Goal: Task Accomplishment & Management: Use online tool/utility

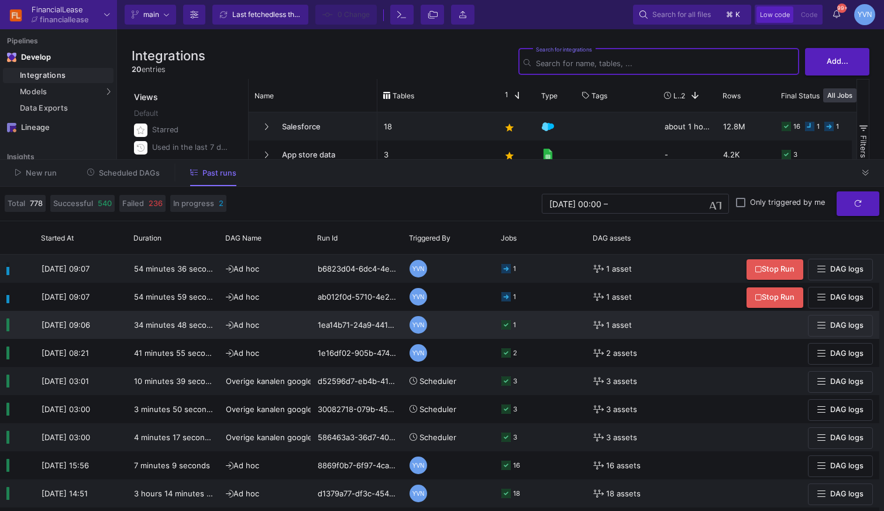
click at [851, 332] on button "DAG logs" at bounding box center [840, 326] width 65 height 22
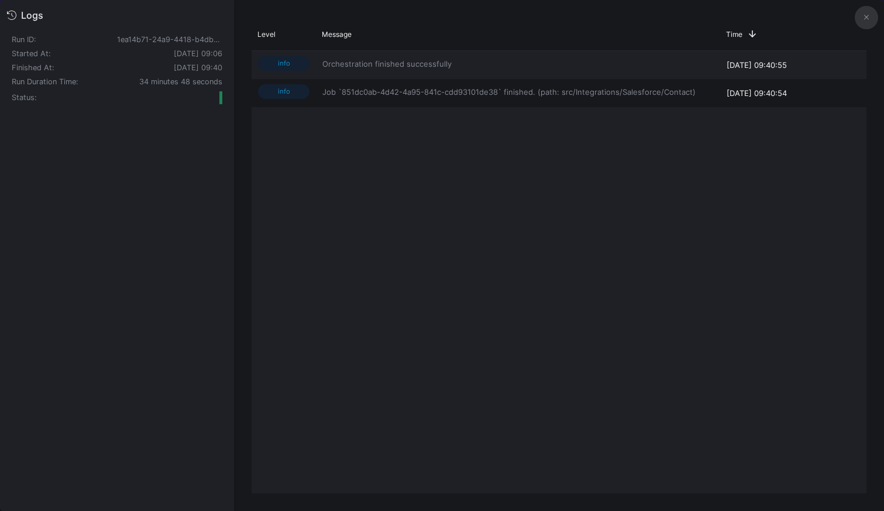
click at [861, 22] on button at bounding box center [866, 17] width 23 height 23
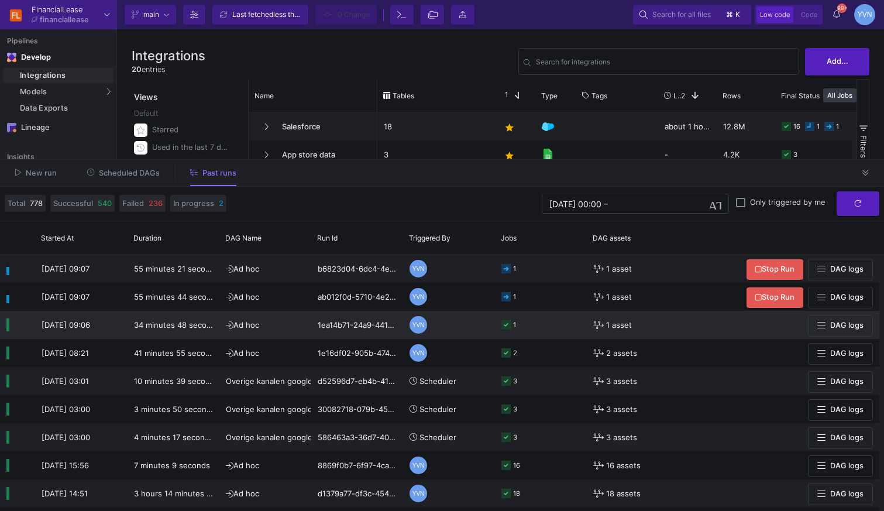
click at [830, 320] on button "DAG logs" at bounding box center [840, 326] width 65 height 22
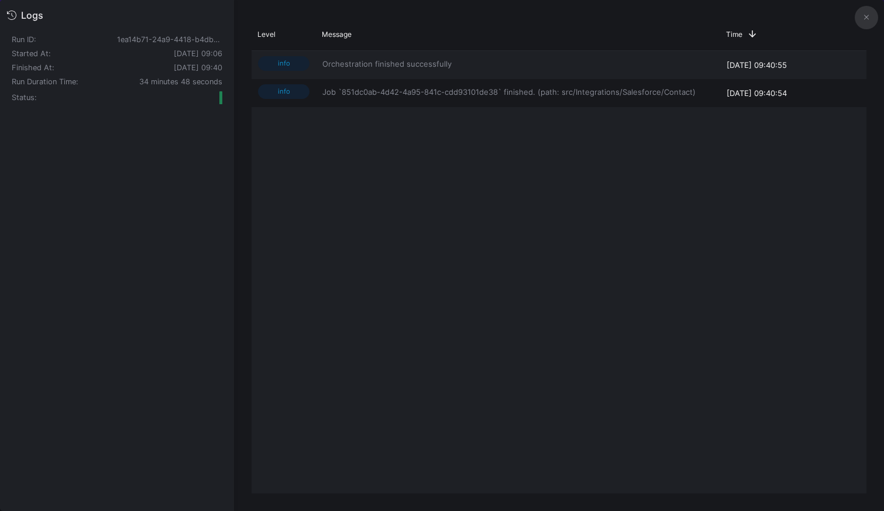
click at [469, 225] on div "info Orchestration finished successfully 18/08/25, 09:40:55 info Job `851dc0ab-…" at bounding box center [559, 272] width 615 height 442
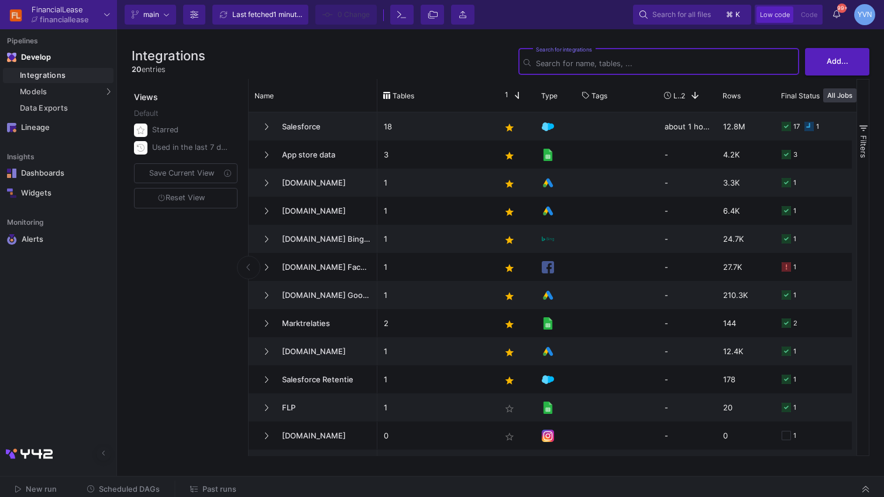
click at [136, 490] on span "Scheduled DAGs" at bounding box center [129, 489] width 61 height 9
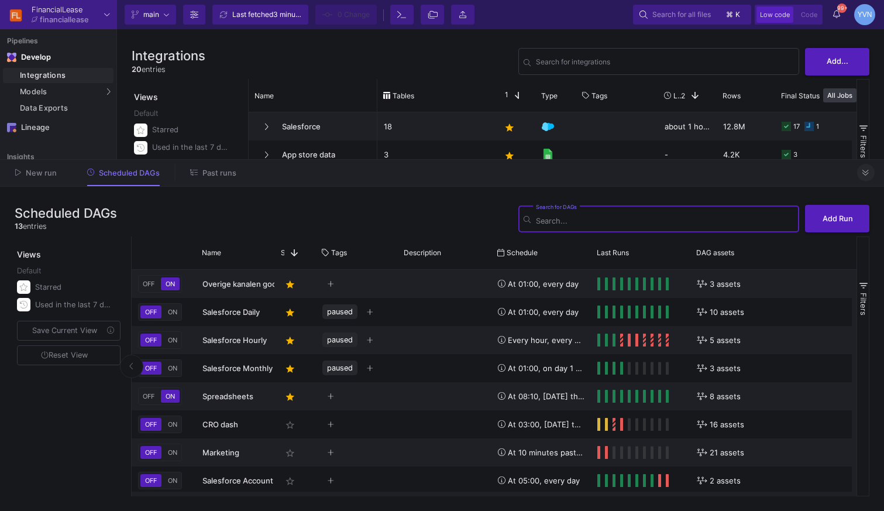
click at [867, 174] on icon at bounding box center [866, 173] width 6 height 6
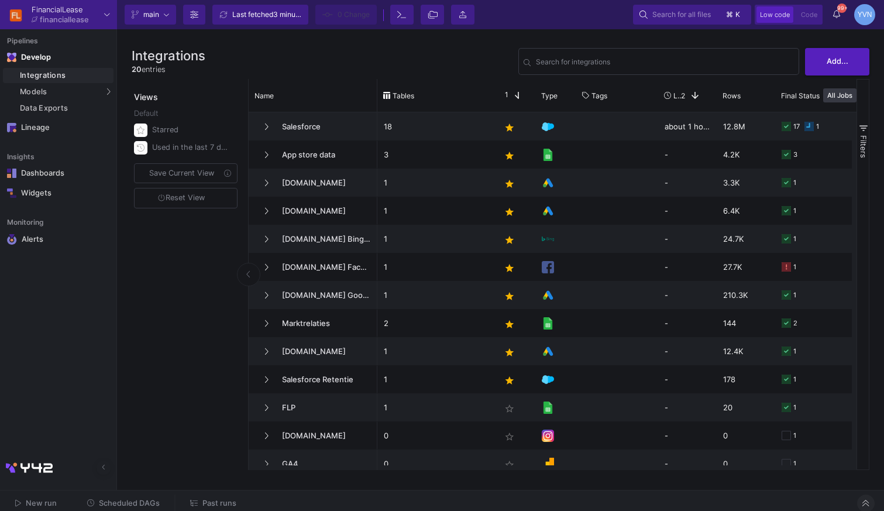
click at [222, 496] on span "Past runs" at bounding box center [220, 503] width 34 height 9
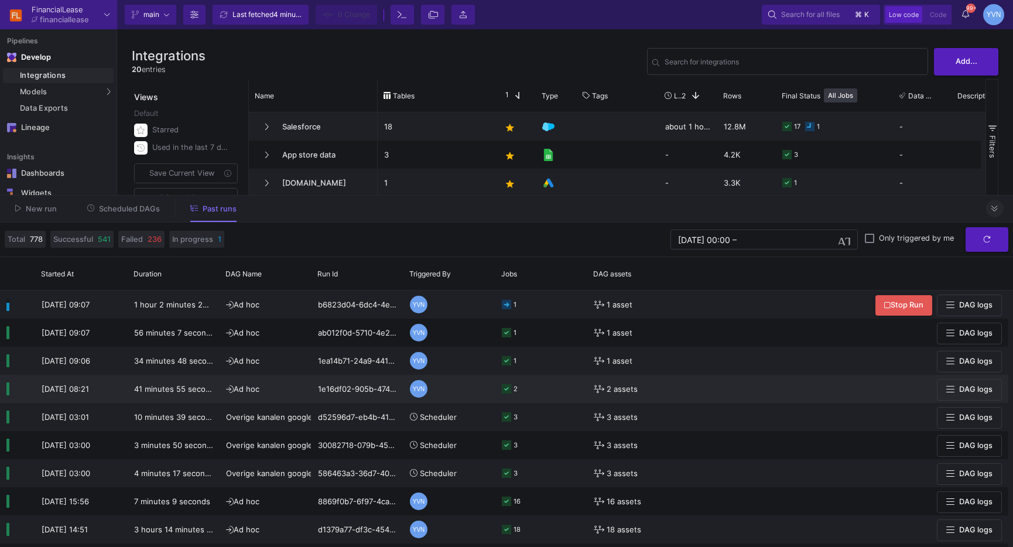
click at [505, 393] on div "2" at bounding box center [510, 389] width 16 height 28
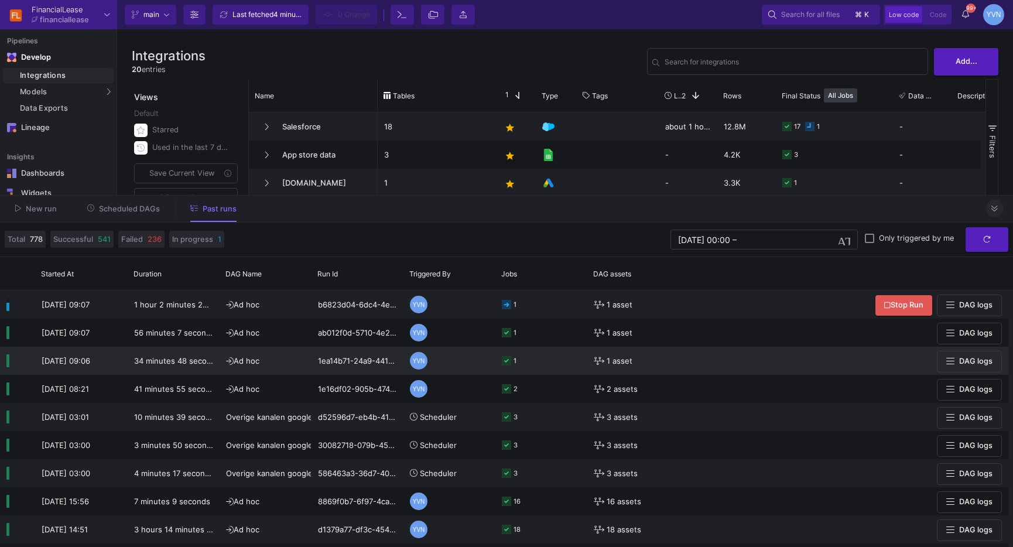
click at [509, 361] on icon at bounding box center [506, 360] width 9 height 9
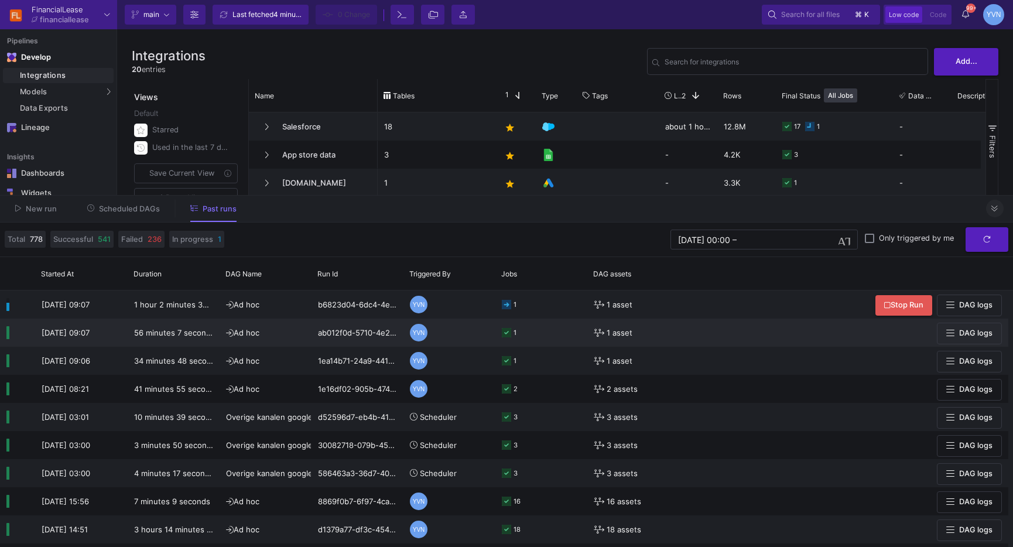
click at [505, 329] on icon at bounding box center [506, 332] width 9 height 9
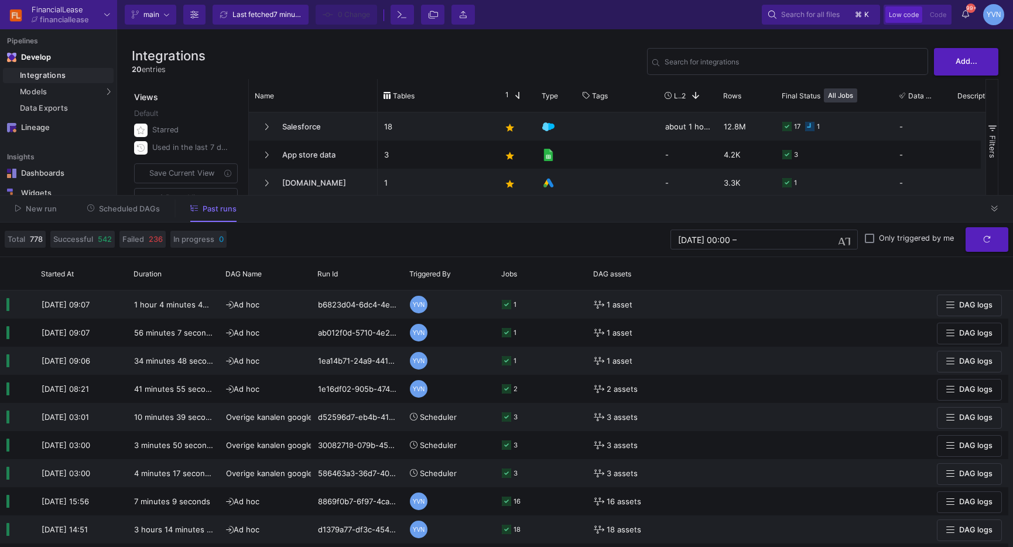
click at [884, 212] on button at bounding box center [995, 209] width 18 height 18
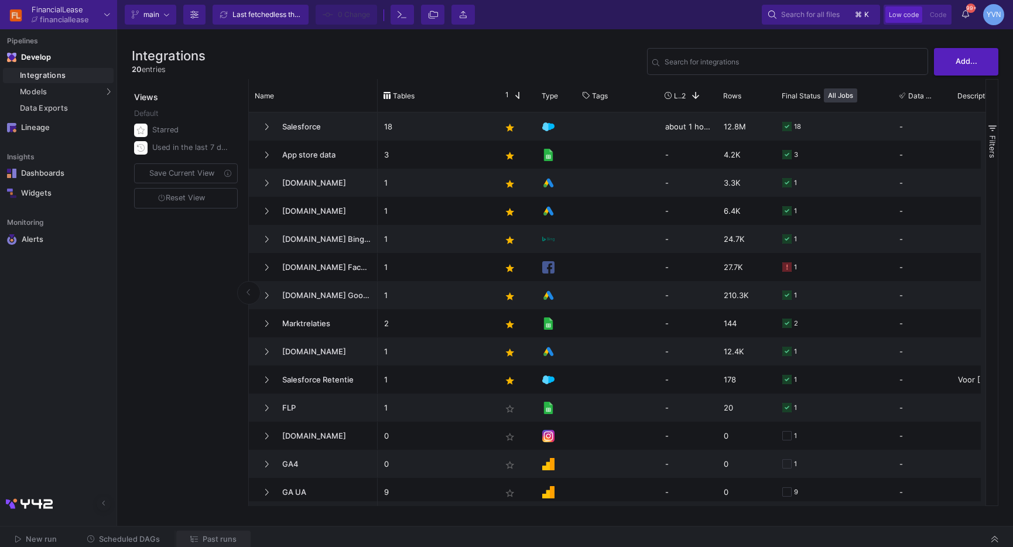
click at [216, 540] on span "Past runs" at bounding box center [220, 538] width 34 height 9
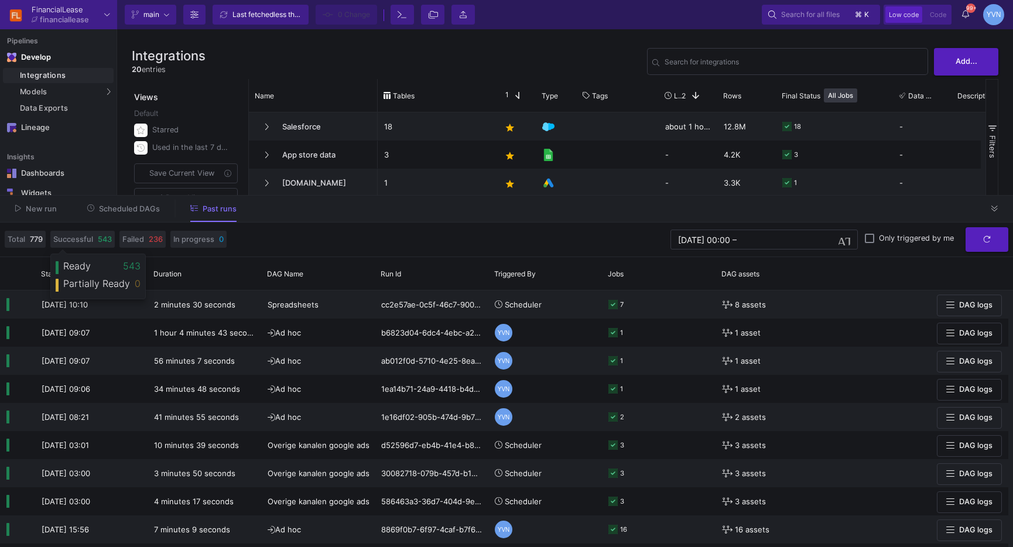
click at [119, 215] on button "Scheduled DAGs" at bounding box center [123, 209] width 101 height 18
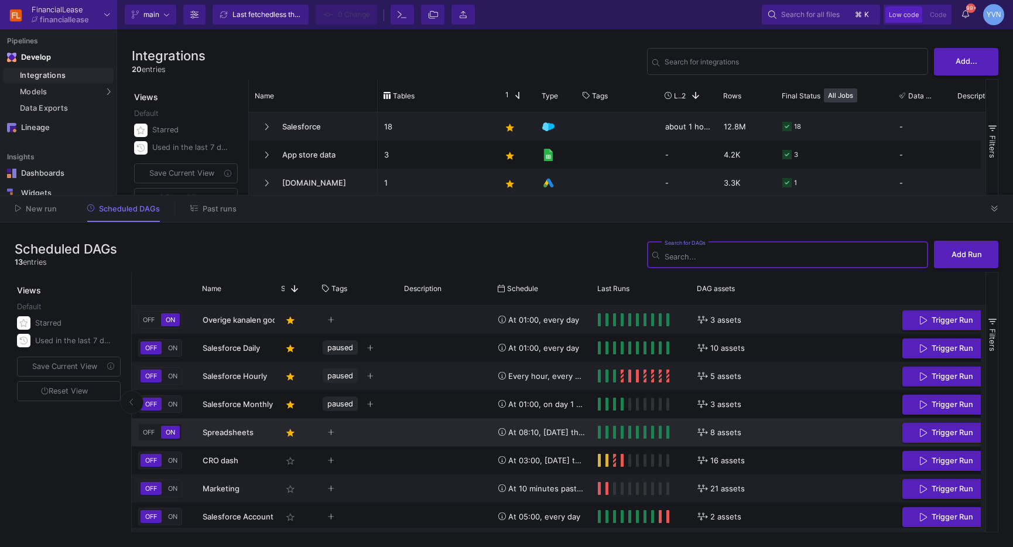
click at [226, 437] on div "Spreadsheets" at bounding box center [236, 432] width 66 height 28
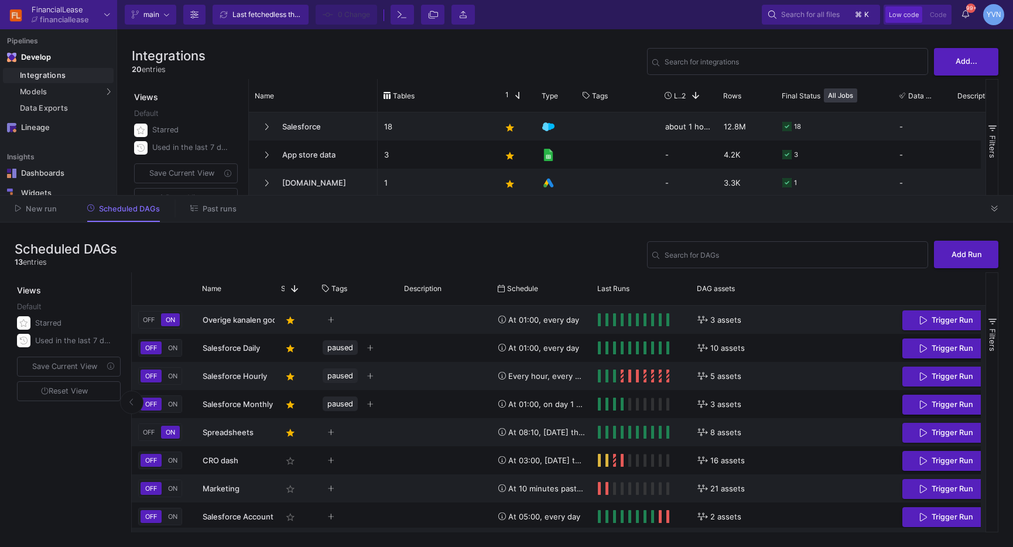
click at [203, 207] on span "Past runs" at bounding box center [220, 208] width 34 height 9
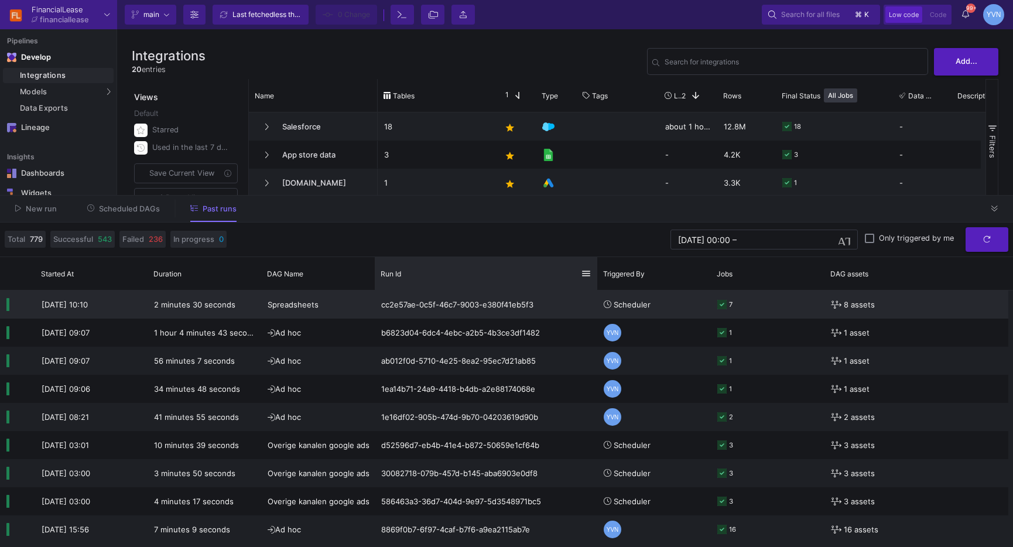
drag, startPoint x: 487, startPoint y: 272, endPoint x: 530, endPoint y: 293, distance: 47.6
click at [595, 281] on div at bounding box center [597, 273] width 5 height 33
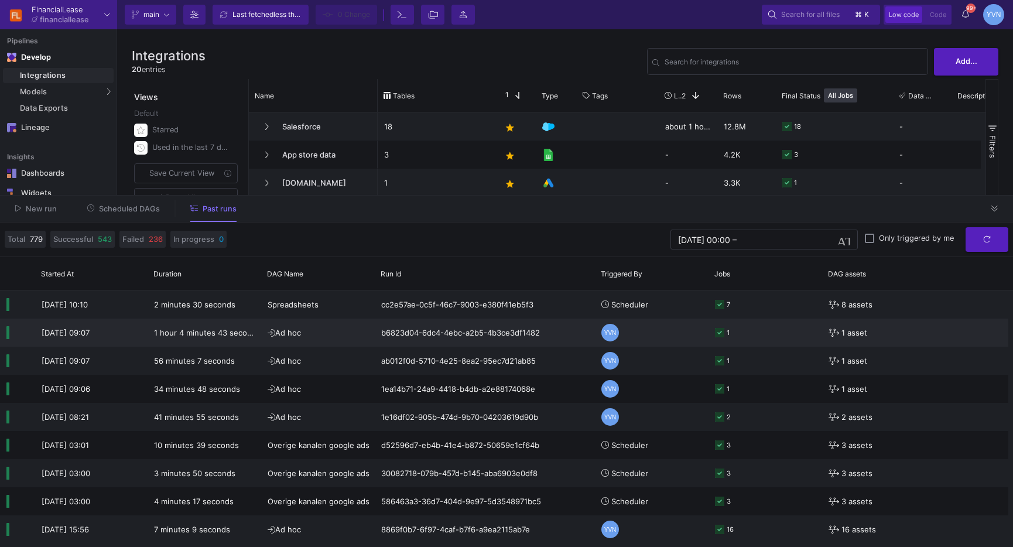
click at [542, 341] on div "b6823d04-6dc4-4ebc-a2b5-4b3ce3df1482" at bounding box center [485, 332] width 220 height 28
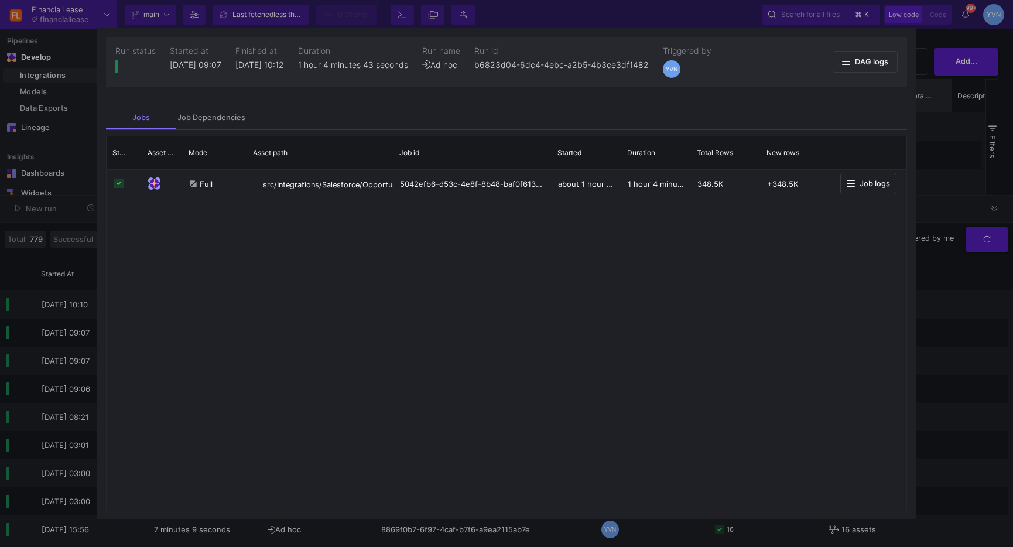
drag, startPoint x: 975, startPoint y: 114, endPoint x: 902, endPoint y: 85, distance: 77.8
click at [974, 113] on div at bounding box center [506, 273] width 1013 height 547
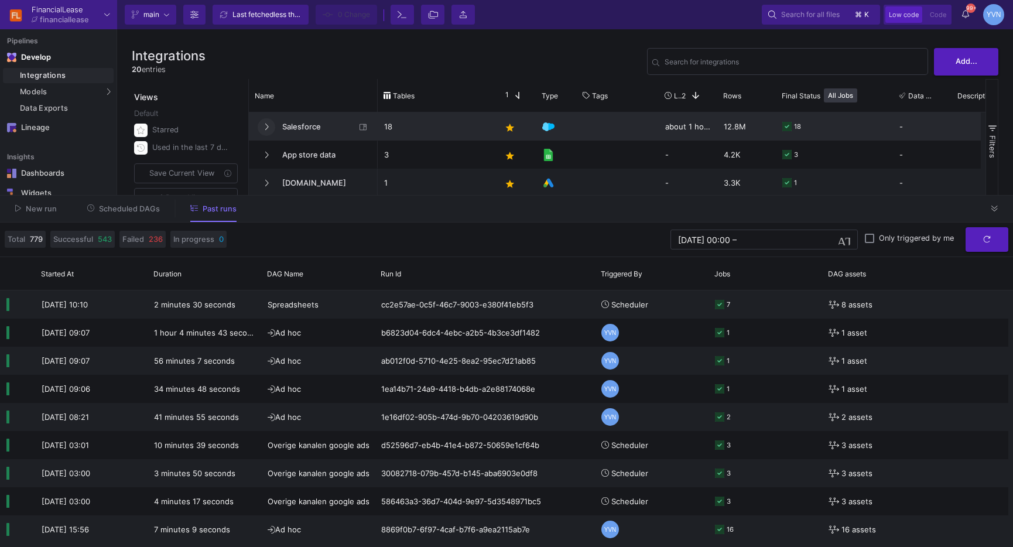
click at [260, 125] on button at bounding box center [267, 127] width 18 height 18
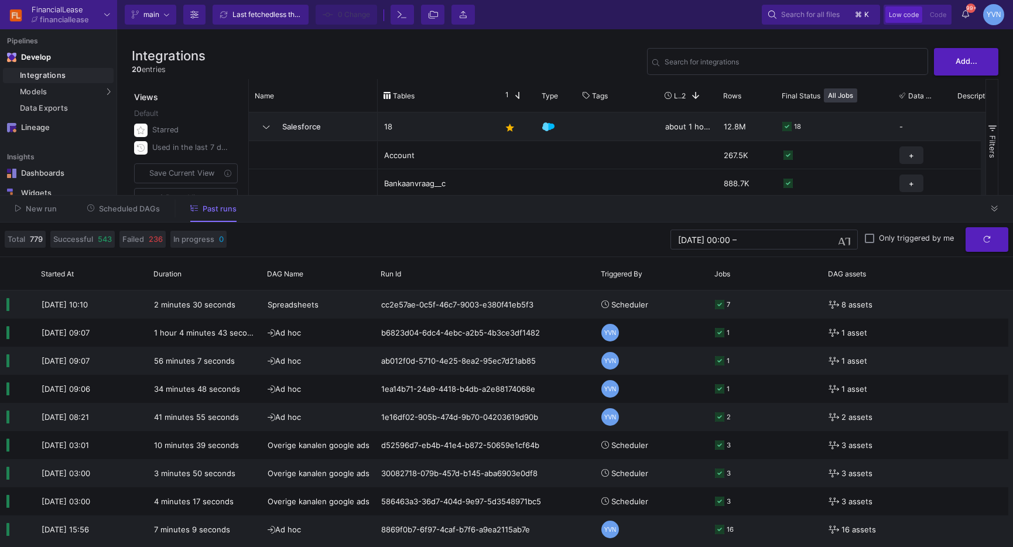
drag, startPoint x: 991, startPoint y: 209, endPoint x: 886, endPoint y: 190, distance: 107.0
click at [991, 208] on icon at bounding box center [994, 209] width 6 height 8
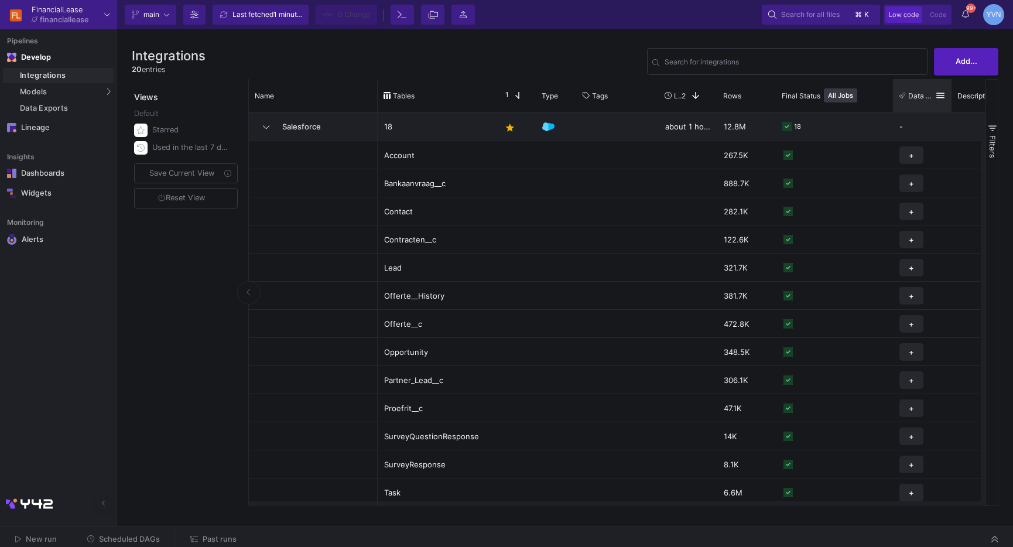
click at [911, 91] on span "Data Tests" at bounding box center [921, 95] width 27 height 9
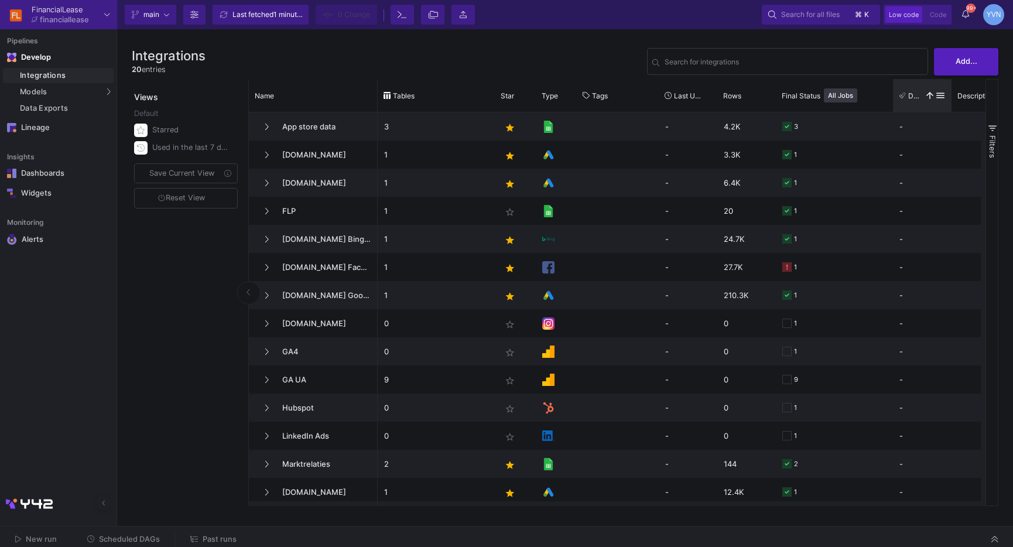
click at [911, 91] on span "Data Tests" at bounding box center [914, 95] width 12 height 9
click at [518, 94] on div "Star" at bounding box center [509, 95] width 19 height 27
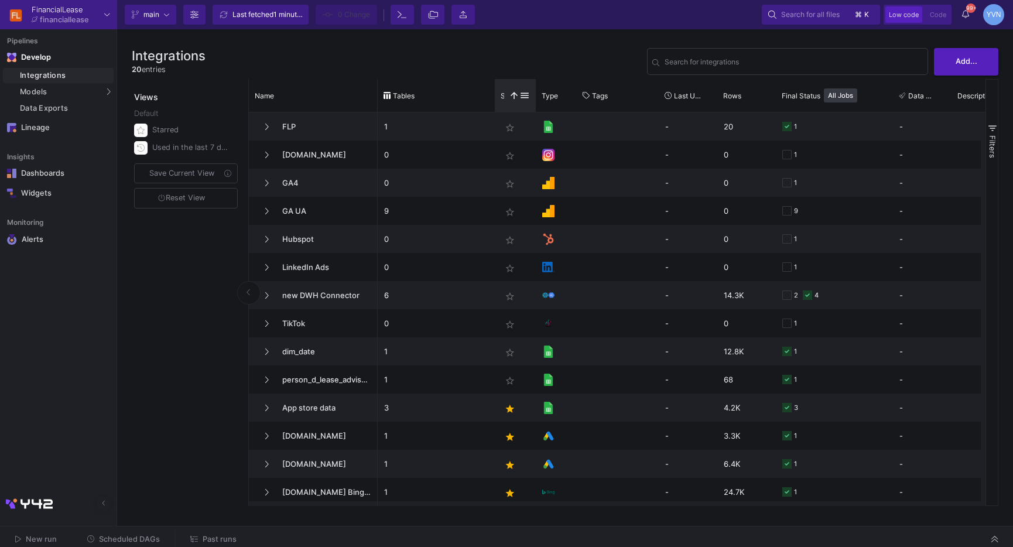
click at [519, 94] on span at bounding box center [524, 95] width 11 height 11
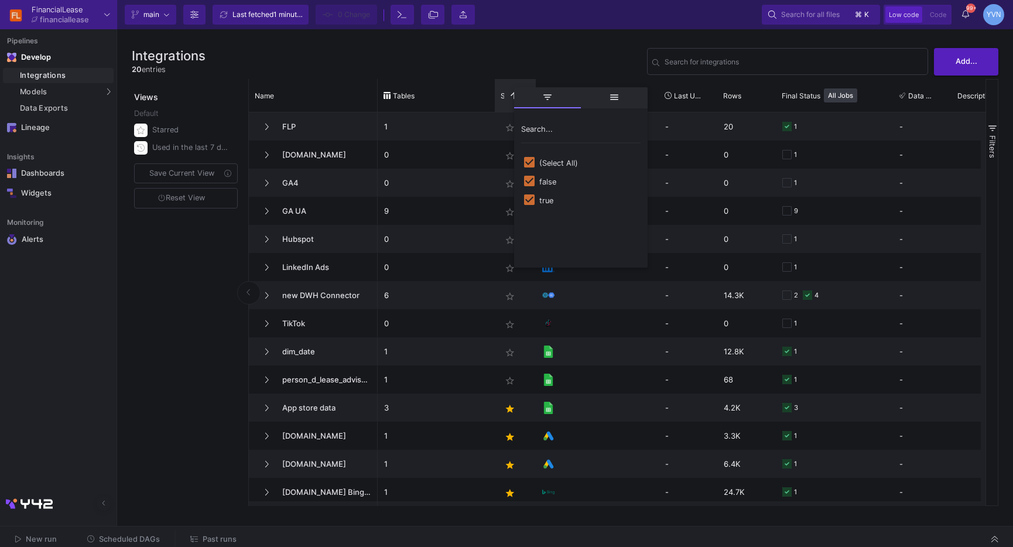
click at [521, 94] on span "filter" at bounding box center [547, 97] width 67 height 21
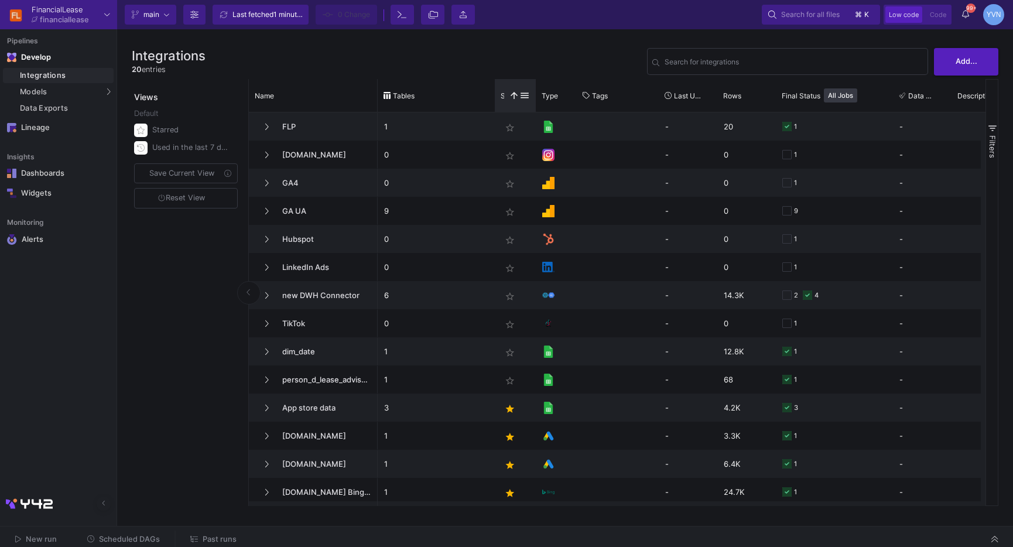
click at [511, 95] on span at bounding box center [514, 95] width 11 height 11
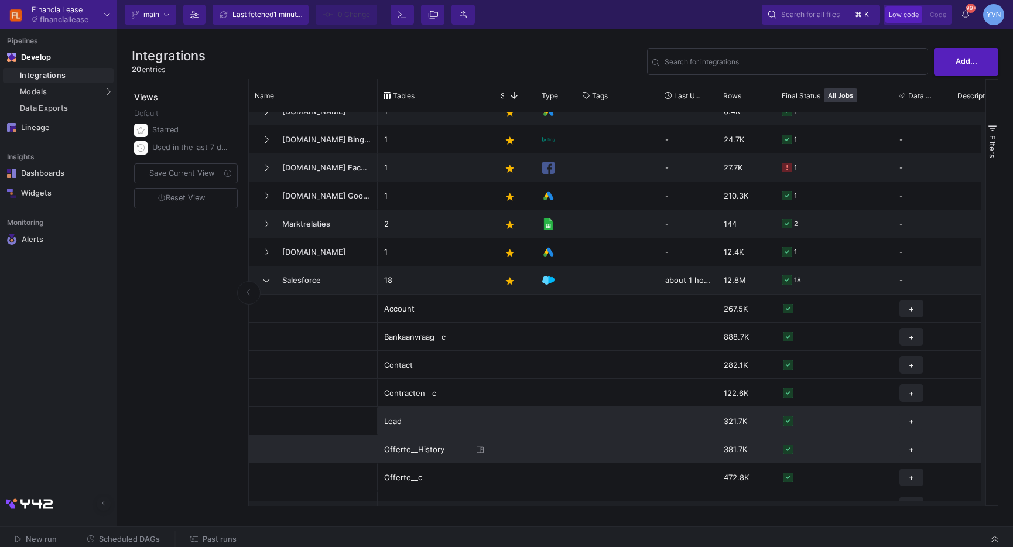
scroll to position [74, 0]
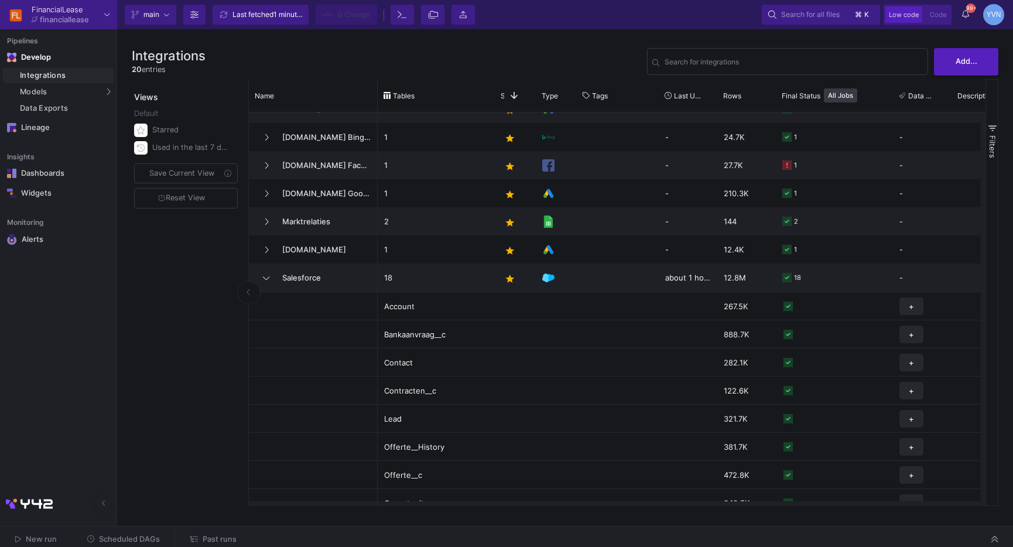
click at [40, 536] on span "New run" at bounding box center [41, 538] width 31 height 9
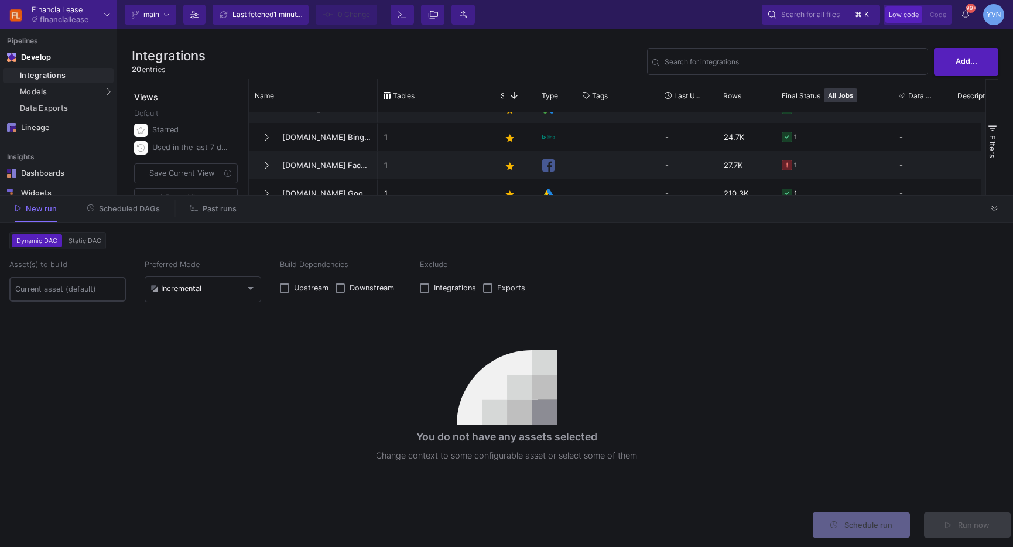
click at [102, 295] on div at bounding box center [67, 288] width 105 height 26
click at [95, 289] on input at bounding box center [67, 288] width 105 height 9
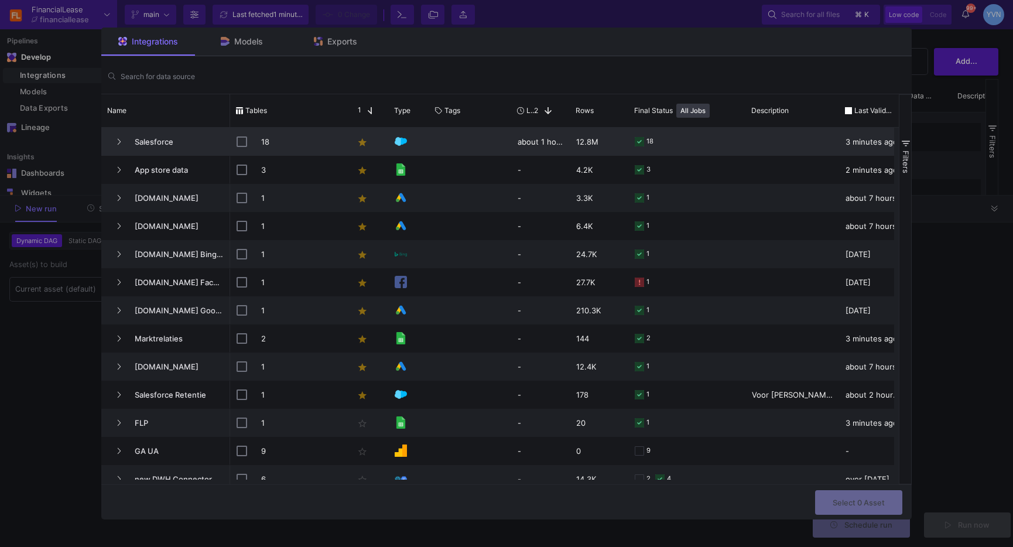
click at [105, 143] on div "Salesforce" at bounding box center [165, 142] width 129 height 28
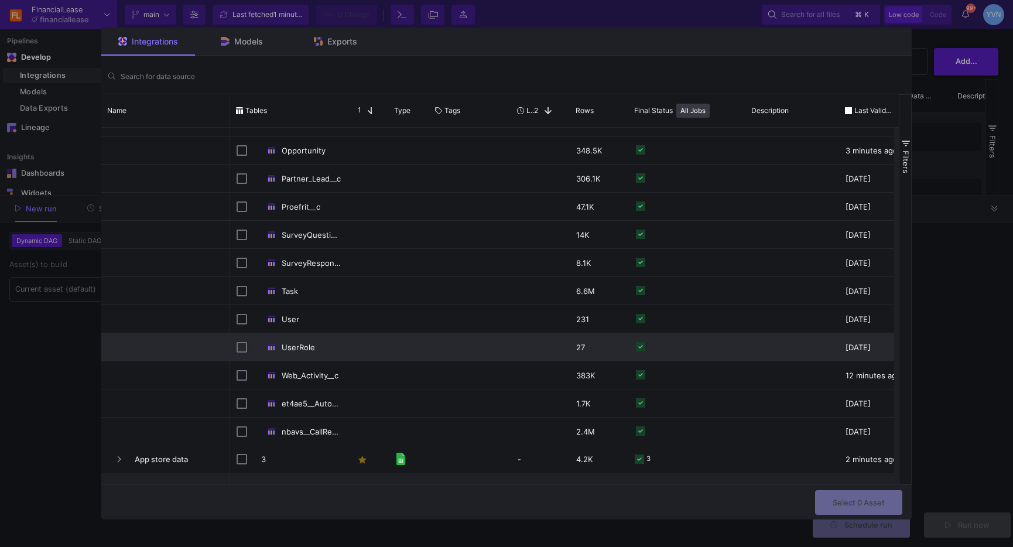
drag, startPoint x: 238, startPoint y: 348, endPoint x: 241, endPoint y: 340, distance: 8.7
click at [239, 348] on input "Press Space to toggle row selection (unchecked)" at bounding box center [241, 347] width 11 height 11
checkbox input "true"
checkbox input "false"
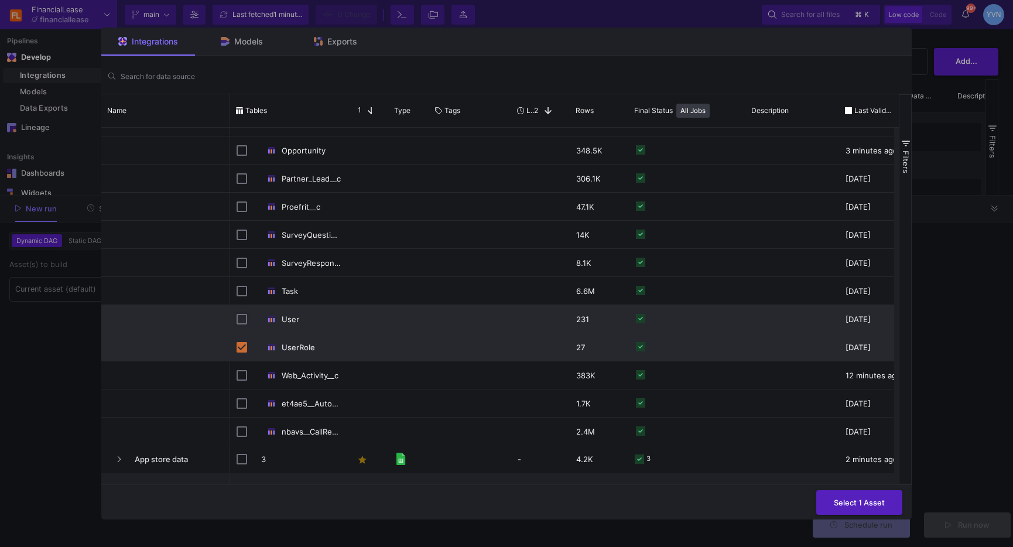
click at [242, 321] on input "Press Space to toggle row selection (unchecked)" at bounding box center [241, 319] width 11 height 11
checkbox input "true"
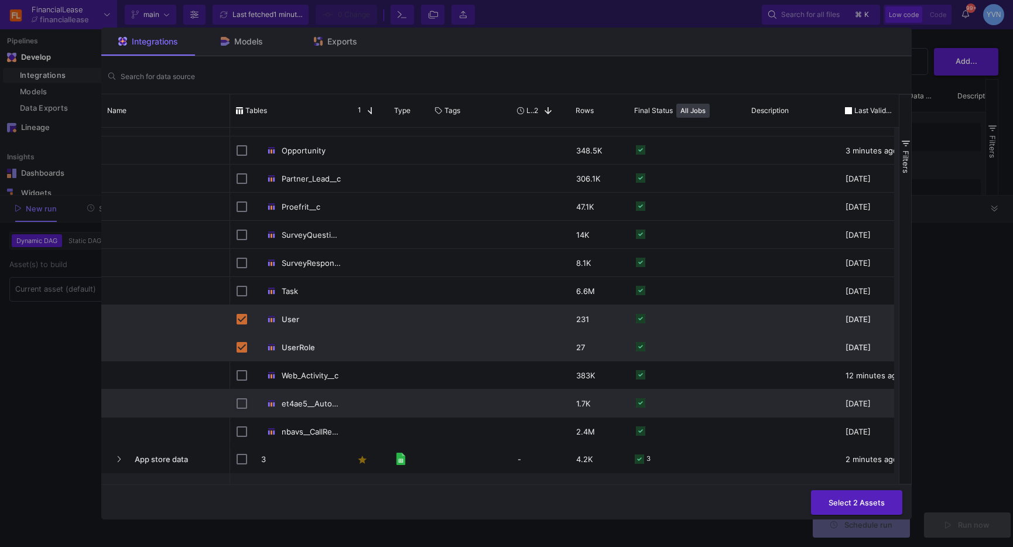
click at [245, 406] on input "Press Space to toggle row selection (unchecked)" at bounding box center [241, 403] width 11 height 11
checkbox input "true"
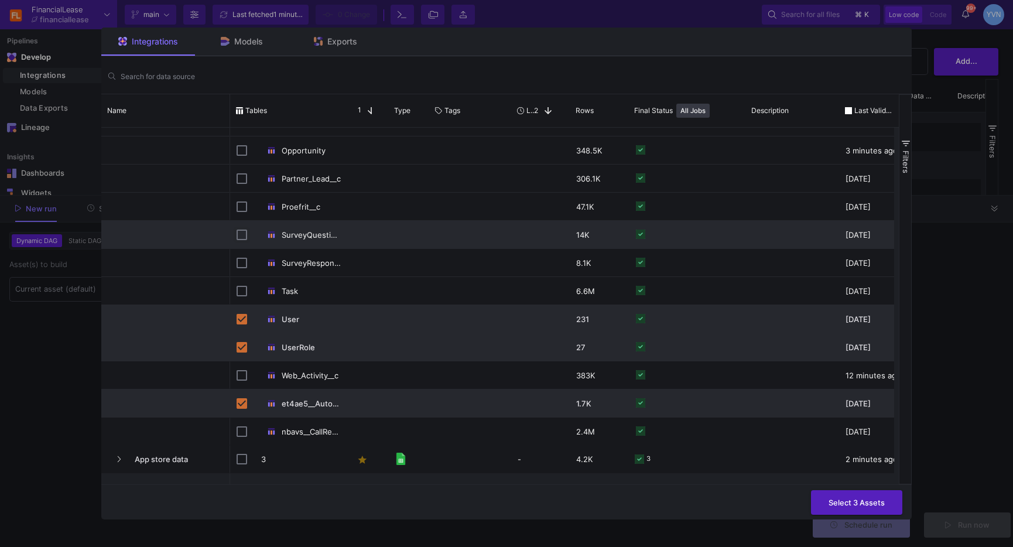
click at [236, 236] on input "Press Space to toggle row selection (unchecked)" at bounding box center [241, 234] width 11 height 11
checkbox input "true"
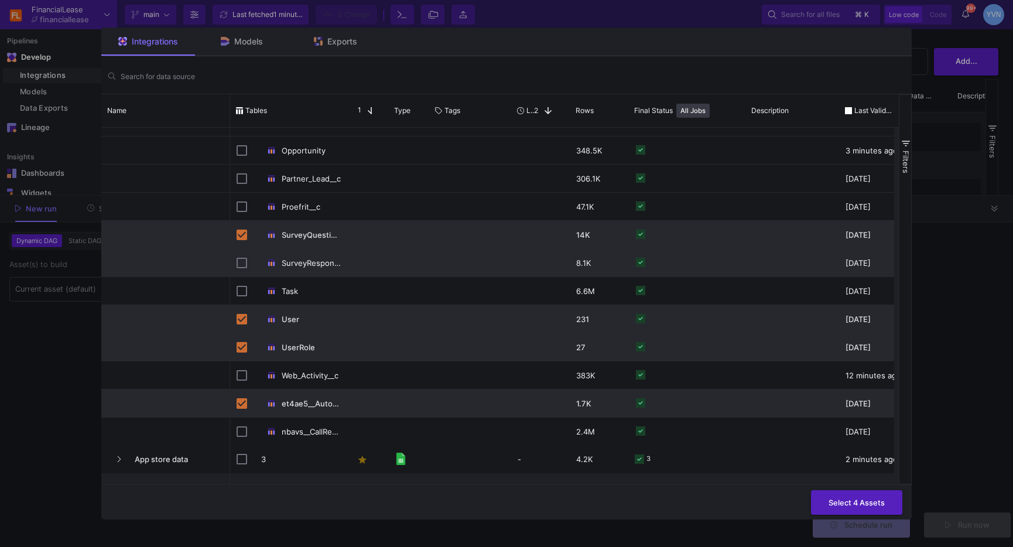
click at [239, 262] on input "Press Space to toggle row selection (unchecked)" at bounding box center [241, 263] width 11 height 11
checkbox input "true"
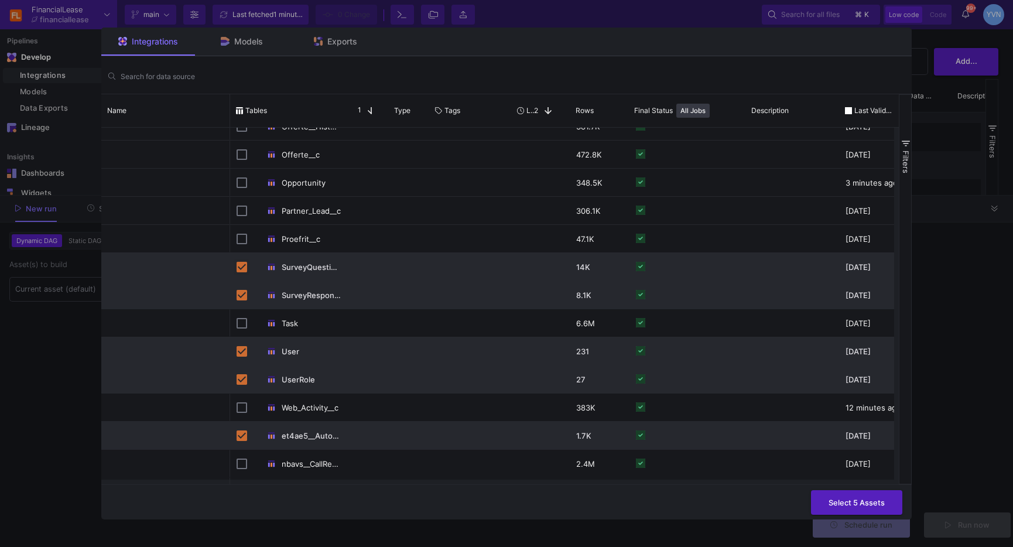
click at [244, 267] on input "Press Space to toggle row selection (checked)" at bounding box center [241, 267] width 11 height 11
checkbox input "false"
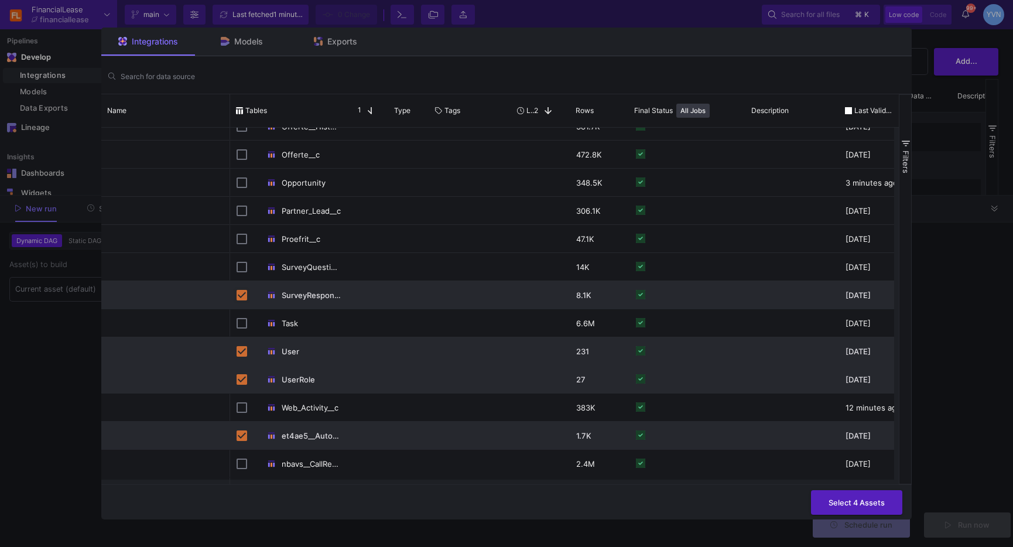
click at [241, 293] on input "Press Space to toggle row selection (checked)" at bounding box center [241, 295] width 11 height 11
checkbox input "false"
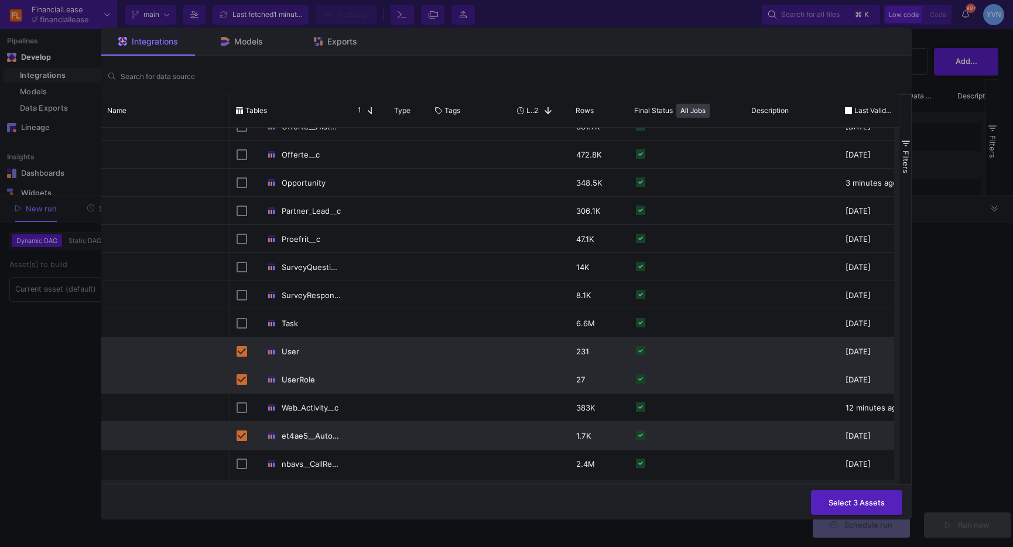
click at [236, 437] on input "Press Space to toggle row selection (checked)" at bounding box center [241, 435] width 11 height 11
checkbox input "false"
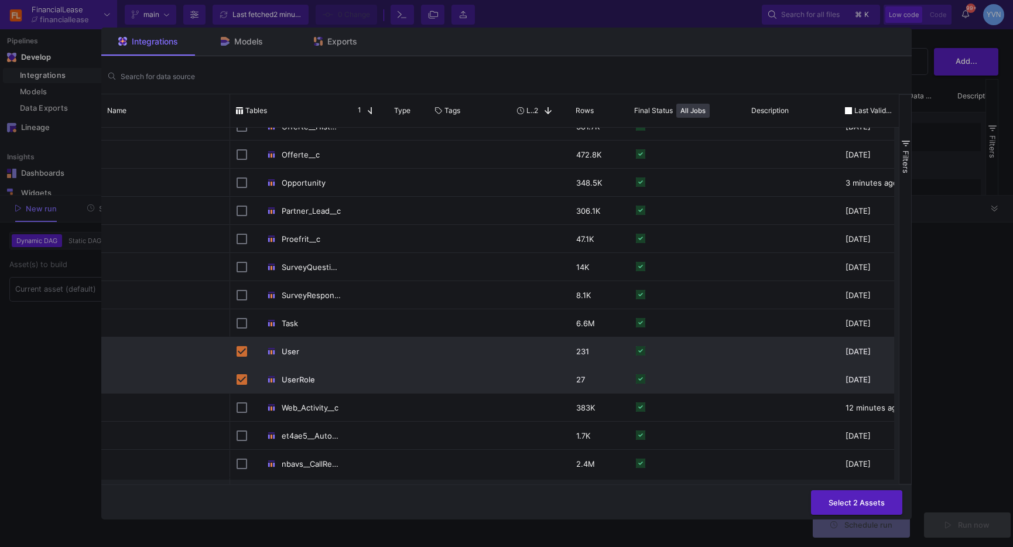
click at [247, 380] on div "UserRole" at bounding box center [288, 380] width 104 height 28
checkbox input "false"
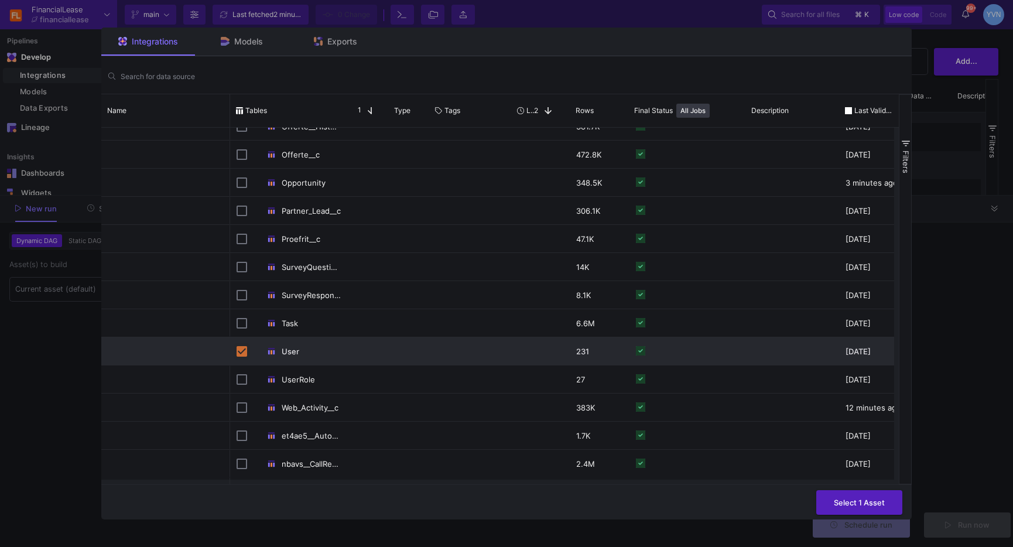
click at [240, 348] on input "Press Space to toggle row selection (checked)" at bounding box center [241, 351] width 11 height 11
checkbox input "false"
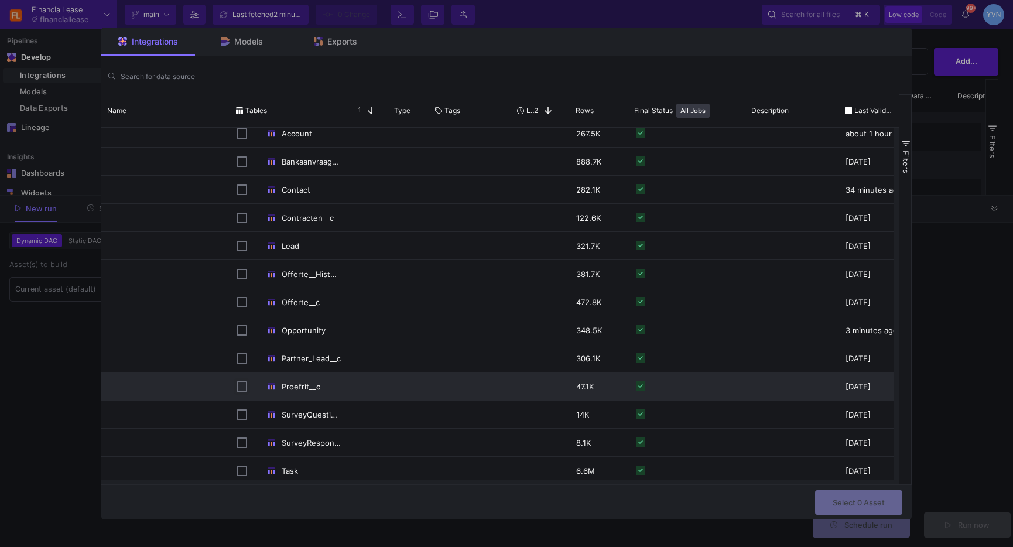
click at [243, 388] on input "Press Space to toggle row selection (unchecked)" at bounding box center [241, 386] width 11 height 11
checkbox input "true"
checkbox input "false"
click at [860, 509] on button "Select 1 Asset" at bounding box center [859, 501] width 86 height 25
type input "1 asset selected"
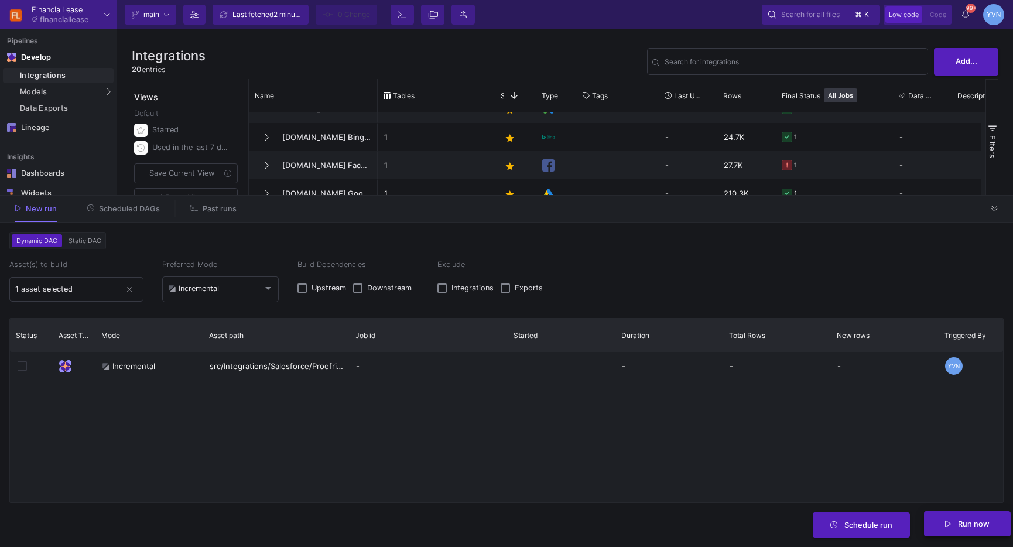
click at [967, 525] on span "Run now" at bounding box center [973, 523] width 32 height 9
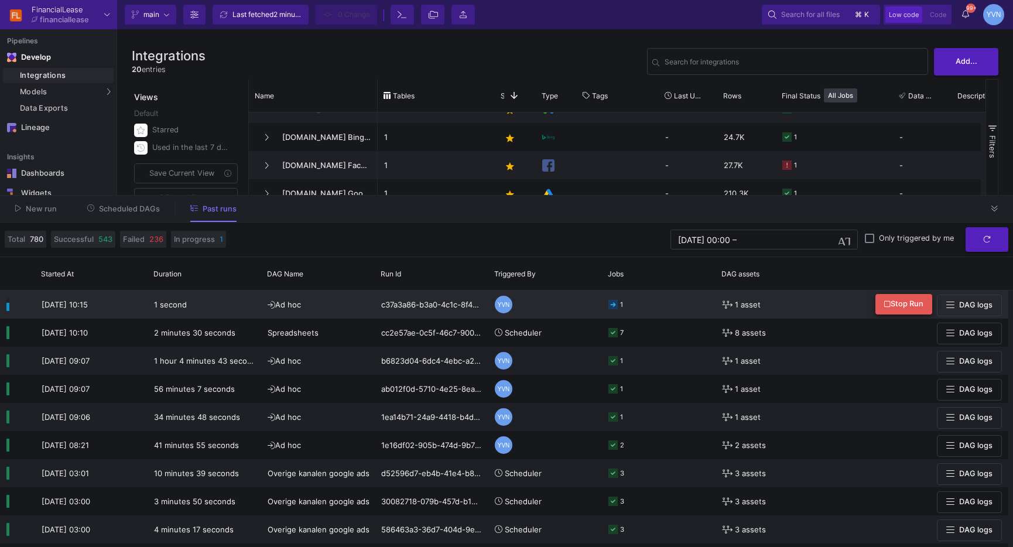
click at [904, 296] on button "Stop Run" at bounding box center [903, 304] width 57 height 20
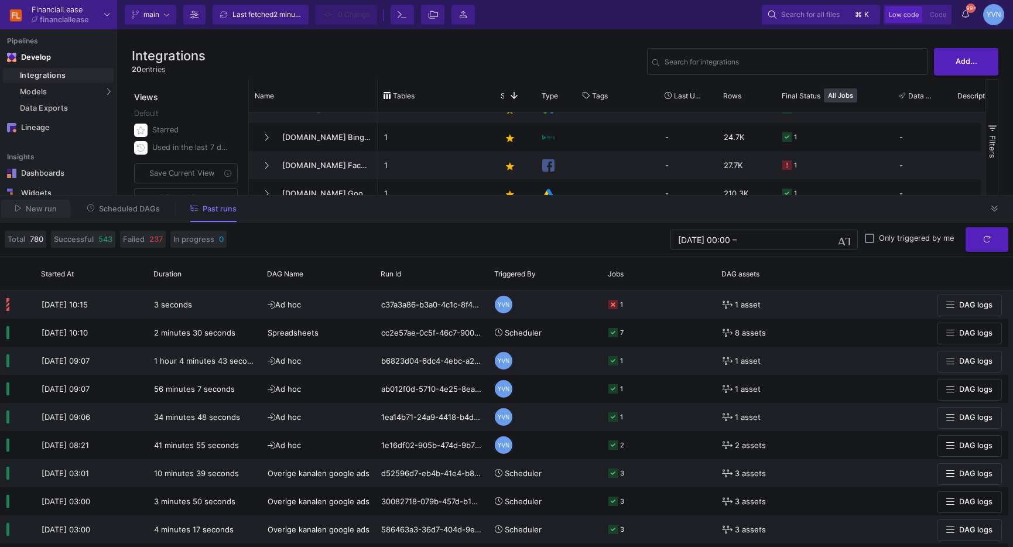
click at [30, 210] on span "New run" at bounding box center [41, 208] width 31 height 9
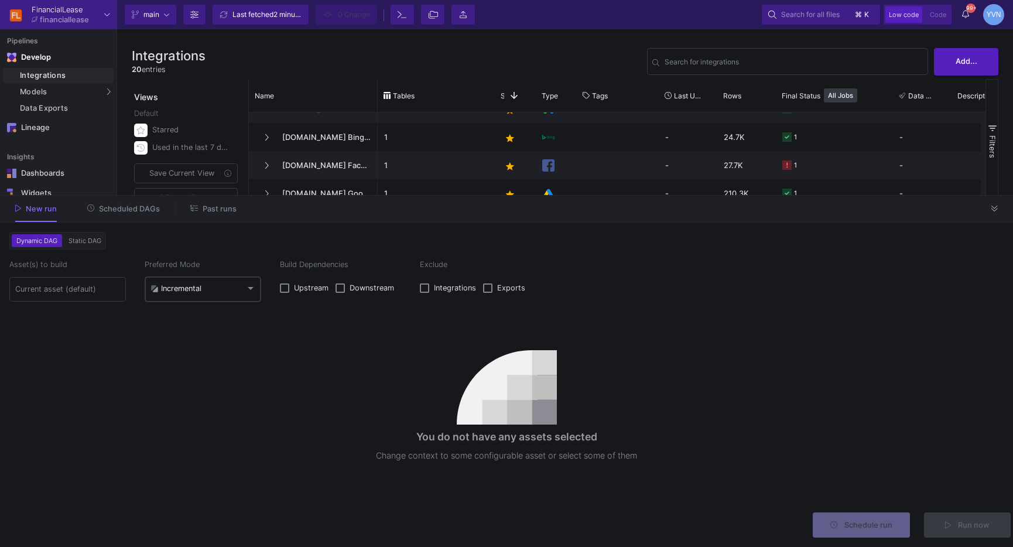
click at [219, 285] on mat-select-trigger "Incremental" at bounding box center [197, 288] width 95 height 9
click at [189, 322] on span "Full" at bounding box center [202, 316] width 105 height 26
click at [62, 289] on input at bounding box center [67, 288] width 105 height 9
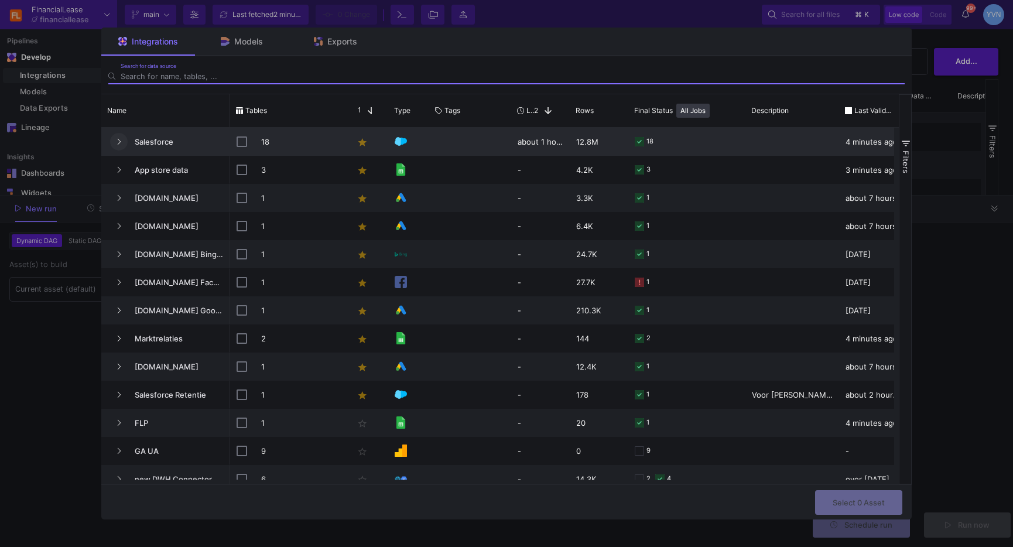
click at [114, 142] on button "Press SPACE to select this row." at bounding box center [119, 142] width 18 height 18
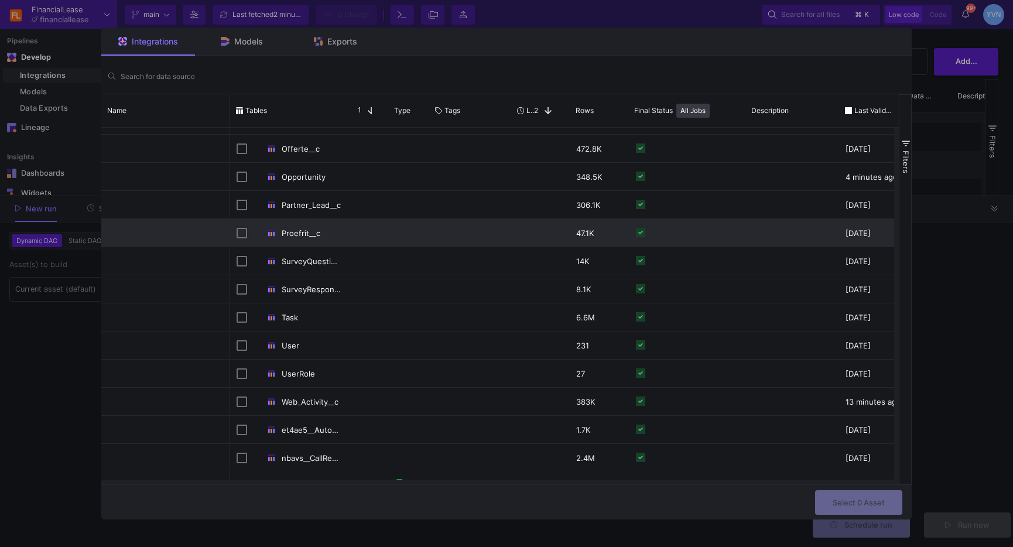
click at [236, 233] on input "Press Space to toggle row selection (unchecked)" at bounding box center [241, 233] width 11 height 11
checkbox input "true"
checkbox input "false"
click at [875, 500] on span "Select 1 Asset" at bounding box center [858, 501] width 51 height 9
type input "1 asset selected"
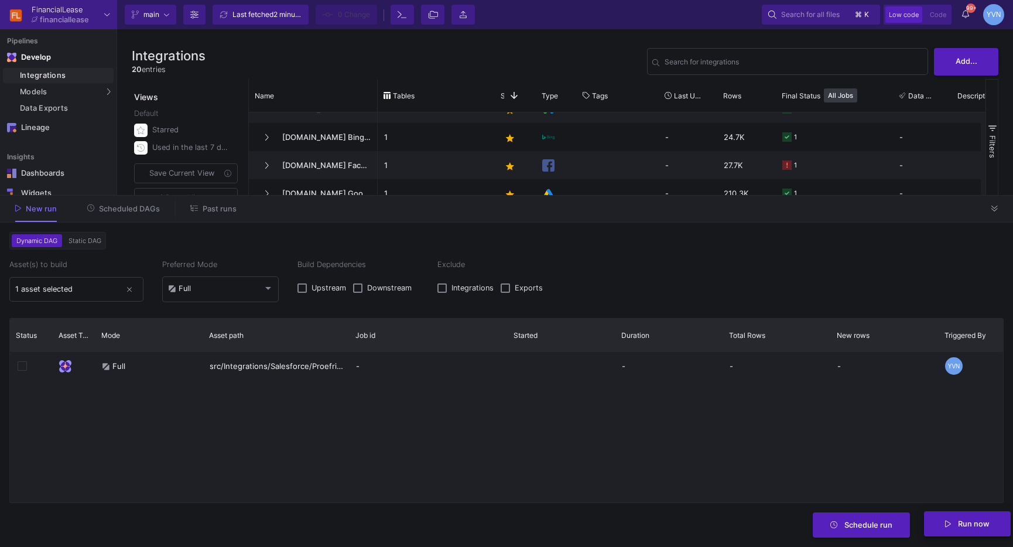
click at [981, 525] on span "Run now" at bounding box center [973, 523] width 32 height 9
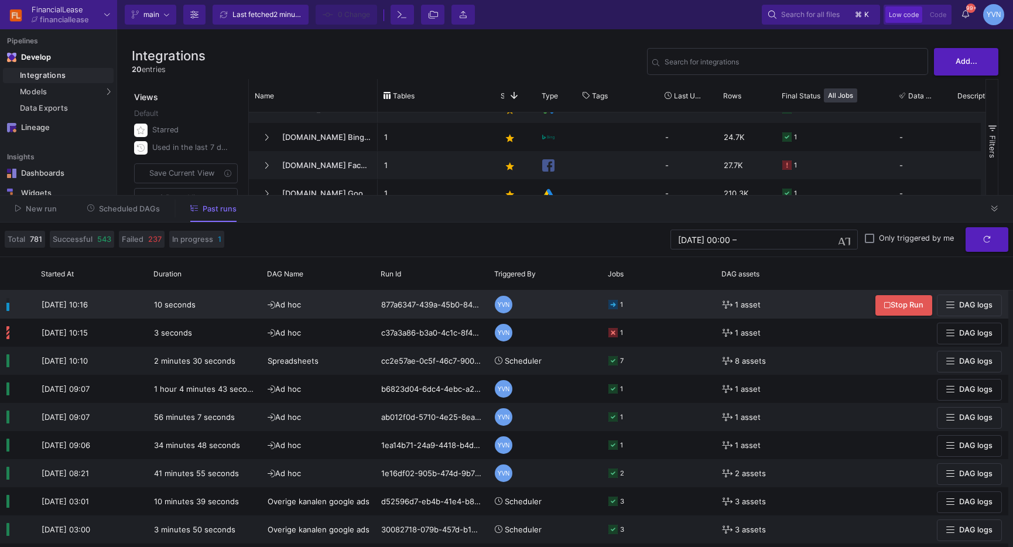
click at [981, 304] on span "DAG logs" at bounding box center [975, 304] width 33 height 9
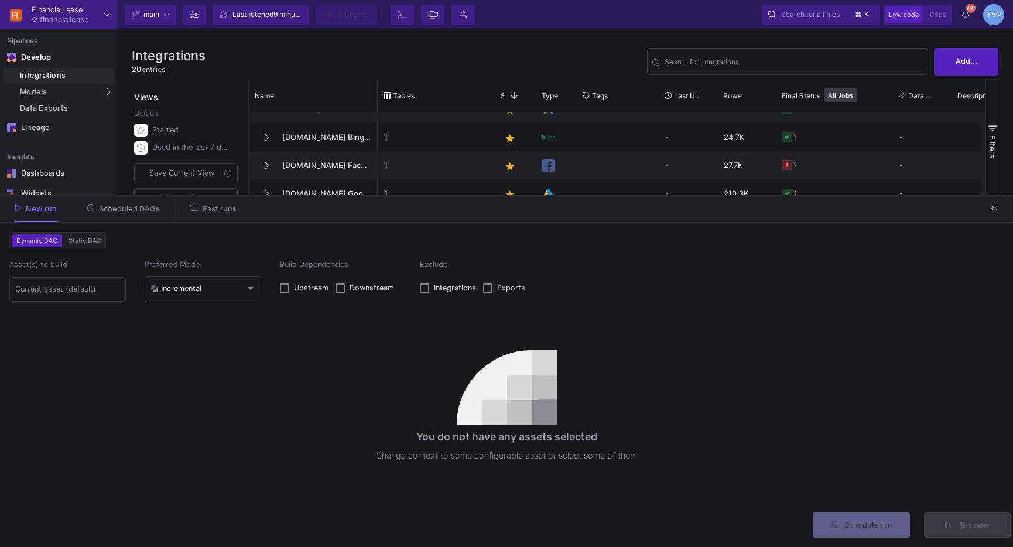
click at [1000, 198] on div "New run Scheduled DAGs Past runs" at bounding box center [506, 208] width 1013 height 27
click at [990, 210] on button at bounding box center [995, 209] width 18 height 18
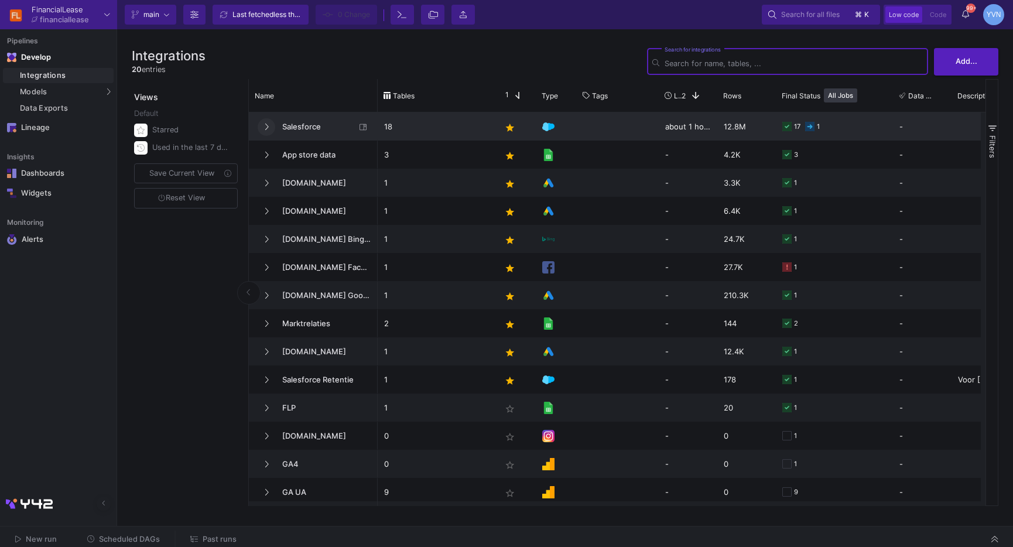
click at [258, 127] on button at bounding box center [267, 127] width 18 height 18
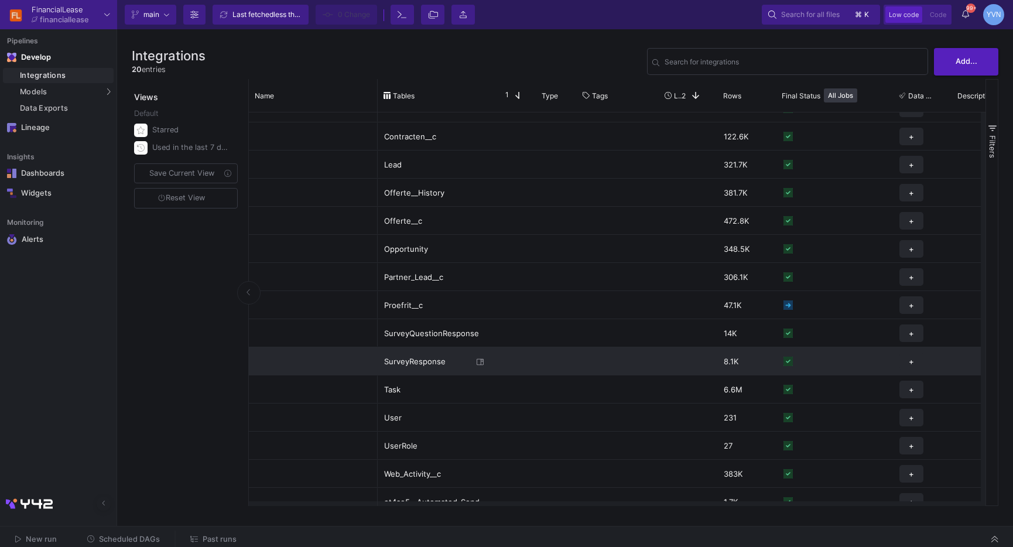
scroll to position [149, 0]
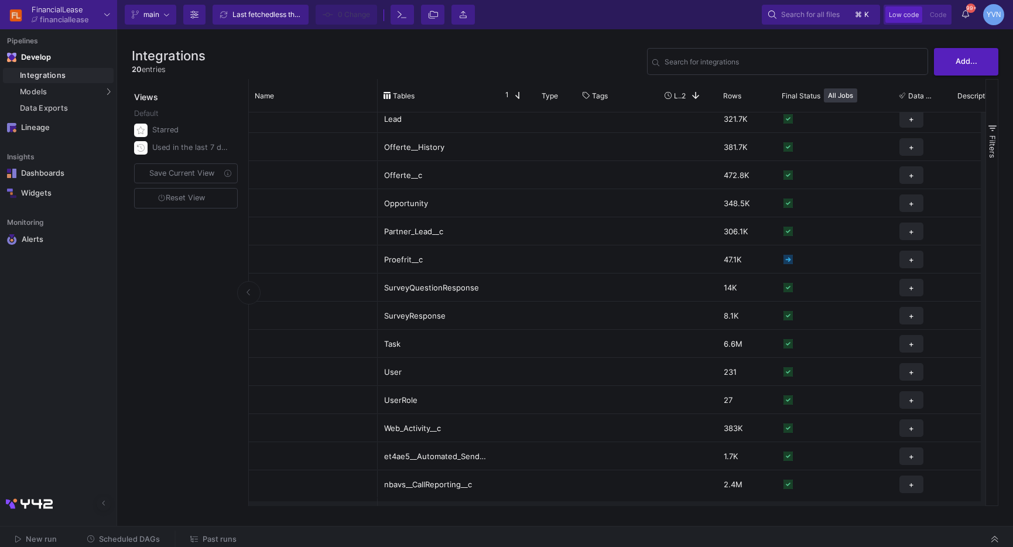
click at [125, 536] on span "Scheduled DAGs" at bounding box center [129, 538] width 61 height 9
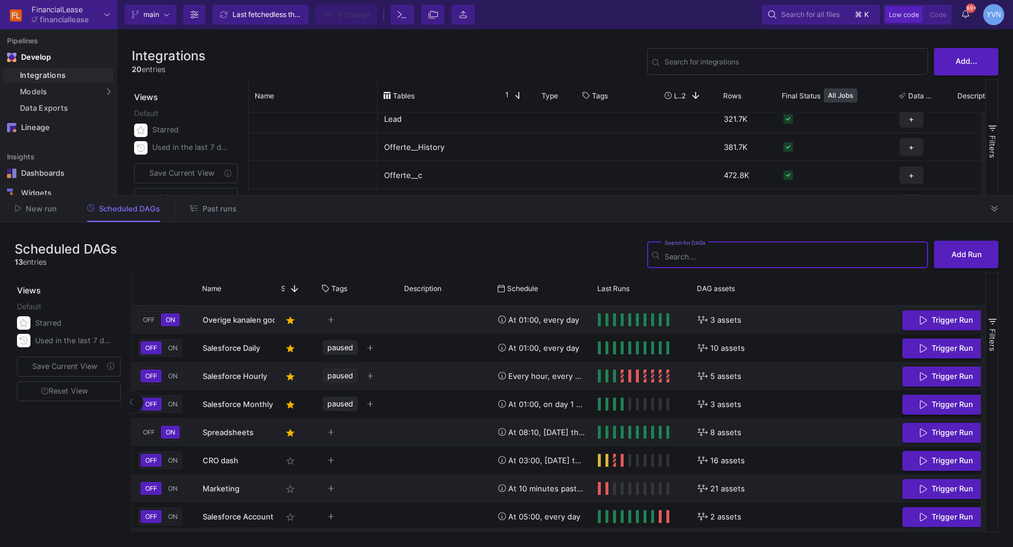
click at [222, 205] on span "Past runs" at bounding box center [220, 208] width 34 height 9
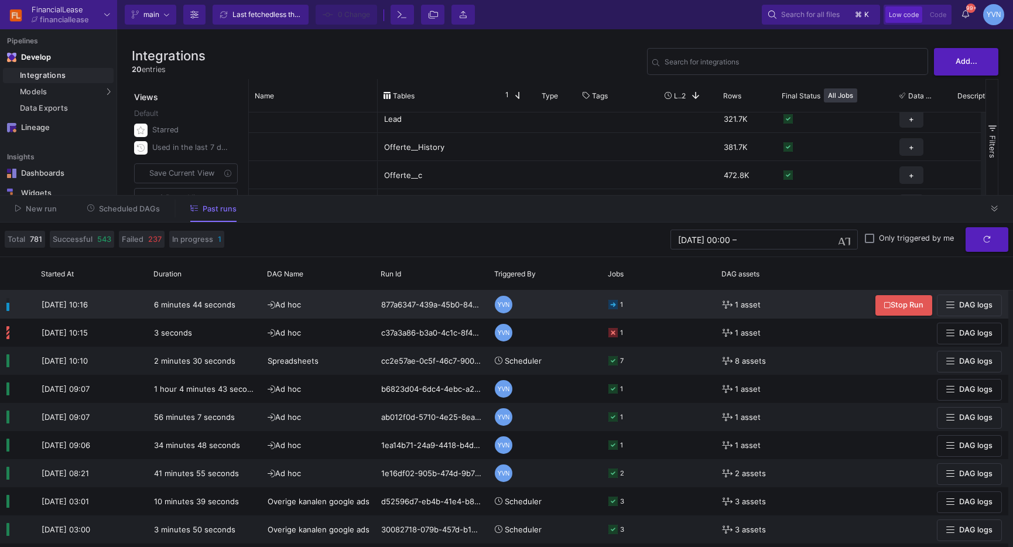
click at [983, 304] on span "DAG logs" at bounding box center [975, 304] width 33 height 9
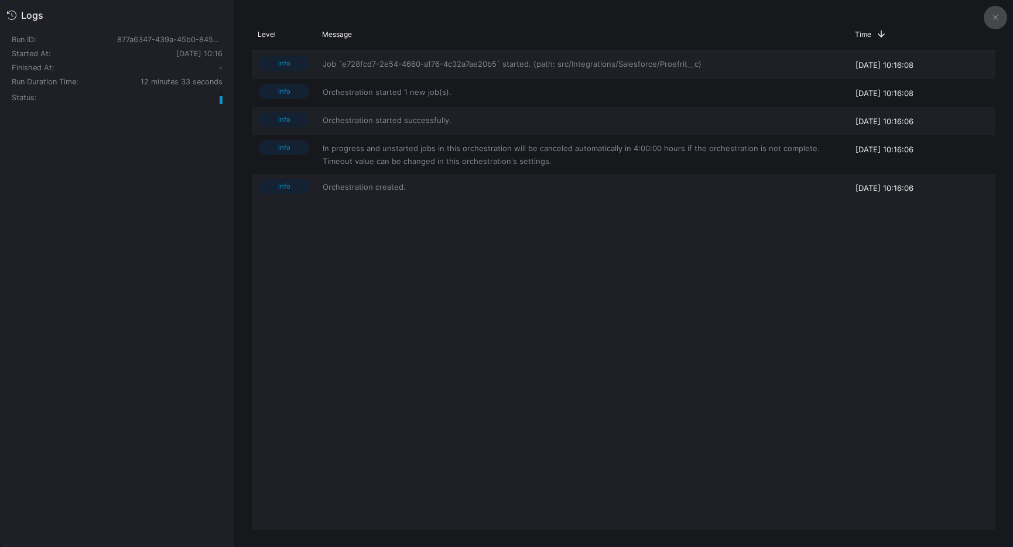
click at [993, 24] on button at bounding box center [994, 17] width 23 height 23
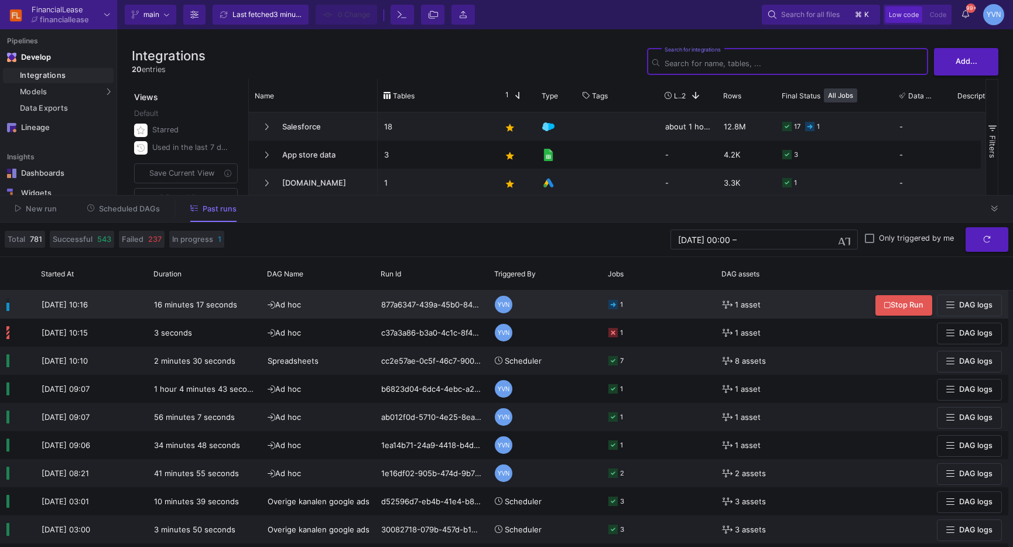
click at [978, 304] on span "DAG logs" at bounding box center [975, 304] width 33 height 9
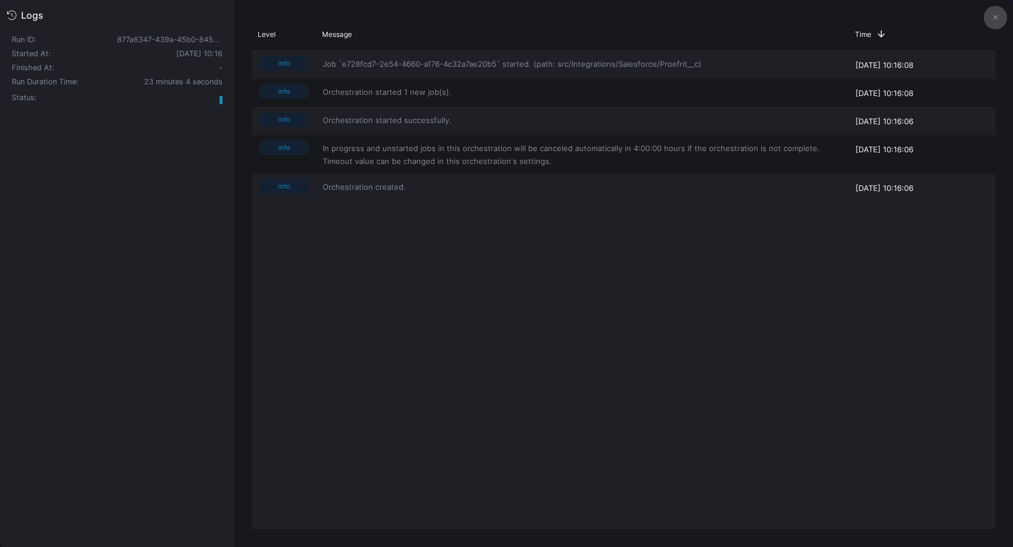
click at [993, 20] on icon at bounding box center [995, 17] width 5 height 8
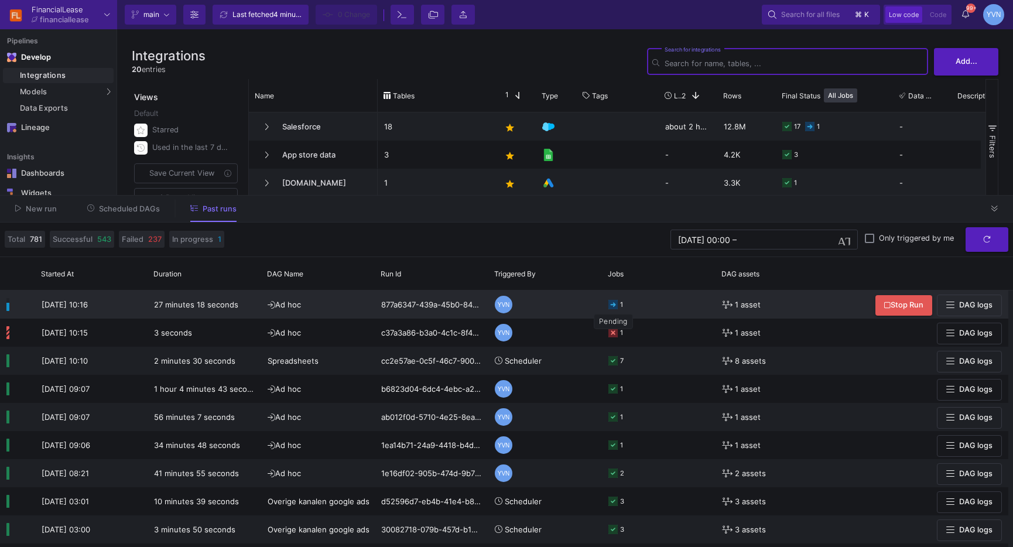
click at [613, 308] on icon at bounding box center [612, 304] width 9 height 9
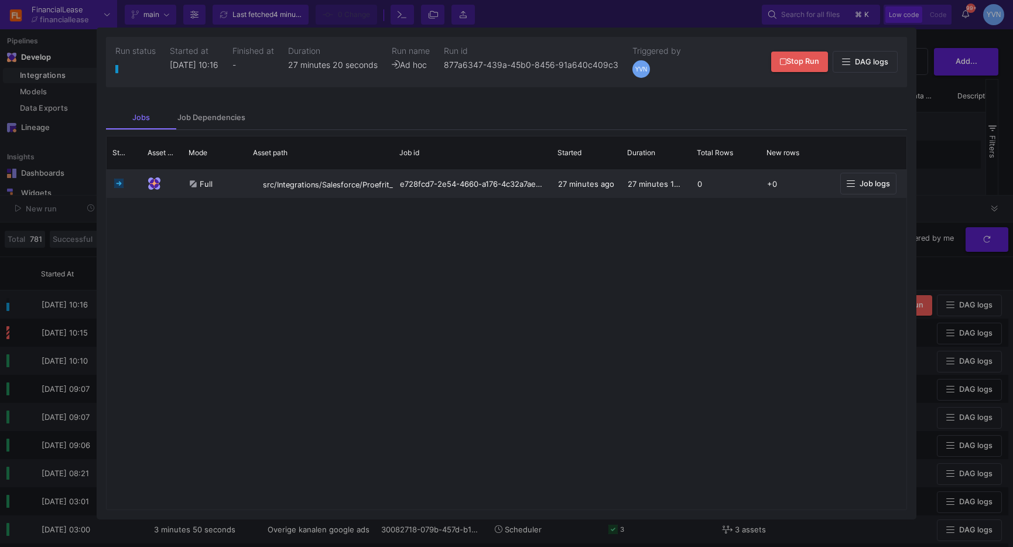
click at [846, 182] on icon at bounding box center [850, 183] width 8 height 9
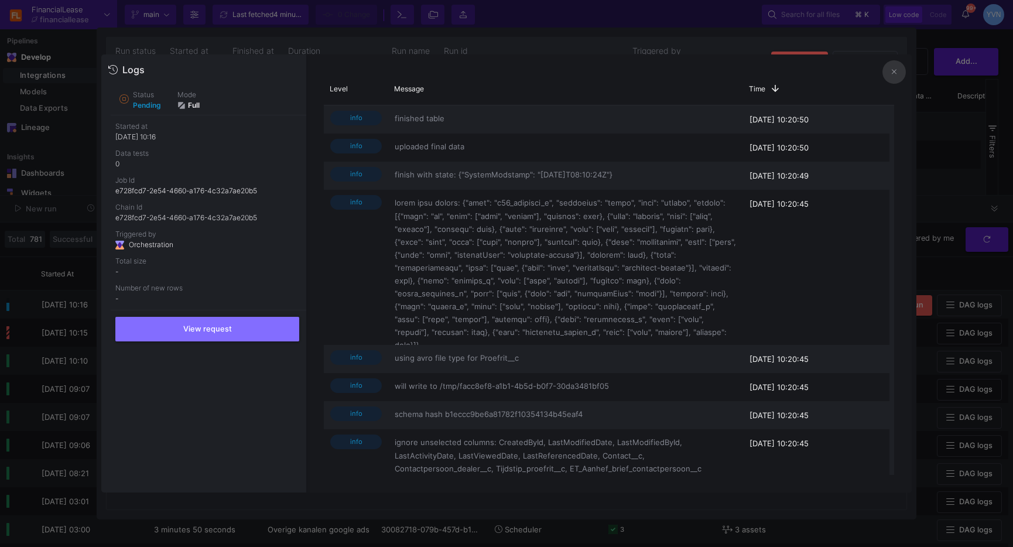
click at [891, 71] on icon at bounding box center [893, 72] width 5 height 8
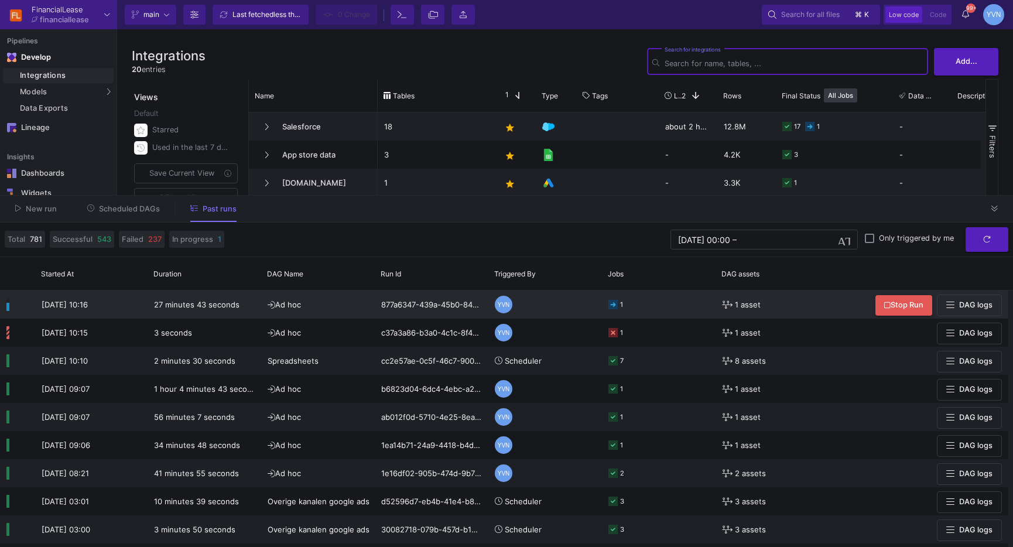
click at [177, 304] on span "27 minutes 43 seconds" at bounding box center [196, 304] width 85 height 9
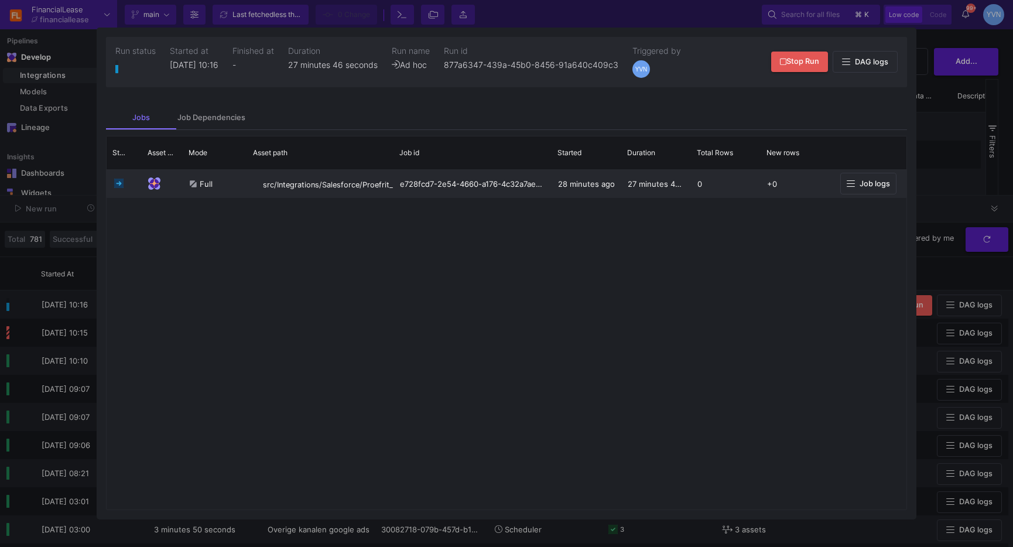
click at [887, 186] on span "Job logs" at bounding box center [874, 183] width 30 height 9
click at [959, 174] on div at bounding box center [506, 273] width 1013 height 547
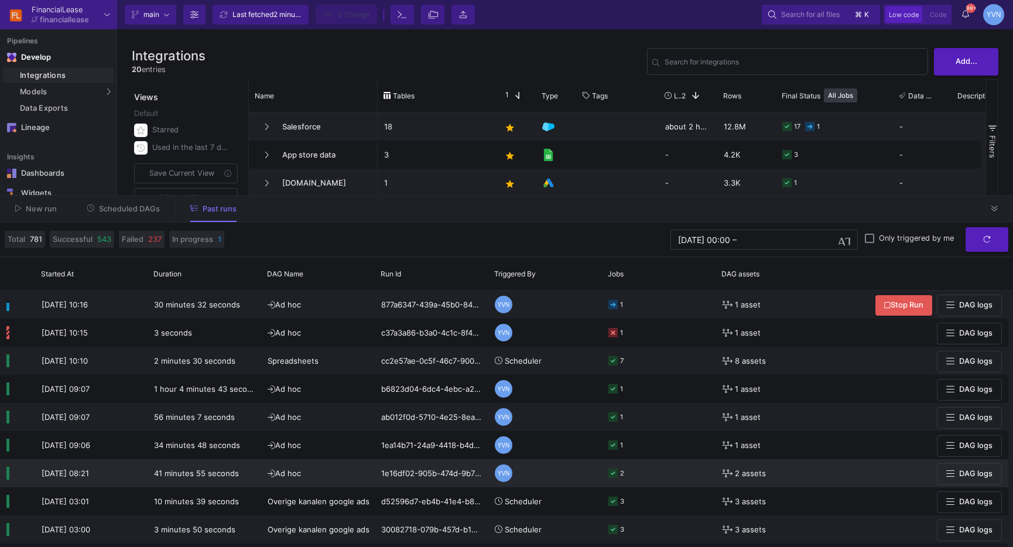
click at [613, 474] on icon at bounding box center [612, 472] width 9 height 9
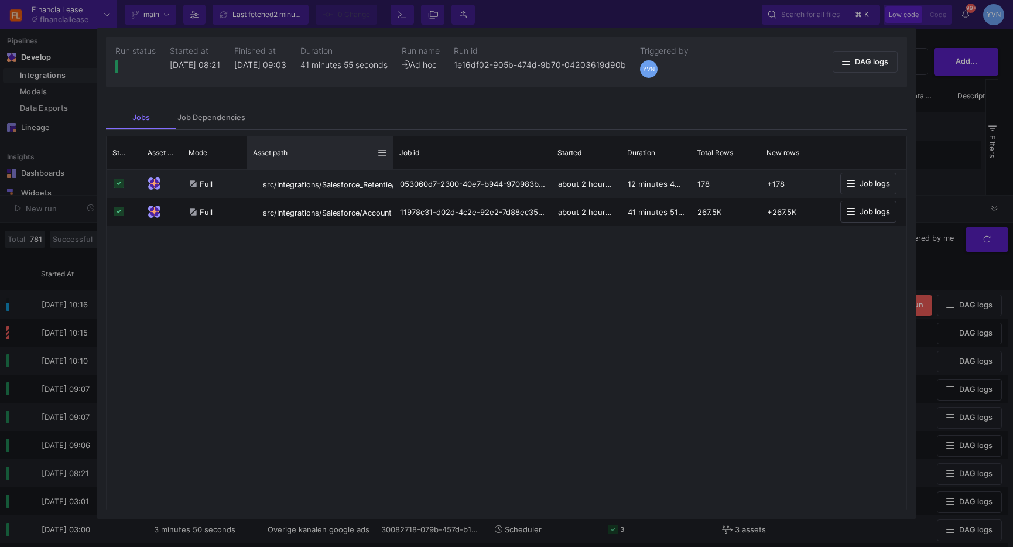
drag, startPoint x: 392, startPoint y: 159, endPoint x: 451, endPoint y: 159, distance: 59.1
click at [396, 159] on div at bounding box center [393, 152] width 5 height 33
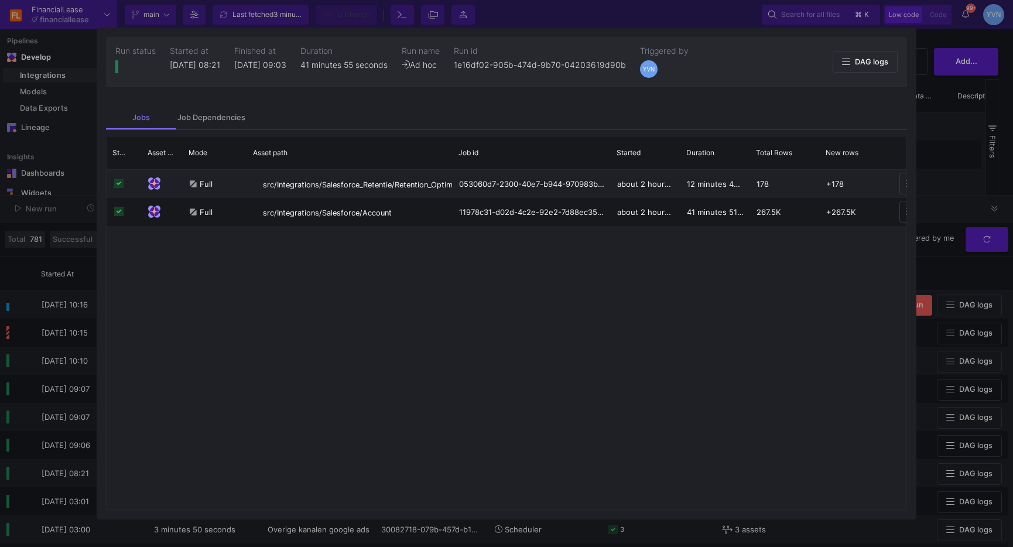
click at [960, 179] on div at bounding box center [506, 273] width 1013 height 547
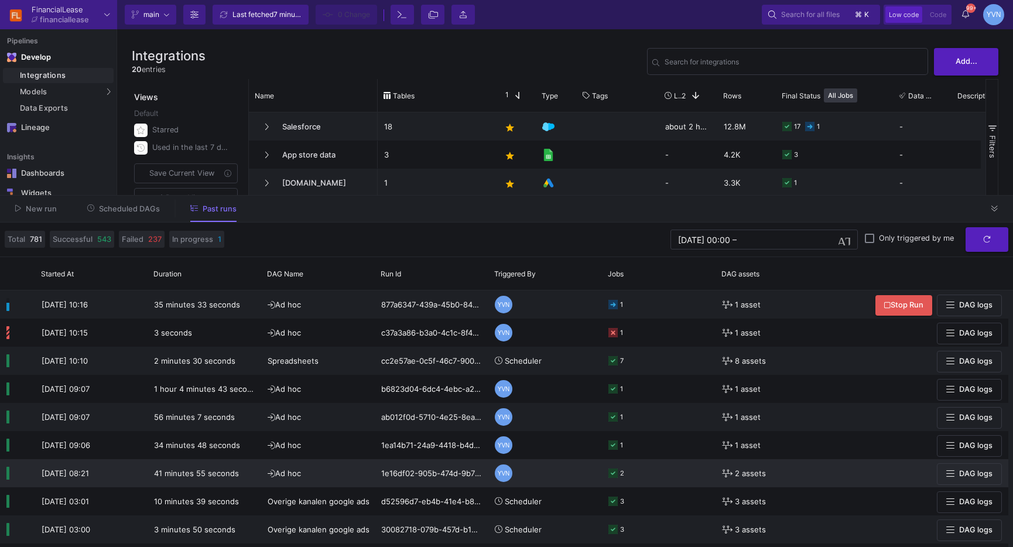
click at [612, 474] on rect at bounding box center [612, 472] width 9 height 9
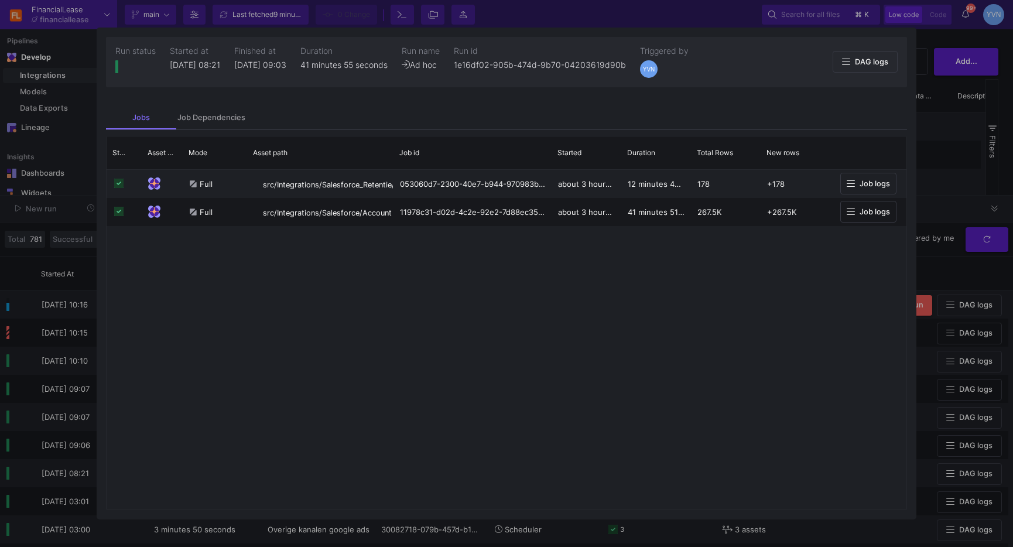
click at [955, 210] on div at bounding box center [506, 273] width 1013 height 547
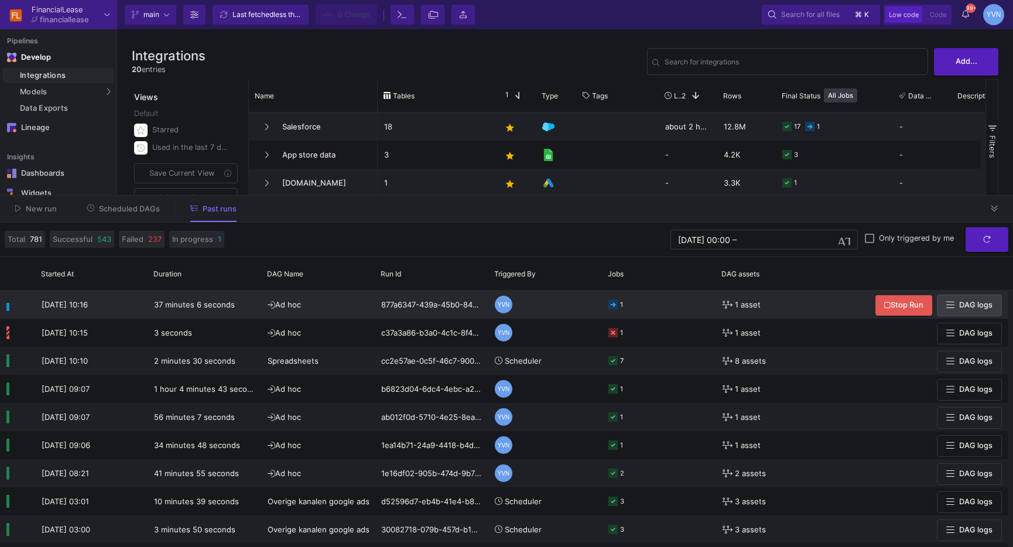
click at [989, 308] on span "DAG logs" at bounding box center [975, 304] width 33 height 9
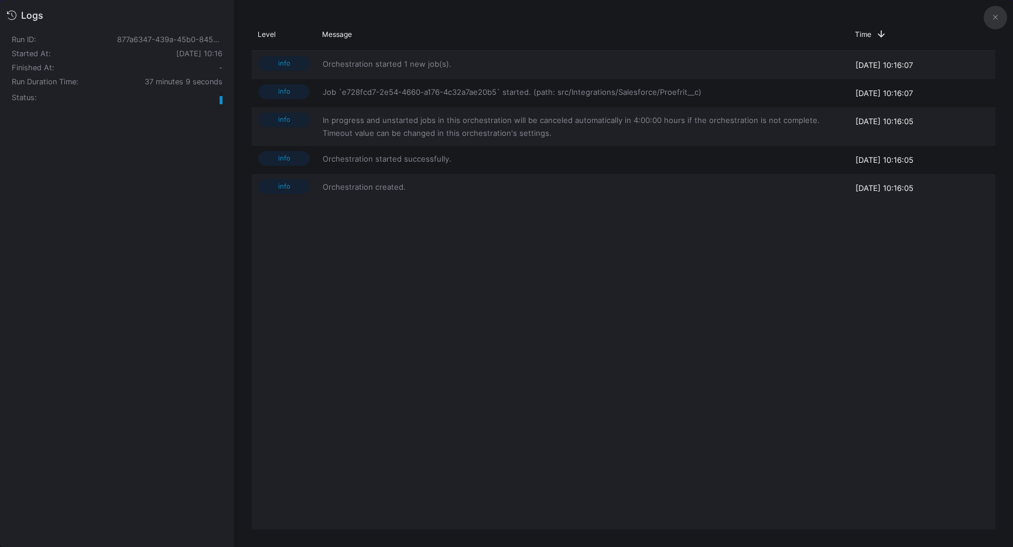
drag, startPoint x: 991, startPoint y: 26, endPoint x: 764, endPoint y: 322, distance: 372.8
click at [991, 26] on button at bounding box center [994, 17] width 23 height 23
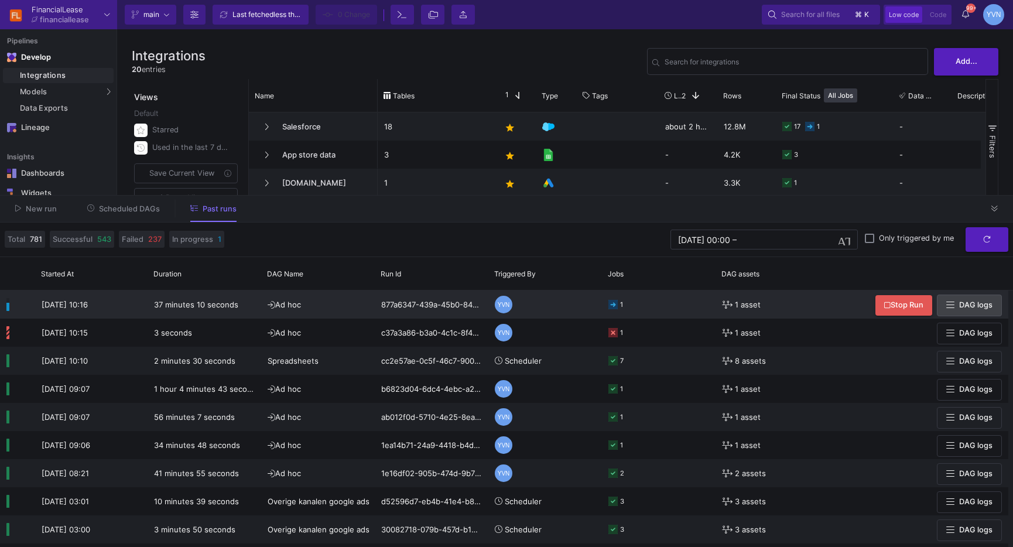
click at [610, 305] on icon at bounding box center [612, 304] width 9 height 9
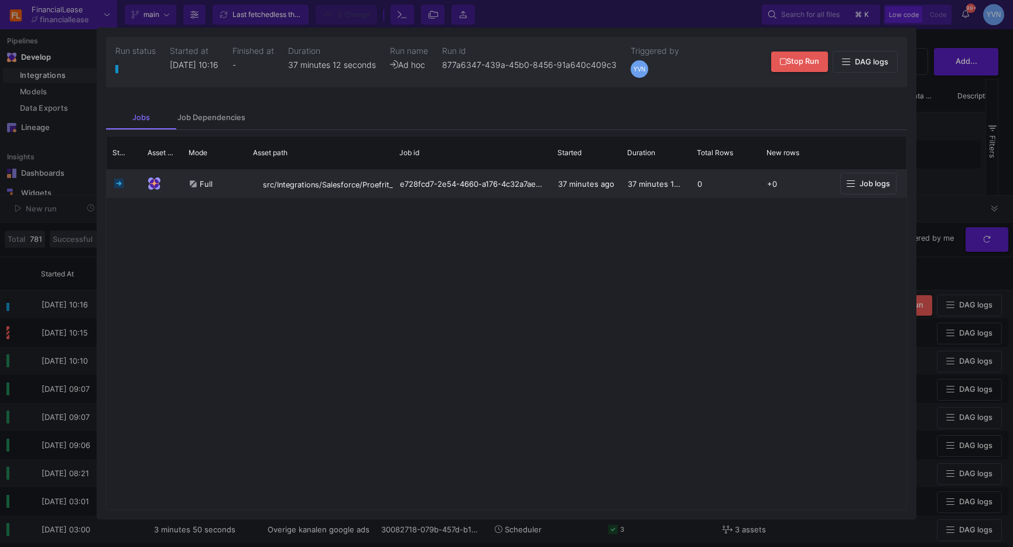
click at [884, 184] on span "Job logs" at bounding box center [874, 183] width 30 height 9
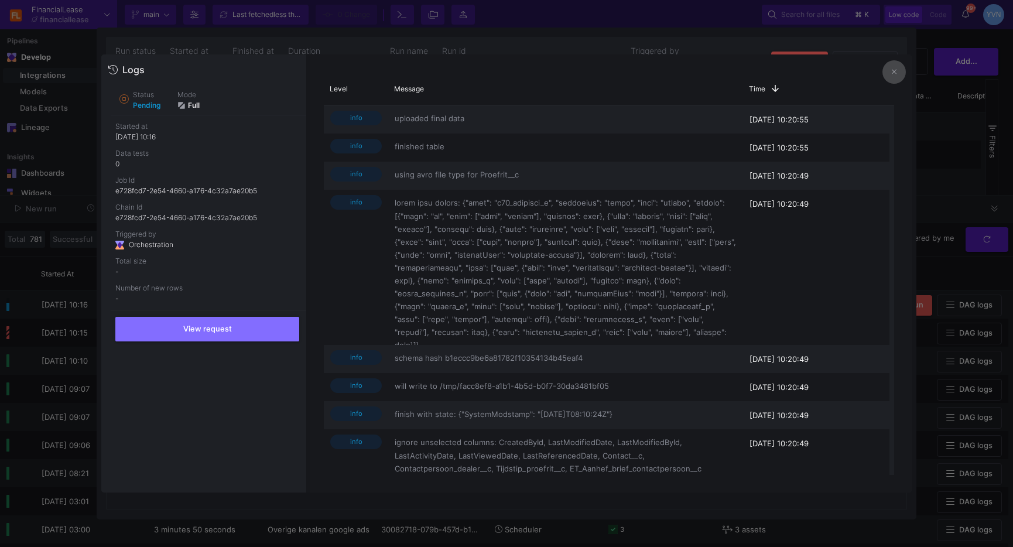
click at [896, 78] on button at bounding box center [893, 71] width 23 height 23
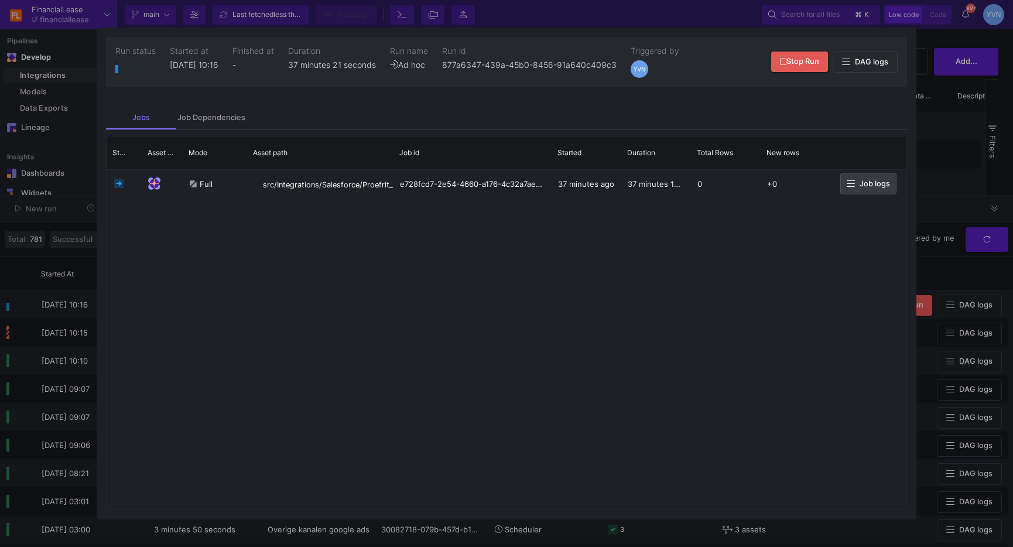
click at [972, 204] on div at bounding box center [506, 273] width 1013 height 547
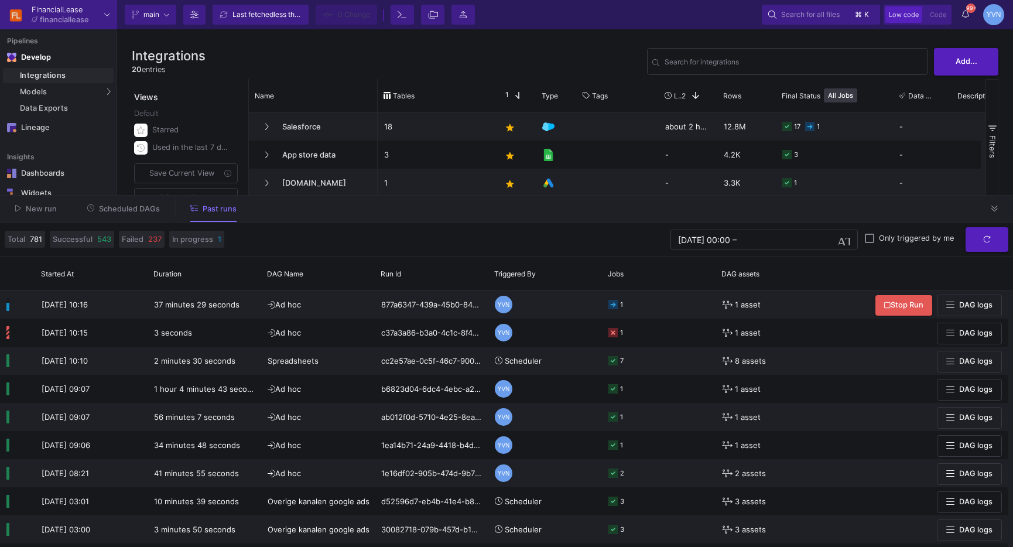
drag, startPoint x: 997, startPoint y: 210, endPoint x: 924, endPoint y: 208, distance: 73.2
click at [997, 211] on icon at bounding box center [994, 209] width 6 height 8
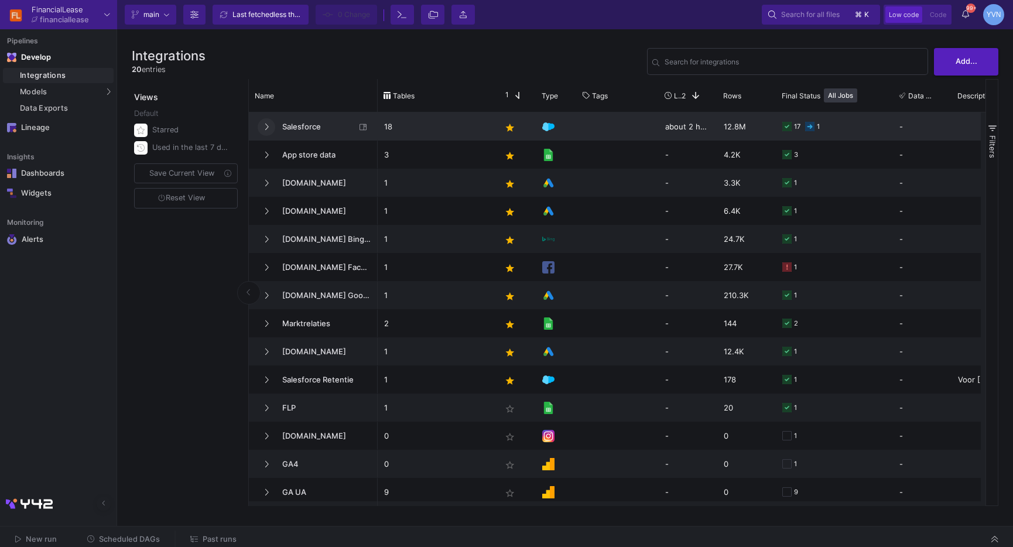
click at [269, 126] on button at bounding box center [267, 127] width 18 height 18
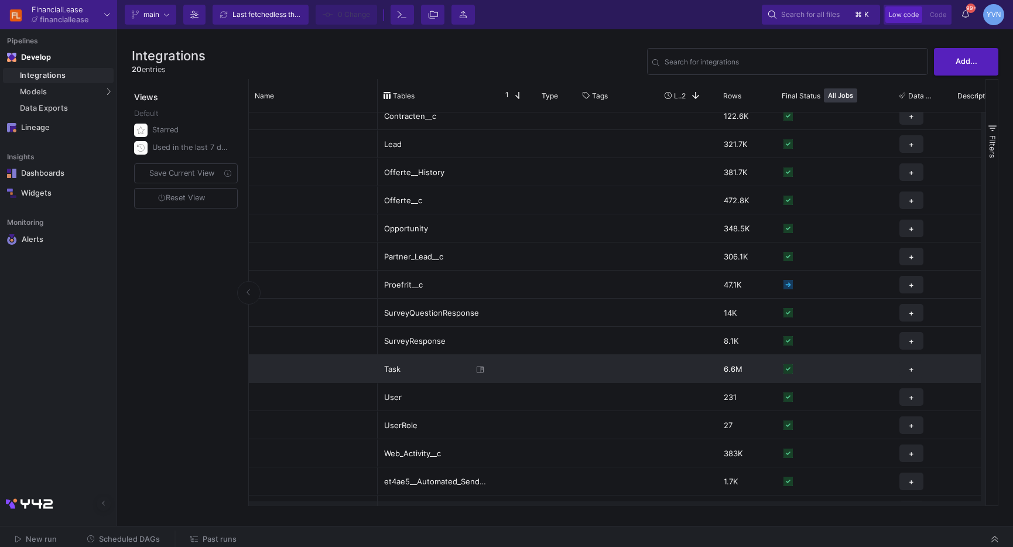
scroll to position [129, 0]
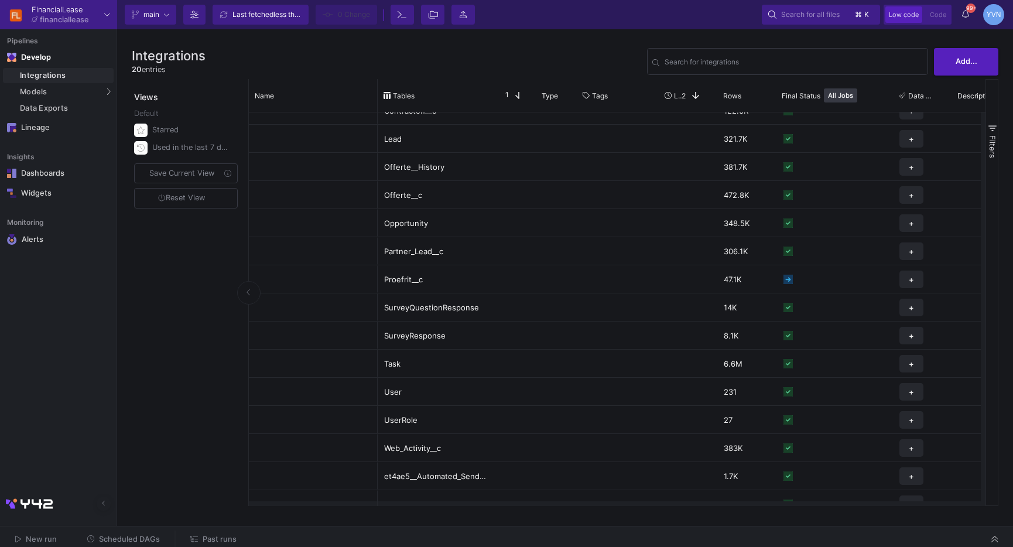
click at [46, 541] on span "New run" at bounding box center [41, 538] width 31 height 9
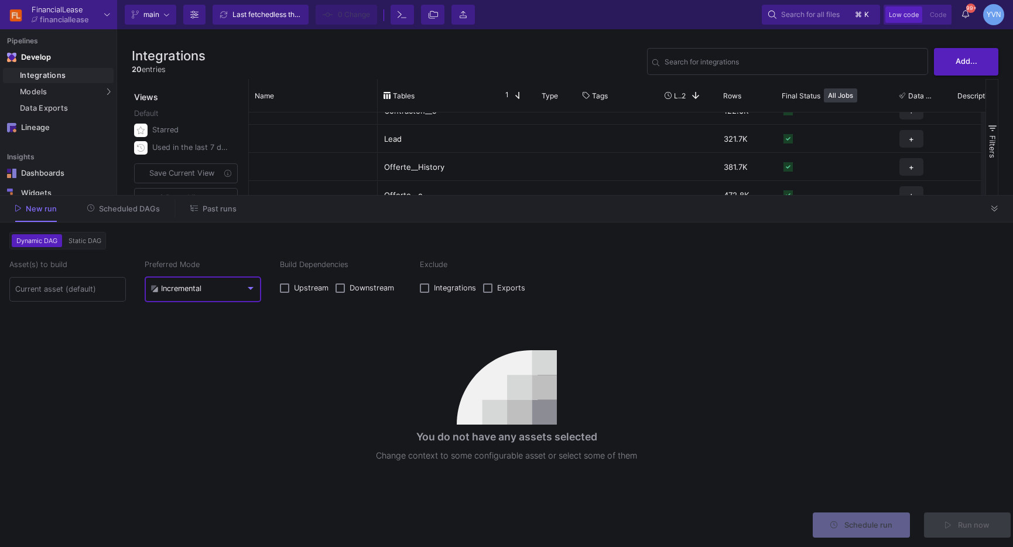
click at [192, 287] on div "Incremental" at bounding box center [175, 288] width 51 height 9
click at [188, 319] on span "Full" at bounding box center [202, 316] width 105 height 26
click at [68, 290] on input at bounding box center [67, 288] width 105 height 9
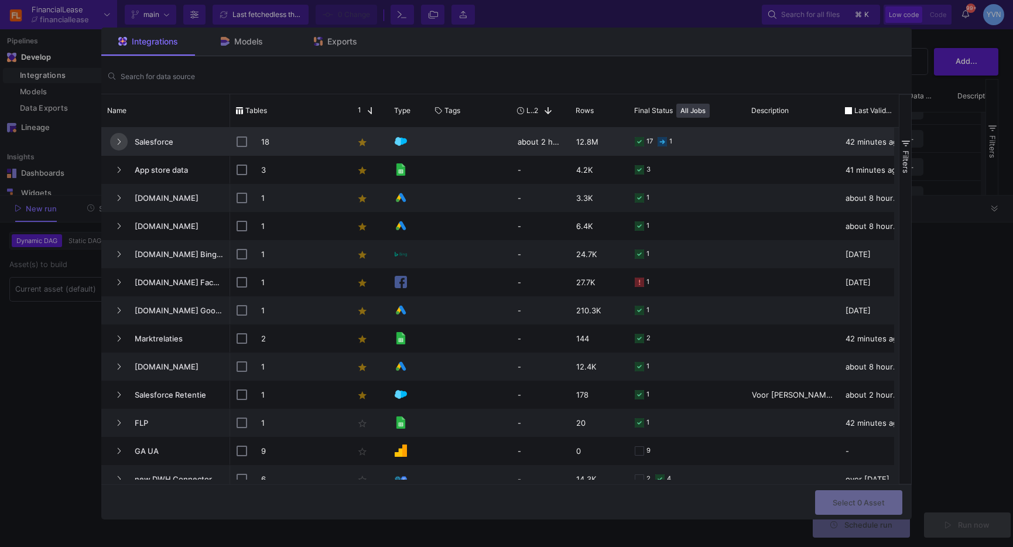
click at [116, 142] on icon "Press SPACE to select this row." at bounding box center [118, 142] width 5 height 8
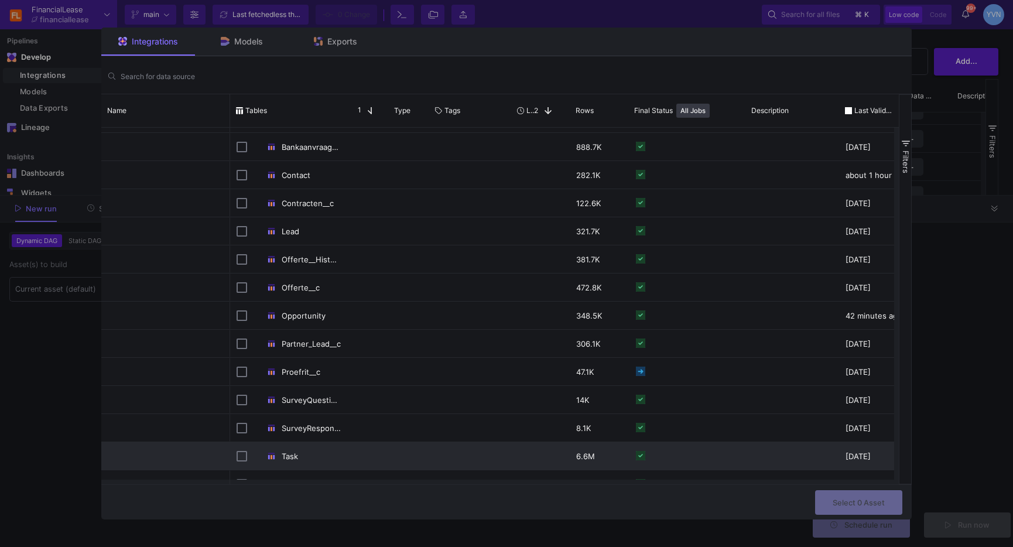
scroll to position [61, 0]
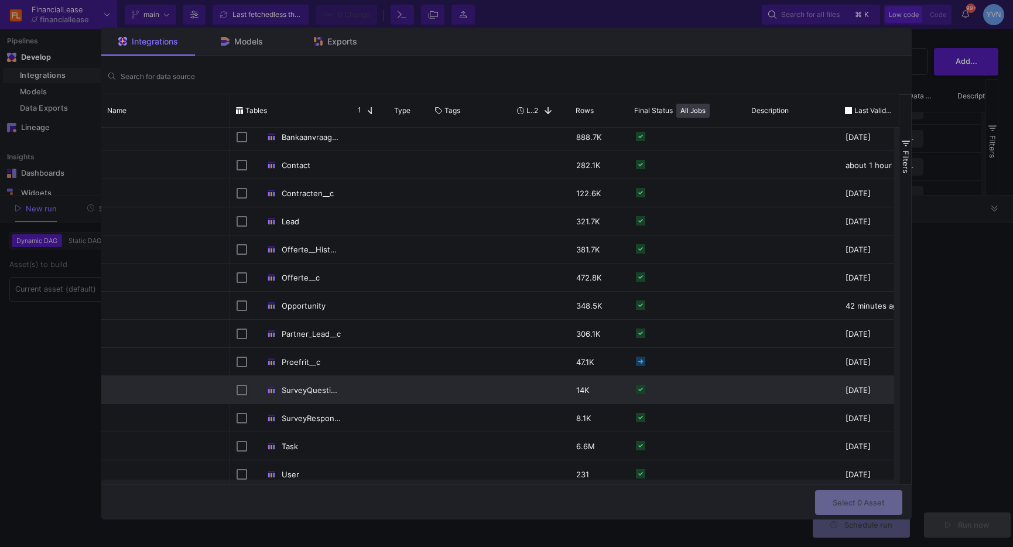
click at [239, 390] on input "Press Space to toggle row selection (unchecked)" at bounding box center [241, 390] width 11 height 11
checkbox input "true"
checkbox input "false"
click at [878, 496] on span "Select 1 Asset" at bounding box center [858, 500] width 51 height 9
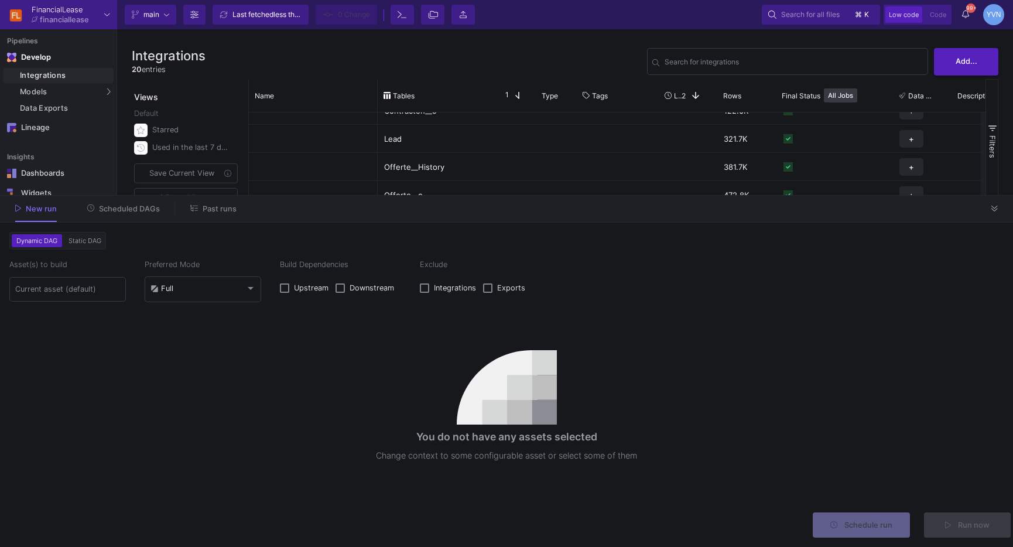
type input "1 asset selected"
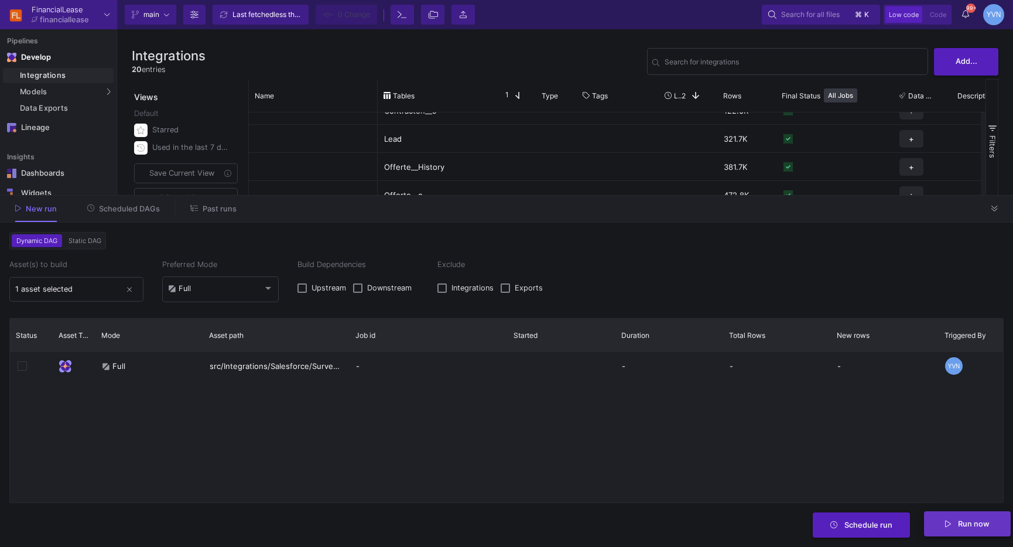
click at [966, 523] on span "Run now" at bounding box center [973, 523] width 32 height 9
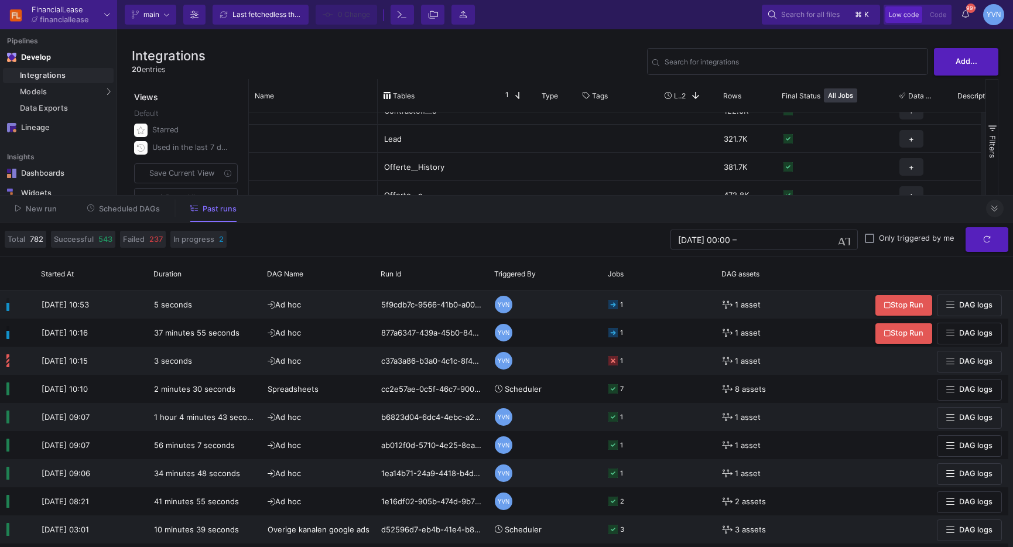
click at [993, 212] on icon at bounding box center [994, 209] width 6 height 8
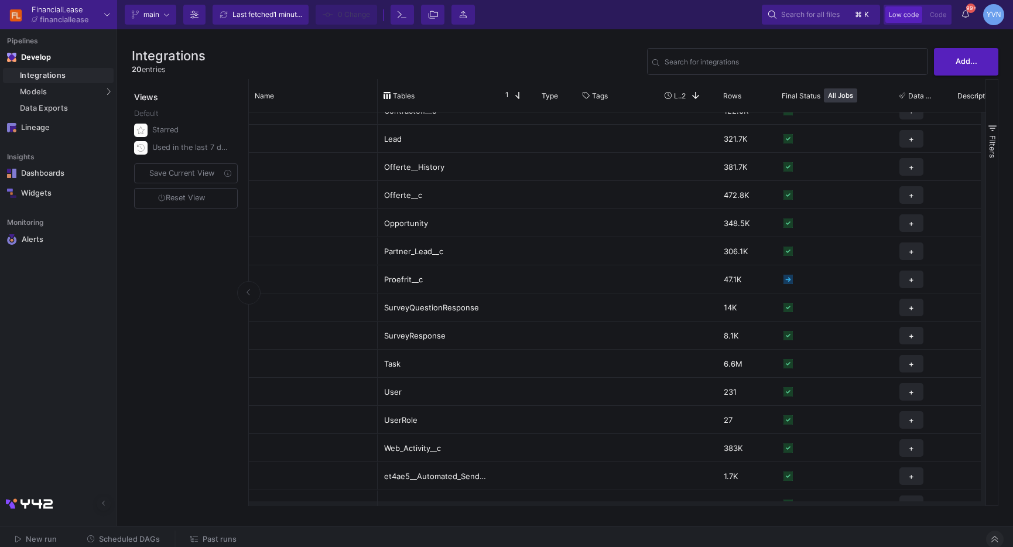
click at [36, 536] on span "New run" at bounding box center [41, 538] width 31 height 9
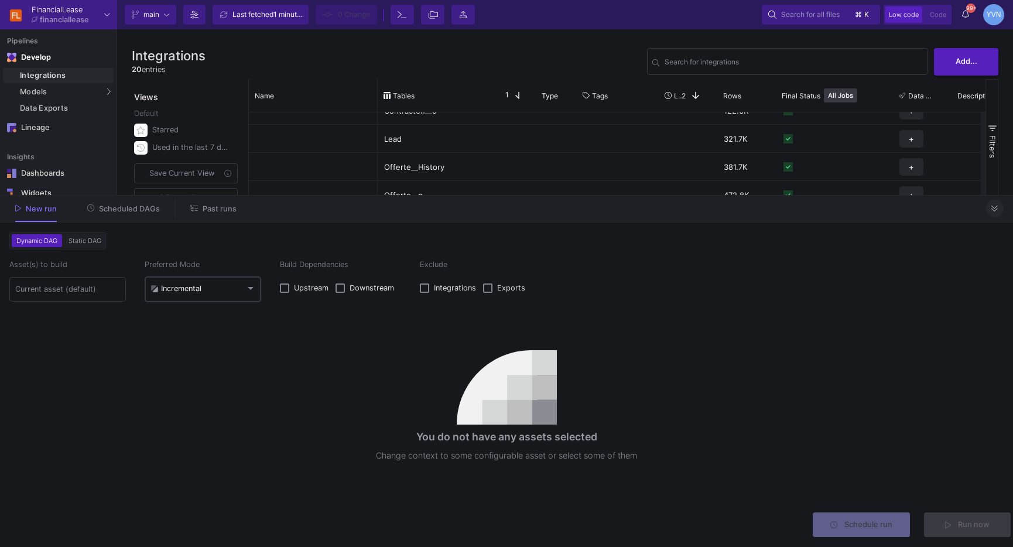
click at [232, 288] on mat-select-trigger "Incremental" at bounding box center [197, 288] width 95 height 9
drag, startPoint x: 205, startPoint y: 317, endPoint x: 287, endPoint y: 277, distance: 91.3
click at [207, 317] on span "Full" at bounding box center [202, 316] width 105 height 26
click at [52, 298] on div at bounding box center [67, 288] width 105 height 26
click at [57, 294] on input at bounding box center [67, 288] width 105 height 9
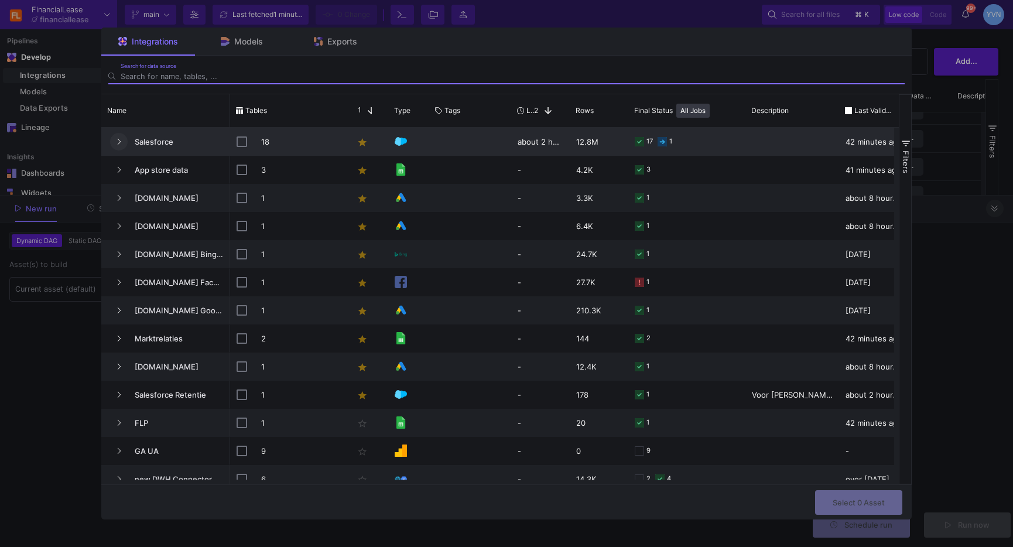
click at [114, 140] on button "Press SPACE to select this row." at bounding box center [119, 142] width 18 height 18
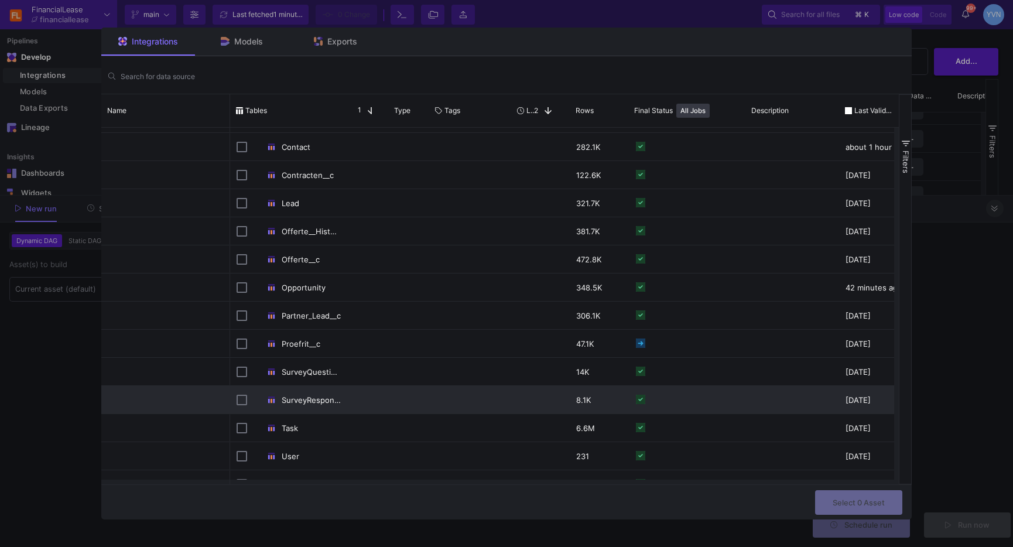
scroll to position [81, 0]
click at [243, 396] on input "Press Space to toggle row selection (unchecked)" at bounding box center [241, 398] width 11 height 11
checkbox input "true"
checkbox input "false"
click at [866, 502] on span "Select 1 Asset" at bounding box center [858, 500] width 51 height 9
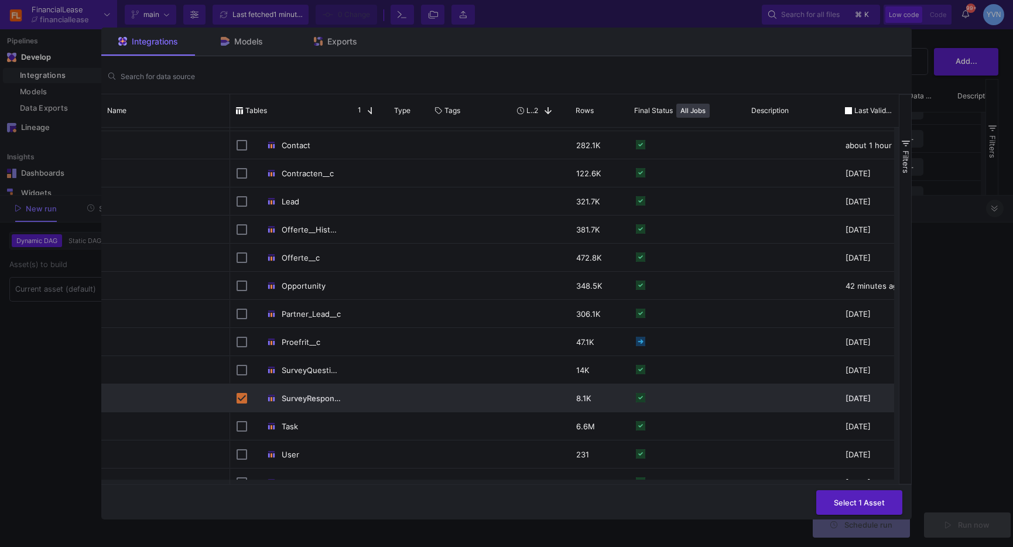
type input "1 asset selected"
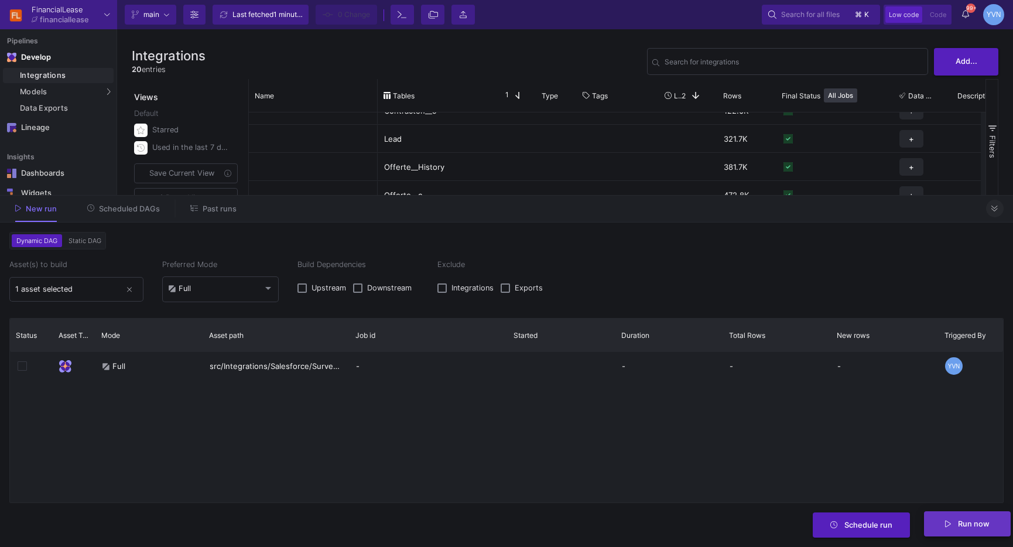
click at [977, 526] on span "Run now" at bounding box center [973, 523] width 32 height 9
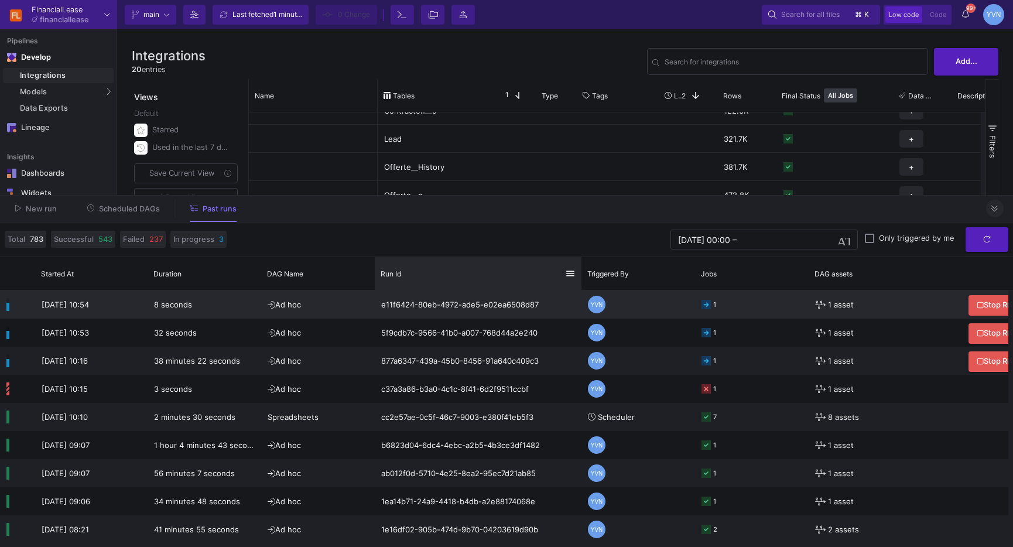
drag, startPoint x: 488, startPoint y: 283, endPoint x: 580, endPoint y: 301, distance: 94.1
click at [579, 282] on div at bounding box center [581, 273] width 5 height 33
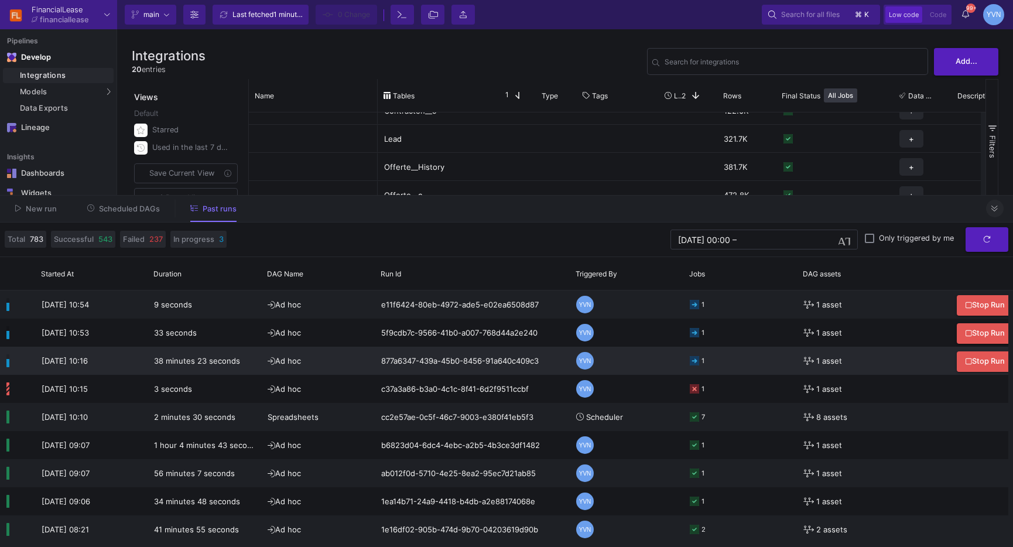
click at [694, 361] on rect at bounding box center [693, 360] width 9 height 9
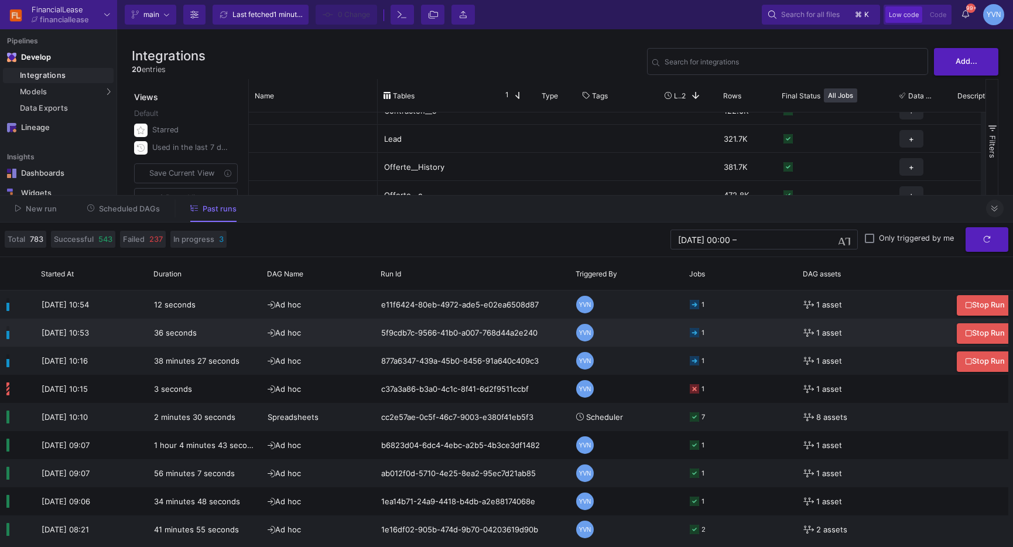
click at [694, 335] on icon at bounding box center [693, 332] width 9 height 9
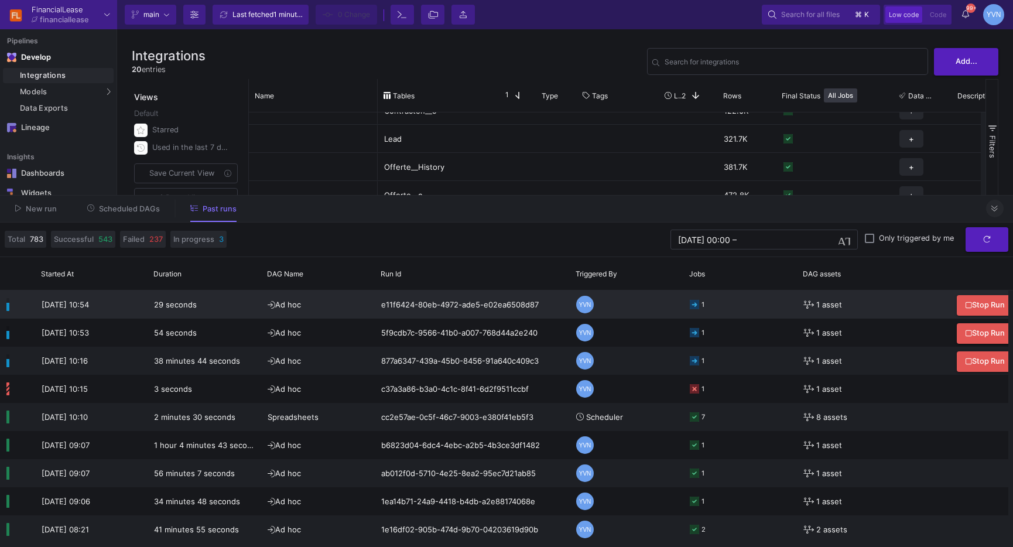
click at [447, 300] on div "e11f6424-80eb-4972-ade5-e02ea6508d87" at bounding box center [472, 304] width 195 height 28
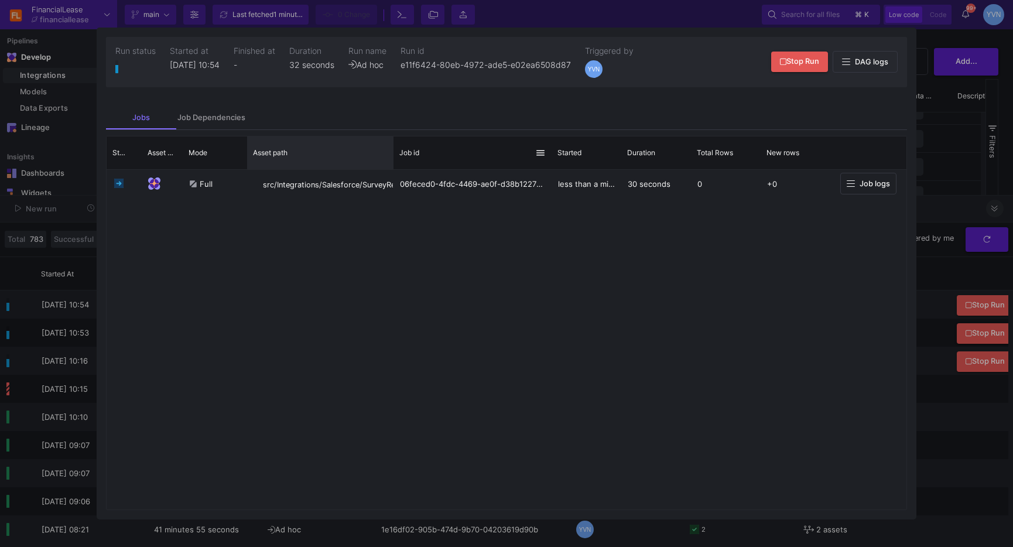
click at [392, 152] on div "Status Asset Type" at bounding box center [506, 152] width 799 height 33
drag, startPoint x: 393, startPoint y: 162, endPoint x: 475, endPoint y: 161, distance: 82.5
click at [475, 161] on div at bounding box center [476, 152] width 5 height 33
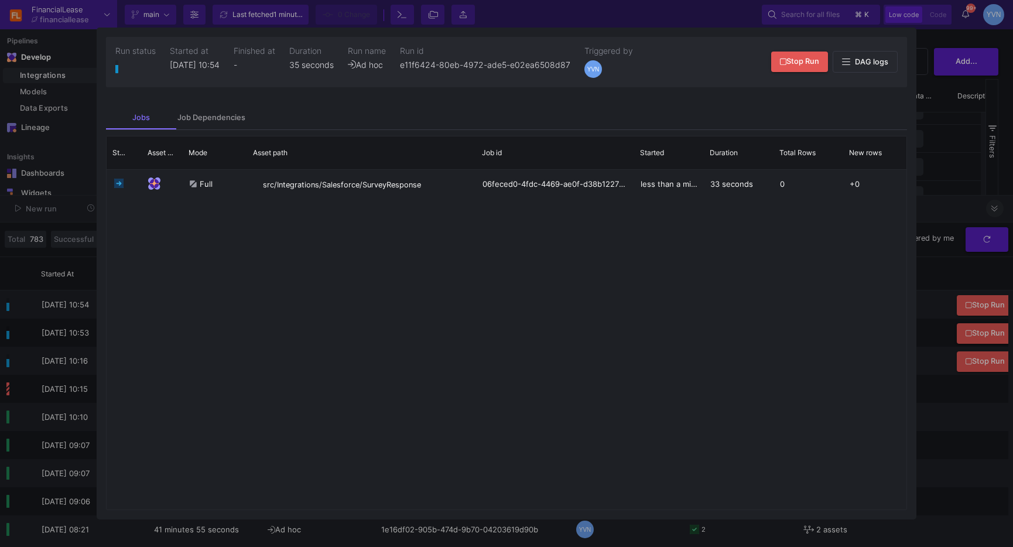
click at [576, 356] on div "Full src/Integrations/Salesforce/SurveyResponse 06feced0-4fdc-4469-ae0f-d38b122…" at bounding box center [506, 340] width 799 height 340
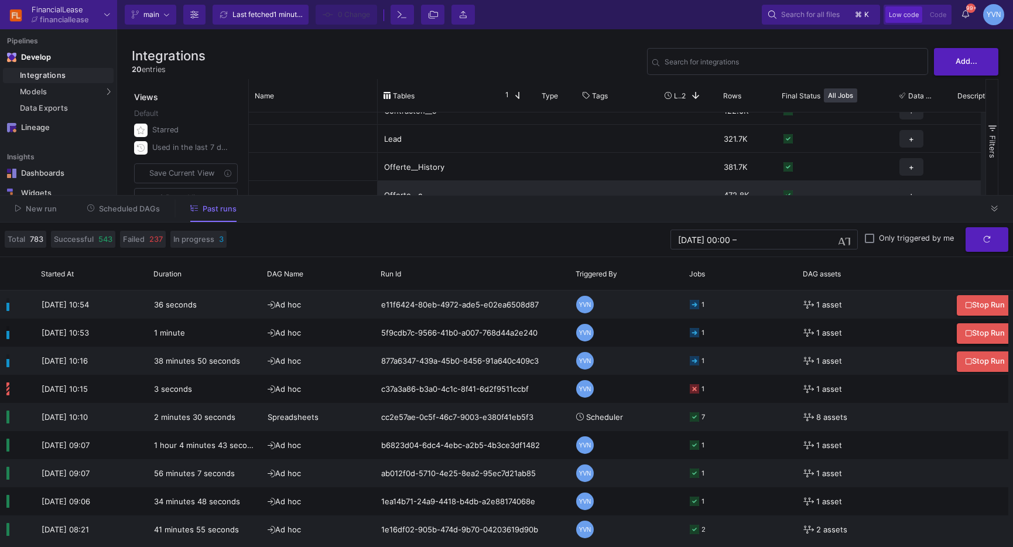
drag, startPoint x: 997, startPoint y: 207, endPoint x: 950, endPoint y: 195, distance: 49.0
click at [997, 207] on icon at bounding box center [994, 209] width 6 height 8
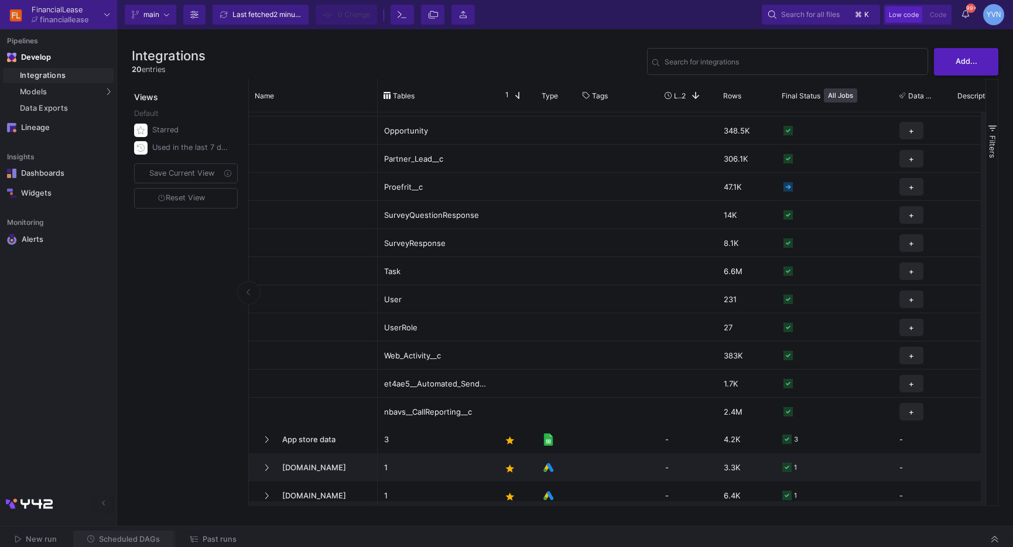
click at [139, 538] on span "Scheduled DAGs" at bounding box center [129, 538] width 61 height 9
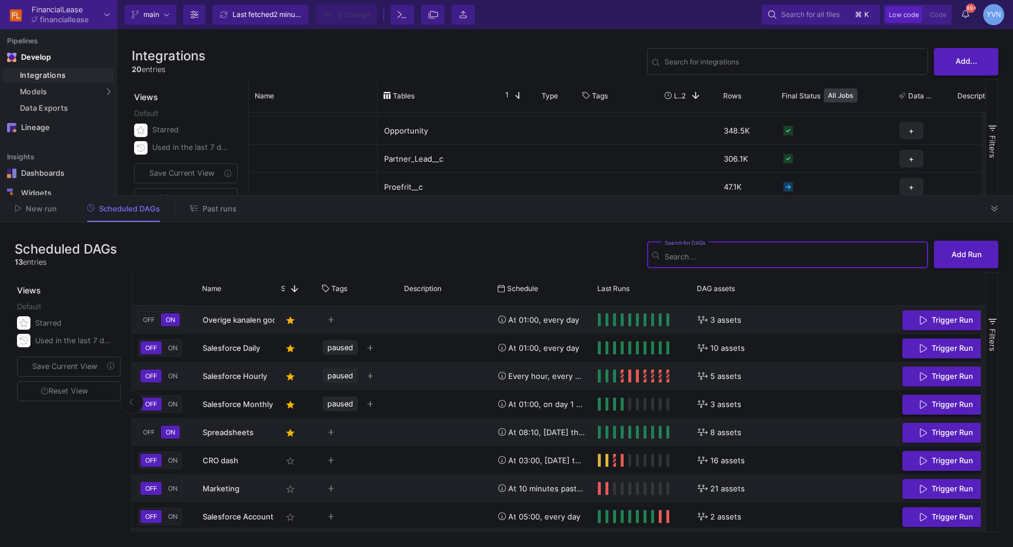
click at [219, 212] on span "Past runs" at bounding box center [220, 208] width 34 height 9
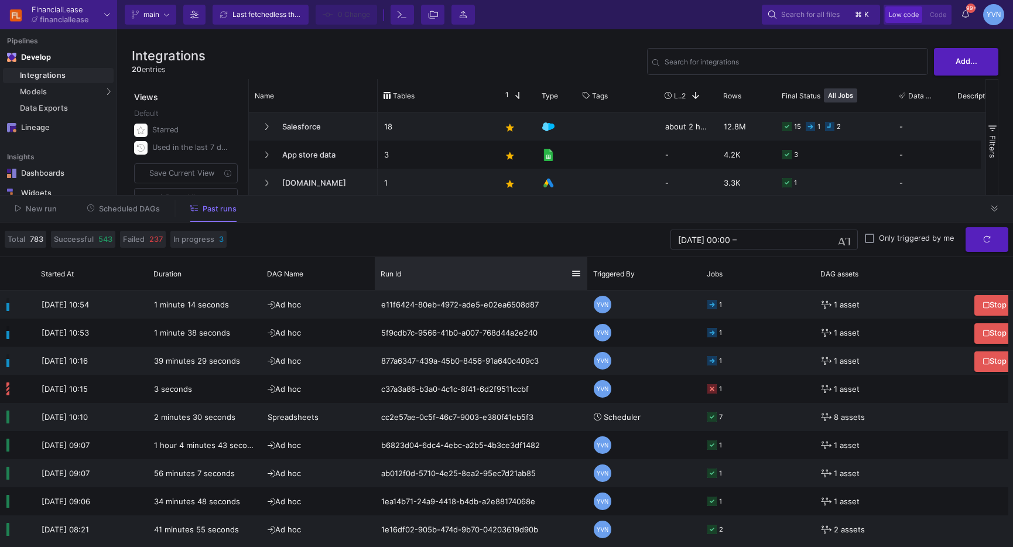
drag, startPoint x: 486, startPoint y: 275, endPoint x: 585, endPoint y: 282, distance: 99.1
click at [585, 282] on div at bounding box center [587, 273] width 5 height 33
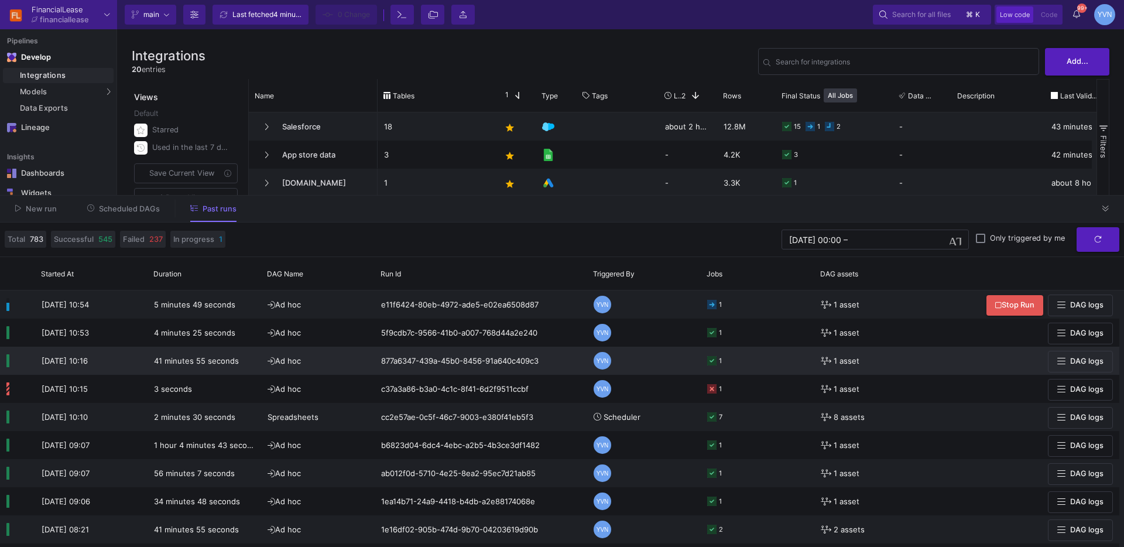
click at [714, 359] on icon at bounding box center [711, 360] width 9 height 9
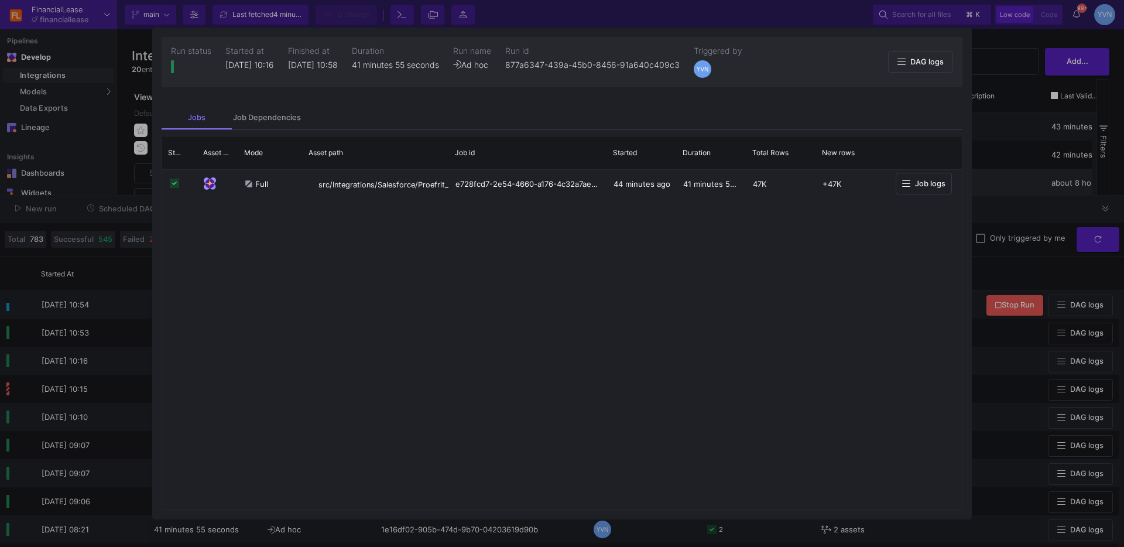
click at [1012, 182] on div at bounding box center [562, 273] width 1124 height 547
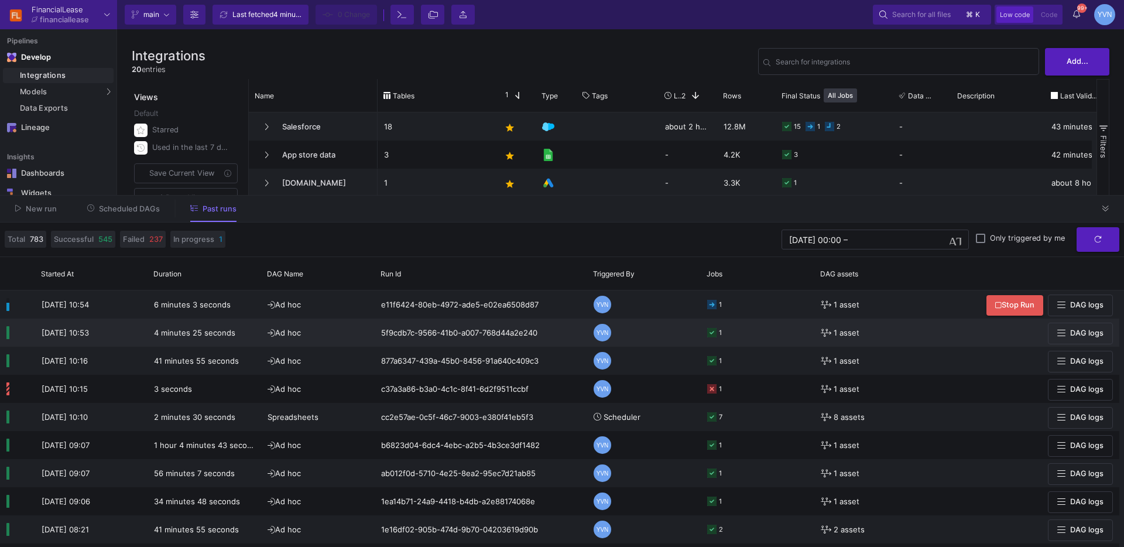
click at [526, 334] on div "5f9cdb7c-9566-41b0-a007-768d44a2e240" at bounding box center [481, 332] width 212 height 28
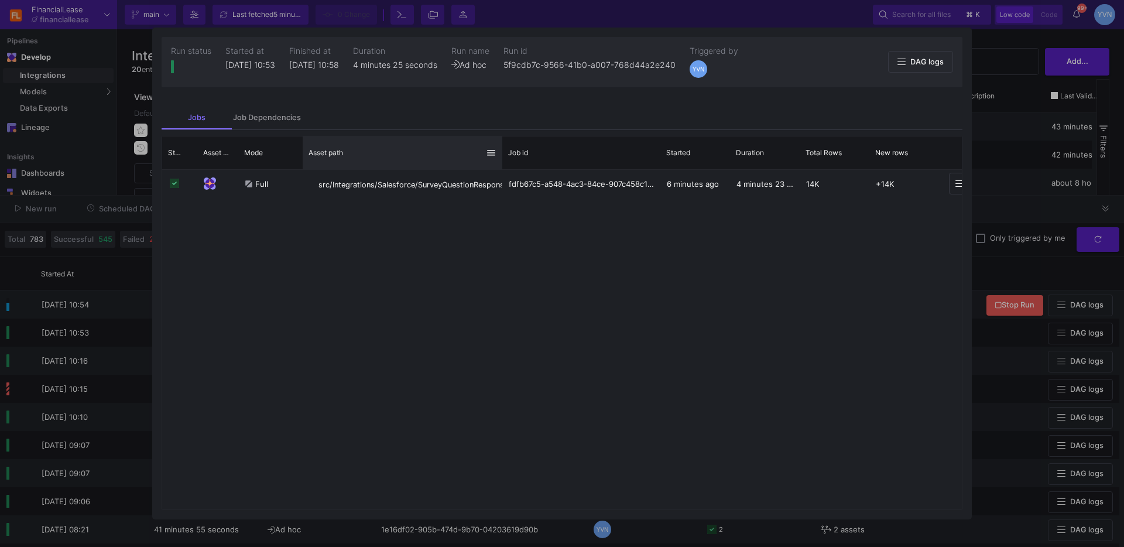
drag, startPoint x: 447, startPoint y: 159, endPoint x: 506, endPoint y: 157, distance: 59.1
click at [505, 153] on div at bounding box center [502, 152] width 5 height 33
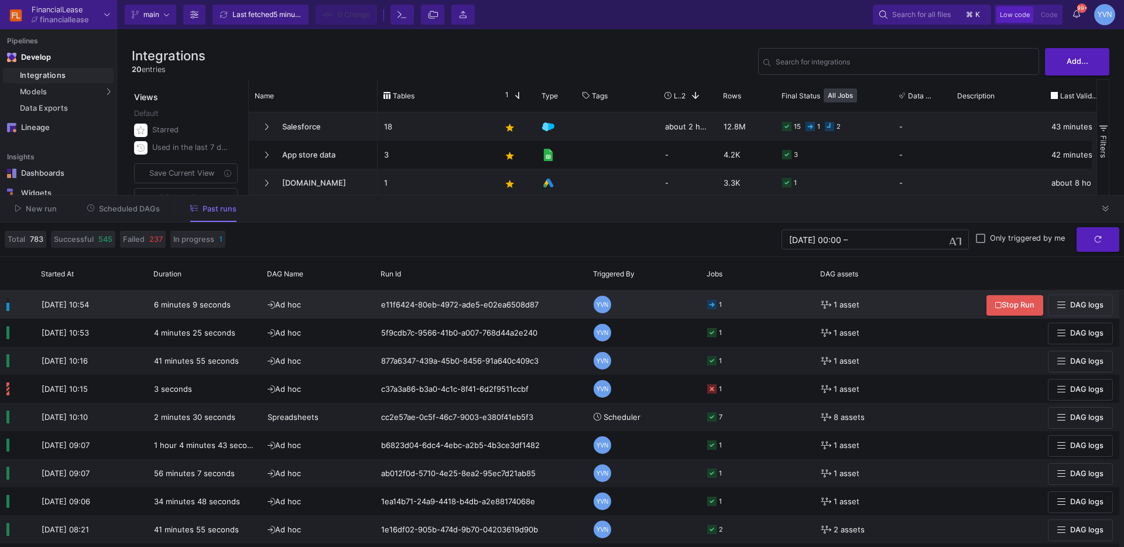
click at [519, 306] on div "e11f6424-80eb-4972-ade5-e02ea6508d87" at bounding box center [481, 304] width 212 height 28
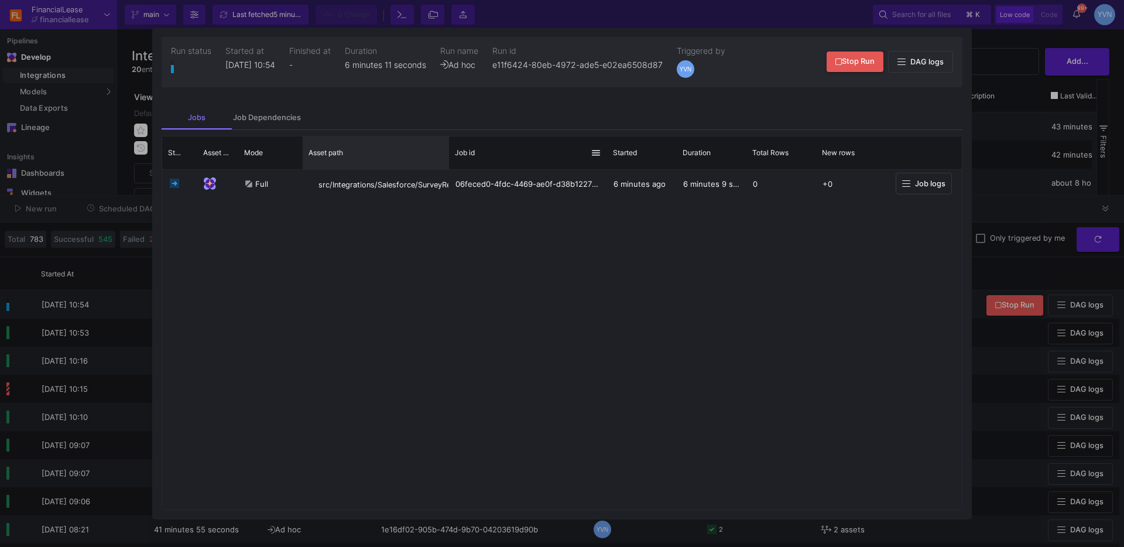
drag, startPoint x: 450, startPoint y: 162, endPoint x: 444, endPoint y: 163, distance: 5.9
click at [447, 162] on div "Status Asset Type" at bounding box center [561, 152] width 799 height 33
drag, startPoint x: 446, startPoint y: 166, endPoint x: 500, endPoint y: 161, distance: 54.7
click at [501, 161] on div at bounding box center [503, 152] width 5 height 33
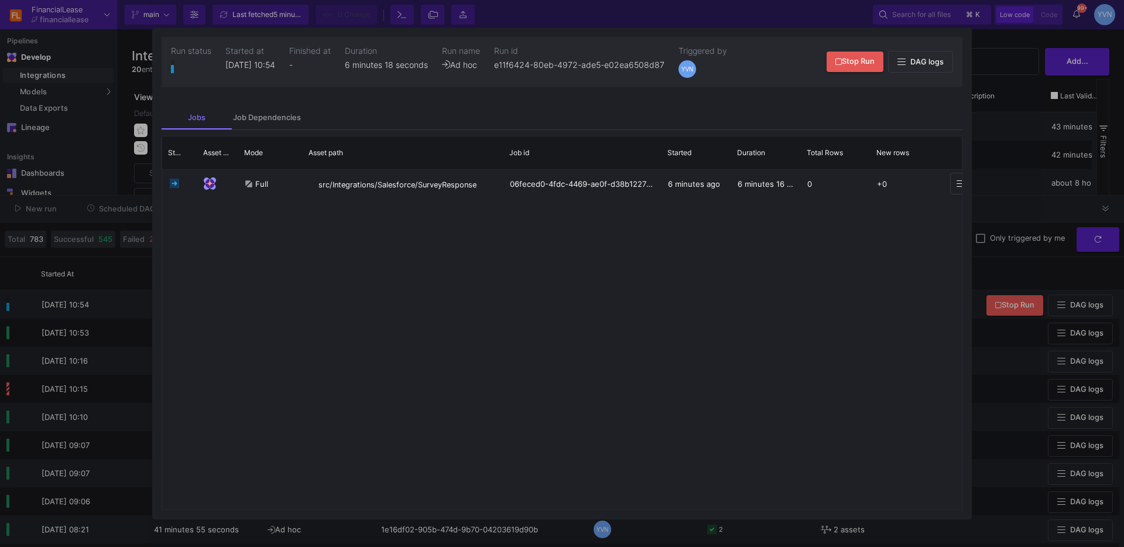
click at [965, 192] on mat-tab-group "Jobs Job Dependencies Drag here to set row groups Drag here to set column label…" at bounding box center [561, 308] width 819 height 423
click at [1006, 190] on div at bounding box center [562, 273] width 1124 height 547
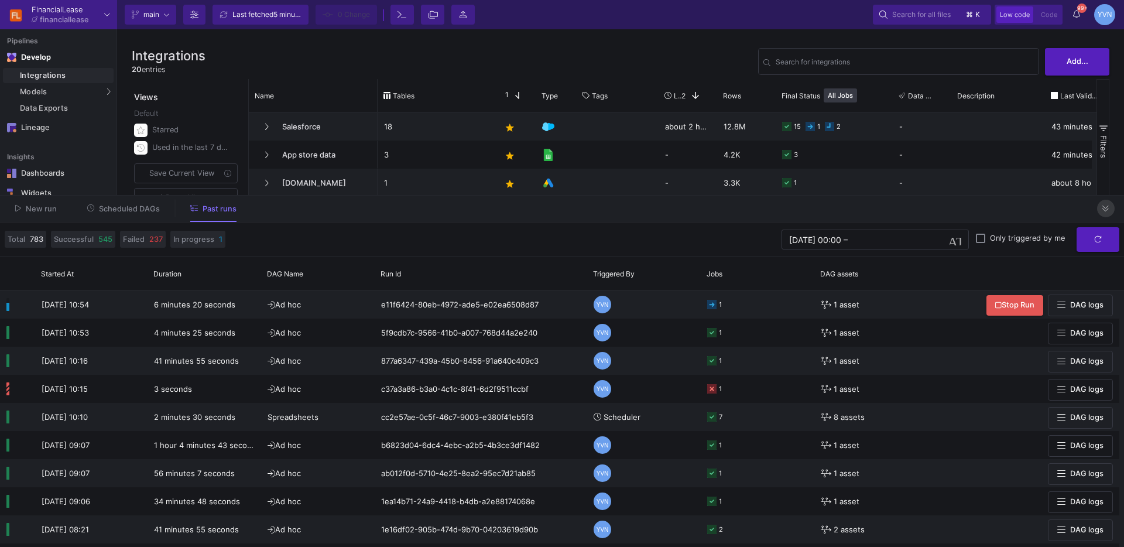
click at [1012, 208] on icon at bounding box center [1105, 209] width 6 height 8
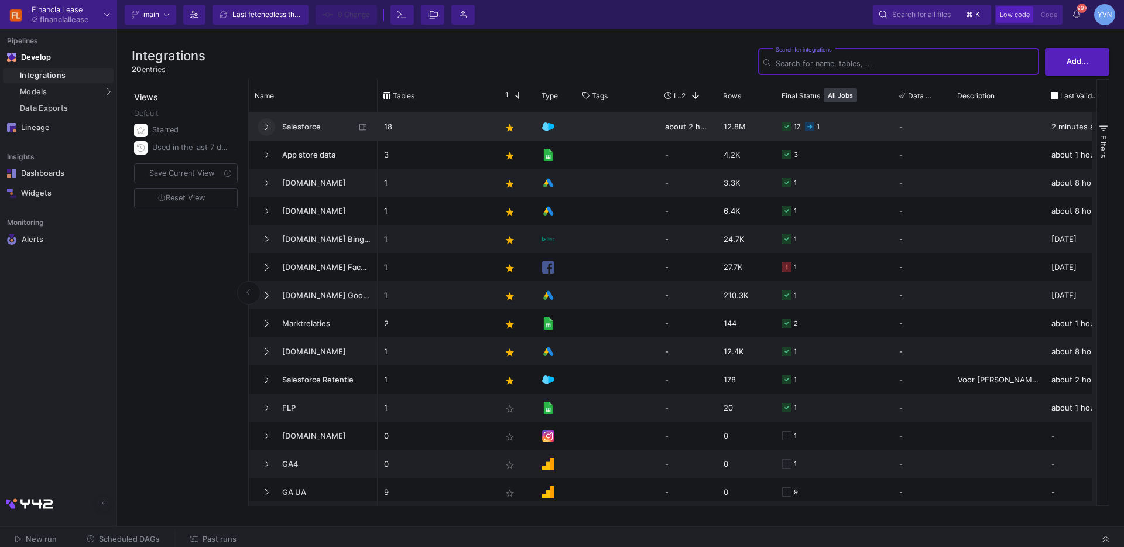
click at [269, 126] on button at bounding box center [267, 127] width 18 height 18
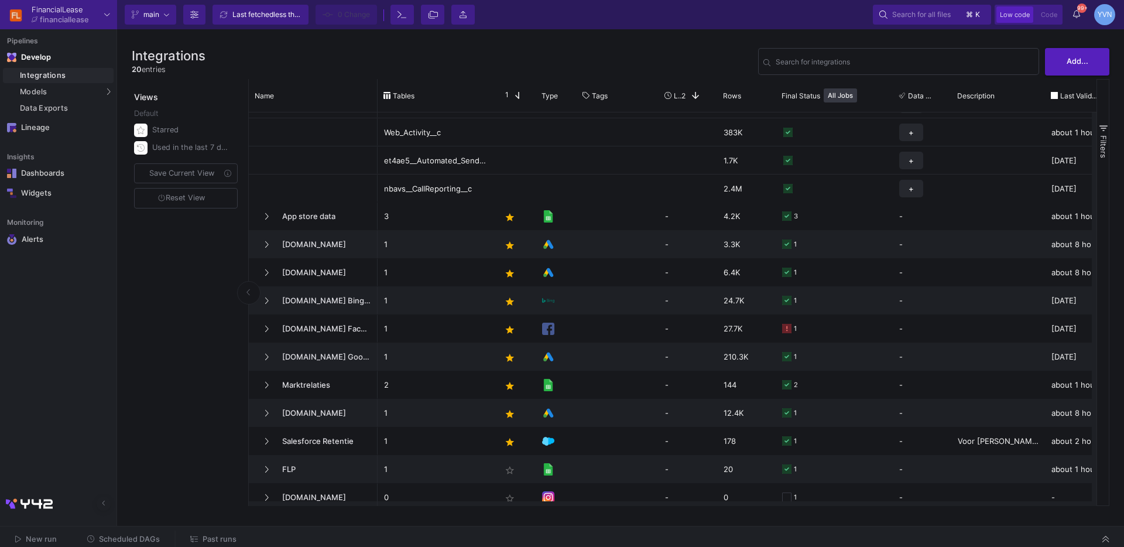
click at [205, 538] on span "Past runs" at bounding box center [220, 538] width 34 height 9
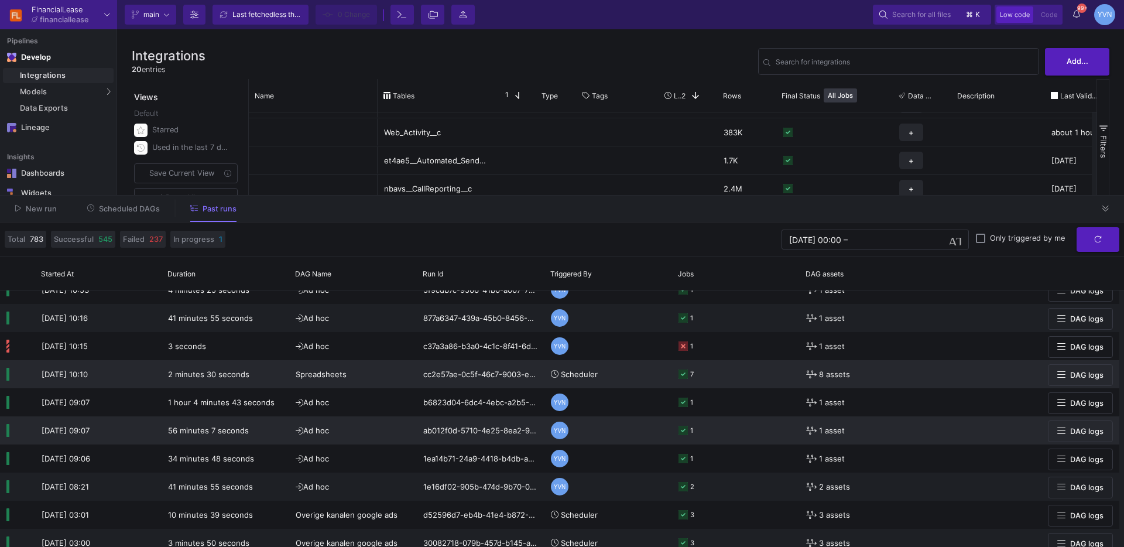
scroll to position [43, 0]
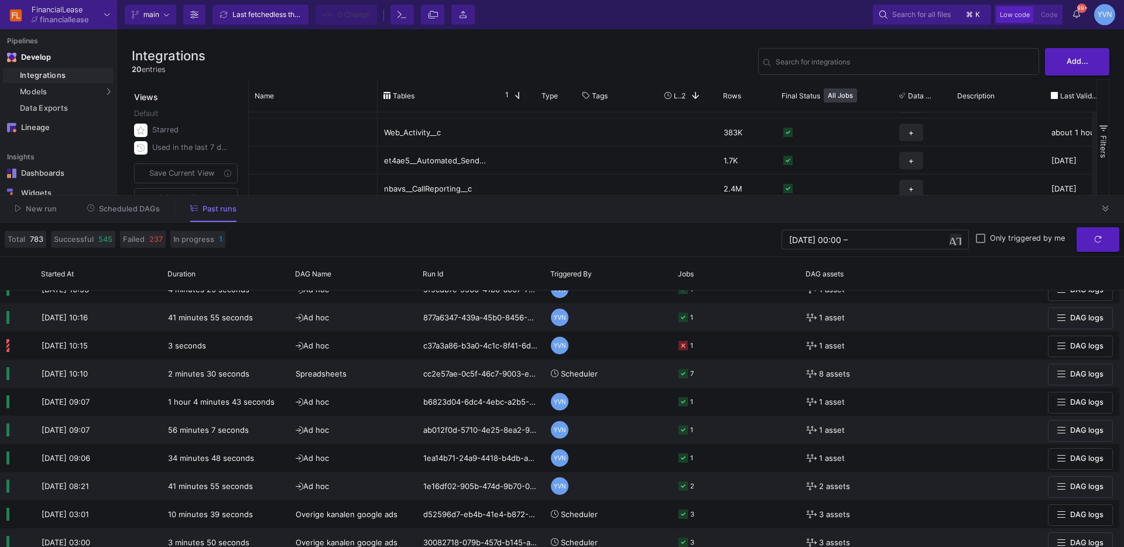
click at [960, 238] on span "button" at bounding box center [955, 240] width 12 height 12
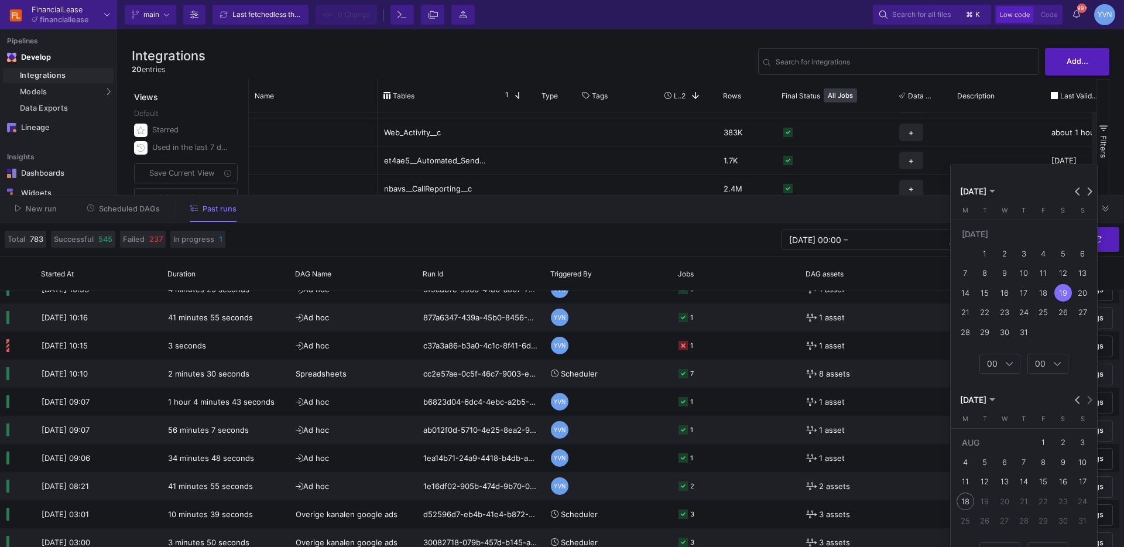
click at [962, 503] on div "18" at bounding box center [965, 501] width 18 height 18
type input "18/08/2025 11:01"
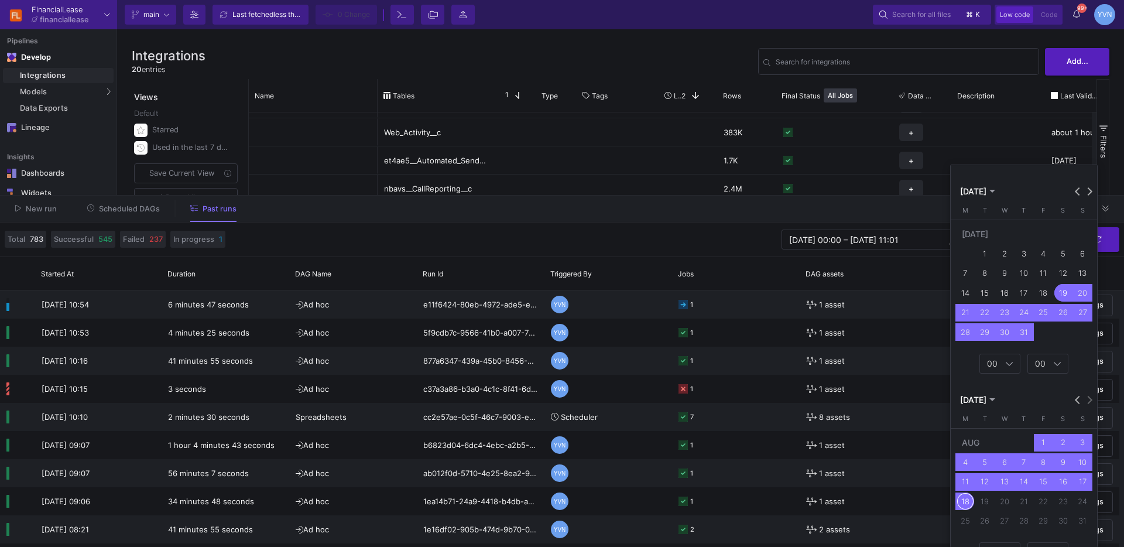
click at [1024, 335] on div "31" at bounding box center [1024, 332] width 18 height 18
type input "31/07/2025 00:00"
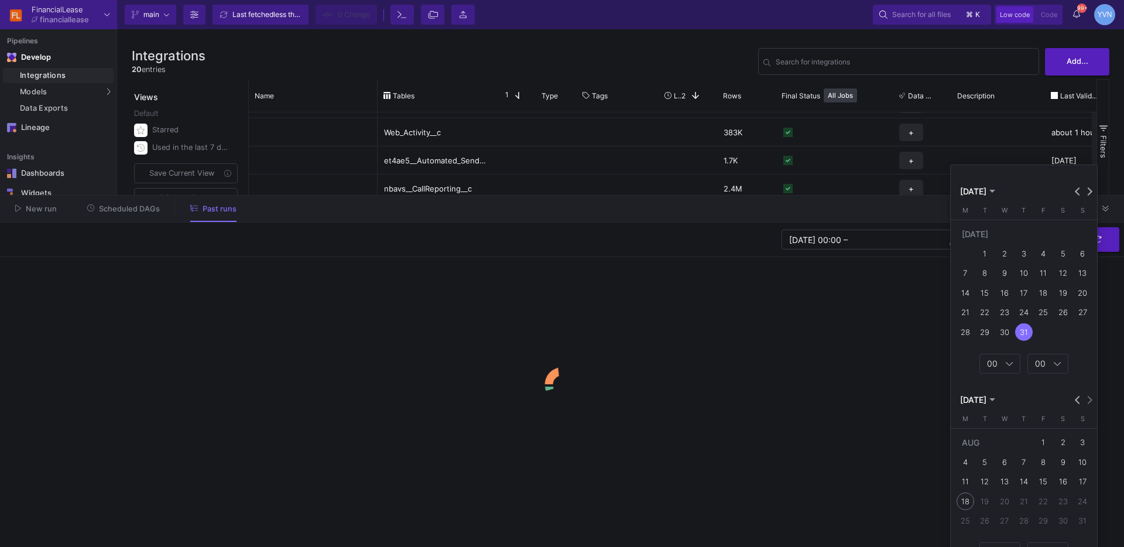
click at [1080, 485] on div "17" at bounding box center [1082, 482] width 18 height 18
type input "17/08/2025 00:00"
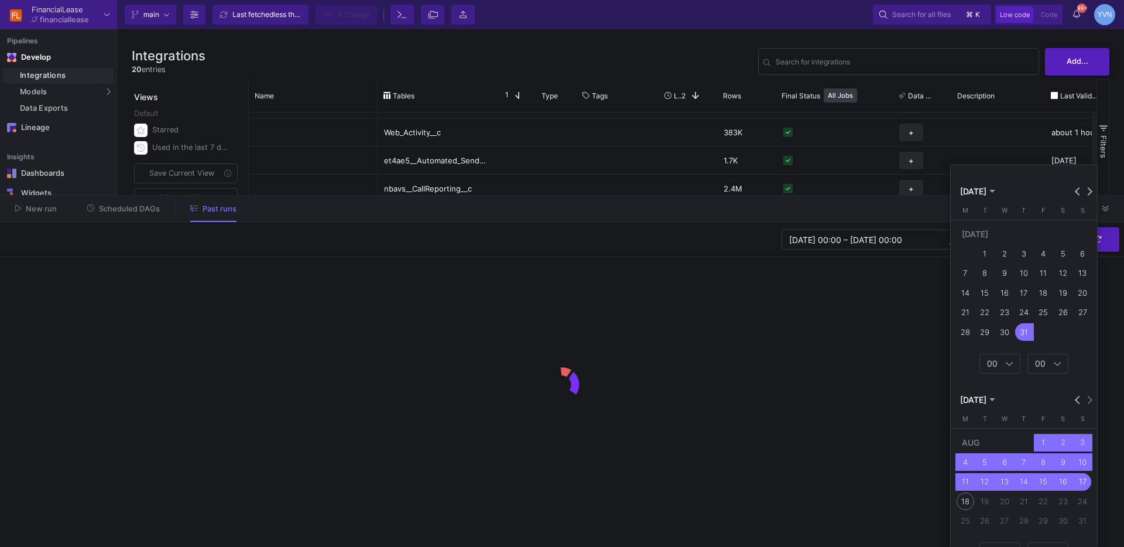
click at [1082, 486] on div "17" at bounding box center [1082, 482] width 18 height 18
type input "17/08/2025 00:00"
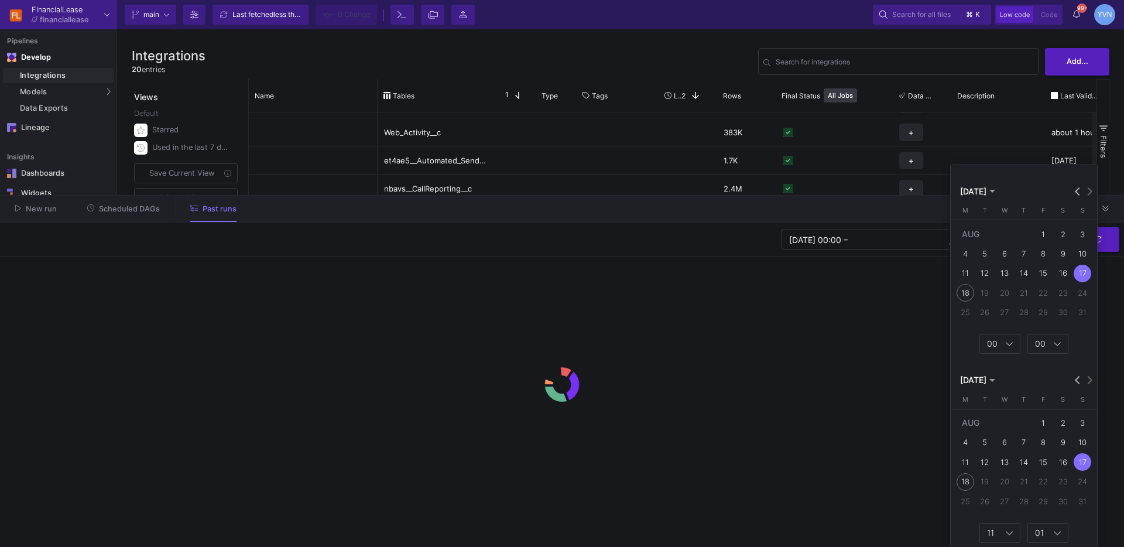
click at [964, 481] on div "18" at bounding box center [965, 482] width 18 height 18
type input "18/08/2025 11:01"
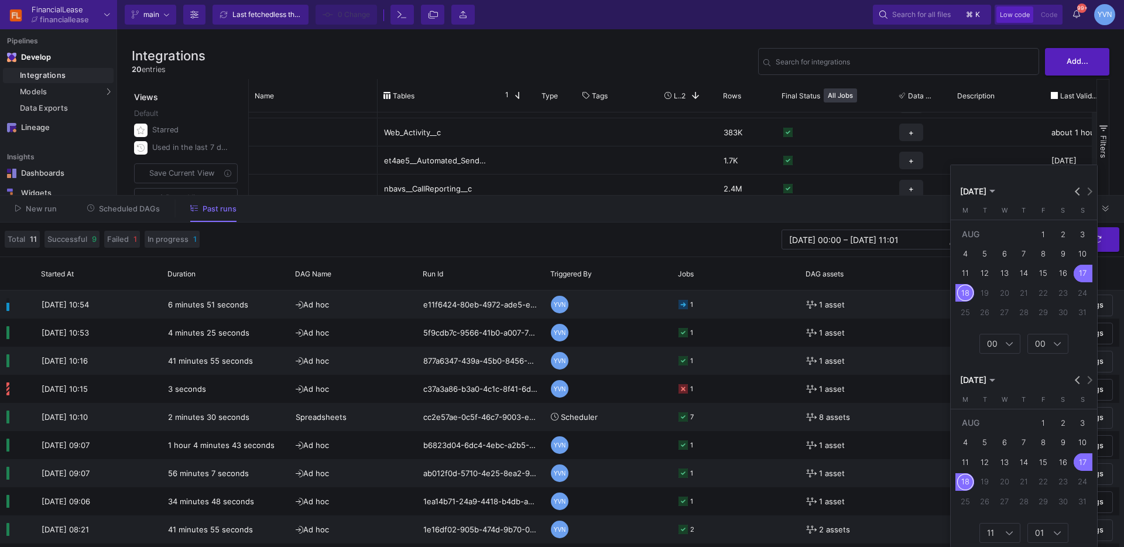
scroll to position [3, 0]
click at [887, 217] on div at bounding box center [562, 273] width 1124 height 547
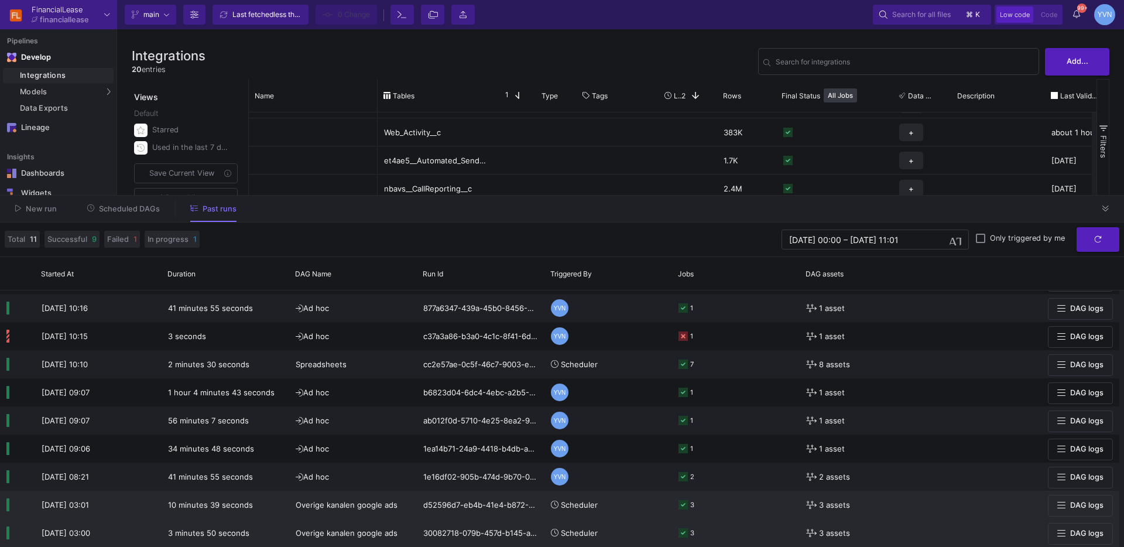
scroll to position [28, 0]
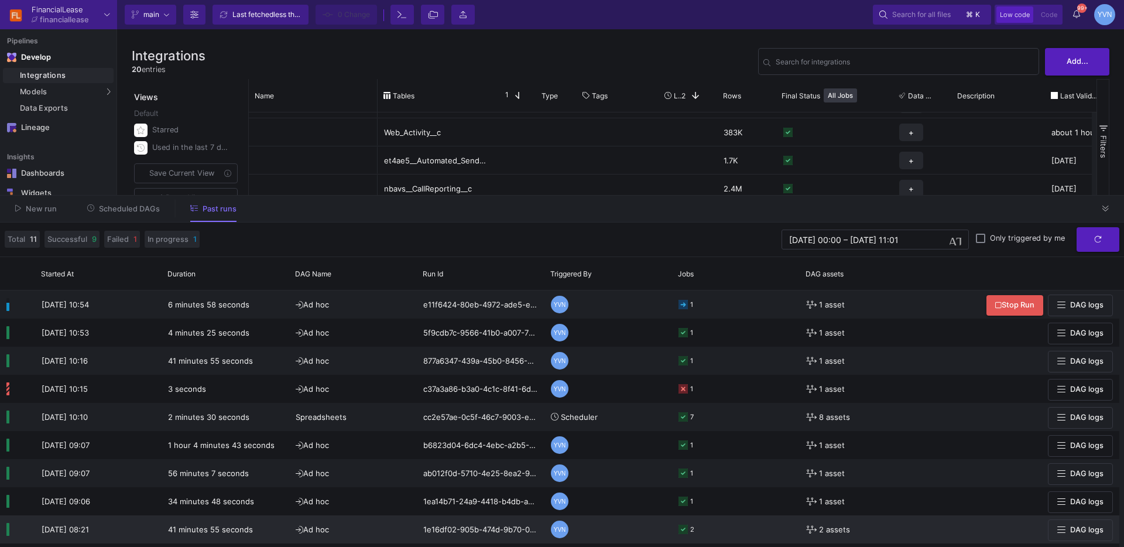
click at [684, 530] on icon at bounding box center [682, 528] width 9 height 9
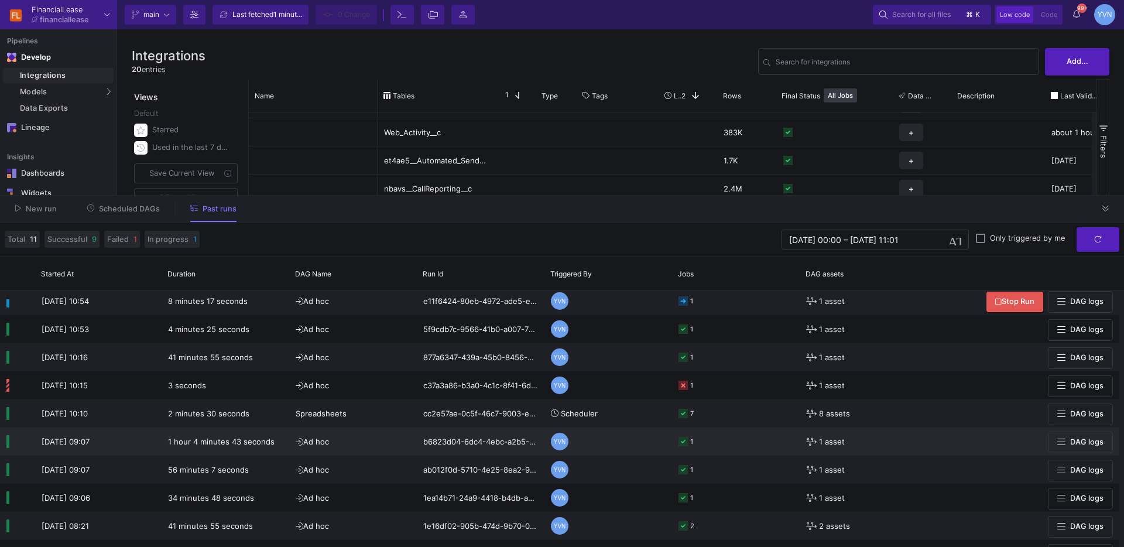
scroll to position [0, 0]
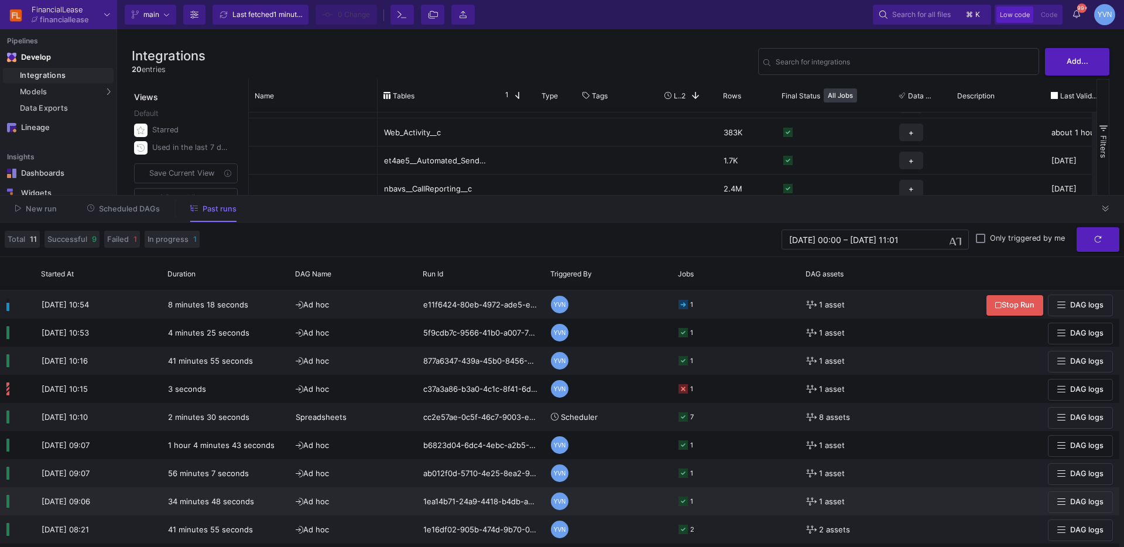
click at [684, 502] on icon at bounding box center [682, 500] width 9 height 9
click at [1083, 502] on span "DAG logs" at bounding box center [1086, 501] width 33 height 9
click at [682, 500] on icon at bounding box center [682, 500] width 9 height 9
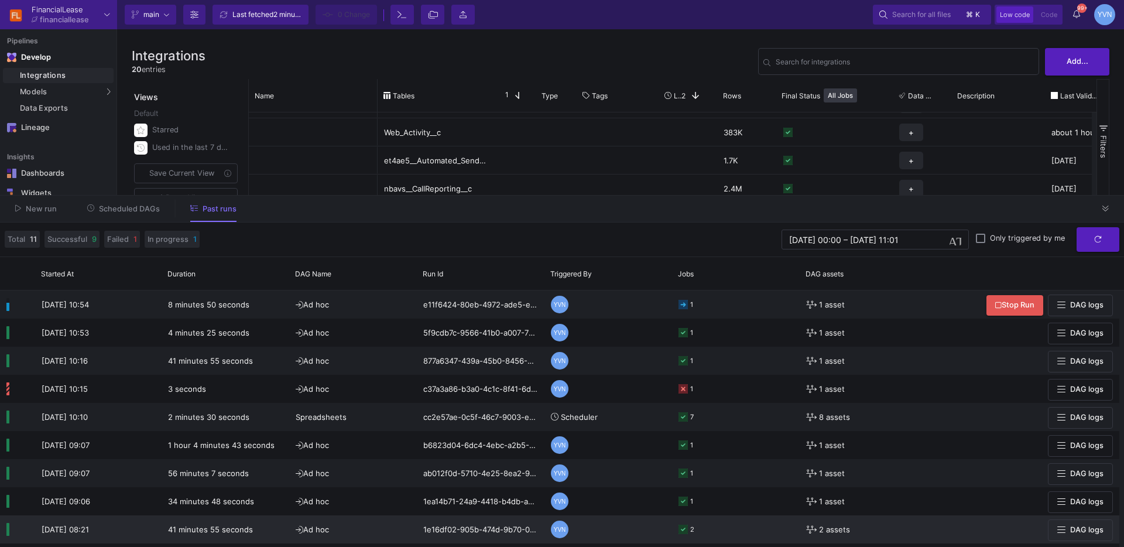
click at [684, 526] on icon at bounding box center [682, 528] width 9 height 9
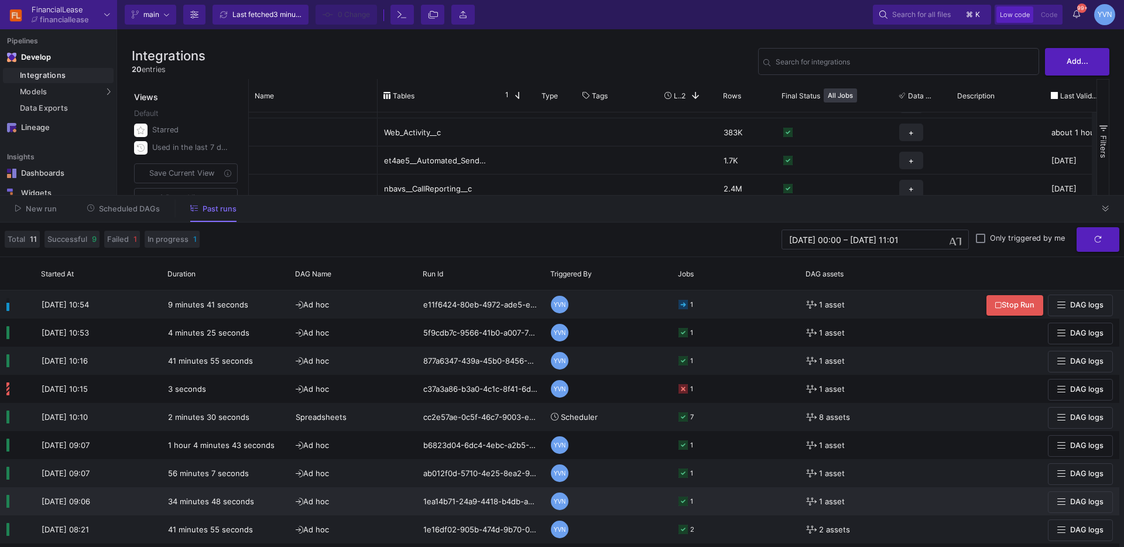
click at [684, 505] on icon at bounding box center [682, 500] width 9 height 9
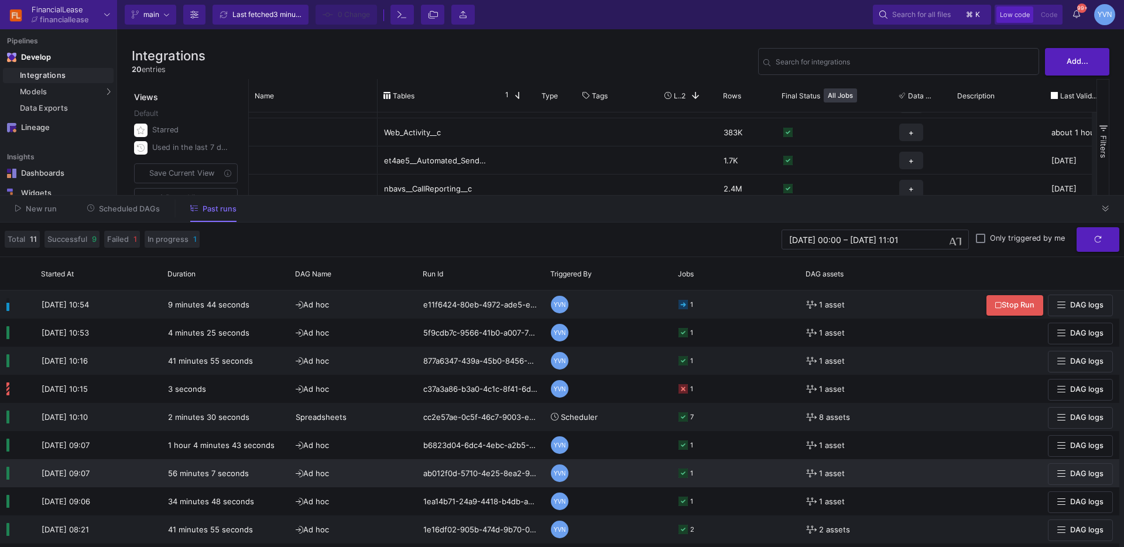
click at [559, 472] on div "YVN" at bounding box center [560, 473] width 18 height 18
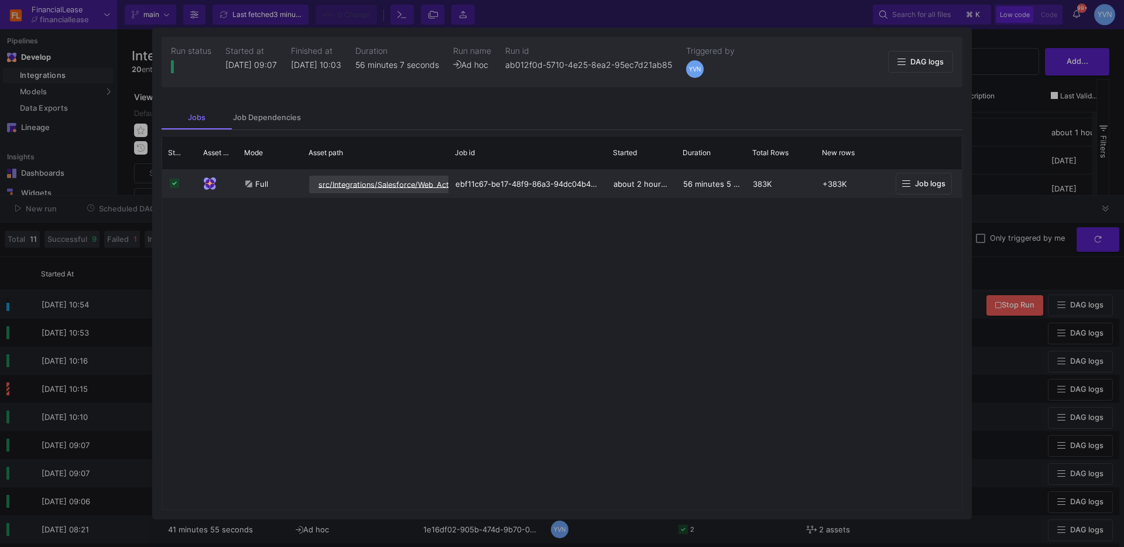
click at [435, 181] on span "src/Integrations/Salesforce/Web_Activity__c" at bounding box center [396, 184] width 156 height 9
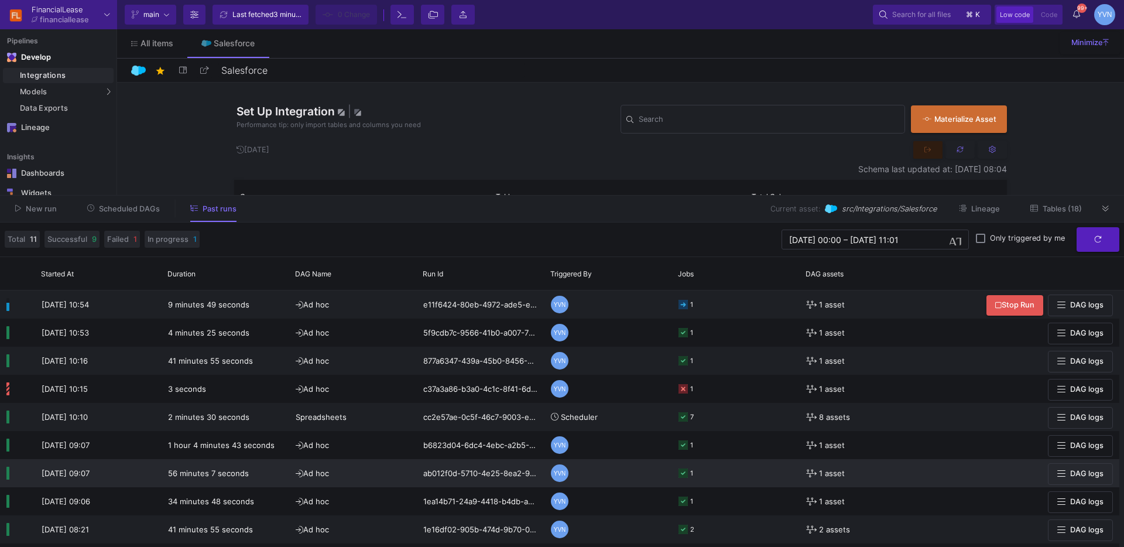
click at [555, 462] on y42-orchestration-triggered-by "YVN" at bounding box center [608, 472] width 115 height 27
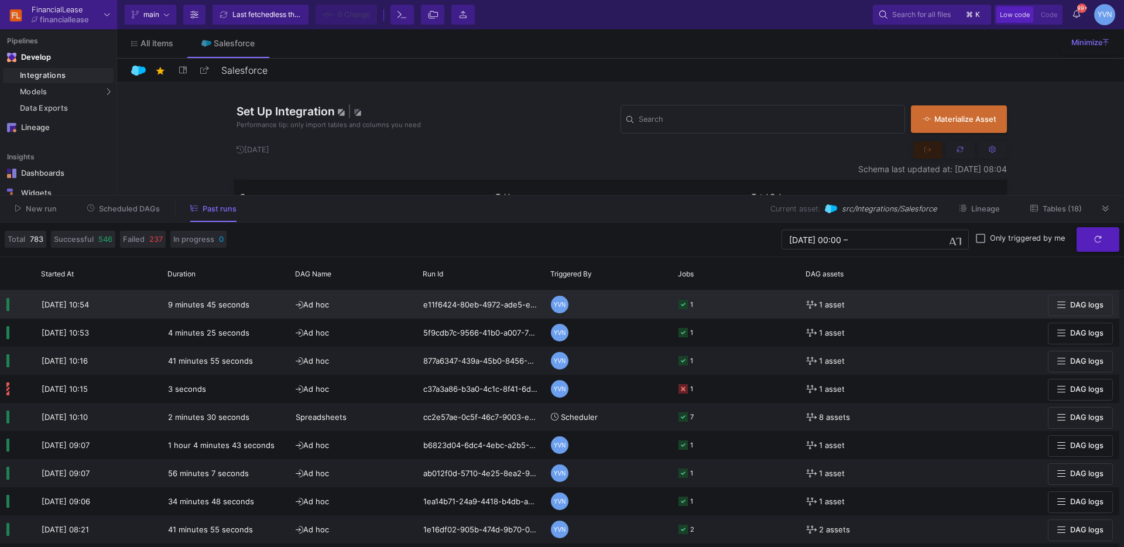
click at [520, 307] on div "e11f6424-80eb-4972-ade5-e02ea6508d87" at bounding box center [481, 304] width 128 height 28
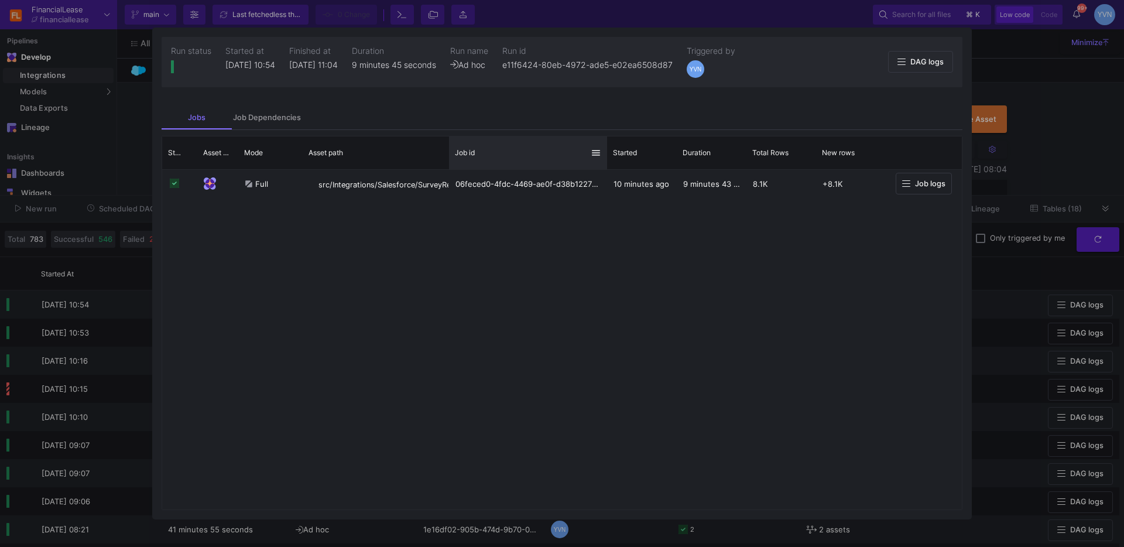
drag, startPoint x: 445, startPoint y: 159, endPoint x: 461, endPoint y: 157, distance: 15.3
click at [463, 157] on div "Status Asset Type" at bounding box center [561, 152] width 799 height 33
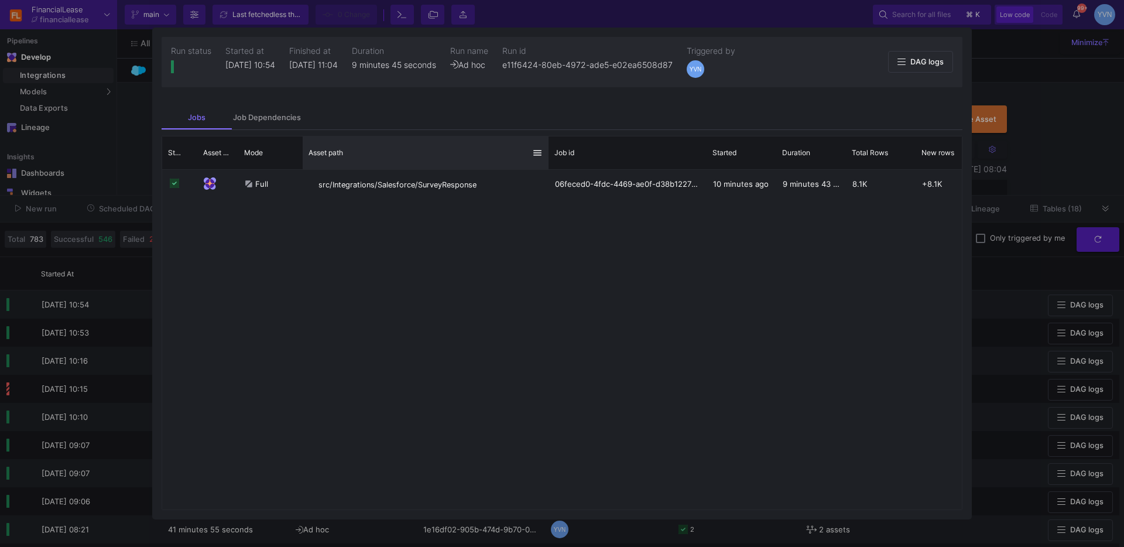
drag, startPoint x: 448, startPoint y: 163, endPoint x: 552, endPoint y: 165, distance: 104.8
click at [551, 164] on div at bounding box center [548, 152] width 5 height 33
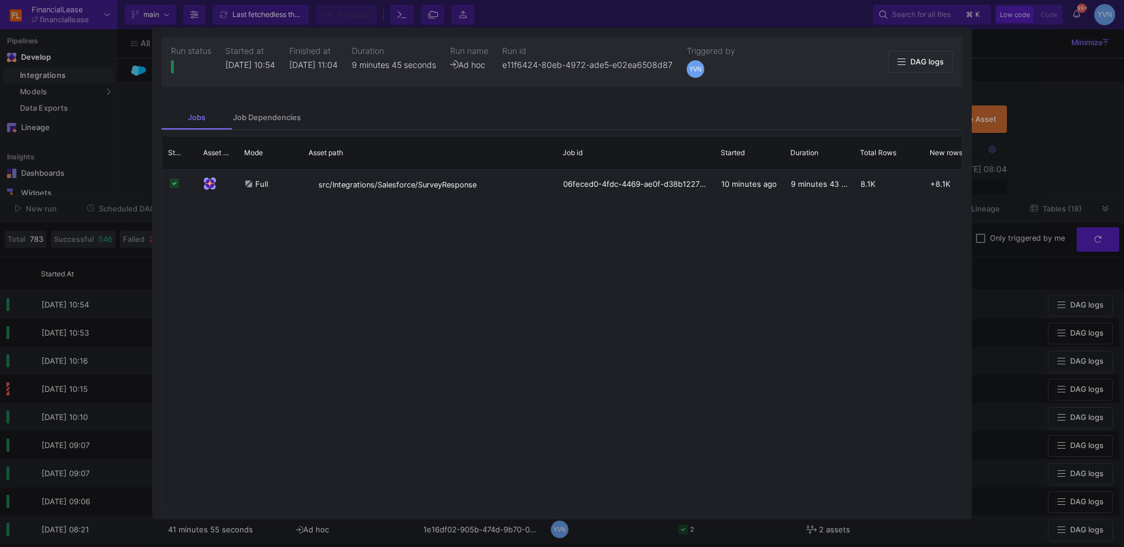
click at [616, 344] on div "Full src/Integrations/Salesforce/SurveyResponse 06feced0-4fdc-4469-ae0f-d38b122…" at bounding box center [561, 340] width 799 height 340
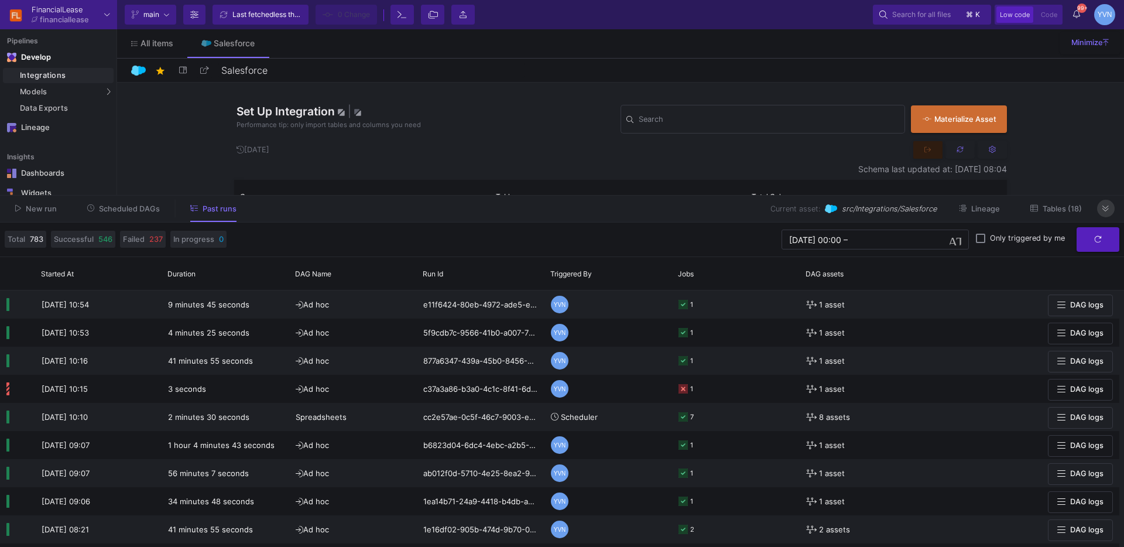
click at [1107, 210] on icon at bounding box center [1105, 208] width 6 height 6
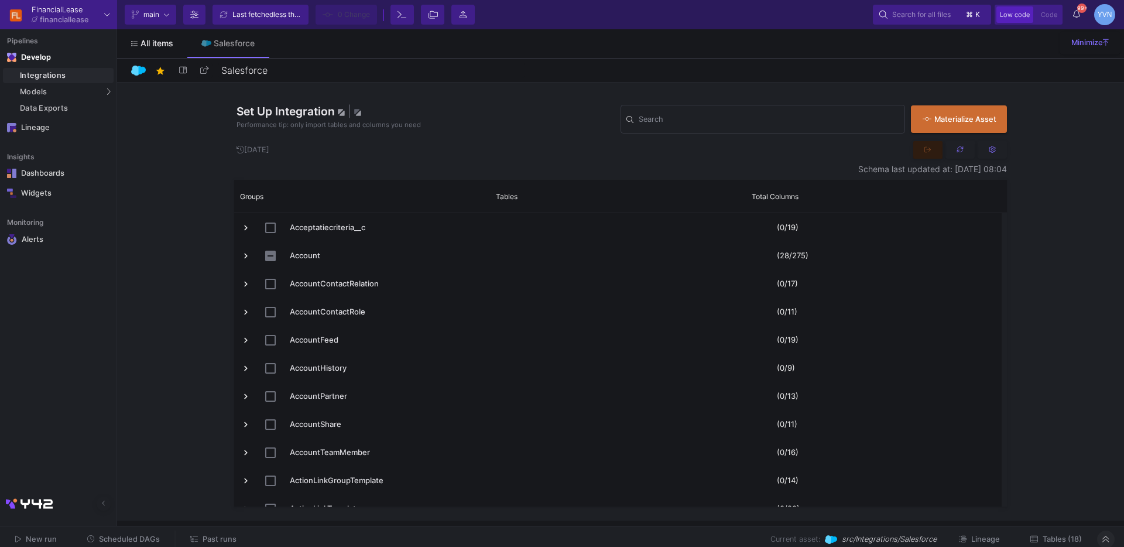
click at [145, 39] on span "All items" at bounding box center [156, 43] width 33 height 9
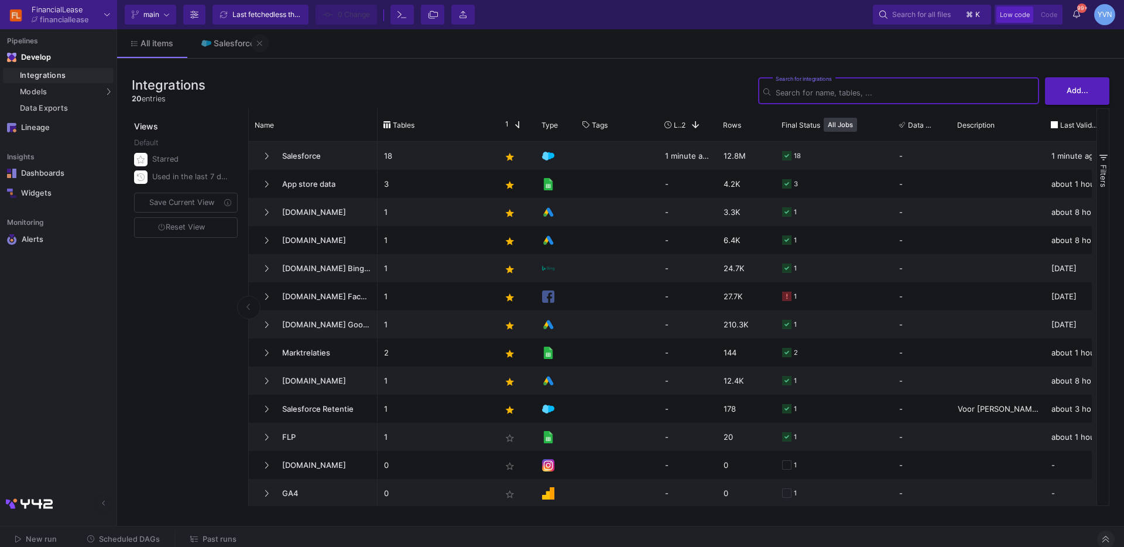
click at [260, 43] on icon at bounding box center [259, 42] width 5 height 5
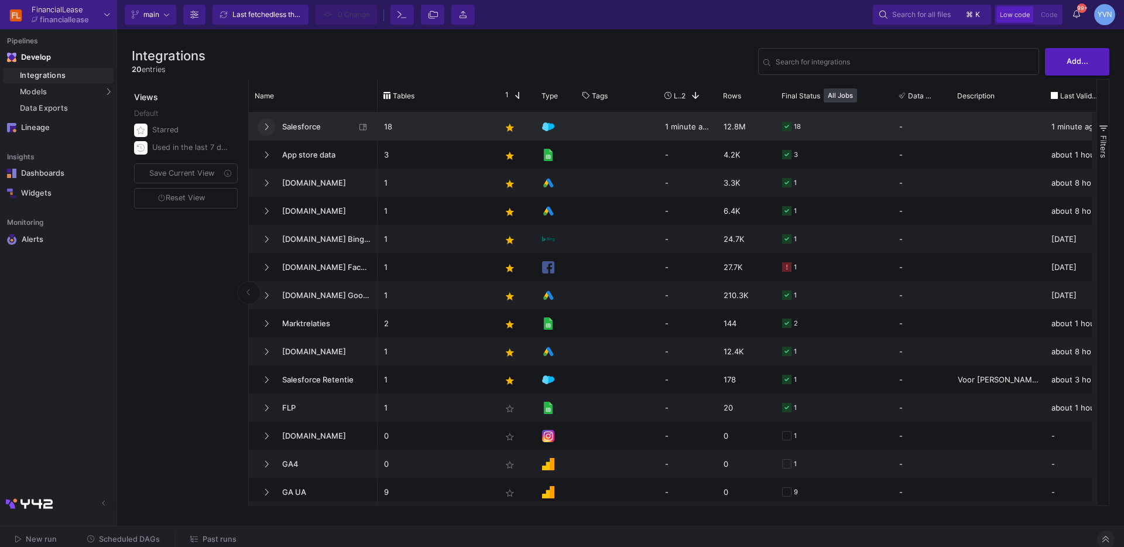
click at [270, 124] on button at bounding box center [267, 127] width 18 height 18
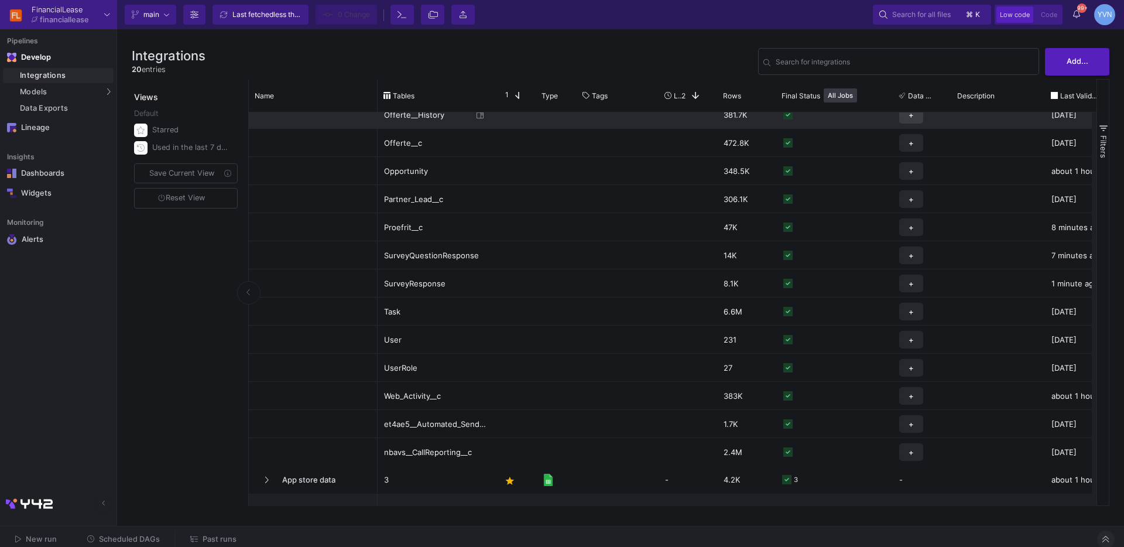
click at [912, 120] on span "+" at bounding box center [910, 115] width 5 height 18
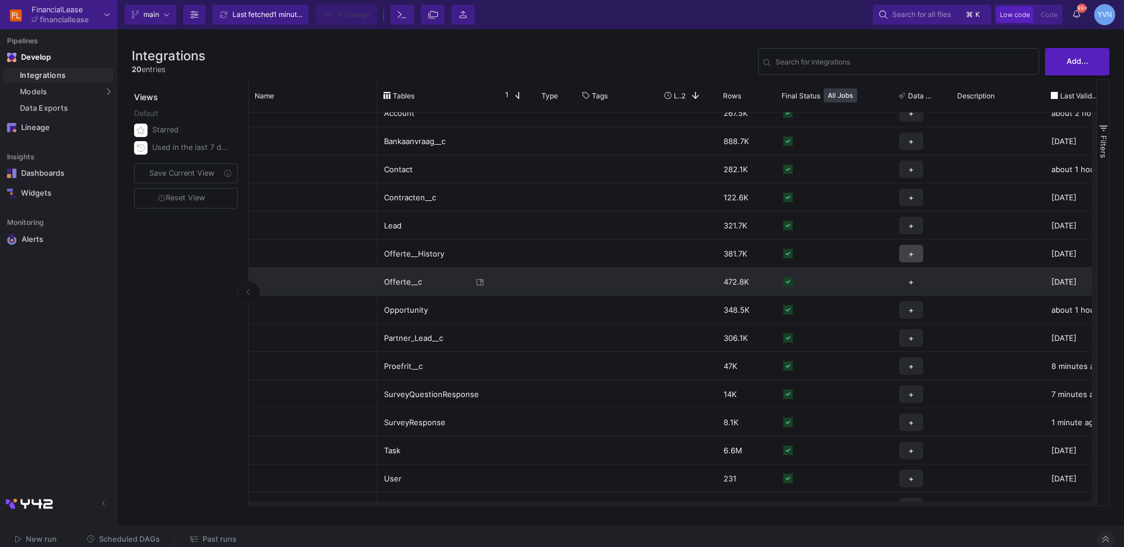
scroll to position [54, 0]
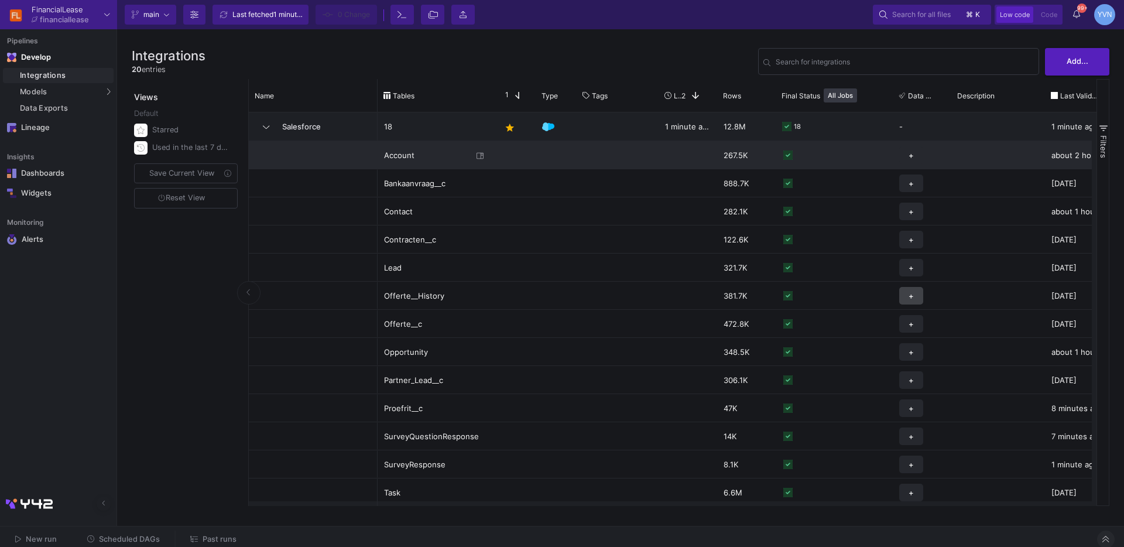
click at [987, 159] on div "Press SPACE to select this row." at bounding box center [998, 155] width 94 height 28
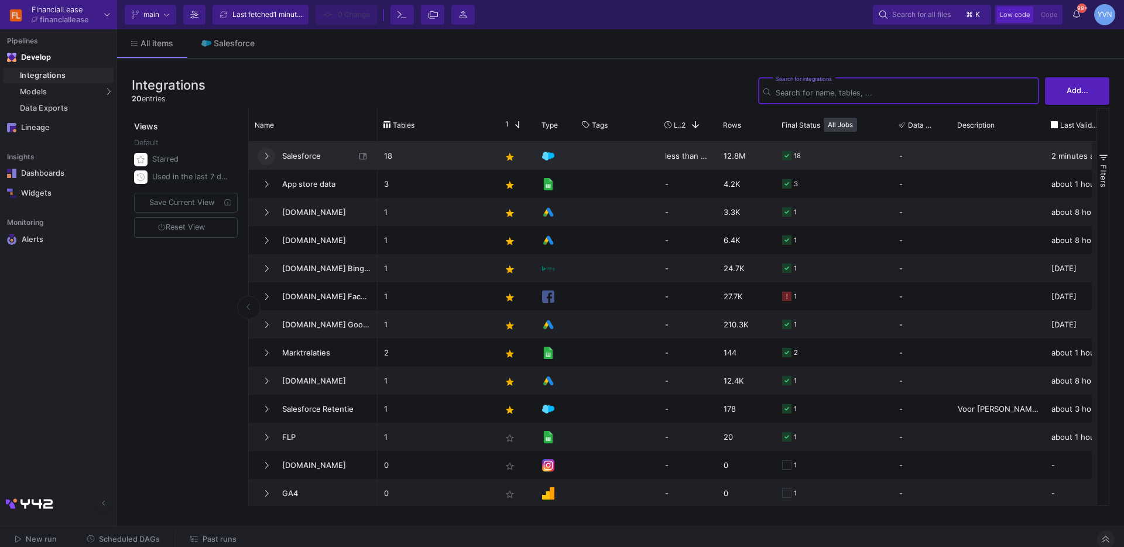
click at [264, 159] on icon at bounding box center [266, 156] width 5 height 8
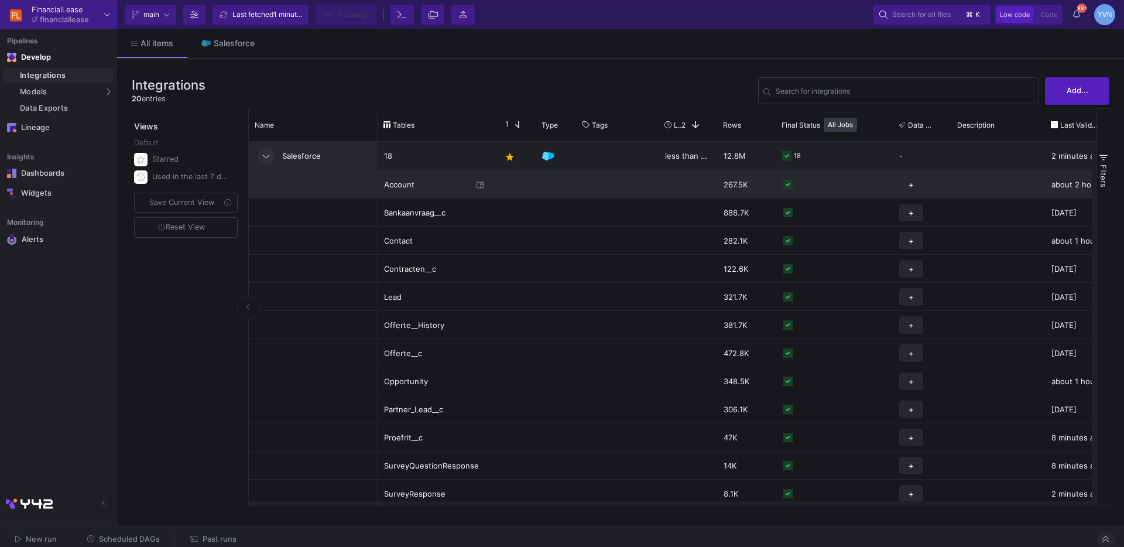
click at [596, 182] on y42-tags-cell-renderer "Press SPACE to select this row." at bounding box center [617, 184] width 69 height 26
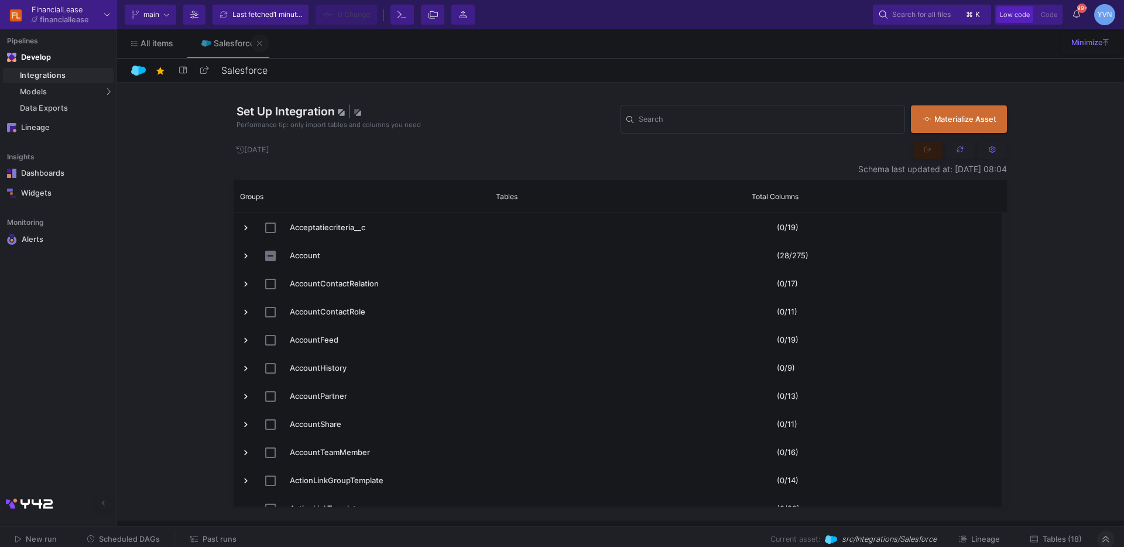
click at [263, 41] on button at bounding box center [260, 44] width 18 height 18
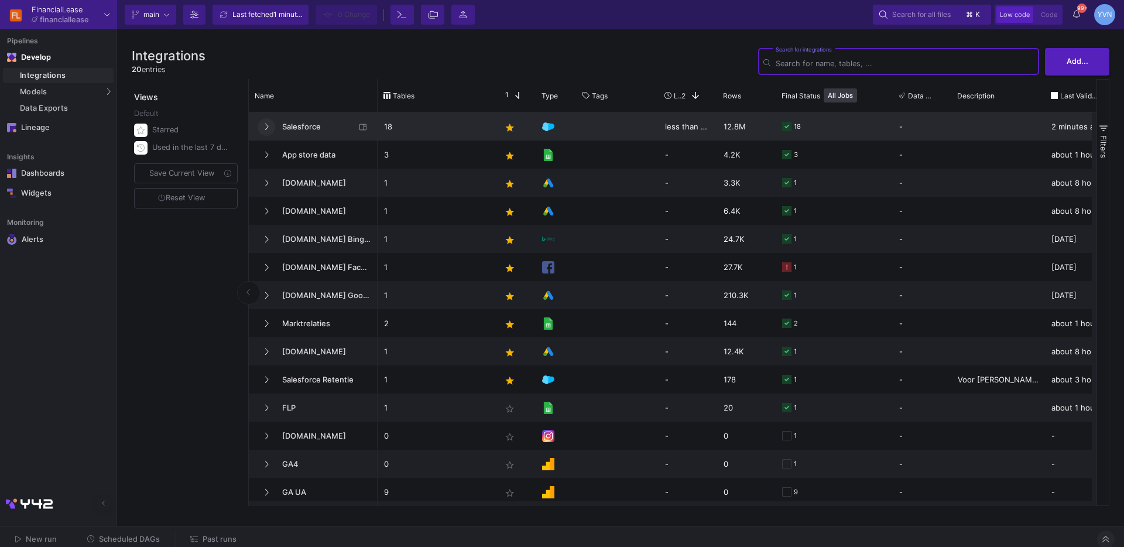
click at [264, 123] on icon at bounding box center [266, 127] width 5 height 8
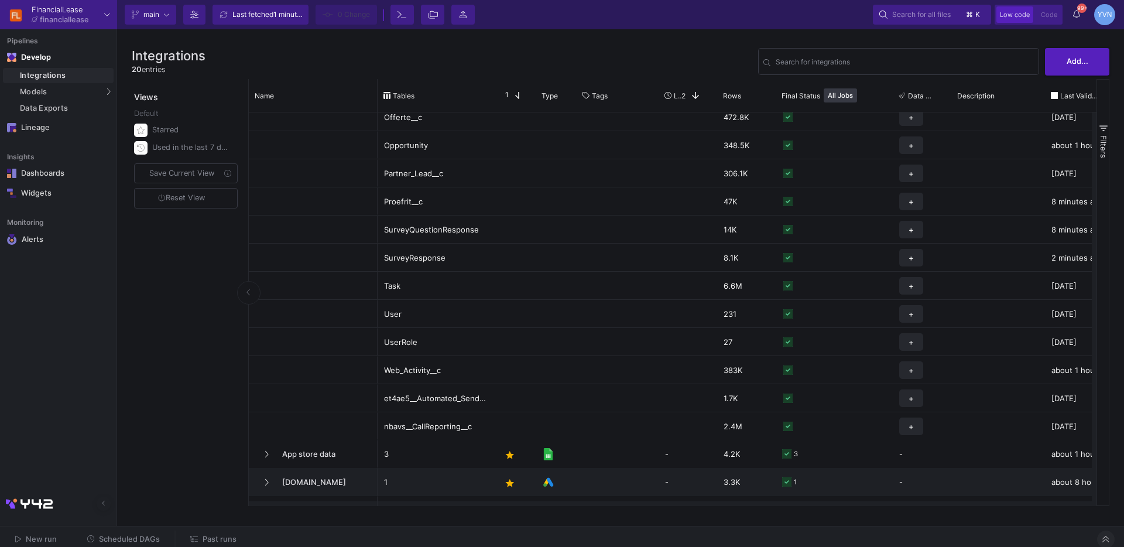
click at [30, 536] on span "New run" at bounding box center [41, 538] width 31 height 9
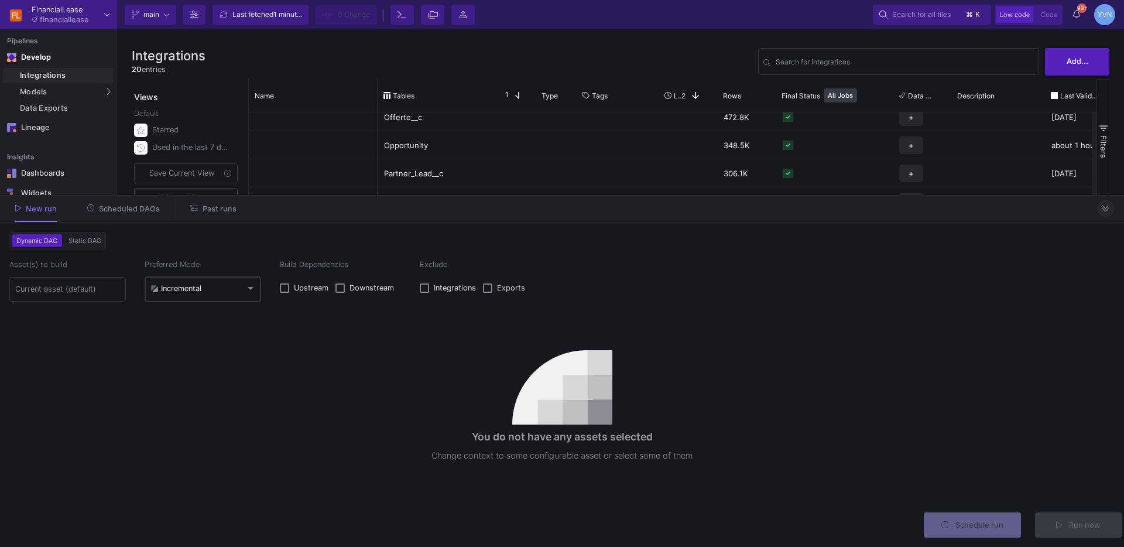
click at [212, 286] on mat-select-trigger "Incremental" at bounding box center [197, 288] width 95 height 9
click at [176, 313] on span "Full" at bounding box center [202, 316] width 105 height 26
click at [78, 292] on input at bounding box center [67, 288] width 105 height 9
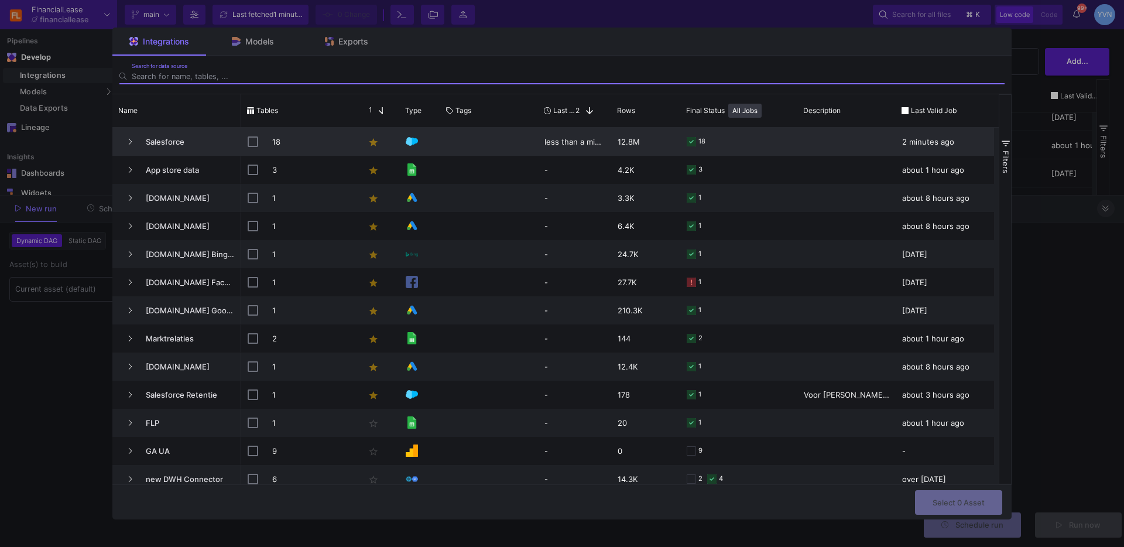
drag, startPoint x: 129, startPoint y: 140, endPoint x: 149, endPoint y: 140, distance: 19.9
click at [128, 140] on icon "Press SPACE to select this row." at bounding box center [130, 142] width 5 height 8
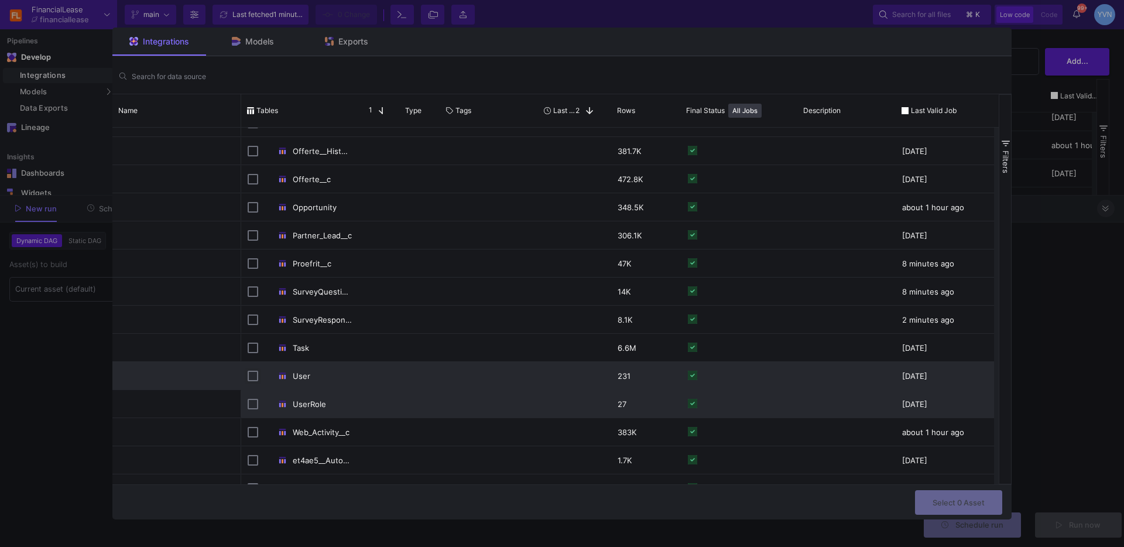
drag, startPoint x: 252, startPoint y: 377, endPoint x: 502, endPoint y: 400, distance: 251.0
click at [252, 377] on input "Press Space to toggle row selection (unchecked)" at bounding box center [253, 375] width 11 height 11
checkbox input "true"
checkbox input "false"
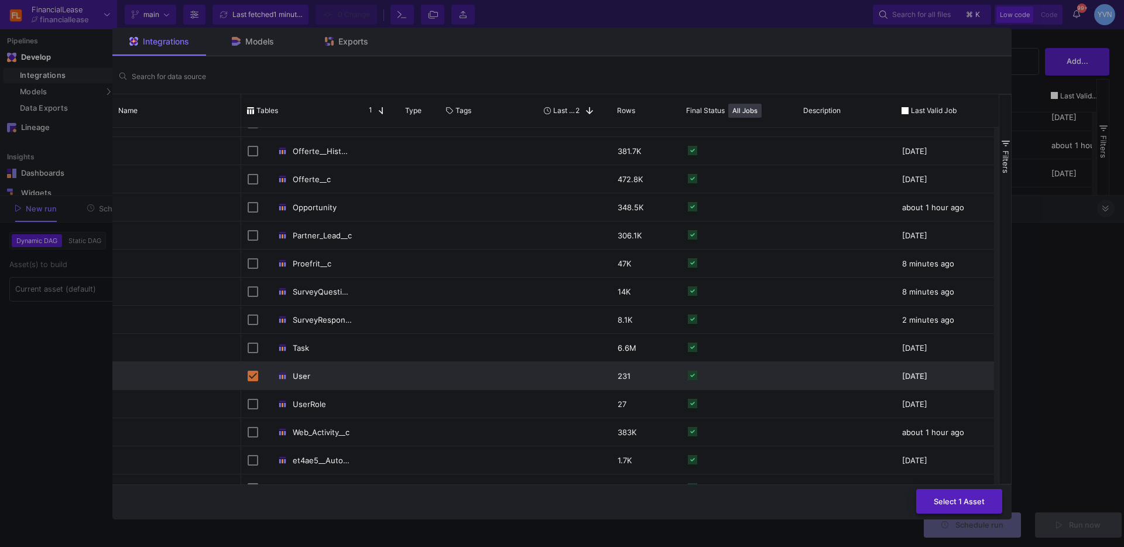
click at [935, 502] on span "Select 1 Asset" at bounding box center [959, 500] width 51 height 9
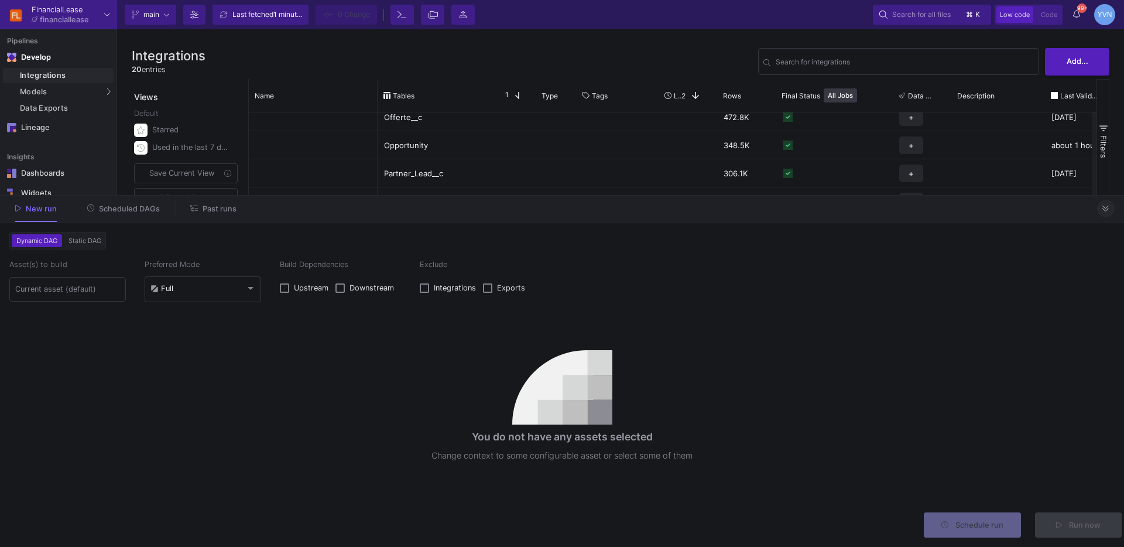
type input "1 asset selected"
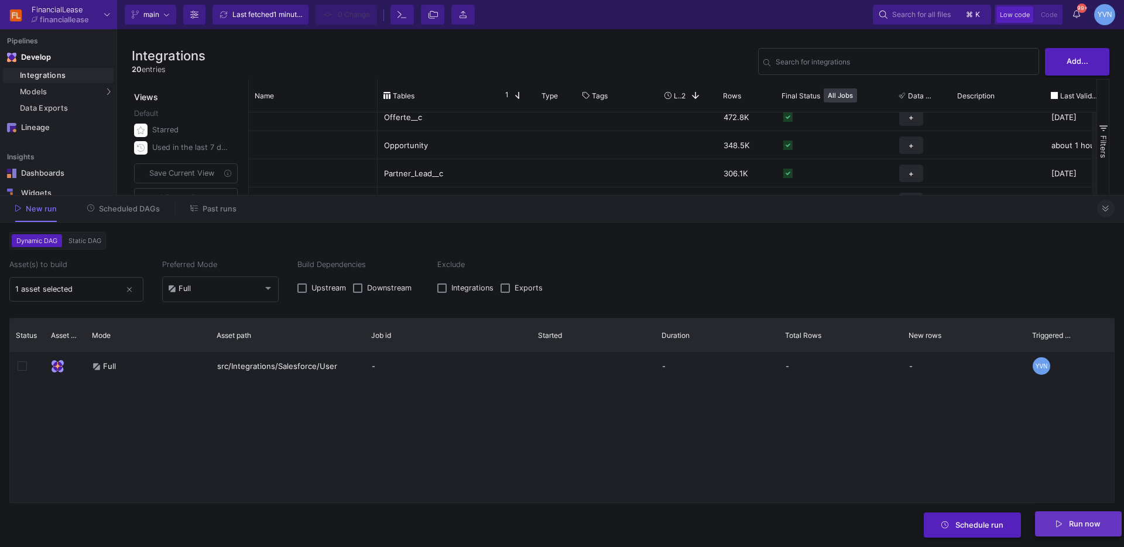
click at [1089, 526] on span "Run now" at bounding box center [1085, 523] width 32 height 9
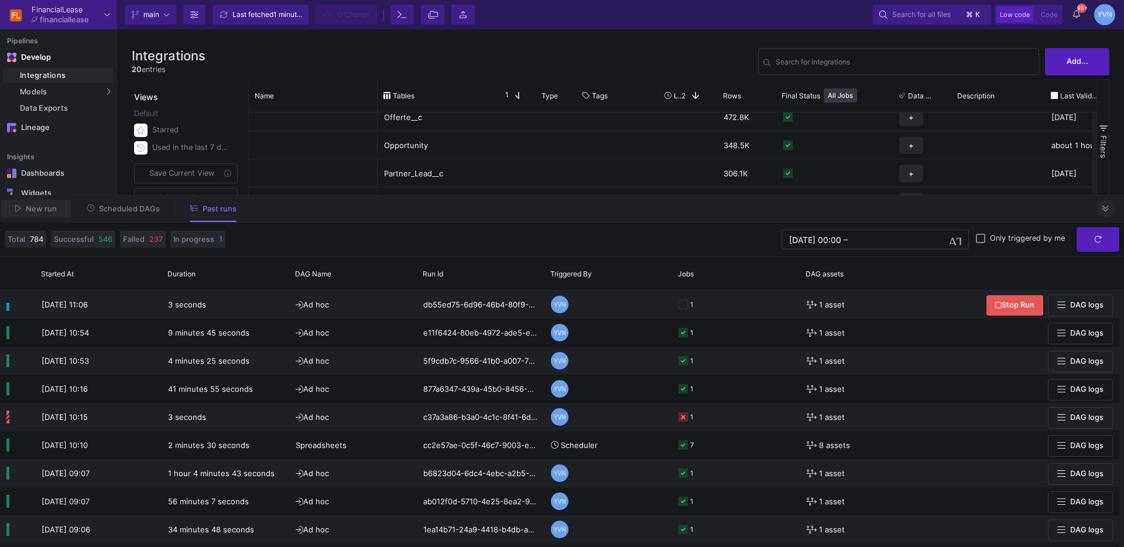
click at [35, 205] on span "New run" at bounding box center [41, 208] width 31 height 9
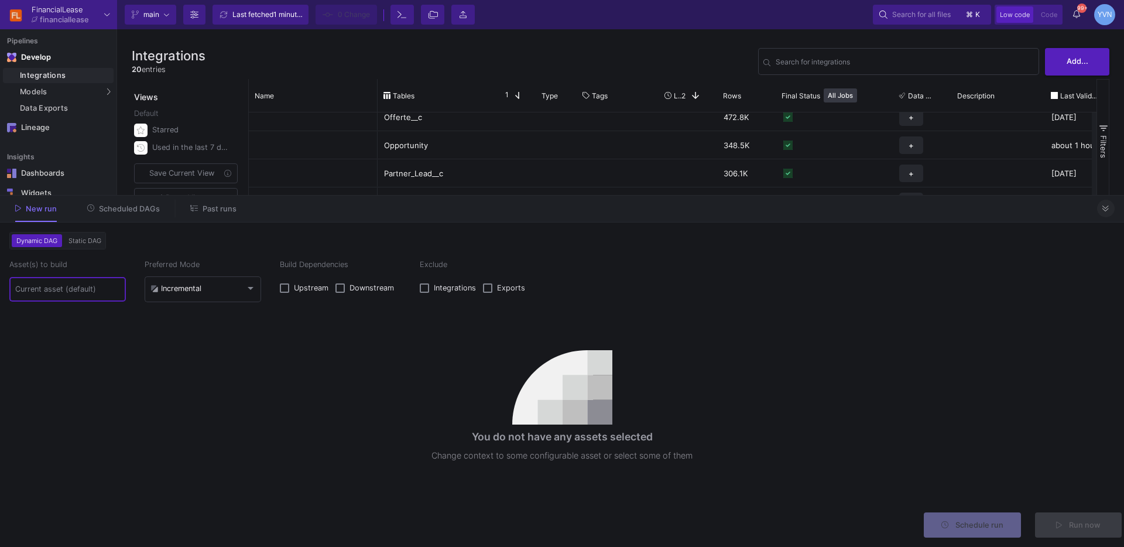
click at [64, 290] on input at bounding box center [67, 288] width 105 height 9
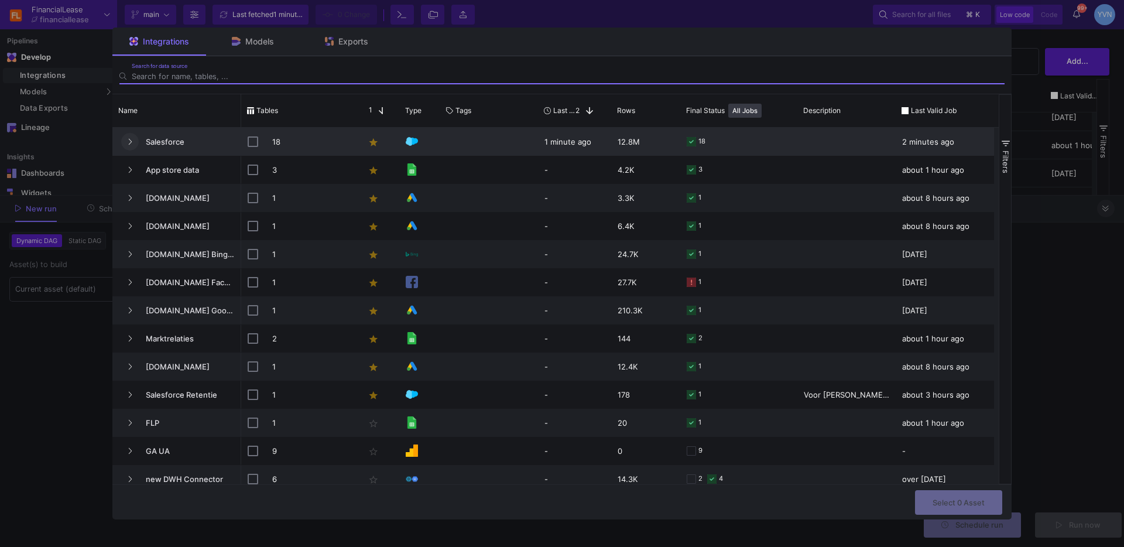
click at [130, 134] on button "Press SPACE to select this row." at bounding box center [130, 142] width 18 height 18
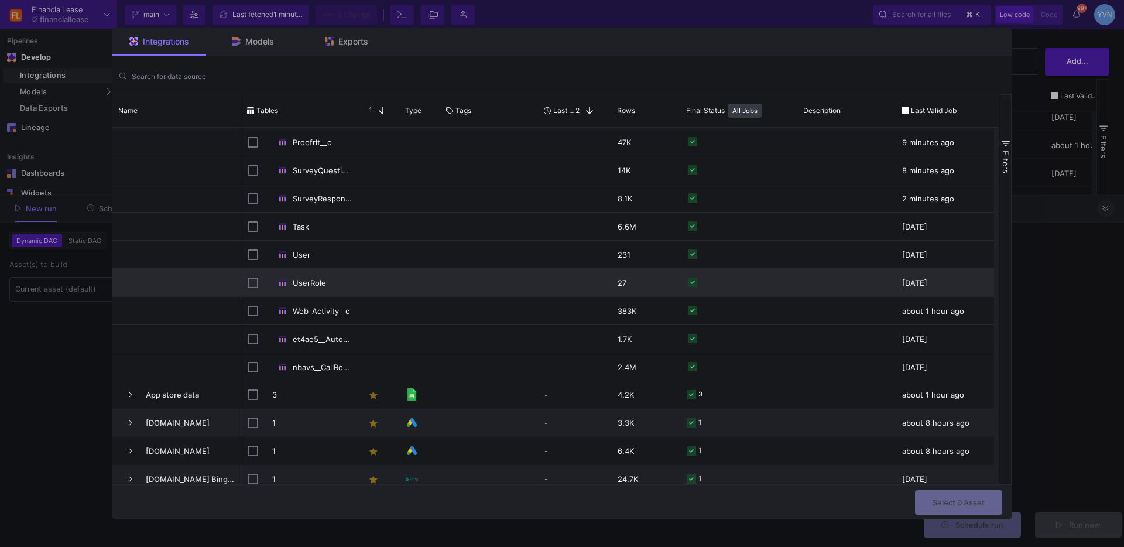
click at [251, 287] on input "Press Space to toggle row selection (unchecked)" at bounding box center [253, 282] width 11 height 11
checkbox input "true"
checkbox input "false"
drag, startPoint x: 970, startPoint y: 501, endPoint x: 873, endPoint y: 490, distance: 97.8
click at [968, 501] on span "Select 1 Asset" at bounding box center [959, 501] width 51 height 9
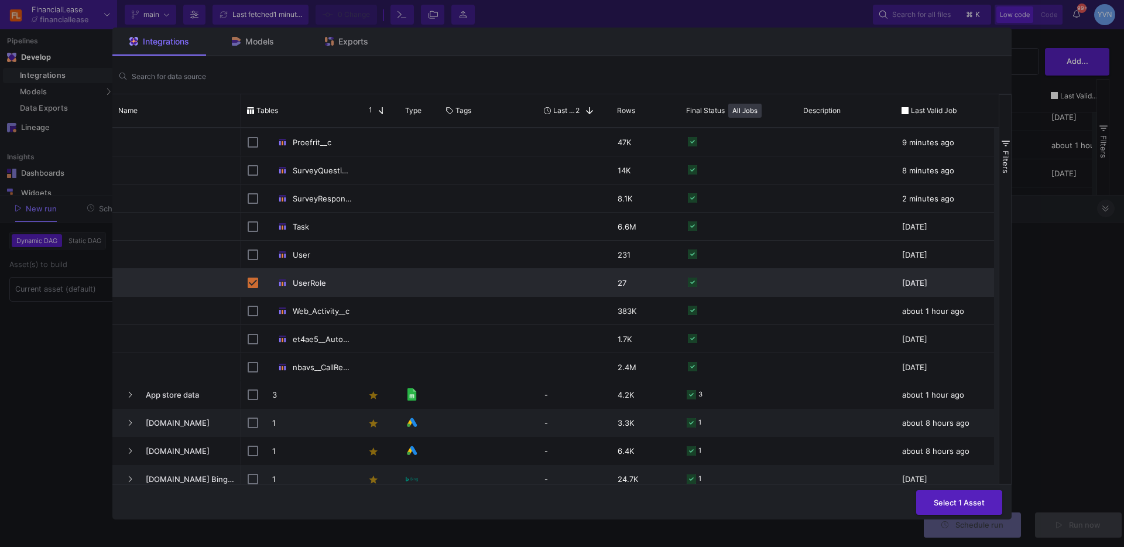
type input "1 asset selected"
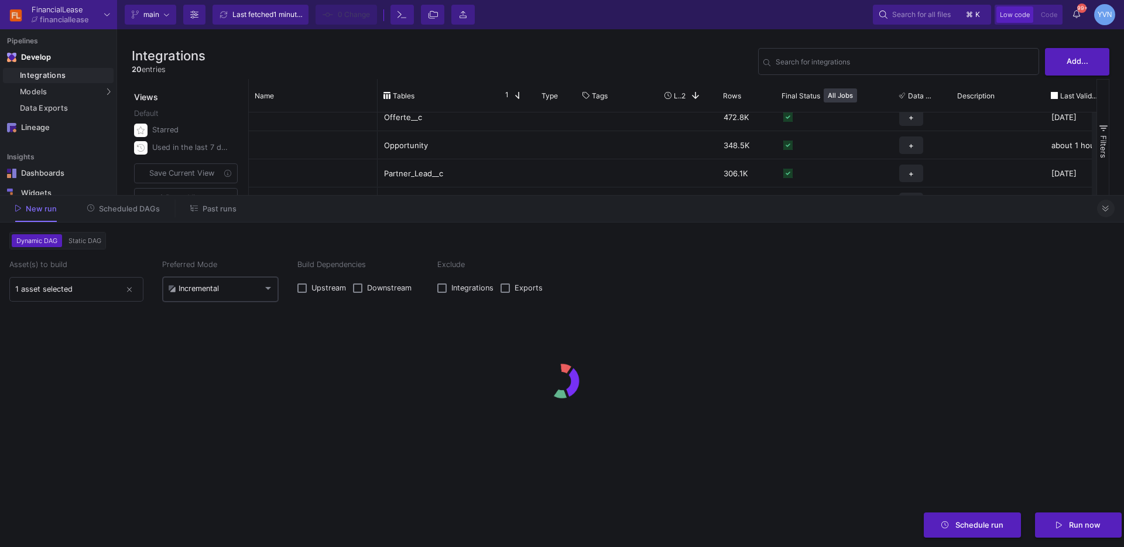
click at [242, 288] on mat-select-trigger "Incremental" at bounding box center [215, 288] width 95 height 9
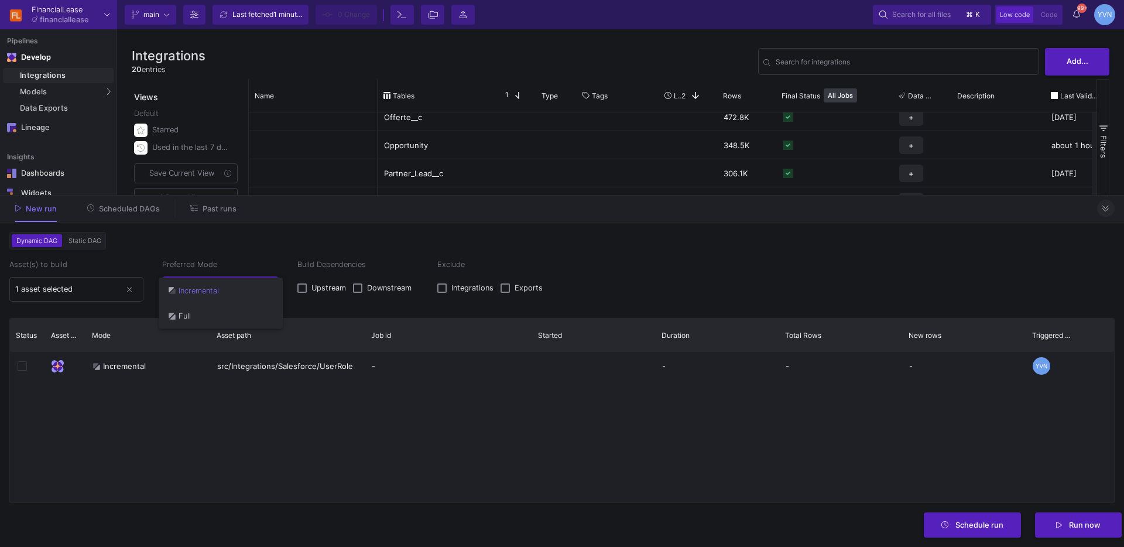
drag, startPoint x: 222, startPoint y: 318, endPoint x: 328, endPoint y: 351, distance: 110.9
click at [225, 317] on span "Full" at bounding box center [220, 316] width 105 height 26
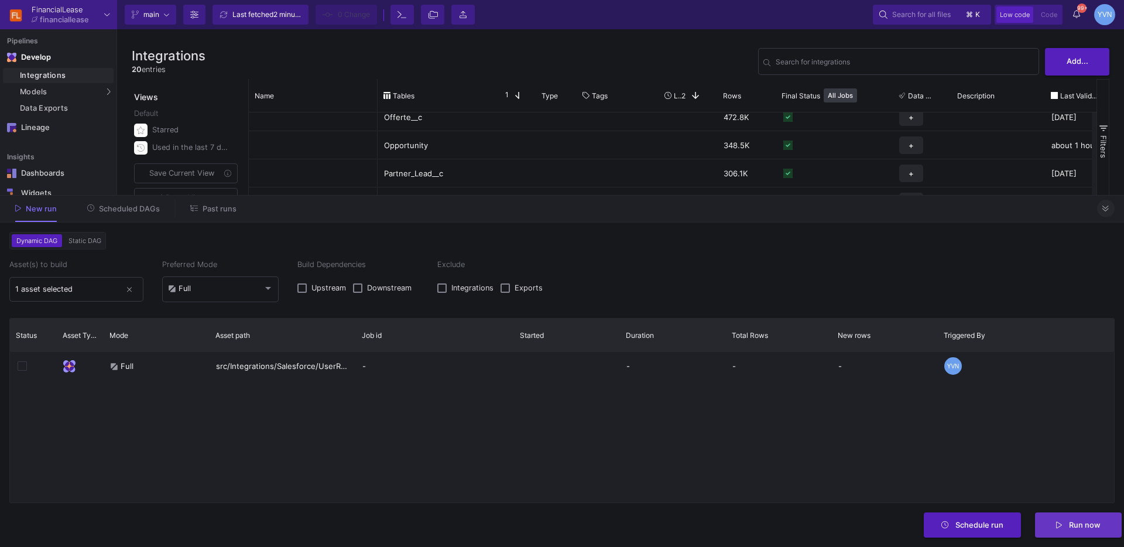
drag, startPoint x: 1086, startPoint y: 522, endPoint x: 1070, endPoint y: 519, distance: 16.8
click at [1088, 523] on span "Run now" at bounding box center [1085, 524] width 32 height 9
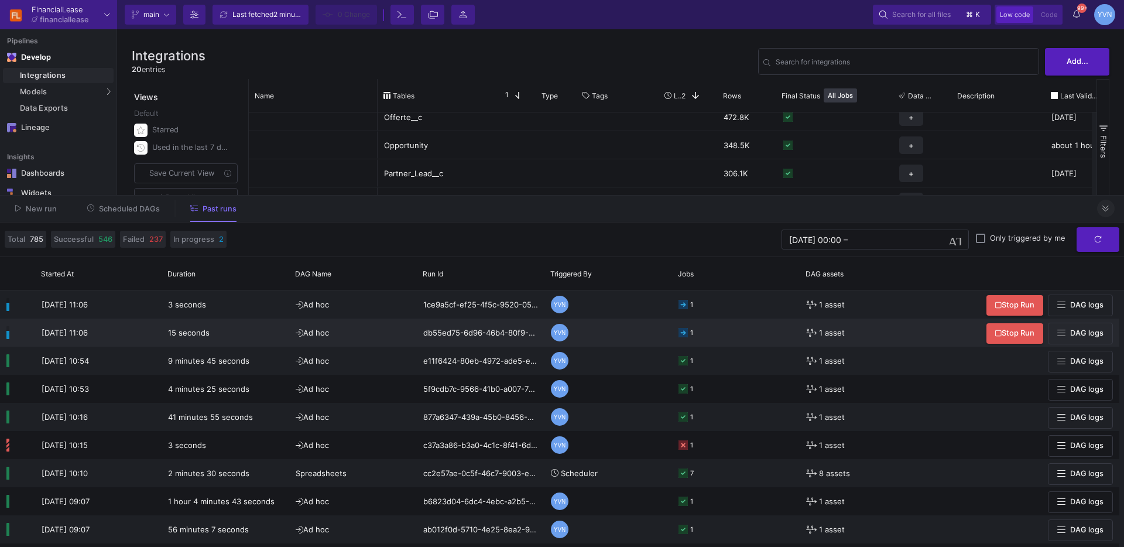
click at [464, 331] on div "db55ed75-6d96-46b4-80f9-14c72f91ed05" at bounding box center [481, 332] width 128 height 28
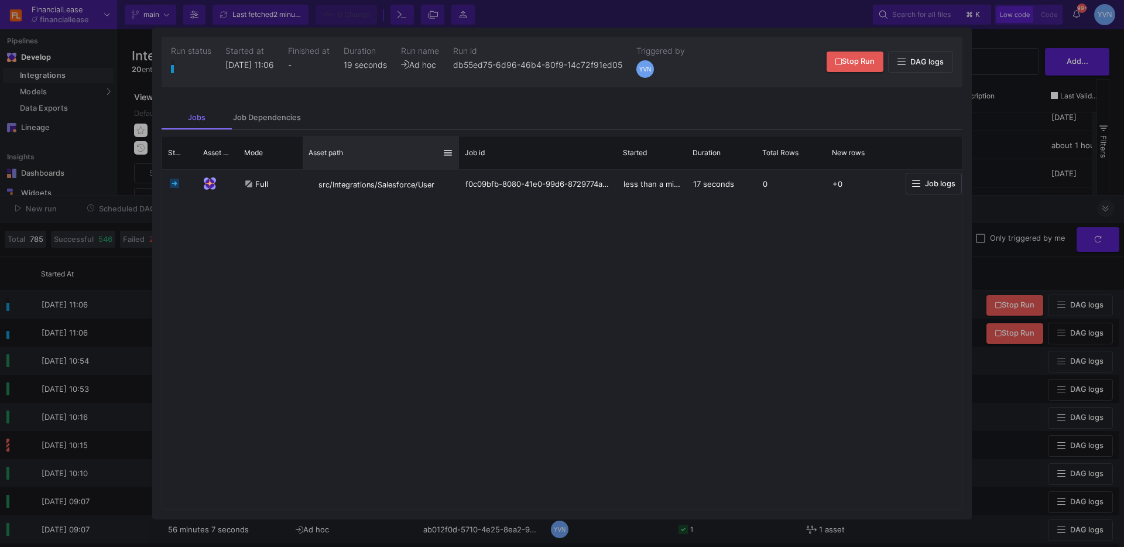
drag, startPoint x: 446, startPoint y: 149, endPoint x: 455, endPoint y: 149, distance: 8.8
click at [457, 145] on div at bounding box center [459, 152] width 5 height 33
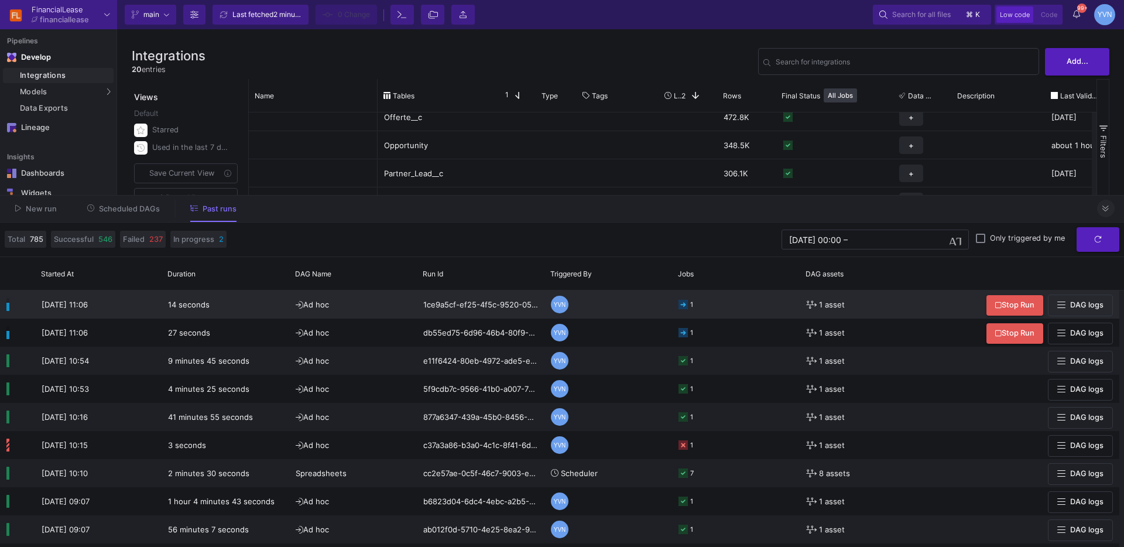
click at [307, 307] on span "Ad hoc" at bounding box center [312, 304] width 33 height 9
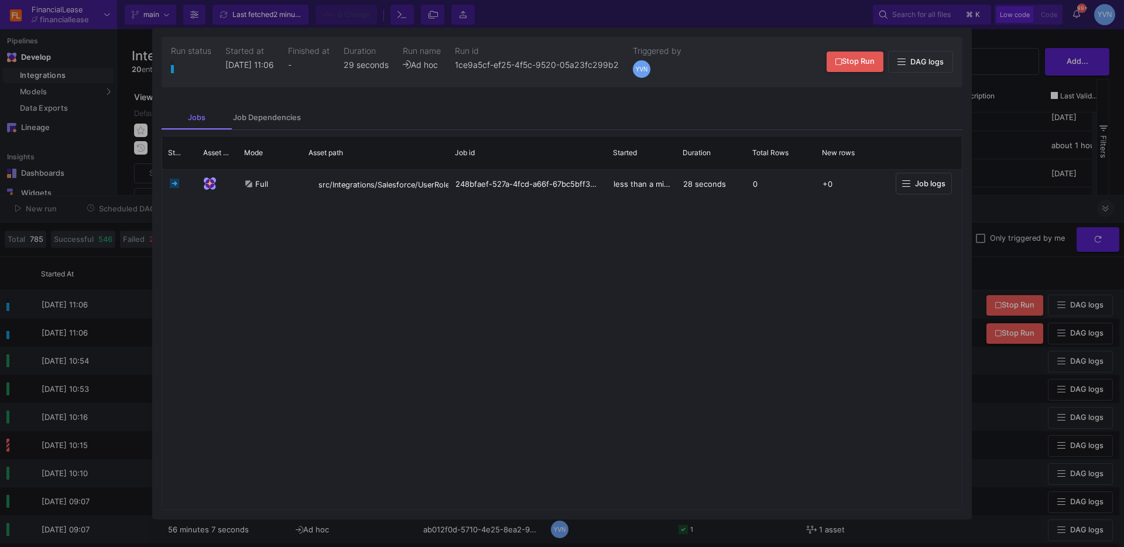
click at [1001, 173] on div at bounding box center [562, 273] width 1124 height 547
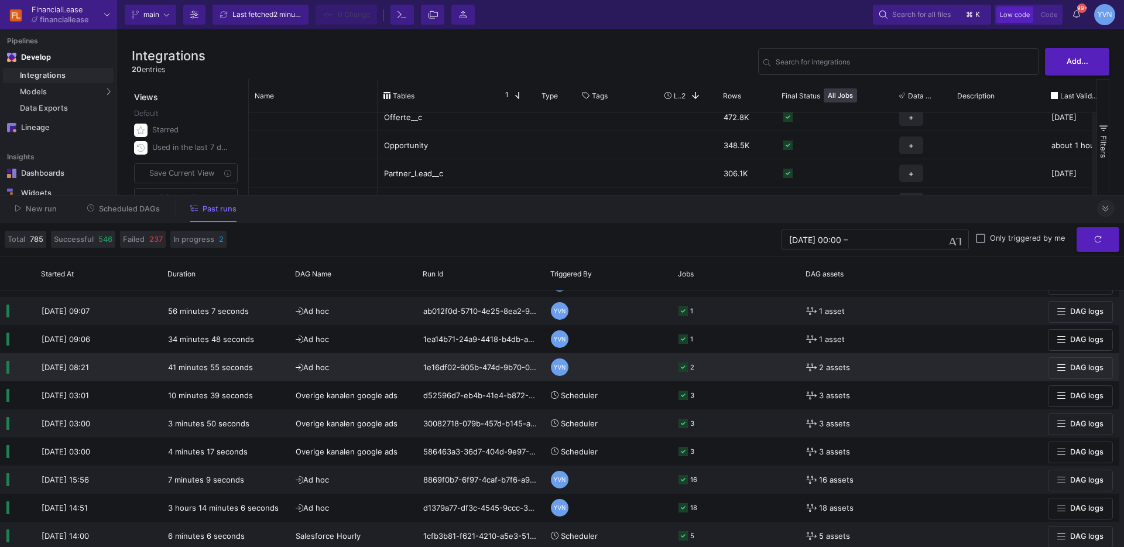
scroll to position [228, 0]
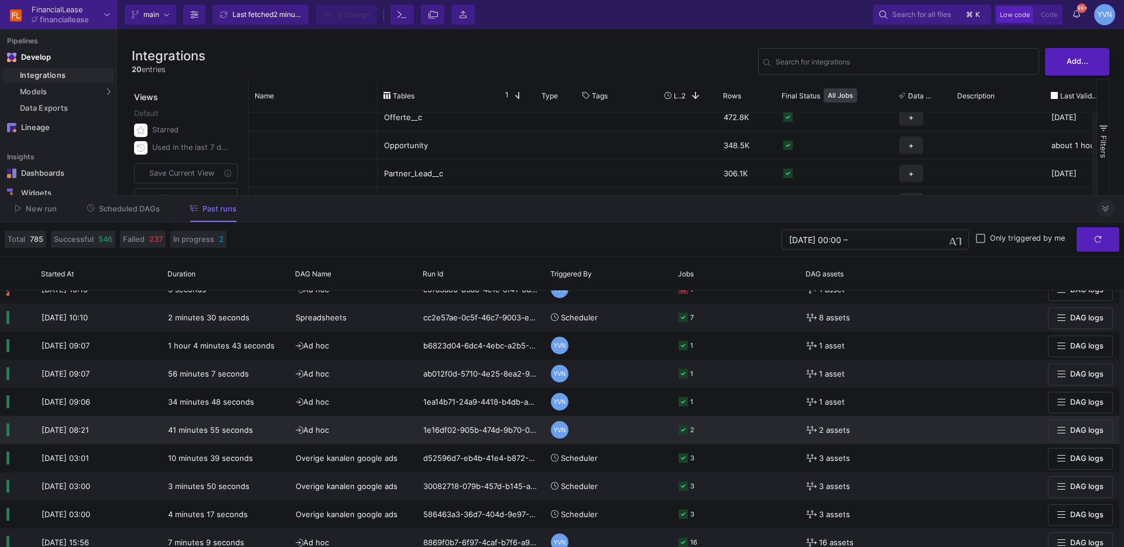
click at [561, 433] on div "YVN" at bounding box center [560, 430] width 18 height 18
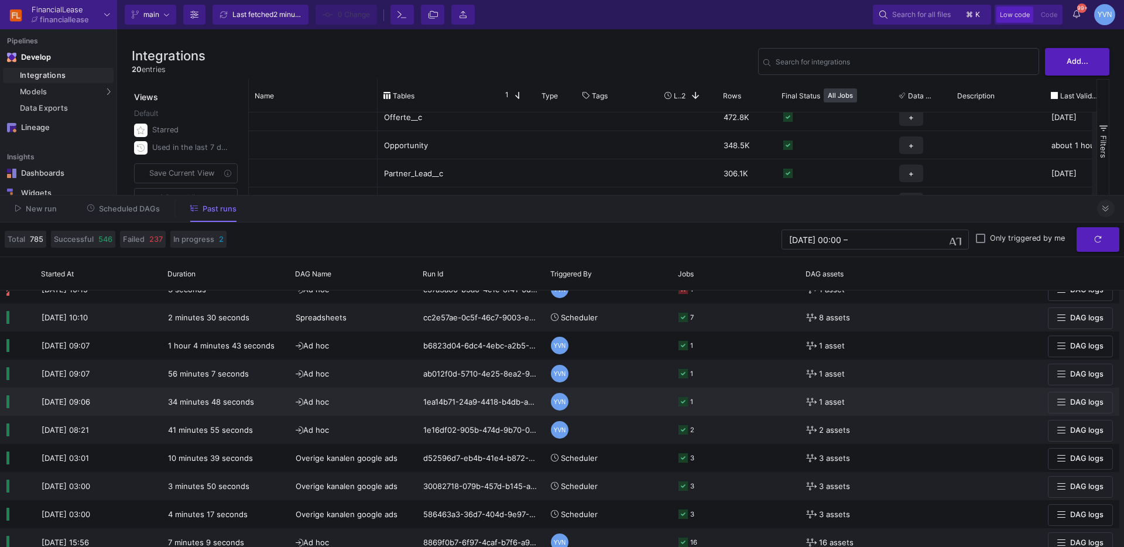
click at [558, 399] on div "YVN" at bounding box center [560, 402] width 18 height 18
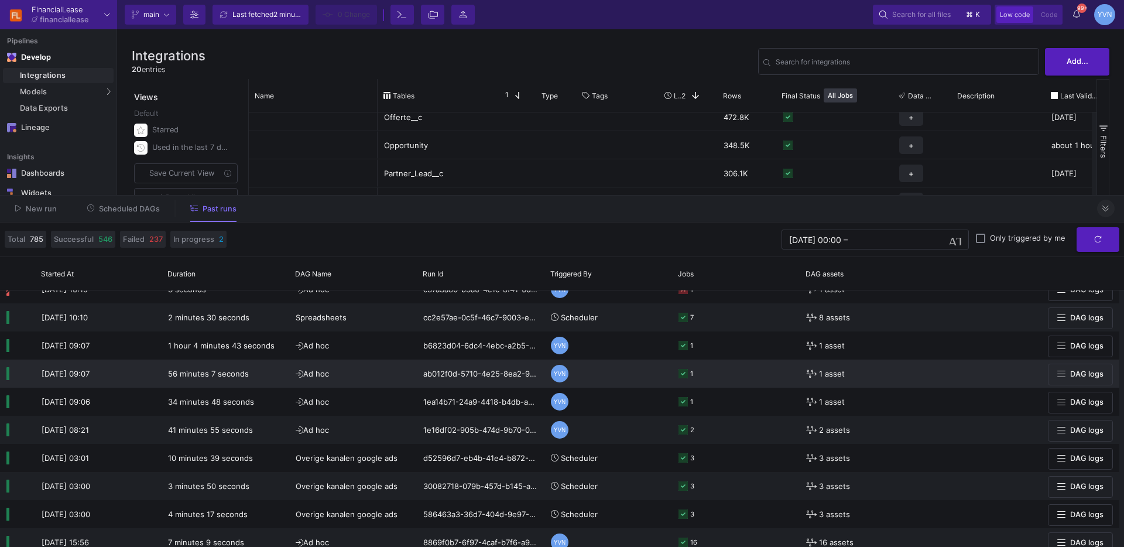
click at [557, 376] on div "YVN" at bounding box center [560, 374] width 18 height 18
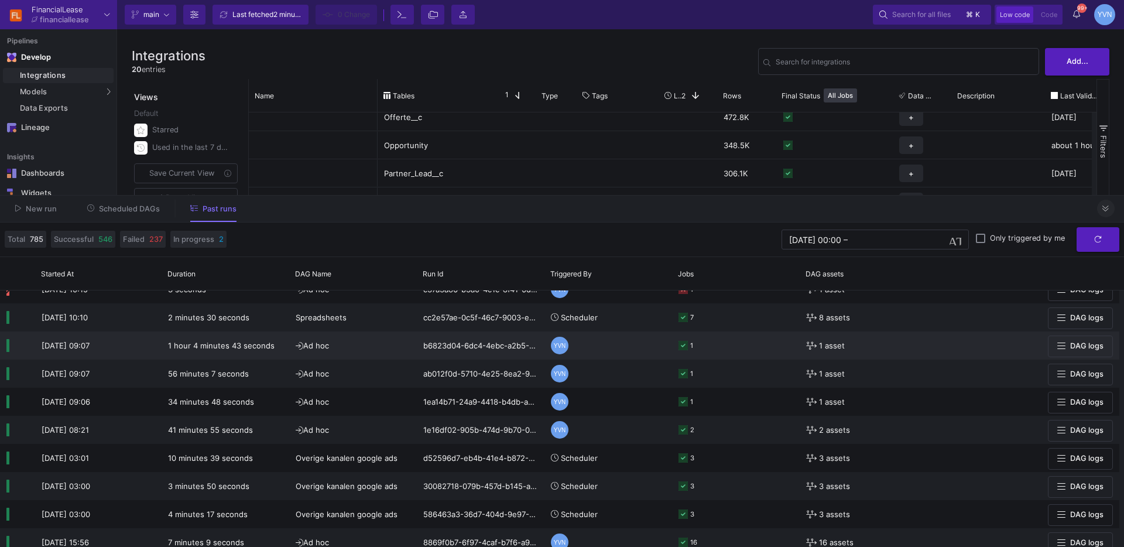
click at [558, 349] on div "YVN" at bounding box center [560, 346] width 18 height 18
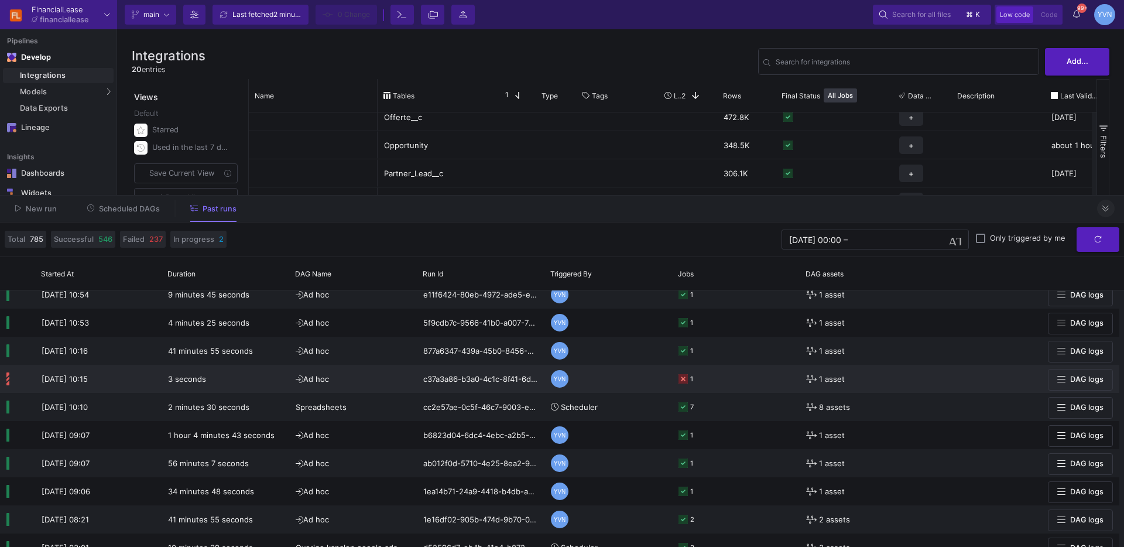
click at [559, 379] on div "YVN" at bounding box center [560, 379] width 18 height 18
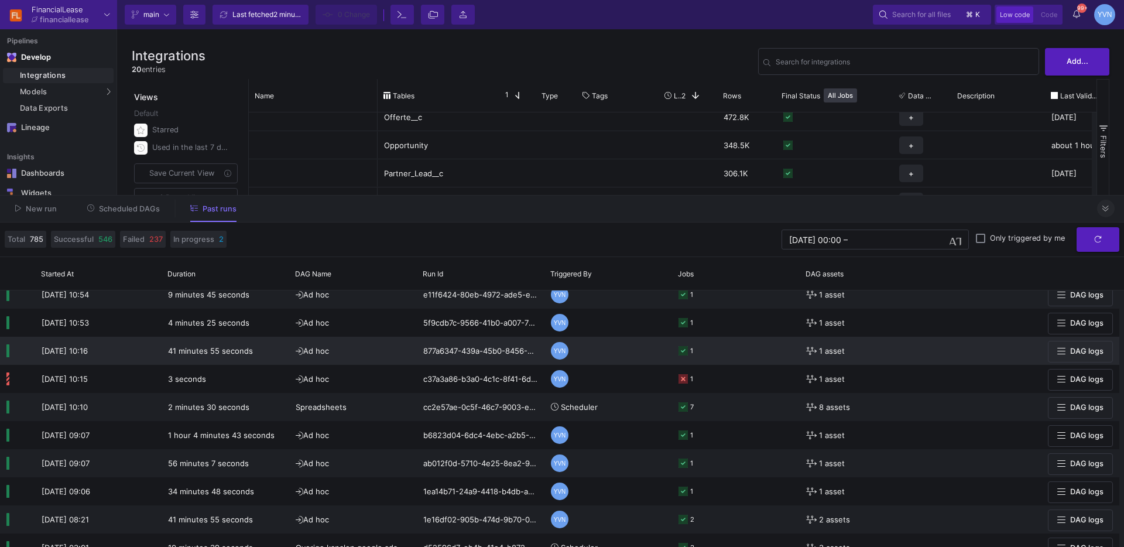
click at [557, 342] on div "YVN" at bounding box center [560, 351] width 18 height 18
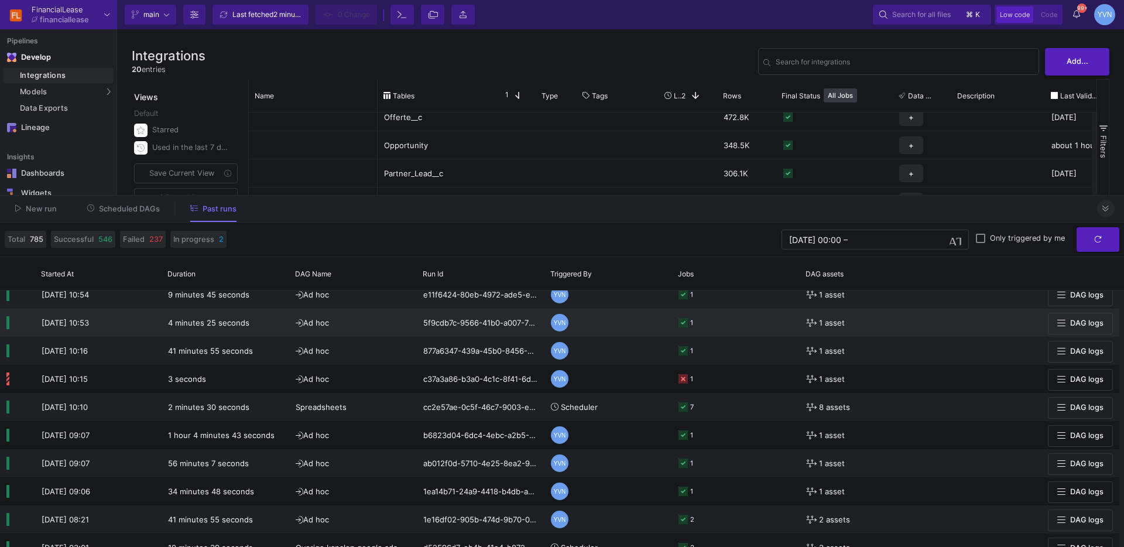
click at [558, 325] on div "YVN" at bounding box center [560, 323] width 18 height 18
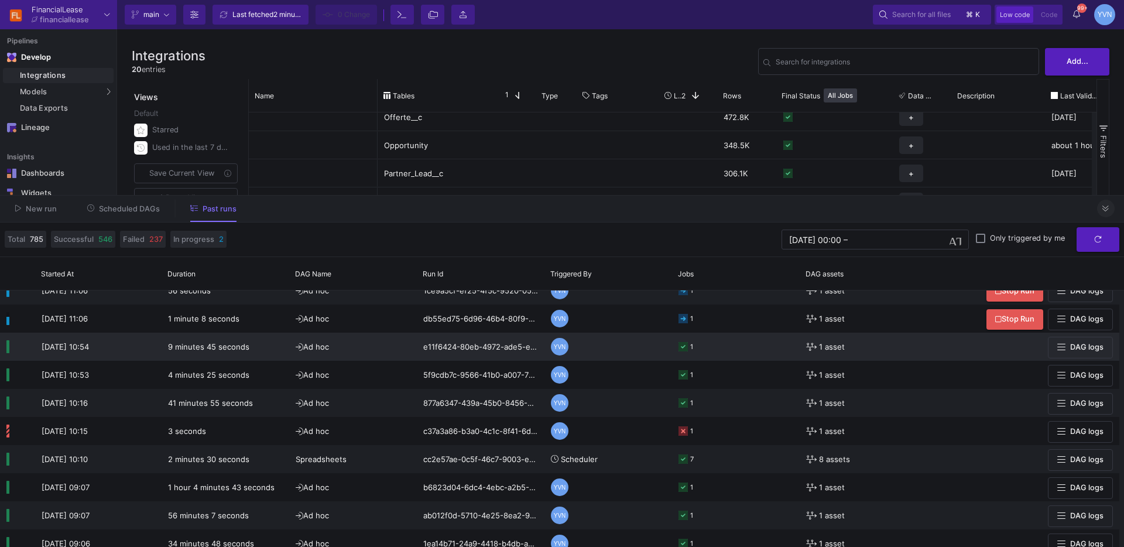
click at [561, 348] on div "YVN" at bounding box center [560, 347] width 18 height 18
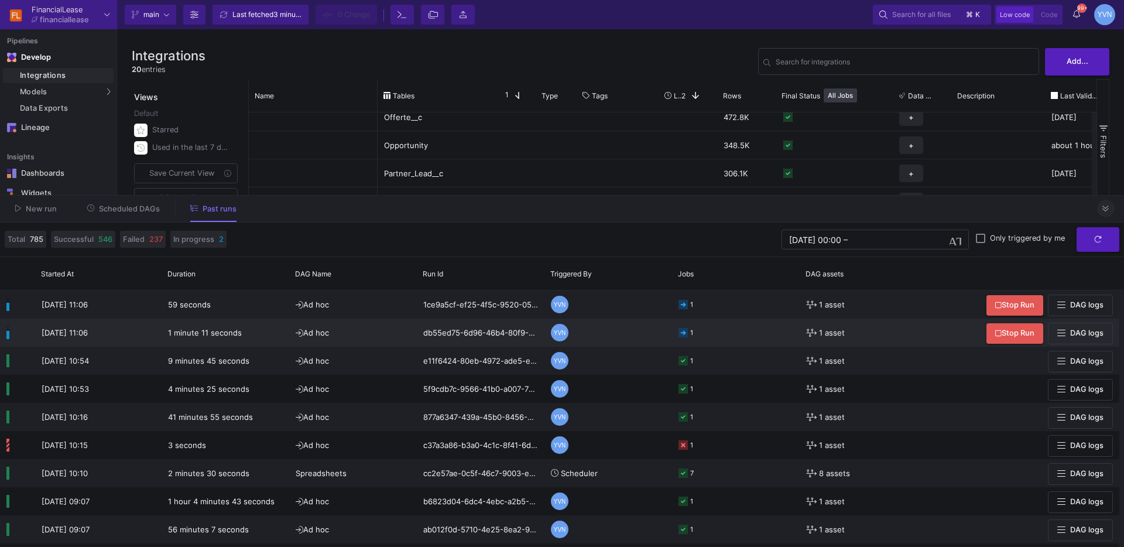
click at [561, 338] on div "YVN" at bounding box center [560, 333] width 18 height 18
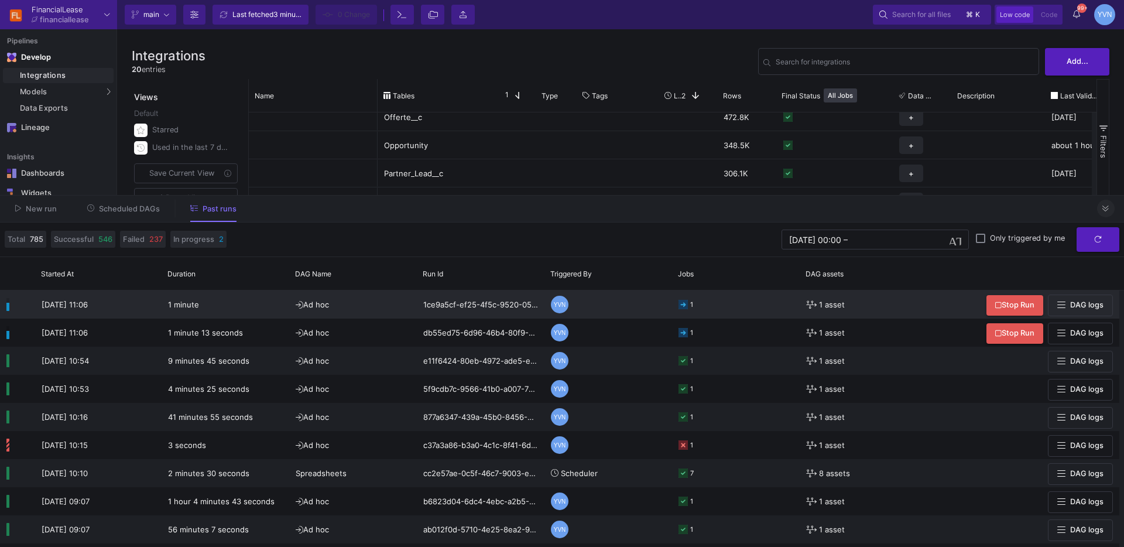
click at [551, 298] on div "YVN" at bounding box center [560, 305] width 18 height 18
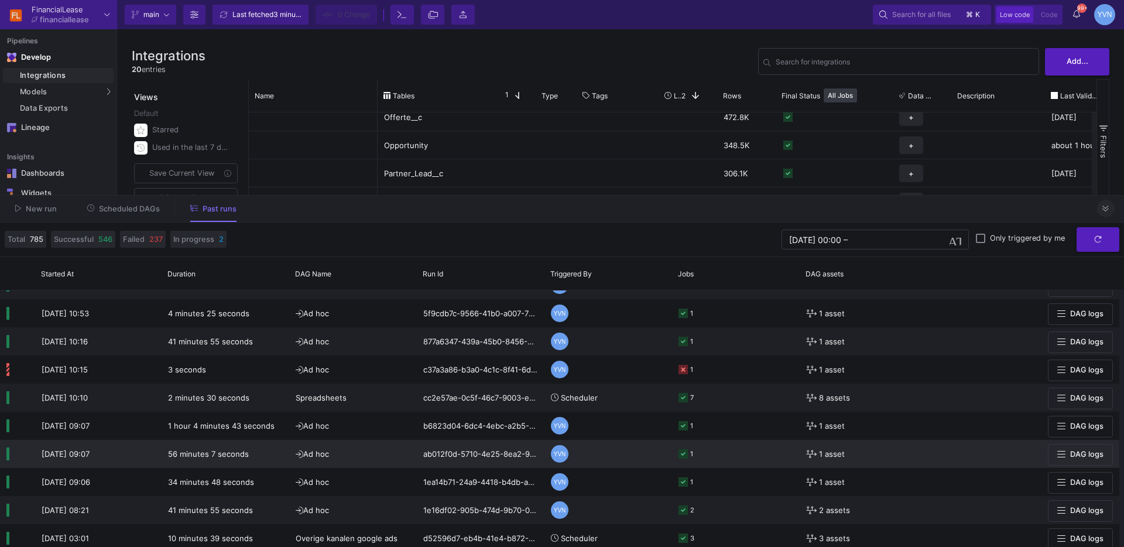
click at [560, 455] on div "YVN" at bounding box center [560, 454] width 18 height 18
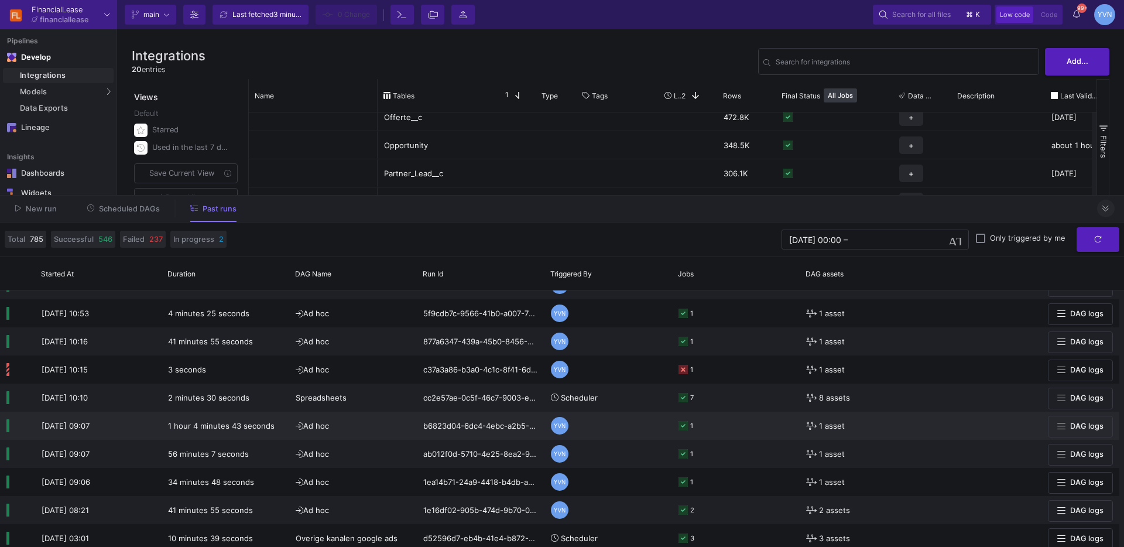
click at [564, 435] on y42-orchestration-triggered-by "YVN" at bounding box center [608, 425] width 115 height 27
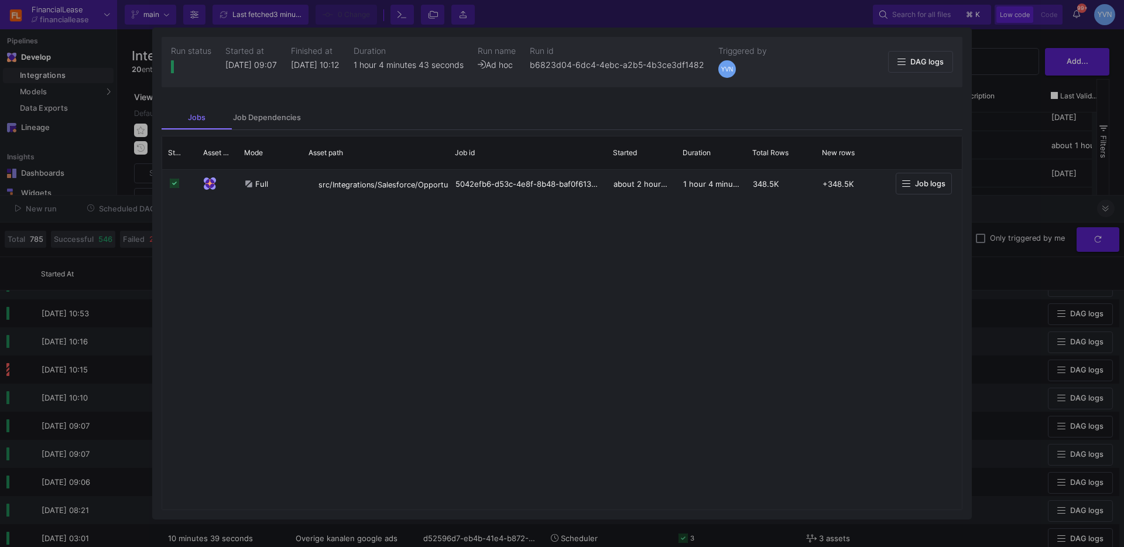
click at [990, 187] on div at bounding box center [562, 273] width 1124 height 547
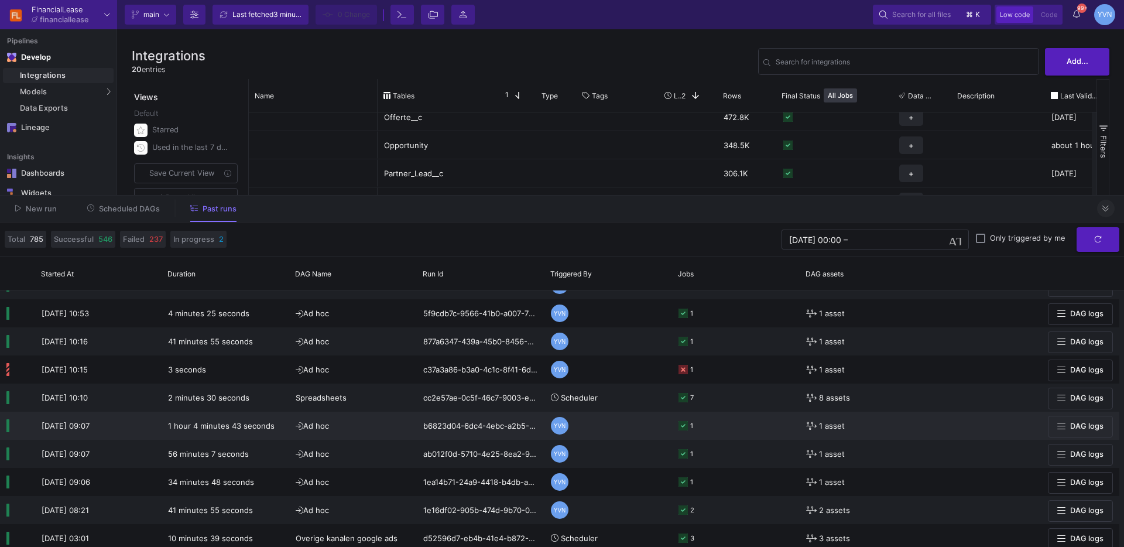
drag, startPoint x: 561, startPoint y: 435, endPoint x: 563, endPoint y: 427, distance: 9.0
click at [563, 430] on y42-orchestration-triggered-by "YVN" at bounding box center [608, 425] width 115 height 27
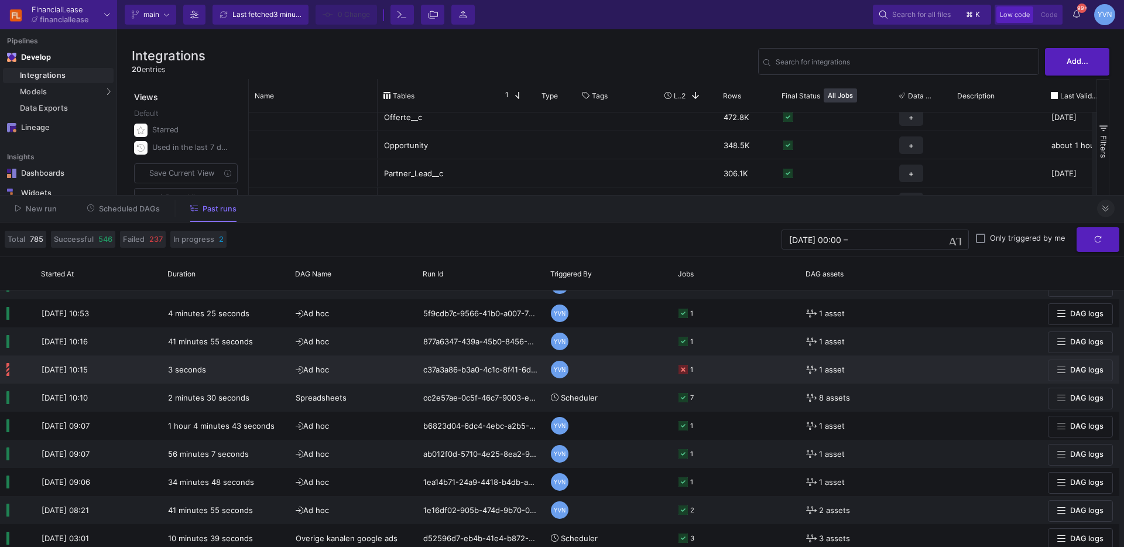
click at [560, 368] on div "YVN" at bounding box center [560, 370] width 18 height 18
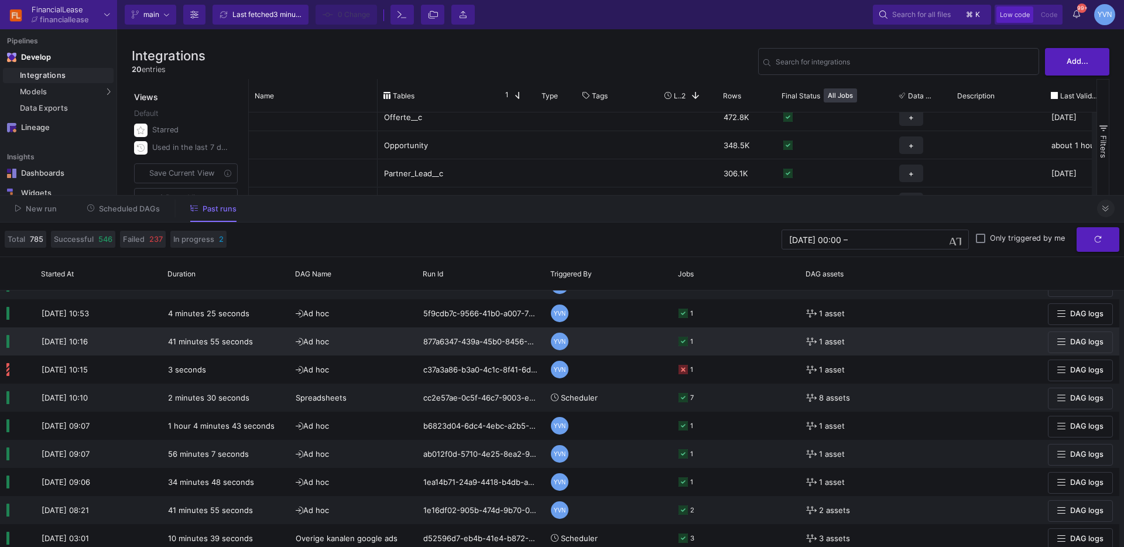
click at [560, 335] on div "YVN" at bounding box center [560, 341] width 18 height 18
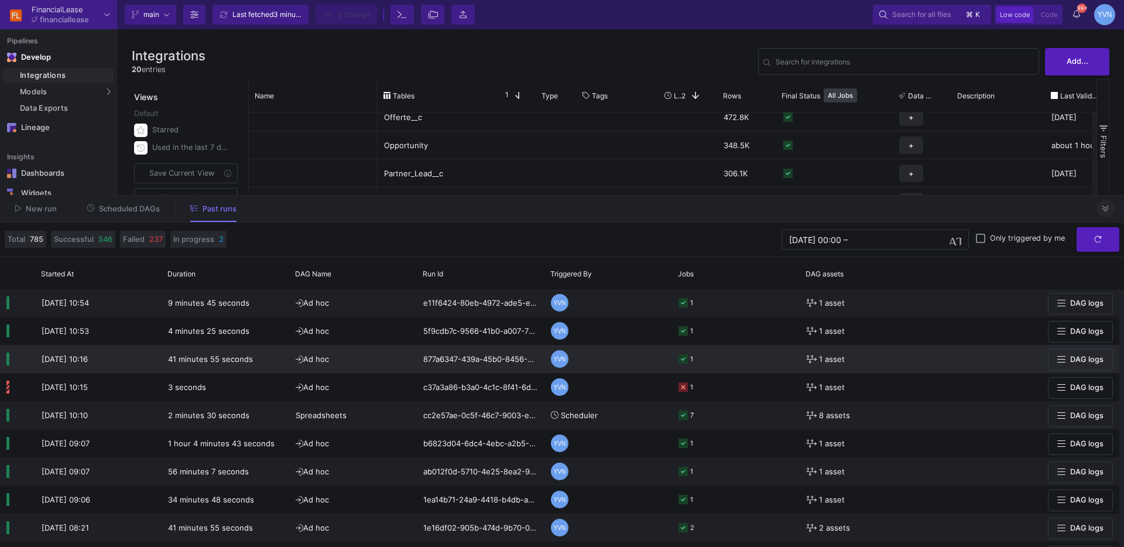
click at [556, 369] on y42-orchestration-triggered-by "YVN" at bounding box center [608, 358] width 115 height 27
click at [555, 330] on mat-tooltip-component "[PERSON_NAME]" at bounding box center [562, 337] width 70 height 15
click at [564, 331] on div "[PERSON_NAME]" at bounding box center [562, 337] width 70 height 15
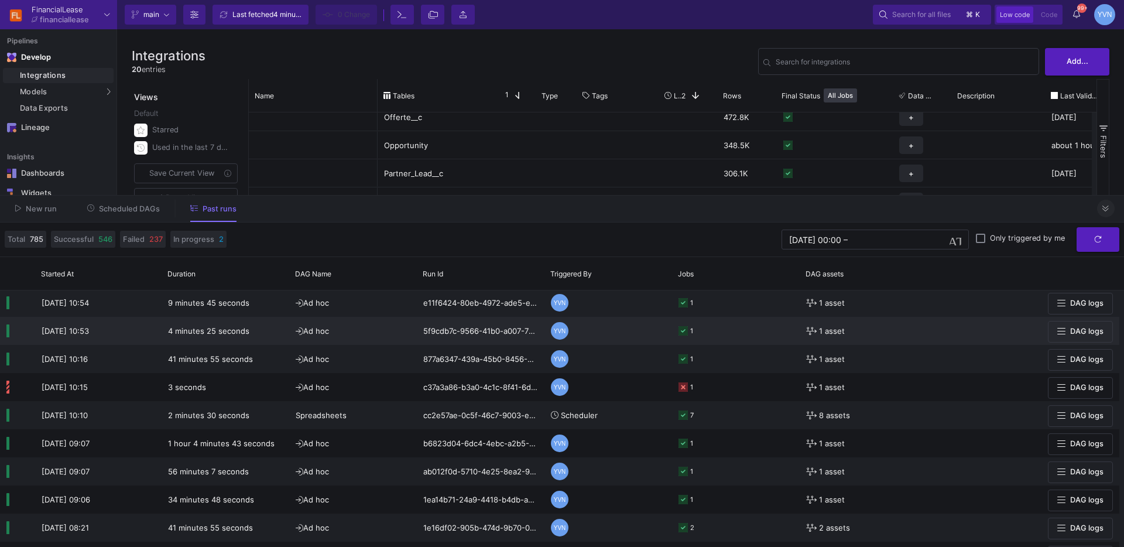
click at [562, 335] on div "YVN" at bounding box center [560, 331] width 18 height 18
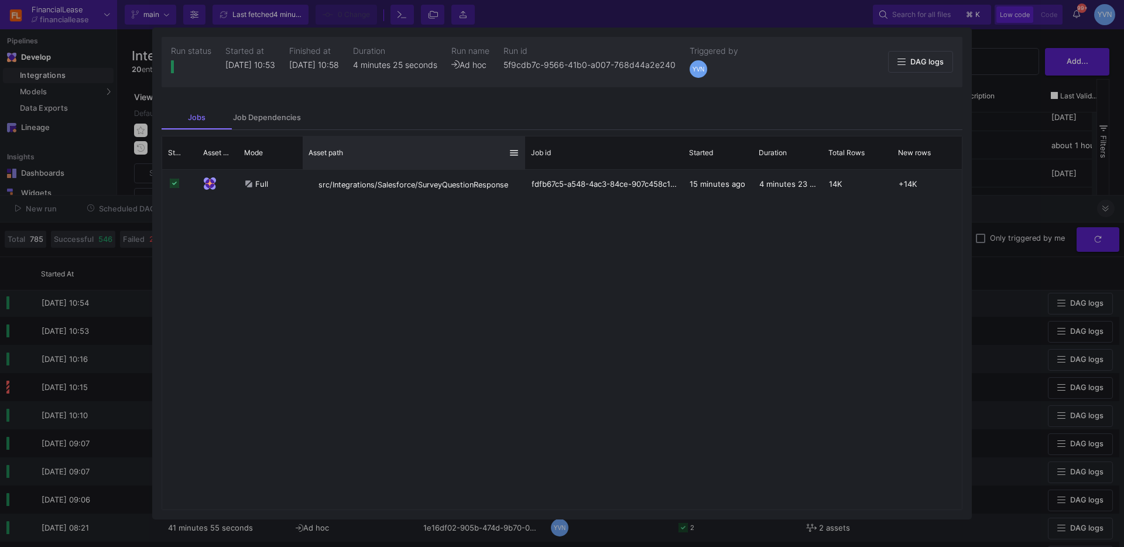
drag, startPoint x: 447, startPoint y: 155, endPoint x: 523, endPoint y: 155, distance: 76.7
click at [527, 155] on div at bounding box center [525, 152] width 5 height 33
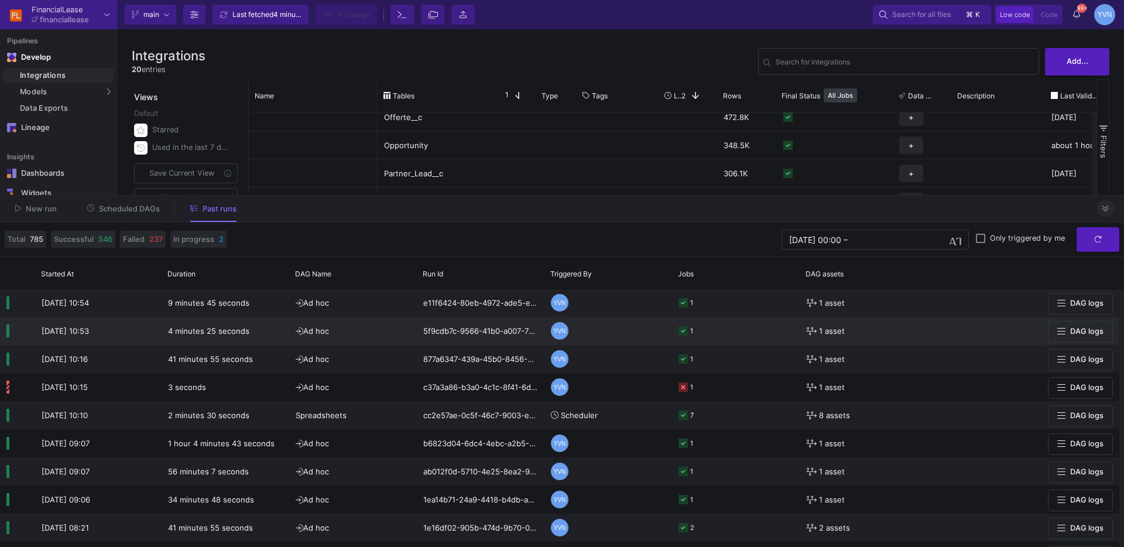
click at [558, 334] on div "YVN" at bounding box center [560, 331] width 18 height 18
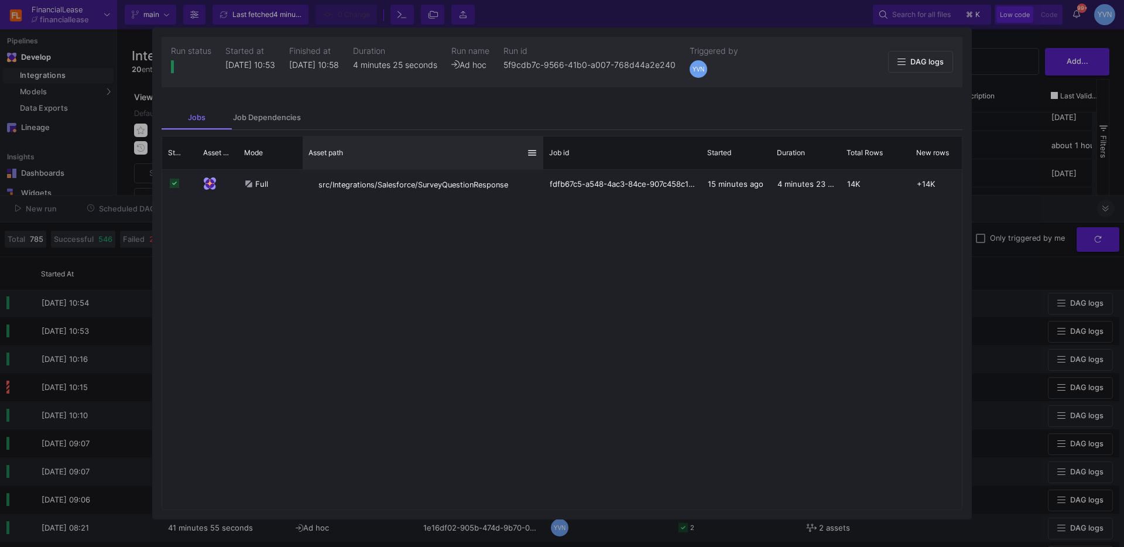
drag, startPoint x: 448, startPoint y: 145, endPoint x: 543, endPoint y: 136, distance: 94.7
click at [543, 136] on div at bounding box center [543, 152] width 5 height 33
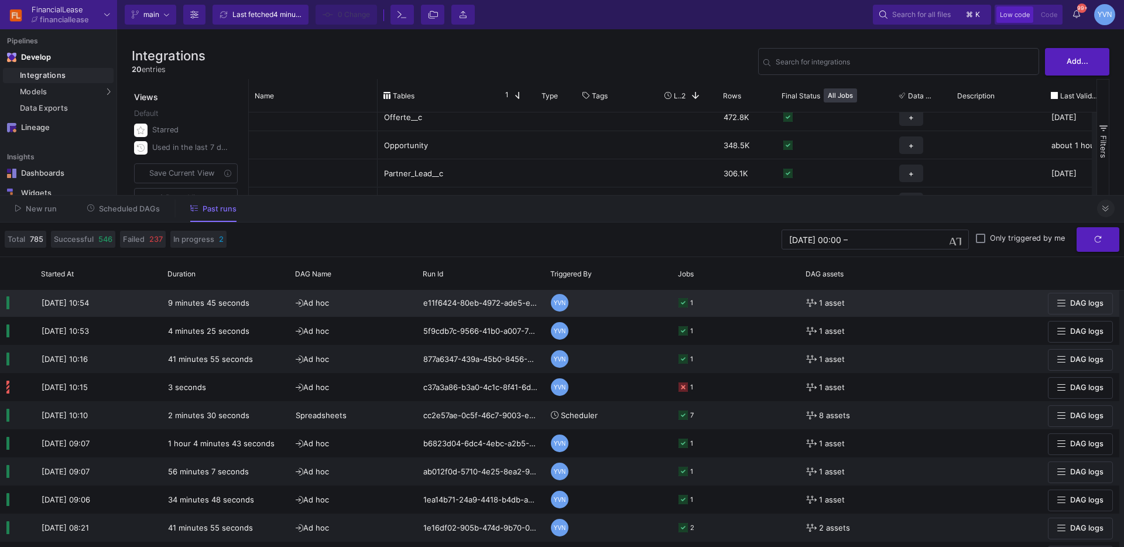
click at [557, 302] on div "YVN" at bounding box center [560, 303] width 18 height 18
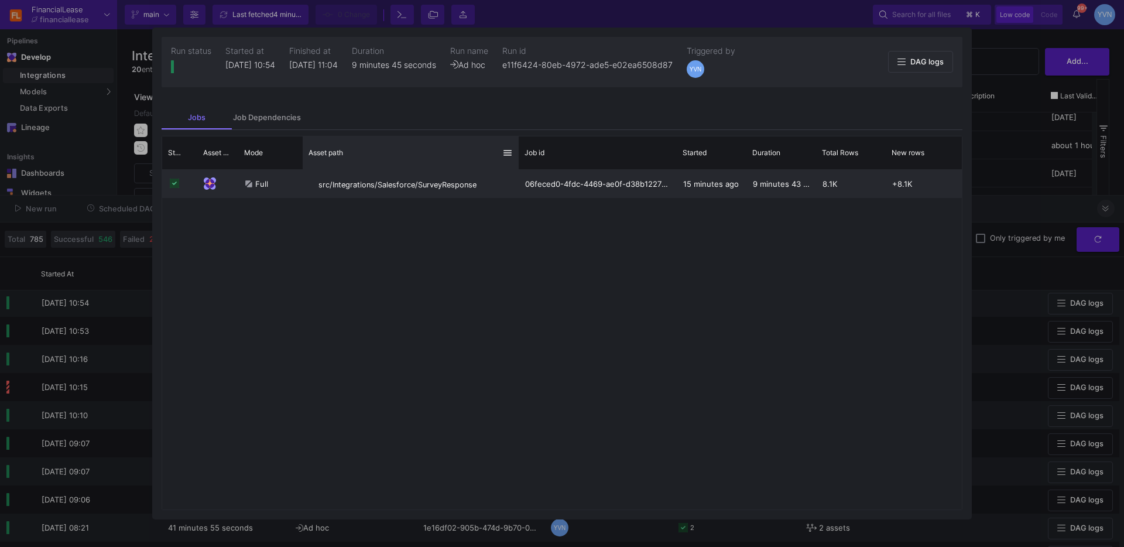
drag, startPoint x: 448, startPoint y: 146, endPoint x: 525, endPoint y: 174, distance: 81.5
click at [520, 145] on div at bounding box center [518, 152] width 5 height 33
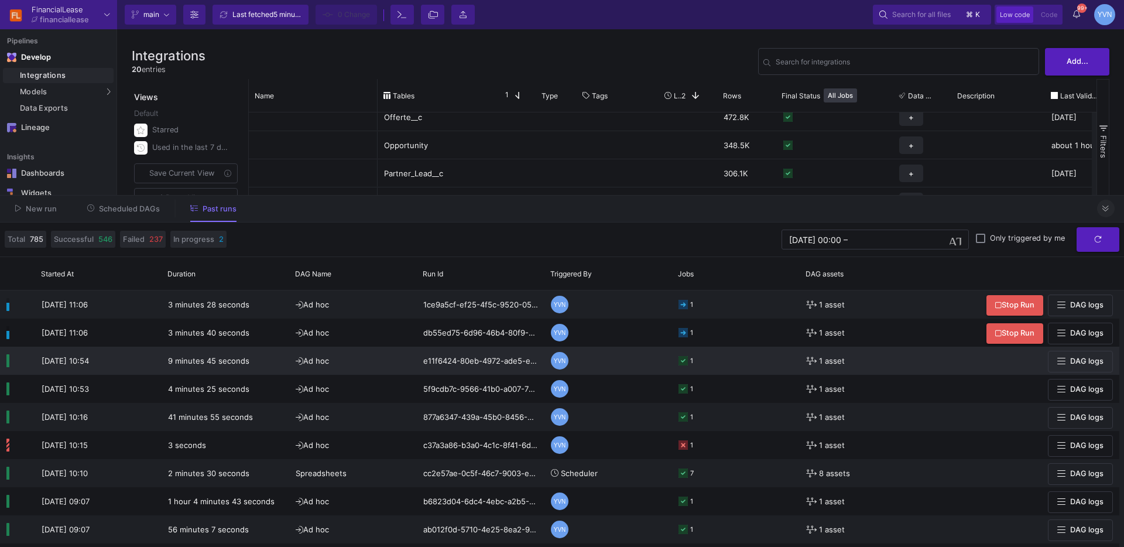
scroll to position [0, 0]
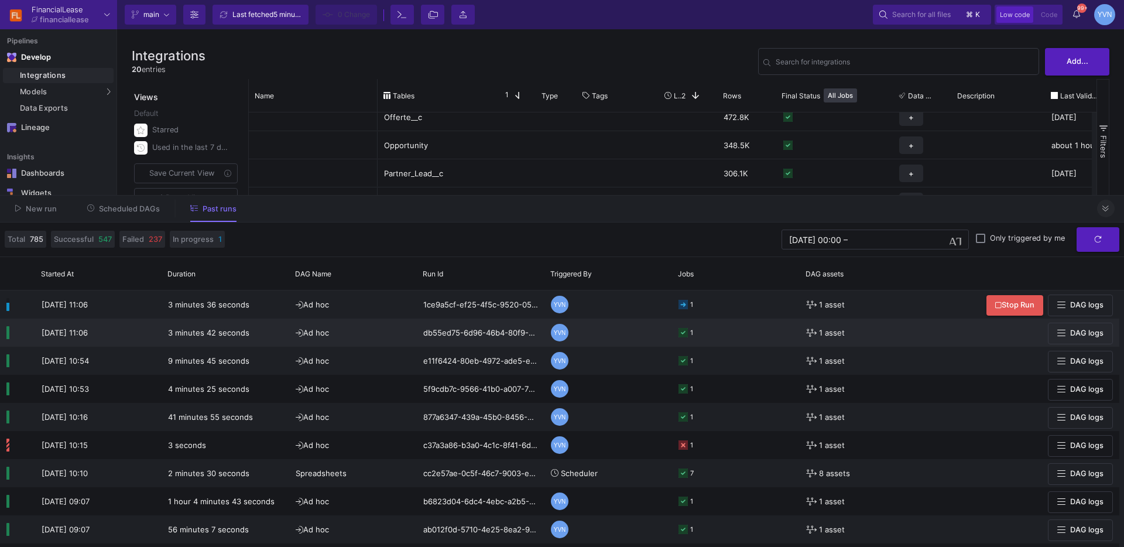
click at [683, 332] on rect at bounding box center [682, 332] width 9 height 9
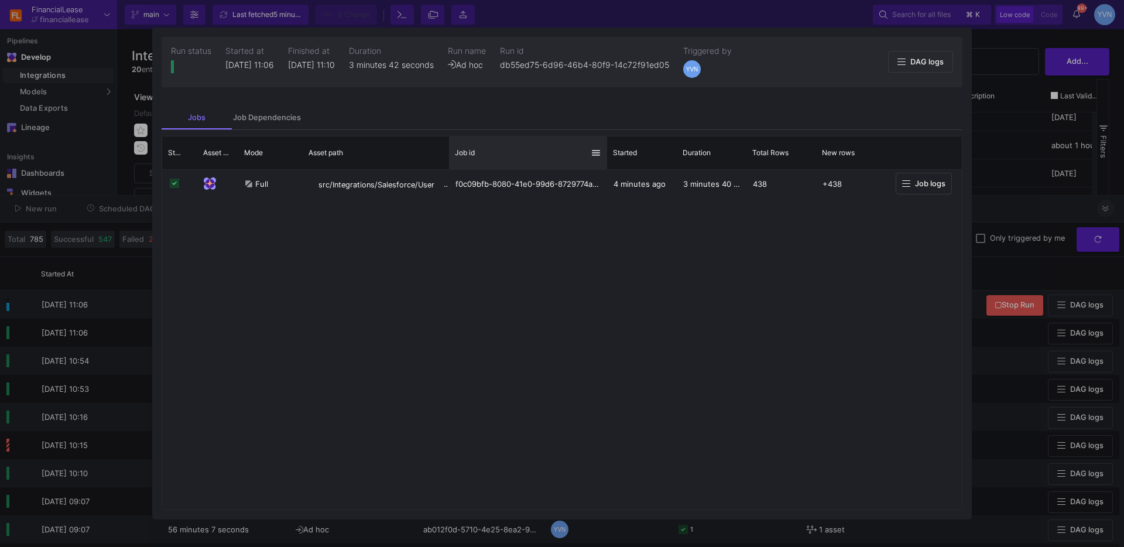
click at [450, 148] on div "Job id" at bounding box center [528, 152] width 158 height 33
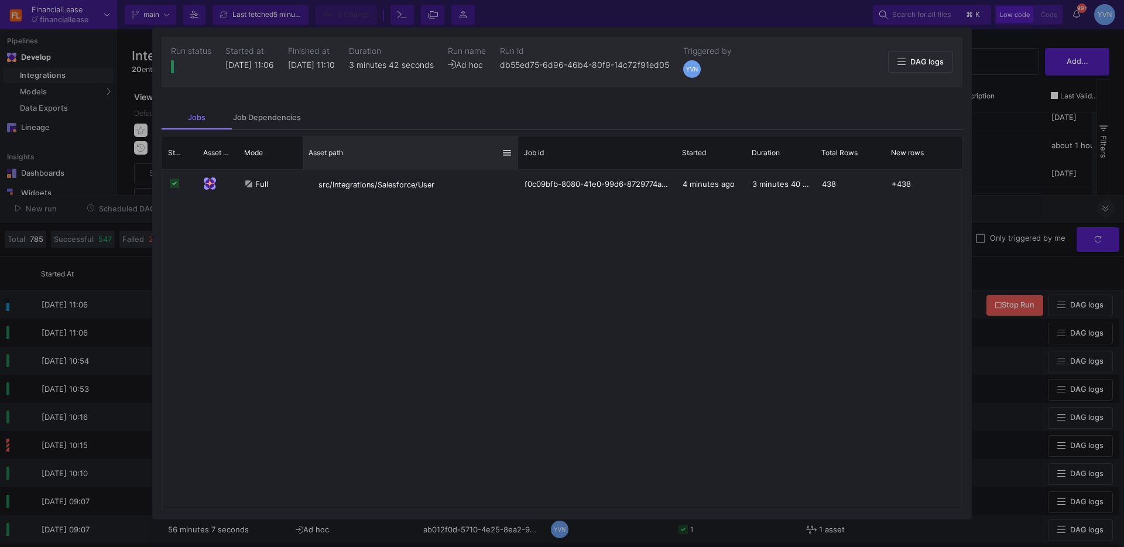
drag, startPoint x: 448, startPoint y: 150, endPoint x: 517, endPoint y: 147, distance: 69.1
click at [517, 147] on div at bounding box center [518, 152] width 5 height 33
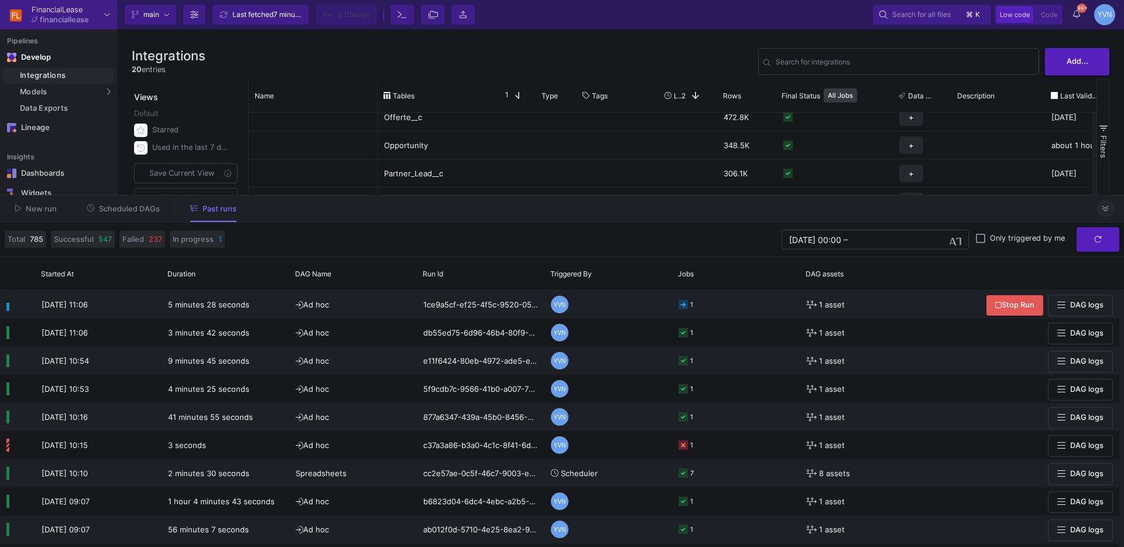
click at [1107, 210] on icon at bounding box center [1105, 209] width 6 height 8
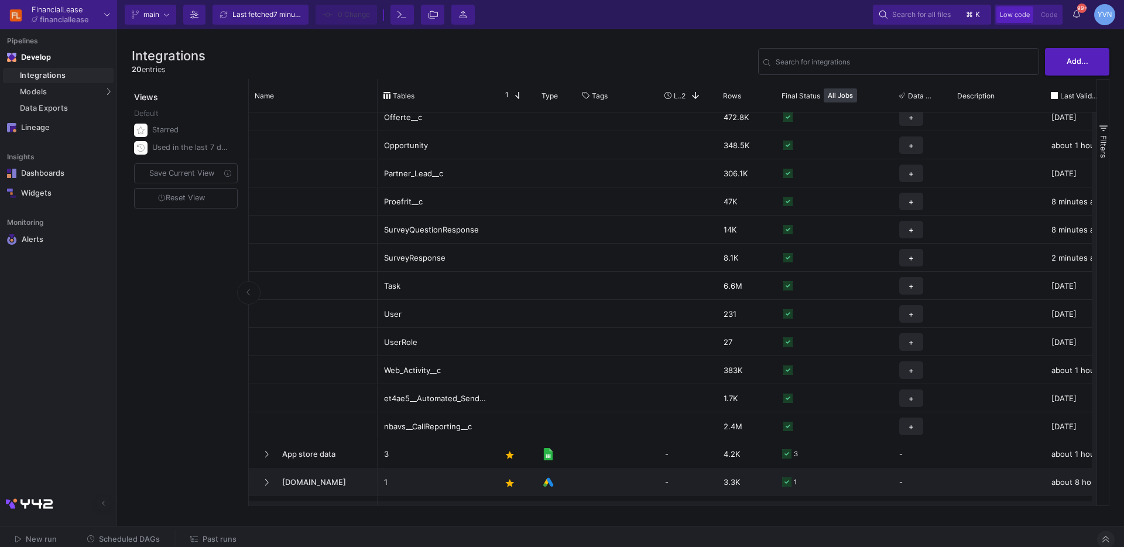
click at [36, 541] on span "New run" at bounding box center [41, 538] width 31 height 9
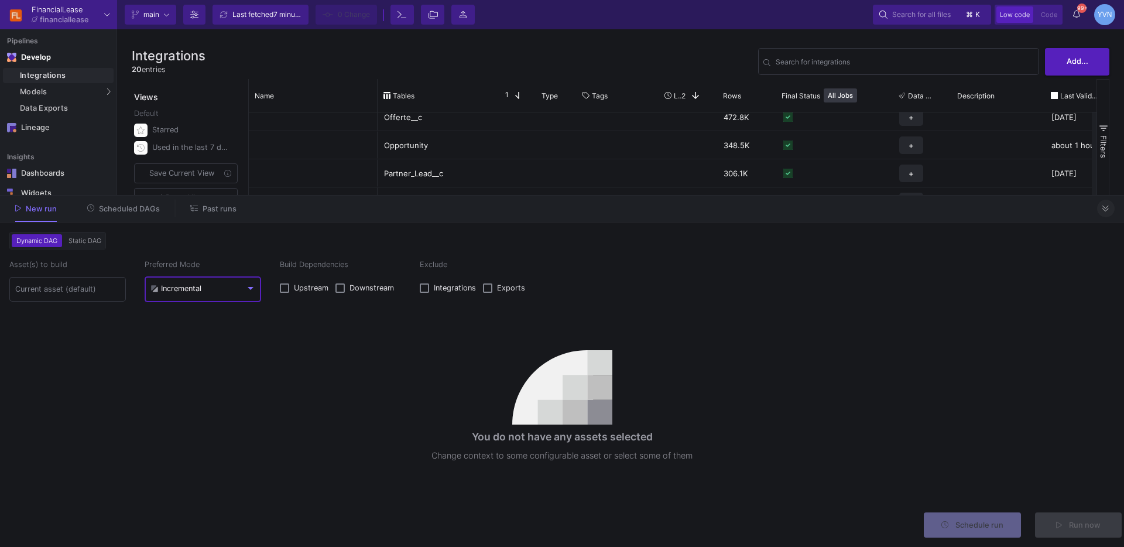
click at [152, 293] on mat-select "Incremental" at bounding box center [202, 289] width 105 height 11
drag, startPoint x: 163, startPoint y: 317, endPoint x: 64, endPoint y: 308, distance: 99.3
click at [160, 317] on div "Full" at bounding box center [161, 315] width 23 height 25
click at [55, 289] on input at bounding box center [67, 288] width 105 height 9
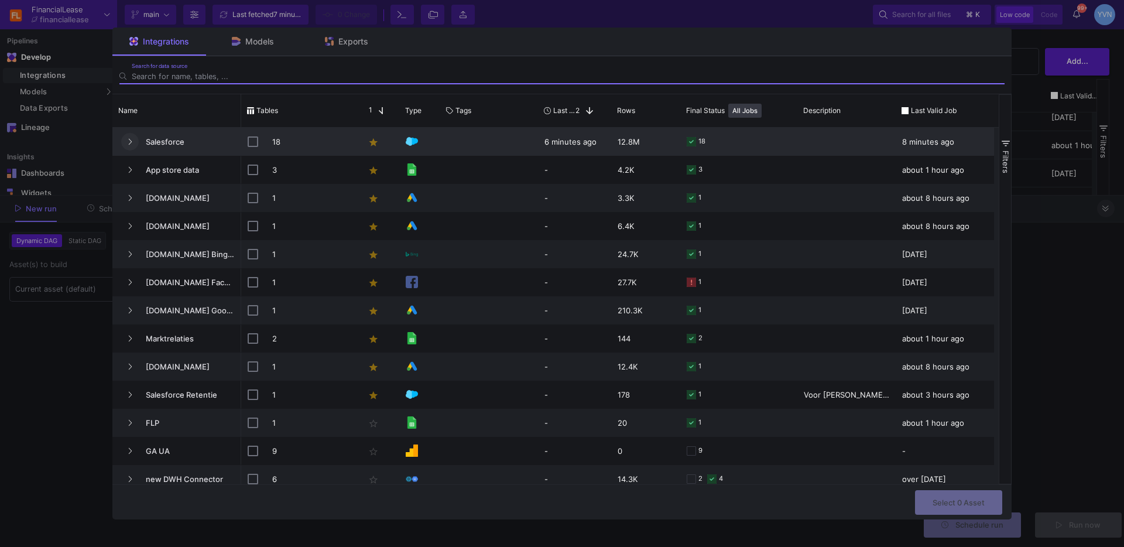
click at [123, 142] on button "Press SPACE to select this row." at bounding box center [130, 142] width 18 height 18
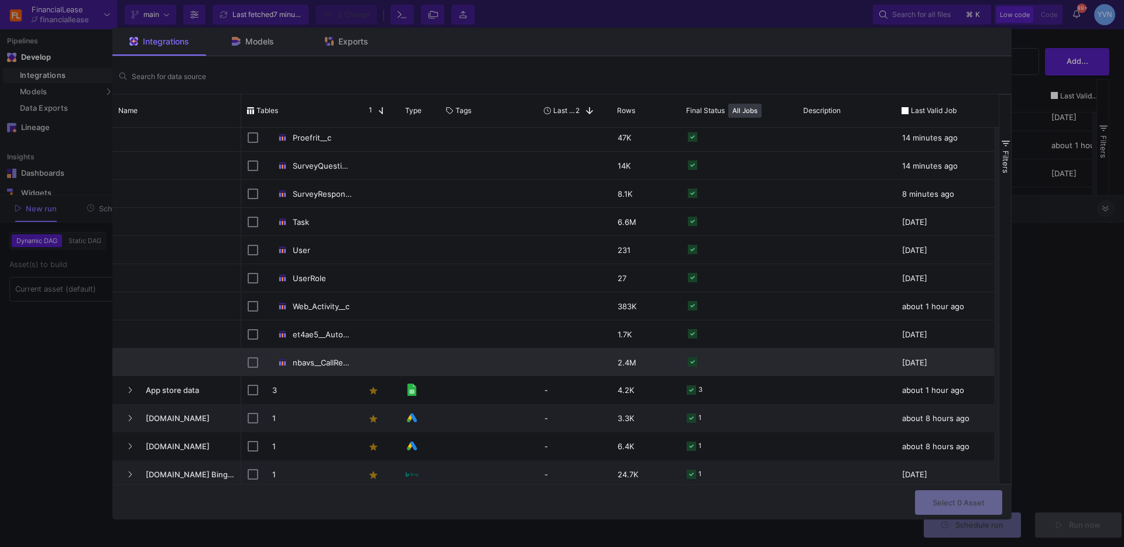
scroll to position [287, 0]
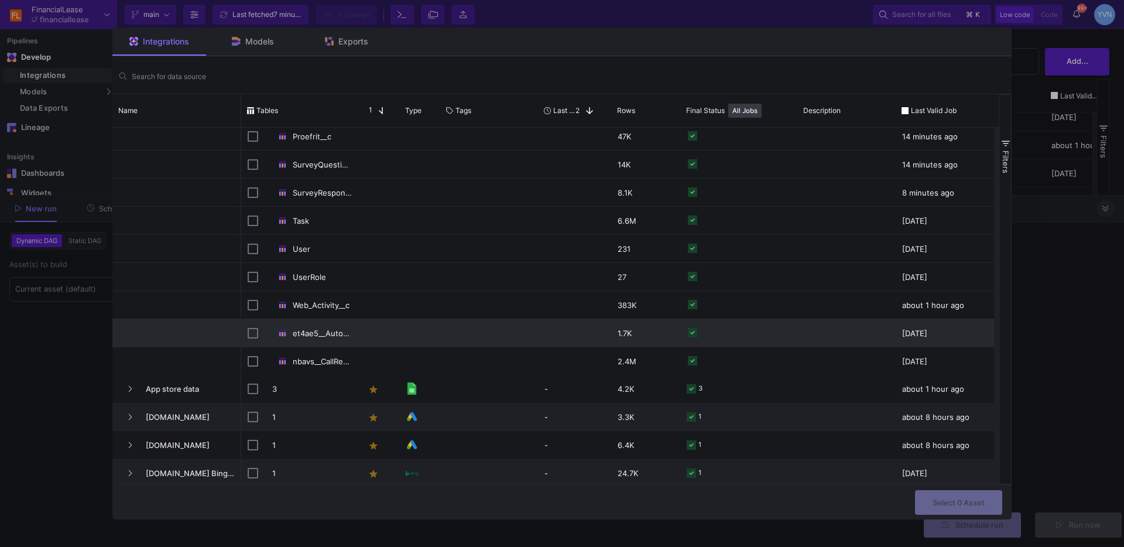
click at [248, 332] on input "Press Space to toggle row selection (unchecked)" at bounding box center [253, 333] width 11 height 11
checkbox input "true"
checkbox input "false"
click at [938, 493] on button "Select 1 Asset" at bounding box center [959, 501] width 86 height 25
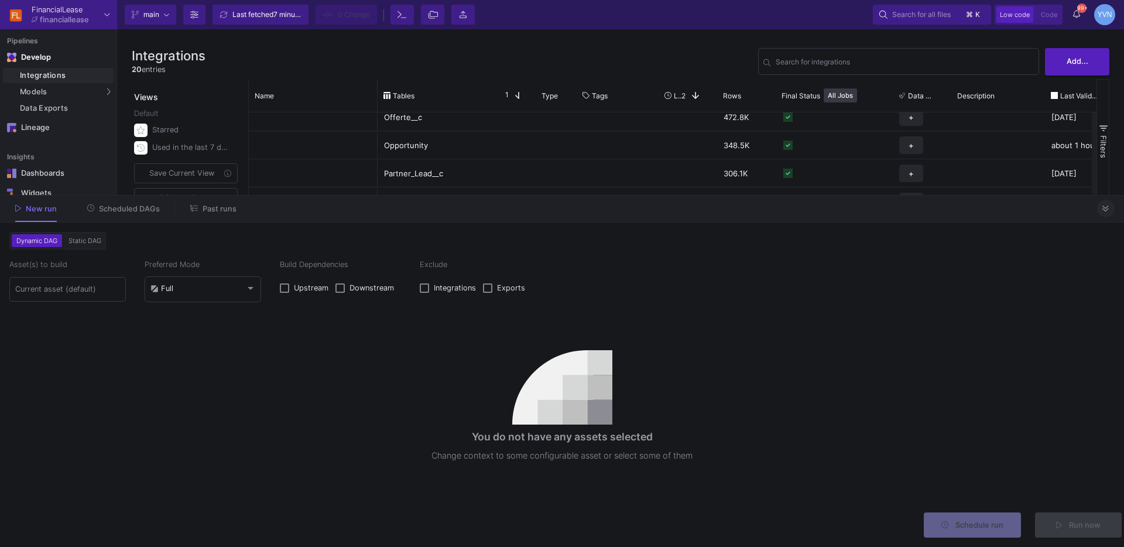
type input "1 asset selected"
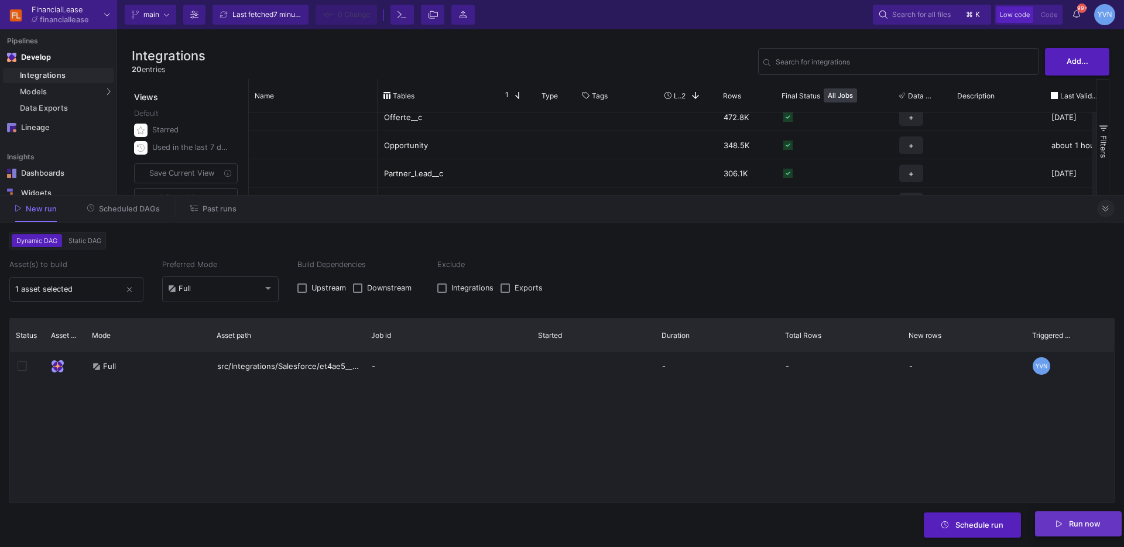
click at [1075, 532] on button "Run now" at bounding box center [1078, 523] width 87 height 25
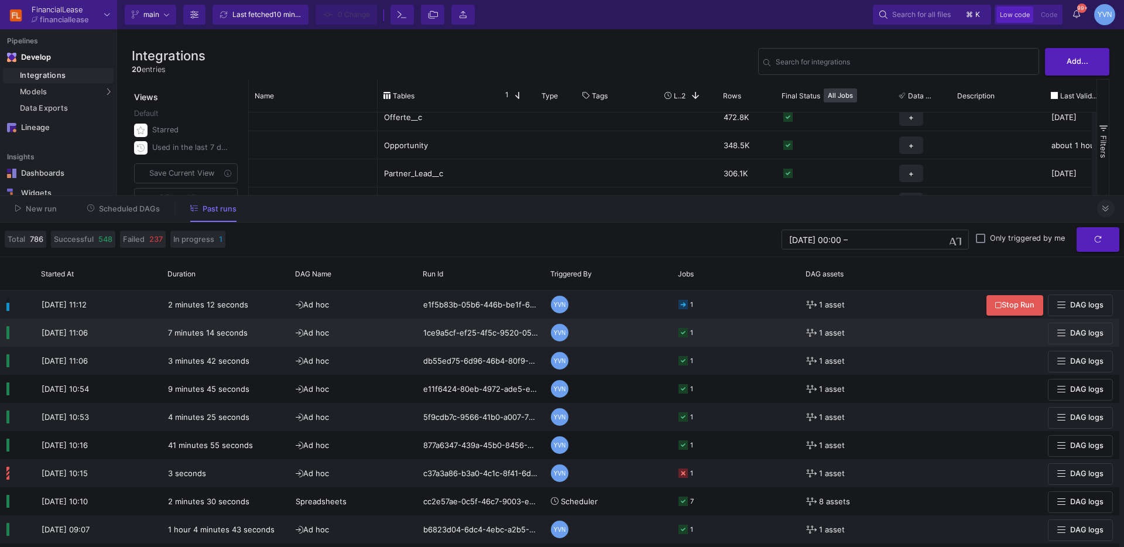
click at [686, 328] on icon at bounding box center [682, 332] width 9 height 9
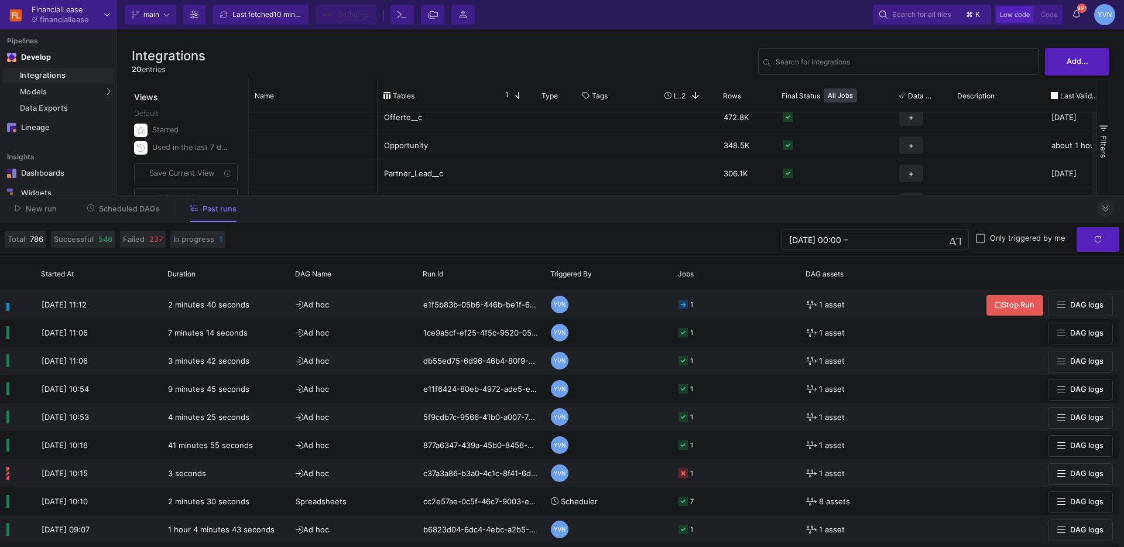
click at [1107, 211] on icon at bounding box center [1105, 209] width 6 height 8
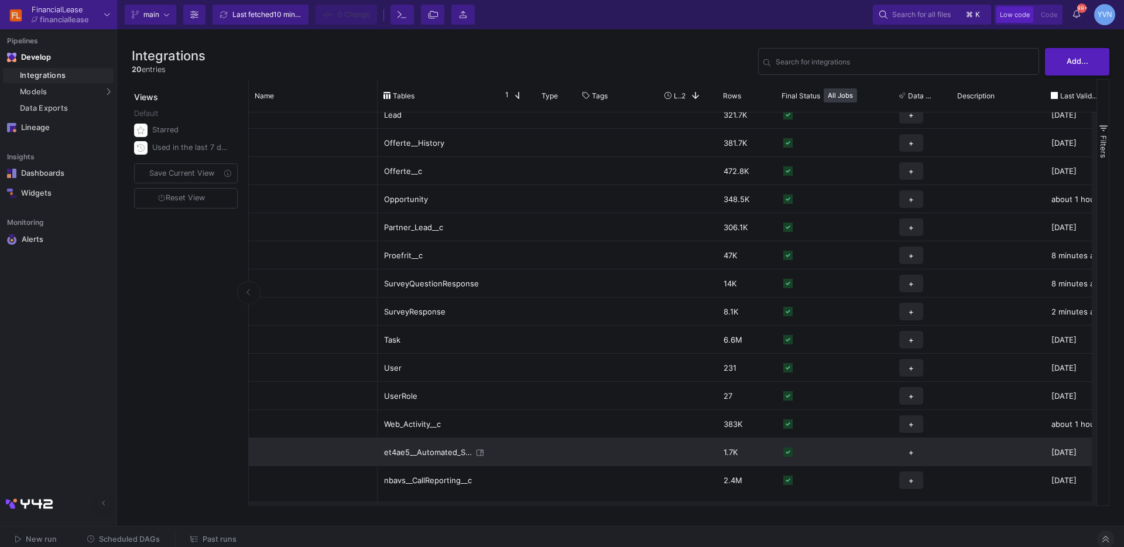
scroll to position [155, 0]
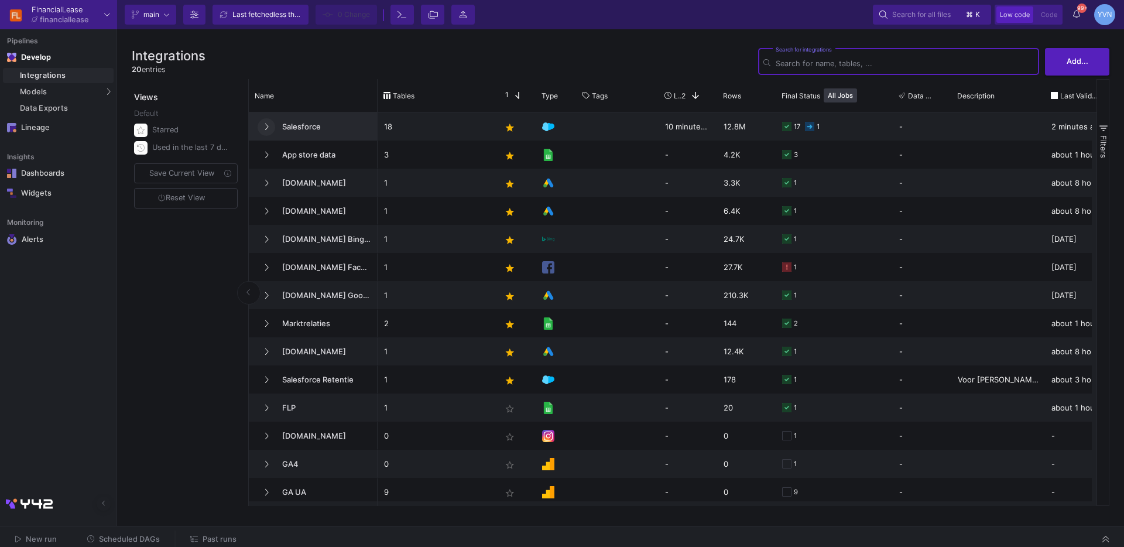
click at [264, 123] on icon at bounding box center [266, 127] width 5 height 8
click at [270, 127] on button at bounding box center [267, 127] width 18 height 18
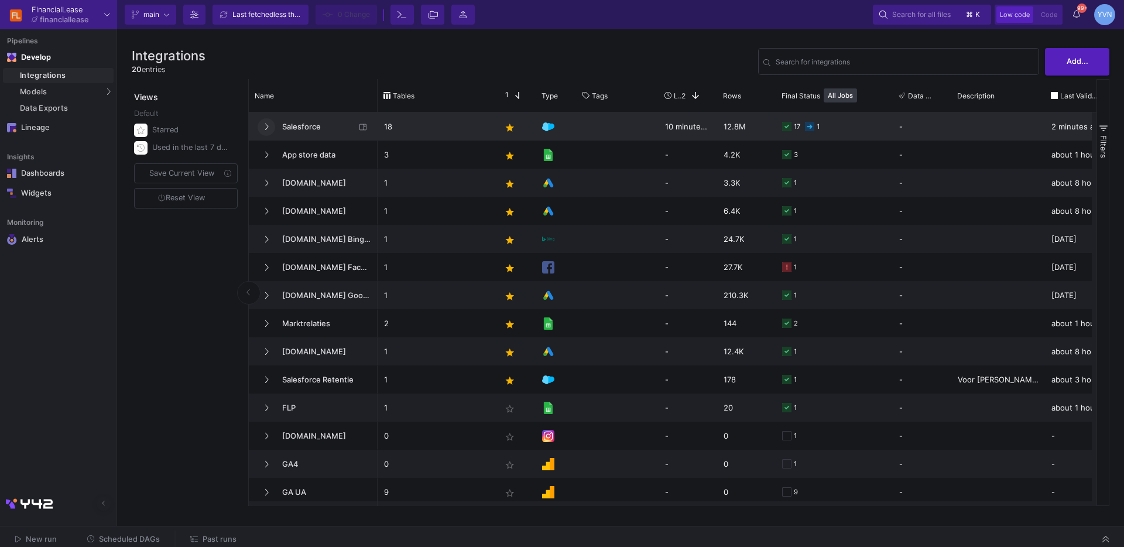
click at [266, 126] on icon at bounding box center [266, 127] width 5 height 8
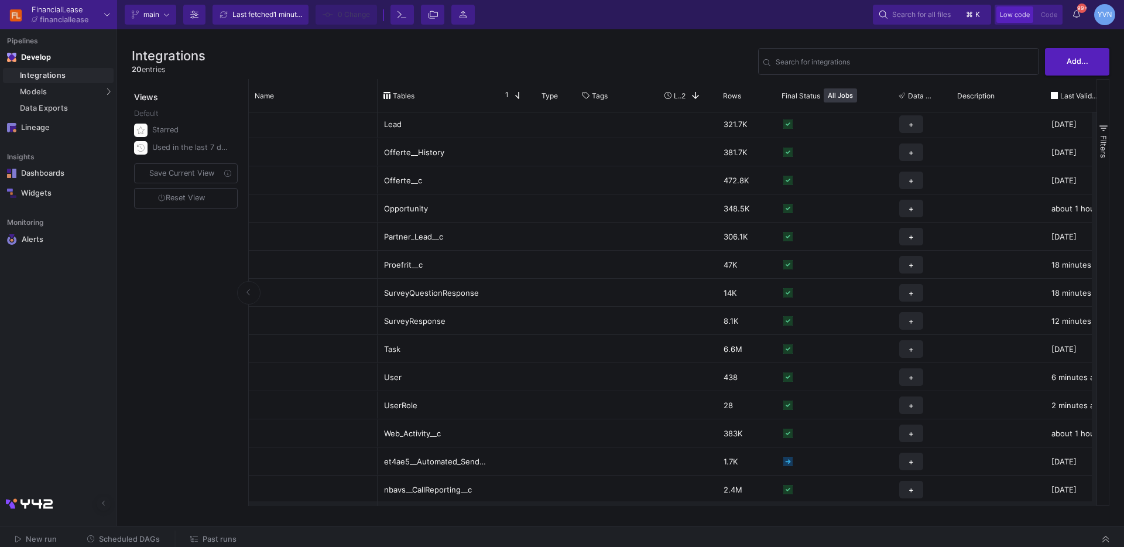
scroll to position [143, 0]
click at [23, 539] on span "New run" at bounding box center [36, 538] width 42 height 9
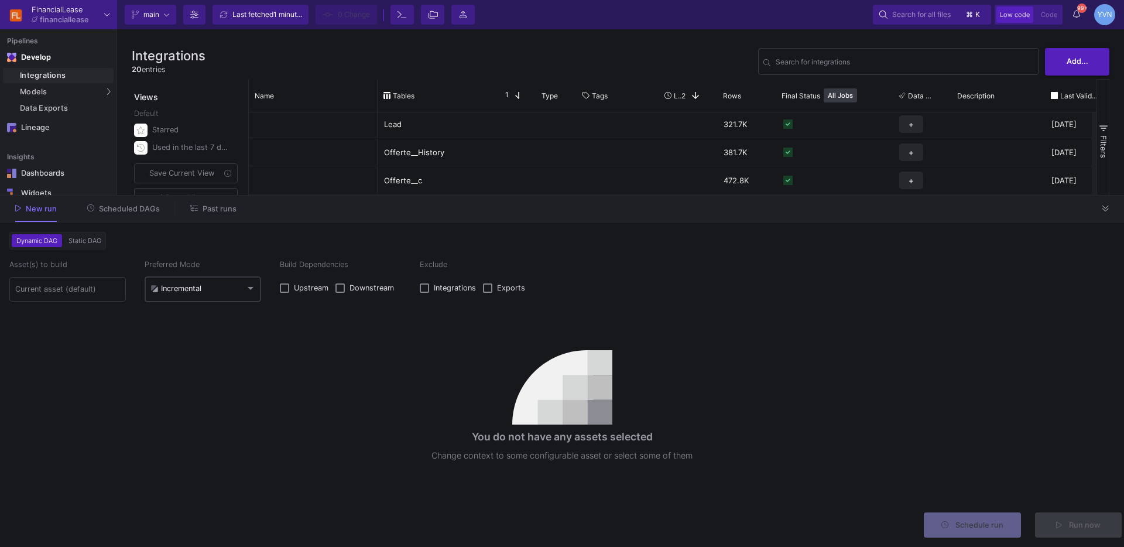
click at [205, 287] on mat-select-trigger "Incremental" at bounding box center [197, 288] width 95 height 9
drag, startPoint x: 173, startPoint y: 321, endPoint x: 135, endPoint y: 316, distance: 38.4
click at [169, 318] on span "Full" at bounding box center [202, 316] width 105 height 26
click at [44, 293] on input at bounding box center [67, 288] width 105 height 9
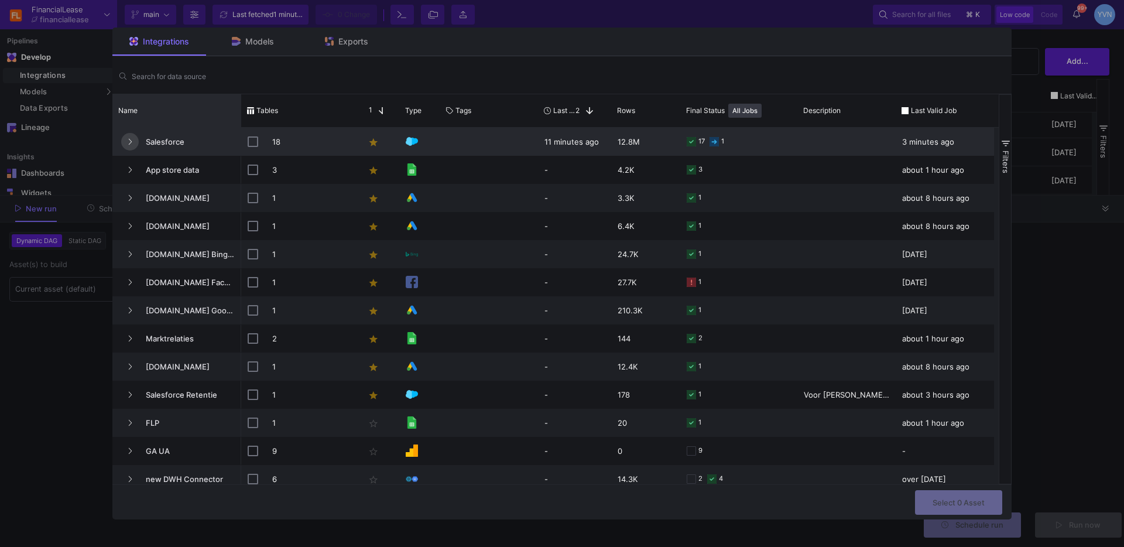
drag, startPoint x: 128, startPoint y: 138, endPoint x: 215, endPoint y: 120, distance: 89.0
click at [128, 138] on icon "Press SPACE to select this row." at bounding box center [130, 142] width 5 height 8
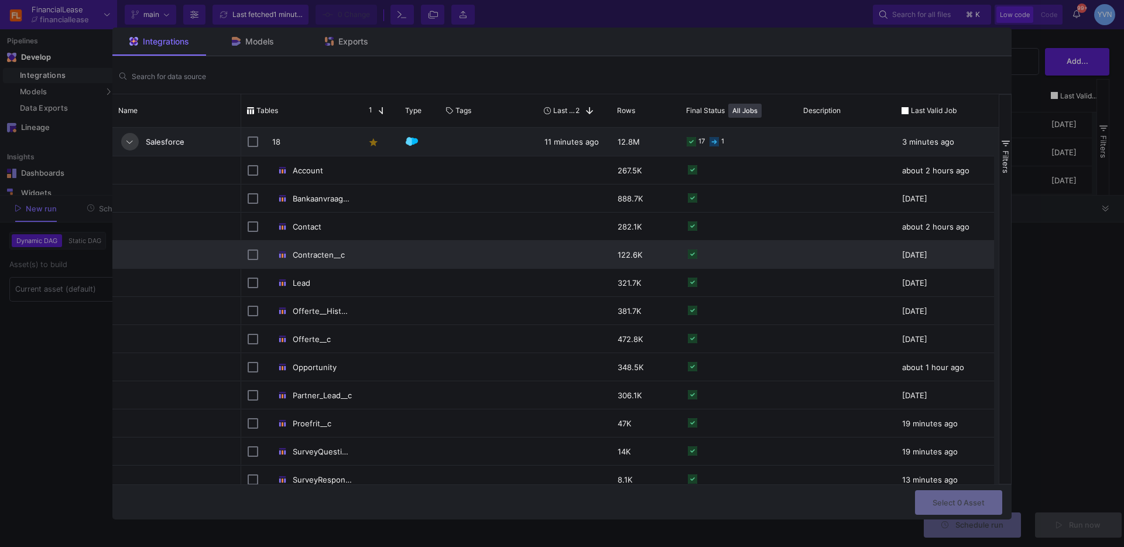
click at [300, 252] on div "Contracten__c" at bounding box center [312, 255] width 80 height 28
checkbox input "false"
checkbox input "true"
click at [972, 499] on span "Select 1 Asset" at bounding box center [959, 500] width 51 height 9
type input "1 asset selected"
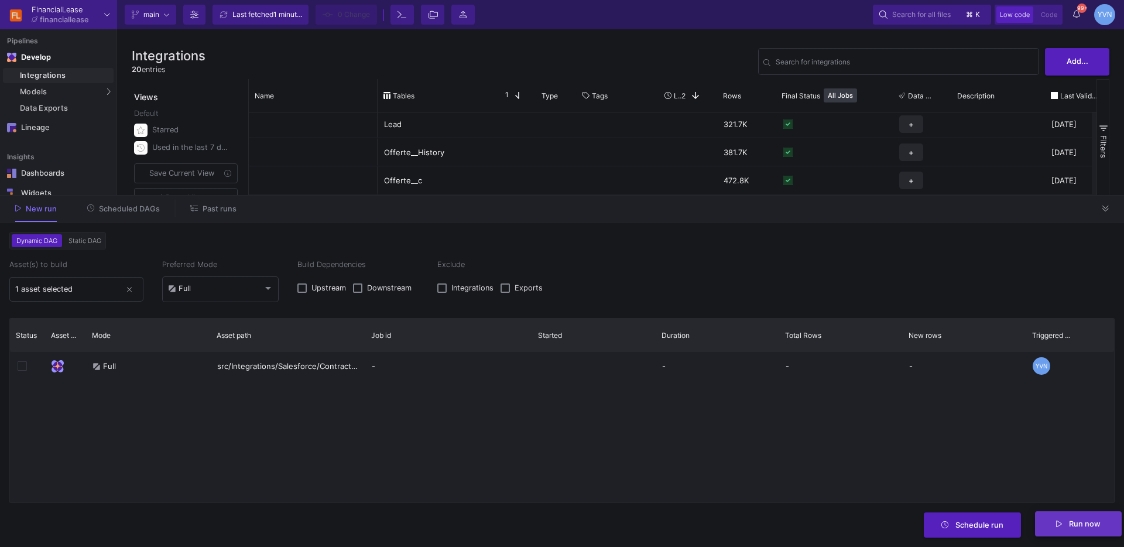
click at [1085, 525] on span "Run now" at bounding box center [1085, 523] width 32 height 9
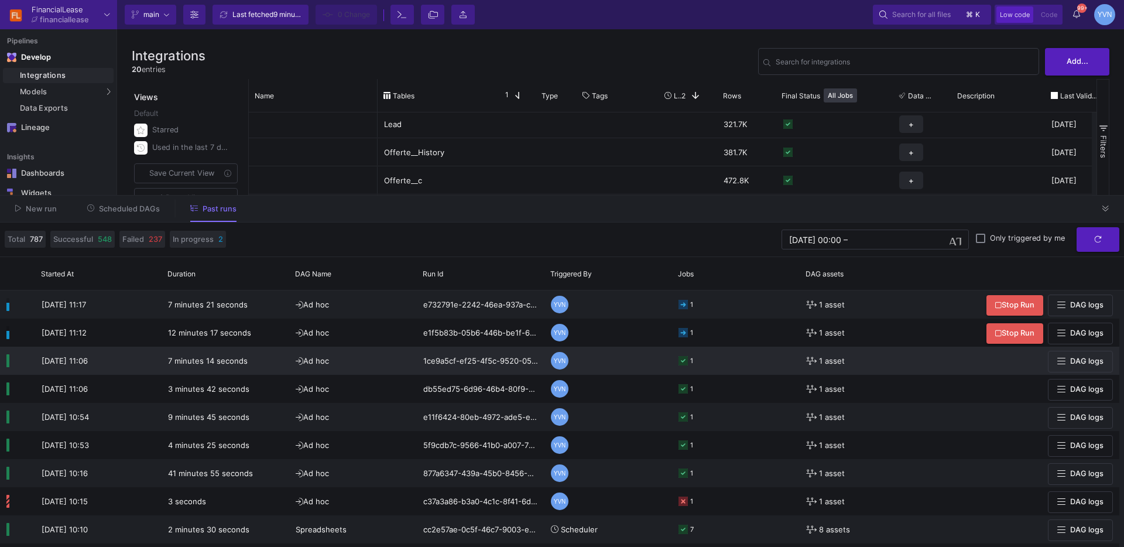
click at [685, 362] on icon at bounding box center [682, 360] width 9 height 9
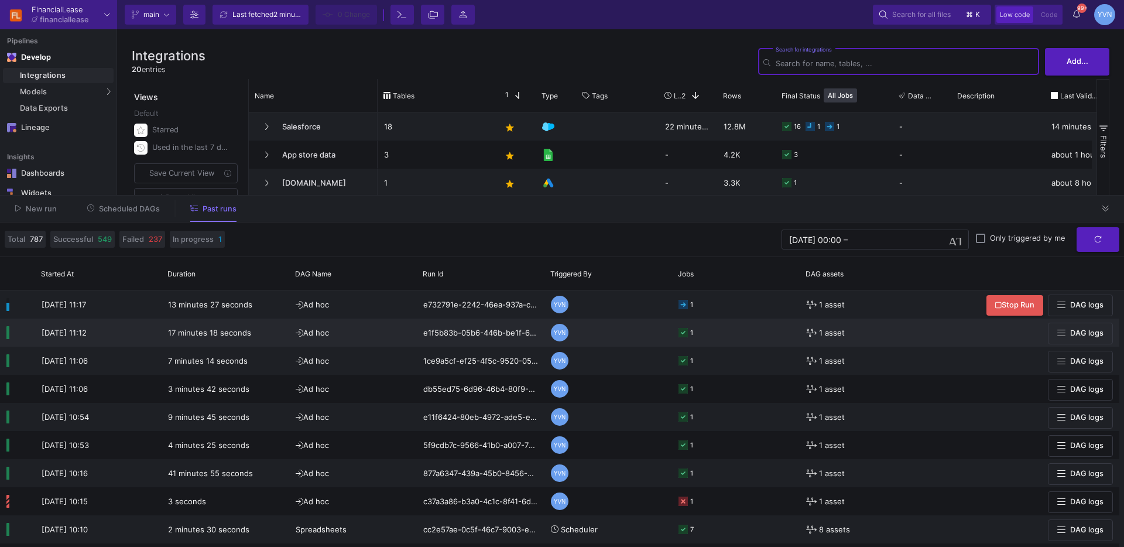
click at [687, 332] on icon at bounding box center [682, 332] width 9 height 9
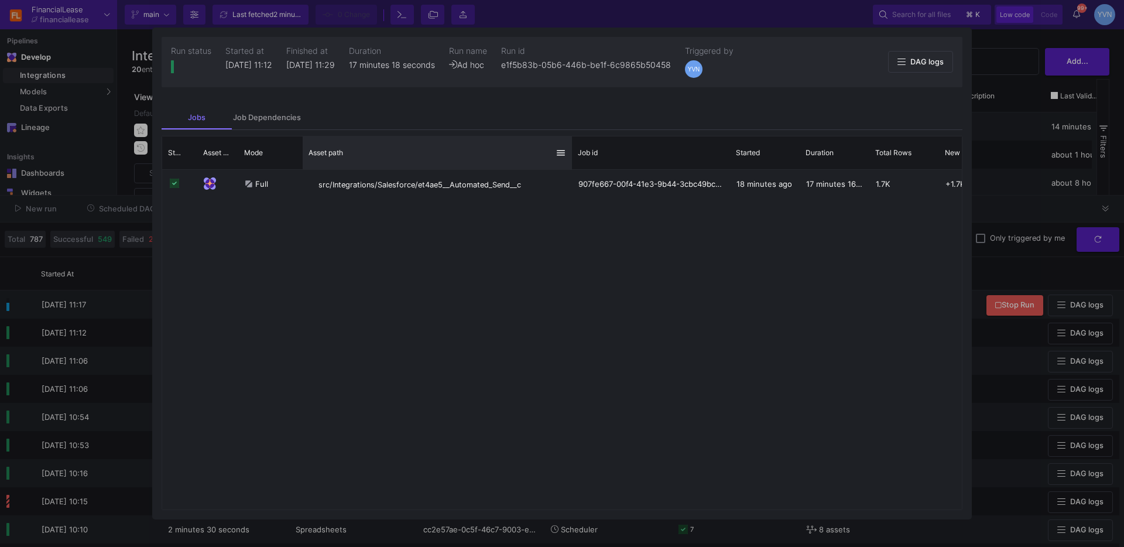
drag, startPoint x: 447, startPoint y: 161, endPoint x: 586, endPoint y: 279, distance: 182.3
click at [570, 149] on div at bounding box center [571, 152] width 5 height 33
click at [1004, 152] on div at bounding box center [562, 273] width 1124 height 547
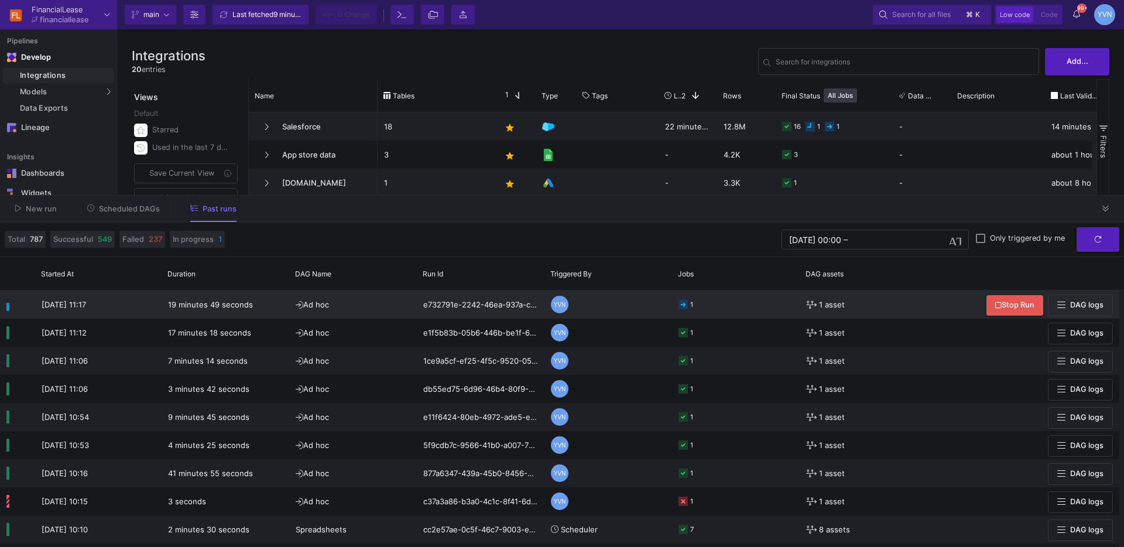
click at [679, 303] on icon at bounding box center [682, 304] width 9 height 9
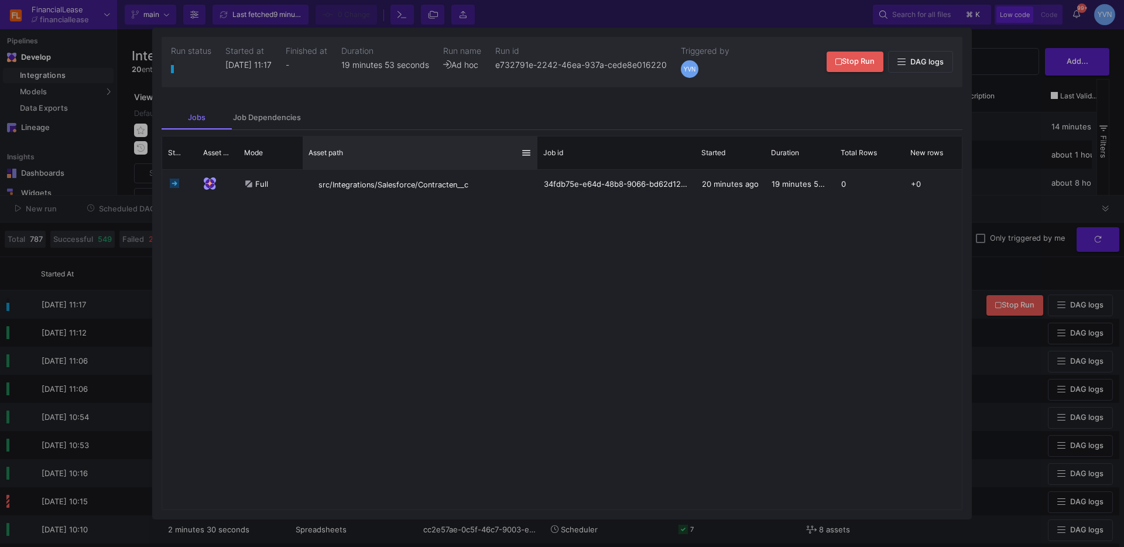
drag, startPoint x: 446, startPoint y: 155, endPoint x: 533, endPoint y: 169, distance: 87.8
click at [535, 169] on div at bounding box center [537, 152] width 5 height 33
click at [1025, 215] on div at bounding box center [562, 273] width 1124 height 547
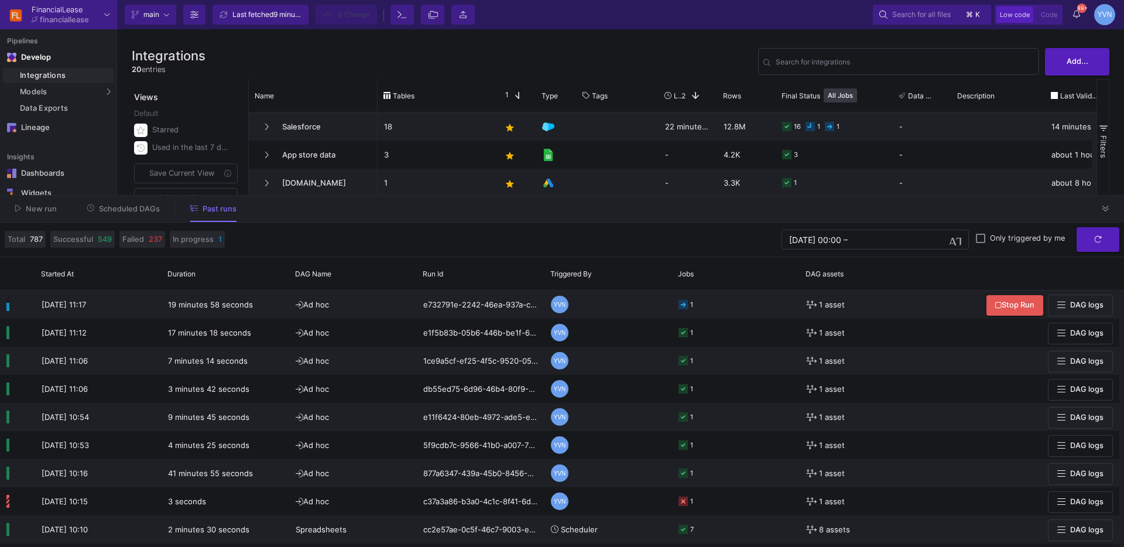
click at [1104, 210] on icon at bounding box center [1105, 209] width 6 height 8
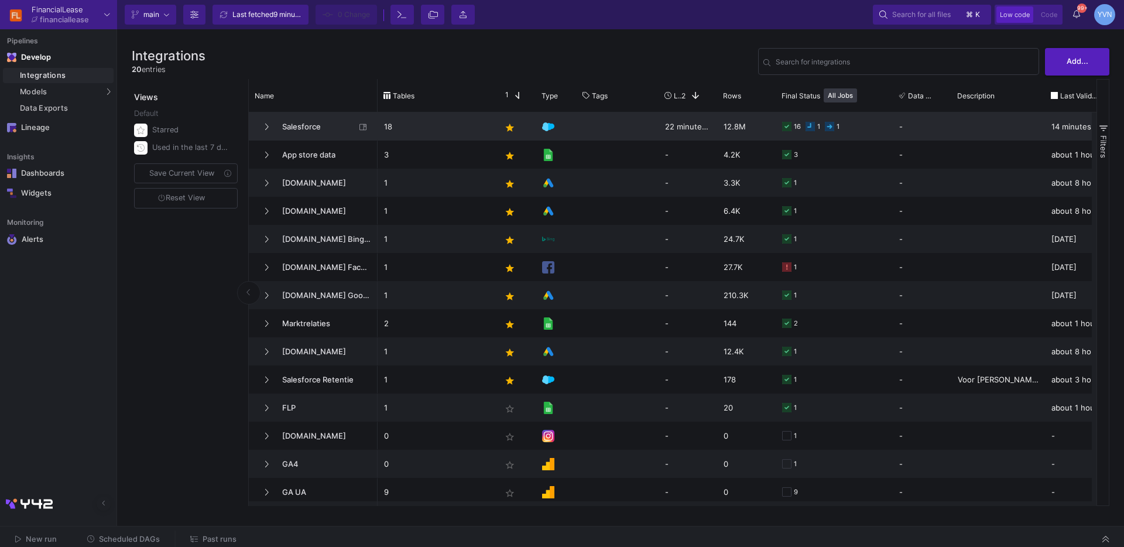
click at [268, 117] on div "Salesforce" at bounding box center [313, 127] width 116 height 28
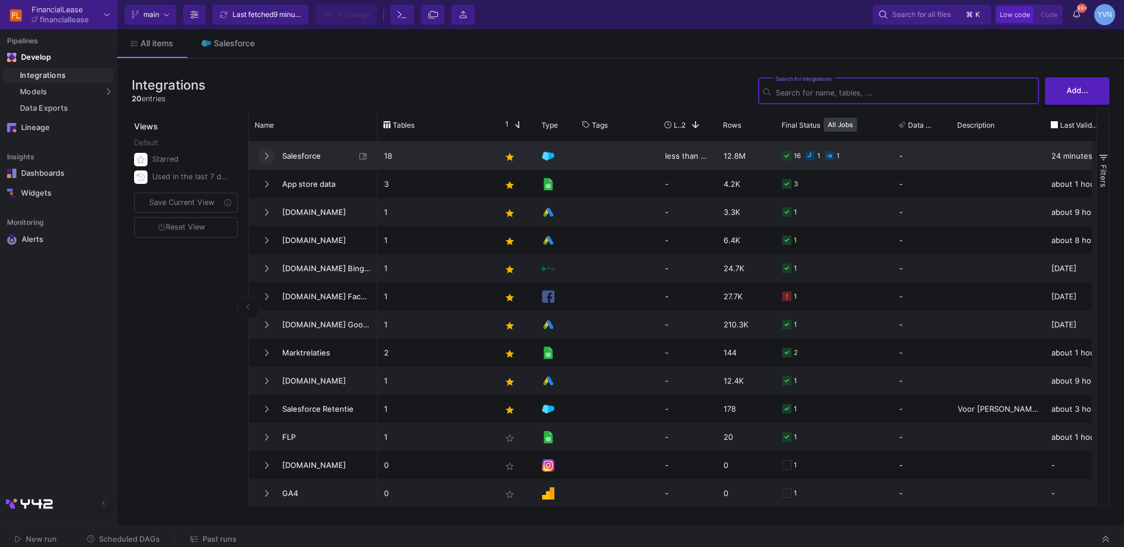
click at [267, 157] on icon at bounding box center [266, 156] width 5 height 8
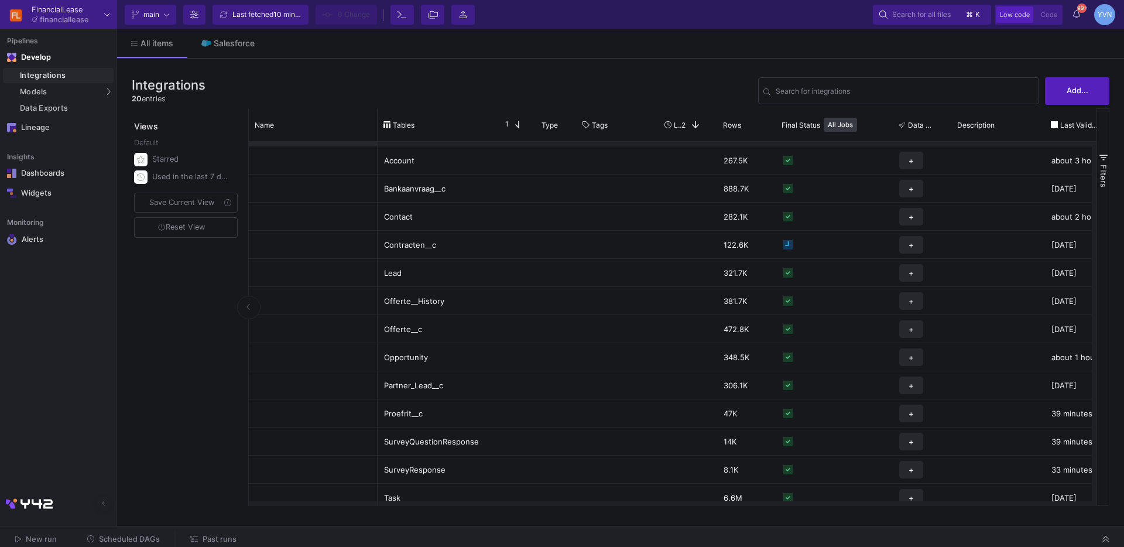
click at [33, 538] on span "New run" at bounding box center [41, 538] width 31 height 9
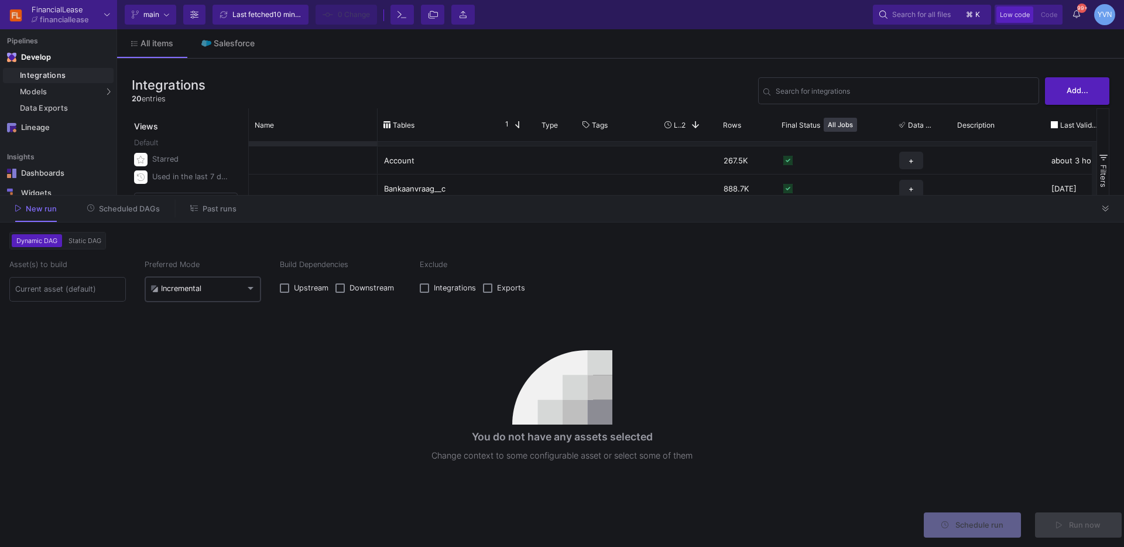
click at [203, 284] on mat-select-trigger "Incremental" at bounding box center [197, 288] width 95 height 9
click at [179, 312] on span "Full" at bounding box center [202, 316] width 105 height 26
click at [67, 291] on input at bounding box center [67, 288] width 105 height 9
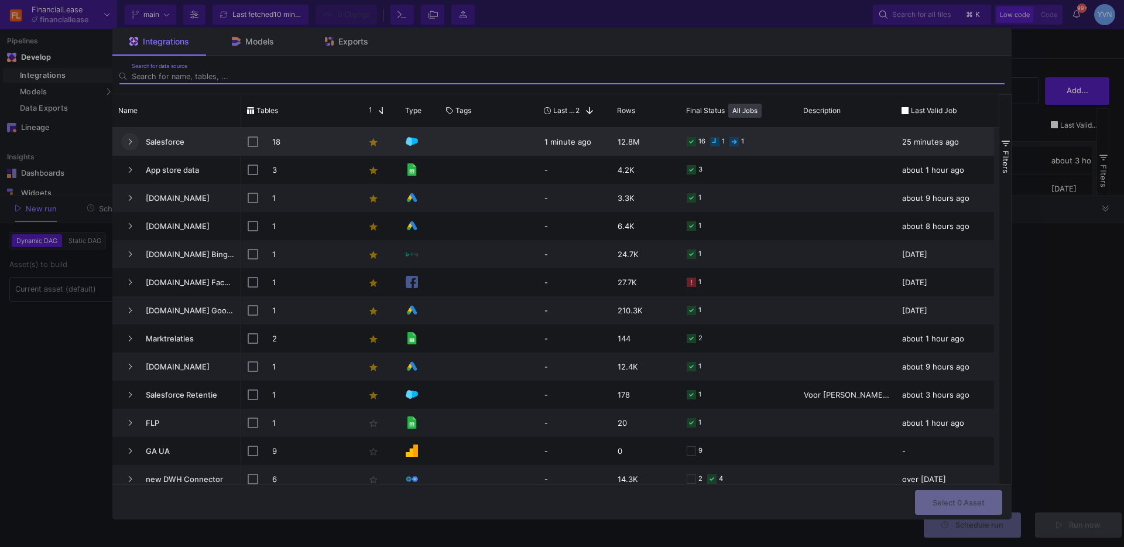
click at [133, 140] on button "Press SPACE to select this row." at bounding box center [130, 142] width 18 height 18
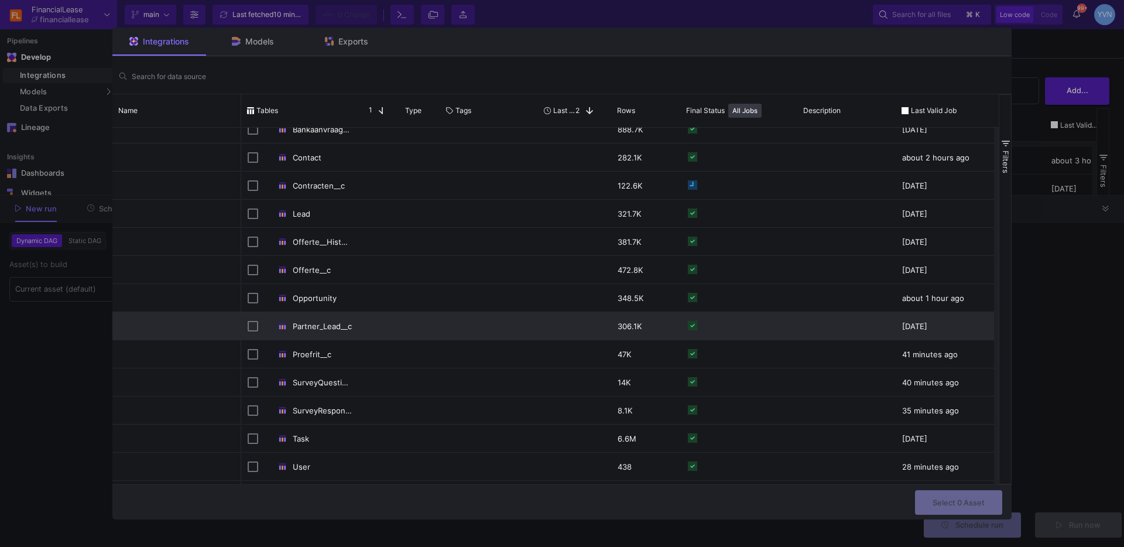
click at [253, 327] on input "Press Space to toggle row selection (unchecked)" at bounding box center [253, 326] width 11 height 11
checkbox input "true"
checkbox input "false"
click at [943, 505] on span "Select 1 Asset" at bounding box center [959, 500] width 51 height 9
type input "1 asset selected"
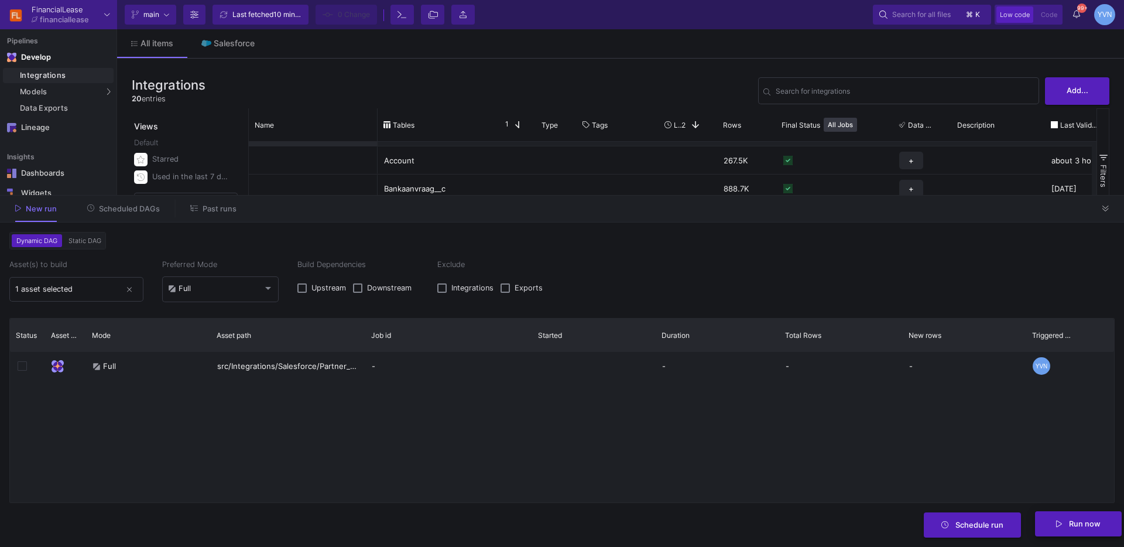
click at [1084, 531] on button "Run now" at bounding box center [1078, 523] width 87 height 25
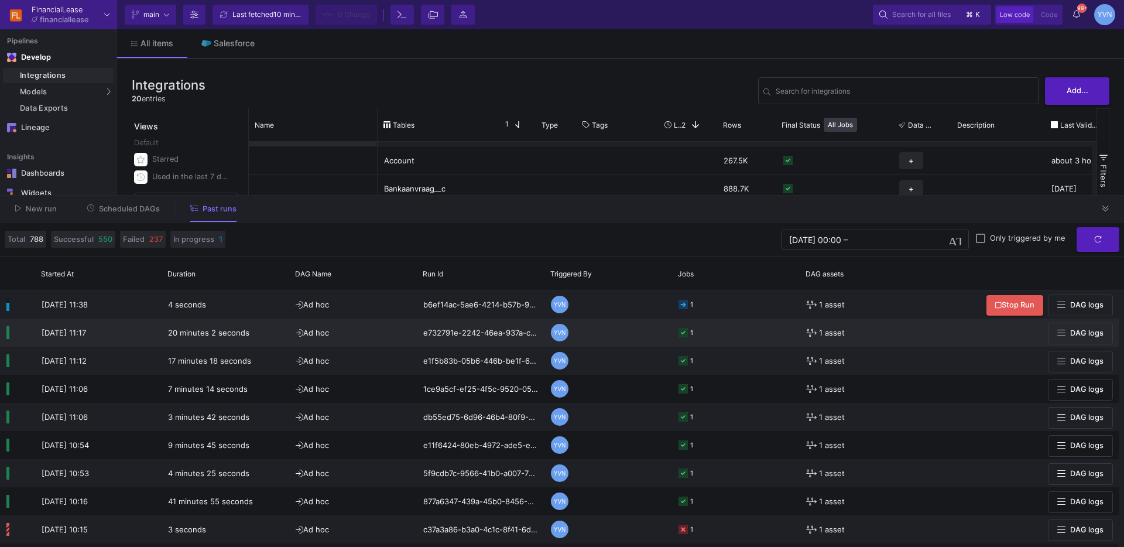
click at [682, 334] on icon at bounding box center [682, 332] width 9 height 9
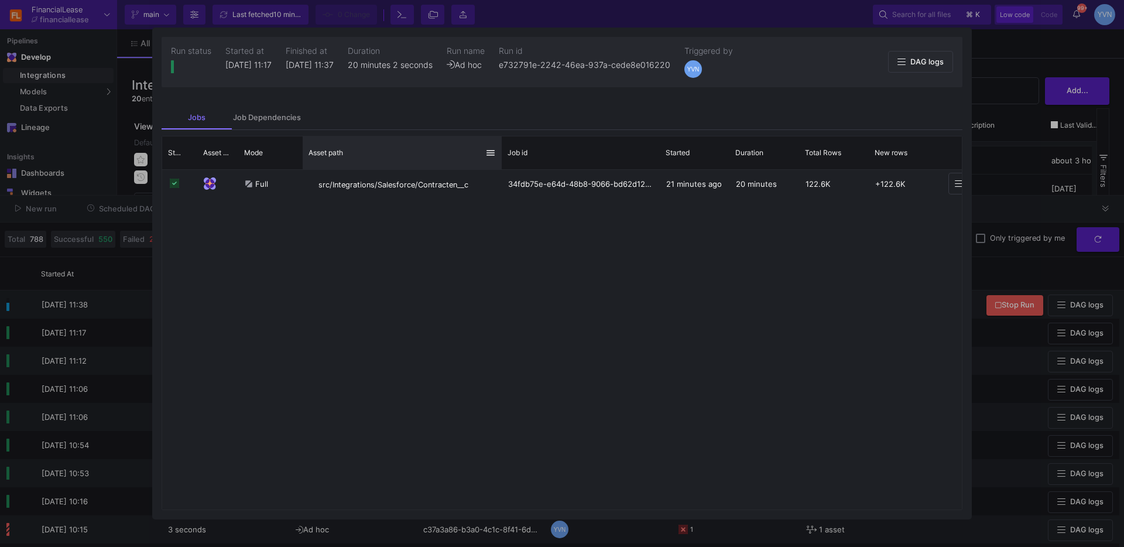
drag, startPoint x: 447, startPoint y: 163, endPoint x: 499, endPoint y: 162, distance: 52.7
click at [499, 162] on div at bounding box center [501, 152] width 5 height 33
click at [635, 335] on div "Full src/Integrations/Salesforce/Contracten__c 34fdb75e-e64d-48b8-9066-bd62d127…" at bounding box center [561, 340] width 799 height 340
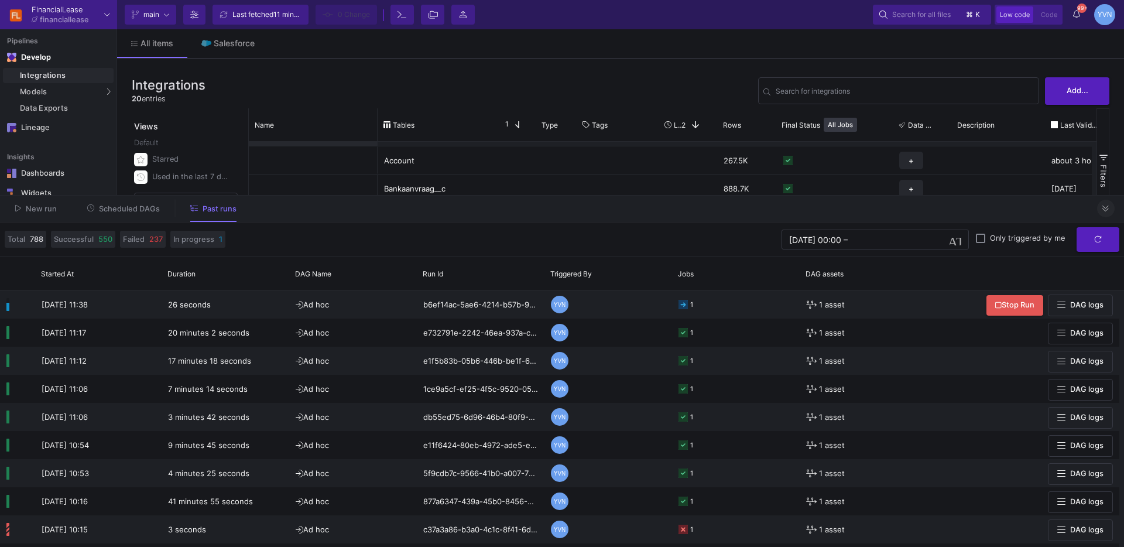
click at [1106, 205] on icon at bounding box center [1105, 209] width 6 height 8
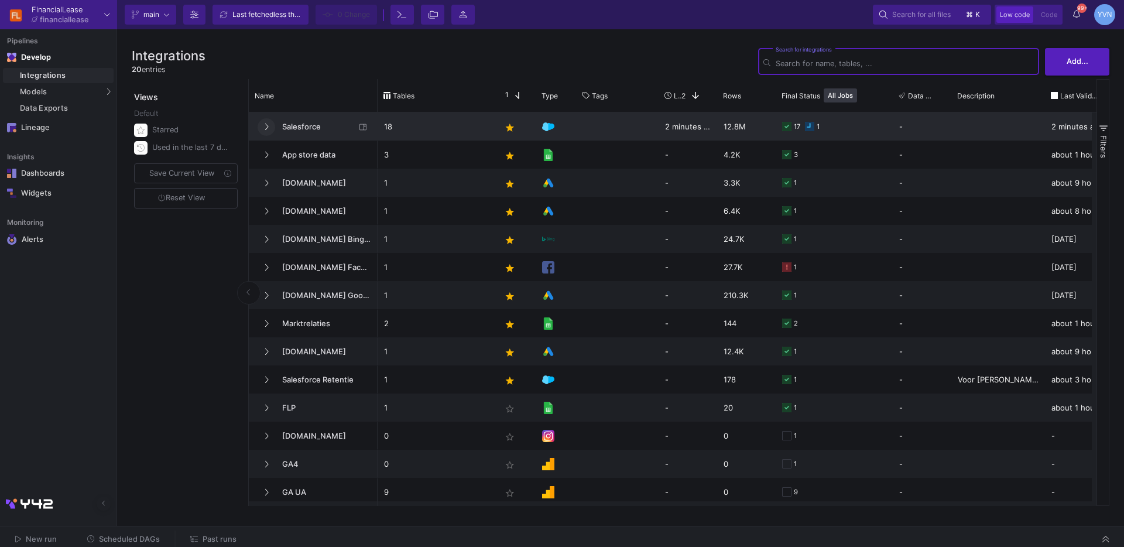
click at [267, 127] on icon at bounding box center [266, 127] width 5 height 8
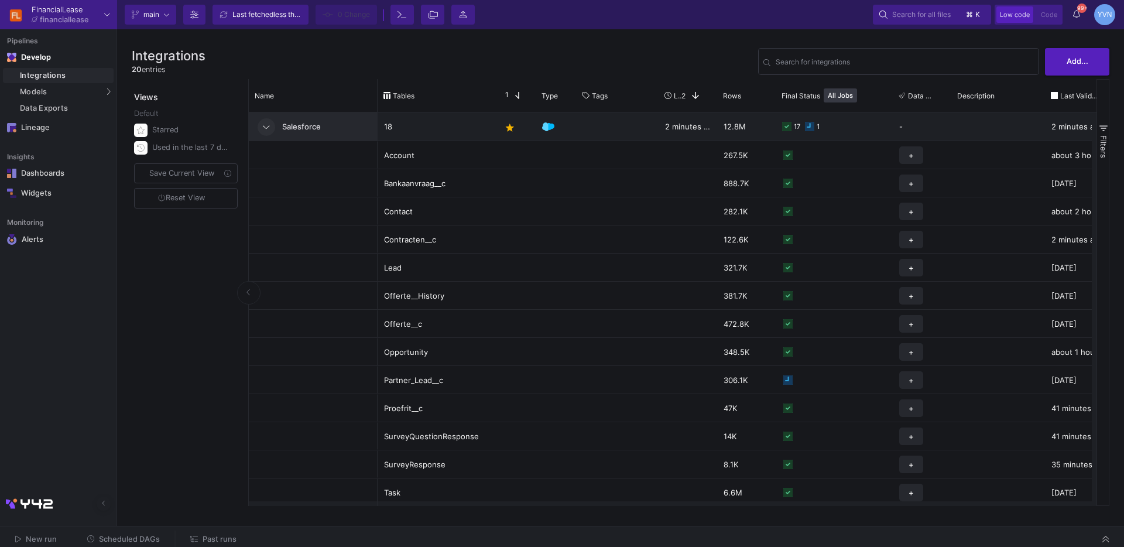
click at [228, 538] on span "Past runs" at bounding box center [220, 538] width 34 height 9
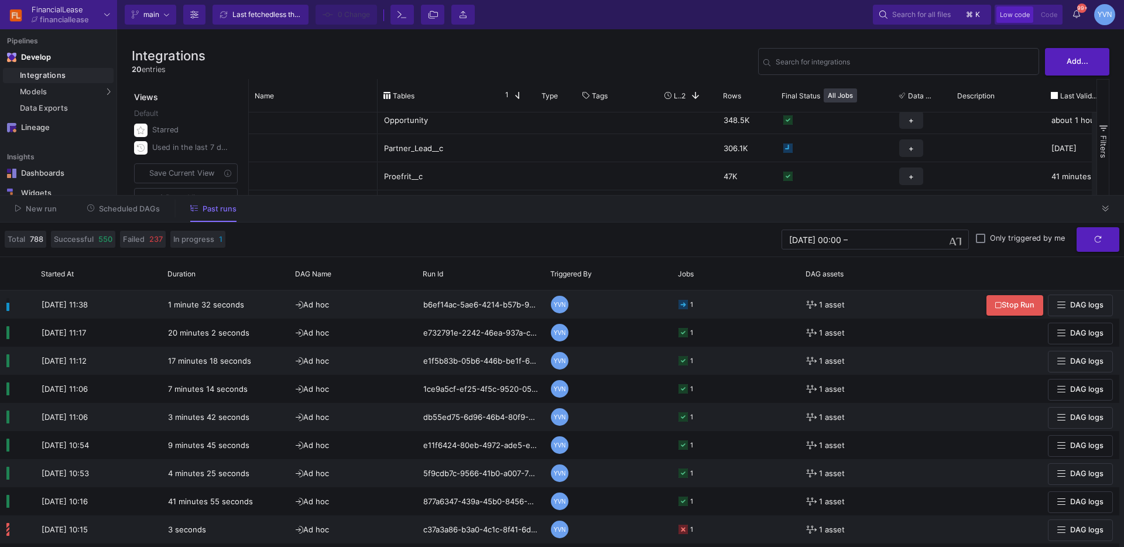
click at [48, 208] on span "New run" at bounding box center [41, 208] width 31 height 9
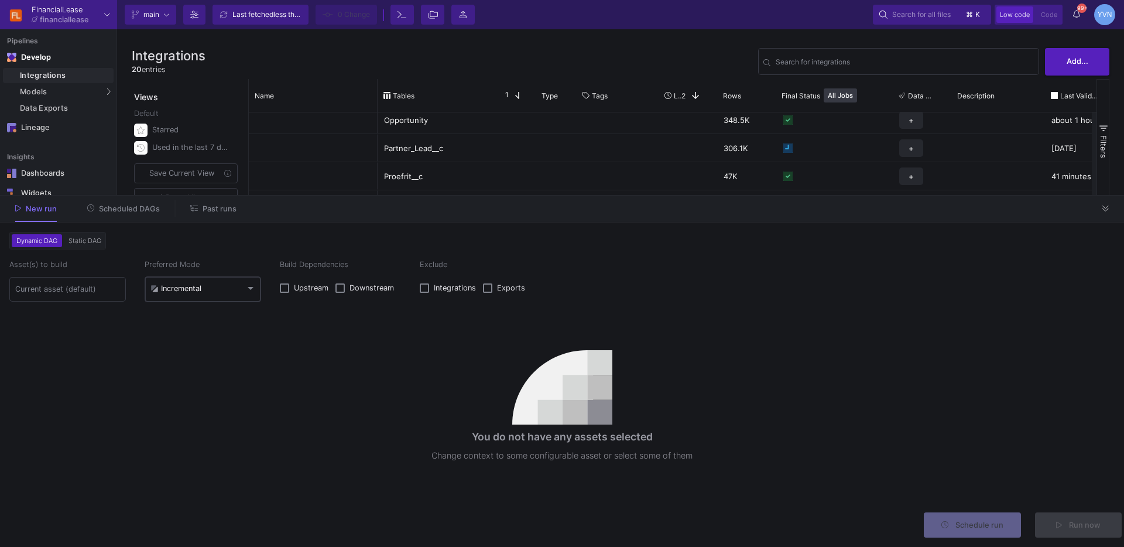
click at [190, 290] on div "Incremental" at bounding box center [175, 288] width 51 height 9
drag, startPoint x: 189, startPoint y: 313, endPoint x: 97, endPoint y: 313, distance: 91.9
click at [187, 314] on span "Full" at bounding box center [202, 316] width 105 height 26
click at [63, 293] on input at bounding box center [67, 288] width 105 height 9
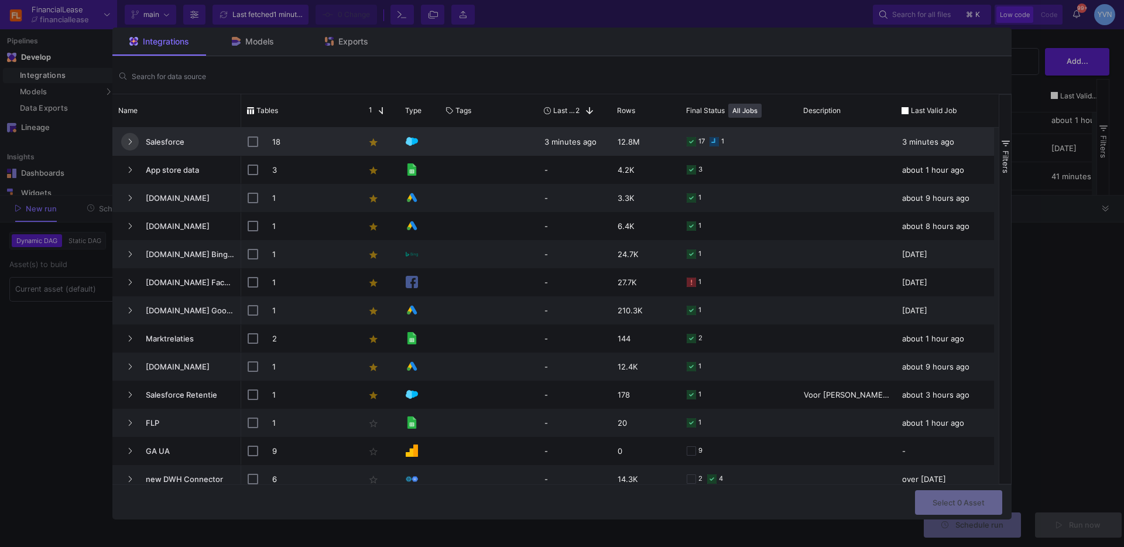
drag, startPoint x: 123, startPoint y: 141, endPoint x: 146, endPoint y: 143, distance: 22.9
click at [123, 141] on button "Press SPACE to select this row." at bounding box center [130, 142] width 18 height 18
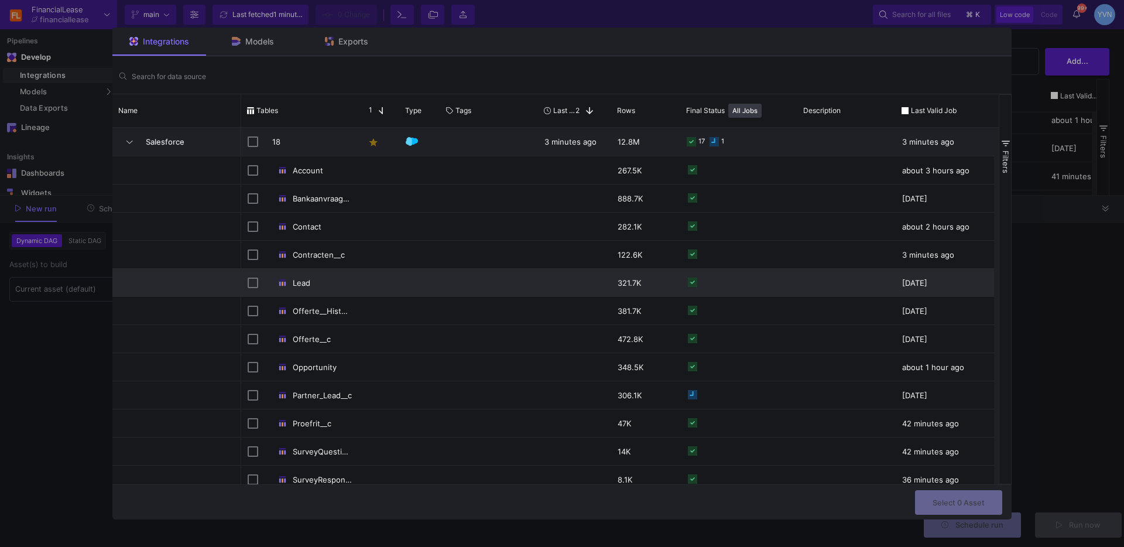
click at [255, 282] on input "Press Space to toggle row selection (unchecked)" at bounding box center [253, 282] width 11 height 11
checkbox input "true"
checkbox input "false"
click at [969, 509] on button "Select 1 Asset" at bounding box center [959, 501] width 86 height 25
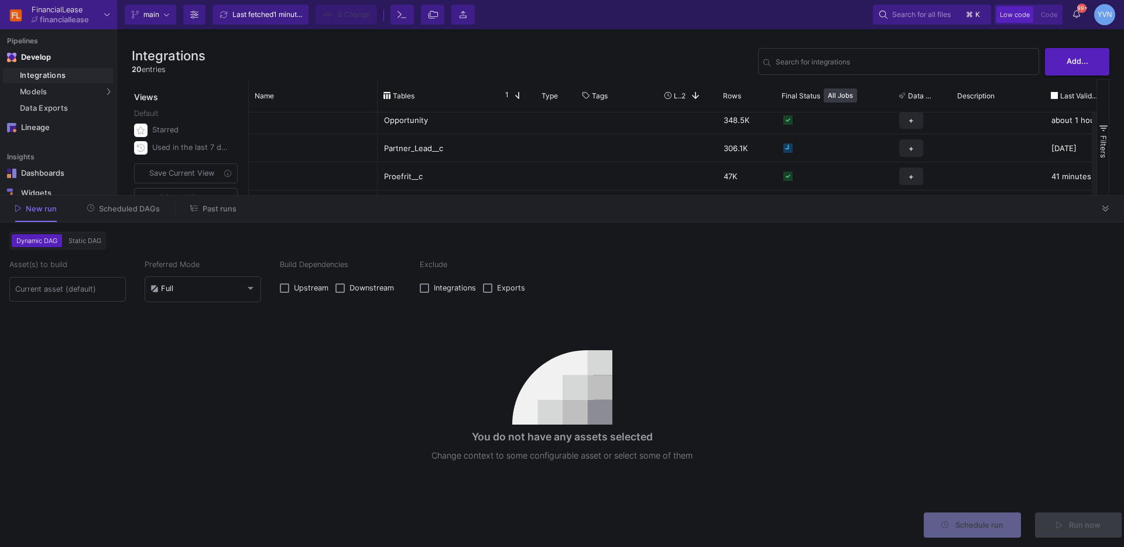
type input "1 asset selected"
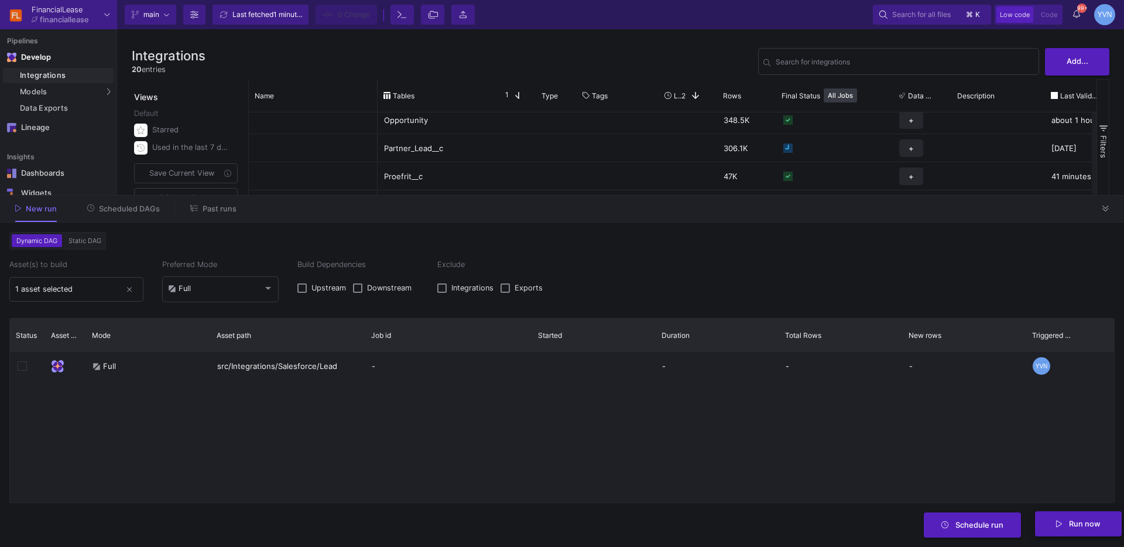
click at [1070, 533] on button "Run now" at bounding box center [1078, 523] width 87 height 25
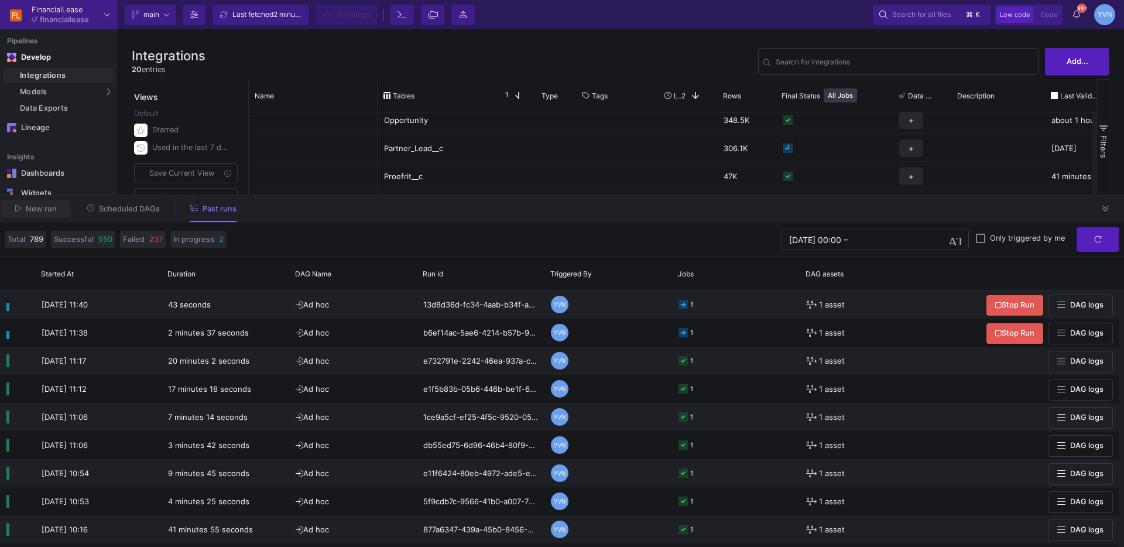
click at [22, 211] on span "New run" at bounding box center [36, 208] width 42 height 9
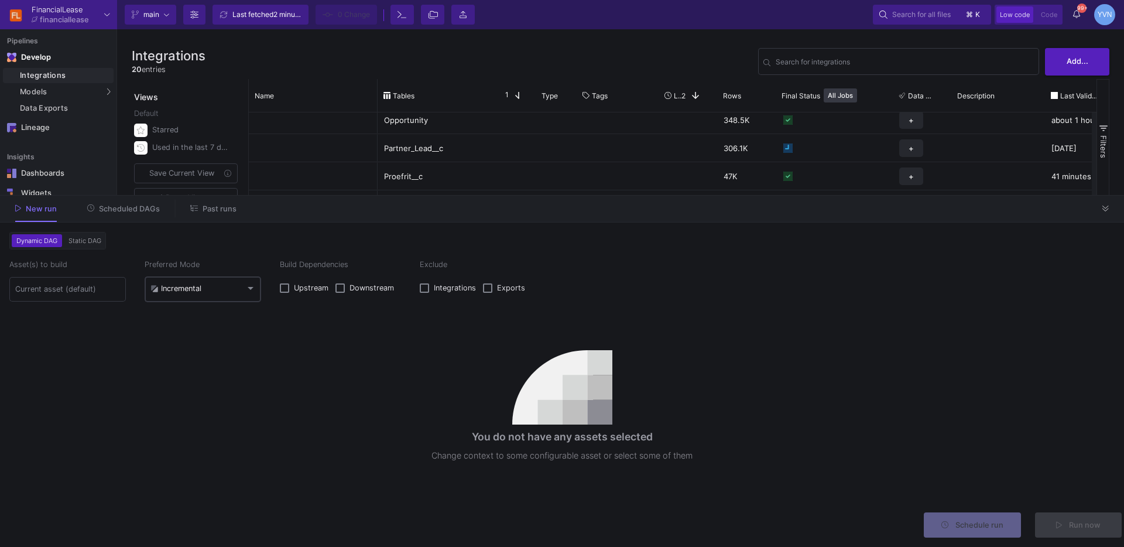
click at [180, 279] on div "Incremental" at bounding box center [202, 288] width 105 height 28
drag, startPoint x: 180, startPoint y: 318, endPoint x: 82, endPoint y: 310, distance: 98.7
click at [177, 318] on span "Full" at bounding box center [202, 316] width 105 height 26
click at [66, 290] on input at bounding box center [67, 288] width 105 height 9
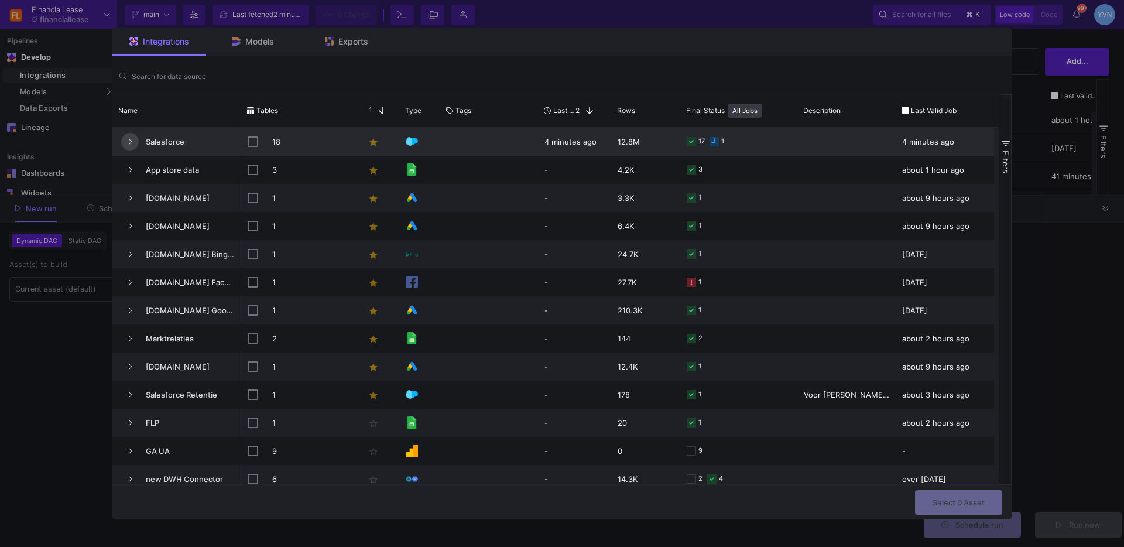
click at [126, 138] on button "Press SPACE to select this row." at bounding box center [130, 142] width 18 height 18
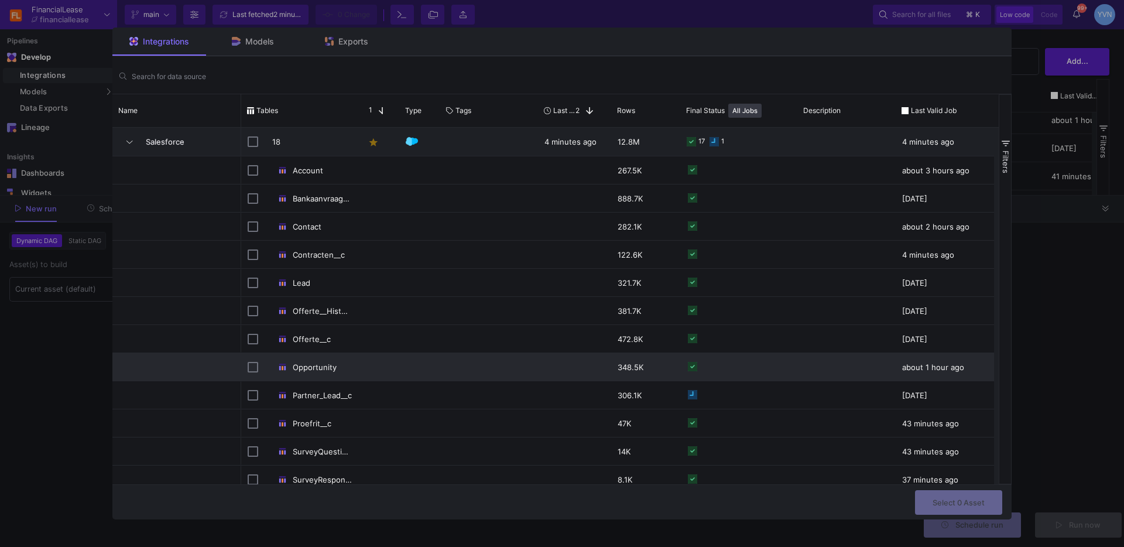
scroll to position [20, 0]
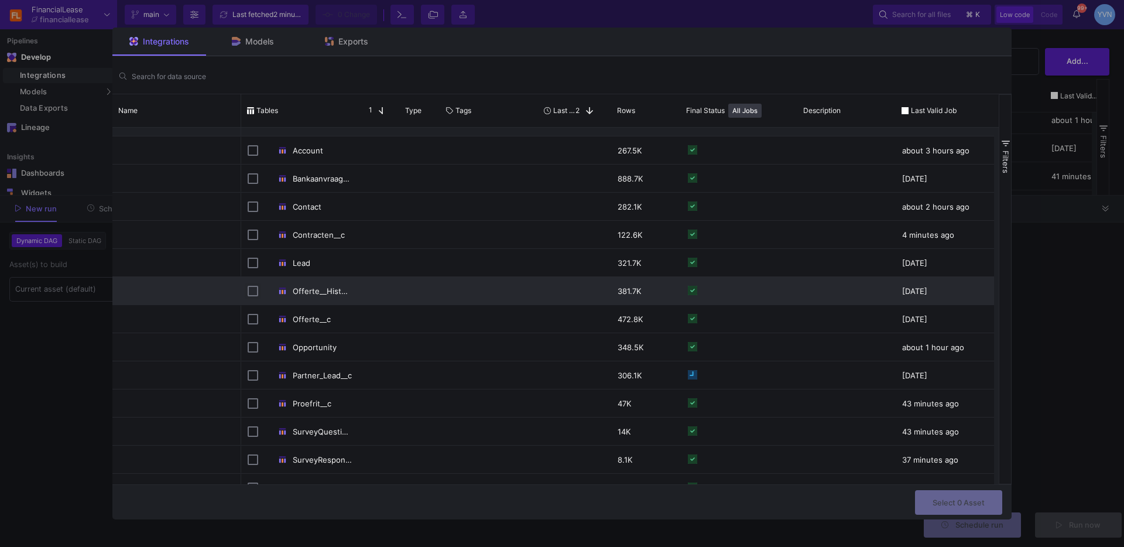
click at [251, 293] on input "Press Space to toggle row selection (unchecked)" at bounding box center [253, 291] width 11 height 11
checkbox input "true"
checkbox input "false"
click at [961, 504] on span "Select 1 Asset" at bounding box center [959, 500] width 51 height 9
type input "1 asset selected"
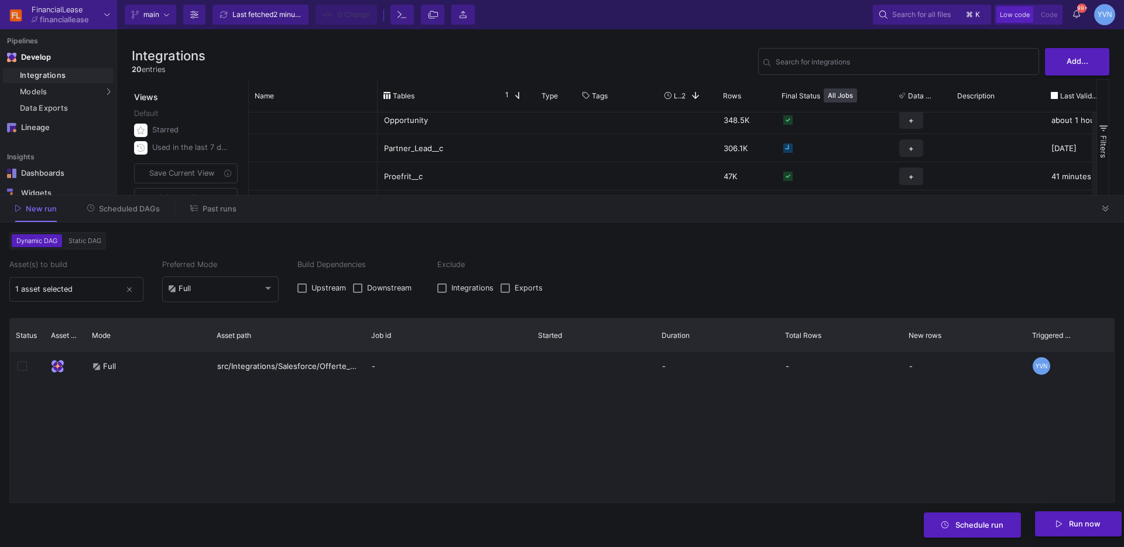
click at [1082, 528] on button "Run now" at bounding box center [1078, 523] width 87 height 25
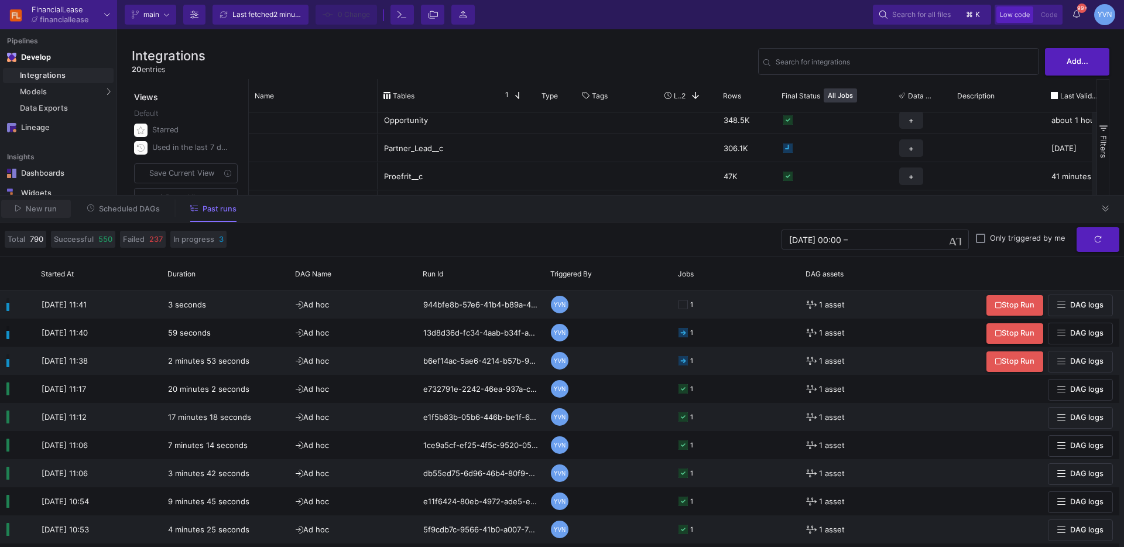
click at [40, 208] on span "New run" at bounding box center [41, 208] width 31 height 9
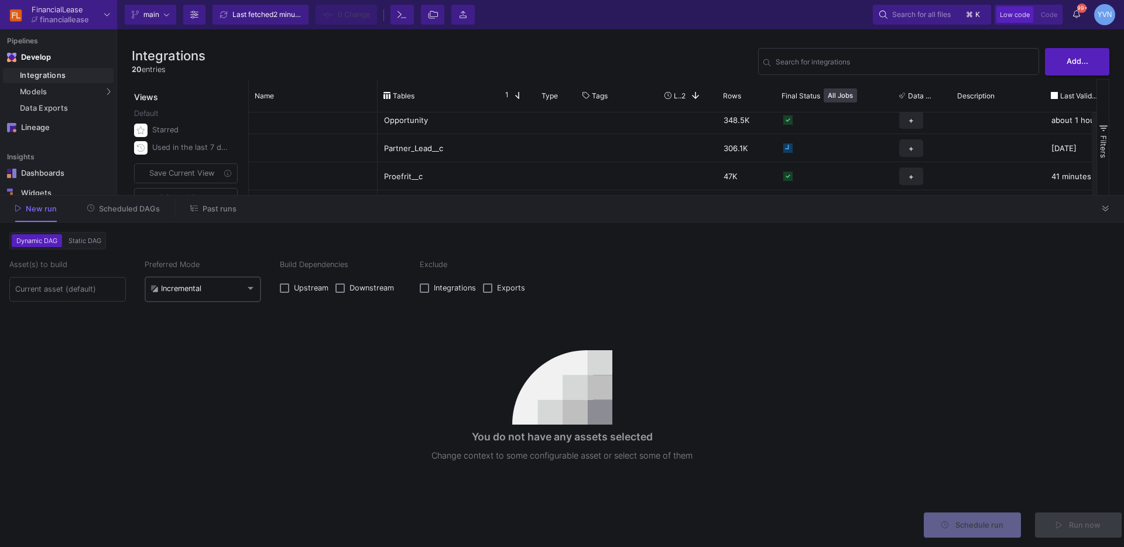
click at [197, 295] on div "Incremental" at bounding box center [202, 288] width 105 height 28
drag, startPoint x: 183, startPoint y: 313, endPoint x: 169, endPoint y: 313, distance: 14.1
click at [182, 313] on span "Full" at bounding box center [202, 316] width 105 height 26
click at [88, 288] on input at bounding box center [67, 288] width 105 height 9
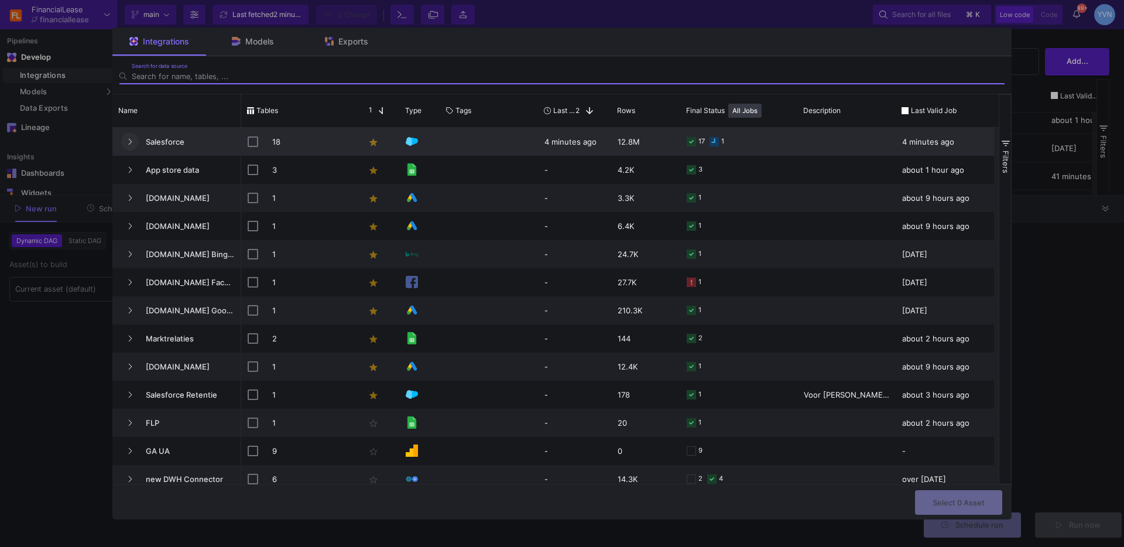
click at [131, 144] on icon "Press SPACE to select this row." at bounding box center [130, 142] width 5 height 8
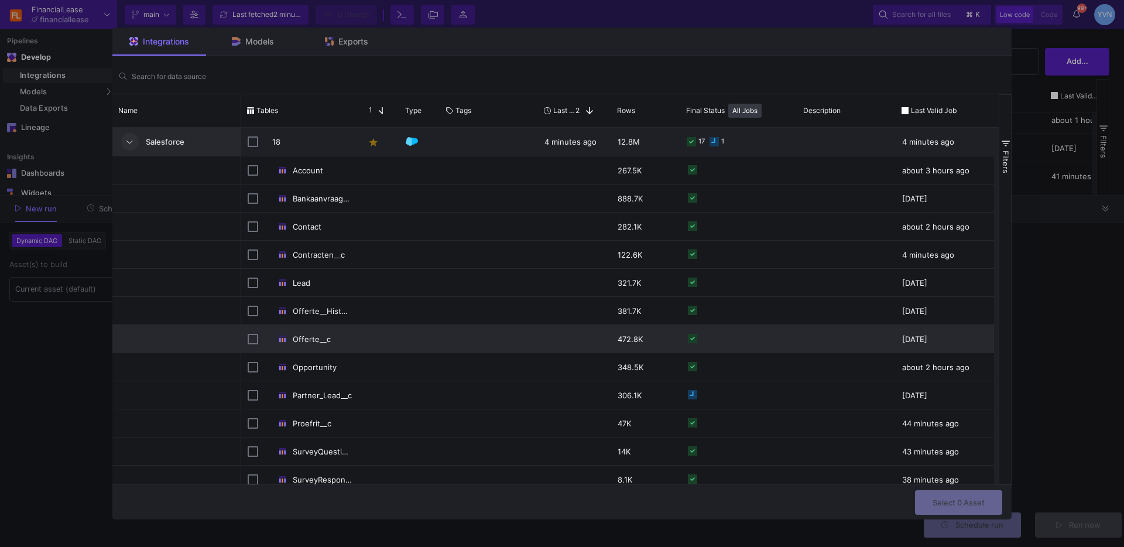
click at [246, 339] on div "Offerte__c" at bounding box center [299, 339] width 117 height 28
checkbox input "false"
checkbox input "true"
click at [953, 497] on span "Select 1 Asset" at bounding box center [959, 501] width 51 height 9
type input "1 asset selected"
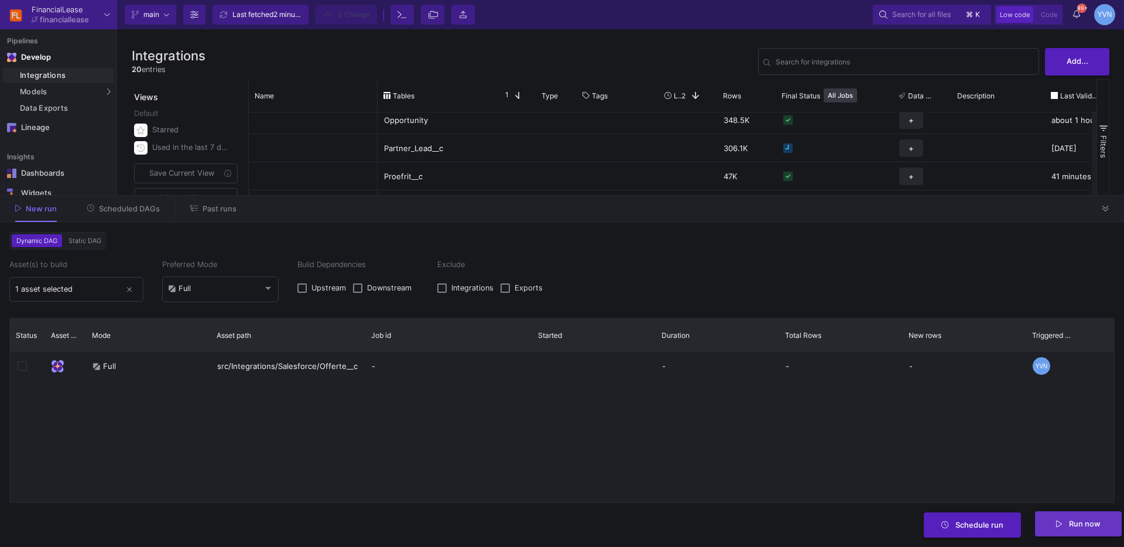
click at [1078, 528] on button "Run now" at bounding box center [1078, 523] width 87 height 25
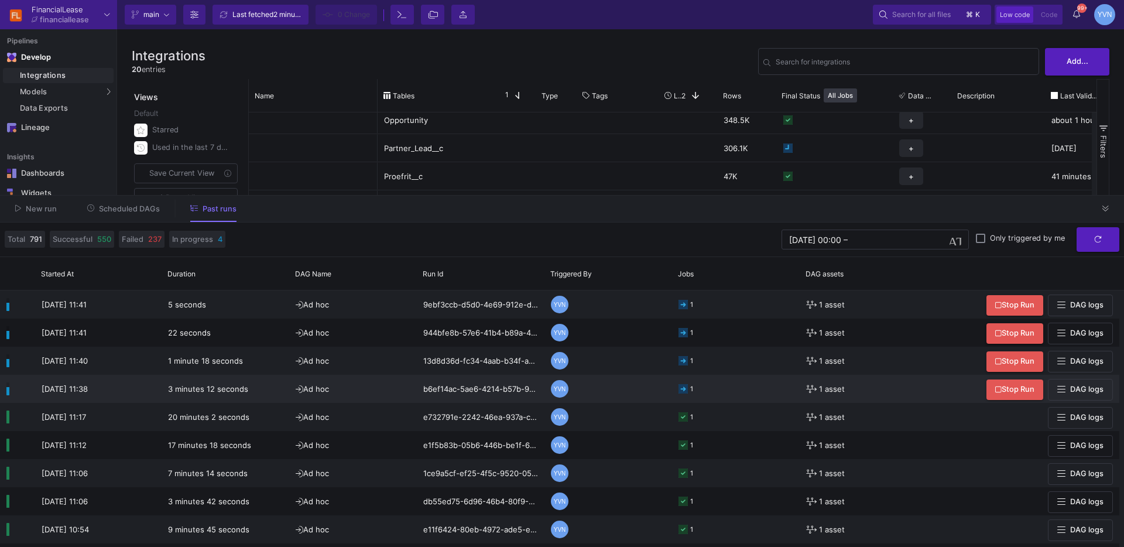
click at [560, 387] on div "YVN" at bounding box center [560, 389] width 18 height 18
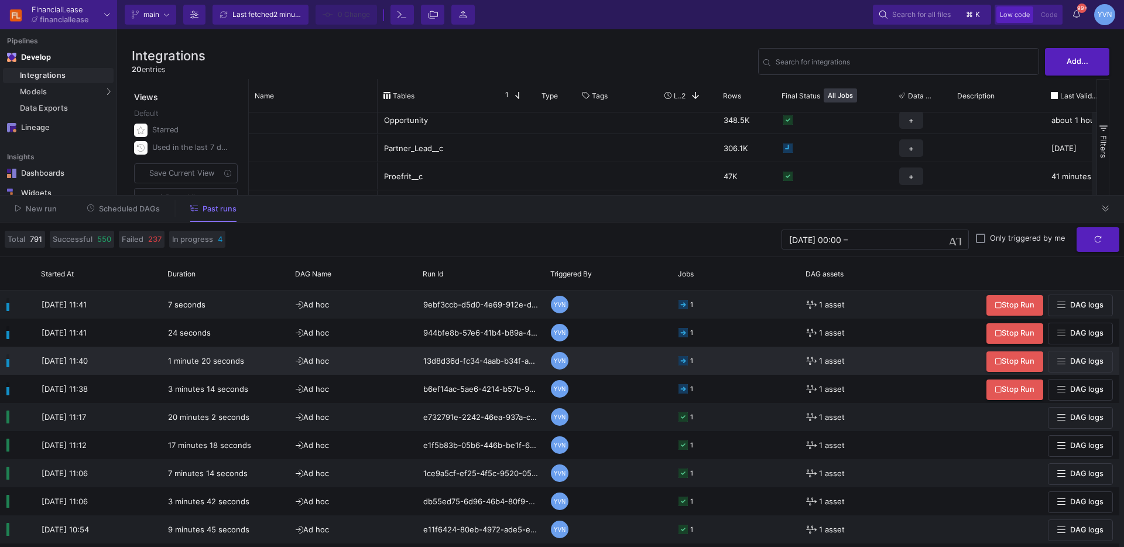
click at [565, 359] on div "YVN" at bounding box center [560, 361] width 18 height 18
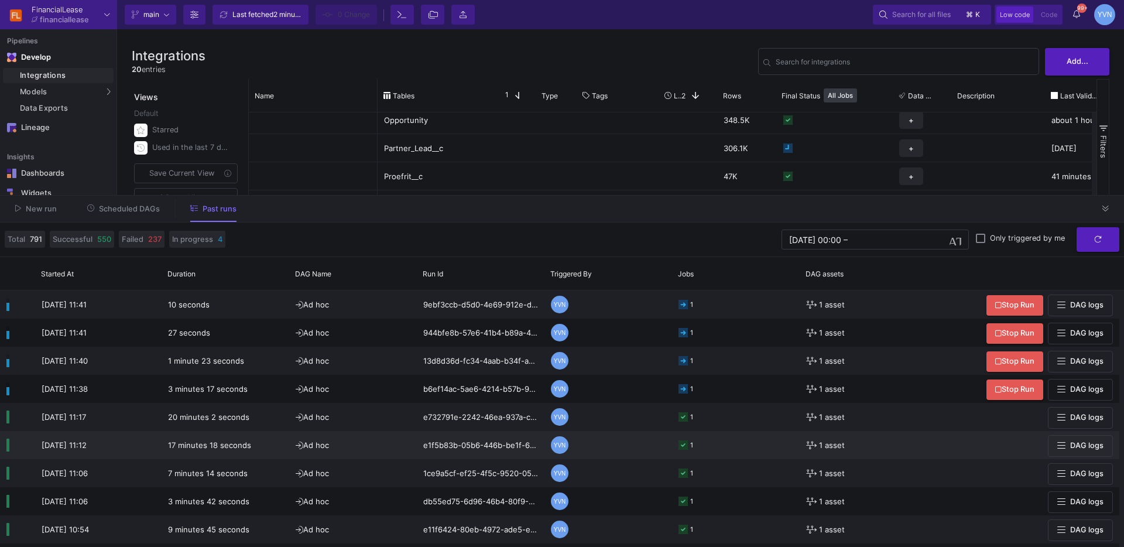
scroll to position [49, 0]
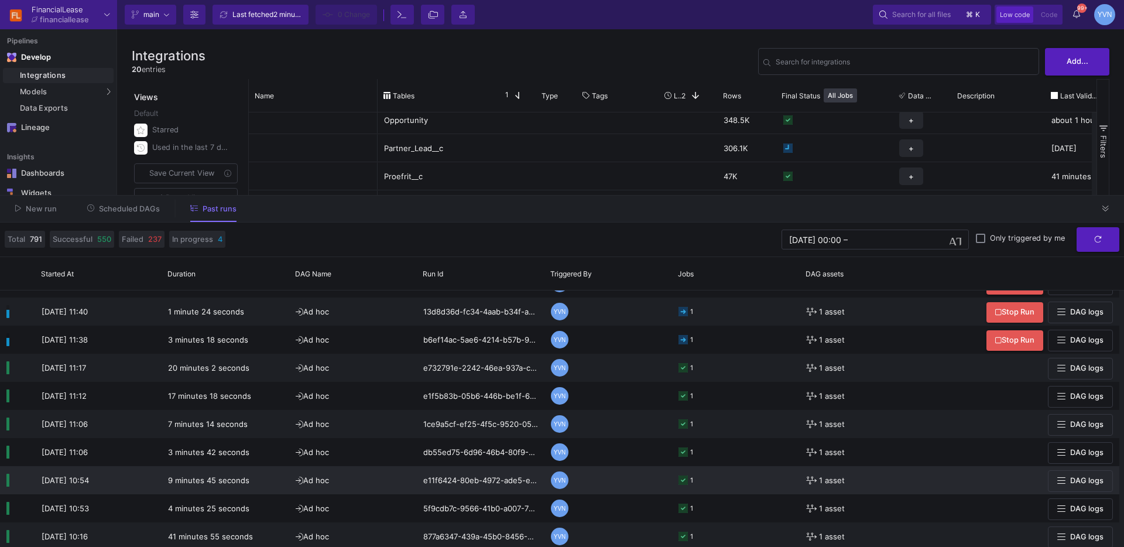
click at [561, 481] on div "YVN" at bounding box center [560, 480] width 18 height 18
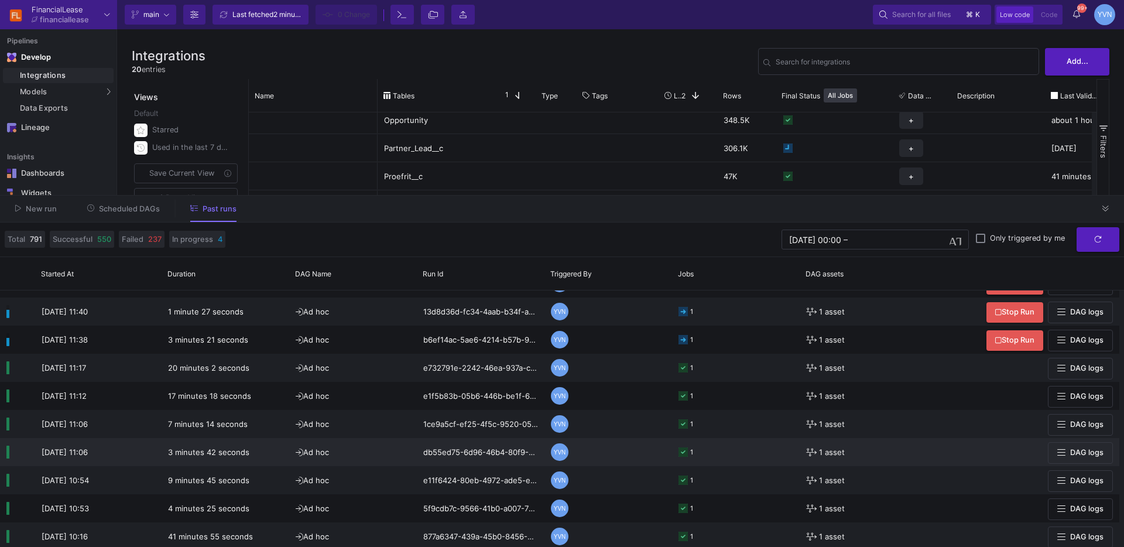
click at [559, 447] on div "YVN" at bounding box center [560, 452] width 18 height 18
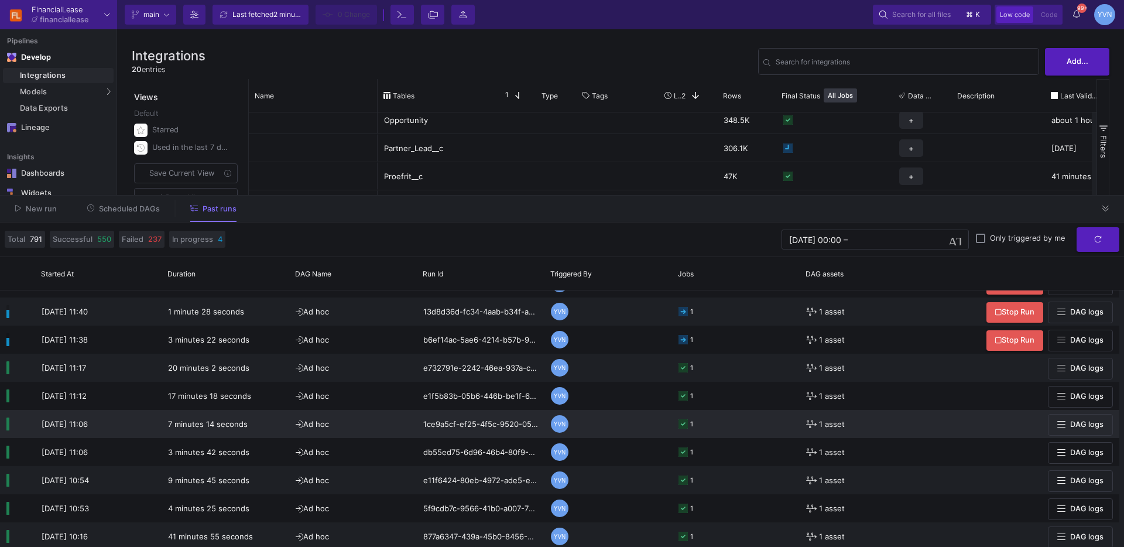
click at [559, 418] on div "YVN" at bounding box center [560, 424] width 18 height 18
click at [558, 397] on mat-tooltip-component "[PERSON_NAME]" at bounding box center [562, 402] width 70 height 15
click at [560, 395] on div "[PERSON_NAME]" at bounding box center [562, 402] width 70 height 15
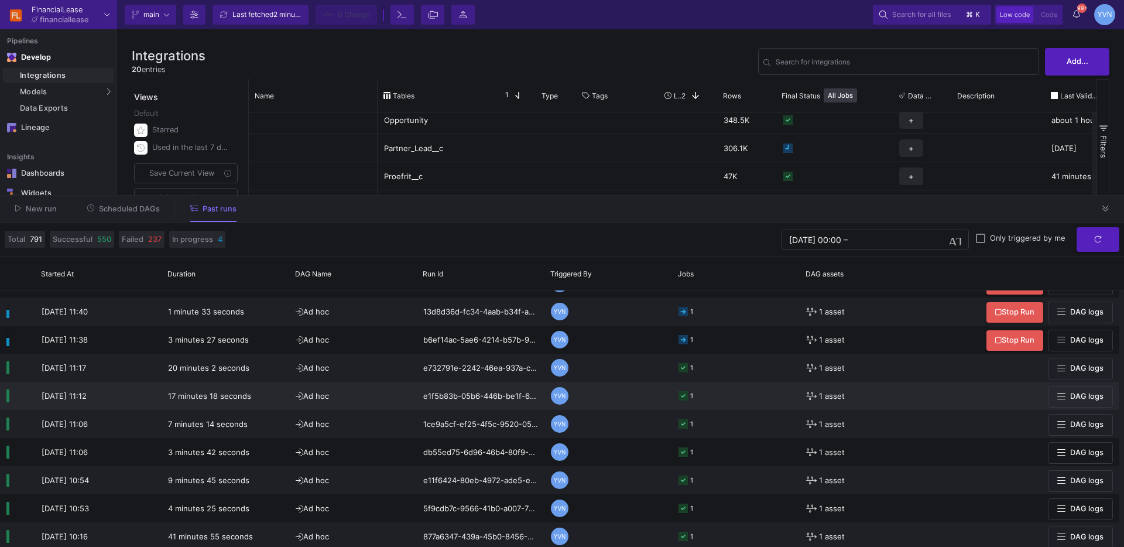
click at [664, 401] on y42-orchestration-triggered-by "YVN" at bounding box center [608, 395] width 115 height 27
click at [562, 393] on div "YVN" at bounding box center [560, 396] width 18 height 18
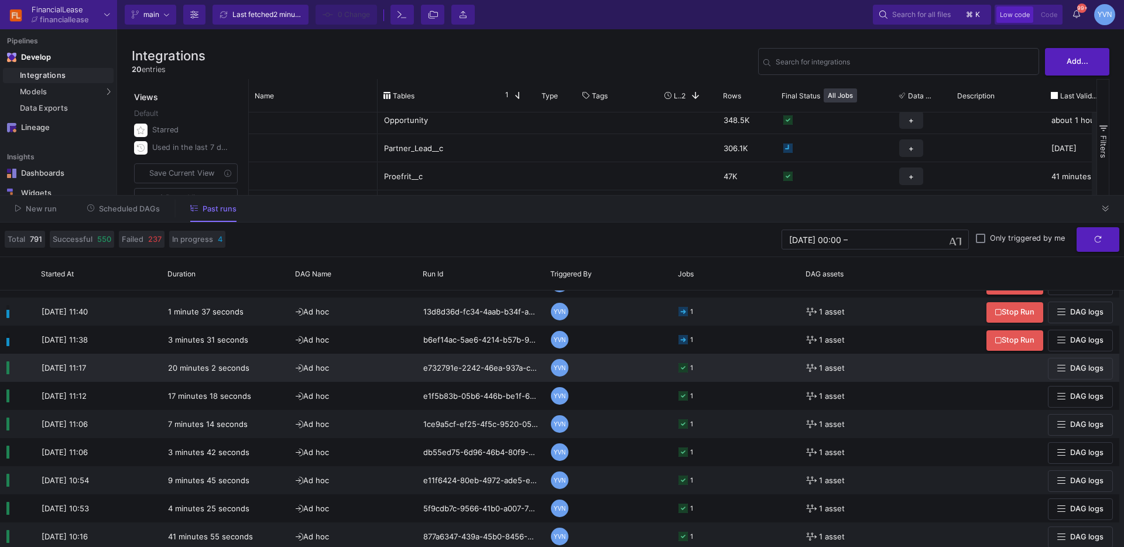
click at [560, 369] on div "YVN" at bounding box center [560, 368] width 18 height 18
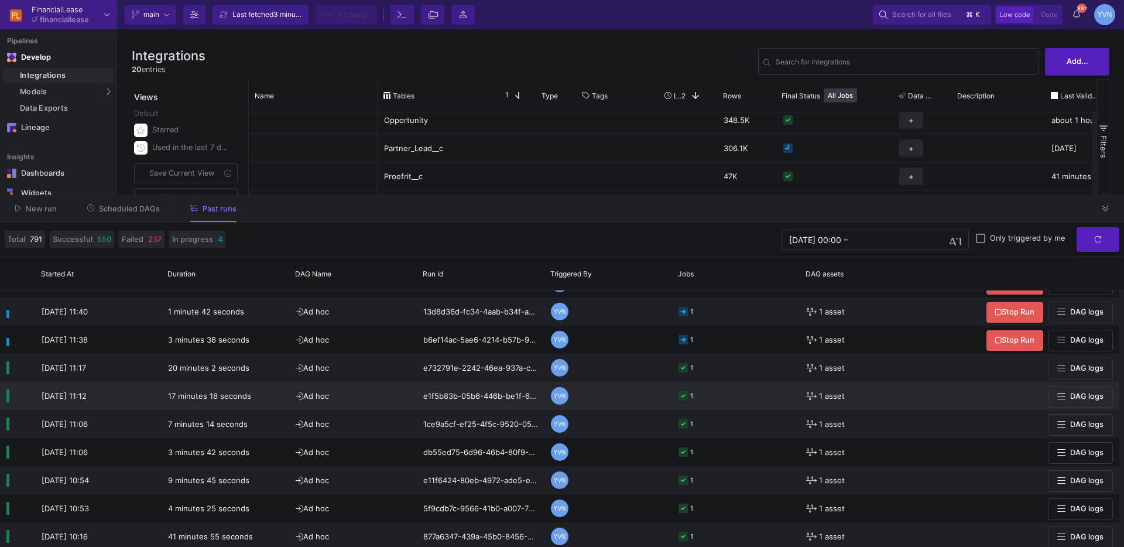
click at [561, 392] on div "YVN" at bounding box center [560, 396] width 18 height 18
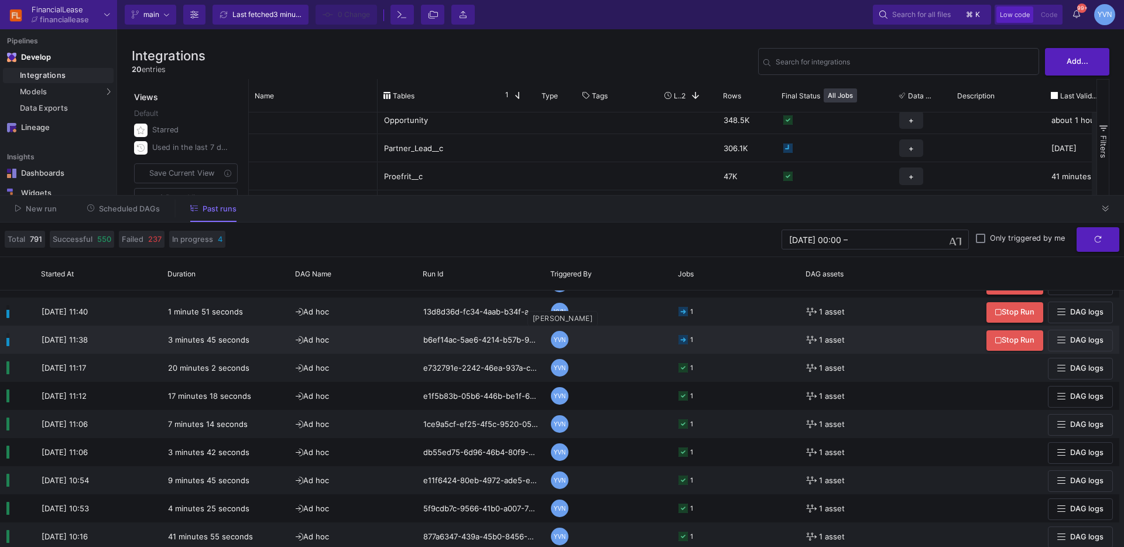
click at [558, 340] on div "YVN" at bounding box center [560, 340] width 18 height 18
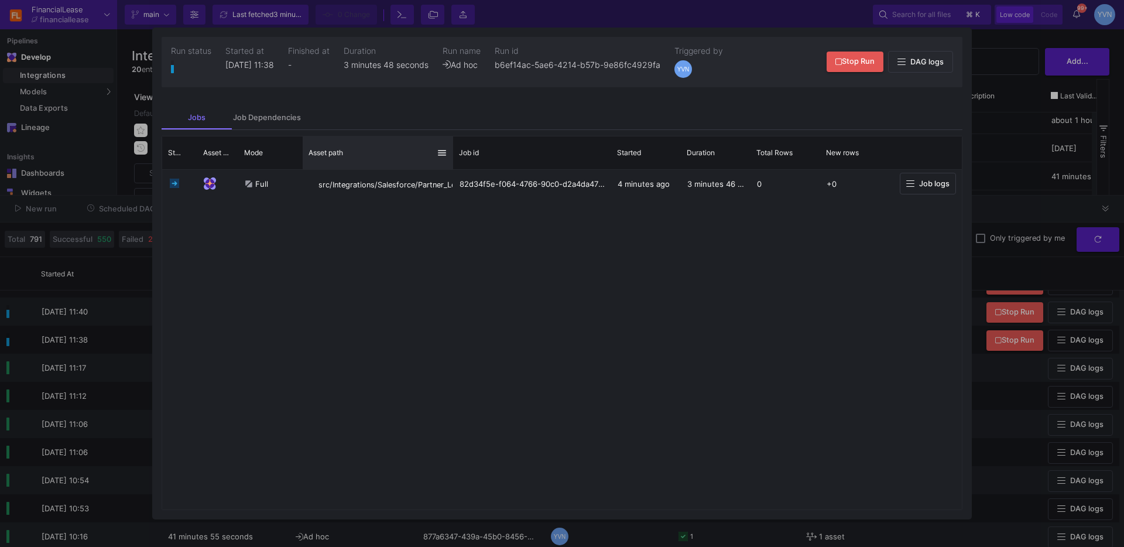
drag, startPoint x: 447, startPoint y: 162, endPoint x: 477, endPoint y: 162, distance: 30.4
click at [455, 162] on div at bounding box center [453, 152] width 5 height 33
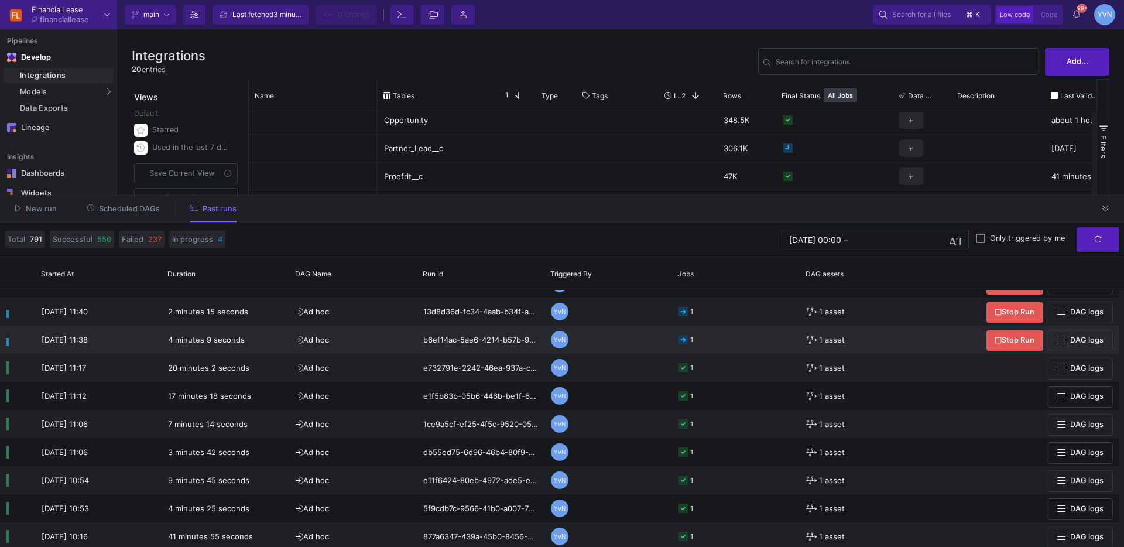
click at [559, 336] on div "YVN" at bounding box center [560, 340] width 18 height 18
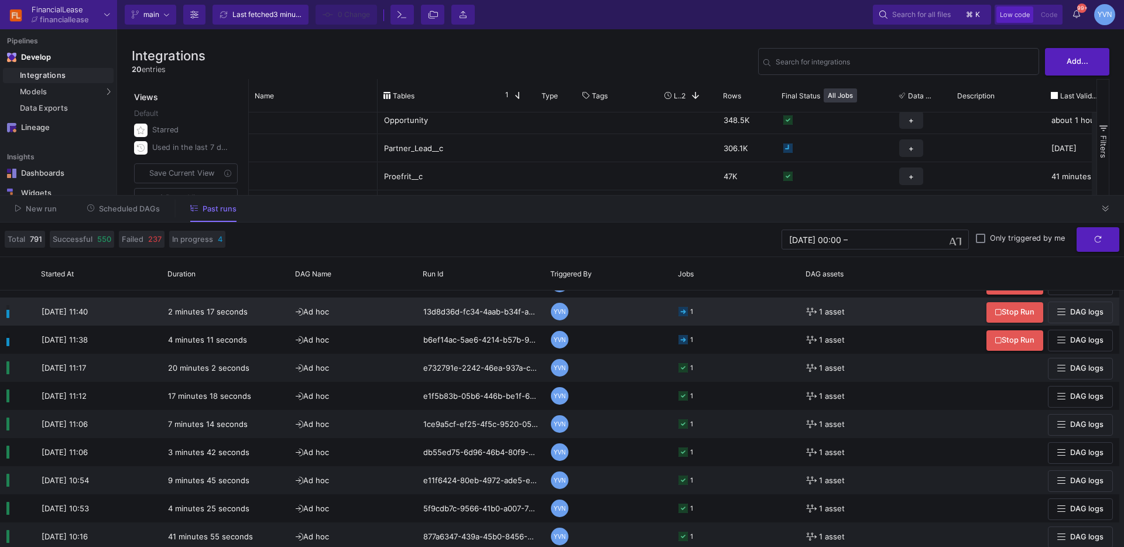
click at [558, 317] on div "YVN" at bounding box center [560, 312] width 18 height 18
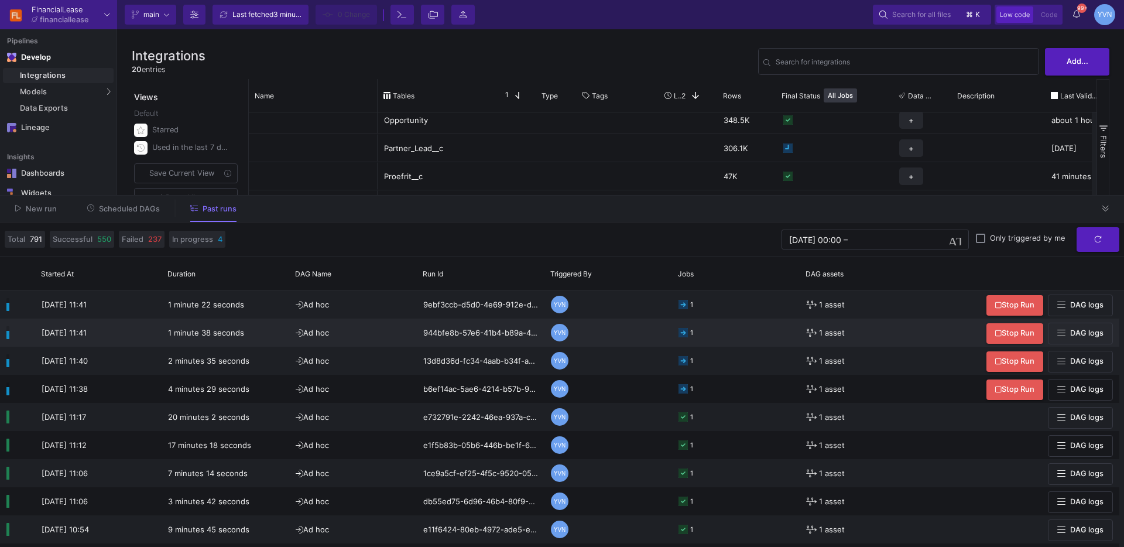
click at [685, 331] on icon at bounding box center [682, 332] width 9 height 9
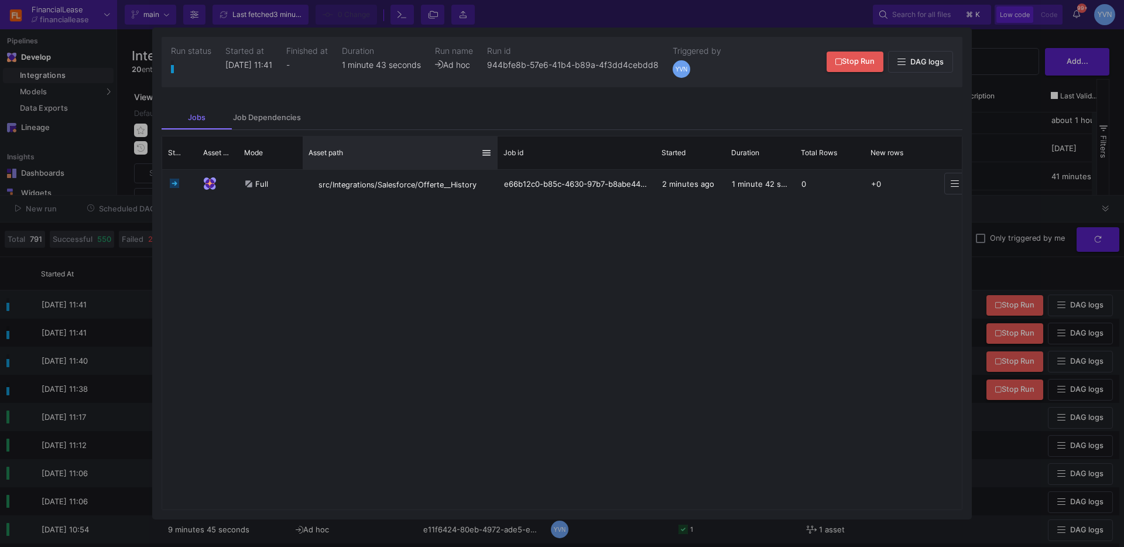
drag, startPoint x: 447, startPoint y: 151, endPoint x: 496, endPoint y: 157, distance: 48.9
click at [496, 157] on div at bounding box center [497, 152] width 5 height 33
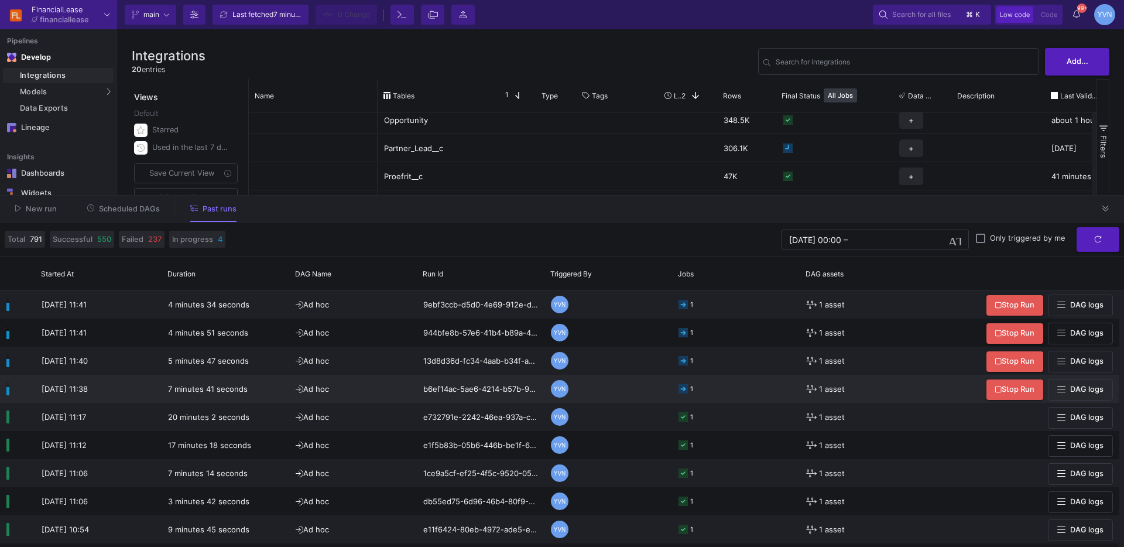
click at [563, 390] on div "YVN" at bounding box center [560, 389] width 18 height 18
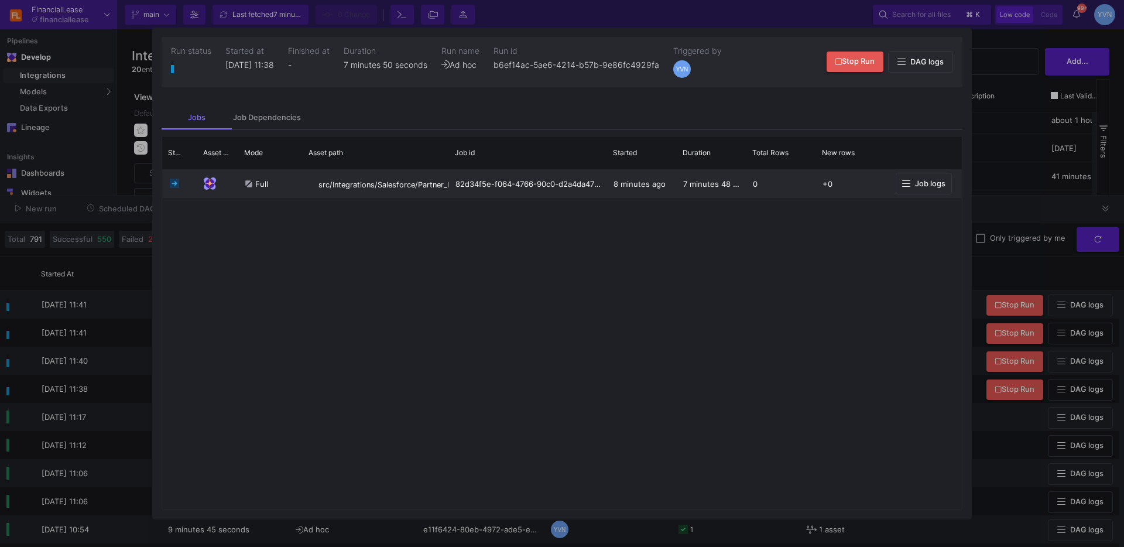
click at [943, 180] on span "Job logs" at bounding box center [930, 183] width 30 height 9
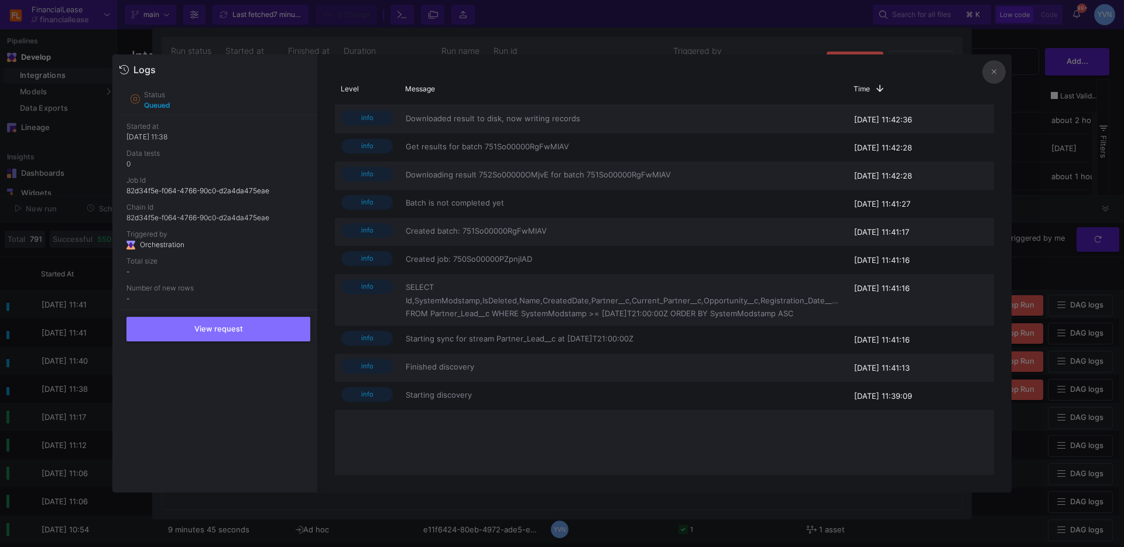
click at [991, 71] on icon at bounding box center [993, 72] width 5 height 8
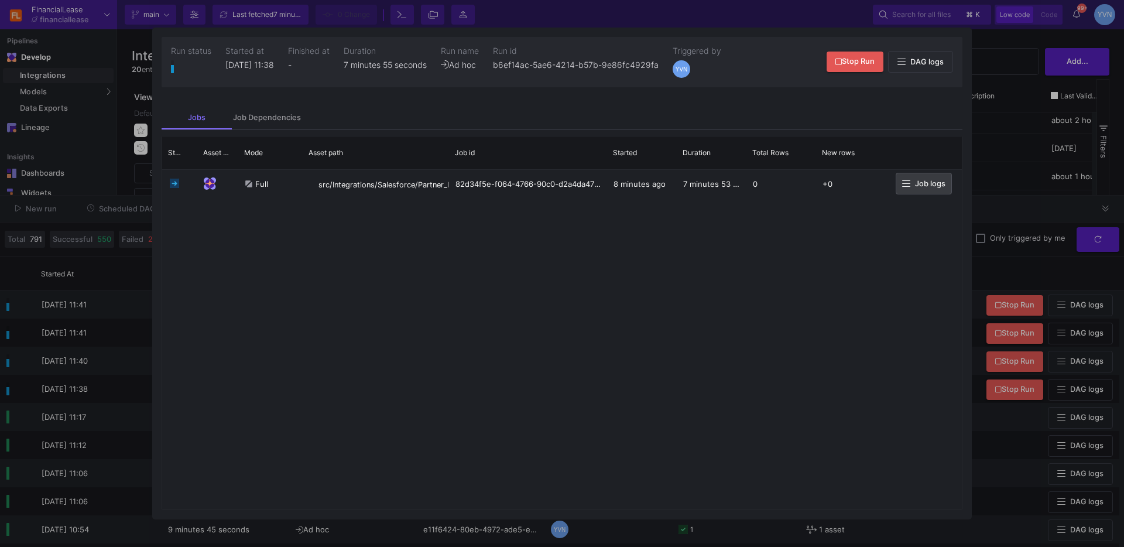
click at [1003, 157] on div at bounding box center [562, 273] width 1124 height 547
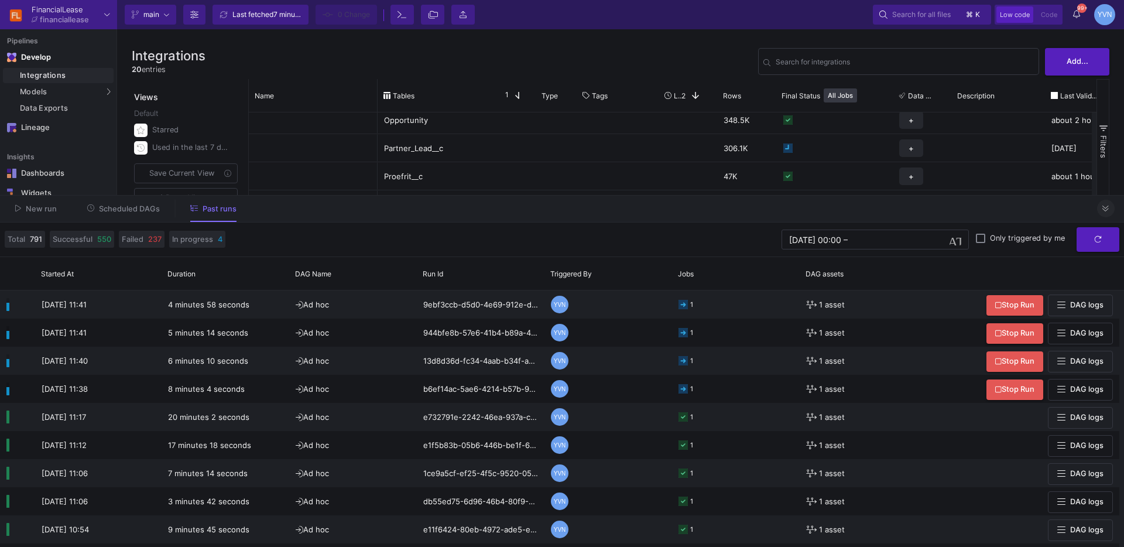
click at [1109, 212] on button at bounding box center [1106, 209] width 18 height 18
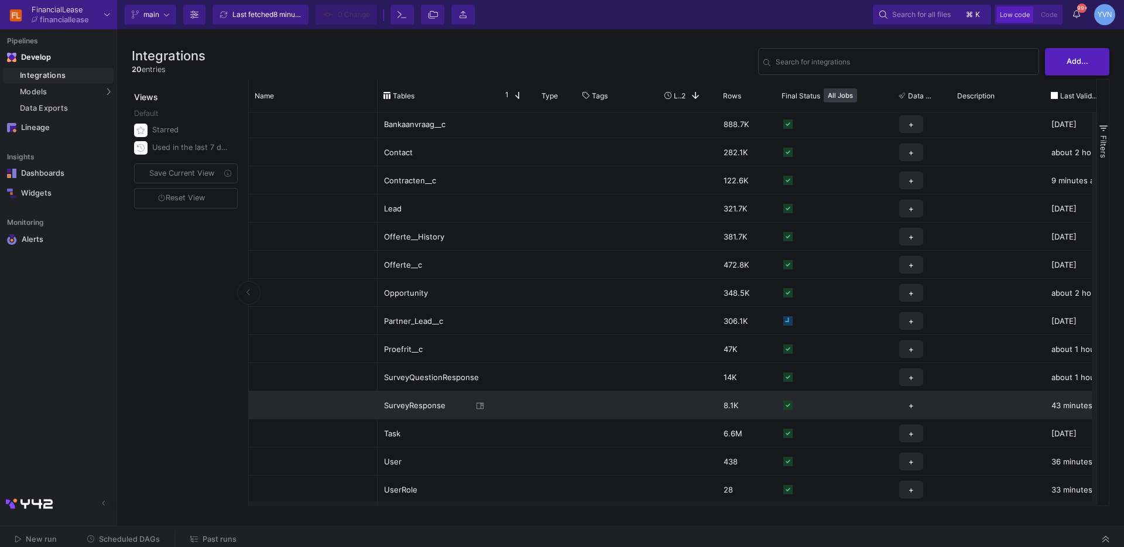
scroll to position [62, 0]
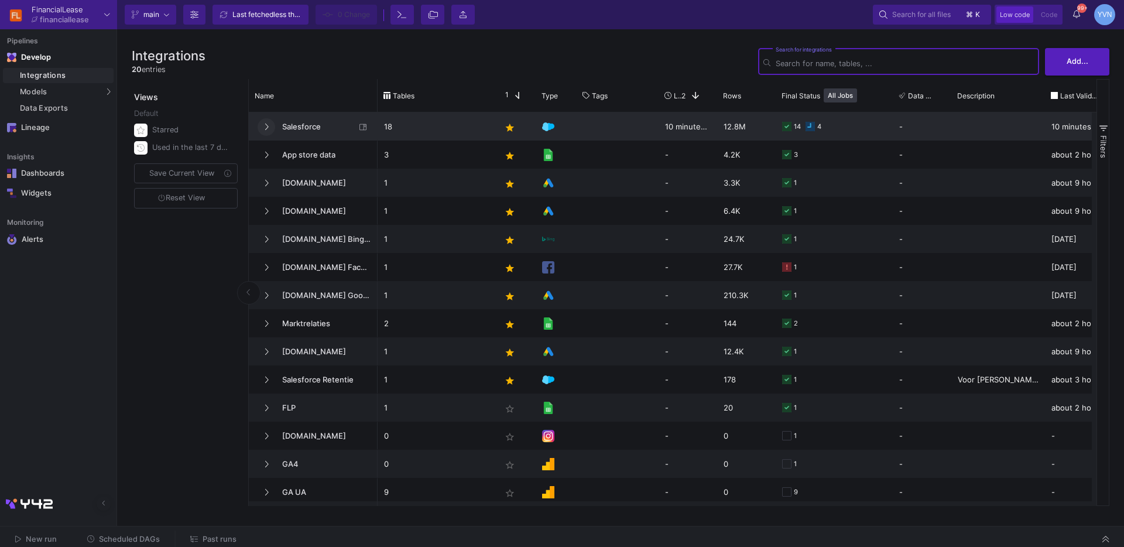
click at [269, 125] on button at bounding box center [267, 127] width 18 height 18
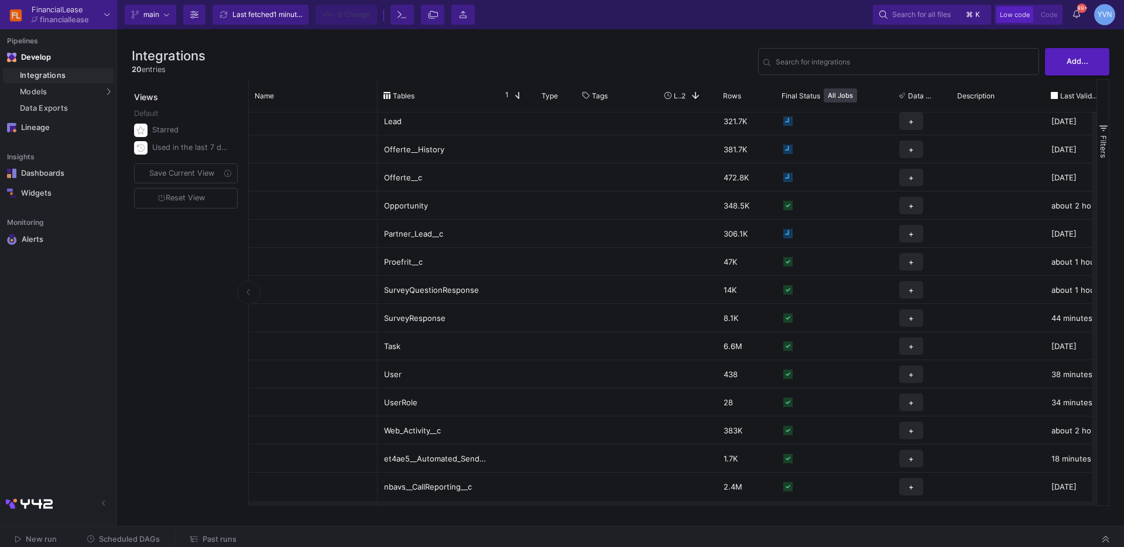
scroll to position [41, 0]
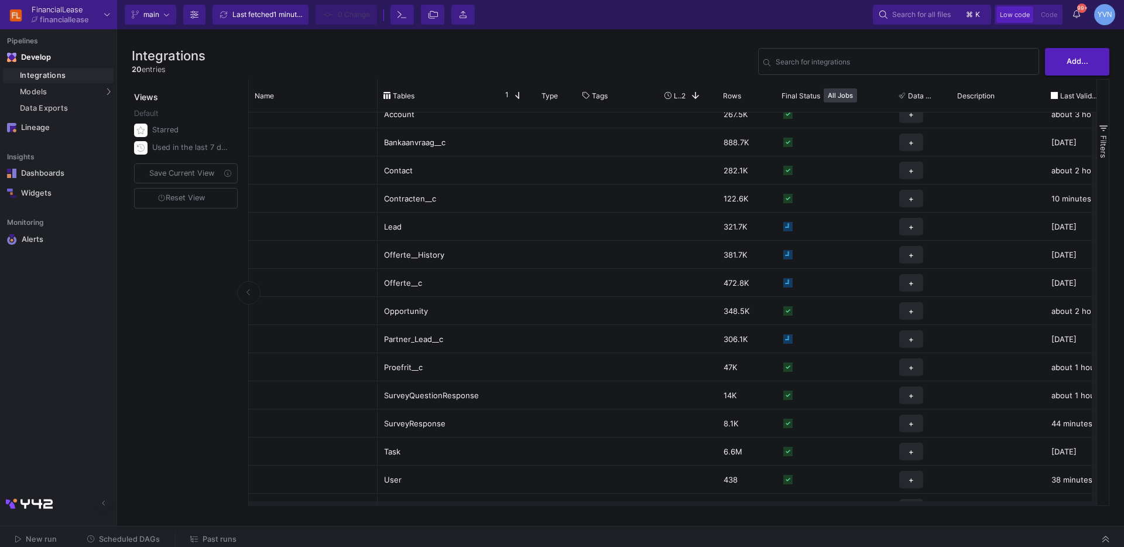
click at [224, 541] on span "Past runs" at bounding box center [220, 538] width 34 height 9
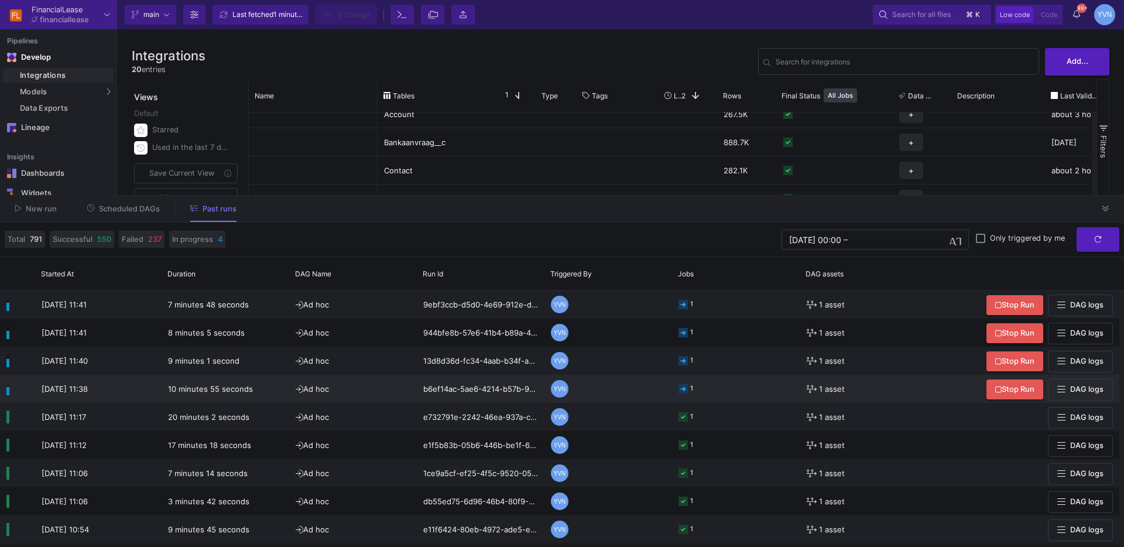
click at [701, 393] on div "1" at bounding box center [735, 388] width 115 height 27
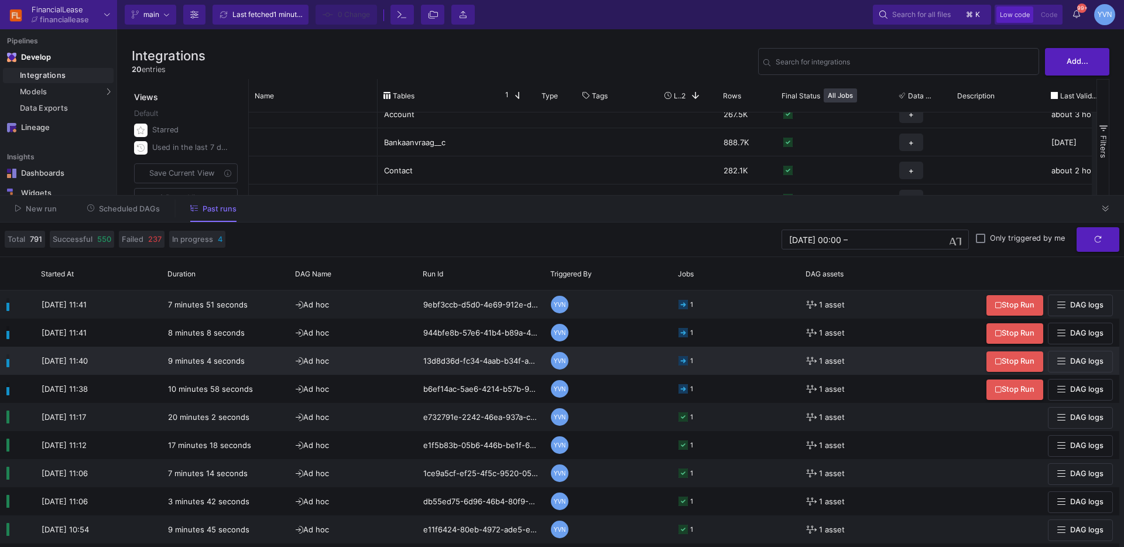
click at [685, 363] on icon at bounding box center [682, 360] width 9 height 9
click at [692, 368] on div "1" at bounding box center [691, 361] width 3 height 28
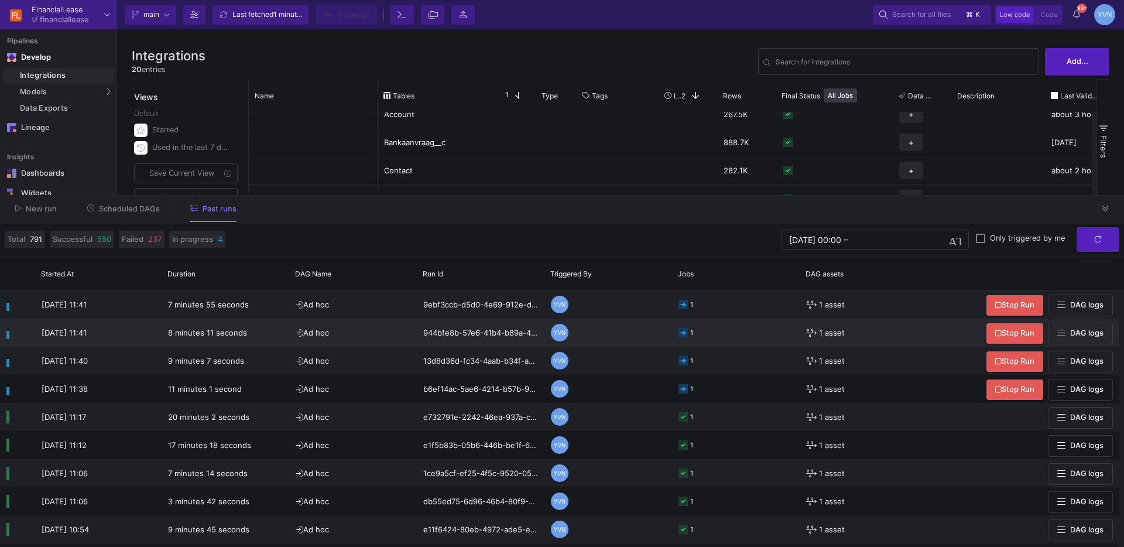
click at [703, 331] on div "1" at bounding box center [735, 332] width 115 height 27
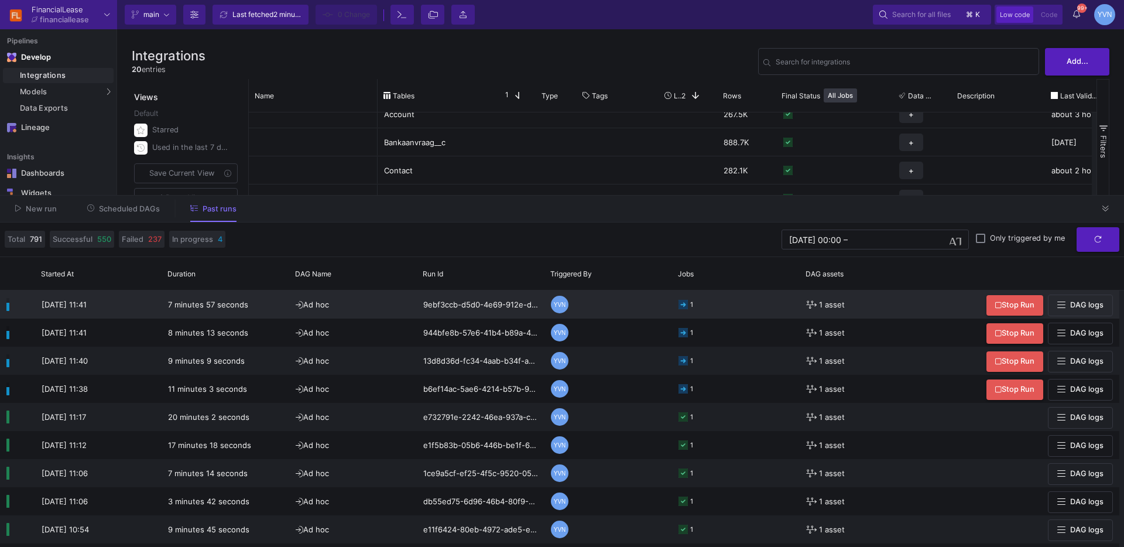
click at [703, 308] on div "1" at bounding box center [735, 304] width 115 height 27
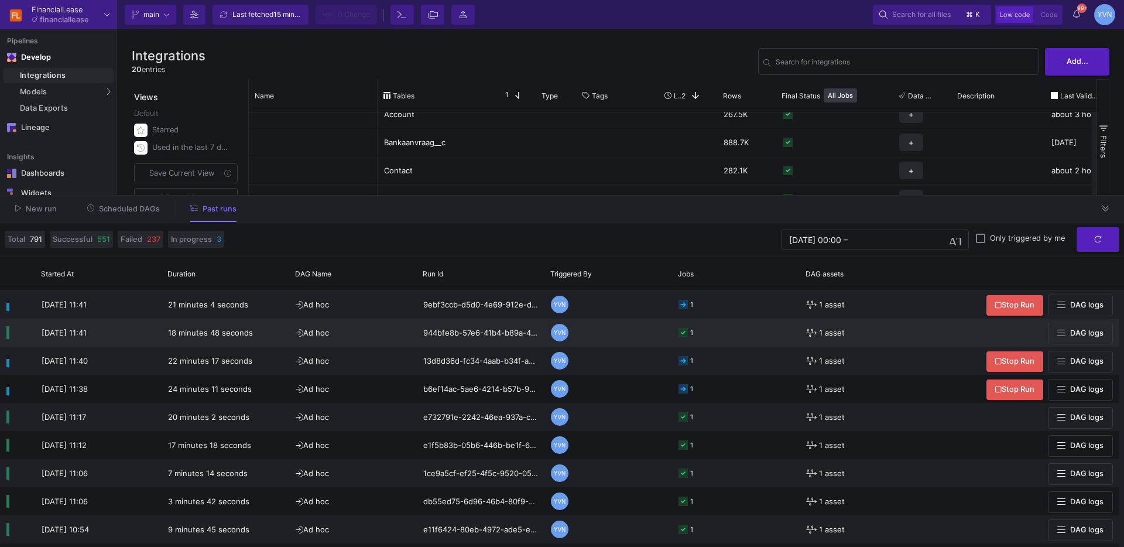
click at [682, 337] on div "1" at bounding box center [685, 333] width 15 height 28
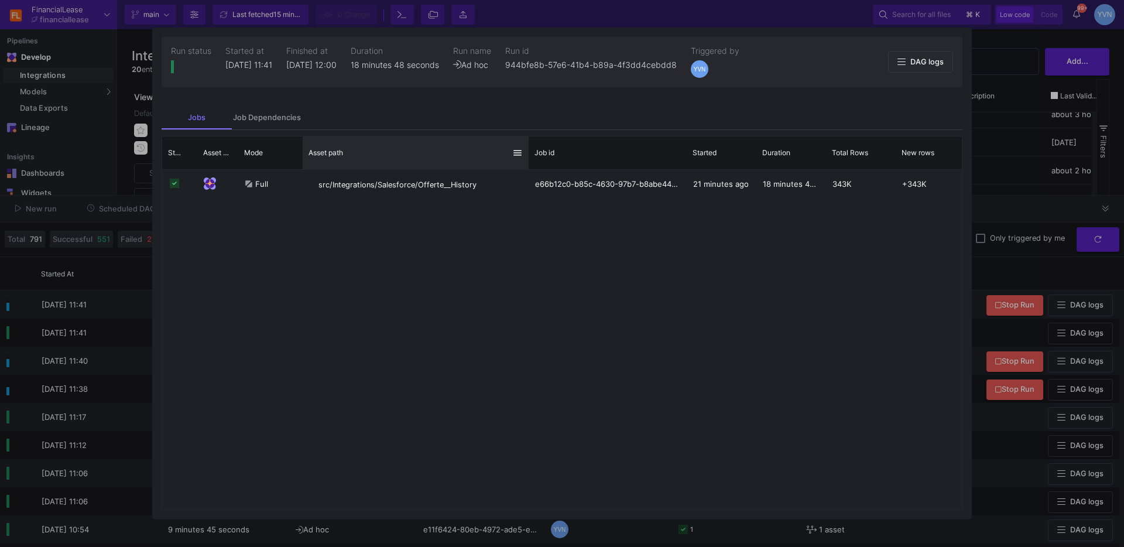
drag, startPoint x: 447, startPoint y: 157, endPoint x: 610, endPoint y: 310, distance: 224.4
click at [526, 159] on div at bounding box center [528, 152] width 5 height 33
click at [817, 275] on div "Full src/Integrations/Salesforce/Offerte__History e66b12c0-b85c-4630-97b7-b8abe…" at bounding box center [561, 340] width 799 height 340
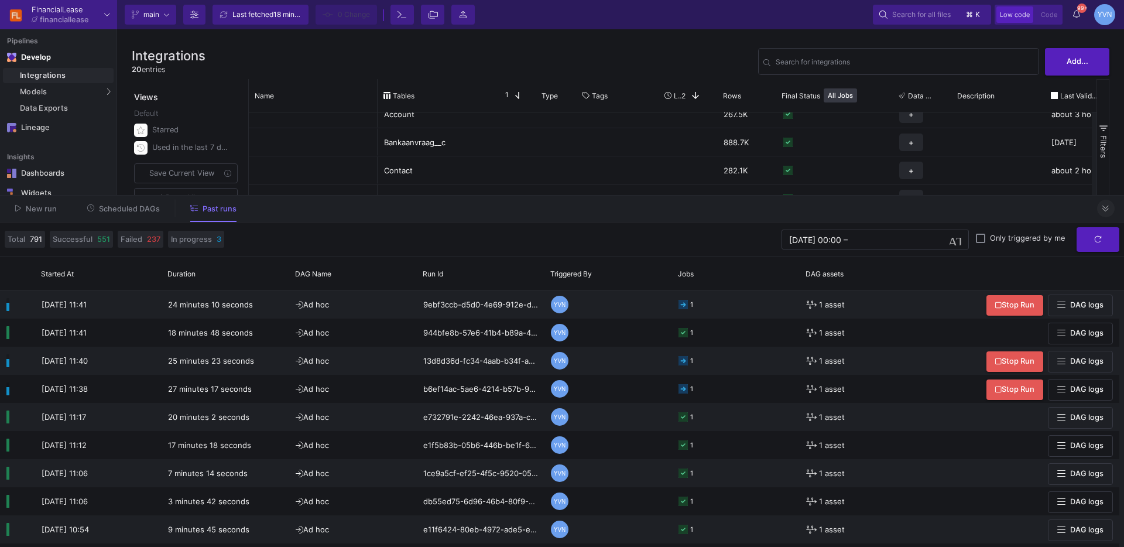
click at [1104, 209] on icon at bounding box center [1105, 209] width 6 height 8
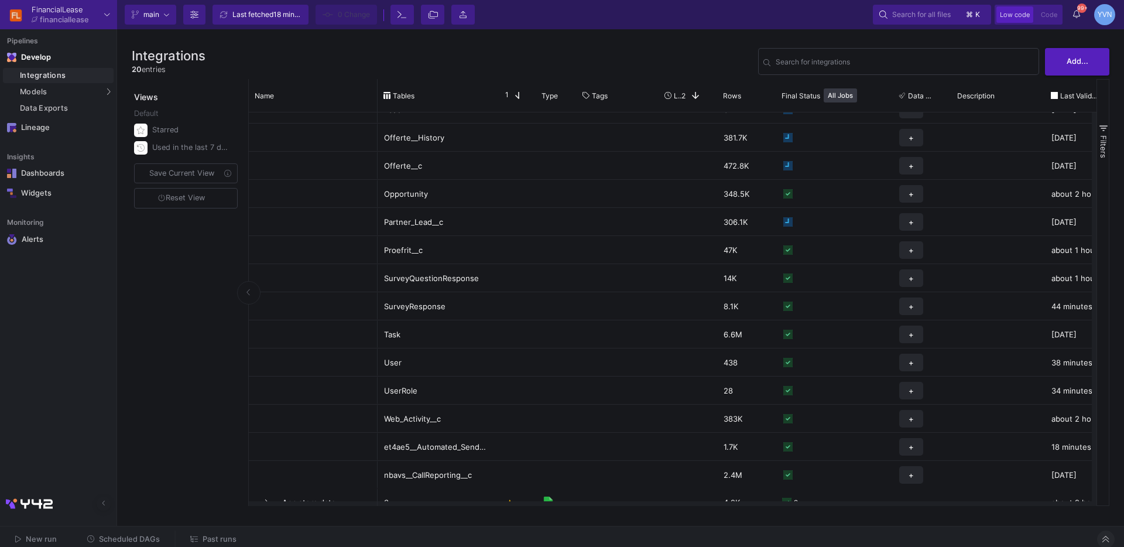
scroll to position [160, 0]
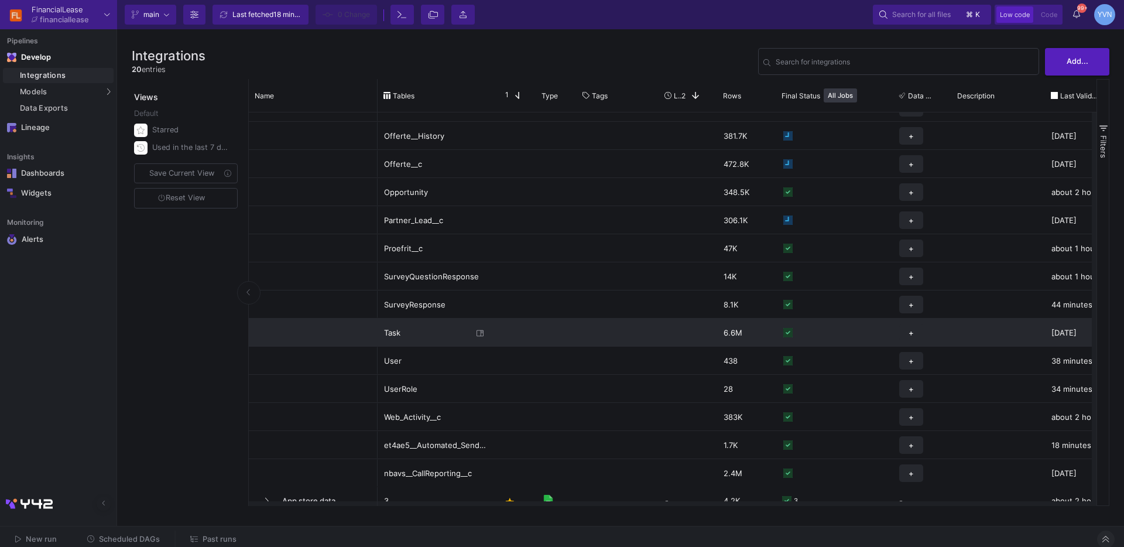
click at [442, 330] on div "Task" at bounding box center [428, 333] width 88 height 28
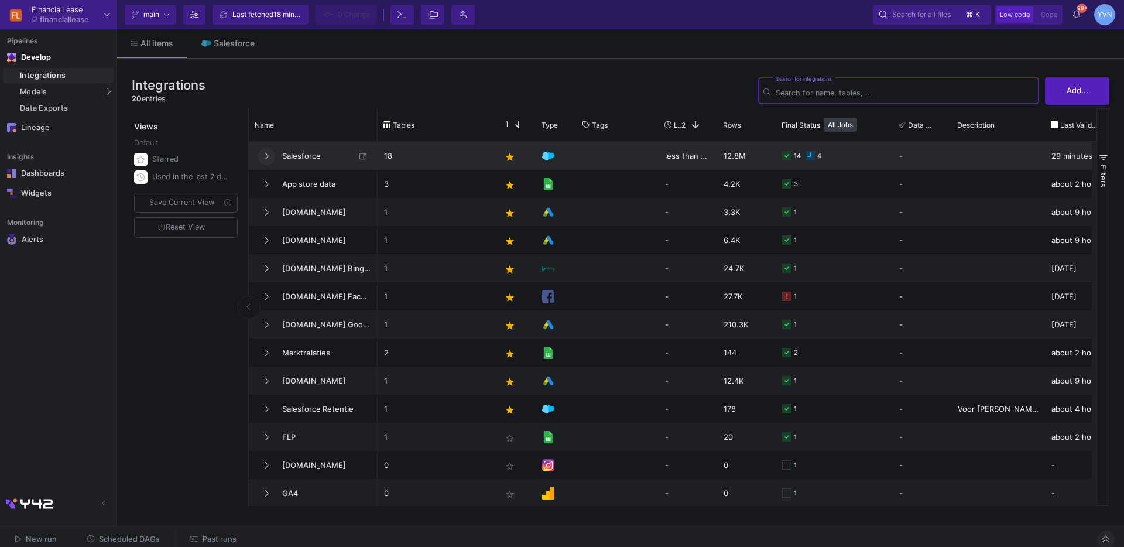
click at [270, 157] on button at bounding box center [267, 156] width 18 height 18
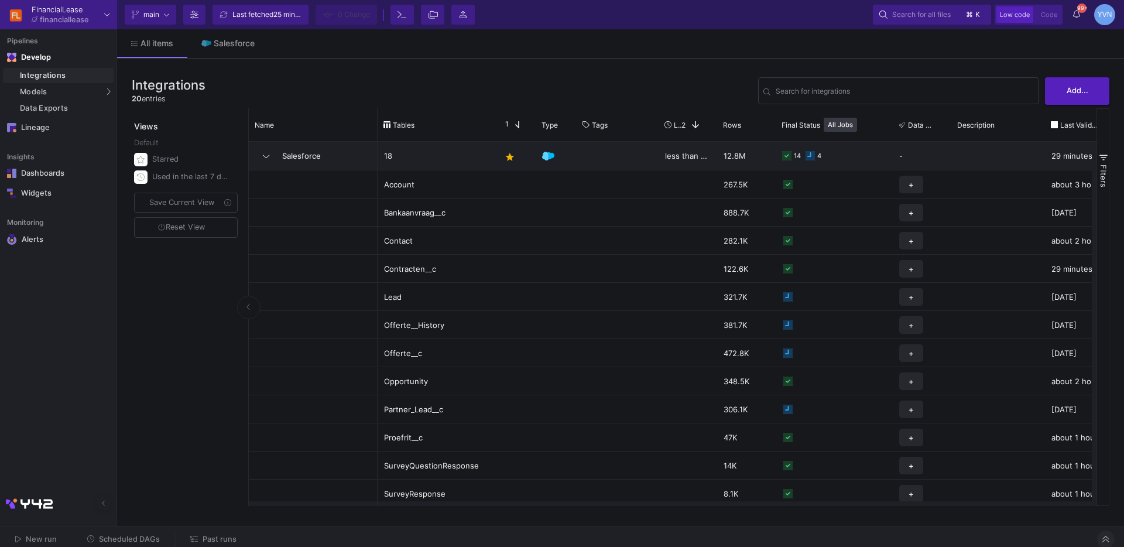
click at [214, 541] on span "Past runs" at bounding box center [220, 538] width 34 height 9
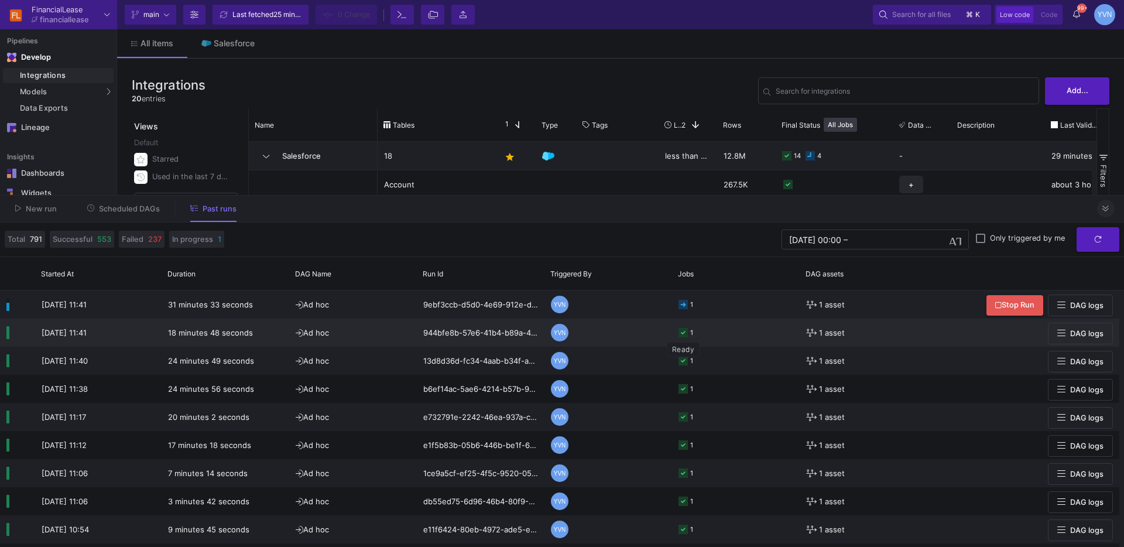
click at [683, 332] on rect at bounding box center [682, 332] width 9 height 9
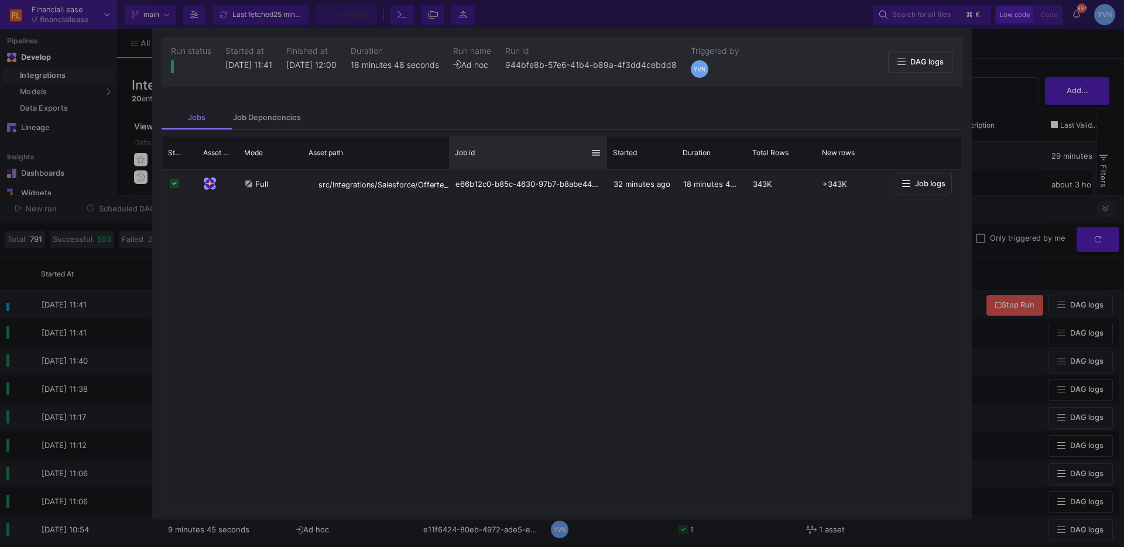
click at [451, 156] on div "Job id" at bounding box center [528, 152] width 158 height 33
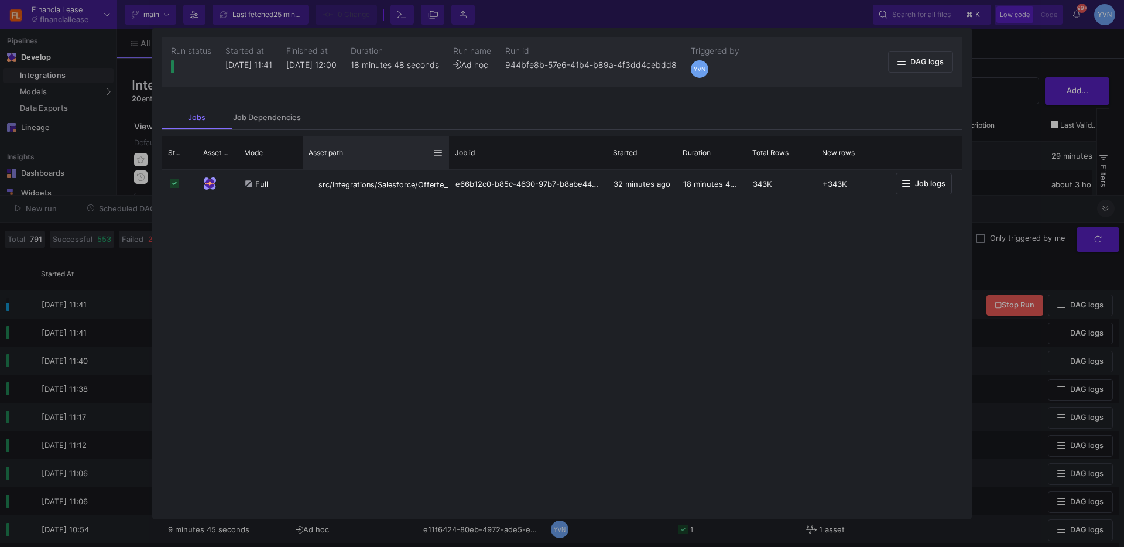
click at [445, 164] on div "Asset path" at bounding box center [376, 152] width 146 height 33
drag, startPoint x: 447, startPoint y: 166, endPoint x: 534, endPoint y: 164, distance: 86.6
click at [534, 164] on div at bounding box center [535, 152] width 5 height 33
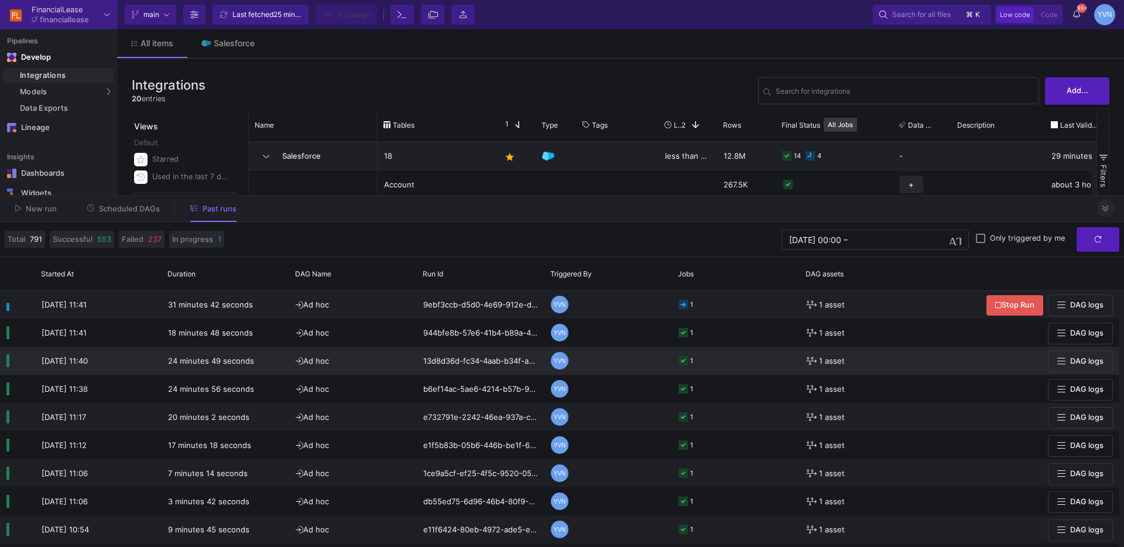
click at [558, 362] on div "YVN" at bounding box center [560, 361] width 18 height 18
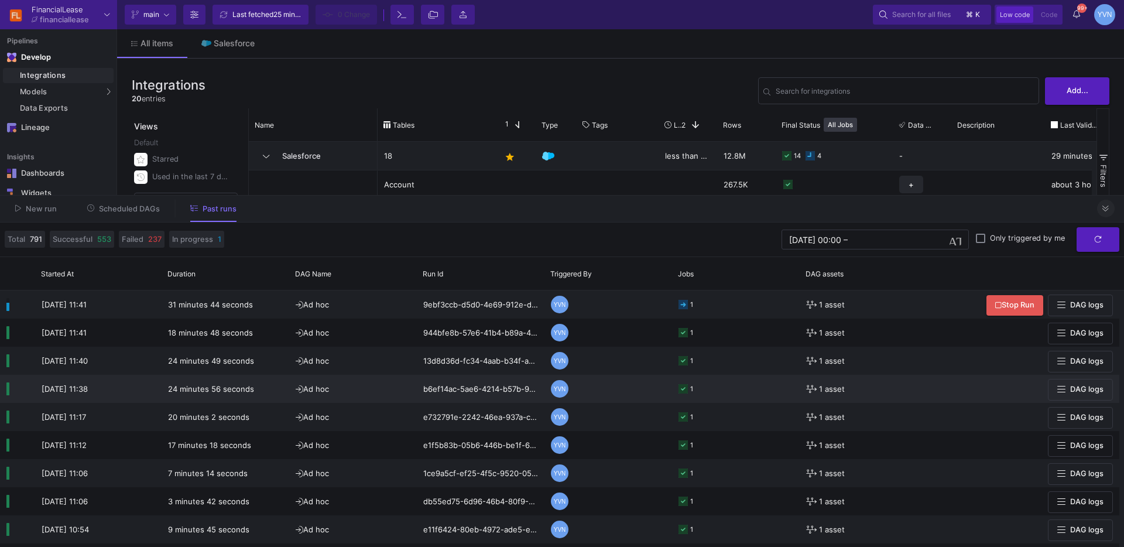
click at [558, 389] on div "YVN" at bounding box center [560, 389] width 18 height 18
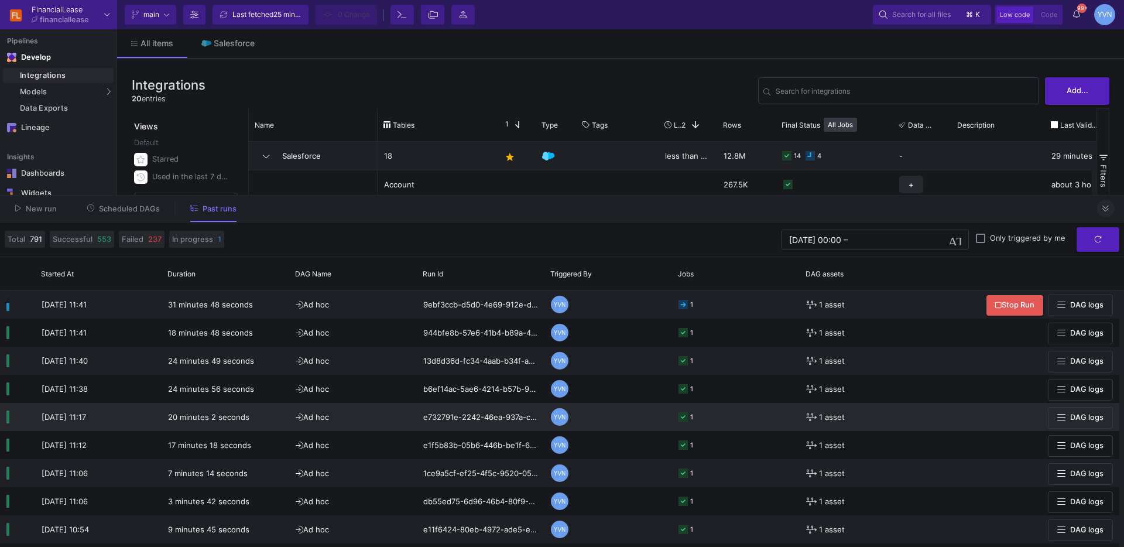
click at [560, 414] on div "YVN" at bounding box center [560, 417] width 18 height 18
click at [564, 417] on div "YVN" at bounding box center [560, 417] width 18 height 18
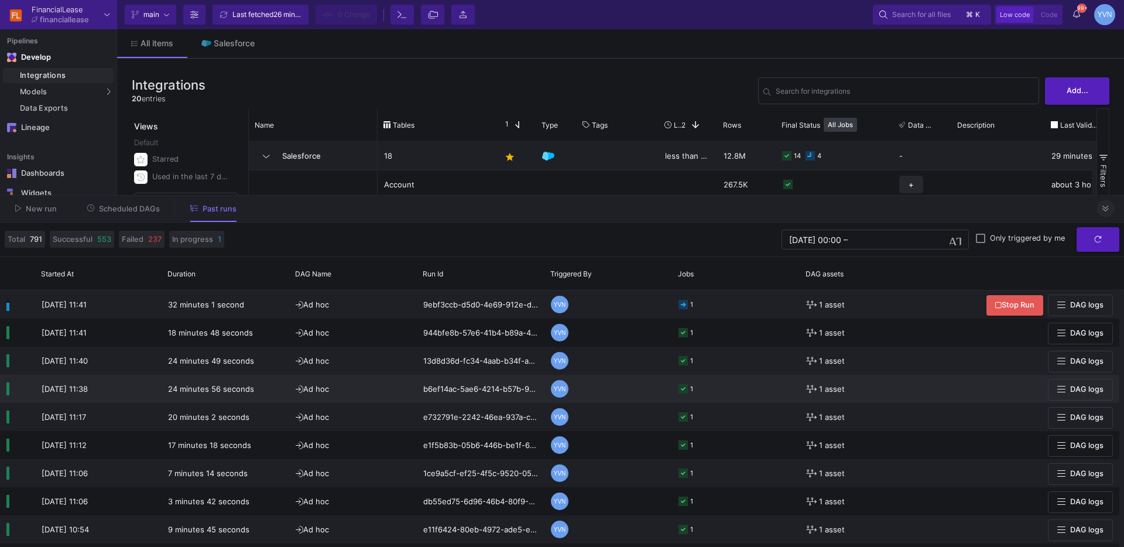
click at [561, 387] on div "YVN" at bounding box center [560, 389] width 18 height 18
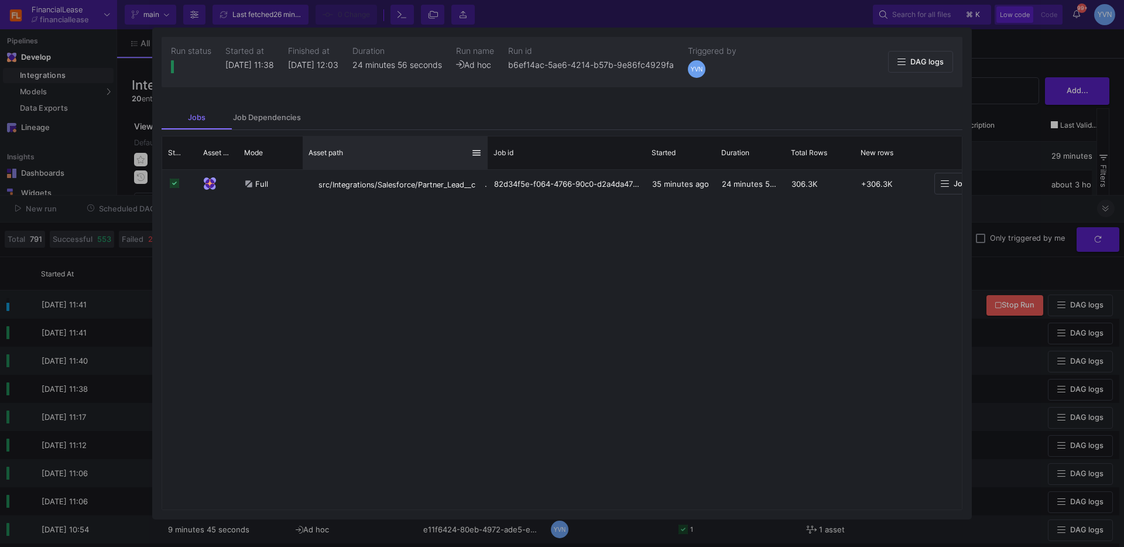
drag, startPoint x: 447, startPoint y: 162, endPoint x: 486, endPoint y: 166, distance: 38.8
click at [486, 166] on div at bounding box center [487, 152] width 5 height 33
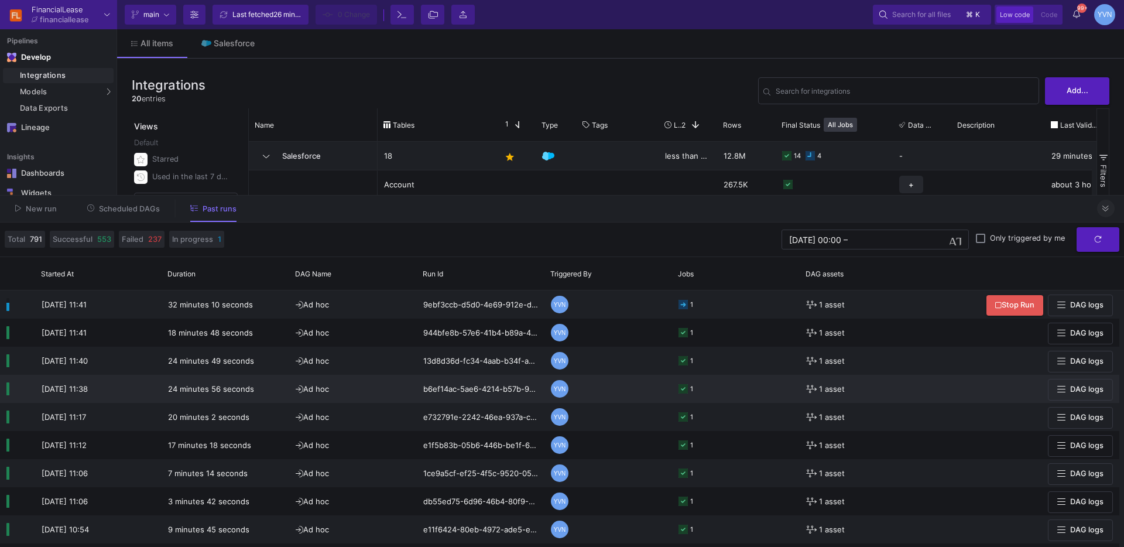
click at [561, 387] on div "YVN" at bounding box center [560, 389] width 18 height 18
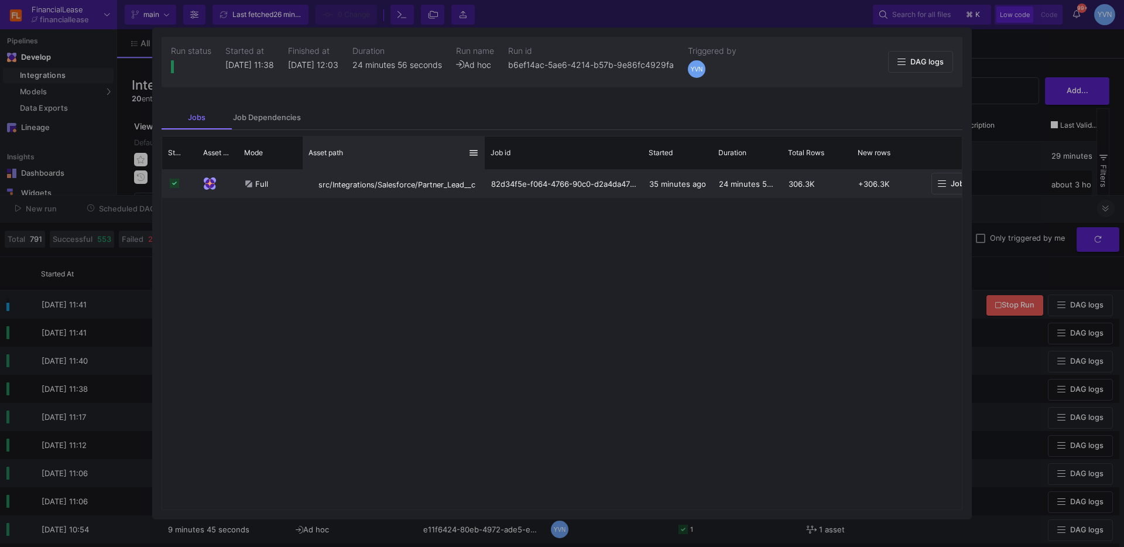
drag, startPoint x: 448, startPoint y: 164, endPoint x: 486, endPoint y: 181, distance: 41.4
click at [484, 167] on div at bounding box center [484, 152] width 5 height 33
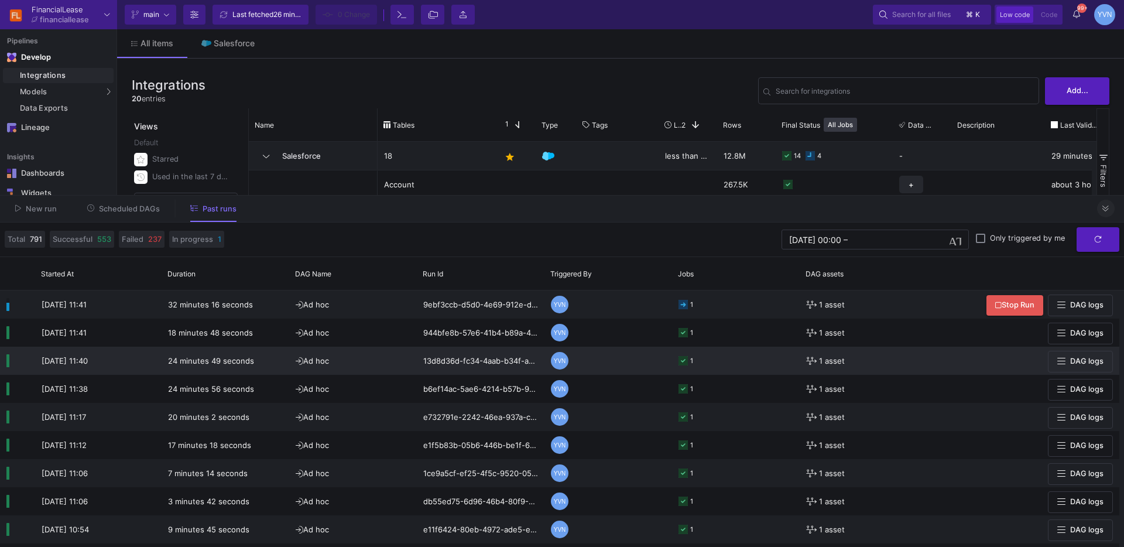
click at [557, 359] on div "YVN" at bounding box center [560, 361] width 18 height 18
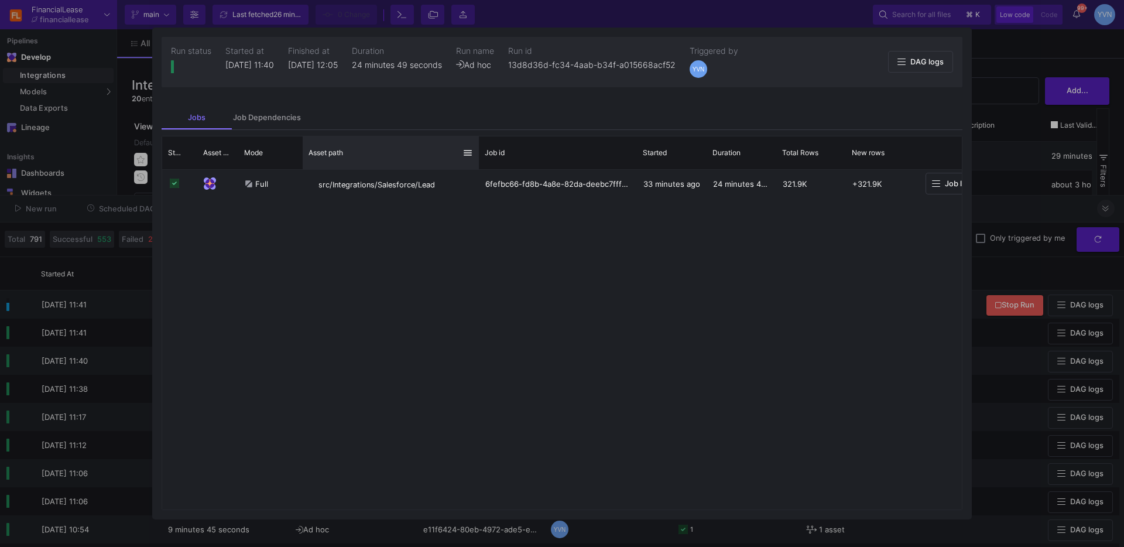
drag, startPoint x: 446, startPoint y: 167, endPoint x: 476, endPoint y: 166, distance: 29.9
click at [476, 166] on div at bounding box center [478, 152] width 5 height 33
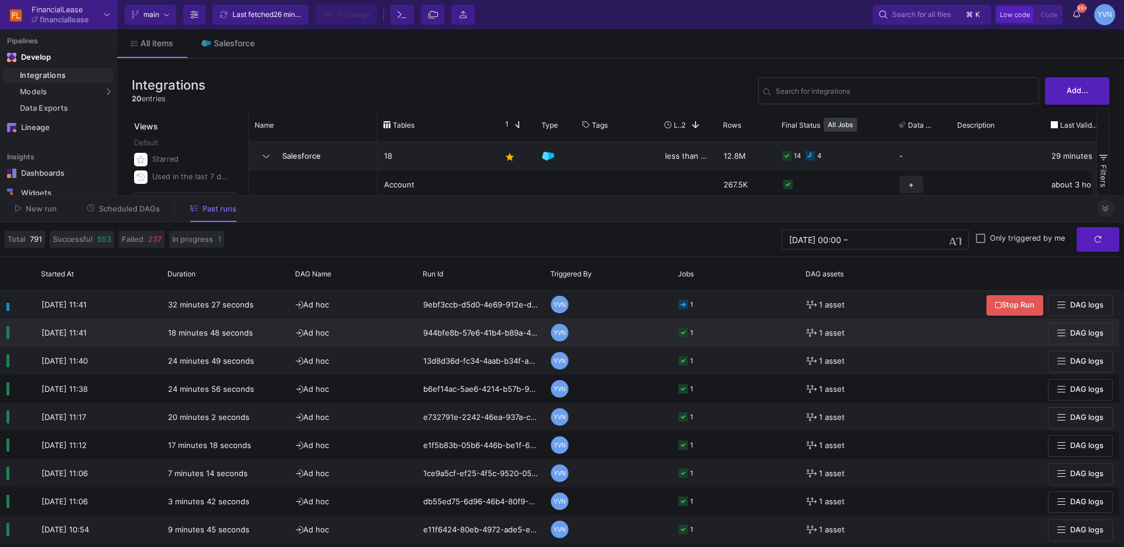
click at [562, 332] on div "YVN" at bounding box center [560, 333] width 18 height 18
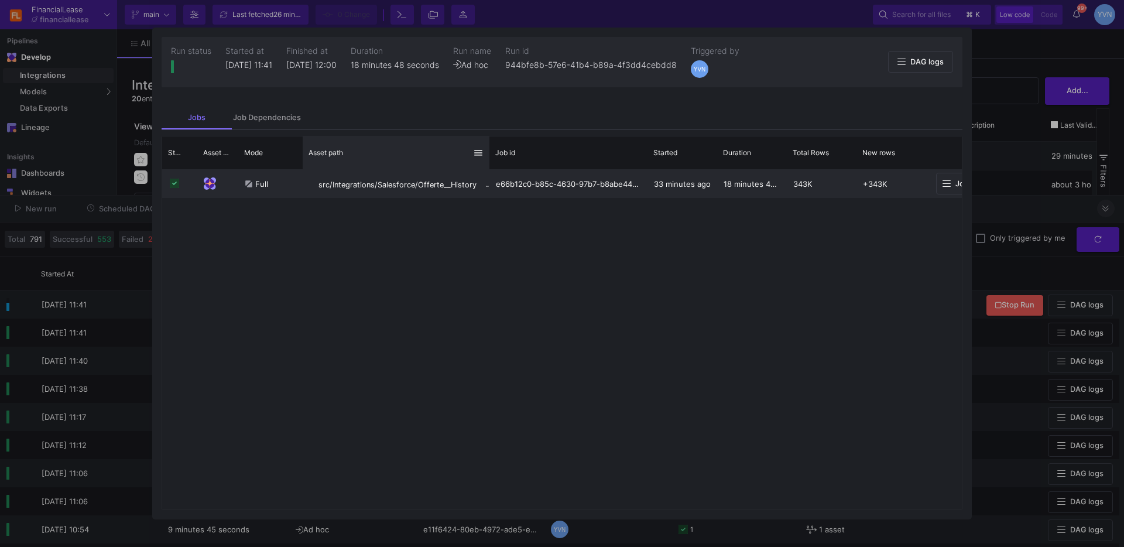
drag, startPoint x: 447, startPoint y: 166, endPoint x: 521, endPoint y: 174, distance: 74.8
click at [492, 166] on div at bounding box center [489, 152] width 5 height 33
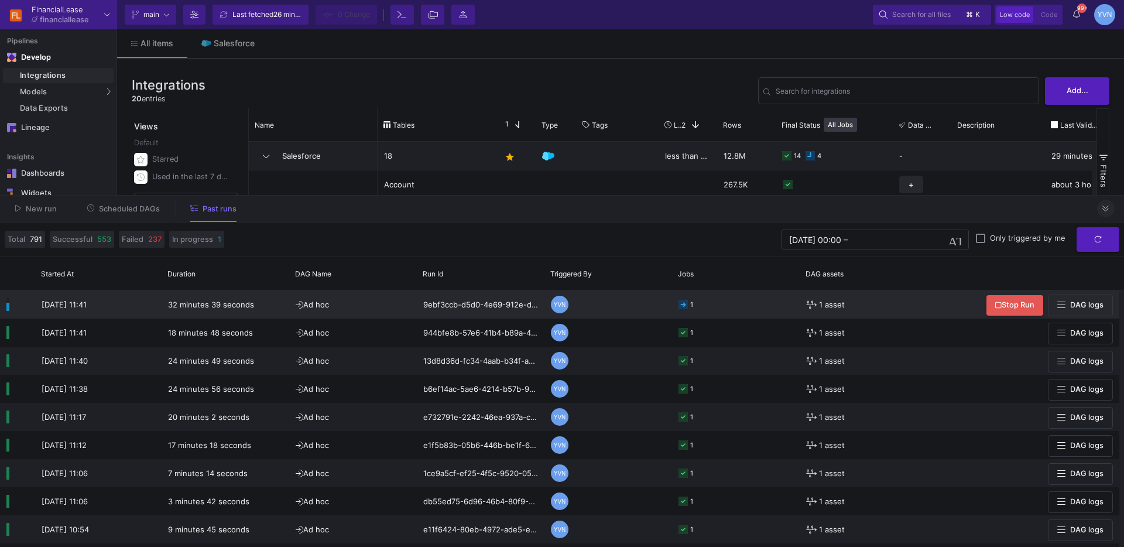
drag, startPoint x: 703, startPoint y: 298, endPoint x: 694, endPoint y: 301, distance: 9.8
click at [696, 300] on div "1" at bounding box center [735, 304] width 115 height 27
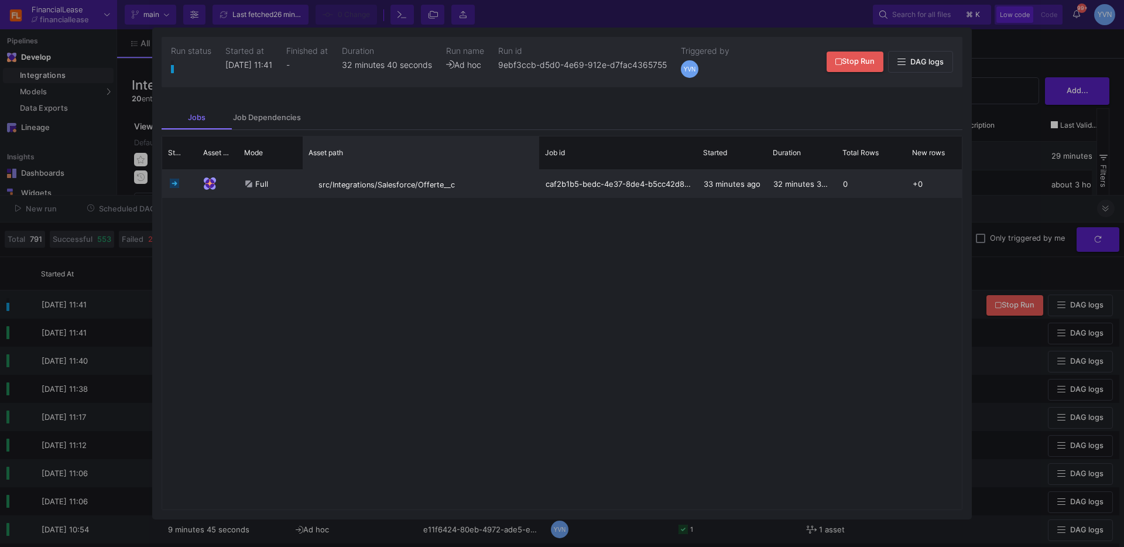
drag, startPoint x: 448, startPoint y: 163, endPoint x: 538, endPoint y: 171, distance: 90.6
click at [538, 171] on div "Status Asset Type Mode" at bounding box center [561, 322] width 799 height 373
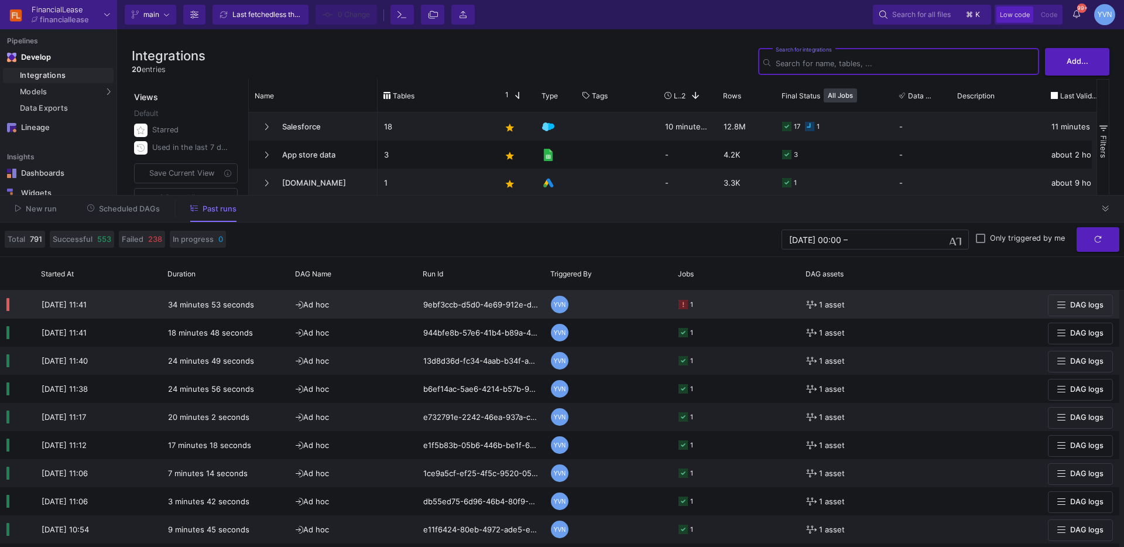
click at [683, 306] on rect at bounding box center [682, 304] width 9 height 9
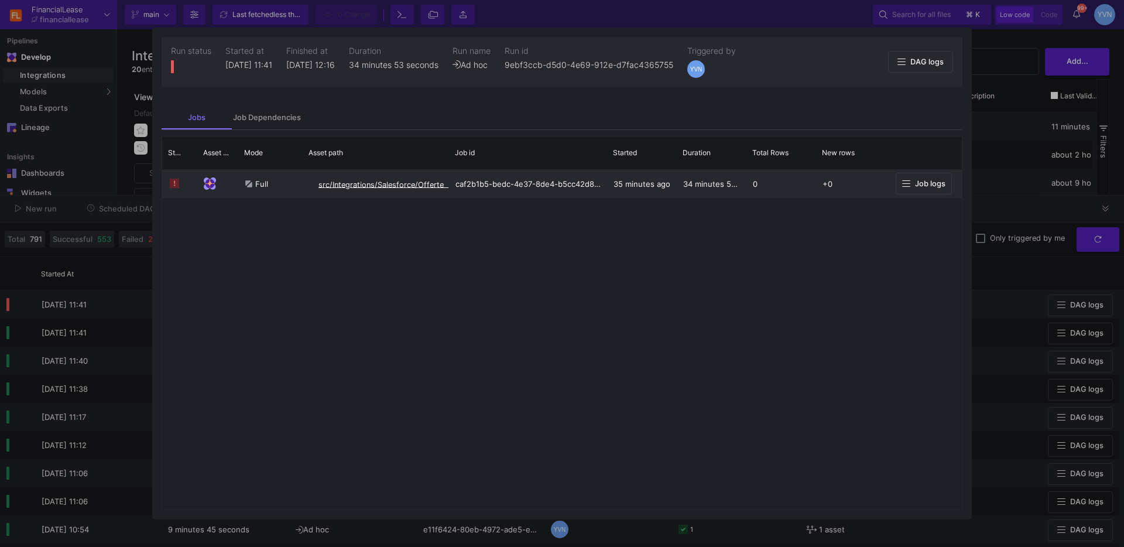
click at [428, 185] on span "src/Integrations/Salesforce/Offerte__c" at bounding box center [386, 184] width 136 height 9
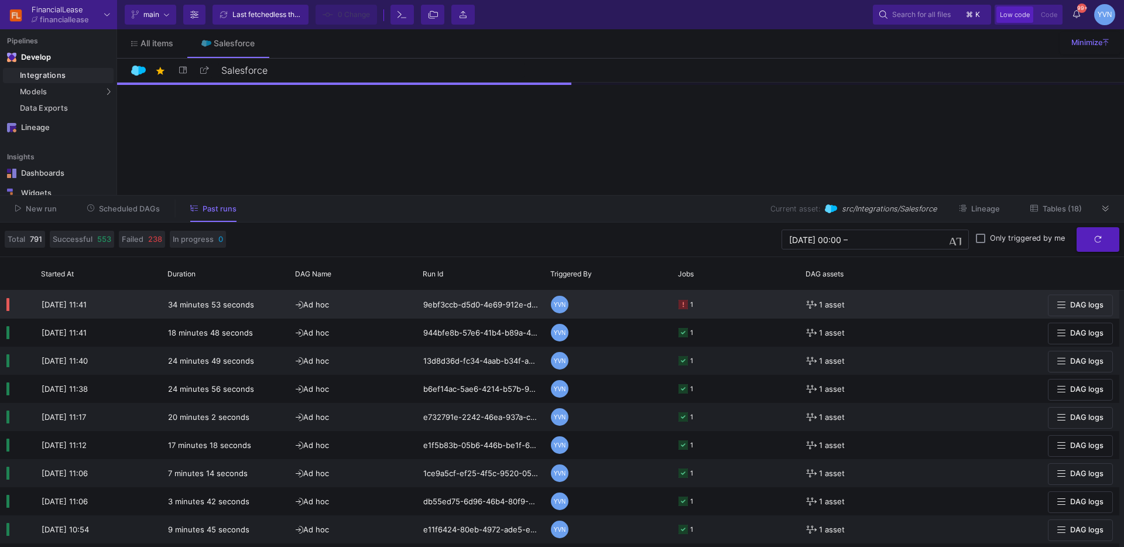
click at [677, 309] on div "1" at bounding box center [736, 304] width 128 height 28
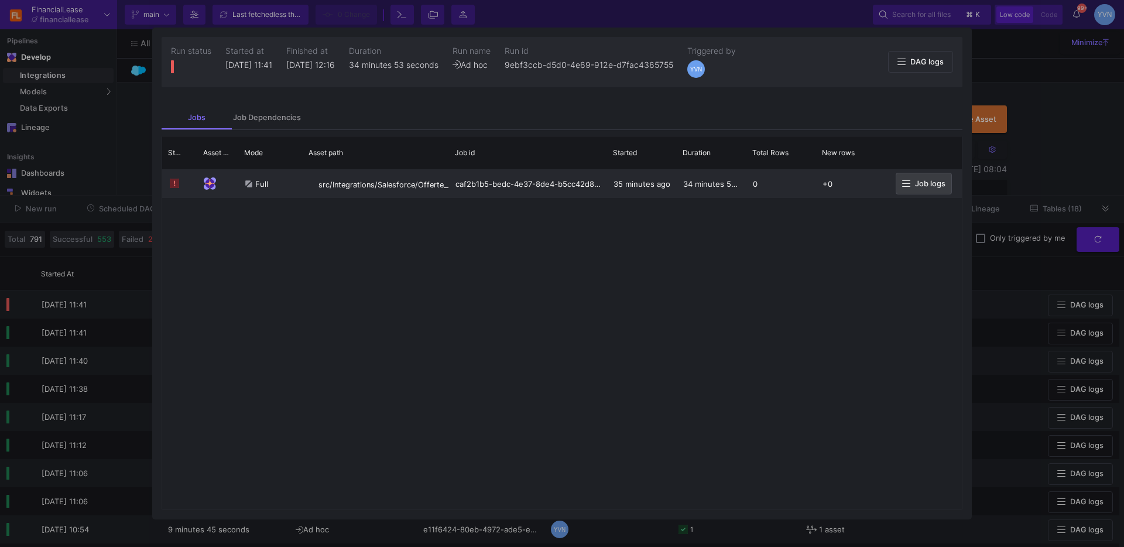
click at [937, 182] on span "Job logs" at bounding box center [930, 183] width 30 height 9
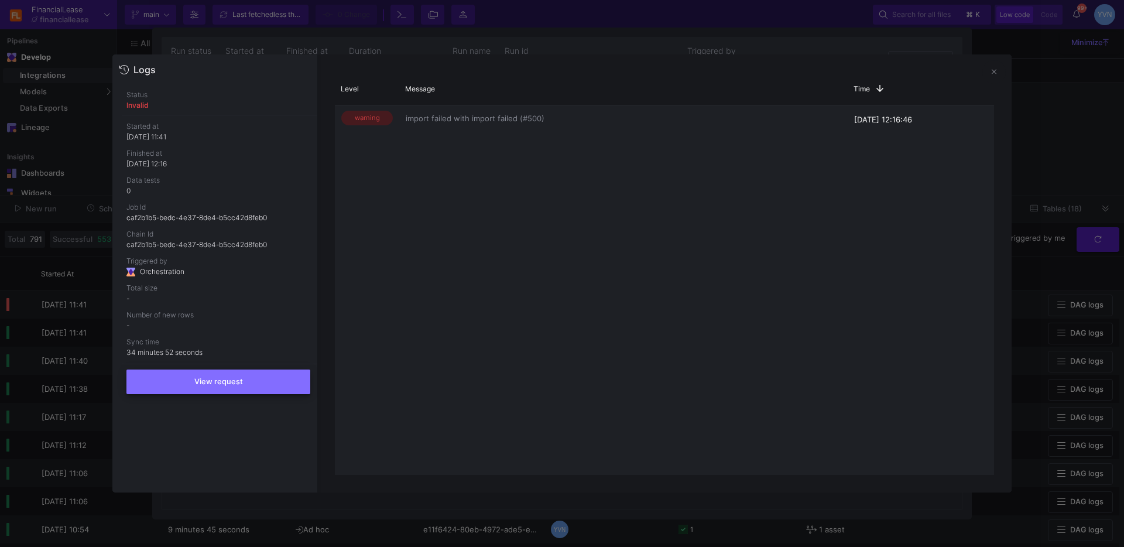
click at [262, 373] on button "View request" at bounding box center [218, 381] width 184 height 25
click at [993, 73] on icon at bounding box center [993, 72] width 5 height 8
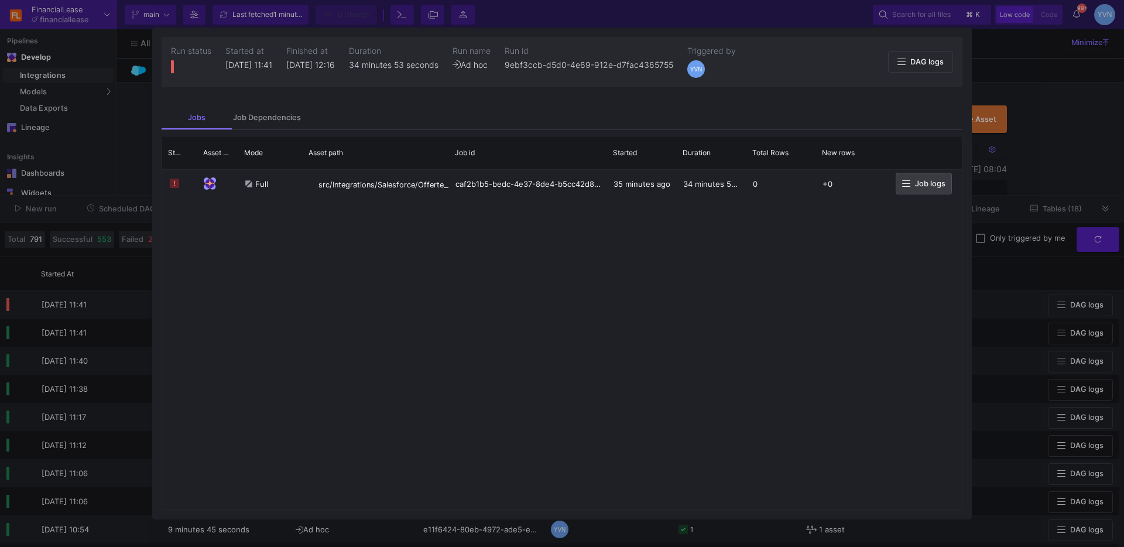
click at [1032, 79] on div at bounding box center [562, 273] width 1124 height 547
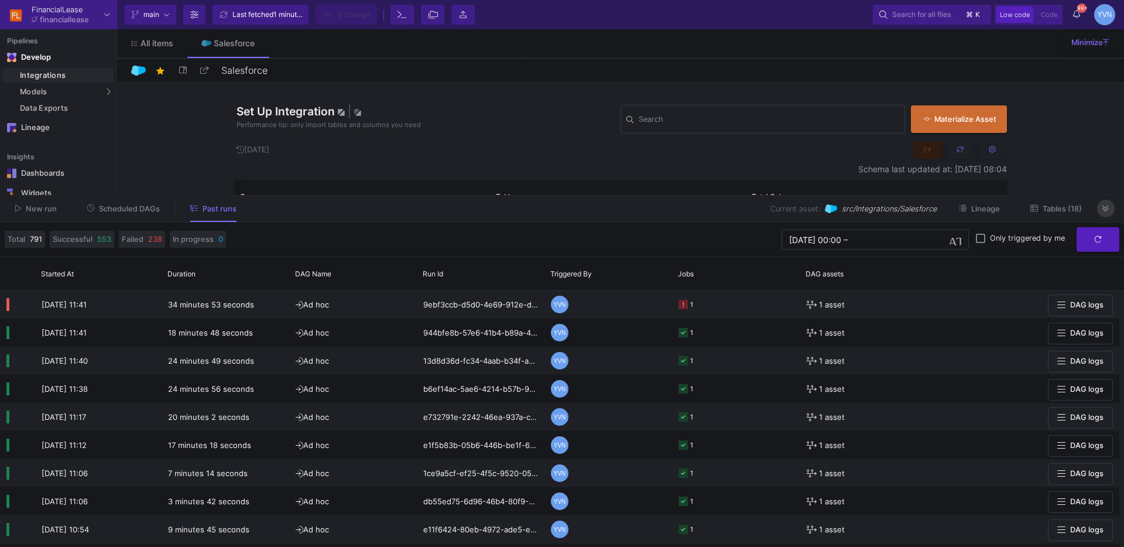
click at [1106, 205] on icon at bounding box center [1105, 209] width 6 height 8
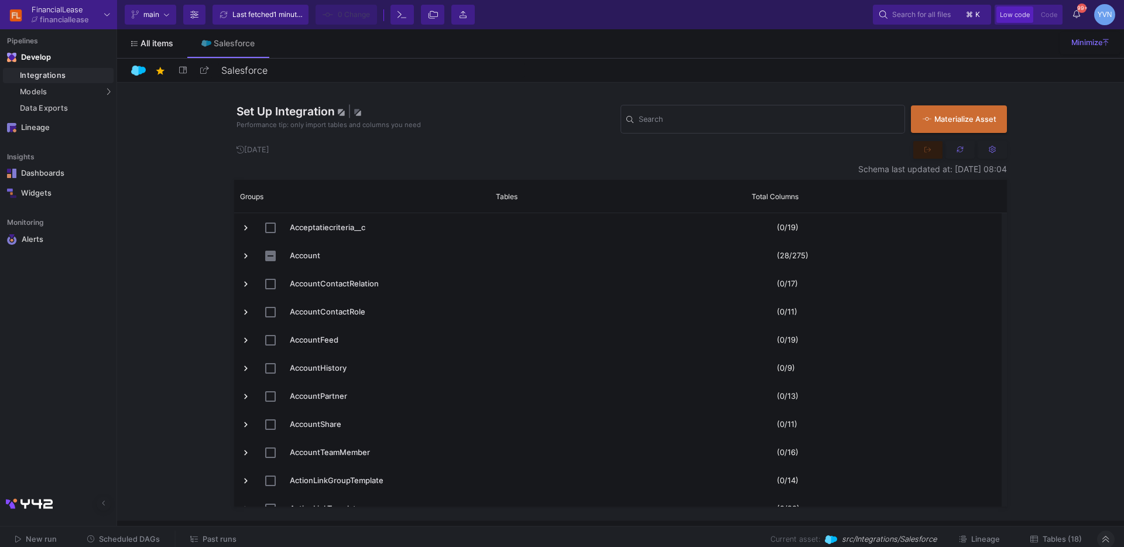
click at [147, 40] on span "All items" at bounding box center [156, 43] width 33 height 9
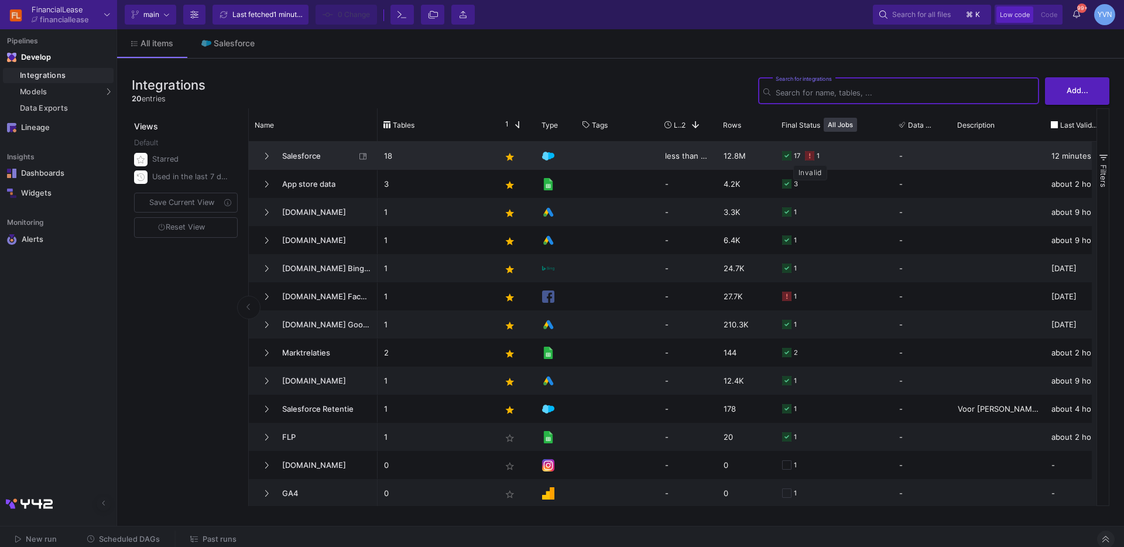
click at [811, 157] on icon at bounding box center [809, 155] width 9 height 9
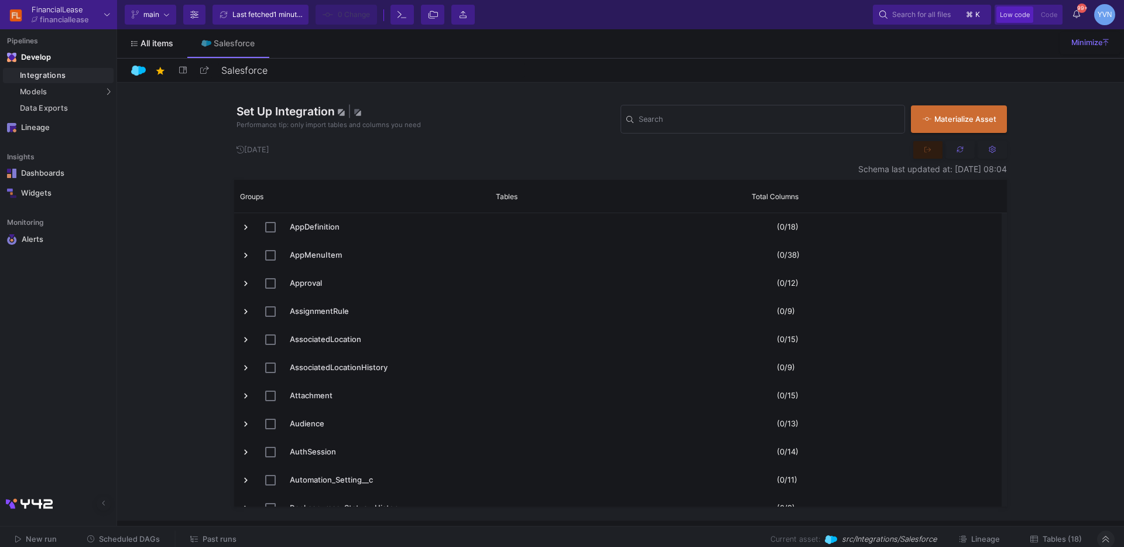
click at [151, 40] on span "All items" at bounding box center [156, 43] width 33 height 9
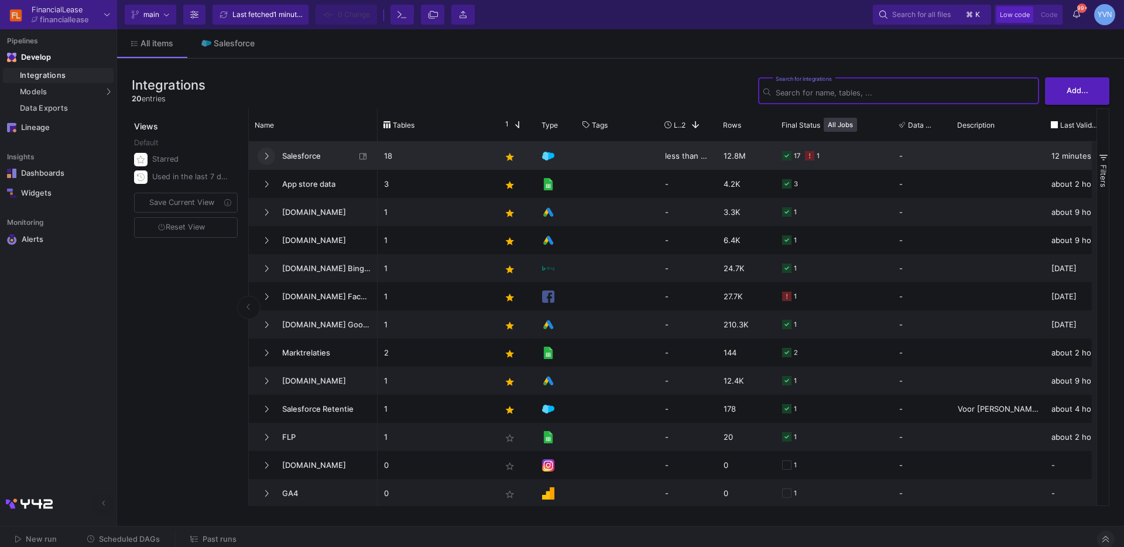
click at [266, 159] on icon at bounding box center [266, 156] width 5 height 8
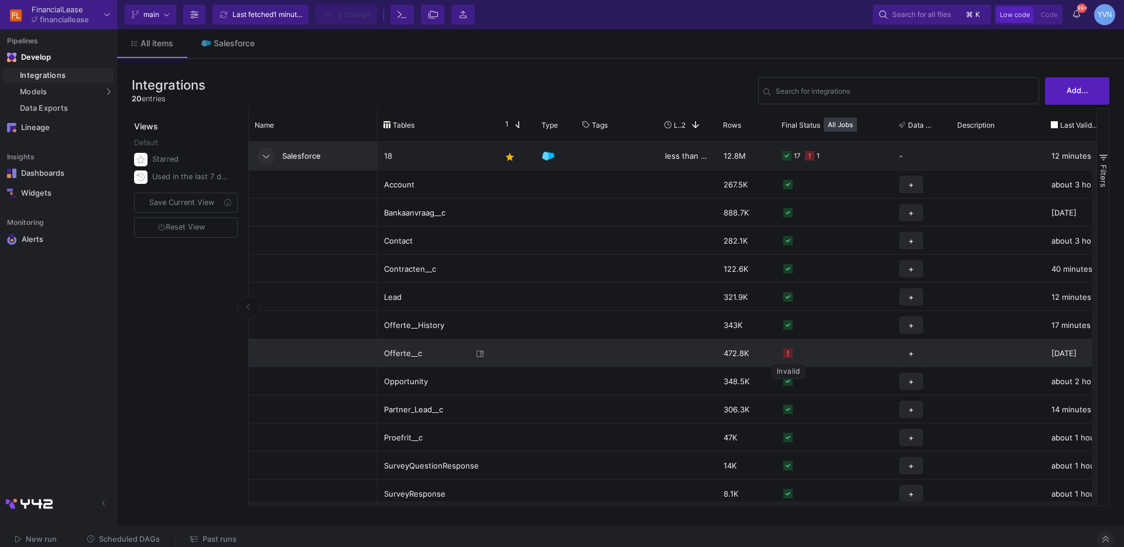
click at [788, 355] on rect "Press SPACE to select this row." at bounding box center [787, 352] width 9 height 9
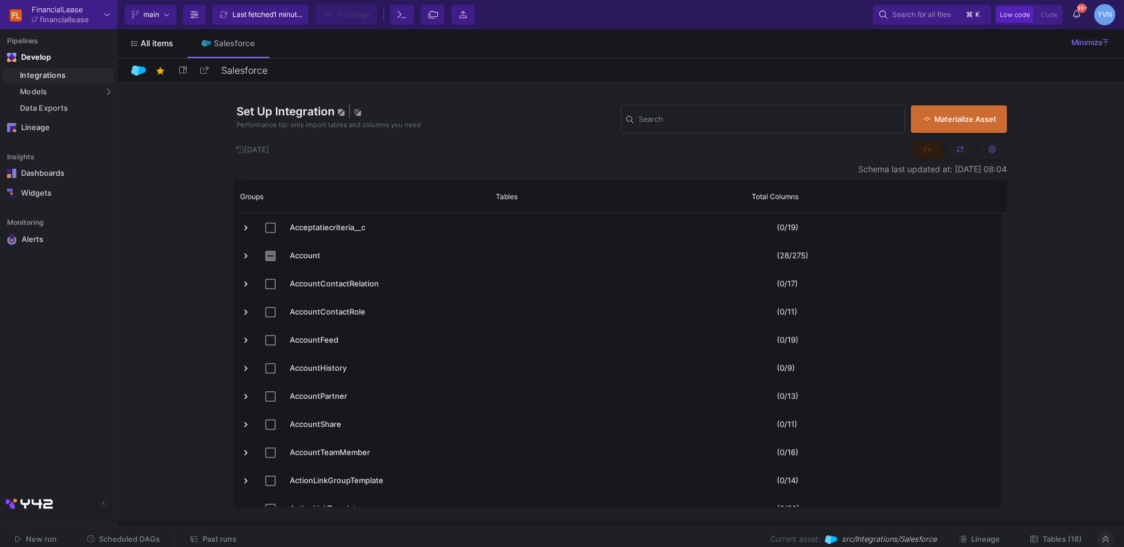
click at [160, 42] on span "All items" at bounding box center [156, 43] width 33 height 9
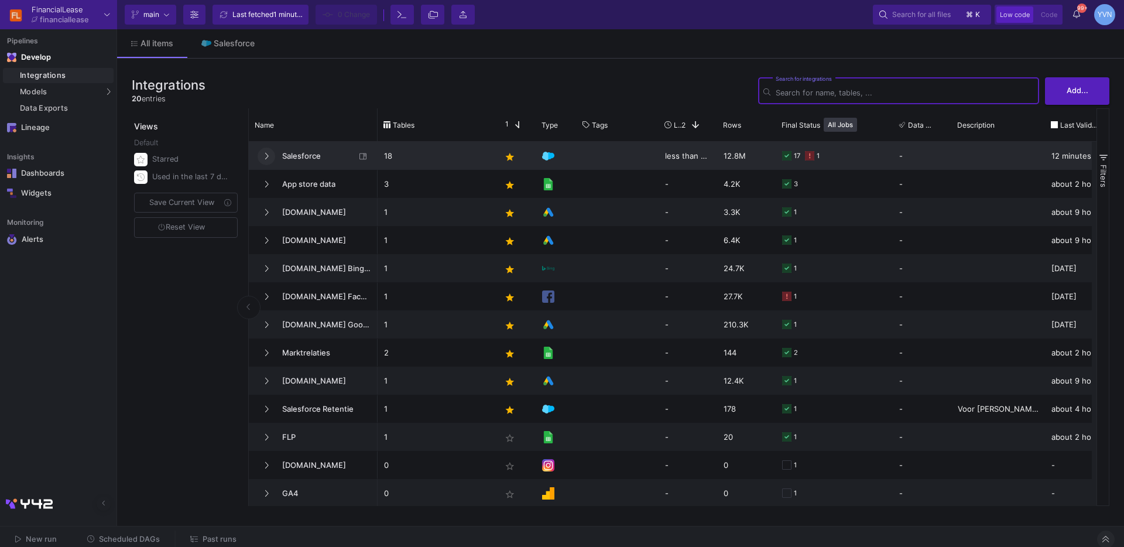
drag, startPoint x: 262, startPoint y: 156, endPoint x: 273, endPoint y: 160, distance: 11.9
click at [262, 156] on button at bounding box center [267, 156] width 18 height 18
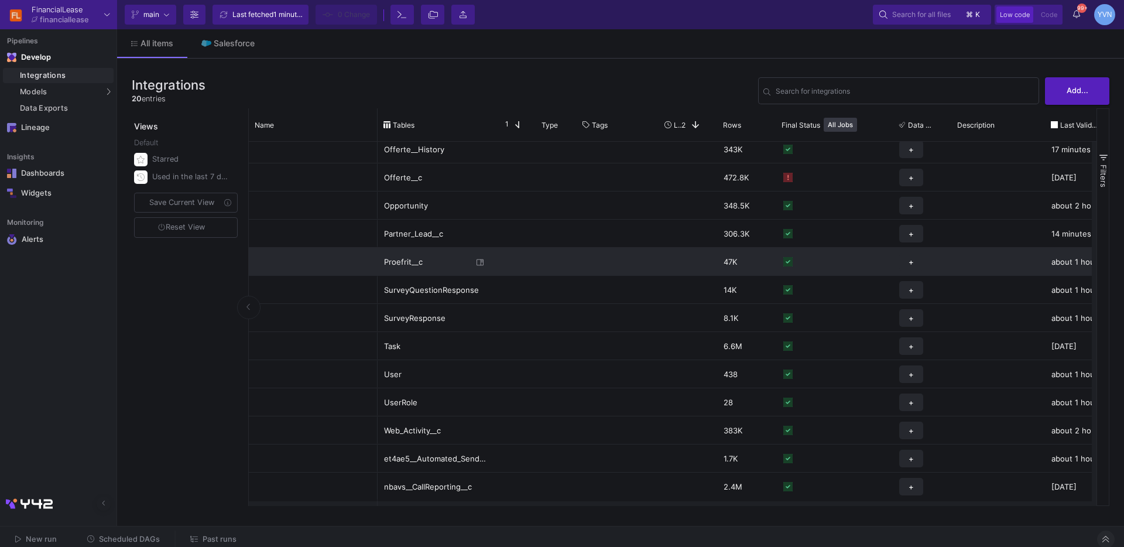
scroll to position [179, 0]
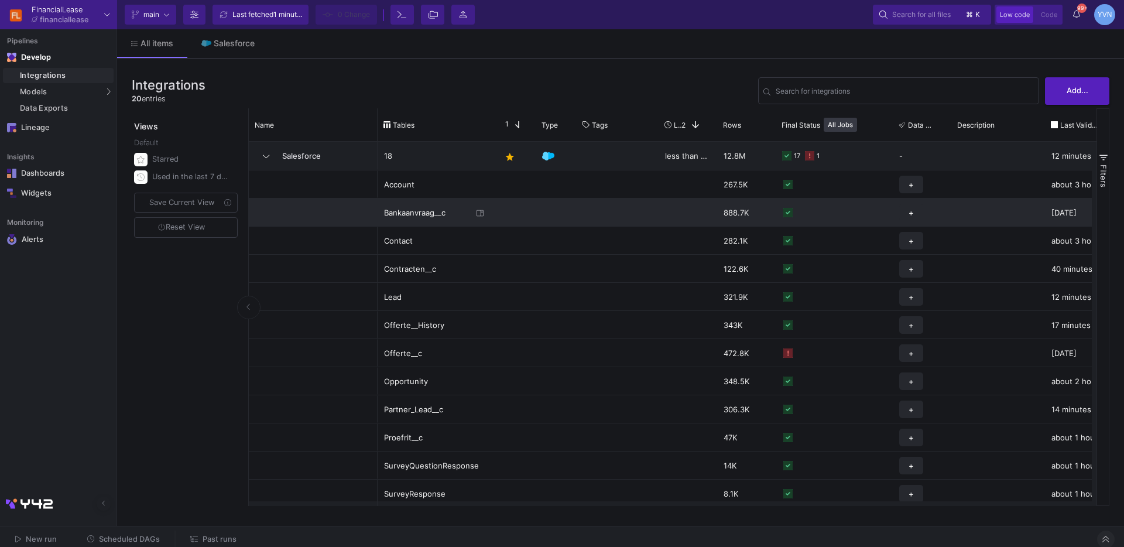
click at [407, 215] on div "Bankaanvraag__c" at bounding box center [428, 213] width 88 height 28
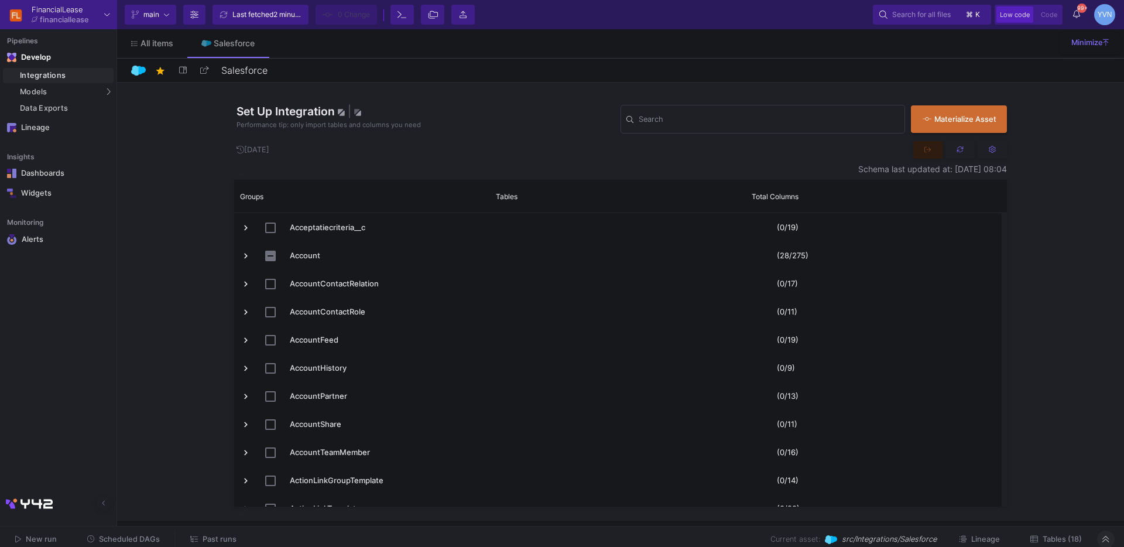
click at [48, 533] on button "New run" at bounding box center [36, 539] width 70 height 18
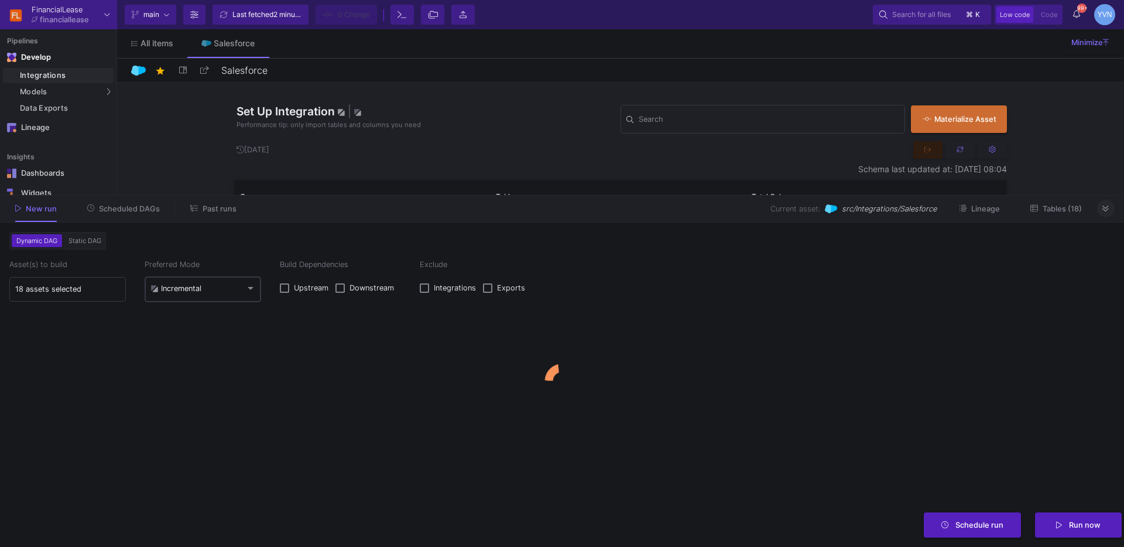
click at [193, 287] on div "Incremental" at bounding box center [175, 288] width 51 height 9
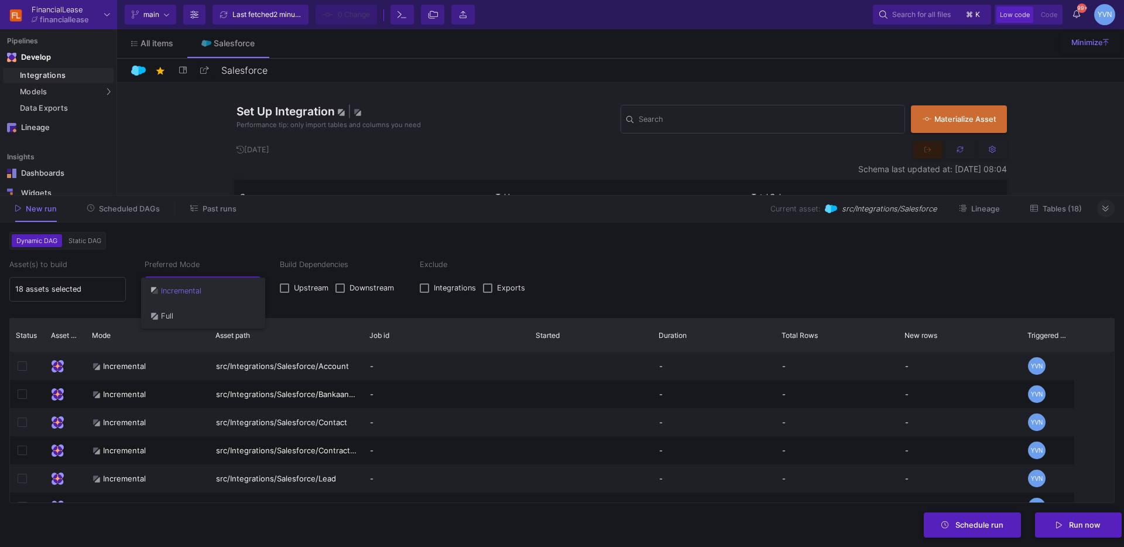
click at [171, 318] on div "Full" at bounding box center [161, 315] width 23 height 25
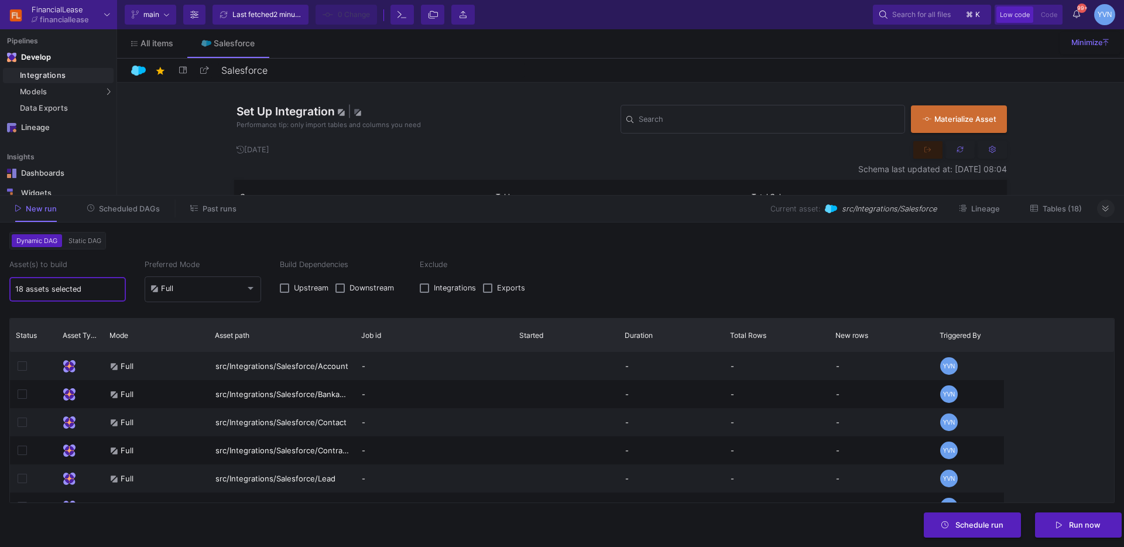
click at [74, 290] on input "18 assets selected" at bounding box center [67, 288] width 105 height 9
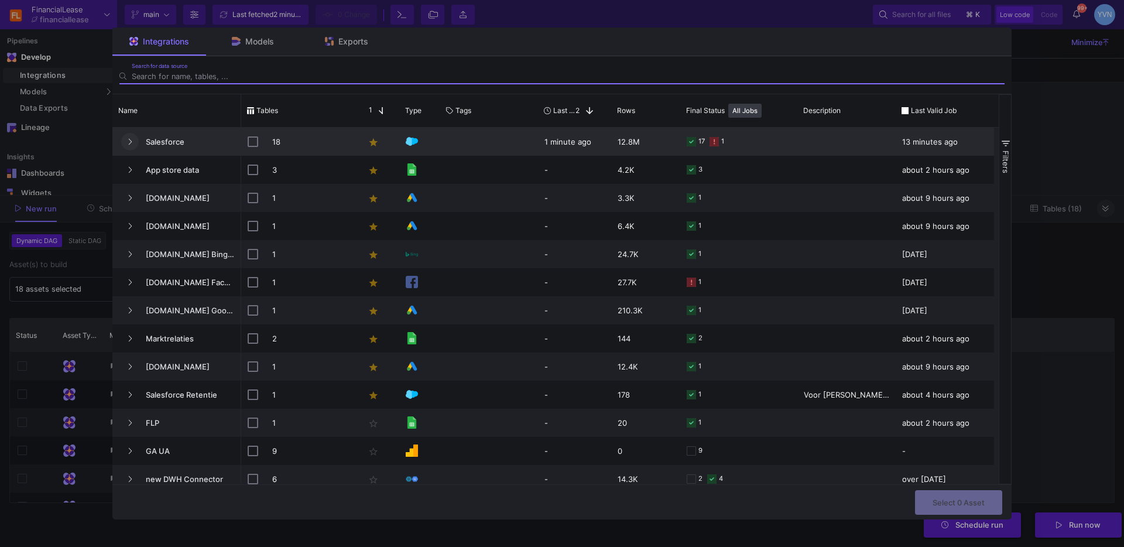
click at [131, 140] on icon "Press SPACE to select this row." at bounding box center [131, 141] width 4 height 6
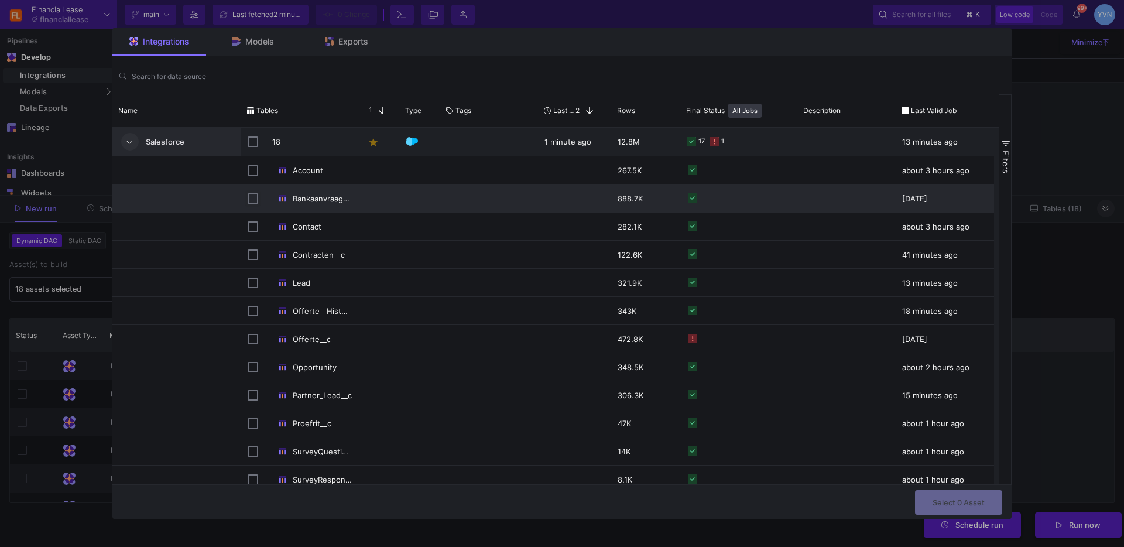
click at [254, 197] on input "Press Space to toggle row selection (unchecked)" at bounding box center [253, 198] width 11 height 11
checkbox input "true"
checkbox input "false"
click at [965, 510] on button "Select 1 Asset" at bounding box center [959, 501] width 86 height 25
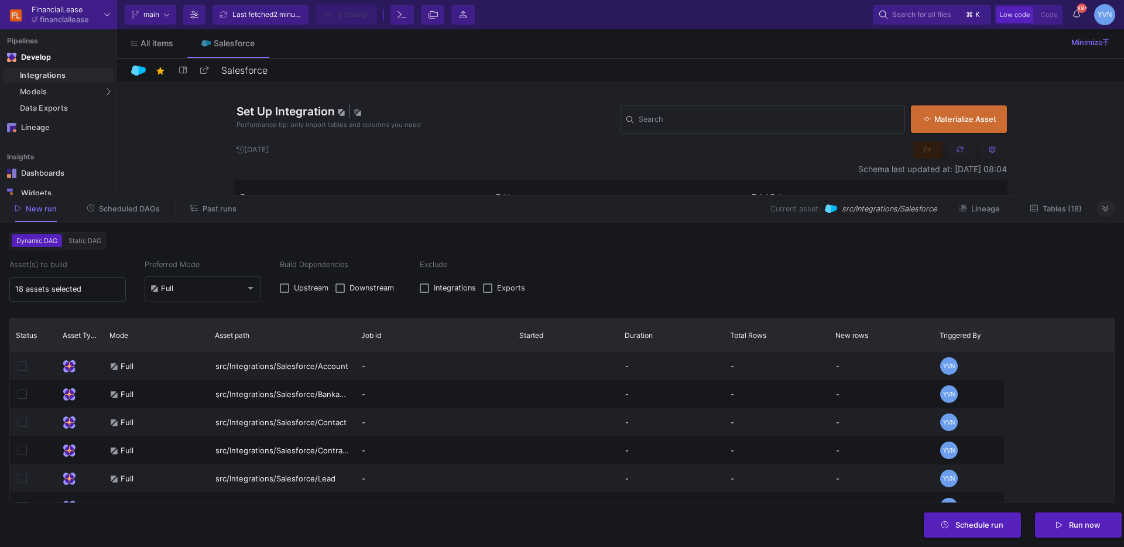
type input "1 asset selected"
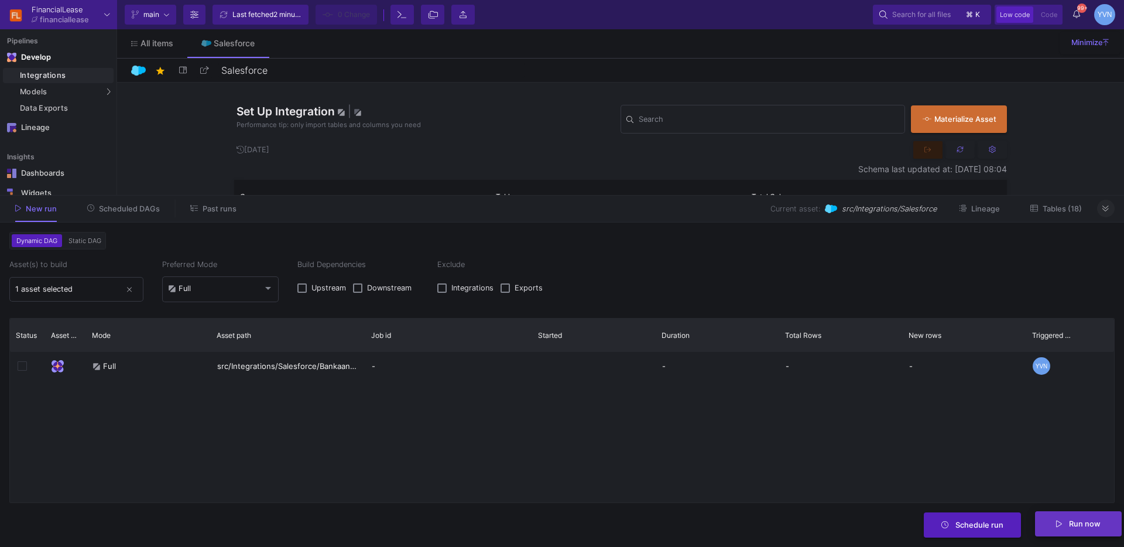
click at [1087, 531] on button "Run now" at bounding box center [1078, 523] width 87 height 25
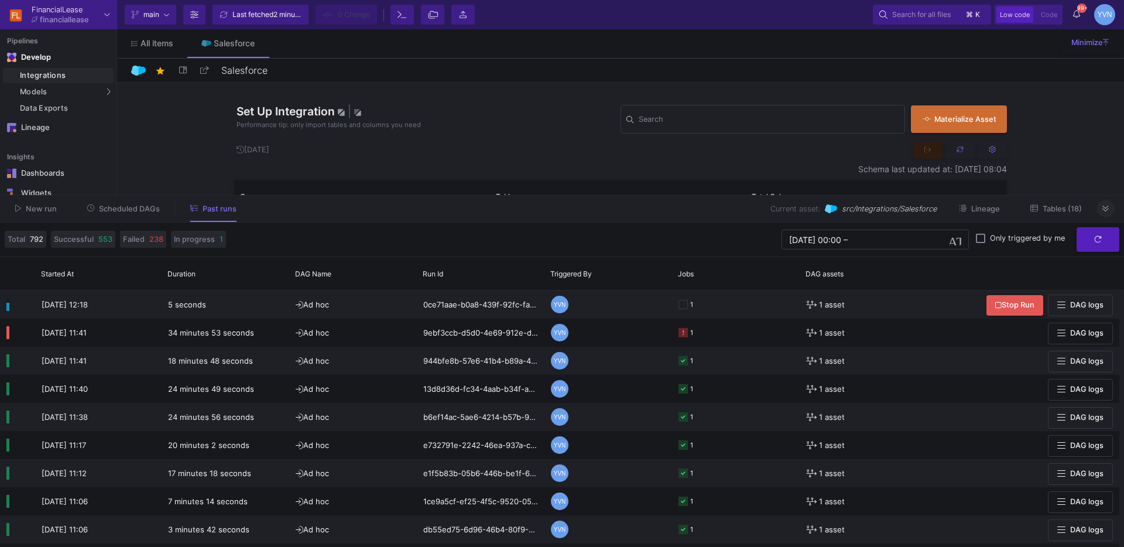
click at [1104, 210] on icon at bounding box center [1105, 208] width 6 height 6
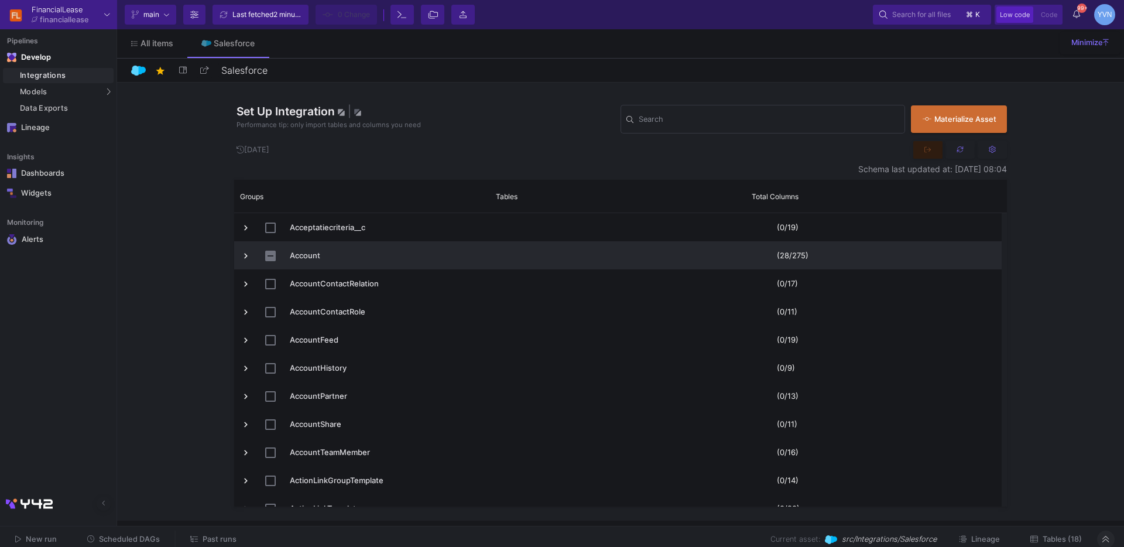
click at [239, 258] on div "Account" at bounding box center [362, 255] width 256 height 28
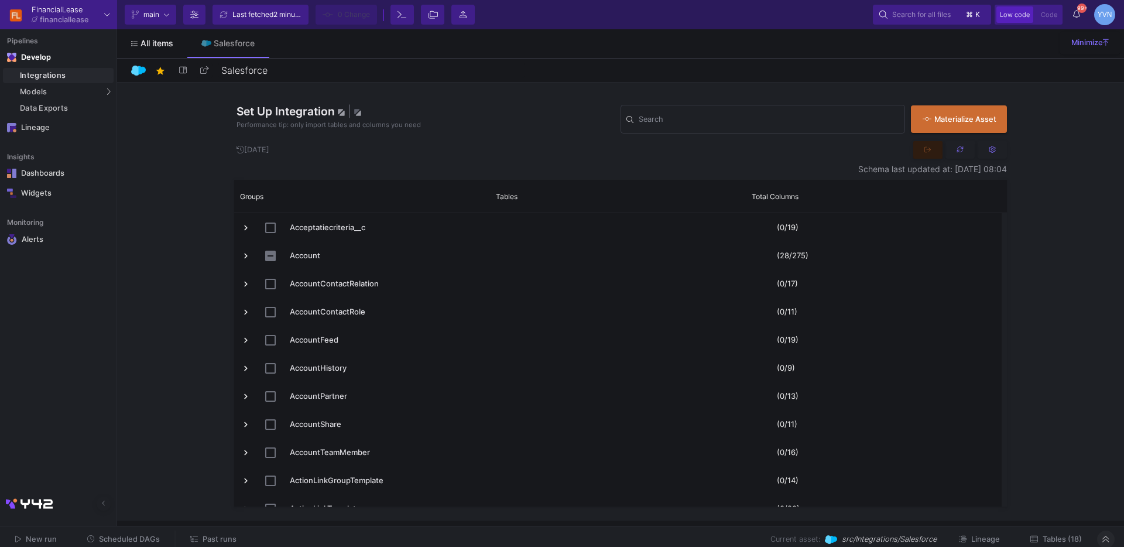
click at [159, 46] on span "All items" at bounding box center [156, 43] width 33 height 9
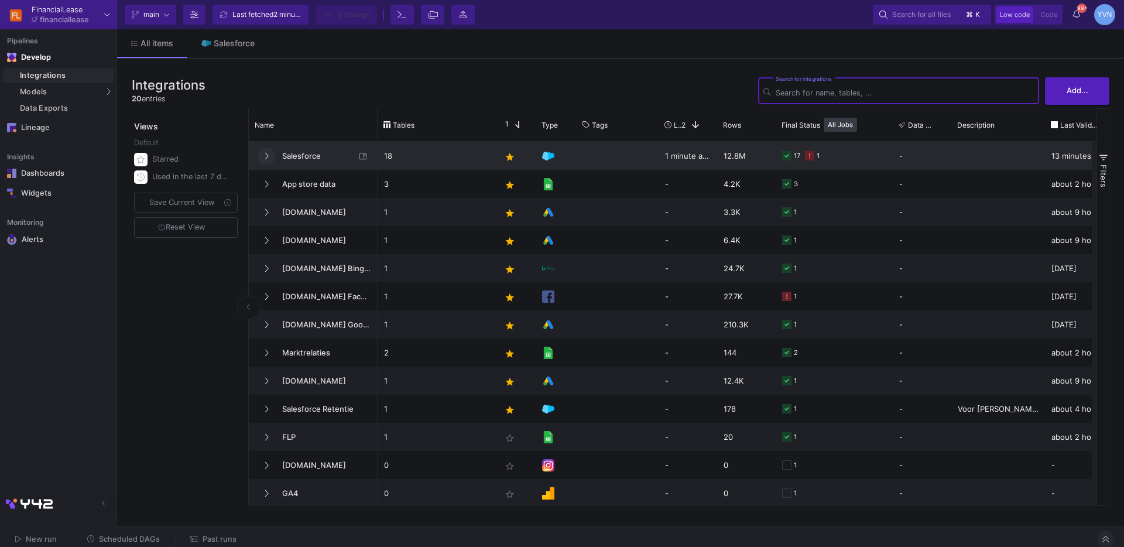
click at [265, 158] on icon at bounding box center [266, 156] width 5 height 8
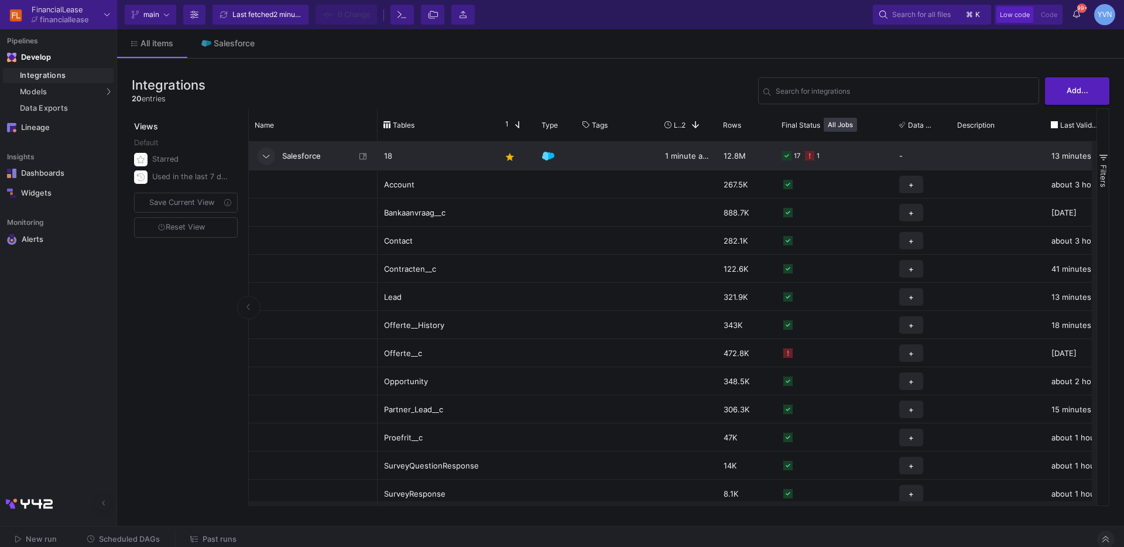
click at [265, 157] on icon at bounding box center [266, 156] width 6 height 8
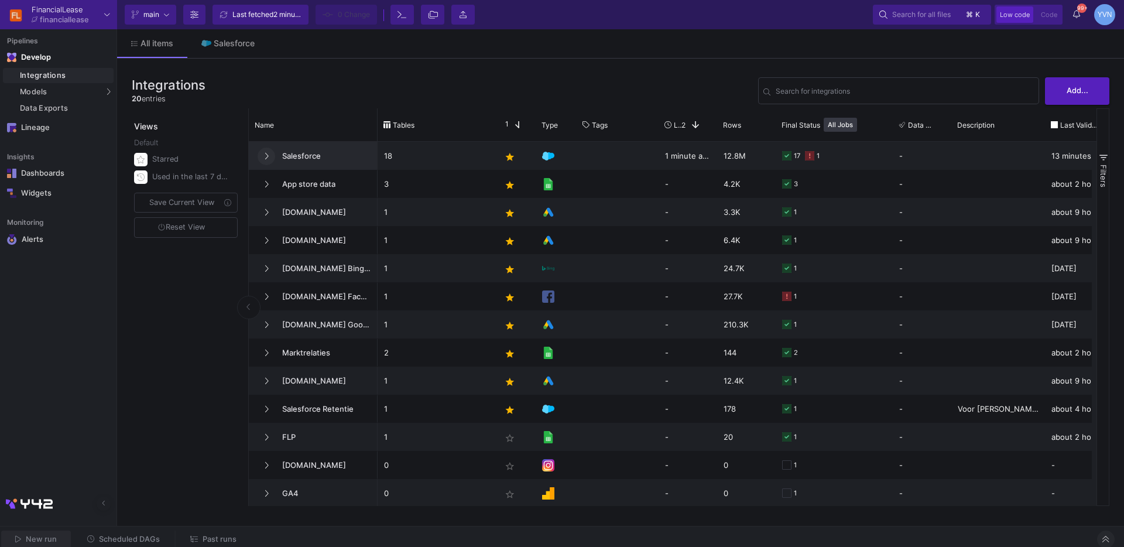
drag, startPoint x: 36, startPoint y: 537, endPoint x: 46, endPoint y: 538, distance: 10.0
click at [38, 537] on span "New run" at bounding box center [41, 538] width 31 height 9
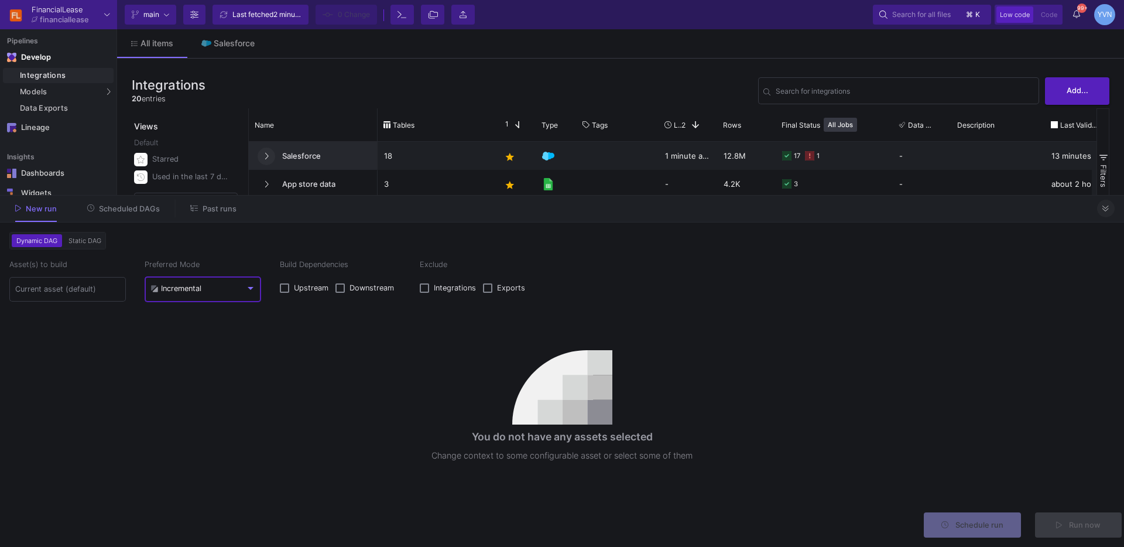
click at [188, 284] on div "Incremental" at bounding box center [175, 288] width 51 height 9
click at [166, 305] on div "Full" at bounding box center [161, 315] width 23 height 25
click at [98, 293] on input at bounding box center [67, 288] width 105 height 9
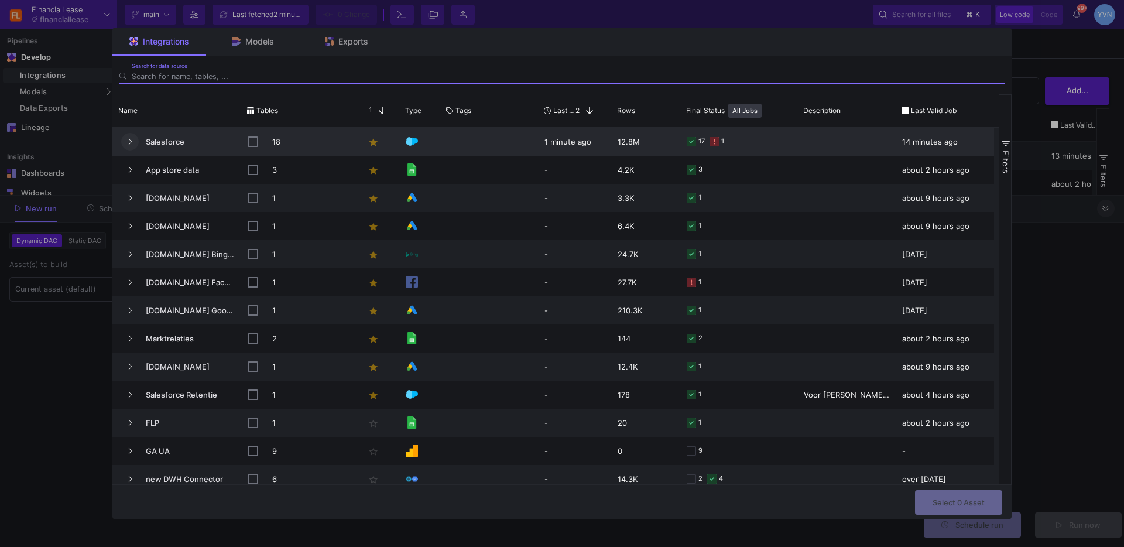
click at [132, 142] on button "Press SPACE to select this row." at bounding box center [130, 142] width 18 height 18
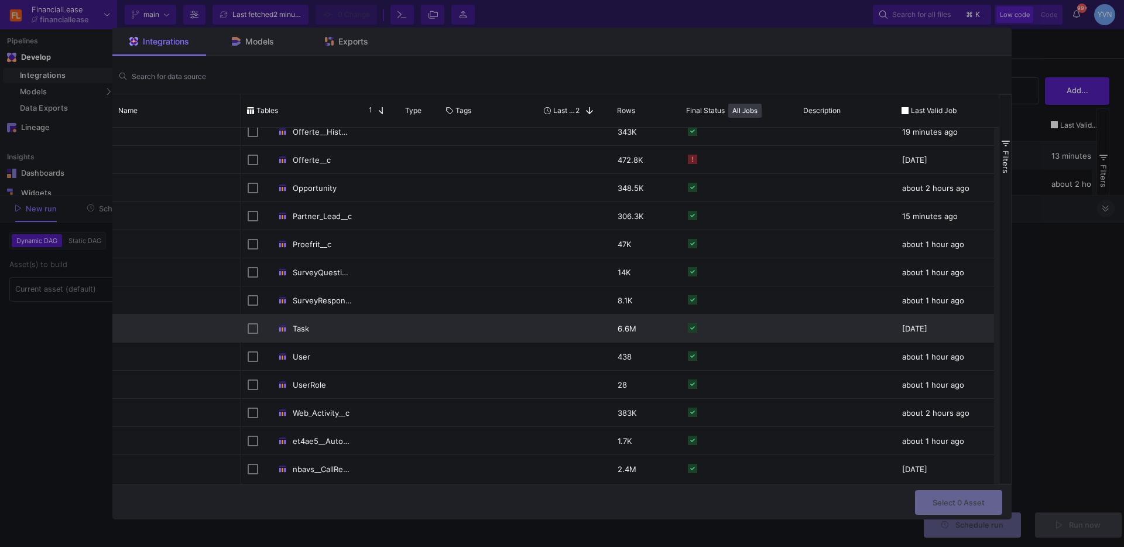
scroll to position [193, 0]
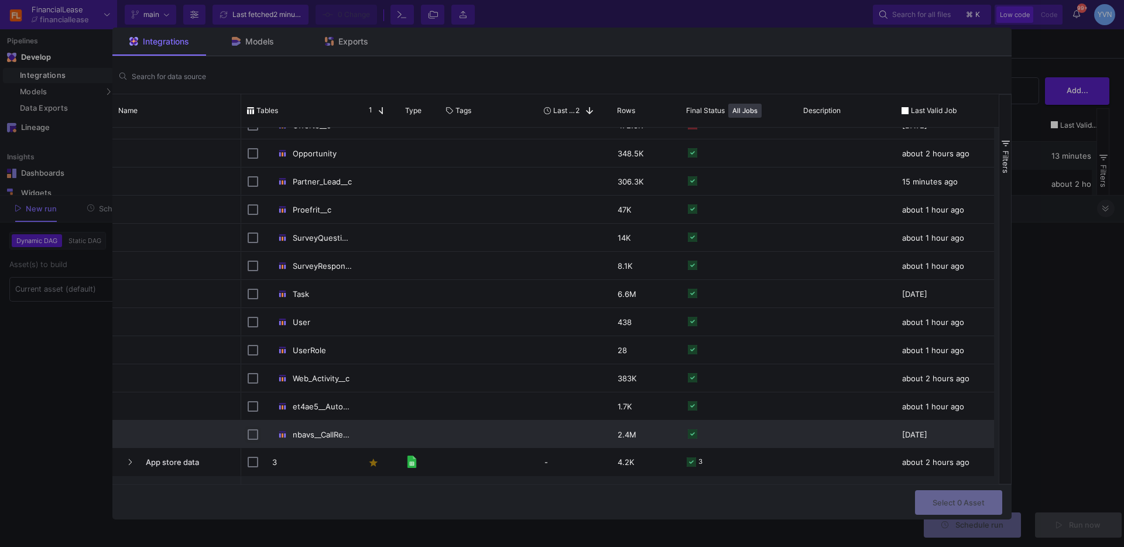
click at [248, 431] on input "Press Space to toggle row selection (unchecked)" at bounding box center [253, 434] width 11 height 11
checkbox input "true"
checkbox input "false"
click at [972, 500] on span "Select 1 Asset" at bounding box center [959, 500] width 51 height 9
type input "1 asset selected"
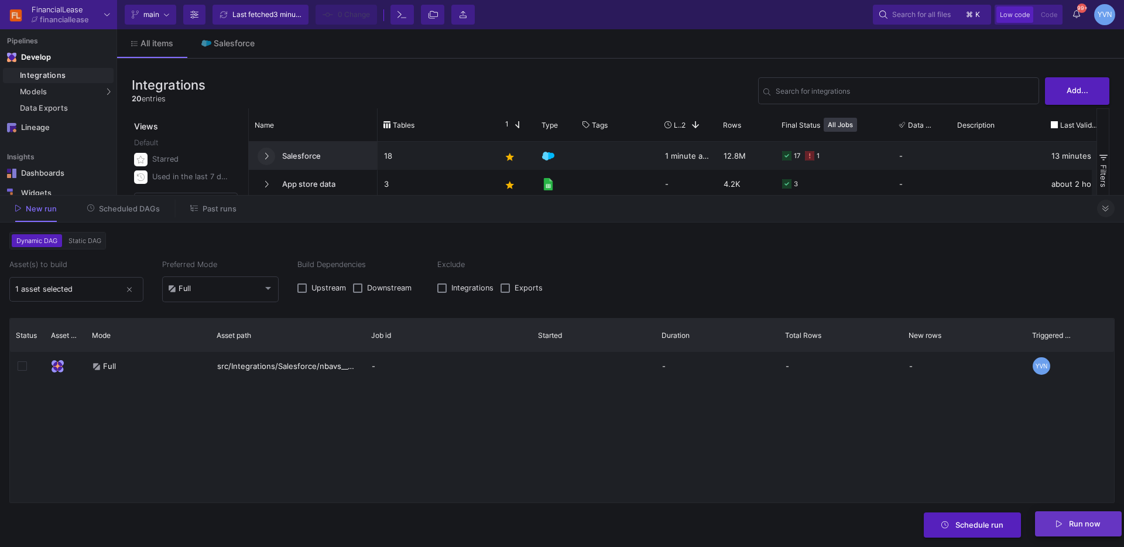
click at [1079, 521] on span "Run now" at bounding box center [1085, 523] width 32 height 9
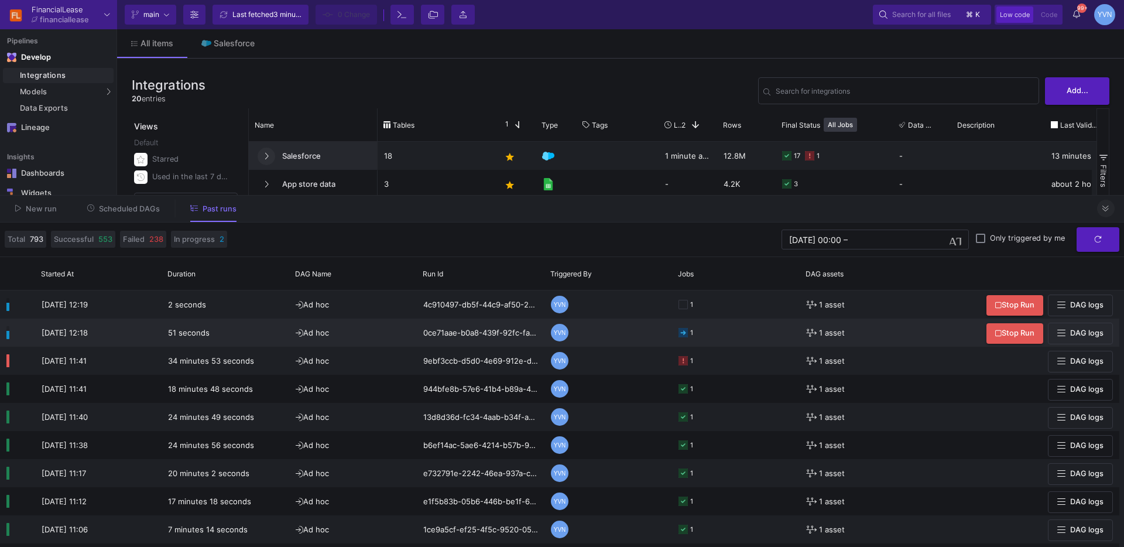
click at [689, 331] on div "1" at bounding box center [685, 333] width 15 height 28
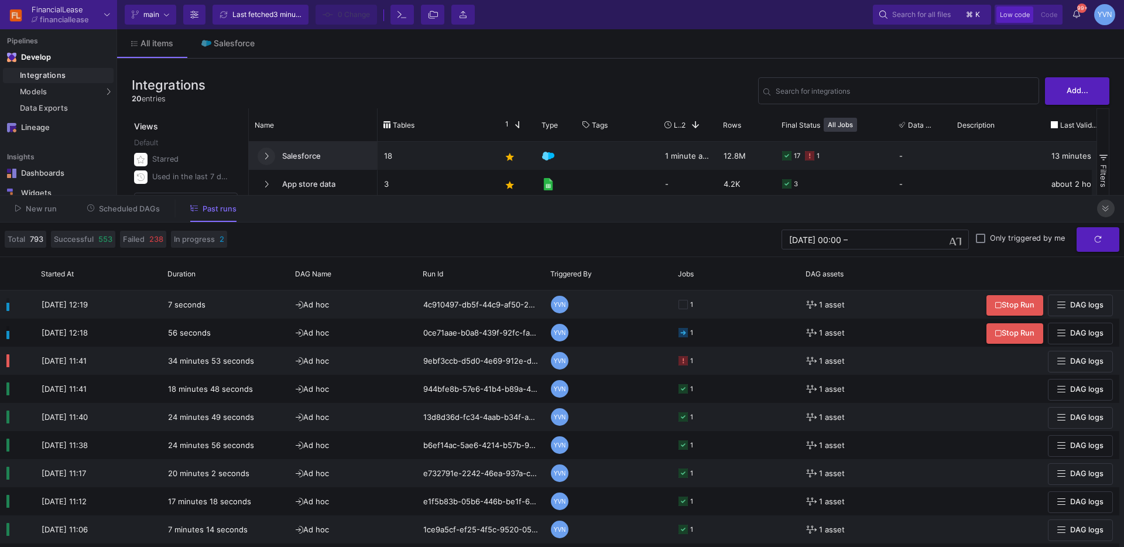
click at [1106, 209] on icon at bounding box center [1105, 209] width 6 height 8
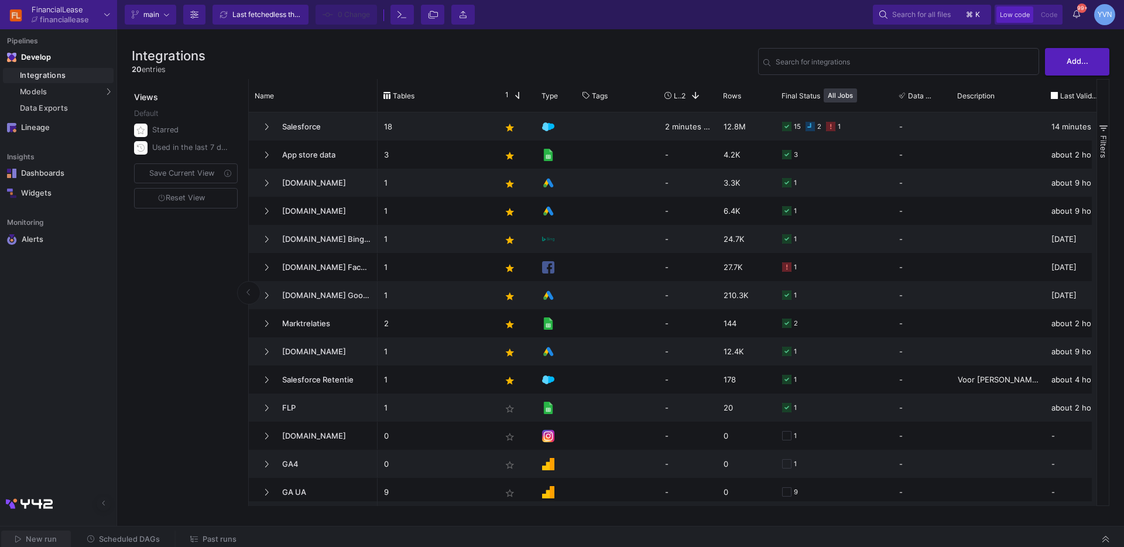
click at [47, 539] on span "New run" at bounding box center [41, 538] width 31 height 9
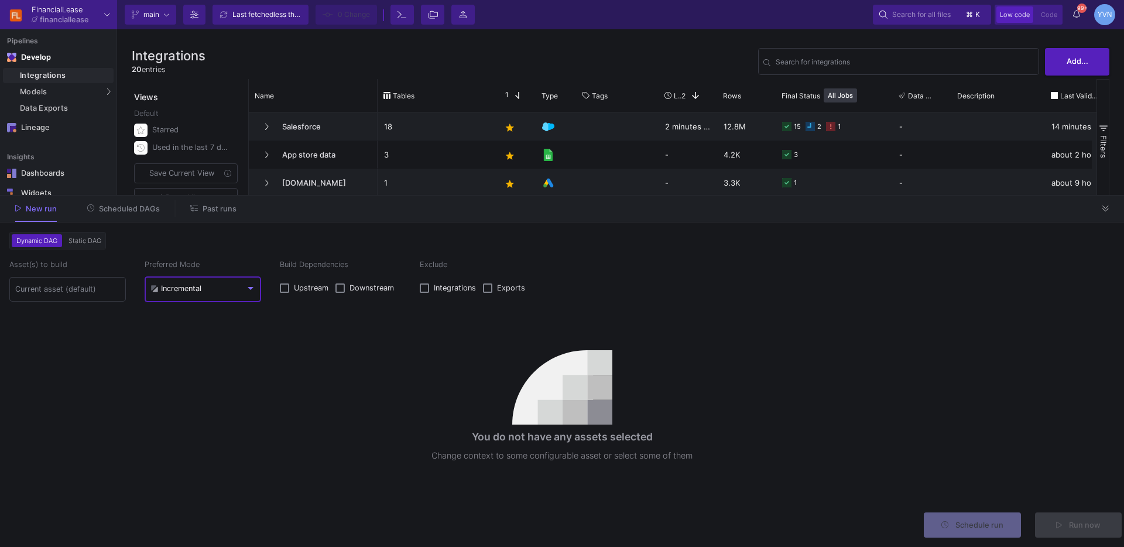
click at [203, 288] on mat-select-trigger "Incremental" at bounding box center [197, 288] width 95 height 9
drag, startPoint x: 191, startPoint y: 319, endPoint x: 162, endPoint y: 312, distance: 30.1
click at [187, 317] on span "Full" at bounding box center [202, 316] width 105 height 26
click at [75, 296] on div at bounding box center [67, 288] width 105 height 26
click at [76, 285] on input at bounding box center [67, 288] width 105 height 9
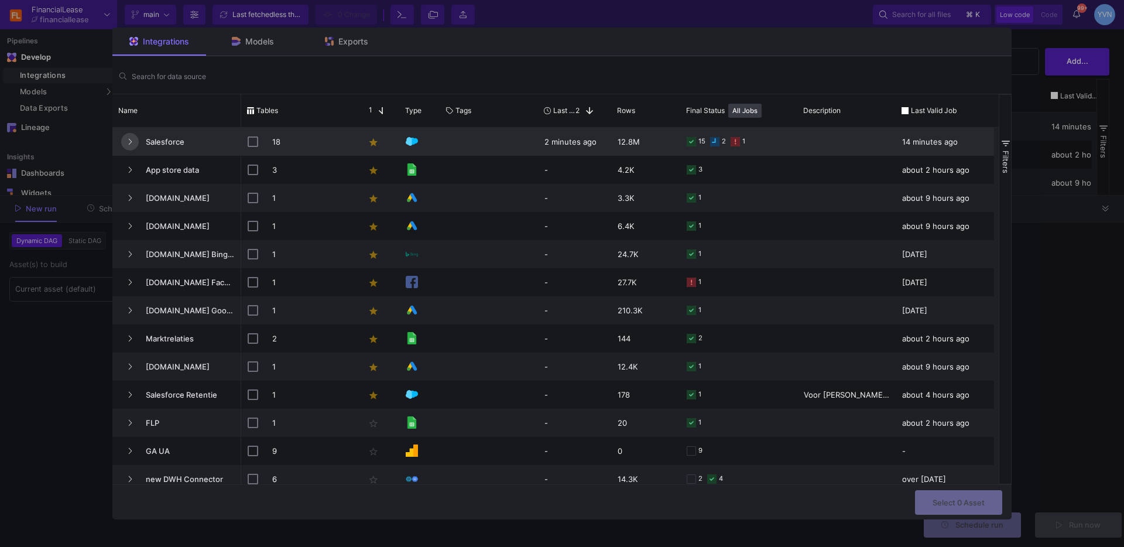
drag, startPoint x: 127, startPoint y: 142, endPoint x: 200, endPoint y: 140, distance: 73.2
click at [128, 142] on icon "Press SPACE to select this row." at bounding box center [130, 142] width 5 height 8
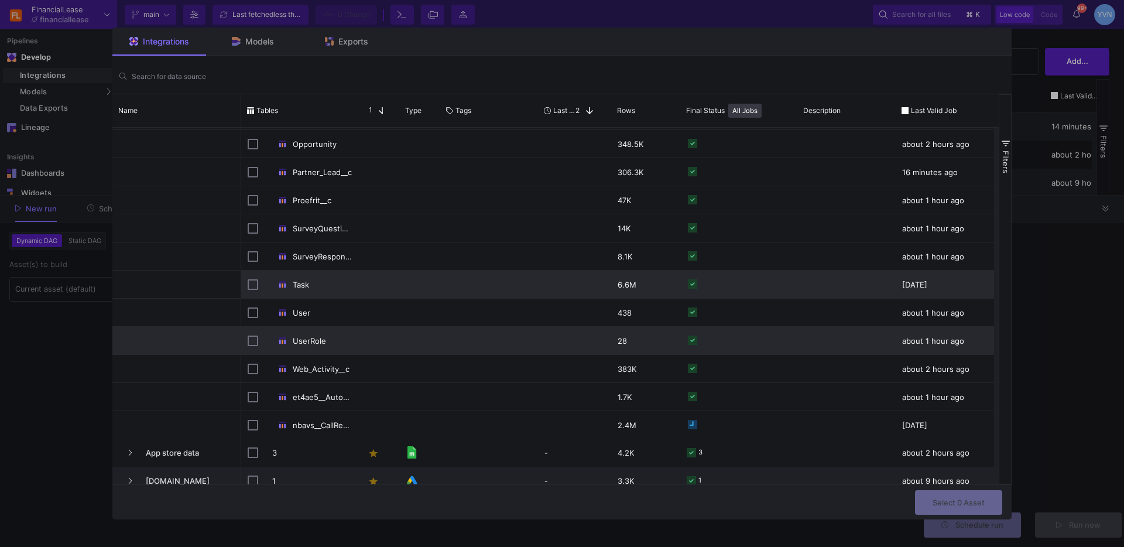
scroll to position [230, 0]
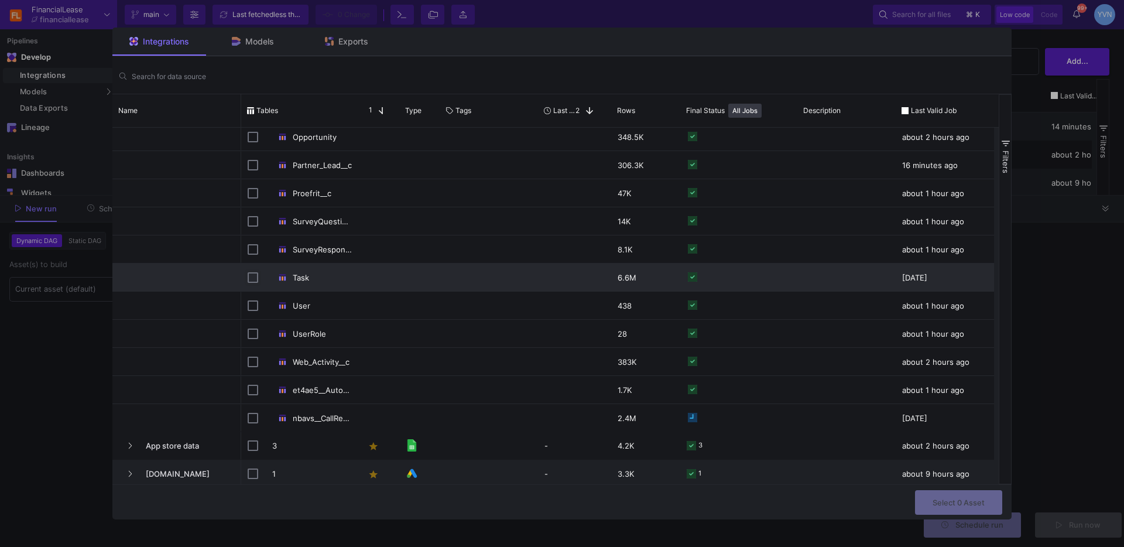
click at [252, 277] on input "Press Space to toggle row selection (unchecked)" at bounding box center [253, 277] width 11 height 11
checkbox input "true"
checkbox input "false"
click at [968, 502] on span "Select 1 Asset" at bounding box center [959, 500] width 51 height 9
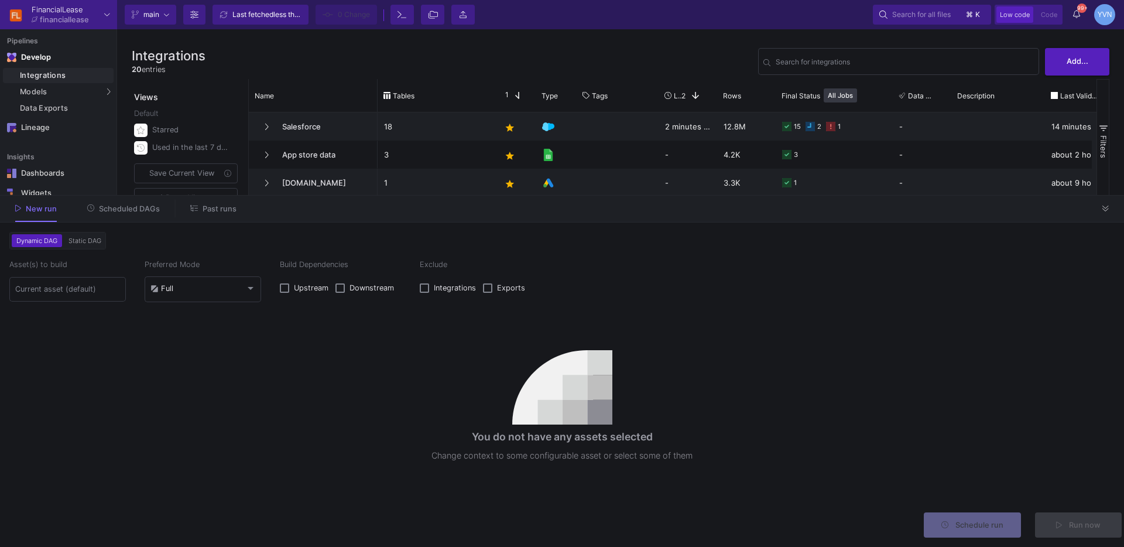
type input "1 asset selected"
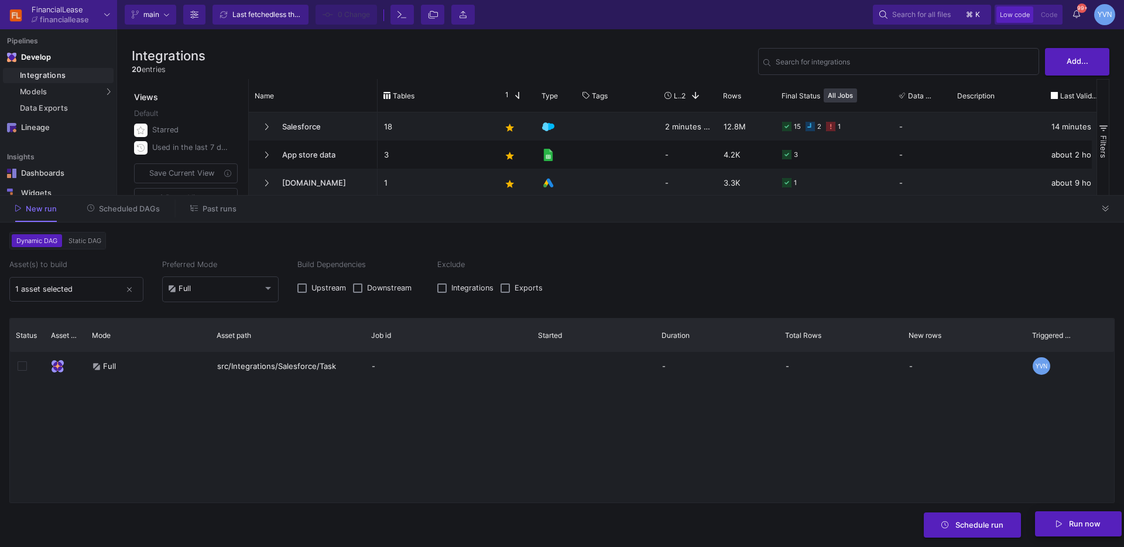
click at [1087, 527] on span "Run now" at bounding box center [1085, 523] width 32 height 9
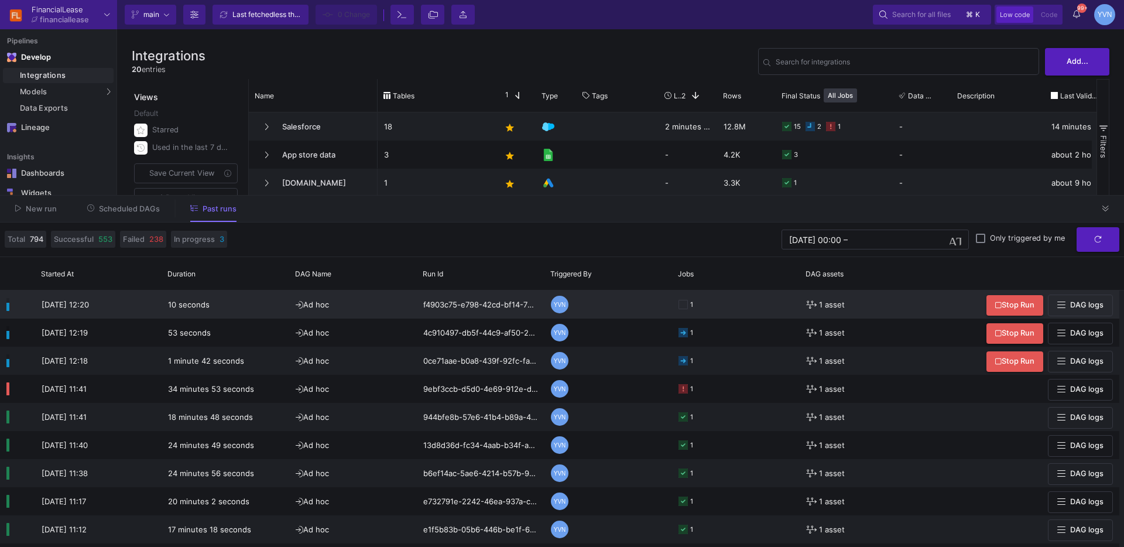
click at [1103, 306] on span "DAG logs" at bounding box center [1086, 304] width 33 height 9
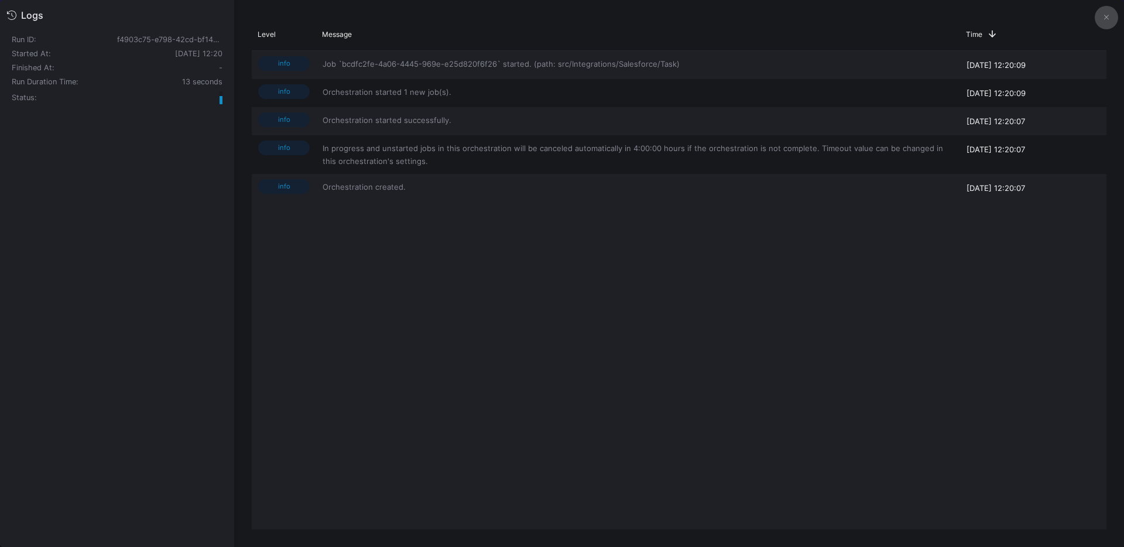
click at [1117, 14] on button at bounding box center [1105, 17] width 23 height 23
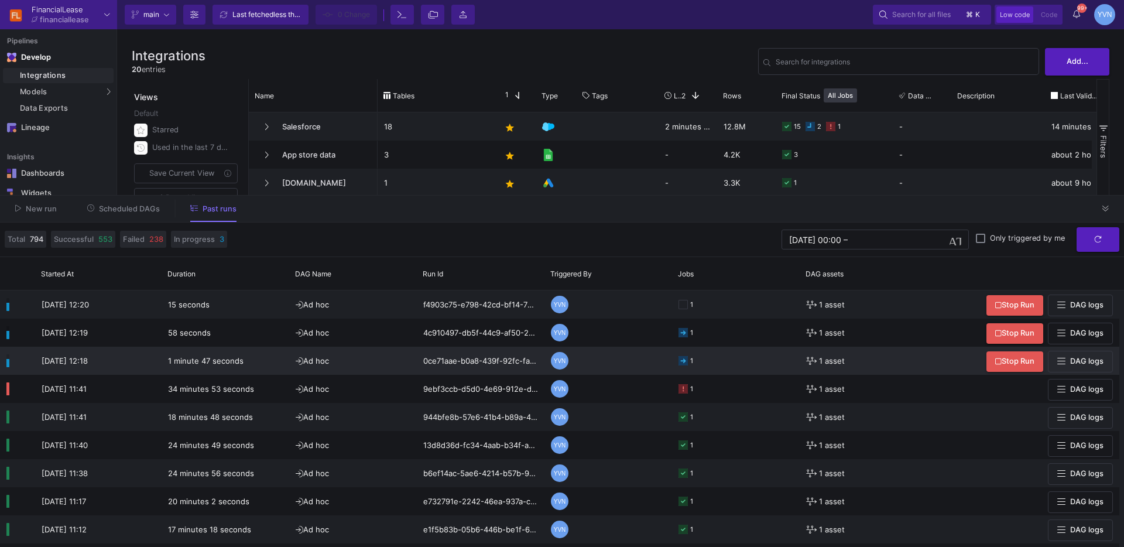
click at [679, 359] on icon at bounding box center [682, 360] width 9 height 9
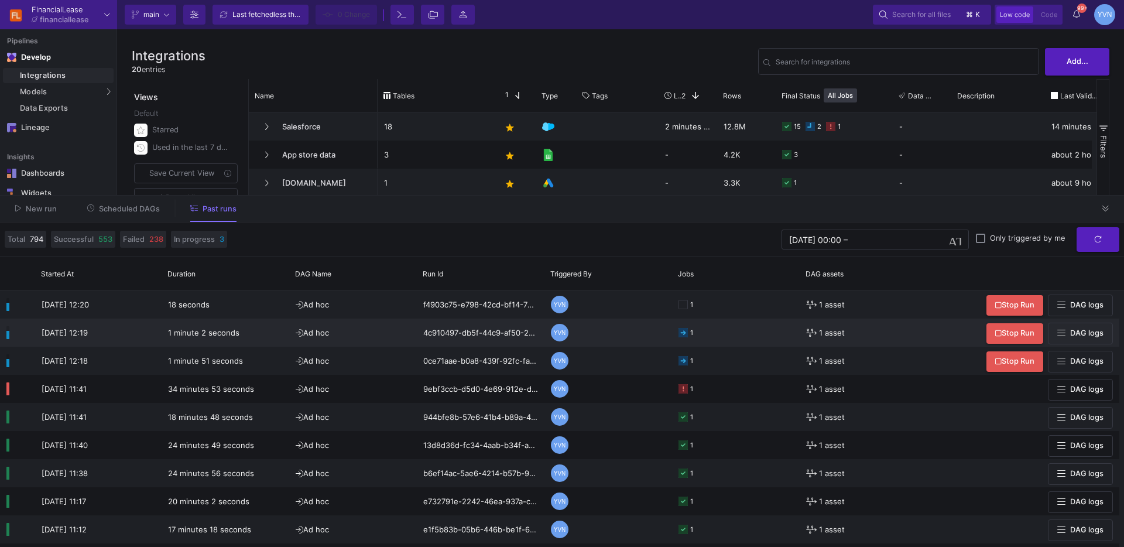
drag, startPoint x: 550, startPoint y: 339, endPoint x: 557, endPoint y: 337, distance: 6.7
click at [557, 337] on div "YVN" at bounding box center [560, 333] width 18 height 18
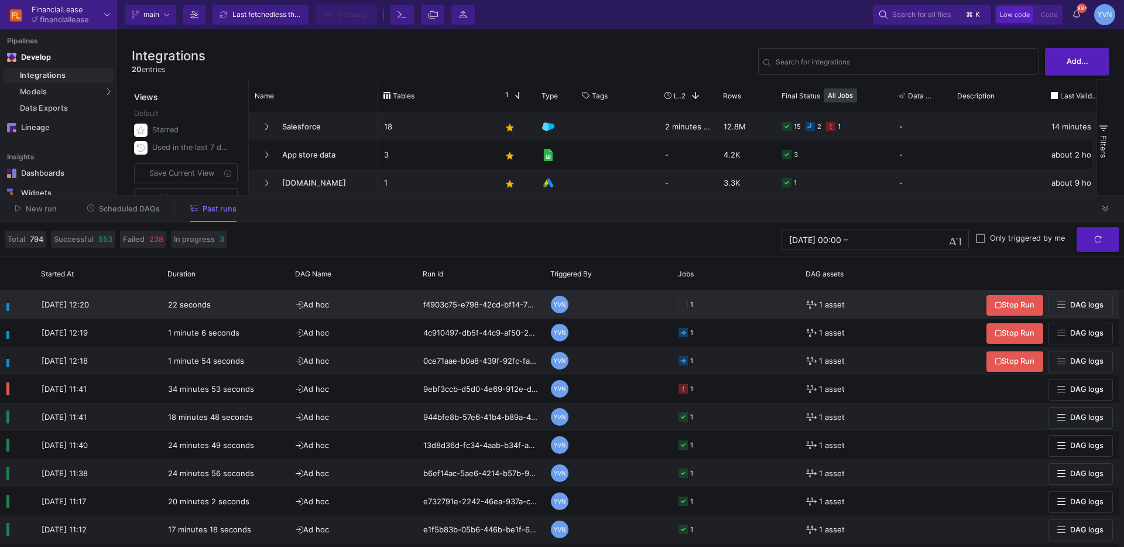
click at [554, 301] on div "YVN" at bounding box center [560, 305] width 18 height 18
click at [562, 306] on div "YVN" at bounding box center [560, 305] width 18 height 18
click at [1110, 209] on button at bounding box center [1106, 209] width 18 height 18
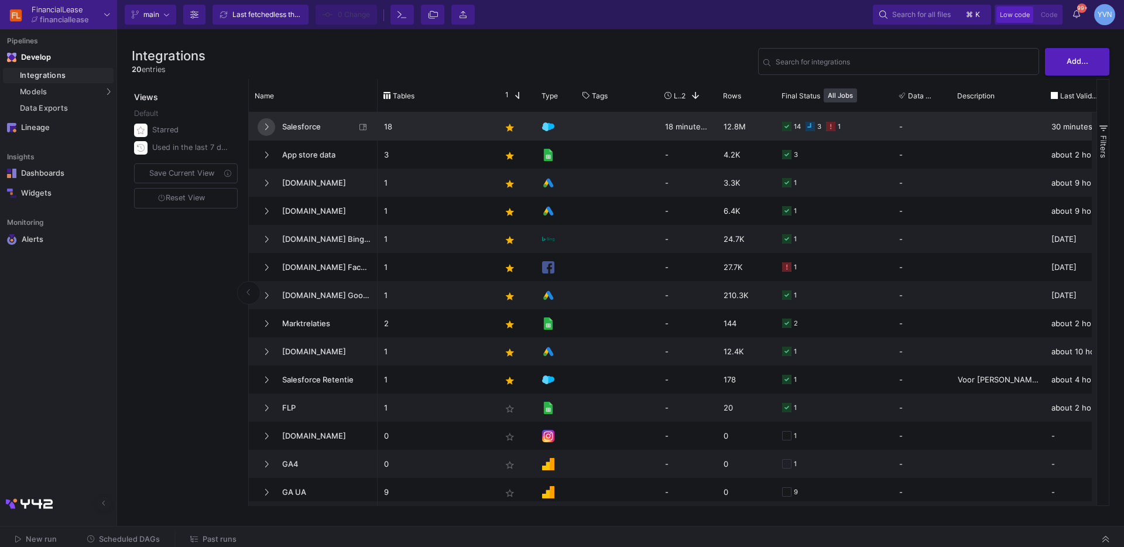
click at [268, 126] on icon at bounding box center [266, 127] width 5 height 8
click at [272, 128] on button at bounding box center [267, 127] width 18 height 18
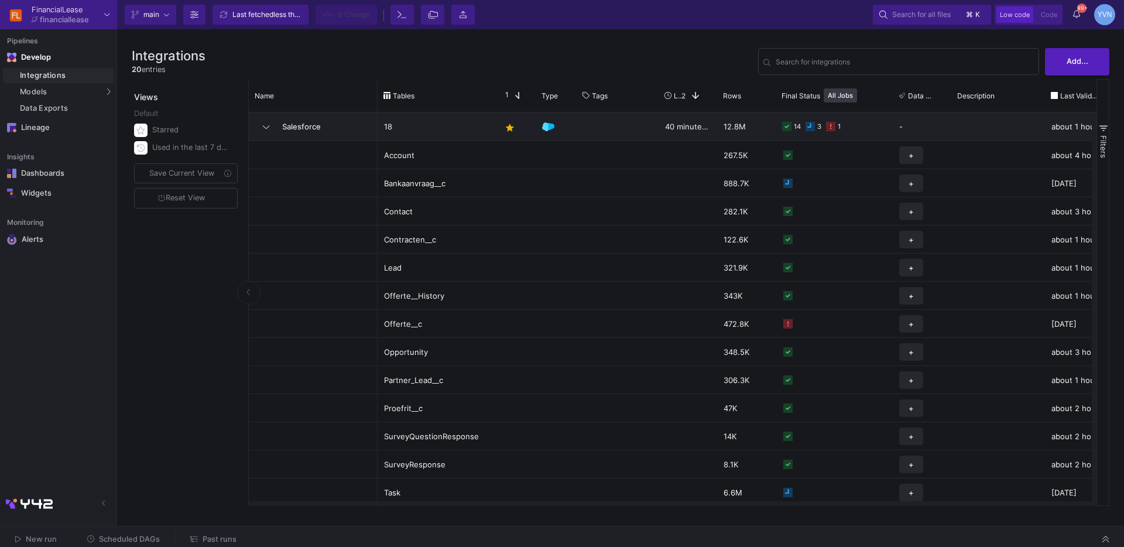
click at [228, 540] on span "Past runs" at bounding box center [220, 538] width 34 height 9
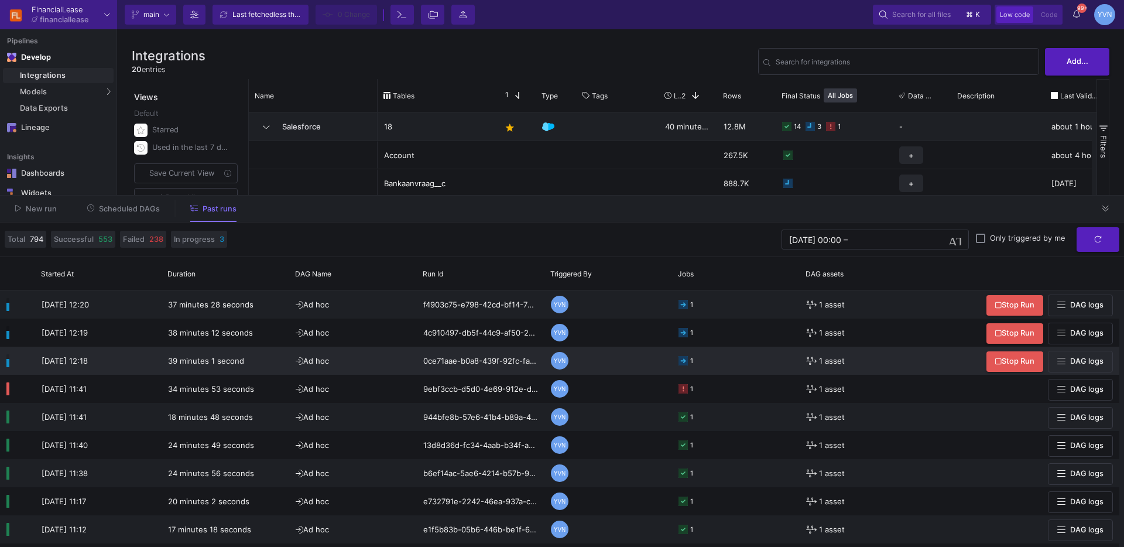
click at [685, 363] on icon at bounding box center [682, 360] width 9 height 9
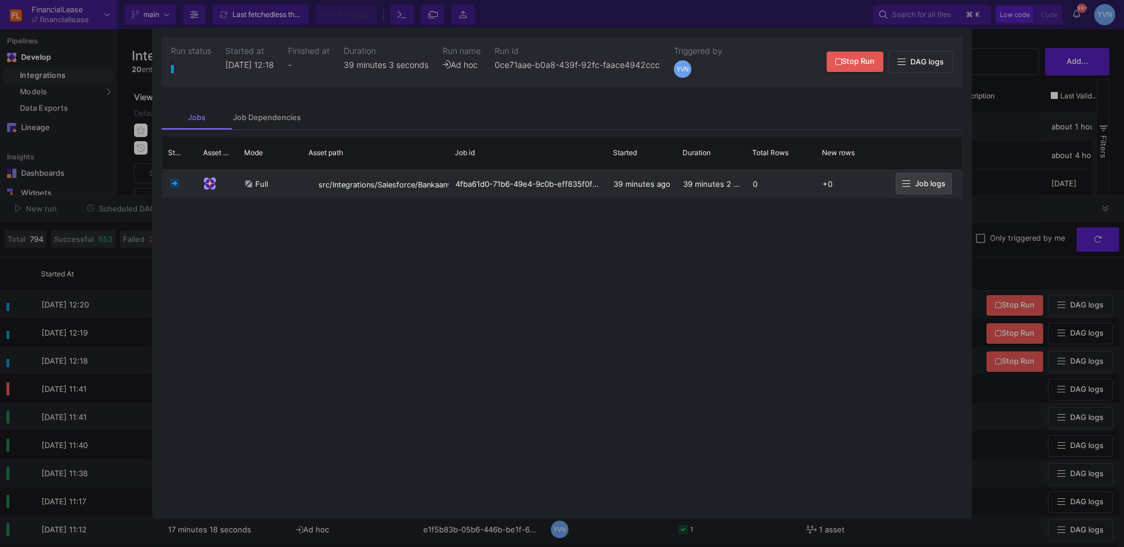
click at [943, 179] on span "Job logs" at bounding box center [930, 183] width 30 height 9
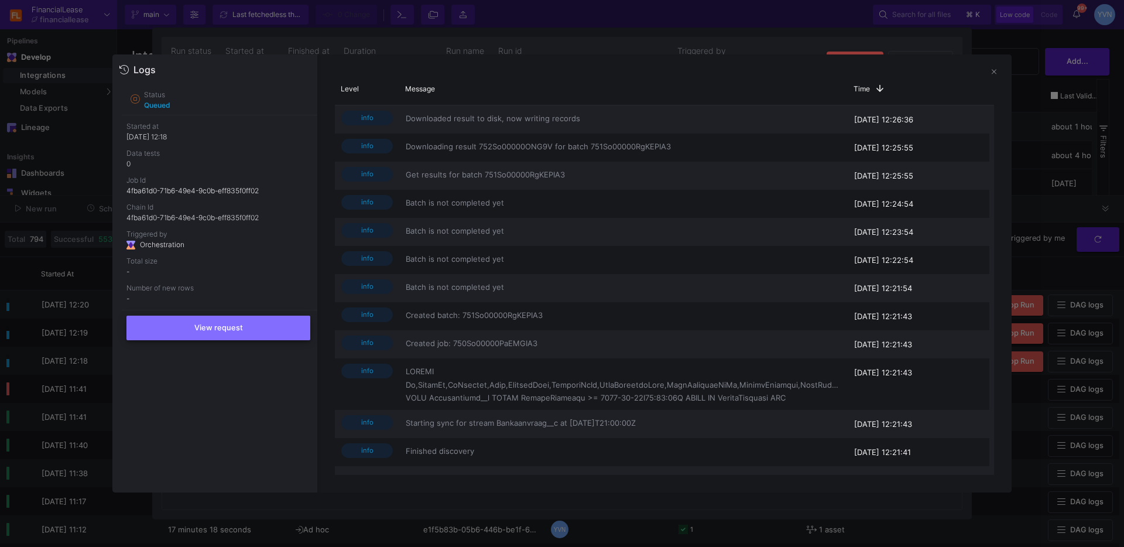
click at [260, 330] on button "View request" at bounding box center [218, 327] width 184 height 25
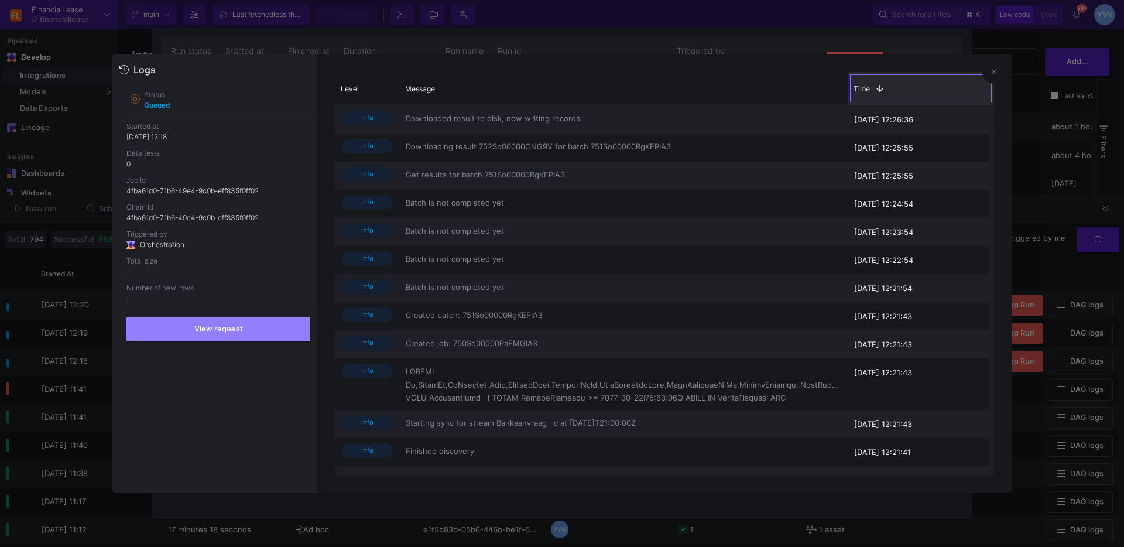
click at [983, 80] on div "Time 1" at bounding box center [920, 88] width 135 height 16
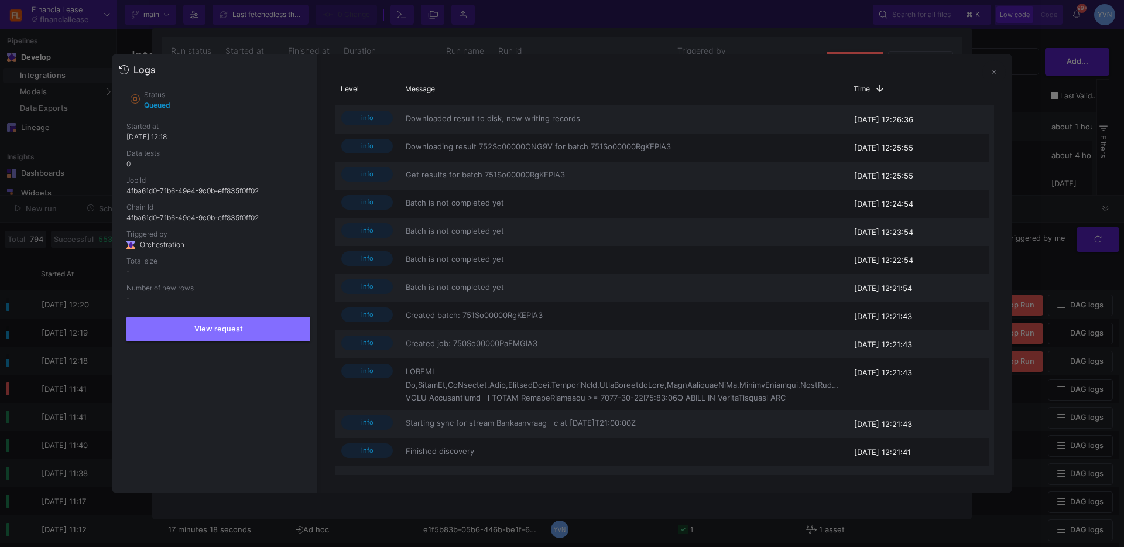
click at [992, 74] on icon at bounding box center [993, 72] width 5 height 8
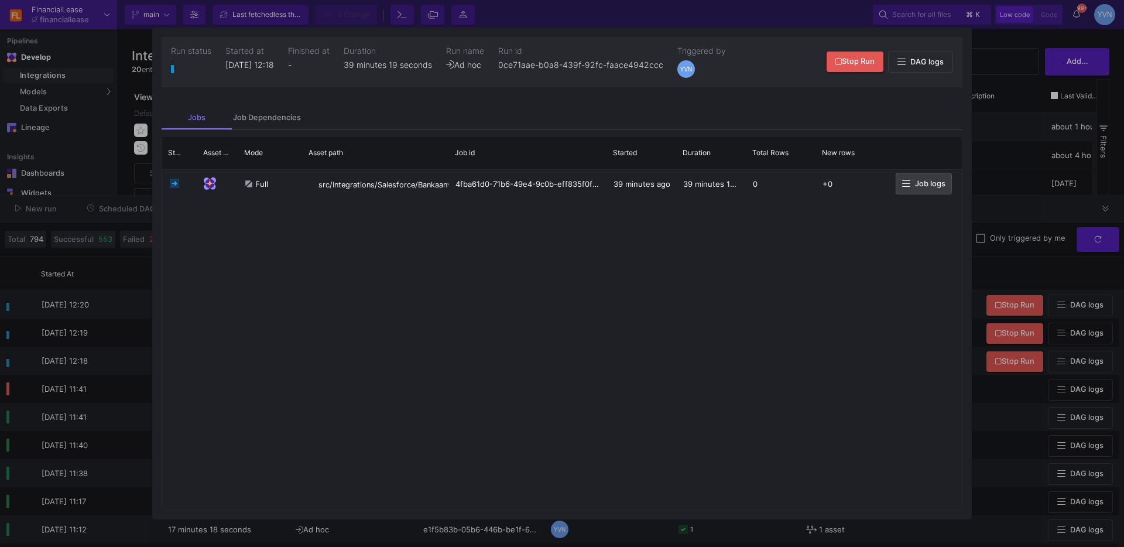
click at [1020, 188] on div at bounding box center [562, 273] width 1124 height 547
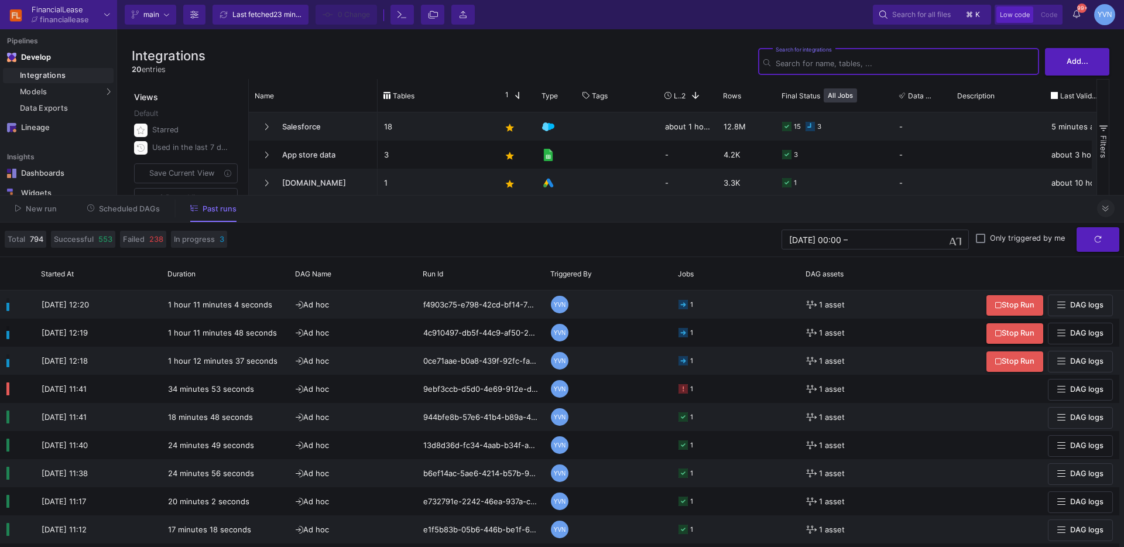
click at [1105, 211] on icon at bounding box center [1105, 209] width 6 height 8
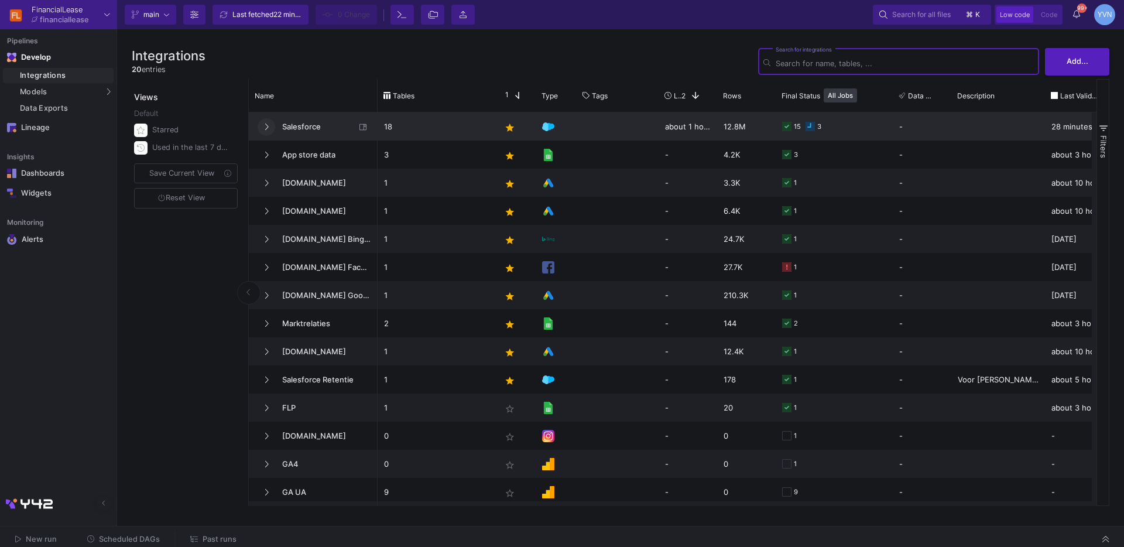
click at [266, 127] on icon at bounding box center [266, 127] width 5 height 8
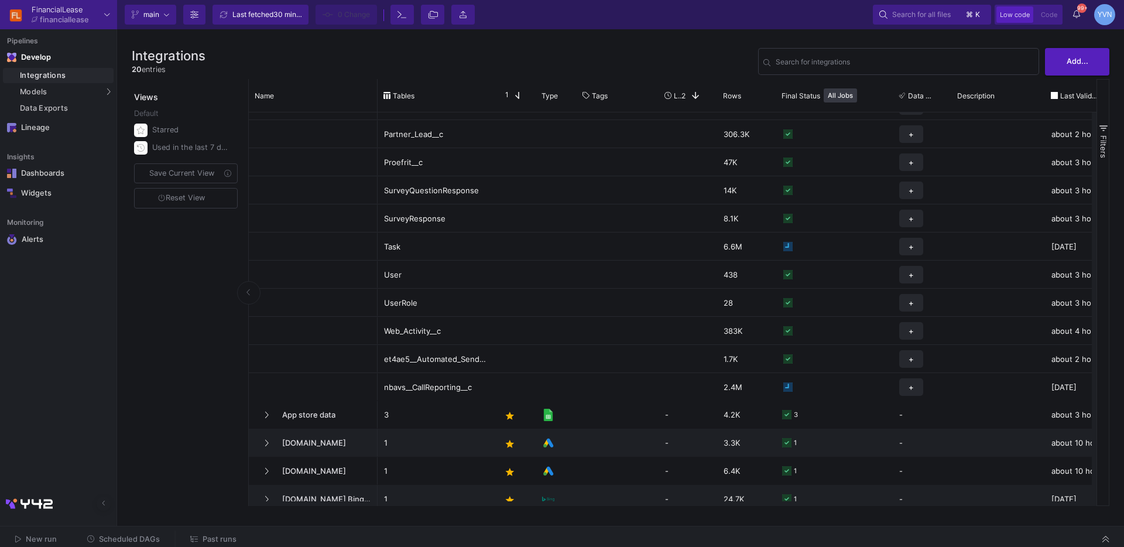
click at [224, 285] on div "Views Default Starred Used in the last 7 days Save Current View Reset View" at bounding box center [187, 292] width 111 height 427
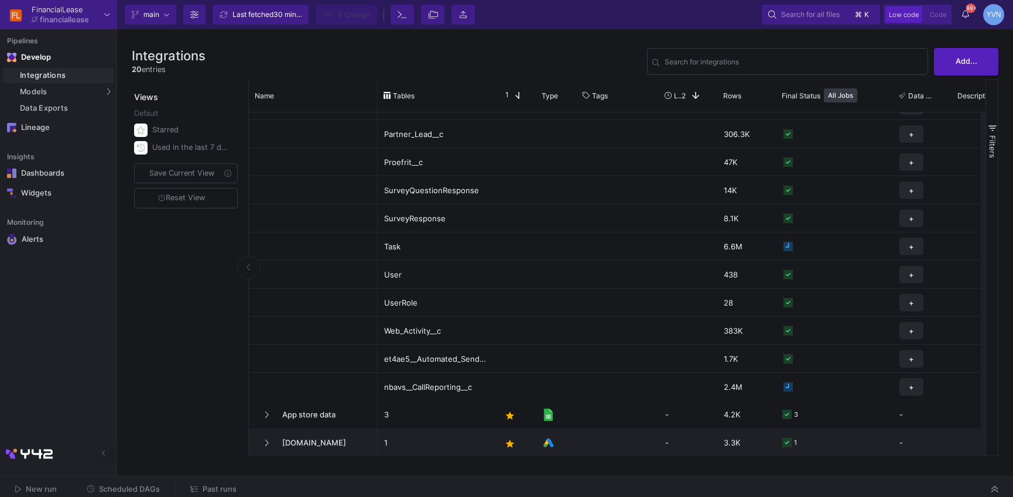
click at [209, 488] on span "Past runs" at bounding box center [220, 489] width 34 height 9
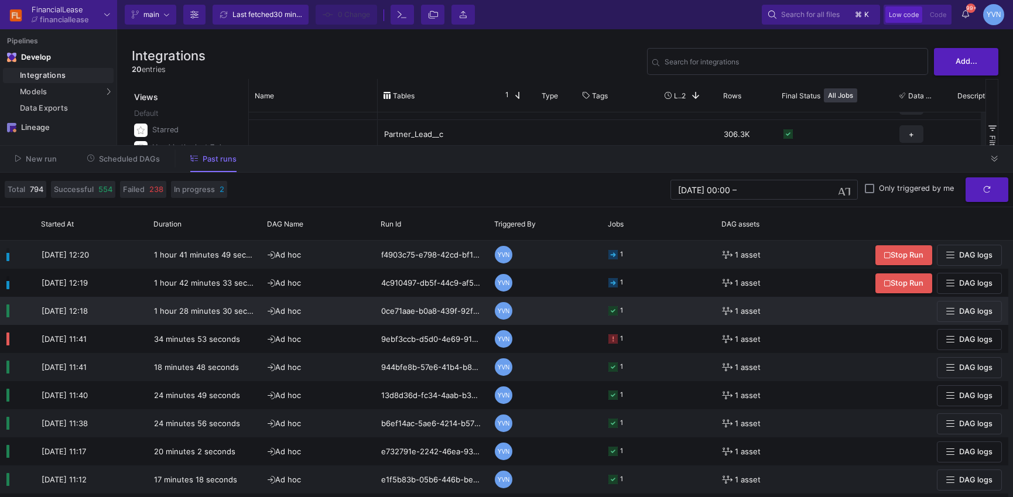
click at [501, 308] on div "YVN" at bounding box center [504, 311] width 18 height 18
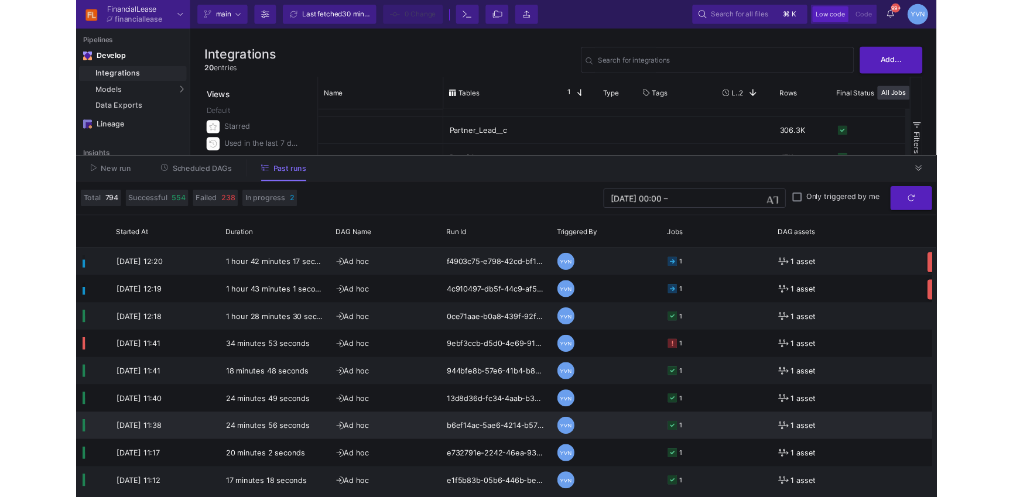
scroll to position [246, 0]
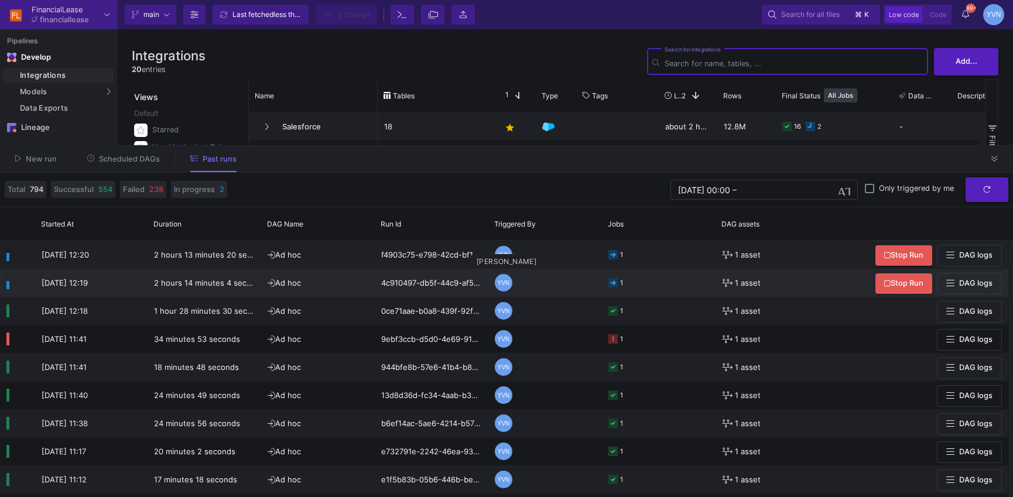
click at [502, 282] on div "YVN" at bounding box center [504, 283] width 18 height 18
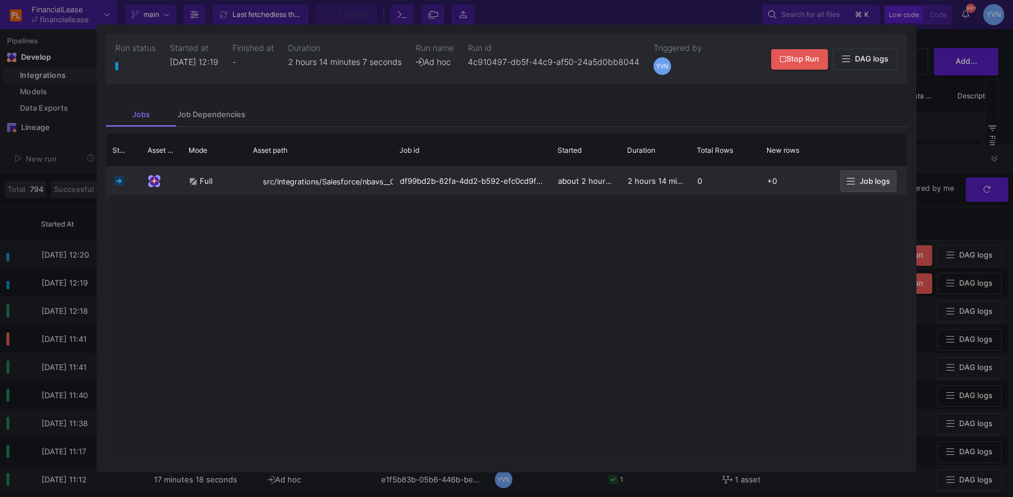
click at [877, 182] on span "Job logs" at bounding box center [874, 181] width 30 height 9
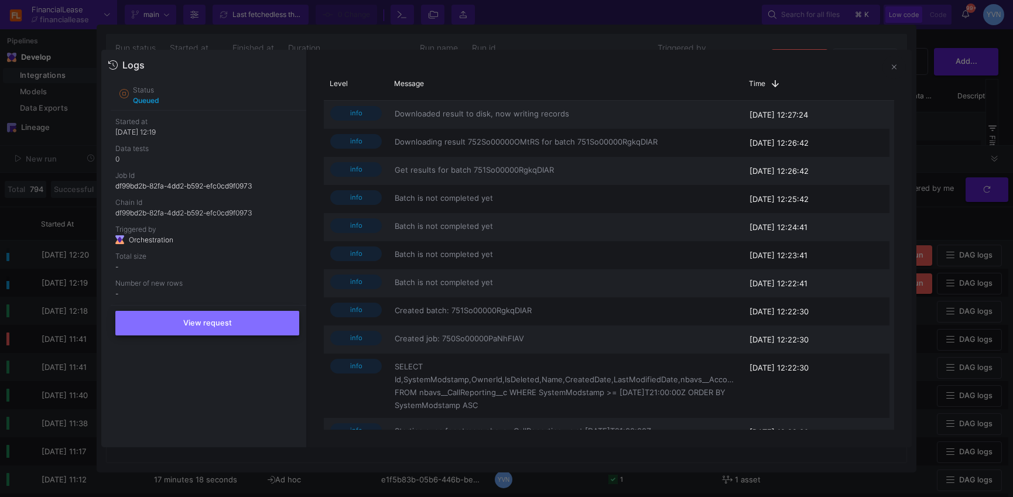
click at [231, 326] on button "View request" at bounding box center [207, 323] width 184 height 25
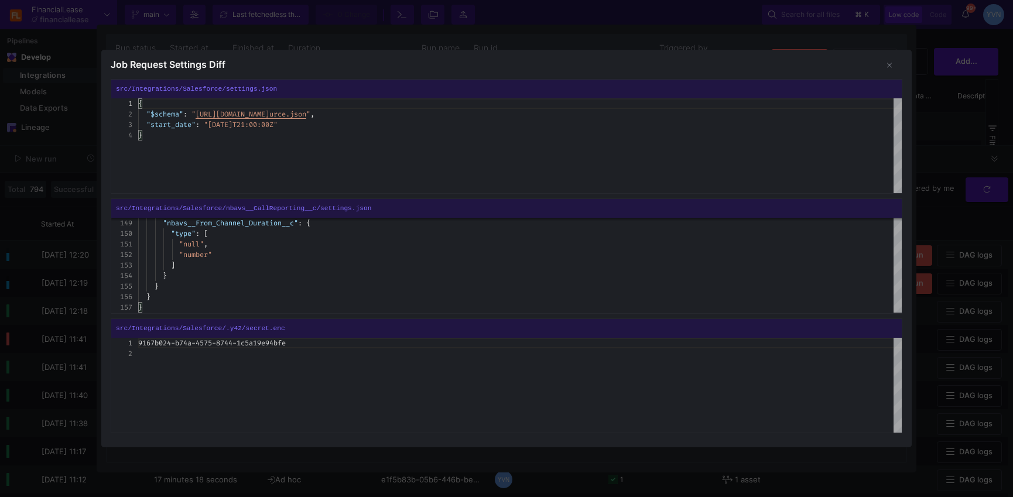
click at [592, 396] on div "9167b024-b74a-4575-8744-1c5a19e94bfe" at bounding box center [519, 385] width 763 height 95
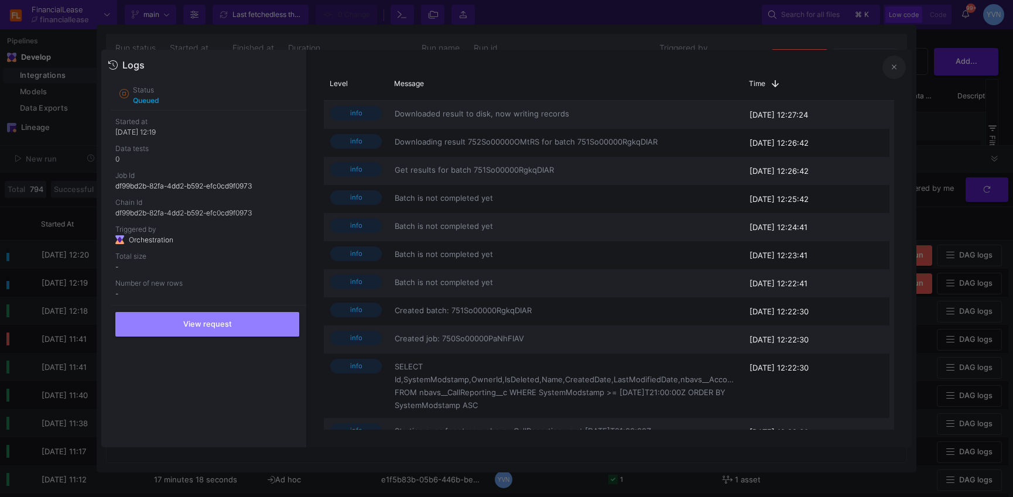
click at [898, 70] on button at bounding box center [893, 67] width 23 height 23
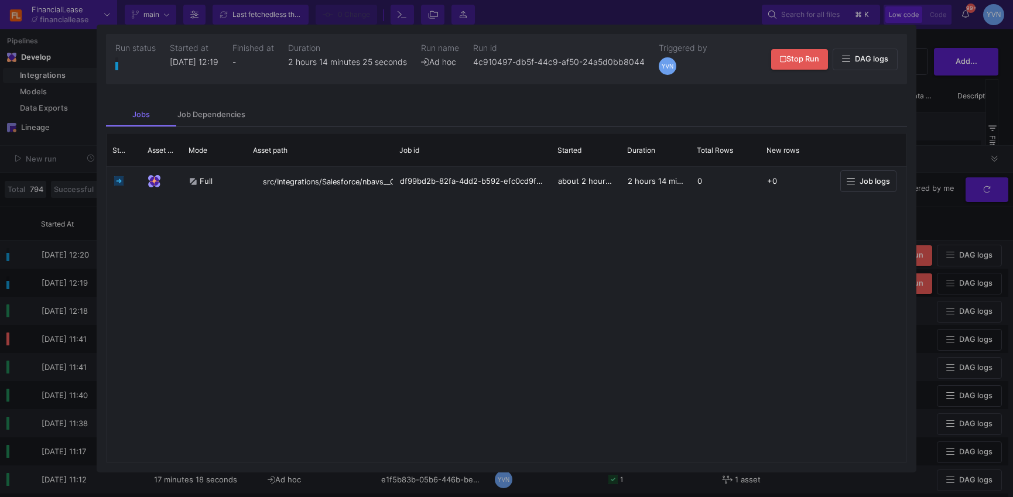
click at [943, 119] on div at bounding box center [506, 248] width 1013 height 497
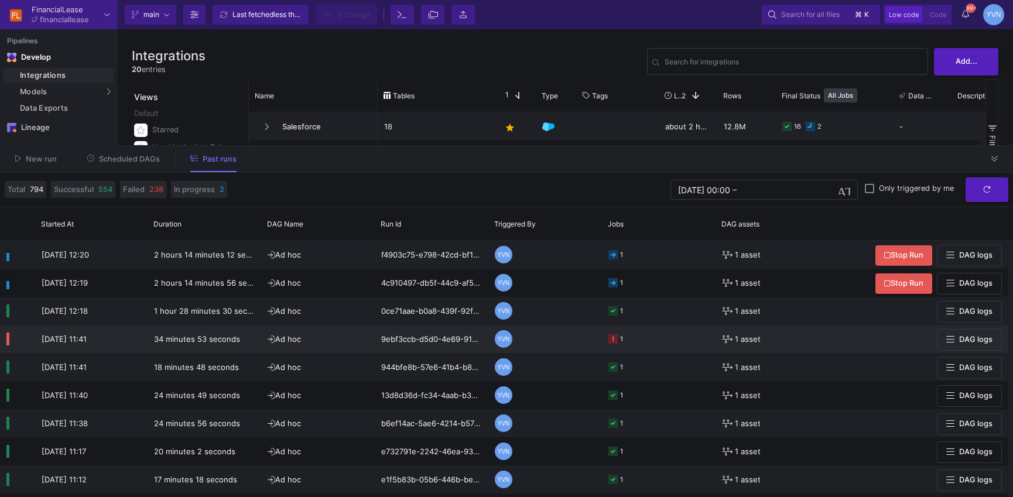
click at [966, 342] on span "DAG logs" at bounding box center [975, 339] width 33 height 9
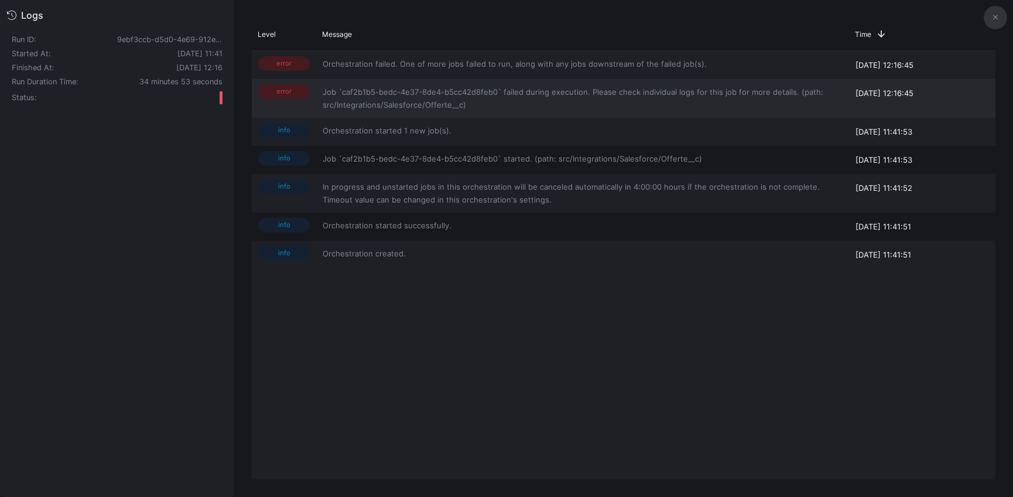
click at [463, 95] on span "Job `caf2b1b5-bedc-4e37-8de4-b5cc42d8feb0` failed during execution. Please chec…" at bounding box center [582, 98] width 520 height 26
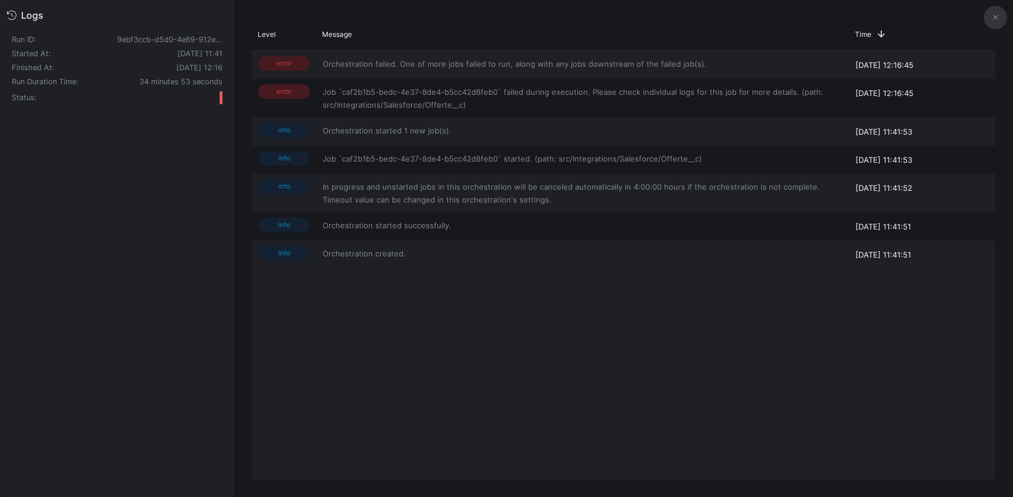
click at [997, 17] on button at bounding box center [994, 17] width 23 height 23
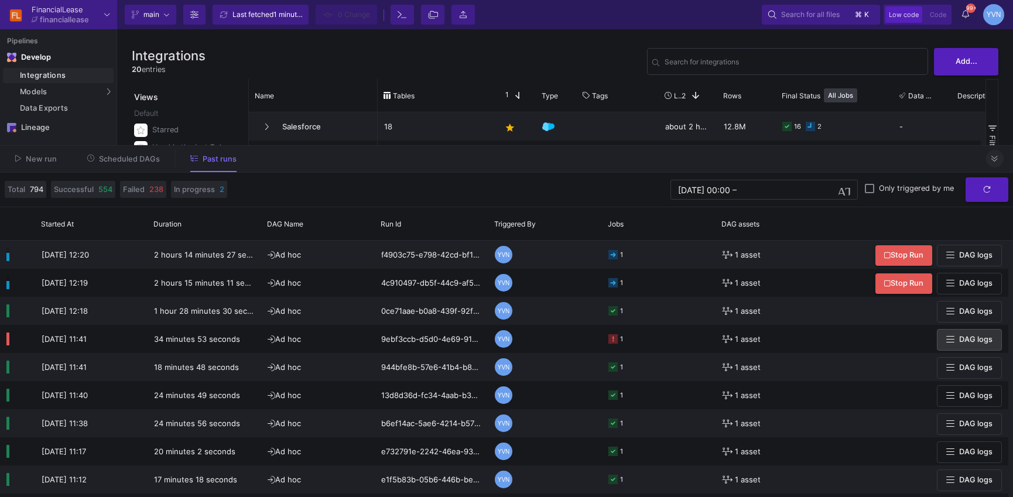
click at [994, 159] on icon at bounding box center [994, 159] width 6 height 8
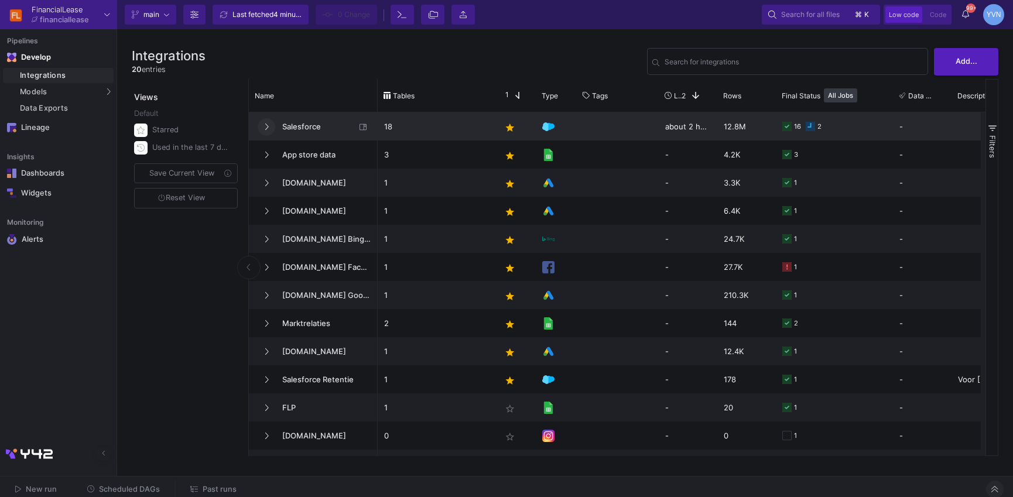
click at [266, 131] on fa-icon at bounding box center [266, 126] width 5 height 9
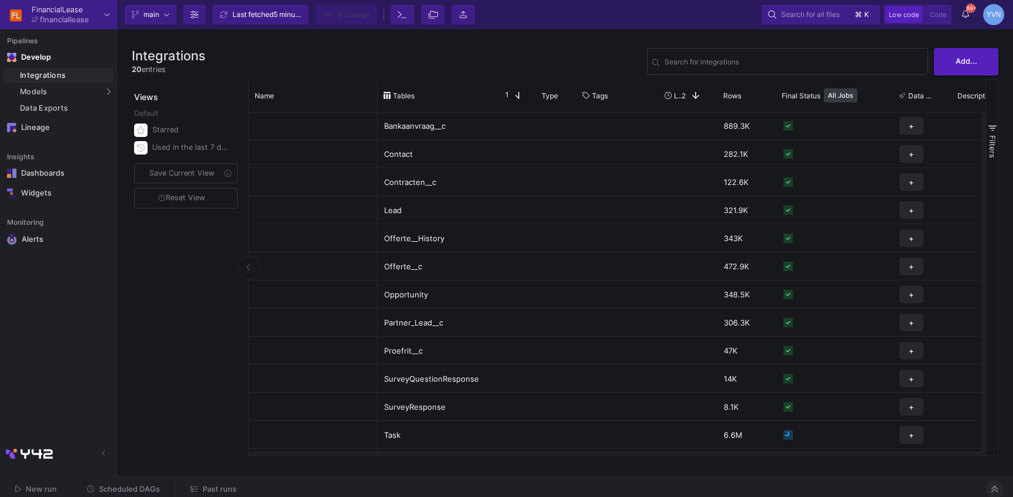
click at [211, 486] on span "Past runs" at bounding box center [220, 489] width 34 height 9
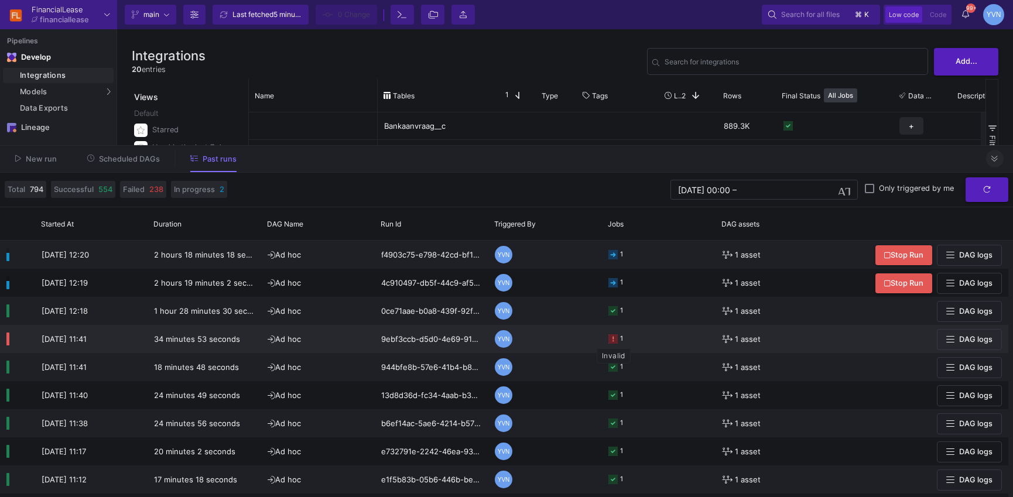
click at [615, 340] on icon at bounding box center [612, 338] width 9 height 9
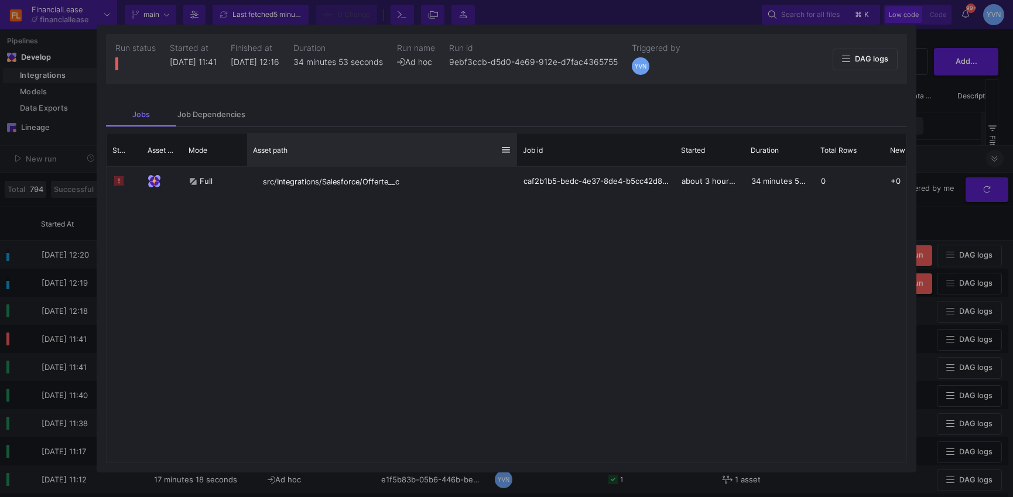
drag, startPoint x: 390, startPoint y: 149, endPoint x: 514, endPoint y: 142, distance: 123.7
click at [514, 142] on div at bounding box center [516, 149] width 5 height 33
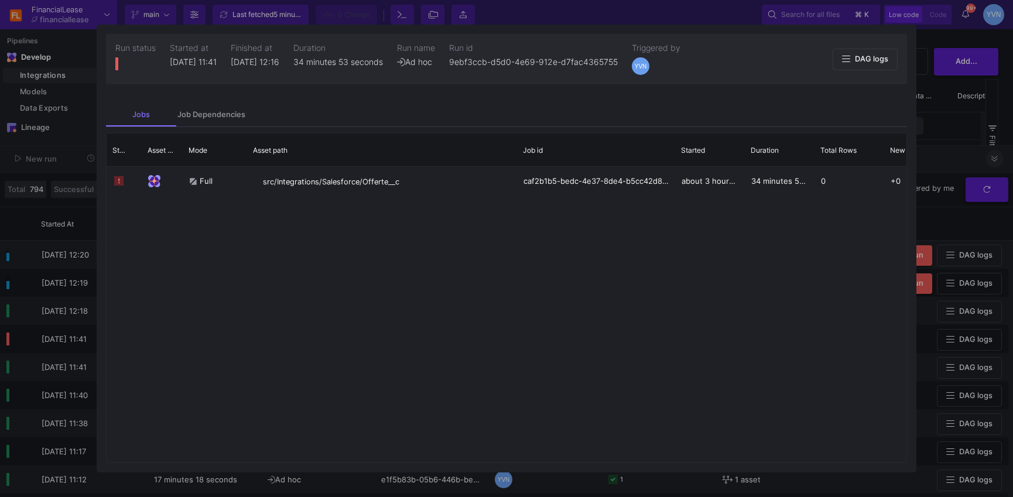
click at [960, 115] on div at bounding box center [506, 248] width 1013 height 497
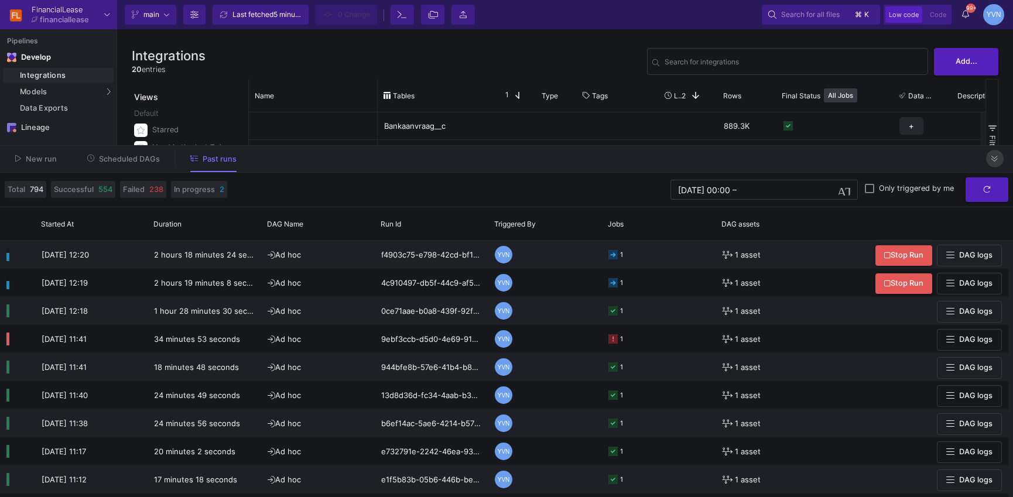
click at [1000, 157] on button at bounding box center [995, 159] width 18 height 18
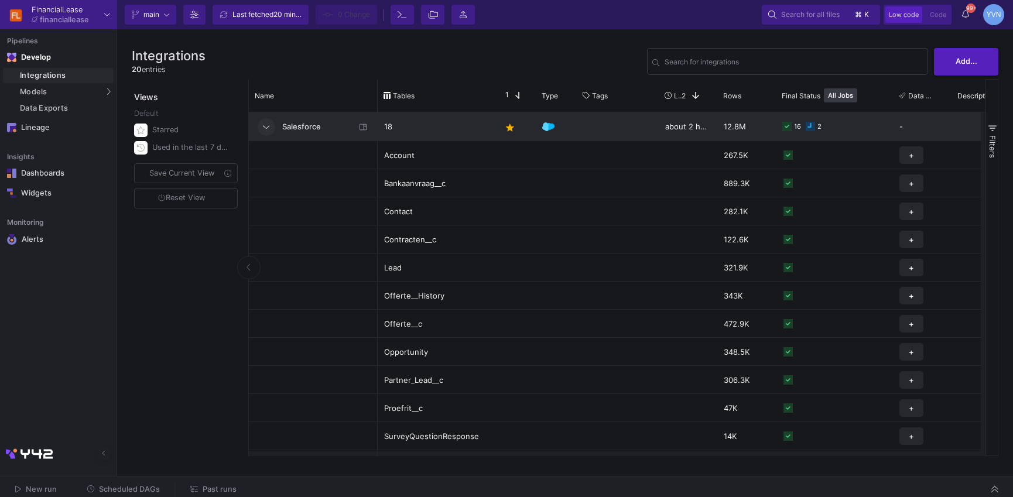
click at [266, 127] on icon at bounding box center [266, 127] width 6 height 4
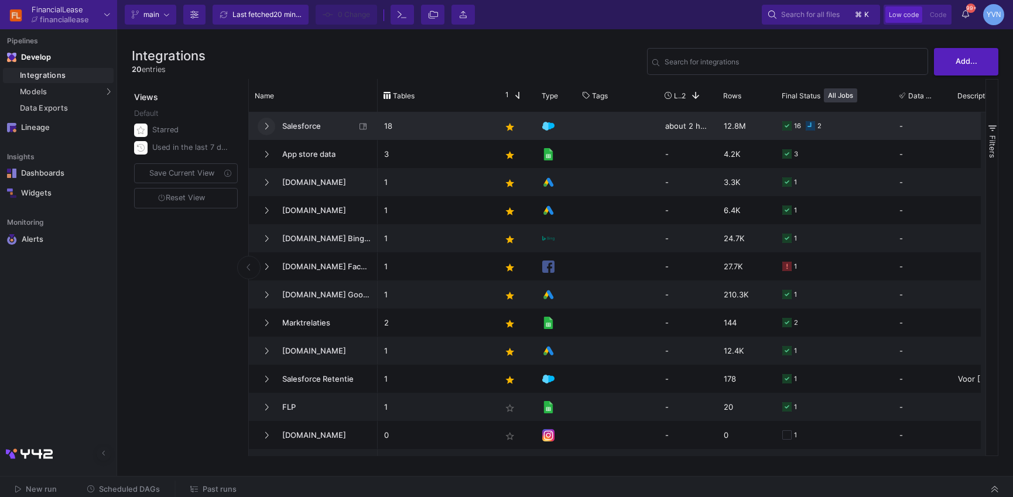
click at [252, 120] on div "Salesforce" at bounding box center [313, 126] width 129 height 28
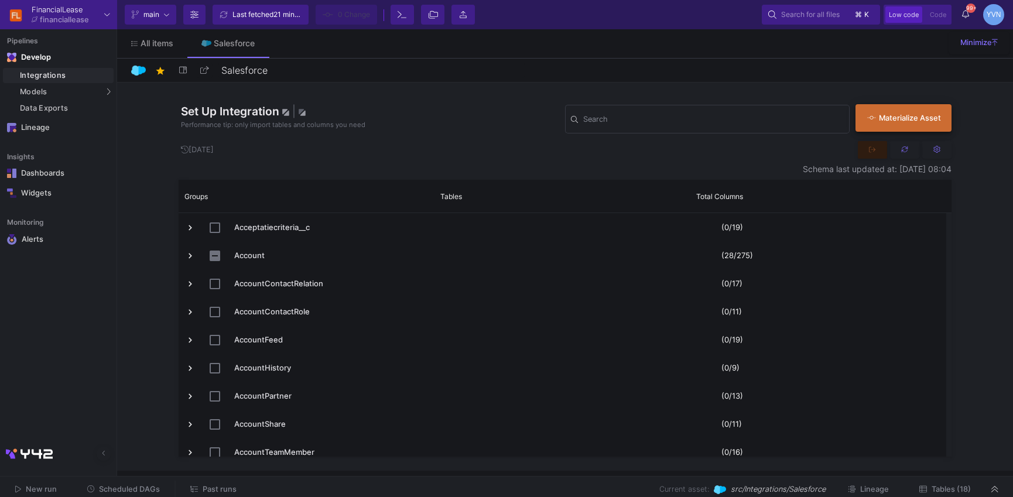
click at [922, 121] on div "Materialize Asset" at bounding box center [900, 117] width 67 height 11
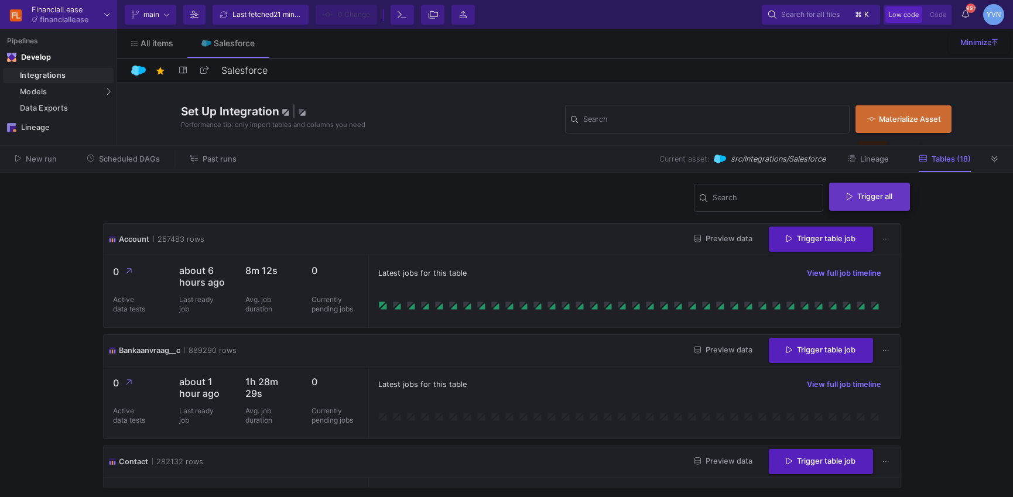
click at [875, 205] on button "Trigger all" at bounding box center [869, 197] width 81 height 28
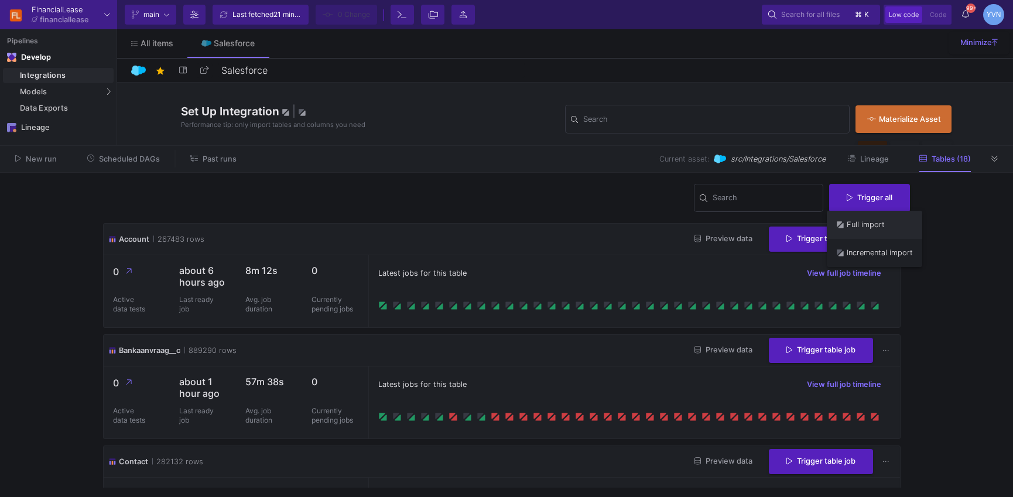
click at [871, 228] on button "Full import" at bounding box center [873, 225] width 95 height 28
click at [993, 160] on icon at bounding box center [994, 159] width 6 height 8
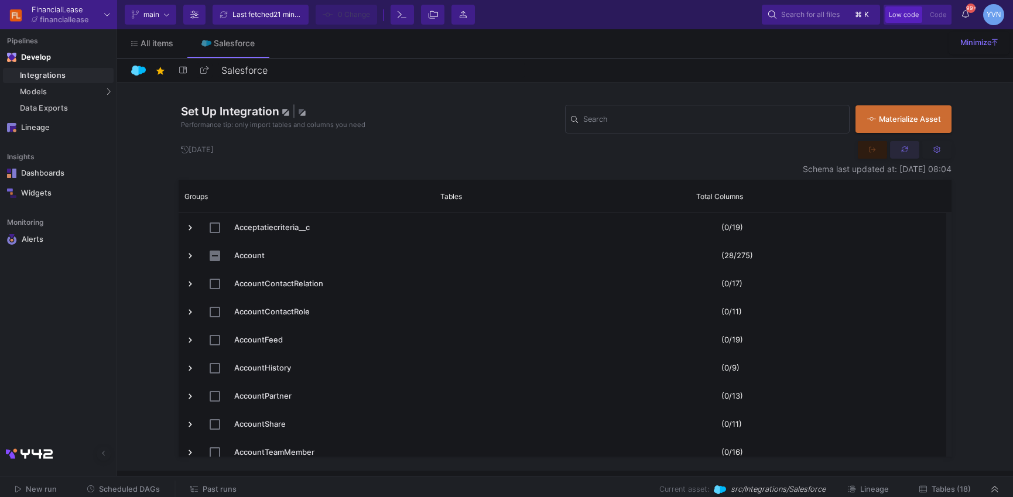
click at [912, 149] on button at bounding box center [904, 150] width 29 height 18
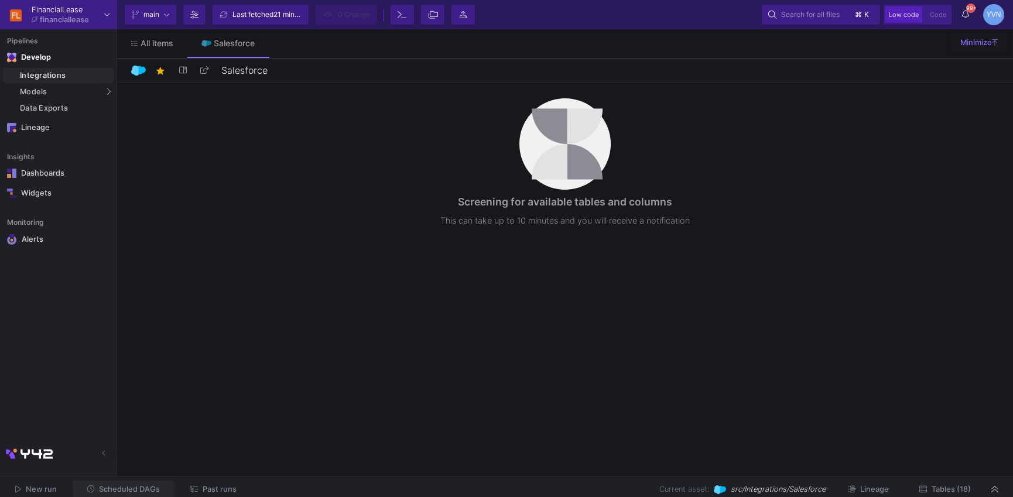
click at [149, 494] on button "Scheduled DAGs" at bounding box center [123, 490] width 101 height 18
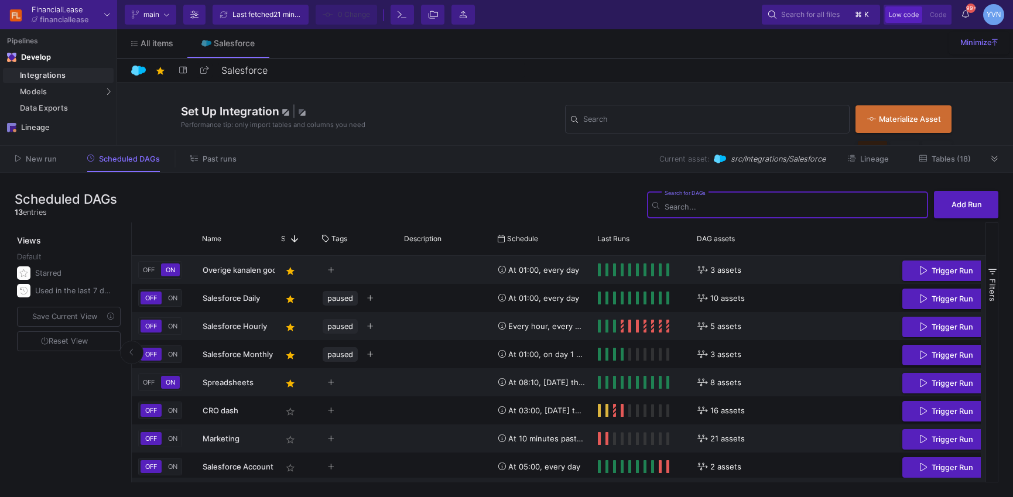
click at [215, 155] on span "Past runs" at bounding box center [220, 159] width 34 height 9
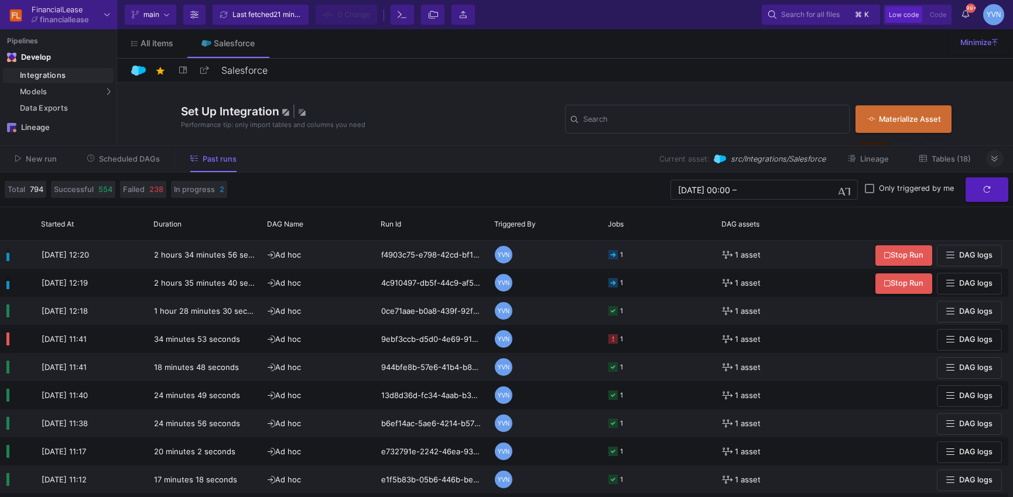
click at [1001, 155] on button at bounding box center [995, 159] width 18 height 18
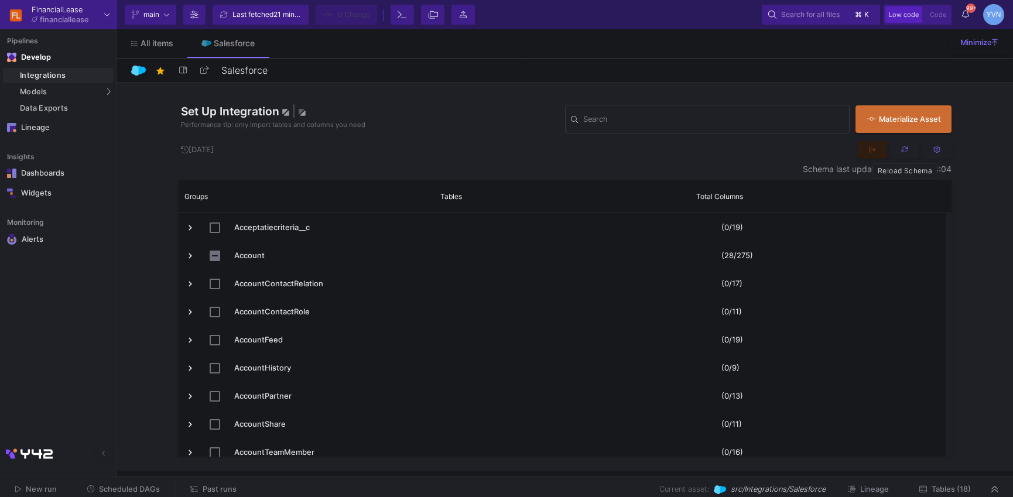
click at [908, 149] on button at bounding box center [904, 150] width 29 height 18
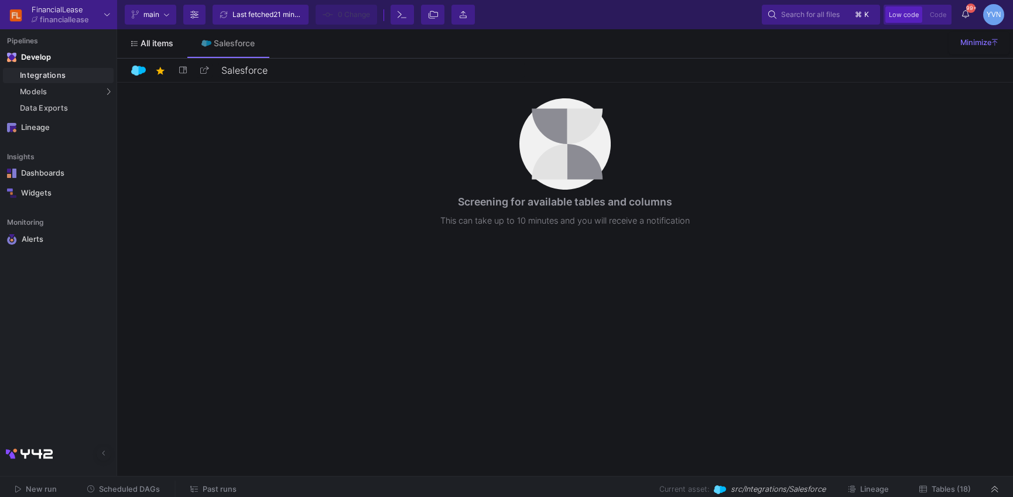
click at [156, 48] on link "All items" at bounding box center [152, 43] width 70 height 28
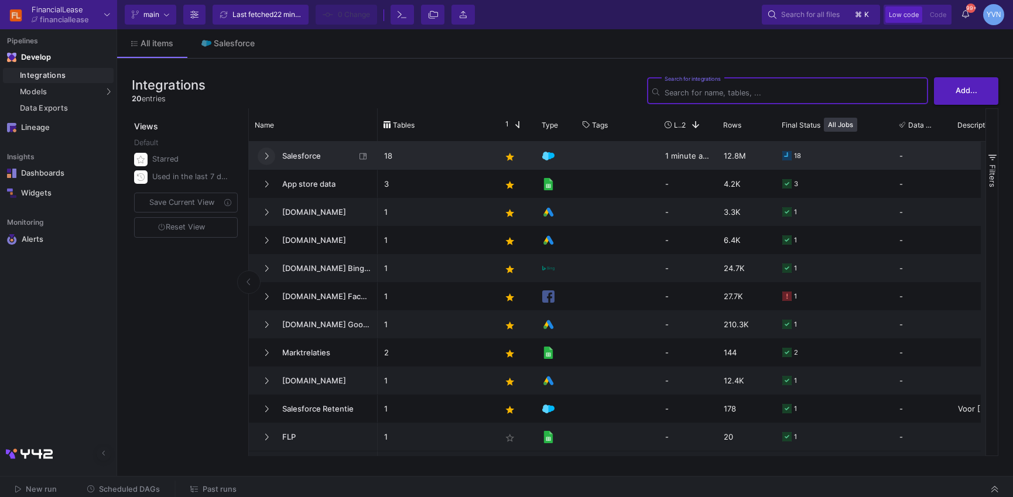
click at [264, 155] on icon at bounding box center [266, 156] width 5 height 8
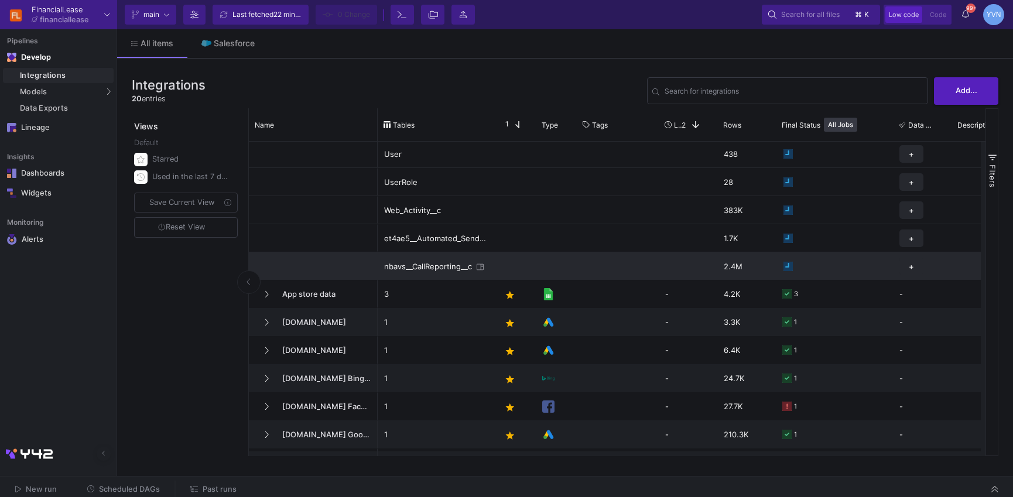
scroll to position [396, 0]
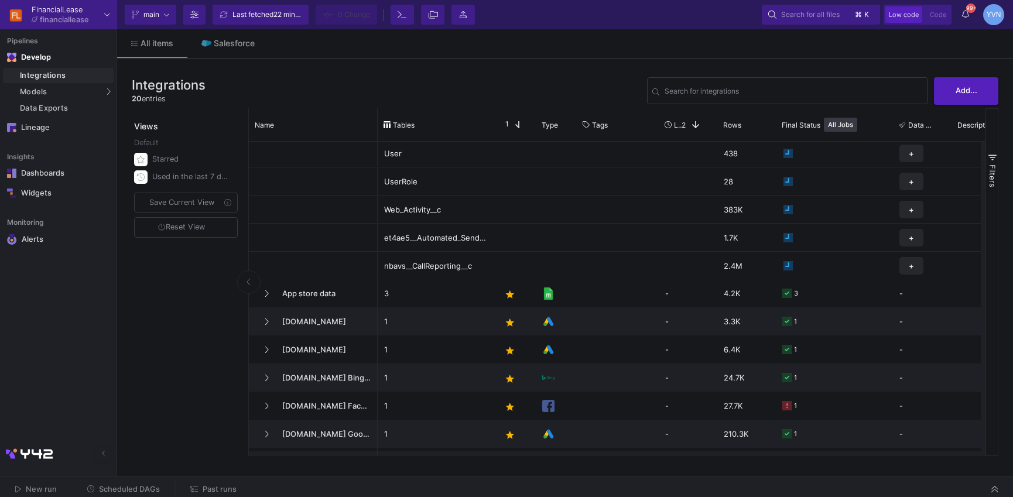
click at [203, 492] on span "Past runs" at bounding box center [220, 489] width 34 height 9
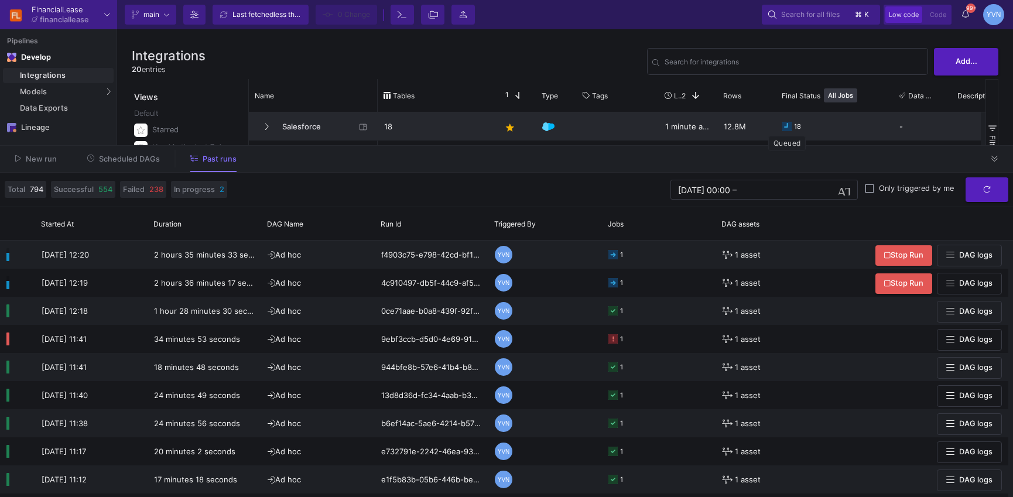
click at [785, 125] on icon at bounding box center [786, 126] width 9 height 9
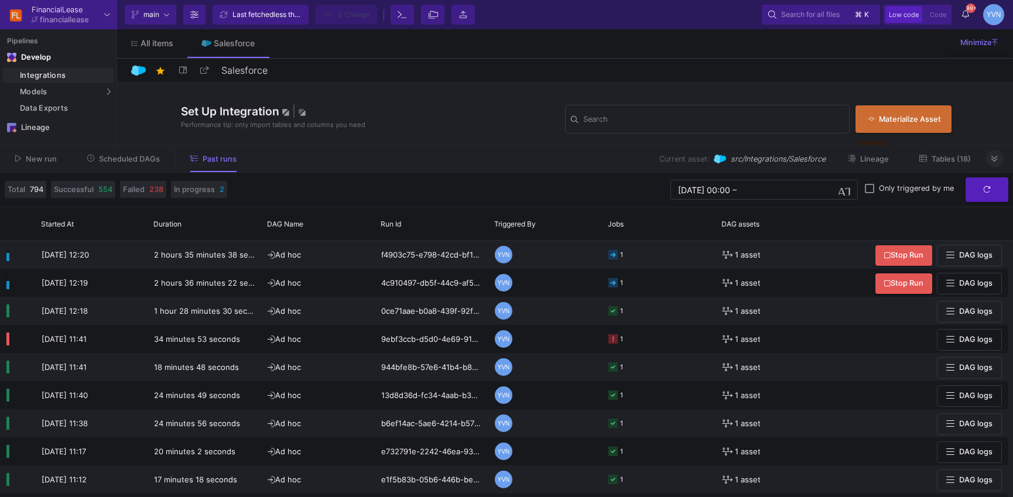
click at [997, 162] on button at bounding box center [995, 159] width 18 height 18
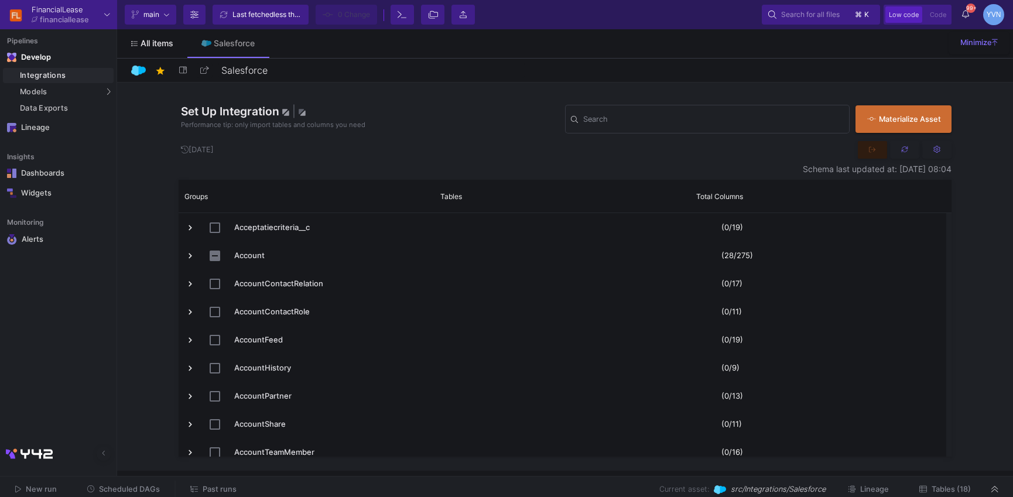
click at [161, 40] on span "All items" at bounding box center [156, 43] width 33 height 9
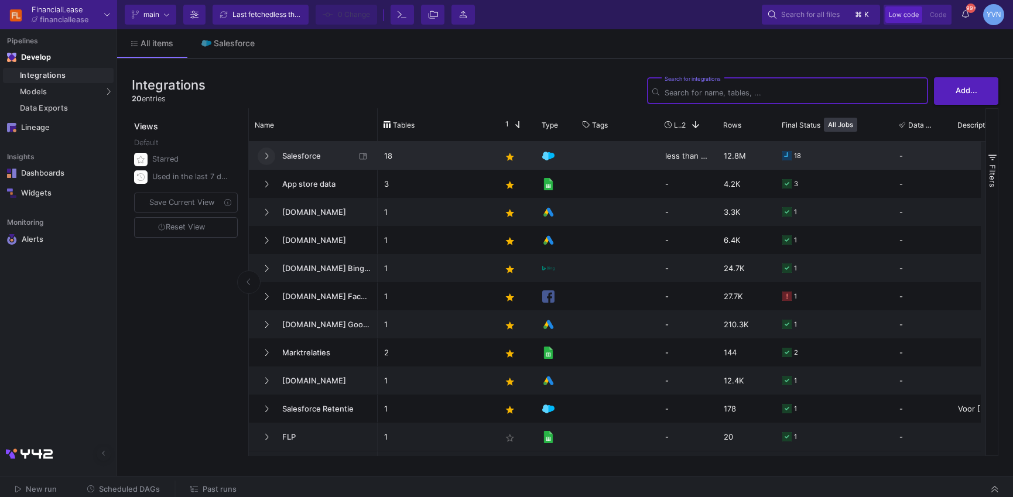
click at [265, 155] on icon at bounding box center [266, 156] width 5 height 8
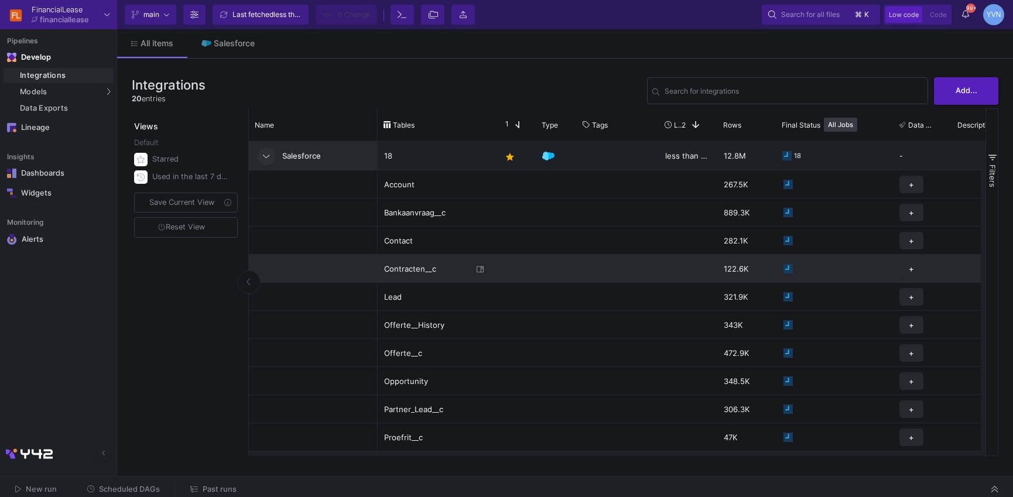
click at [788, 269] on icon "Press SPACE to select this row." at bounding box center [787, 268] width 9 height 9
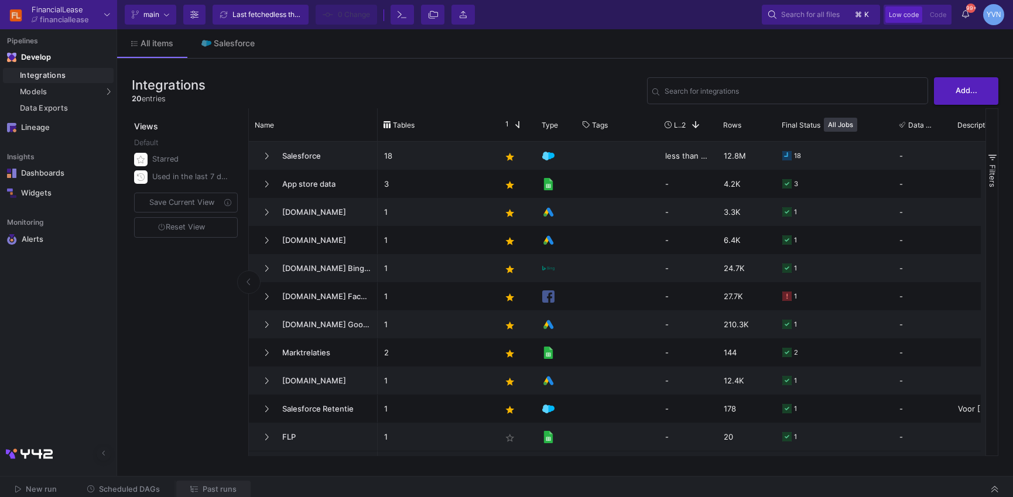
click at [211, 490] on span "Past runs" at bounding box center [220, 489] width 34 height 9
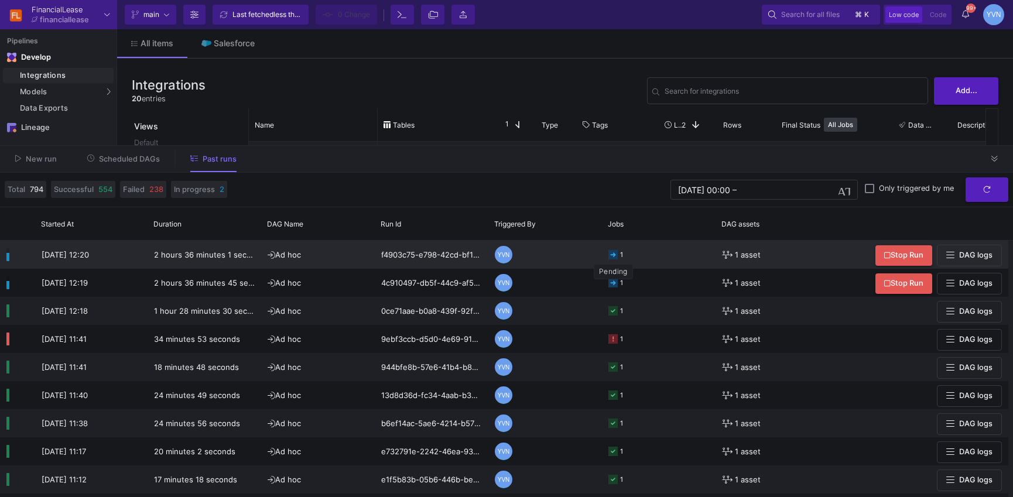
click at [612, 253] on icon at bounding box center [612, 254] width 9 height 9
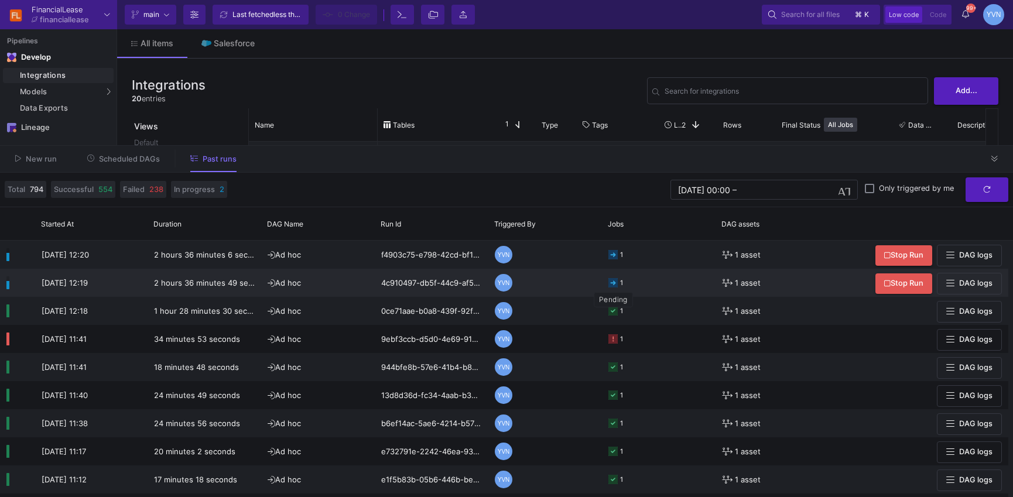
click at [610, 283] on icon at bounding box center [612, 282] width 9 height 9
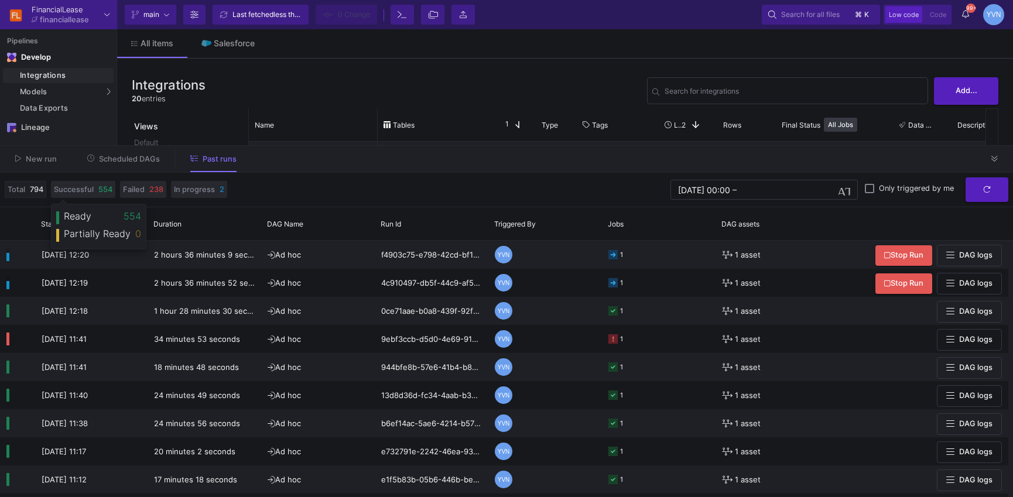
click at [33, 190] on span "794" at bounding box center [36, 189] width 13 height 11
click at [135, 191] on span "Failed" at bounding box center [134, 189] width 22 height 11
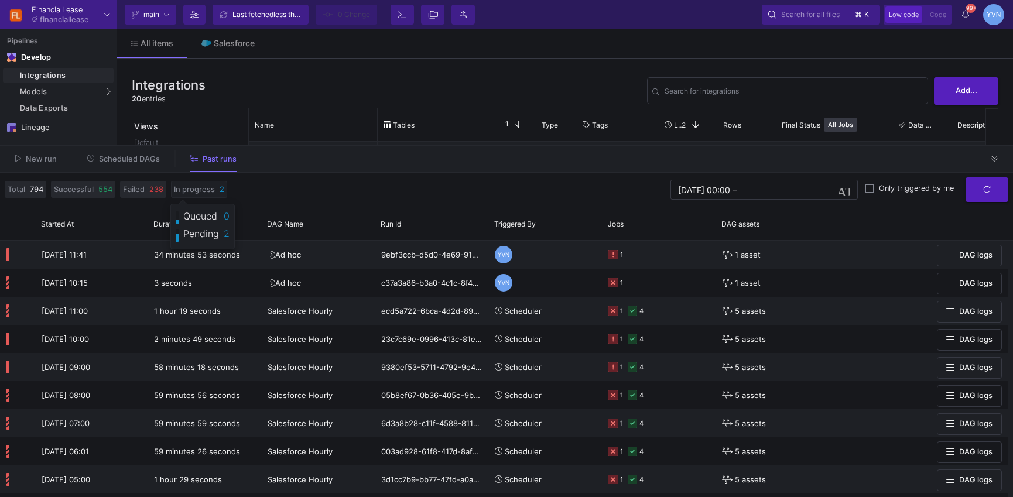
click at [206, 191] on span "In progress" at bounding box center [194, 189] width 41 height 11
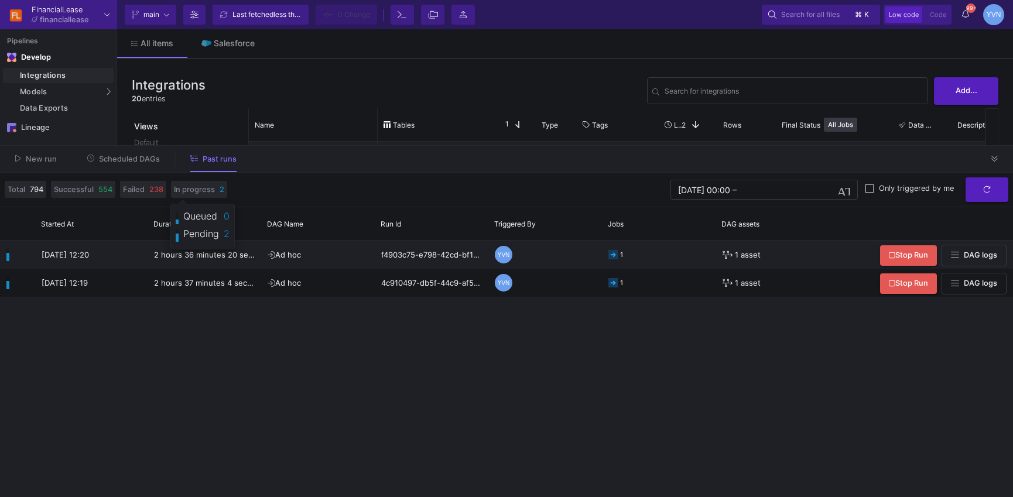
click at [533, 377] on div "[DATE] 12:20 2 hours 36 minutes 20 seconds Ad hoc f4903c75-e798-42cd-bf14-7011f…" at bounding box center [506, 369] width 1013 height 256
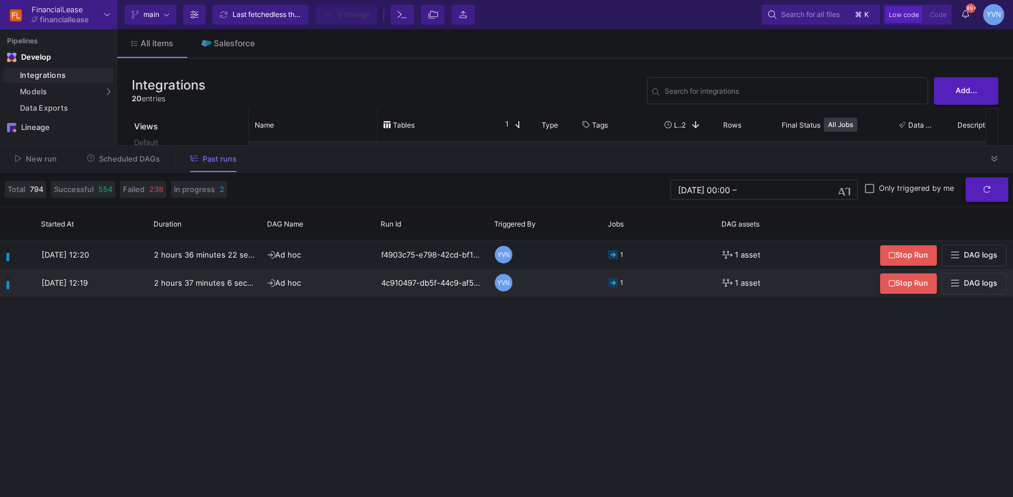
drag, startPoint x: 442, startPoint y: 426, endPoint x: 489, endPoint y: 418, distance: 48.0
click at [453, 425] on div "[DATE] 12:20 2 hours 36 minutes 22 seconds Ad hoc f4903c75-e798-42cd-bf14-7011f…" at bounding box center [506, 369] width 1013 height 256
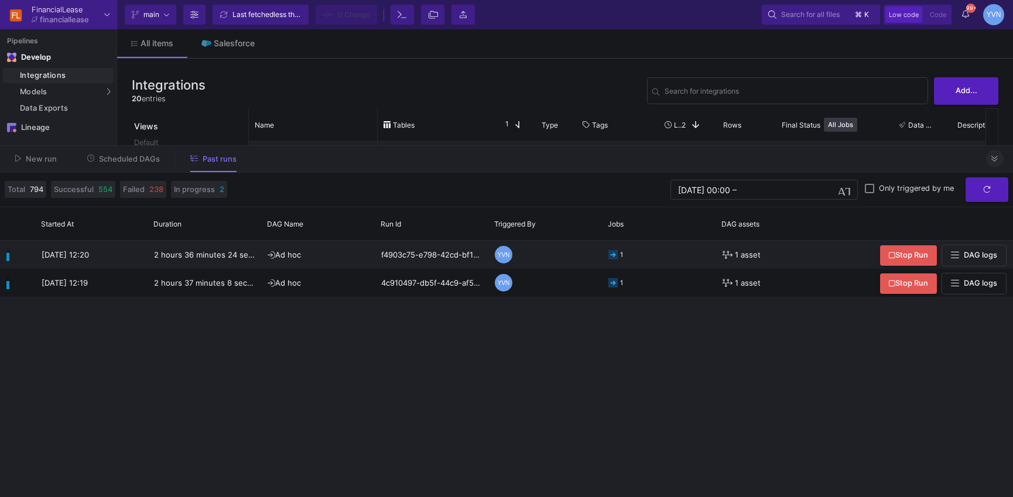
click at [993, 167] on button at bounding box center [995, 159] width 18 height 18
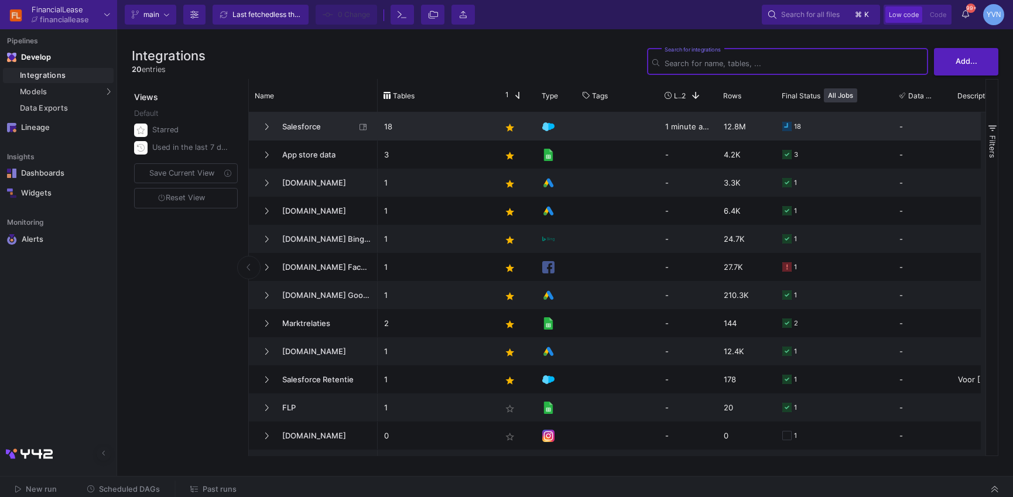
click at [300, 125] on span "Salesforce" at bounding box center [315, 127] width 80 height 28
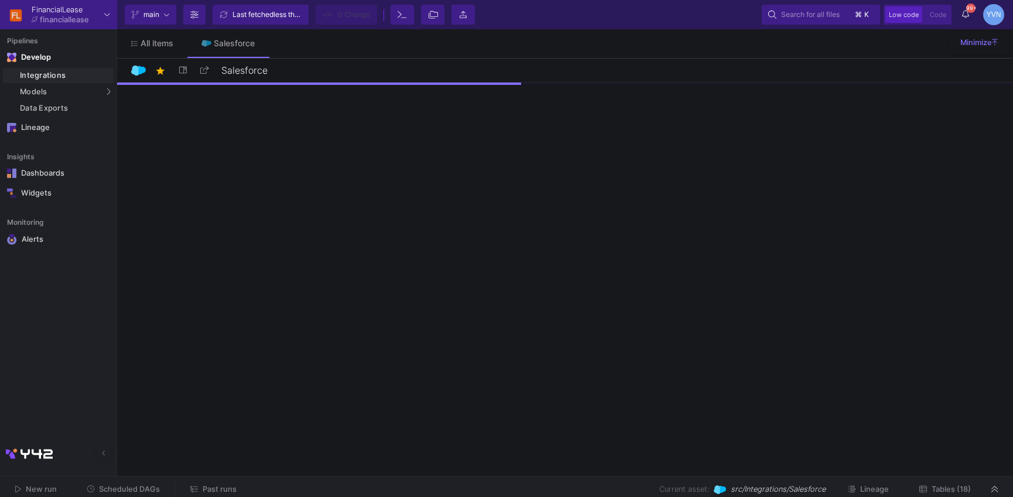
click at [967, 11] on span "99+" at bounding box center [970, 8] width 9 height 9
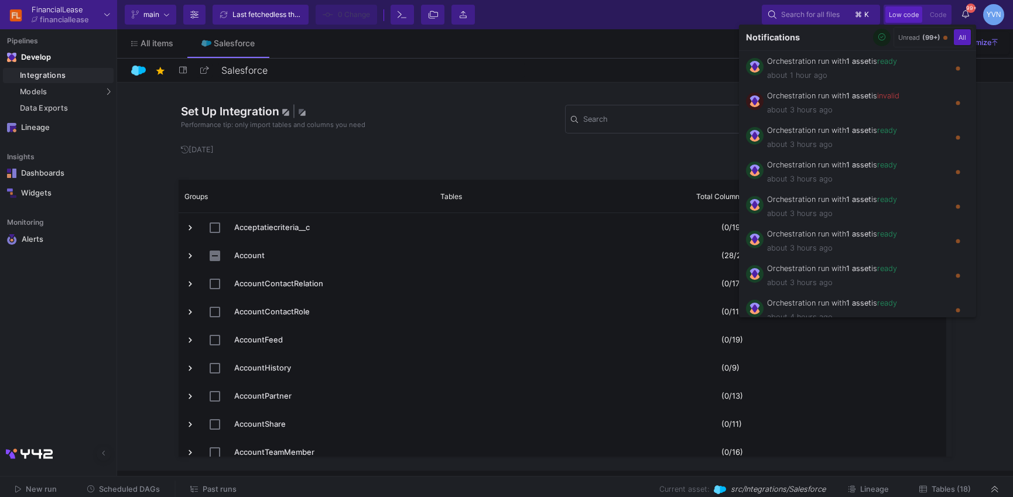
click at [966, 16] on div at bounding box center [506, 248] width 1013 height 497
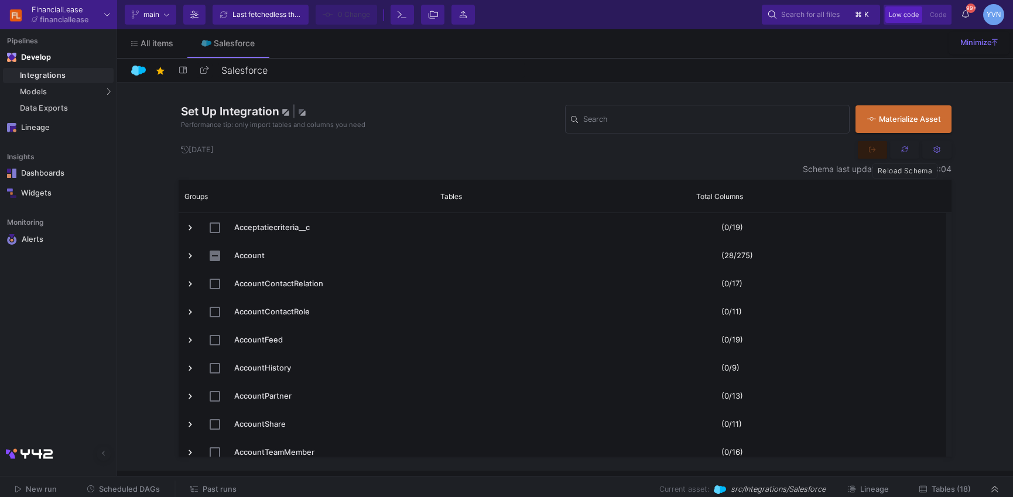
click at [901, 150] on icon at bounding box center [905, 150] width 8 height 8
click at [32, 71] on div "Integrations" at bounding box center [65, 75] width 91 height 9
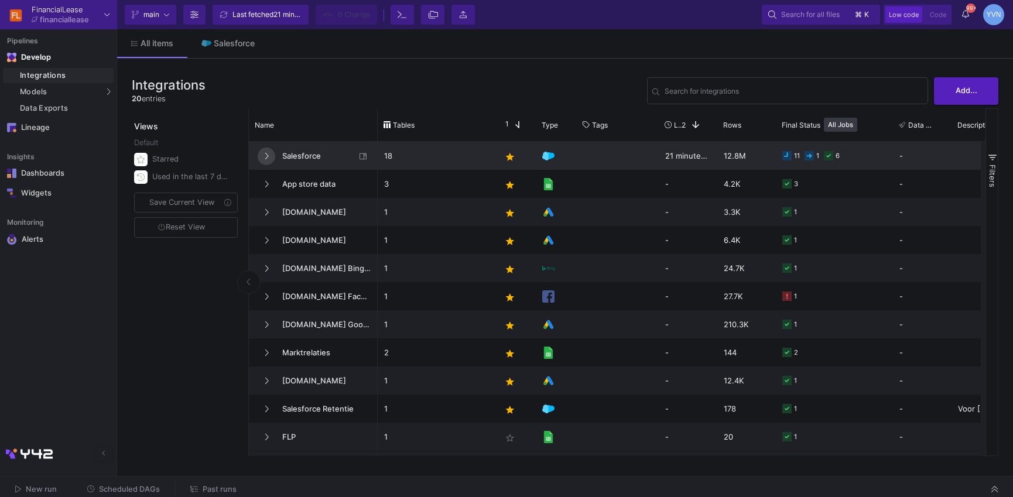
click at [272, 157] on button at bounding box center [267, 156] width 18 height 18
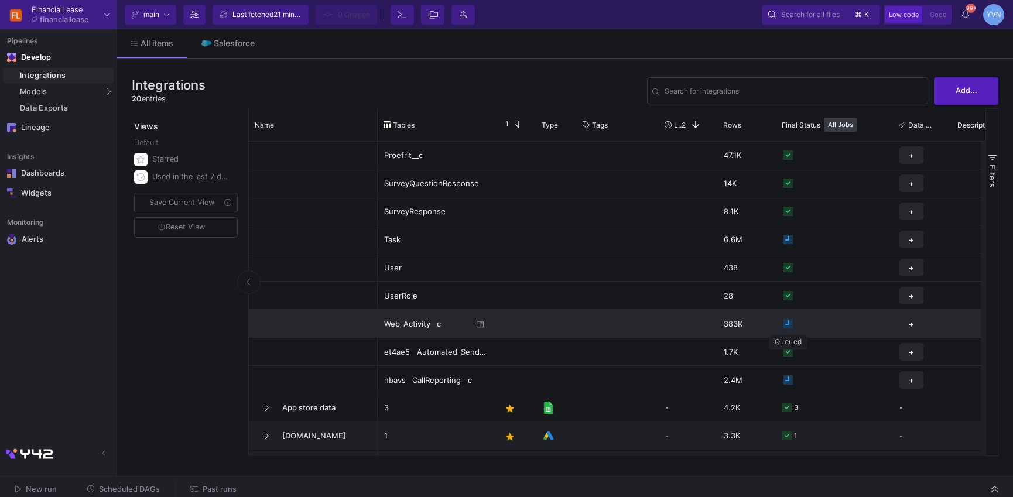
click at [788, 326] on icon "Press SPACE to select this row." at bounding box center [787, 323] width 9 height 9
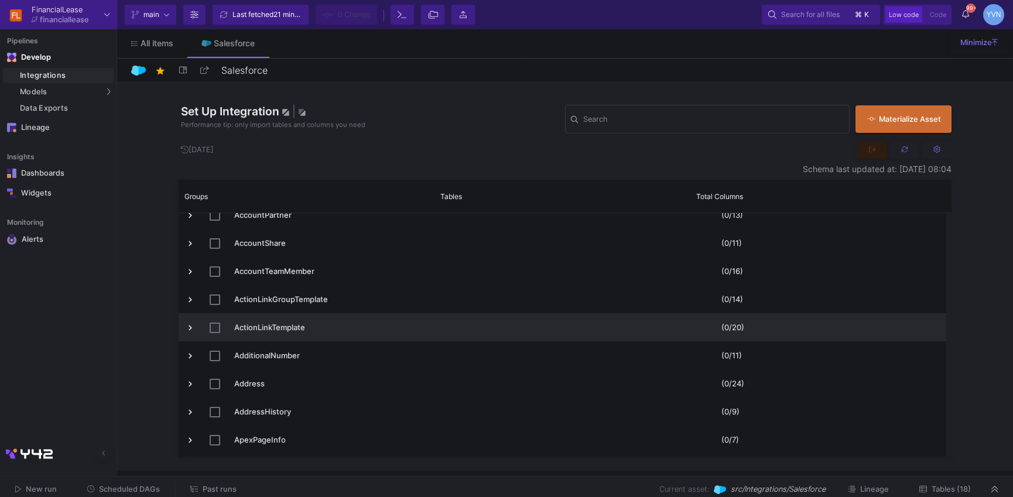
scroll to position [217, 0]
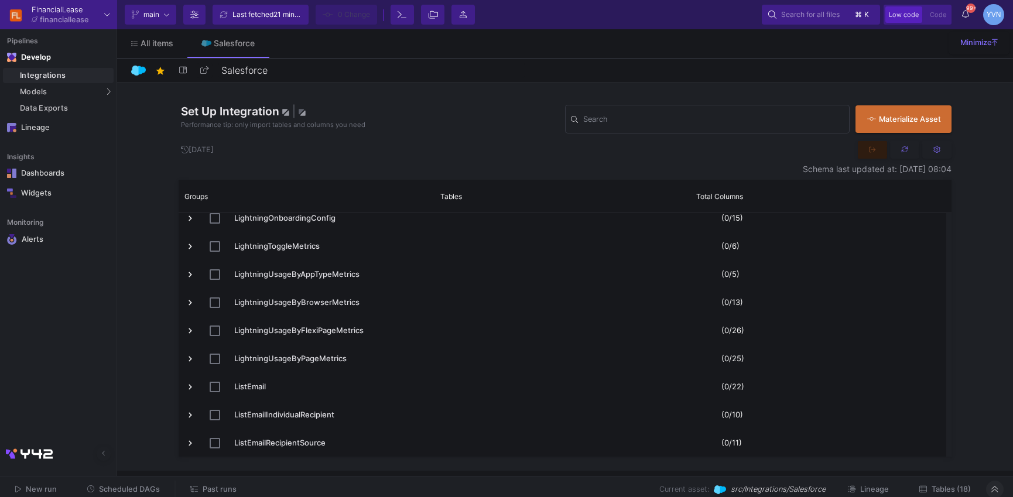
click at [993, 486] on icon at bounding box center [994, 489] width 6 height 8
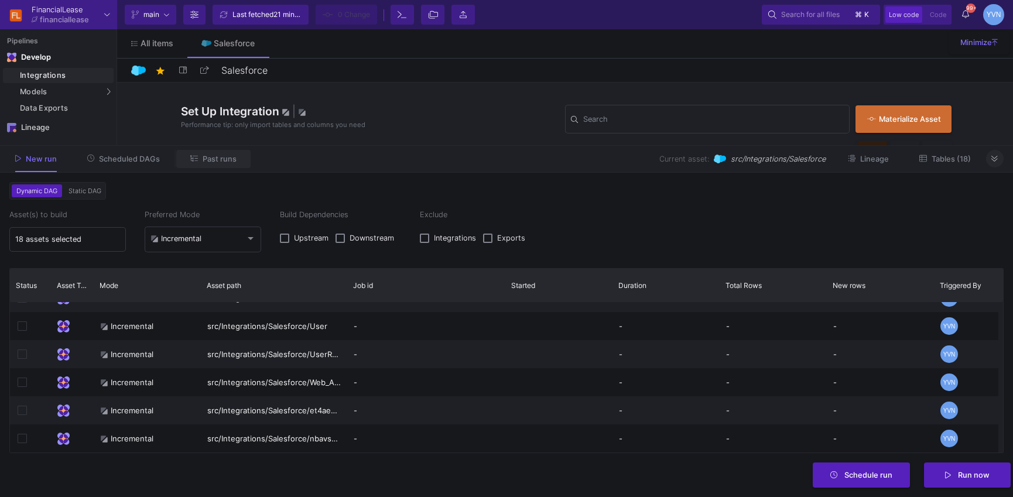
click at [237, 162] on button "Past runs" at bounding box center [213, 159] width 74 height 18
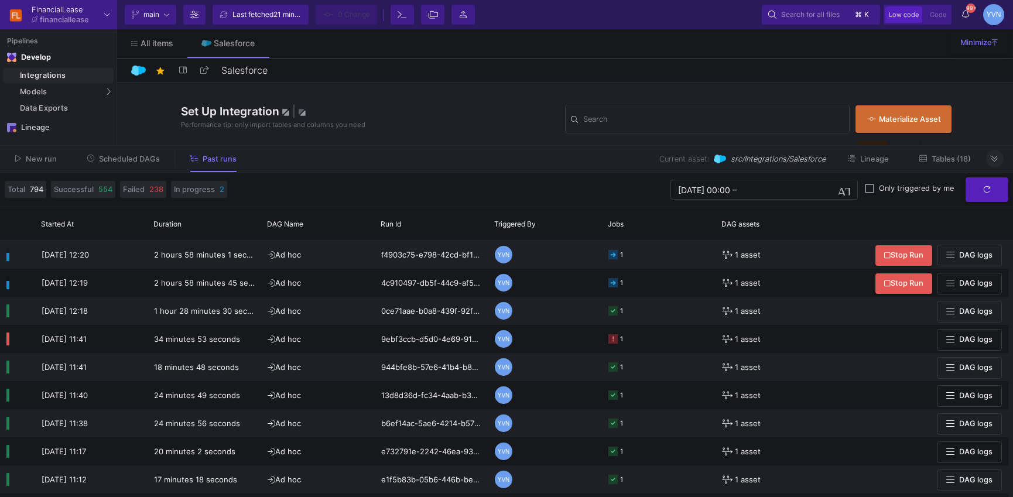
click at [1001, 156] on button at bounding box center [995, 159] width 18 height 18
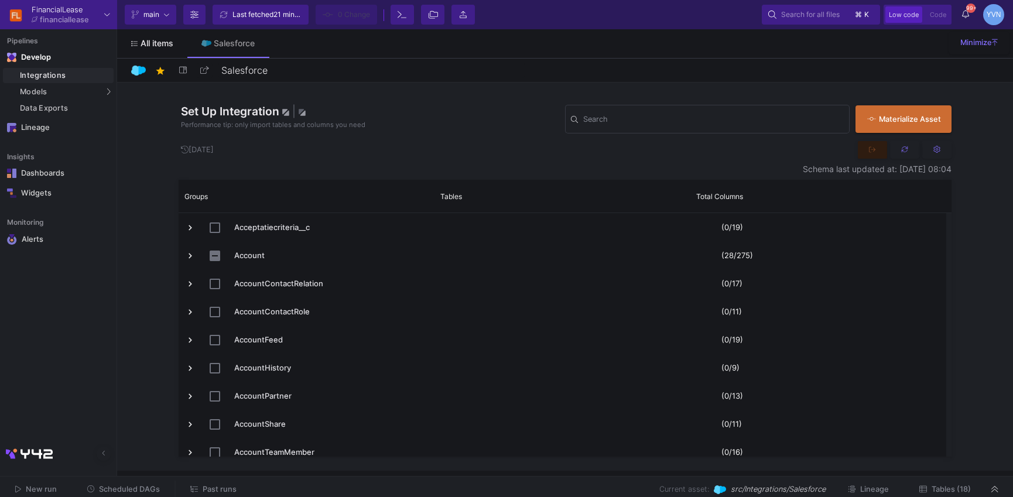
click at [169, 37] on link "All items" at bounding box center [152, 43] width 70 height 28
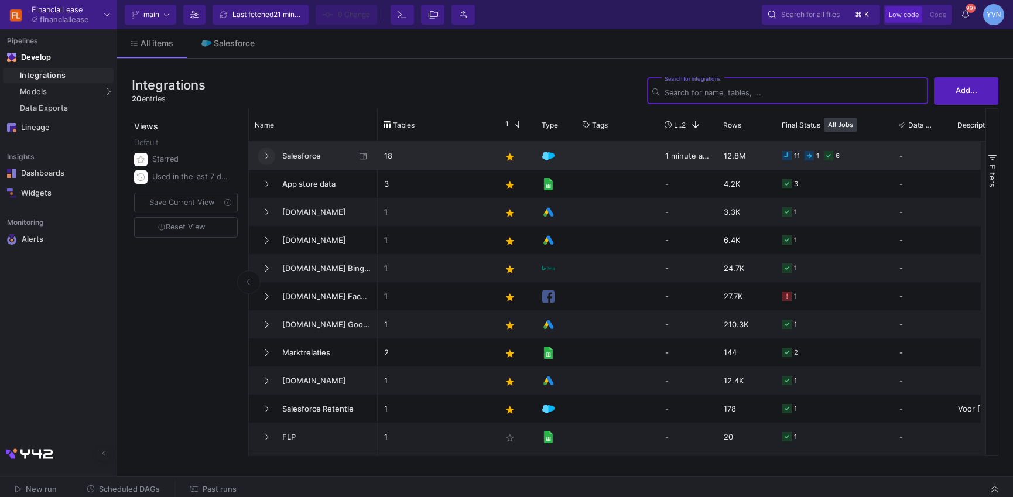
click at [265, 153] on icon at bounding box center [266, 156] width 5 height 8
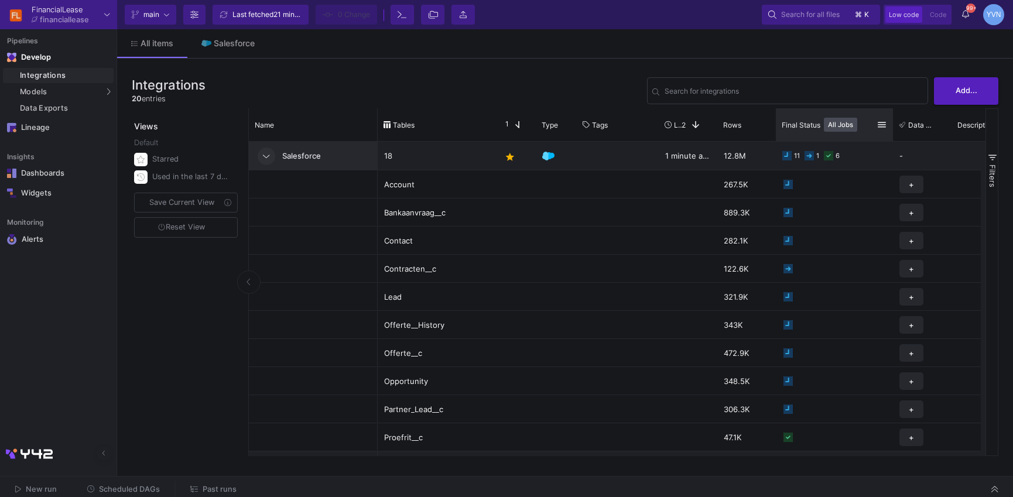
click at [832, 125] on button "All Jobs" at bounding box center [839, 125] width 33 height 14
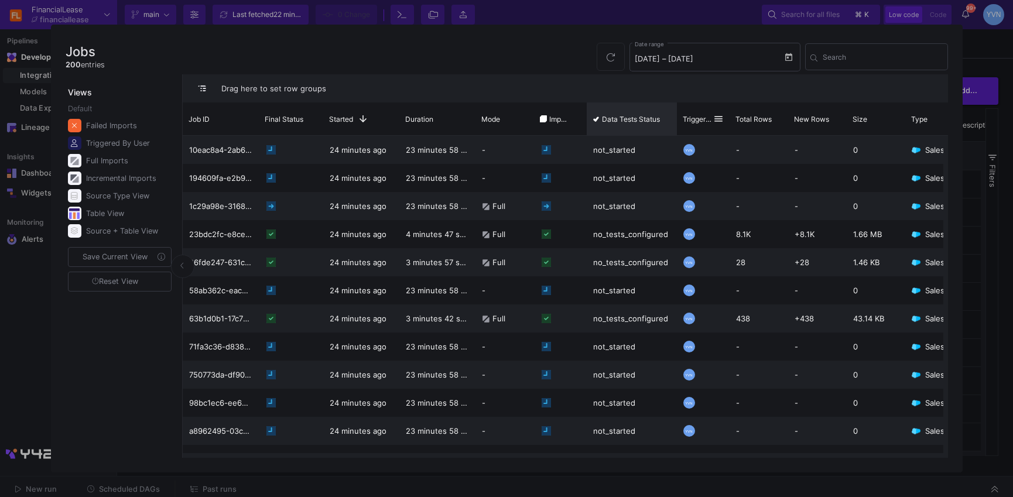
click at [693, 121] on div "Duration Job ID Final Status 1" at bounding box center [673, 118] width 980 height 33
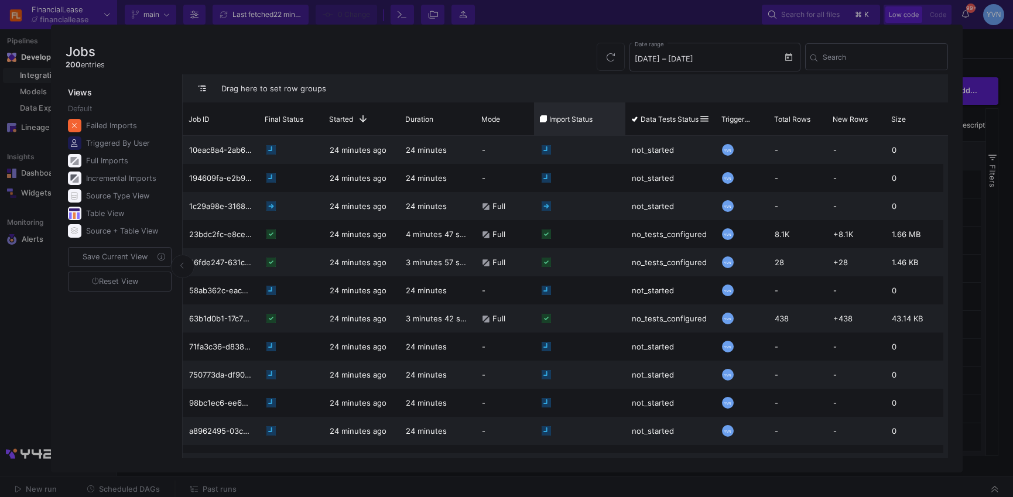
drag, startPoint x: 584, startPoint y: 124, endPoint x: 649, endPoint y: 125, distance: 65.0
click at [649, 125] on div "Duration Job ID Final Status 1" at bounding box center [692, 118] width 1018 height 33
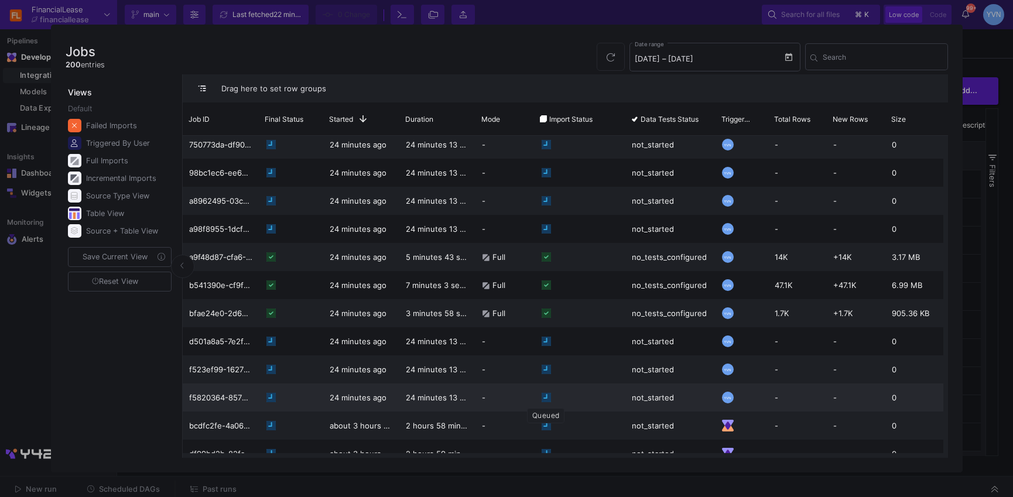
click at [545, 397] on rect "Press SPACE to select this row." at bounding box center [545, 397] width 9 height 9
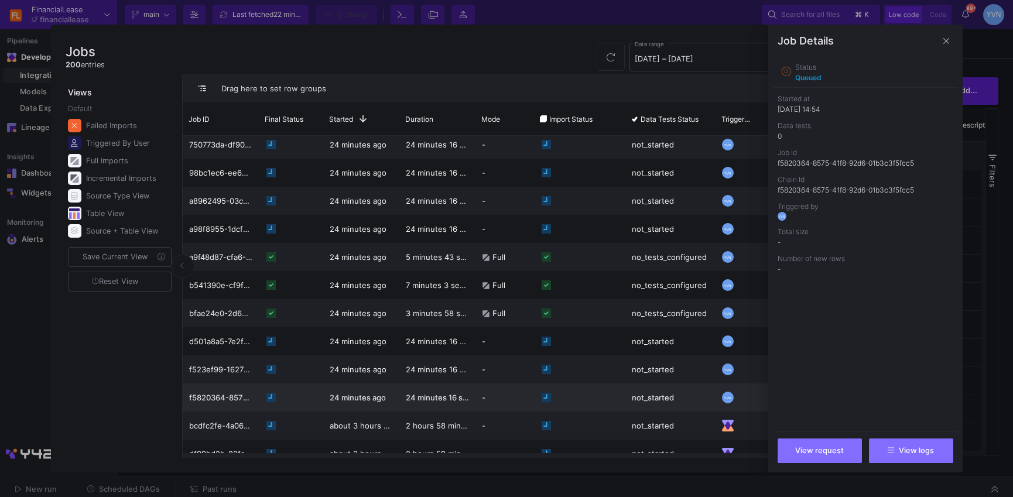
click at [946, 40] on span at bounding box center [946, 41] width 14 height 14
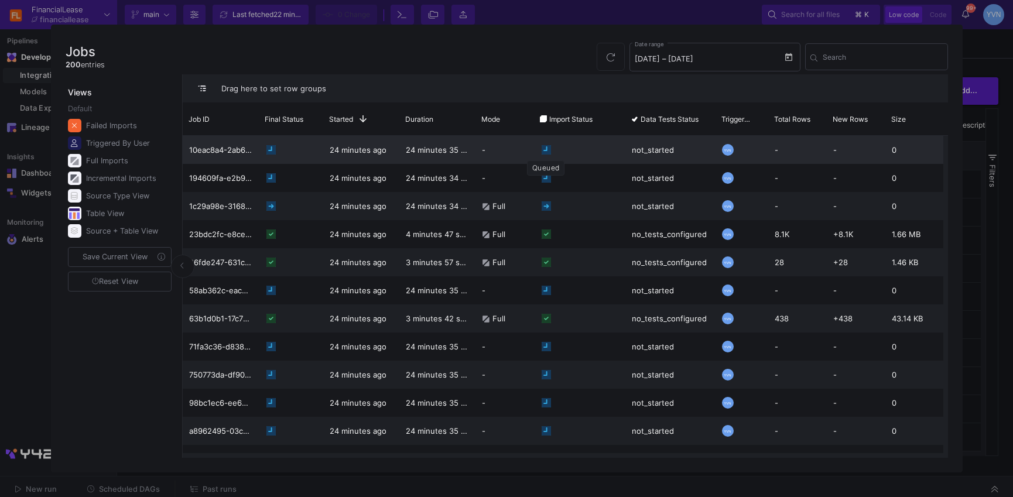
click at [549, 149] on icon "Press SPACE to select this row." at bounding box center [545, 149] width 9 height 9
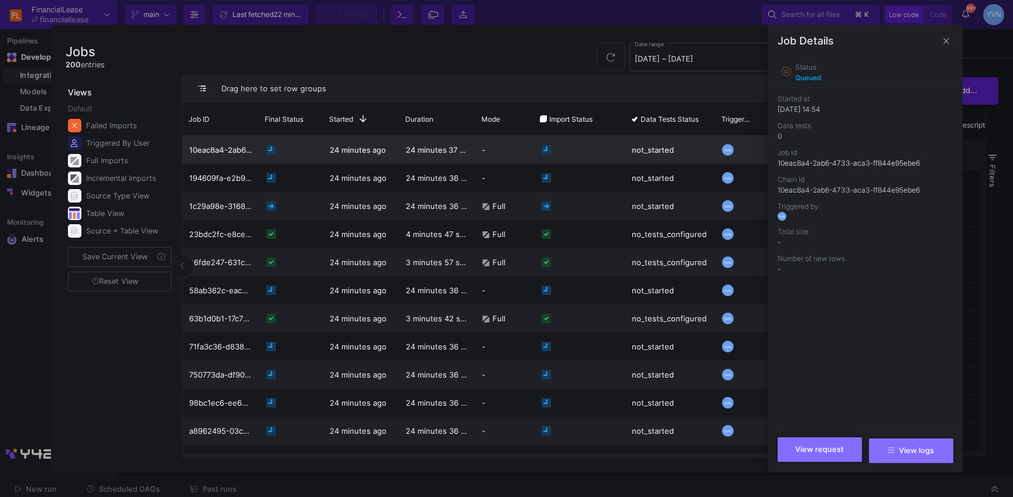
click at [827, 451] on span "View request" at bounding box center [819, 449] width 49 height 9
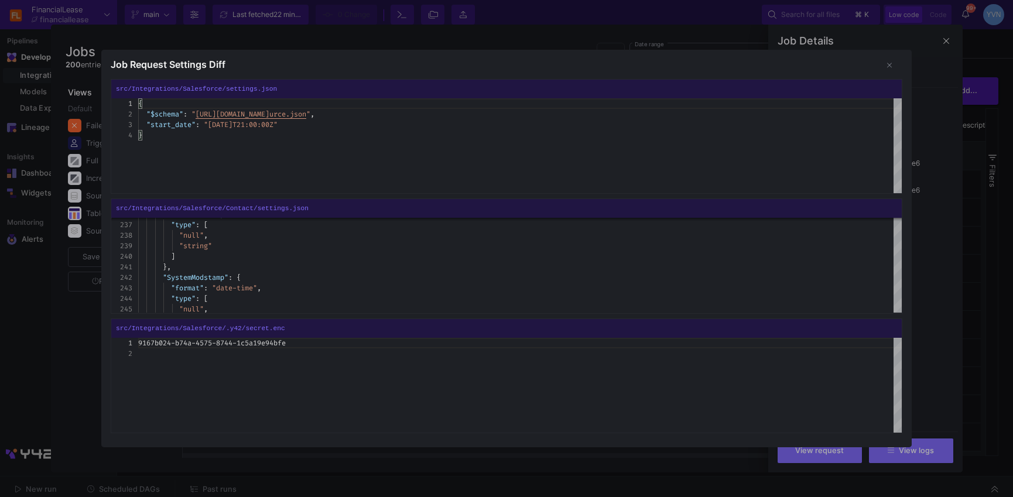
click at [945, 406] on div at bounding box center [506, 248] width 1013 height 497
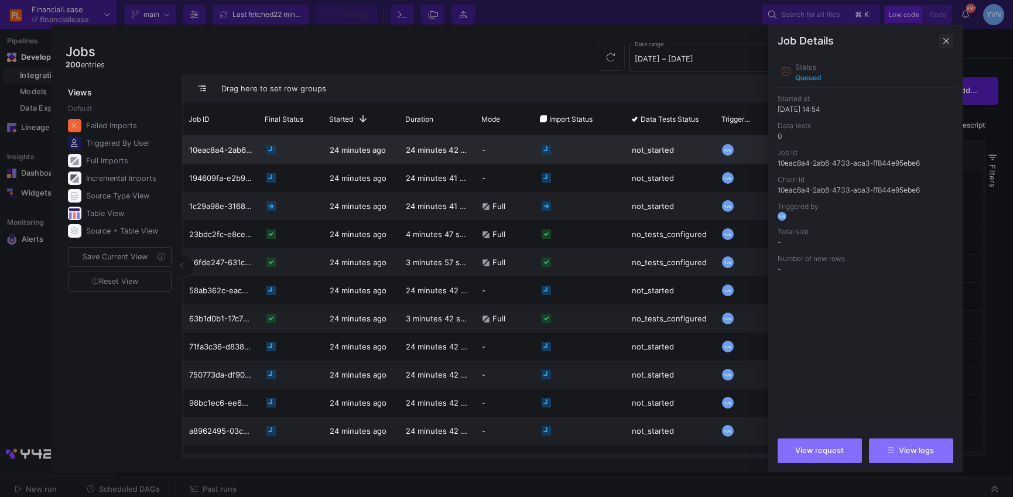
click at [944, 40] on span at bounding box center [946, 41] width 14 height 14
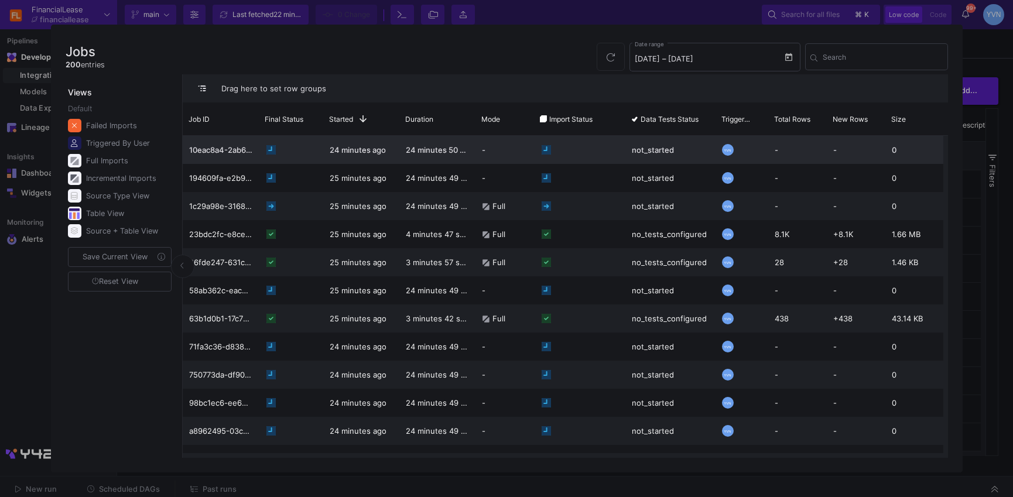
click at [981, 242] on div at bounding box center [506, 248] width 1013 height 497
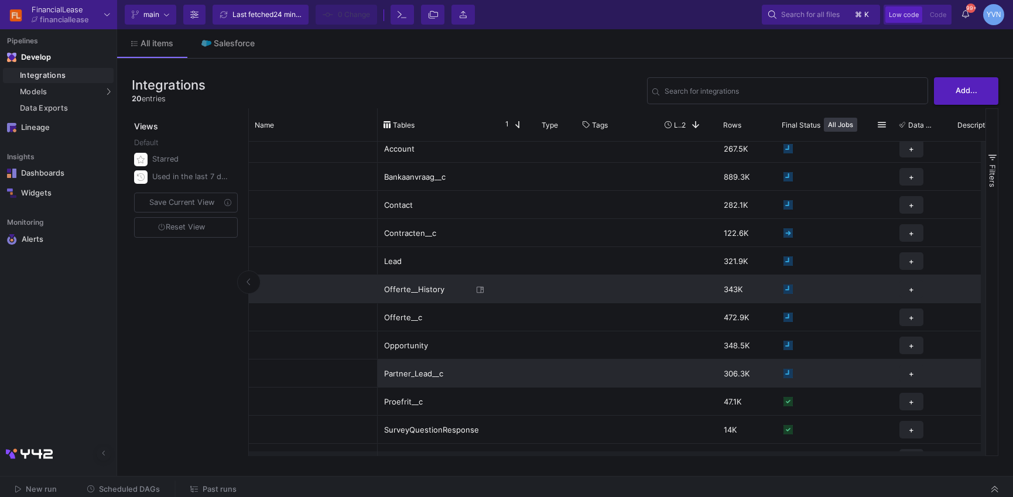
scroll to position [19, 0]
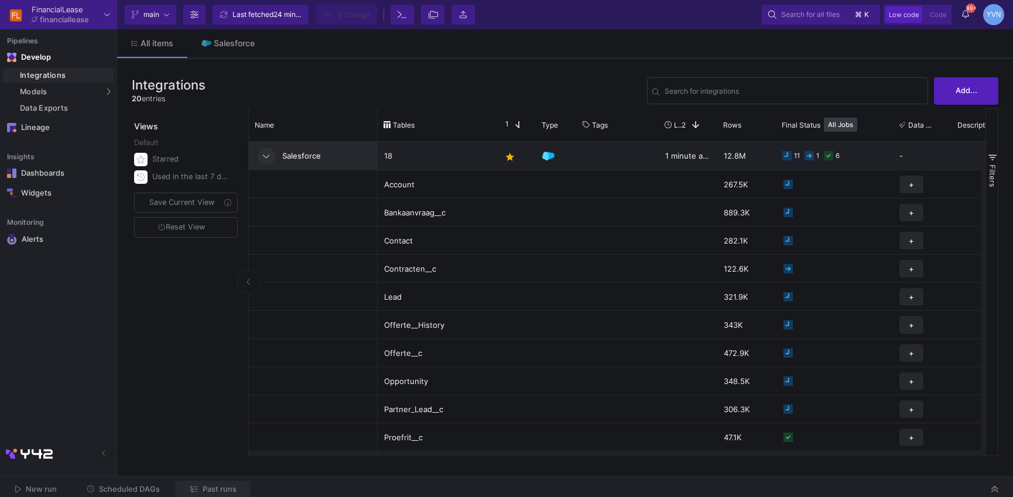
click at [226, 487] on span "Past runs" at bounding box center [220, 489] width 34 height 9
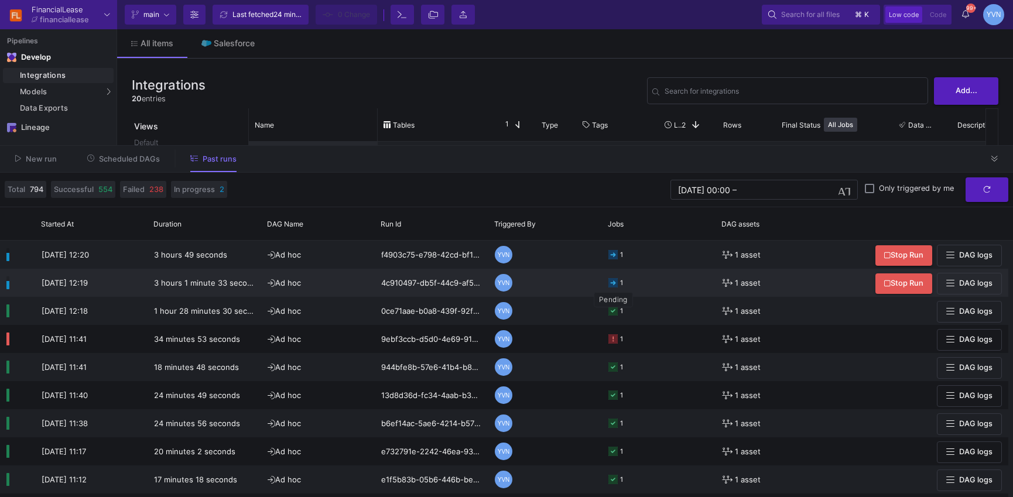
click at [612, 284] on icon at bounding box center [612, 282] width 9 height 9
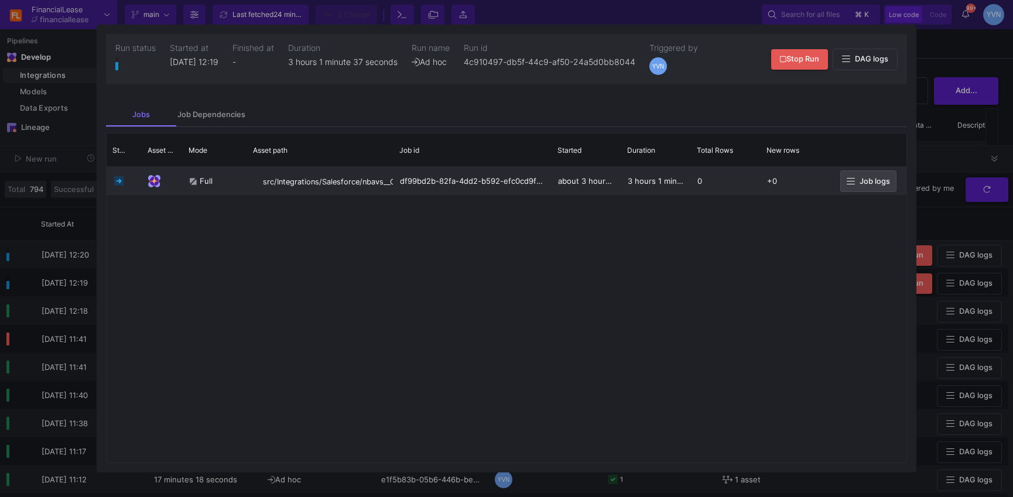
click at [862, 177] on span "Job logs" at bounding box center [874, 181] width 30 height 9
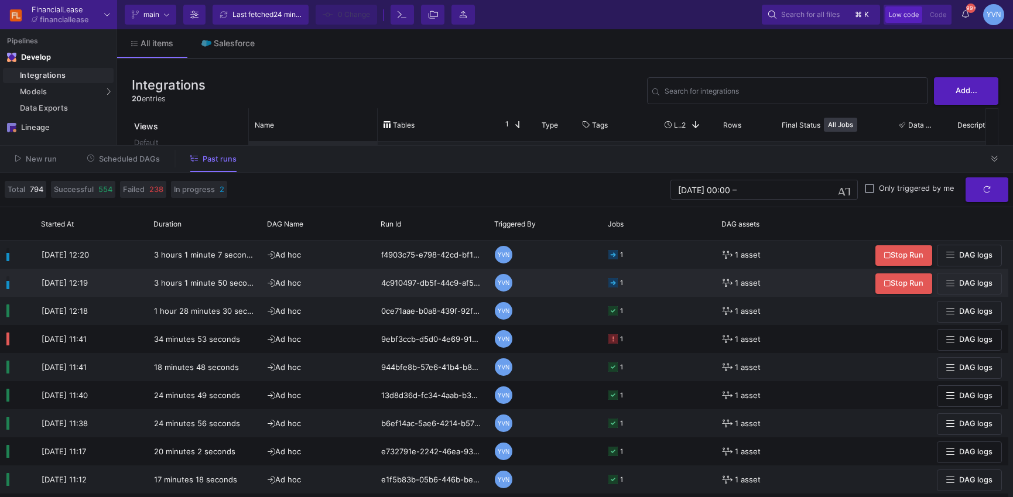
click at [966, 288] on button "DAG logs" at bounding box center [968, 284] width 65 height 22
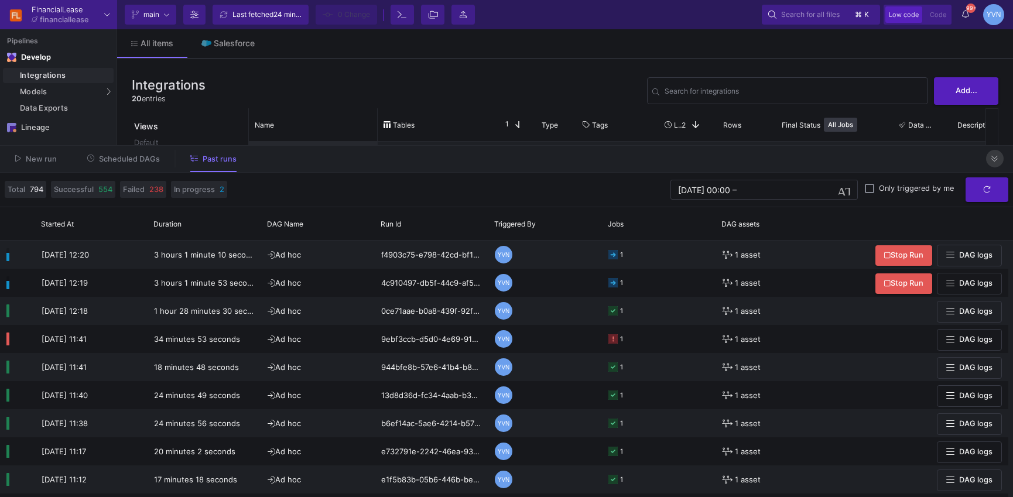
click at [994, 165] on button at bounding box center [995, 159] width 18 height 18
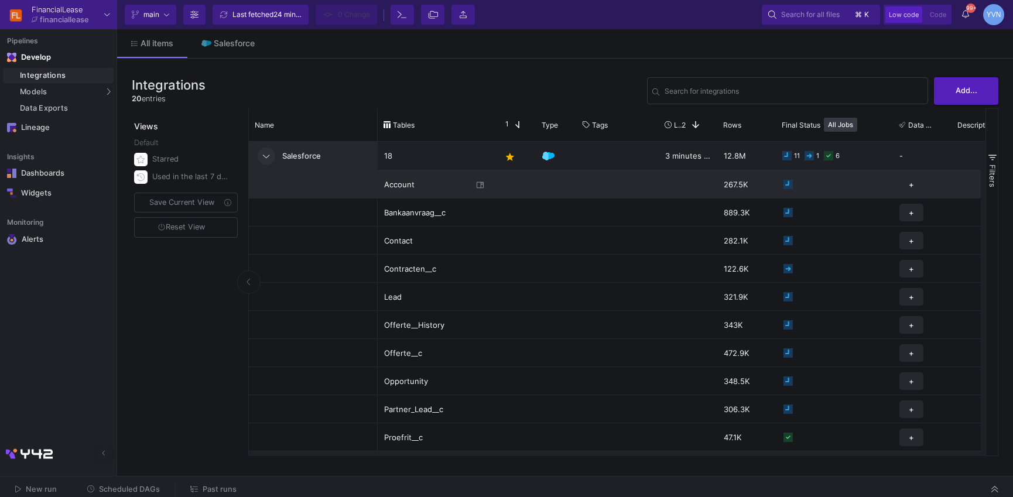
click at [785, 182] on icon "Press SPACE to select this row." at bounding box center [787, 184] width 9 height 9
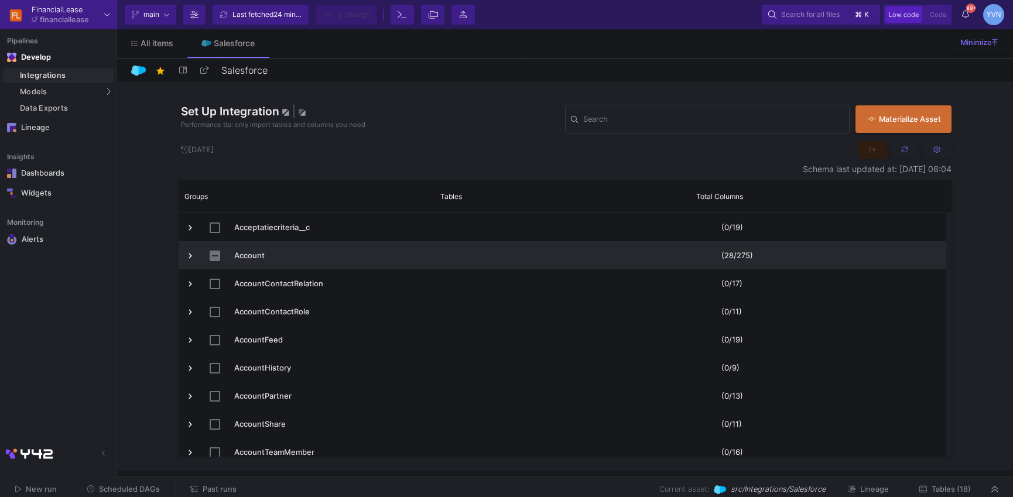
click at [187, 254] on span "Press SPACE to select this row." at bounding box center [190, 255] width 11 height 11
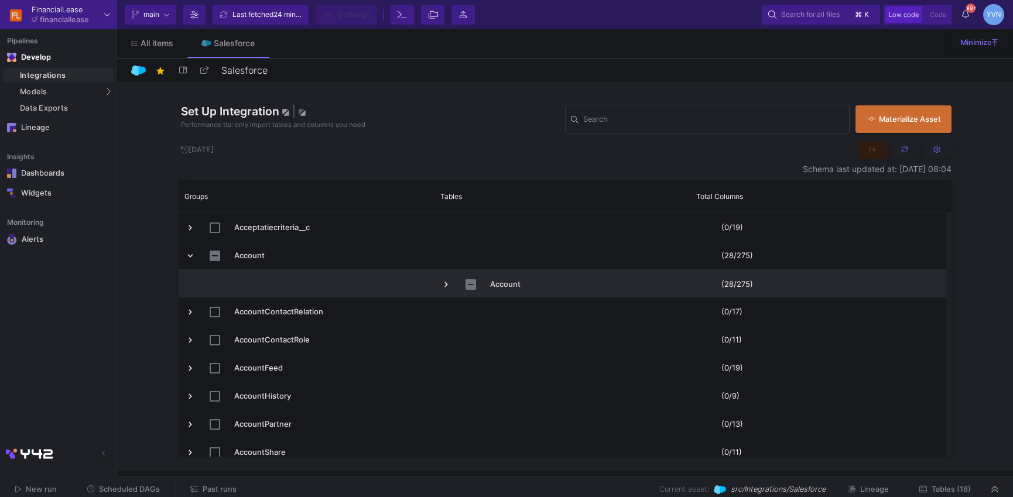
click at [450, 283] on span "Press SPACE to select this row." at bounding box center [446, 284] width 11 height 11
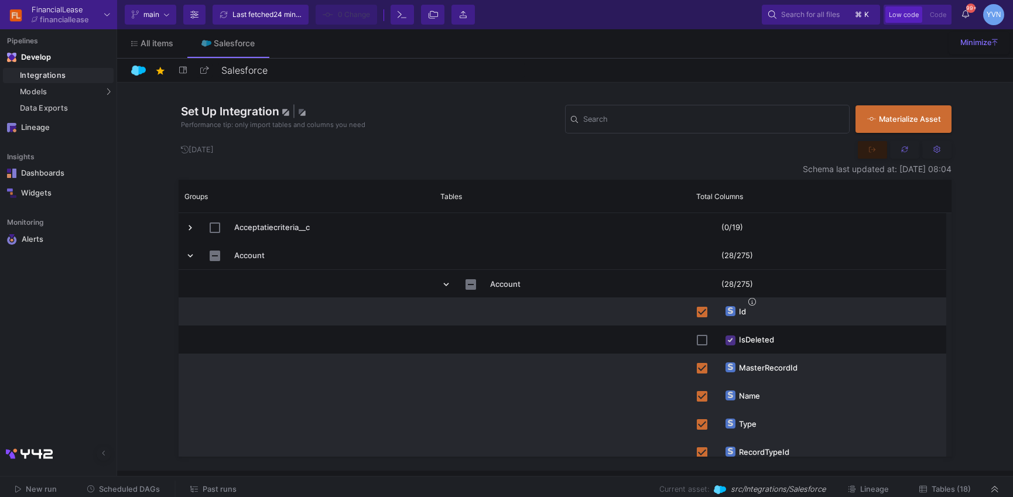
click at [902, 150] on icon at bounding box center [905, 150] width 8 height 8
click at [626, 121] on input "Search" at bounding box center [713, 120] width 260 height 9
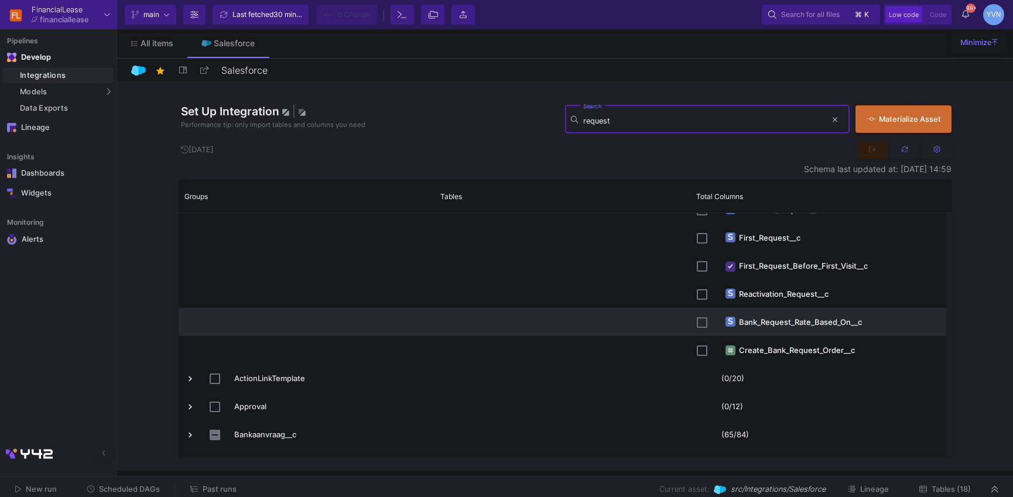
scroll to position [140, 0]
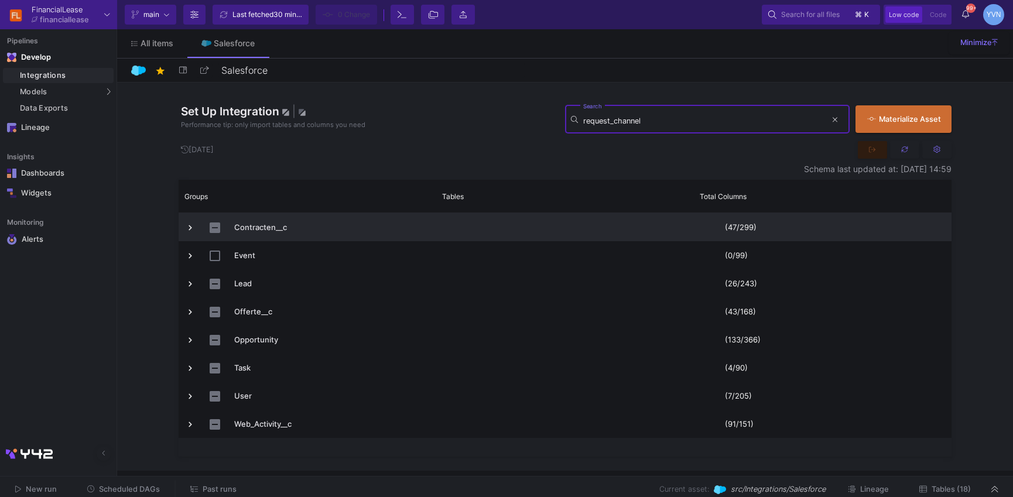
type input "request_channel"
click at [187, 224] on span "Press SPACE to select this row." at bounding box center [190, 227] width 11 height 11
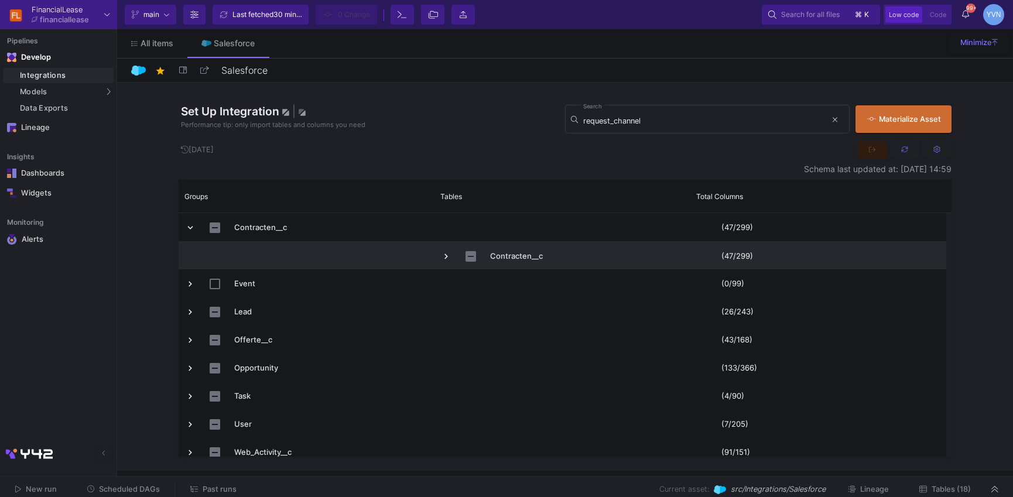
click at [451, 256] on span "Contracten__c" at bounding box center [562, 256] width 243 height 28
click at [441, 256] on span "Press SPACE to select this row." at bounding box center [446, 256] width 11 height 11
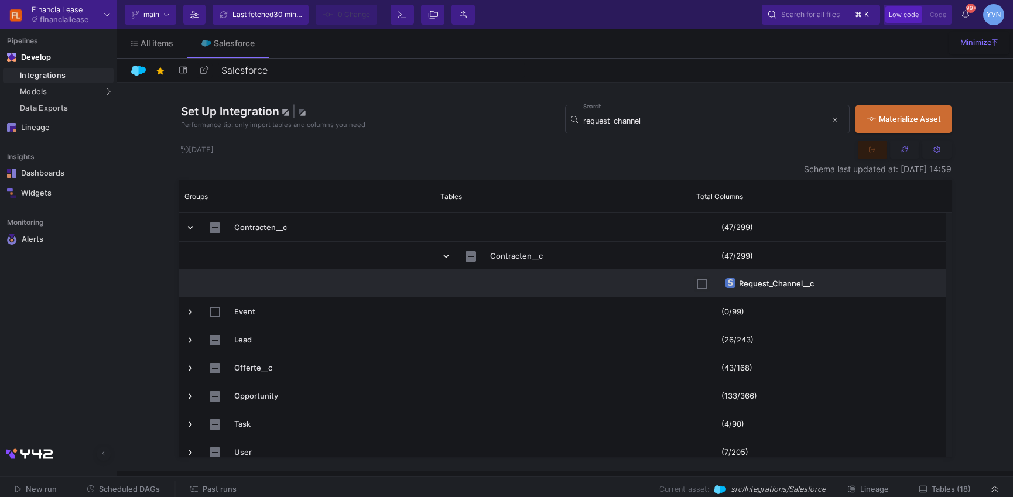
click at [703, 284] on input "Press Space to toggle row selection (unchecked)" at bounding box center [701, 284] width 11 height 11
checkbox input "true"
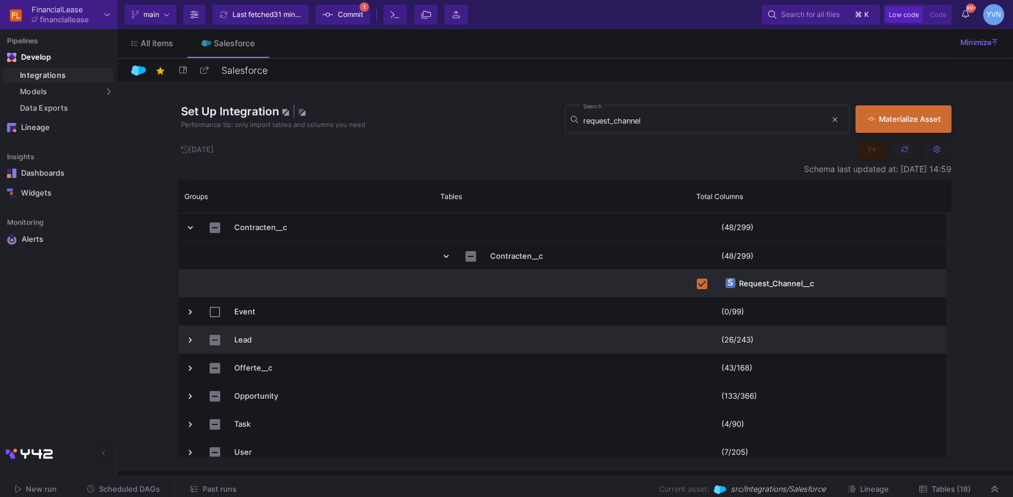
click at [184, 336] on div "Lead" at bounding box center [307, 339] width 256 height 28
drag, startPoint x: 190, startPoint y: 341, endPoint x: 219, endPoint y: 344, distance: 29.5
click at [190, 341] on span "Press SPACE to select this row." at bounding box center [190, 340] width 11 height 11
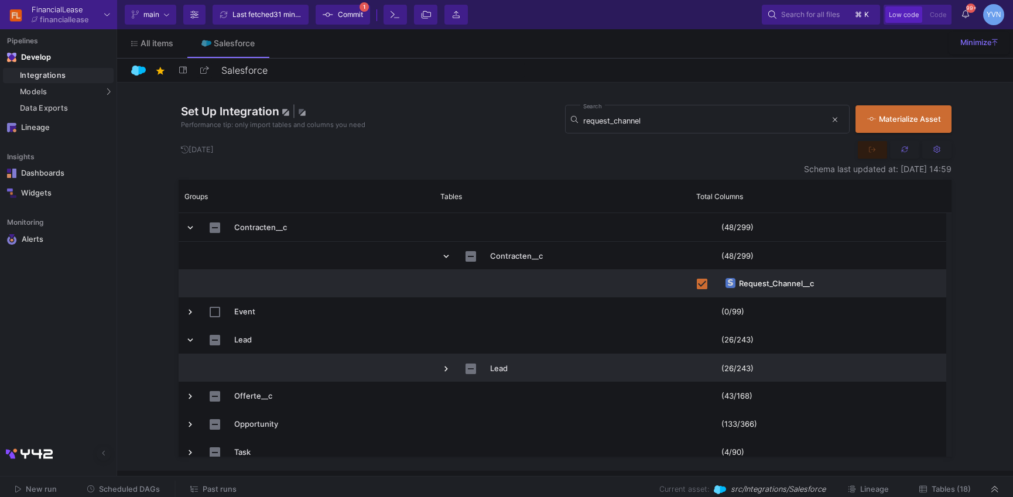
click at [447, 367] on span "Press SPACE to select this row." at bounding box center [446, 368] width 11 height 11
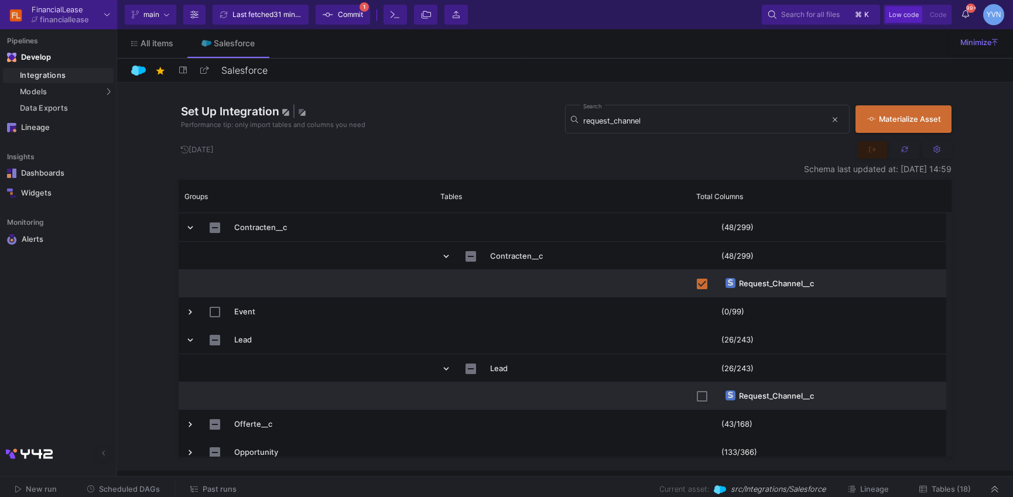
drag, startPoint x: 703, startPoint y: 397, endPoint x: 690, endPoint y: 400, distance: 13.8
click at [703, 397] on input "Press Space to toggle row selection (unchecked)" at bounding box center [701, 396] width 11 height 11
checkbox input "true"
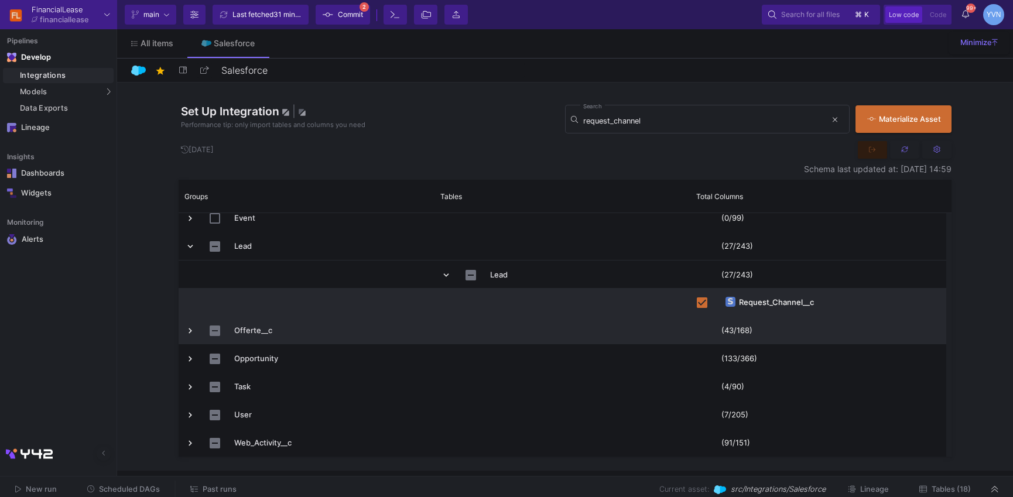
drag, startPoint x: 188, startPoint y: 331, endPoint x: 266, endPoint y: 339, distance: 78.3
click at [189, 331] on span "Press SPACE to select this row." at bounding box center [190, 330] width 11 height 11
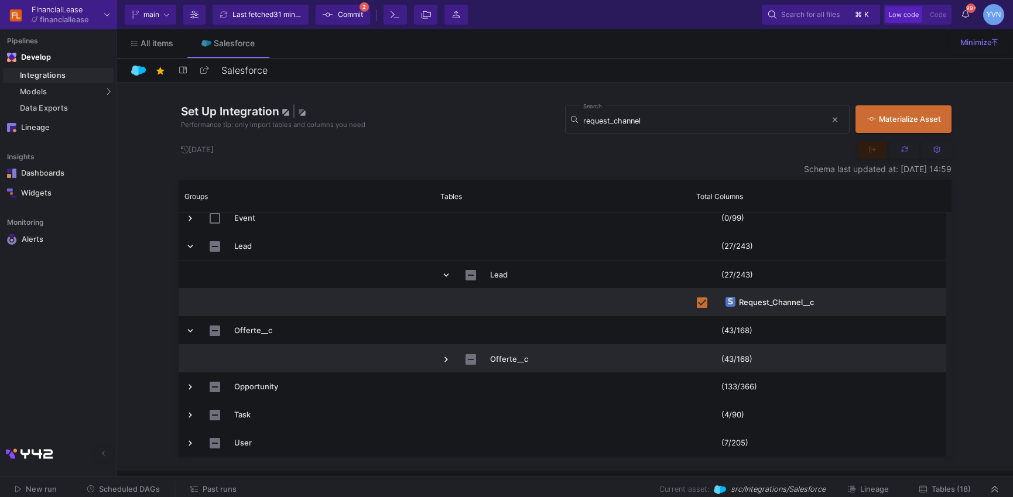
drag, startPoint x: 441, startPoint y: 360, endPoint x: 458, endPoint y: 360, distance: 17.0
click at [445, 359] on span "Press SPACE to select this row." at bounding box center [446, 359] width 11 height 11
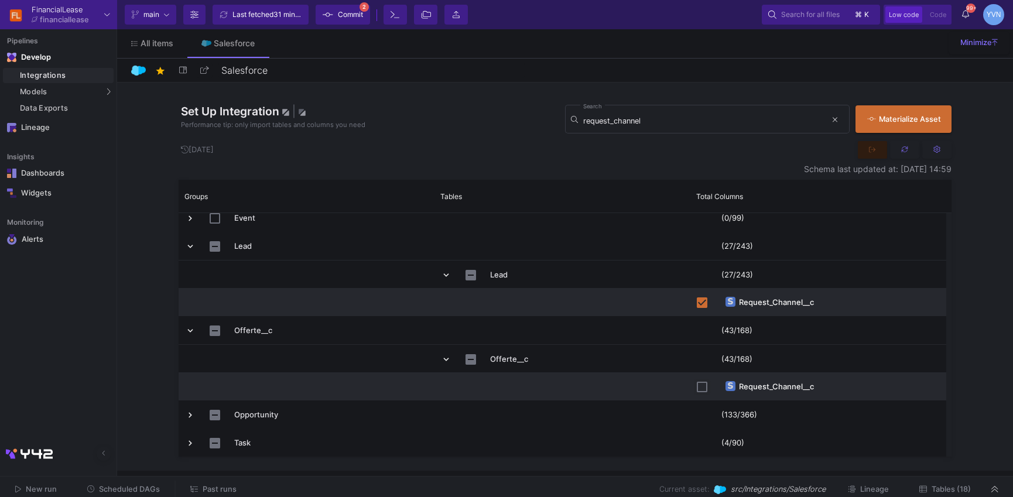
drag, startPoint x: 705, startPoint y: 389, endPoint x: 605, endPoint y: 397, distance: 99.8
click at [705, 389] on input "Press Space to toggle row selection (unchecked)" at bounding box center [701, 387] width 11 height 11
checkbox input "true"
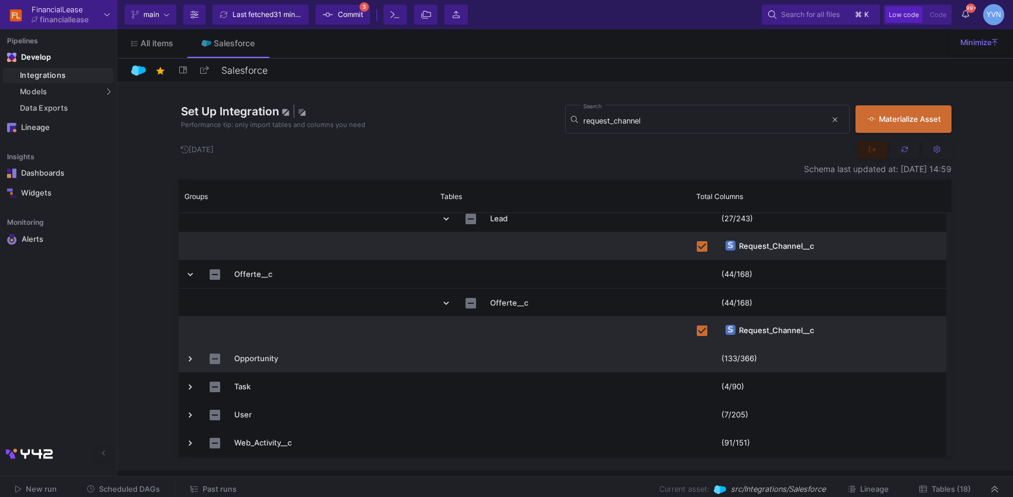
drag, startPoint x: 189, startPoint y: 359, endPoint x: 280, endPoint y: 362, distance: 90.7
click at [189, 359] on span "Press SPACE to select this row." at bounding box center [190, 359] width 11 height 11
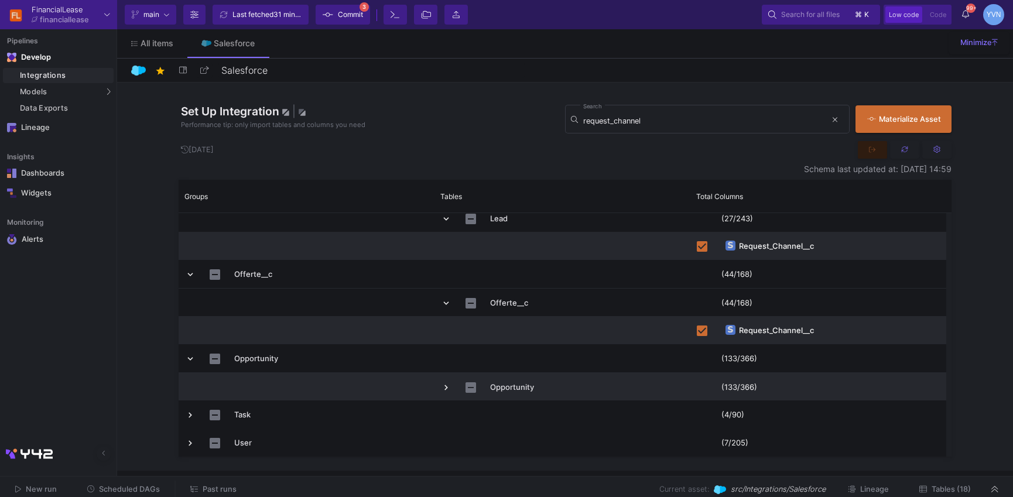
drag, startPoint x: 445, startPoint y: 386, endPoint x: 603, endPoint y: 414, distance: 159.9
click at [452, 387] on span "Opportunity" at bounding box center [562, 387] width 243 height 28
drag, startPoint x: 446, startPoint y: 389, endPoint x: 609, endPoint y: 388, distance: 162.7
click at [448, 388] on span "Press SPACE to select this row." at bounding box center [446, 387] width 11 height 11
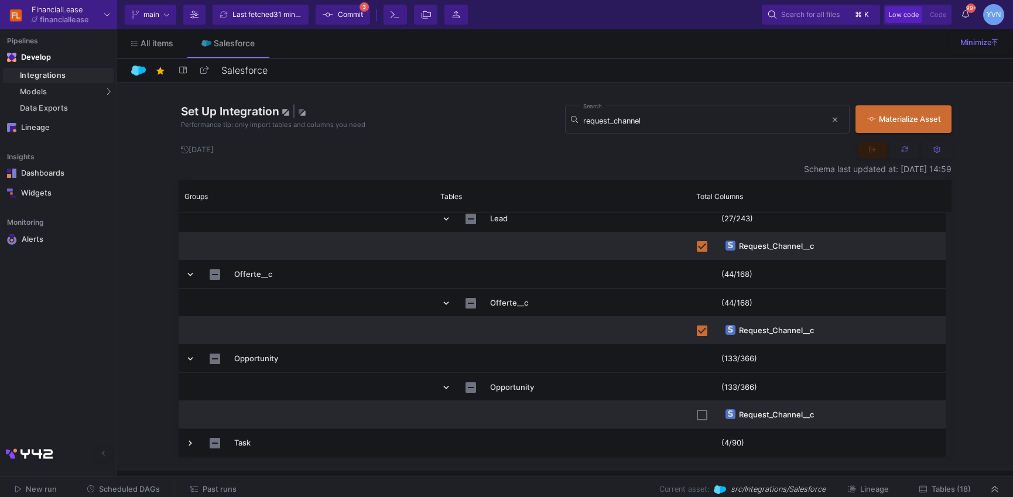
drag, startPoint x: 701, startPoint y: 415, endPoint x: 690, endPoint y: 416, distance: 11.1
click at [698, 415] on input "Press Space to toggle row selection (unchecked)" at bounding box center [701, 415] width 11 height 11
checkbox input "true"
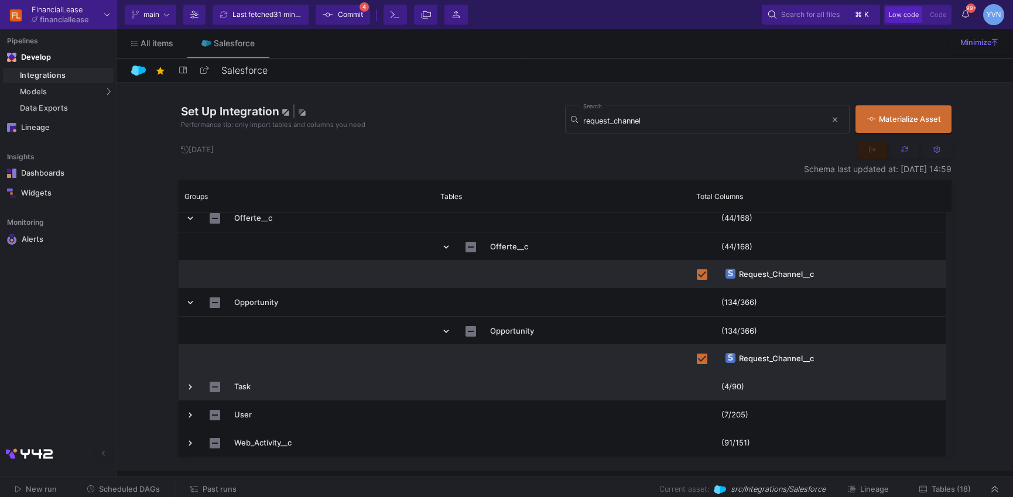
click at [188, 390] on span "Press SPACE to select this row." at bounding box center [190, 387] width 11 height 11
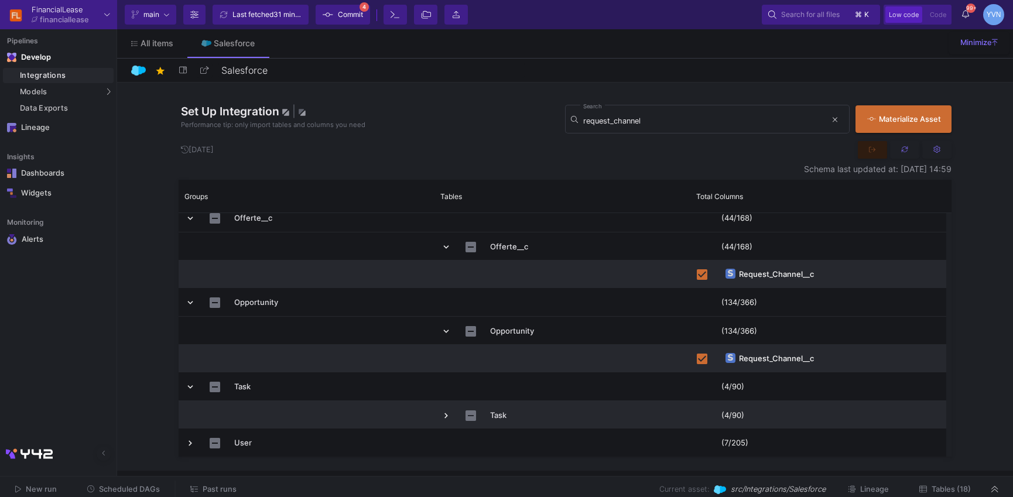
drag, startPoint x: 449, startPoint y: 417, endPoint x: 464, endPoint y: 416, distance: 15.3
click at [448, 417] on span "Press SPACE to select this row." at bounding box center [446, 415] width 11 height 11
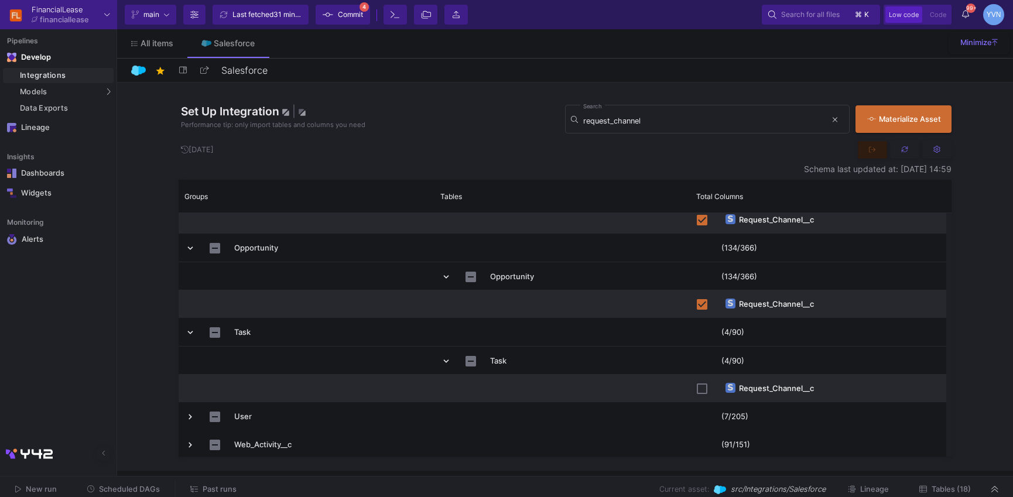
click at [697, 390] on input "Press Space to toggle row selection (unchecked)" at bounding box center [701, 388] width 11 height 11
checkbox input "true"
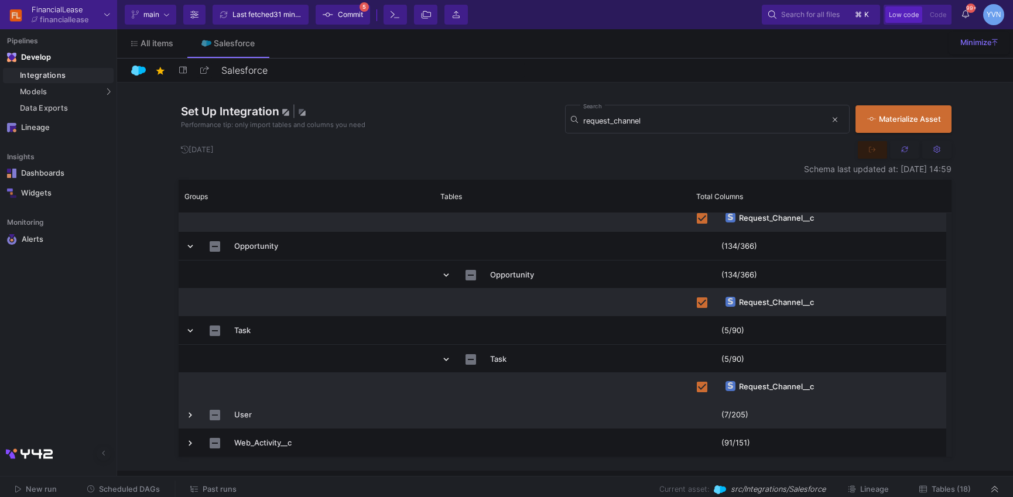
drag, startPoint x: 188, startPoint y: 416, endPoint x: 195, endPoint y: 416, distance: 6.5
click at [190, 416] on span "Press SPACE to select this row." at bounding box center [190, 415] width 11 height 11
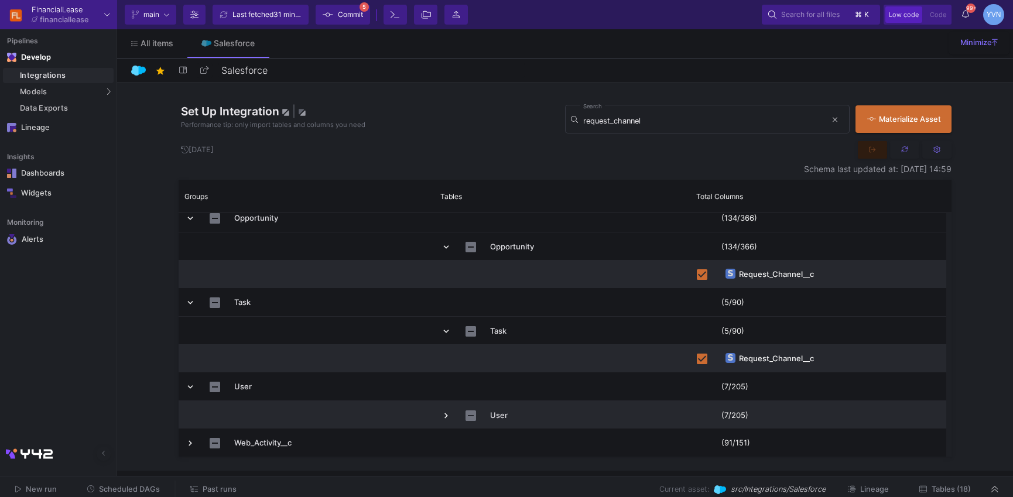
drag, startPoint x: 444, startPoint y: 407, endPoint x: 481, endPoint y: 425, distance: 41.4
click at [444, 407] on span "Press SPACE to select this row." at bounding box center [446, 415] width 11 height 28
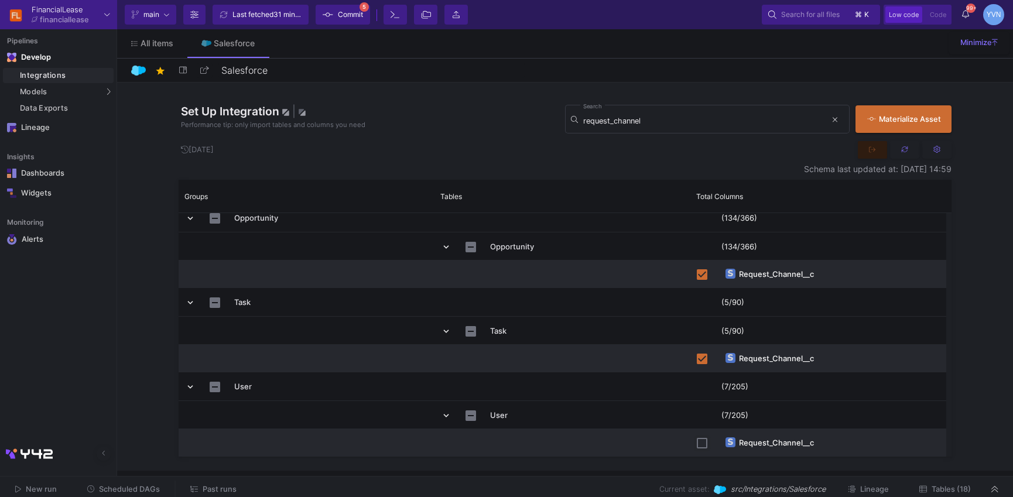
drag, startPoint x: 704, startPoint y: 444, endPoint x: 656, endPoint y: 440, distance: 48.7
click at [704, 444] on input "Press Space to toggle row selection (unchecked)" at bounding box center [701, 443] width 11 height 11
checkbox input "true"
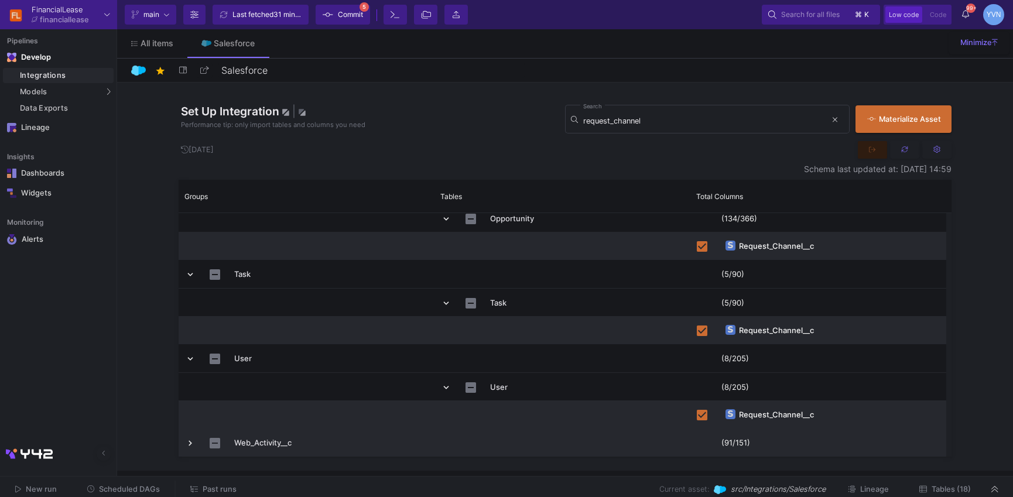
drag, startPoint x: 187, startPoint y: 442, endPoint x: 211, endPoint y: 442, distance: 24.0
click at [189, 442] on span "Press SPACE to select this row." at bounding box center [190, 443] width 11 height 11
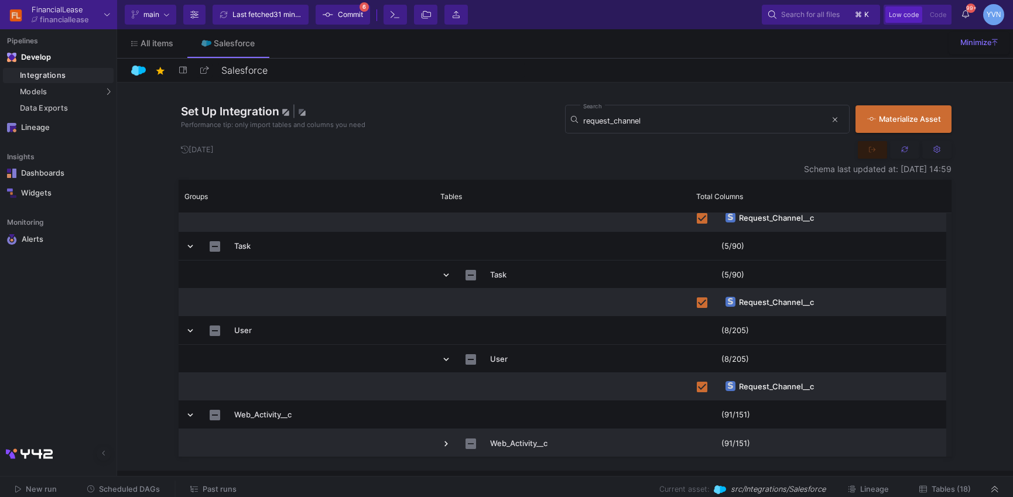
click at [447, 443] on span "Press SPACE to select this row." at bounding box center [446, 443] width 11 height 11
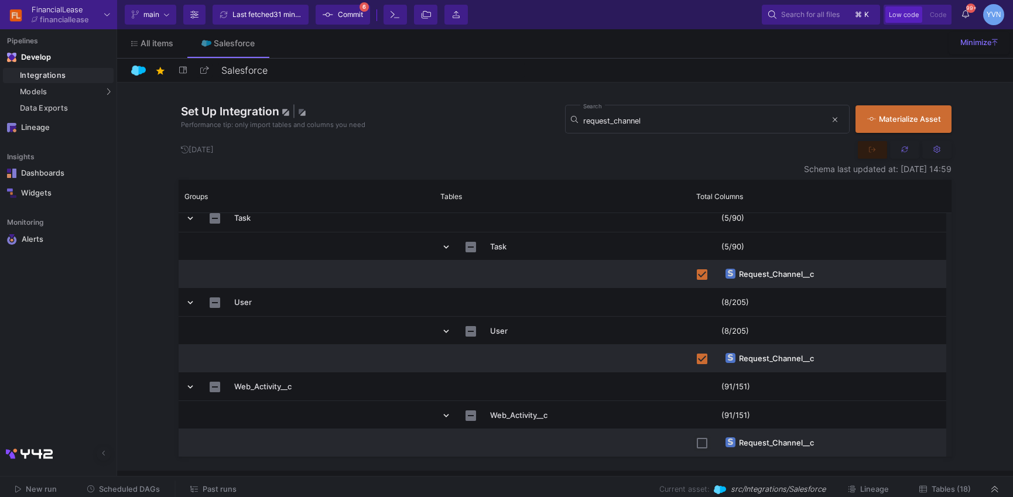
click at [703, 444] on input "Press Space to toggle row selection (unchecked)" at bounding box center [701, 443] width 11 height 11
checkbox input "true"
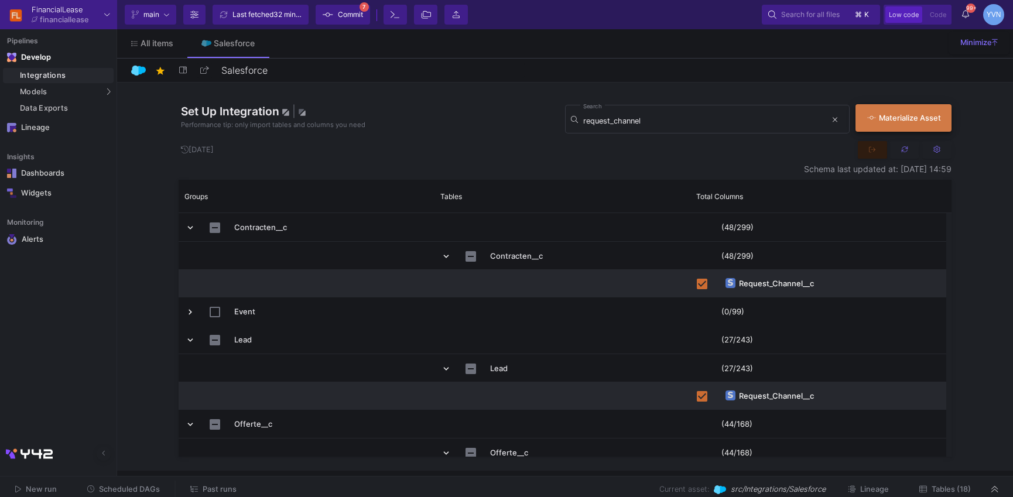
click at [912, 119] on div "Materialize Asset" at bounding box center [900, 117] width 67 height 11
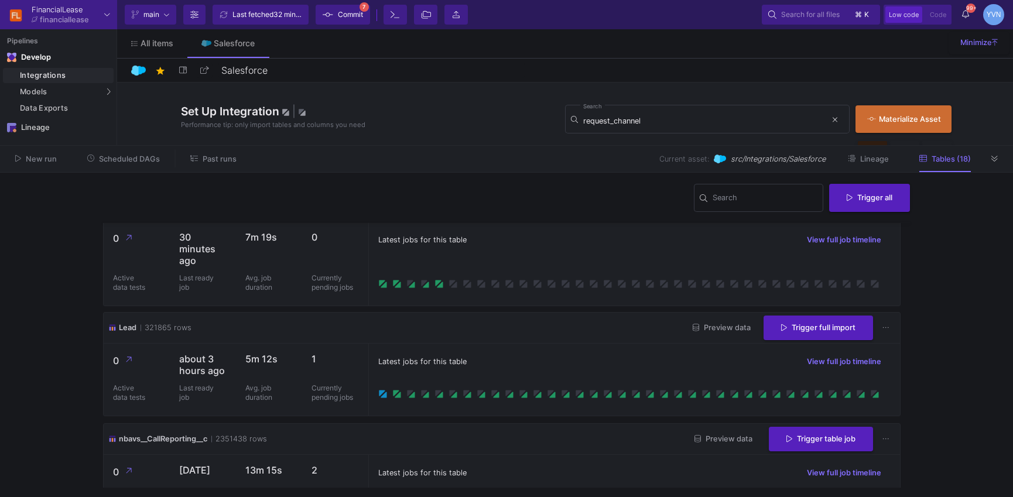
scroll to position [575, 0]
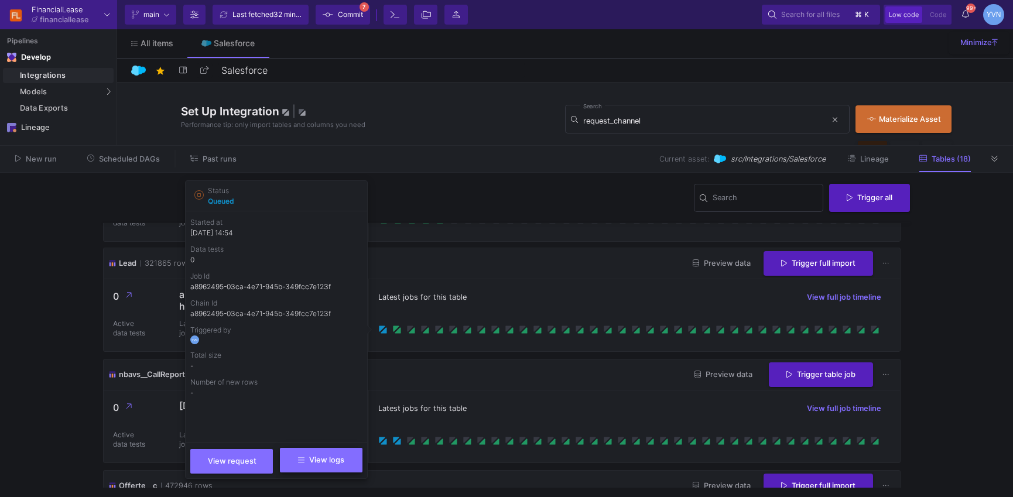
click at [337, 465] on button "View logs" at bounding box center [321, 460] width 83 height 25
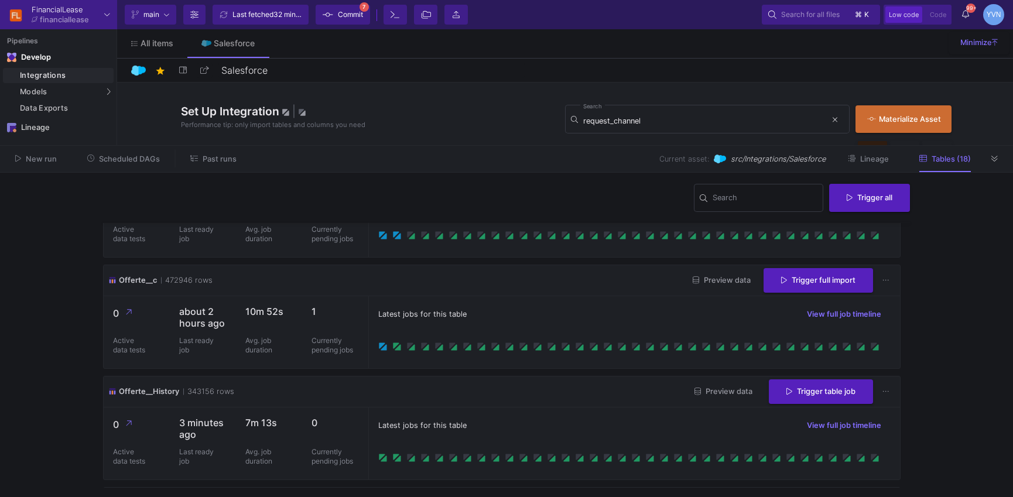
scroll to position [750, 0]
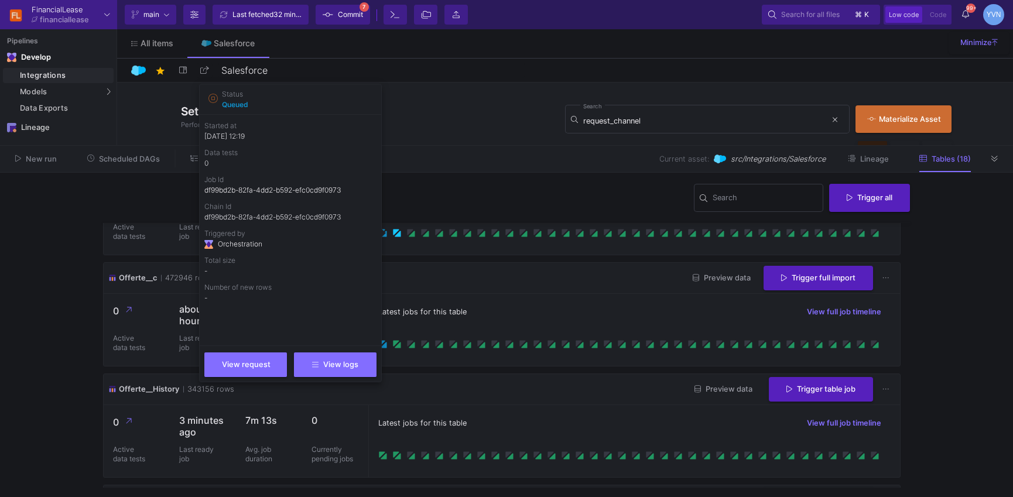
click at [399, 235] on icon at bounding box center [397, 234] width 6 height 6
click at [346, 371] on button "View logs" at bounding box center [335, 363] width 83 height 25
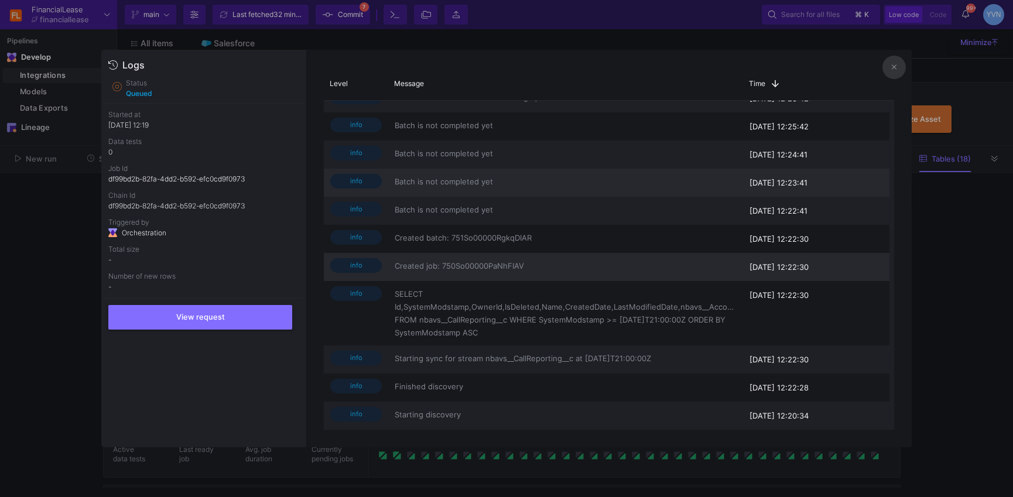
scroll to position [0, 0]
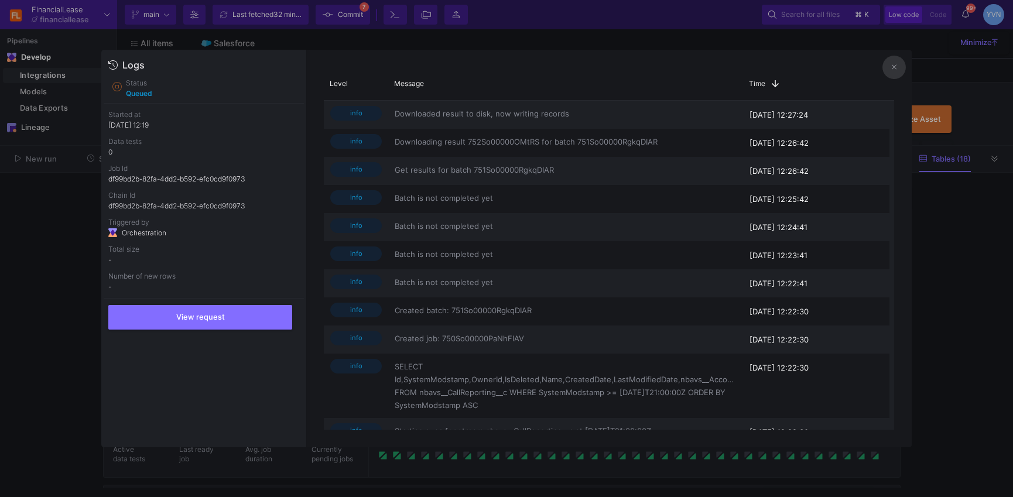
click at [893, 70] on icon at bounding box center [893, 67] width 5 height 8
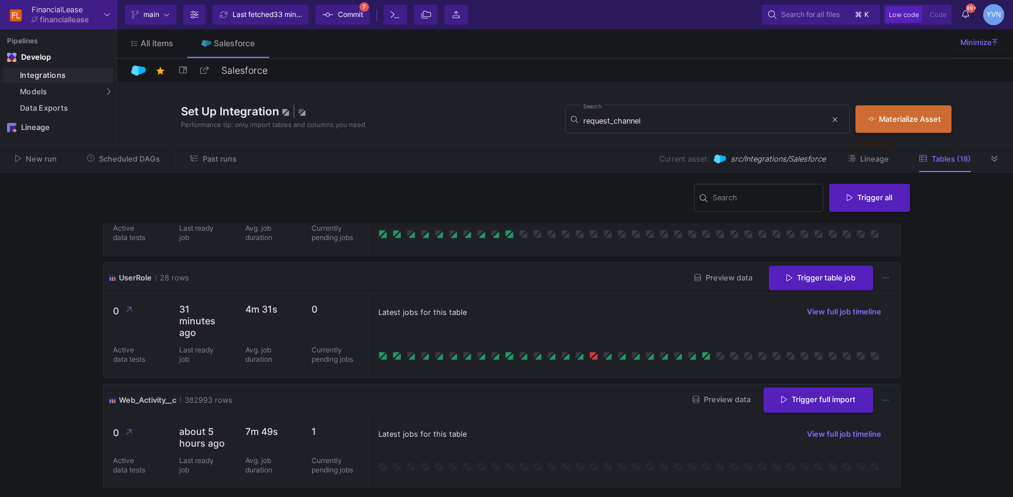
scroll to position [1796, 0]
click at [619, 432] on div "Latest jobs for this table View full job timeline" at bounding box center [634, 433] width 512 height 18
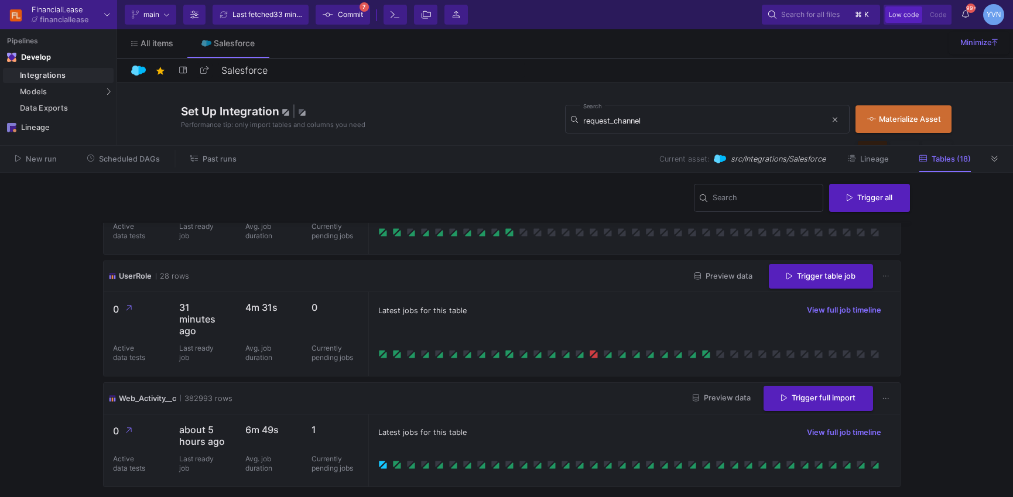
click at [380, 466] on icon at bounding box center [382, 464] width 9 height 9
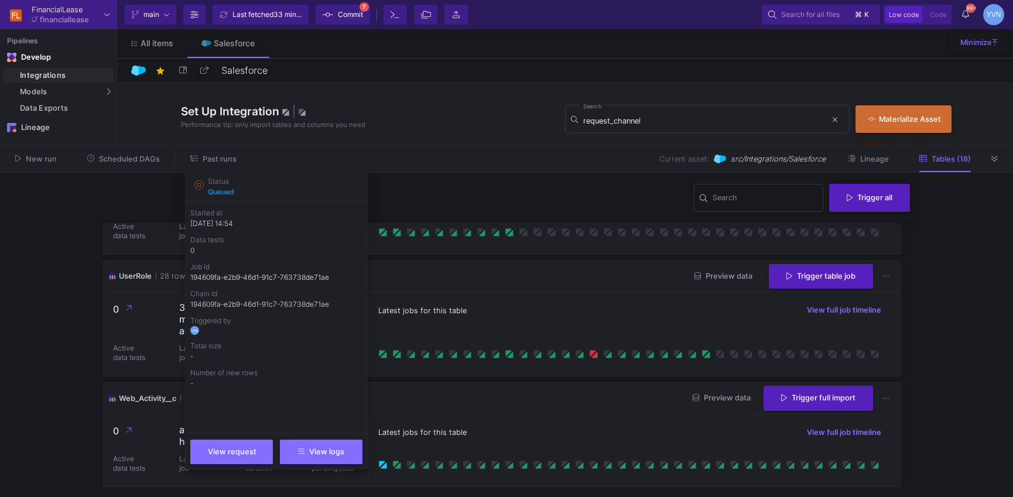
click at [346, 455] on button "View logs" at bounding box center [321, 452] width 83 height 25
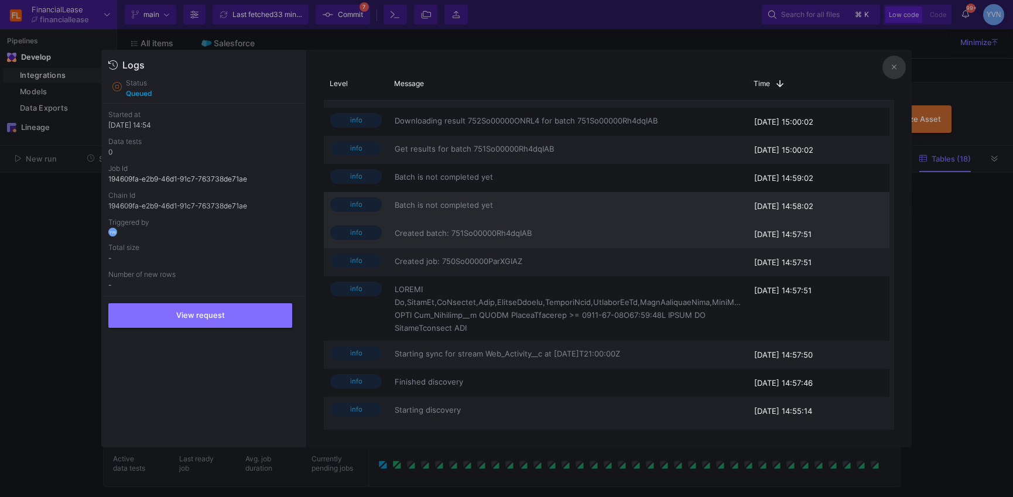
scroll to position [0, 0]
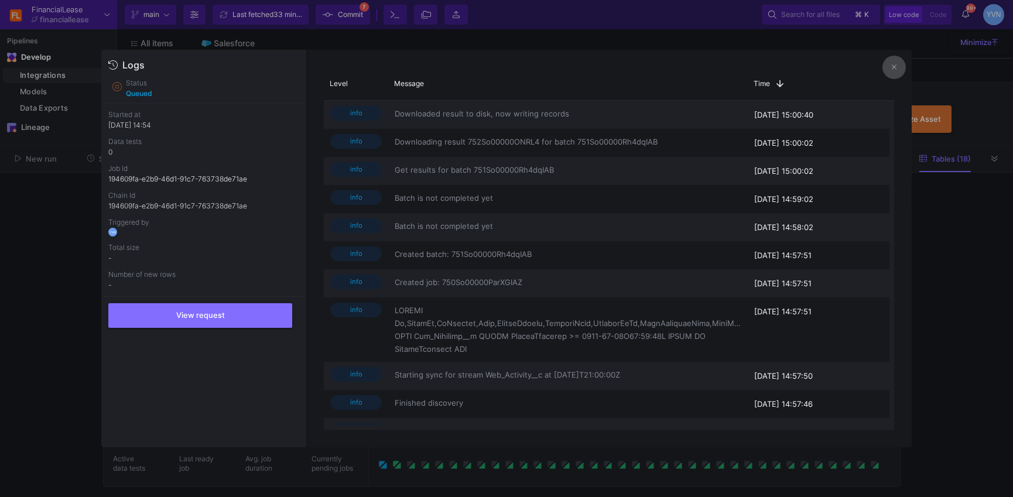
click at [891, 67] on icon at bounding box center [893, 67] width 5 height 8
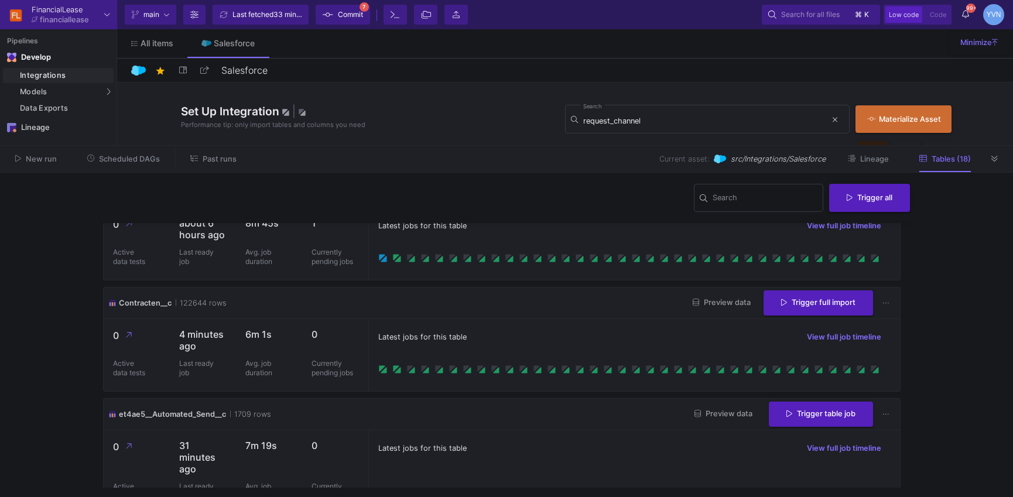
scroll to position [274, 0]
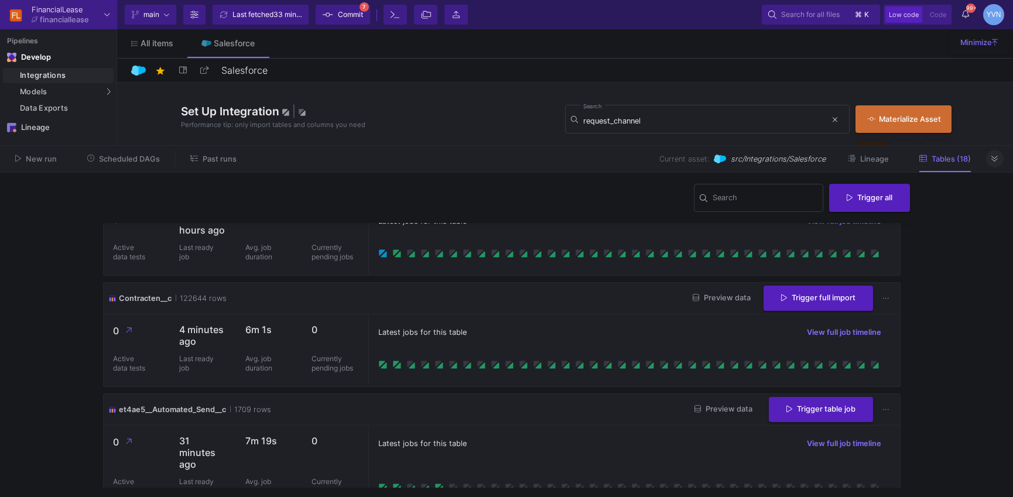
click at [1000, 153] on button at bounding box center [995, 159] width 18 height 18
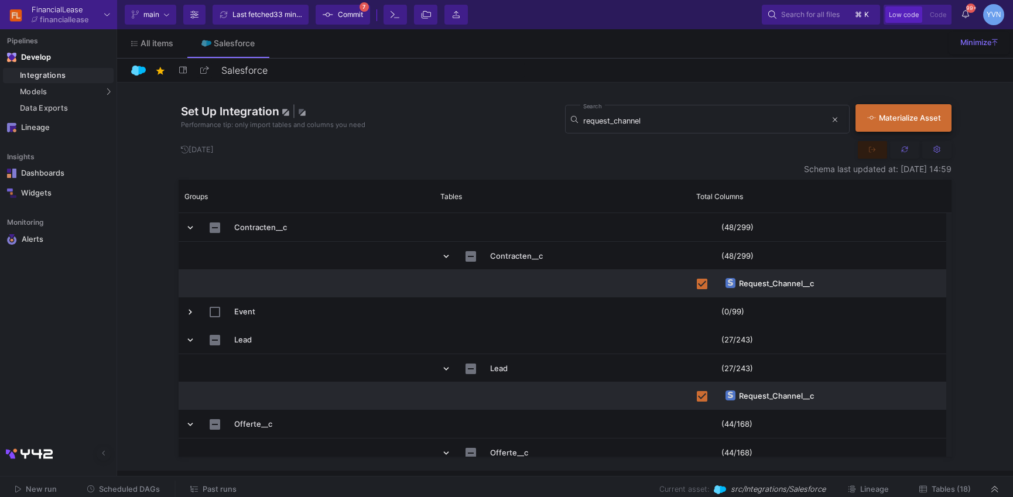
click at [895, 121] on div "Materialize Asset" at bounding box center [900, 117] width 67 height 11
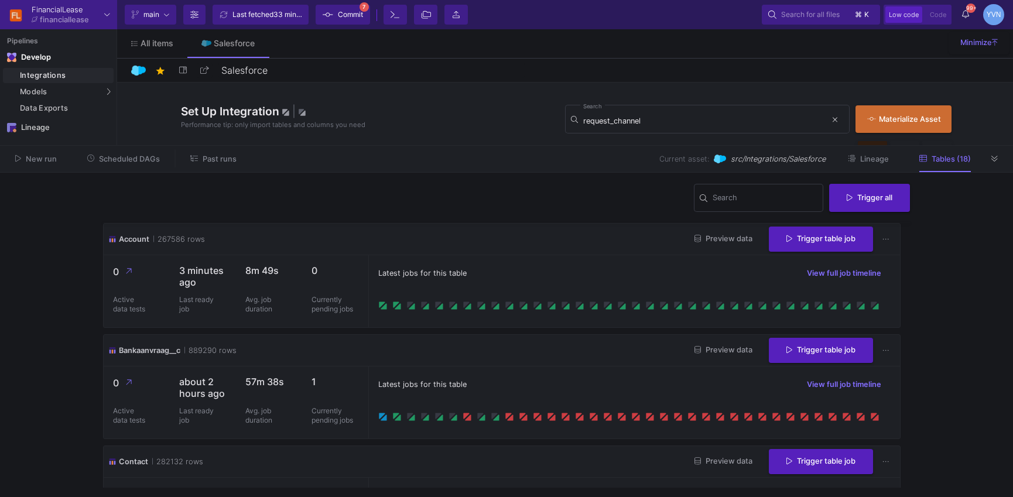
scroll to position [43, 0]
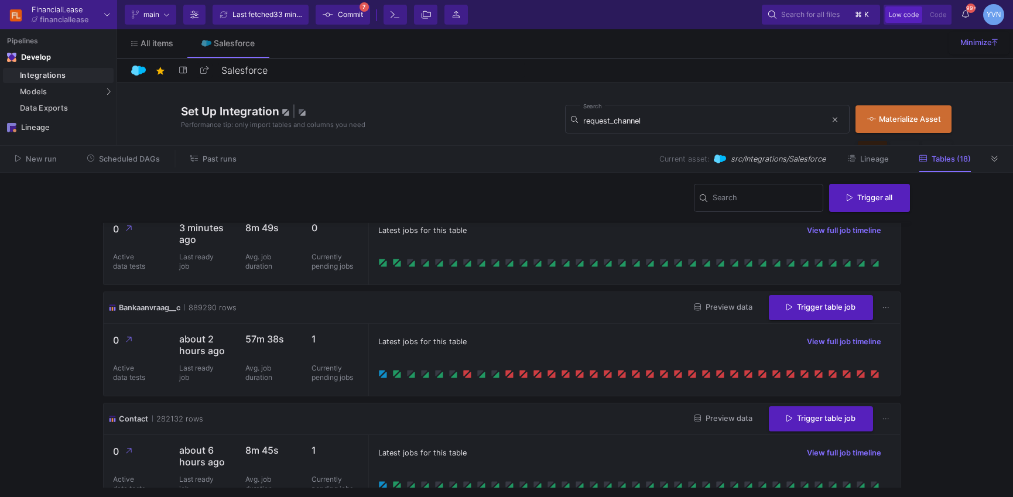
click at [984, 155] on div "Current asset: src/Integrations/Salesforce Lineage Tables (18)" at bounding box center [619, 159] width 734 height 18
click at [991, 163] on fa-icon at bounding box center [994, 159] width 6 height 9
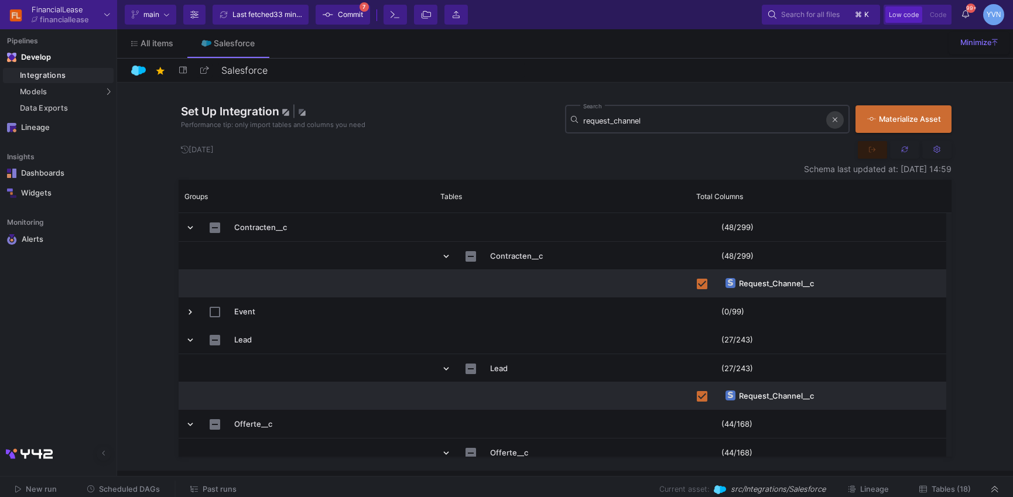
click at [836, 120] on button at bounding box center [835, 120] width 18 height 18
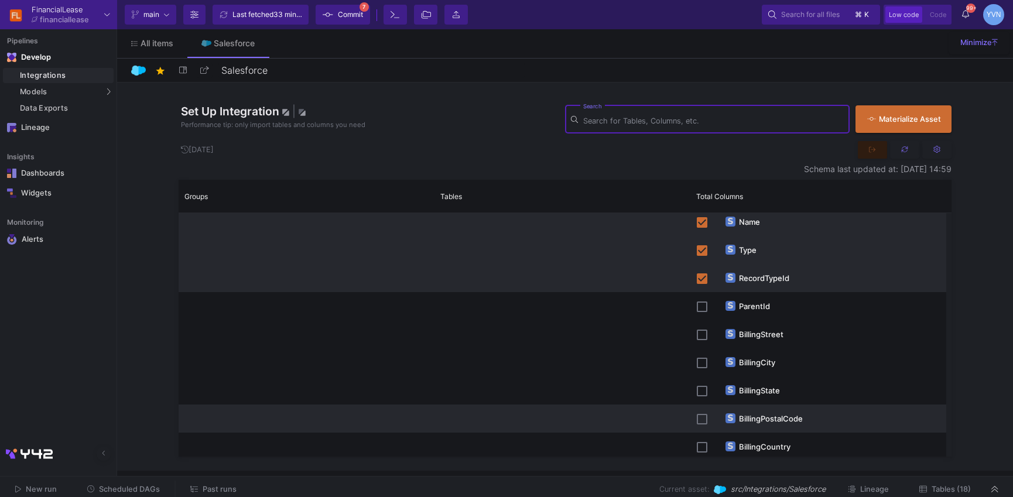
scroll to position [188, 0]
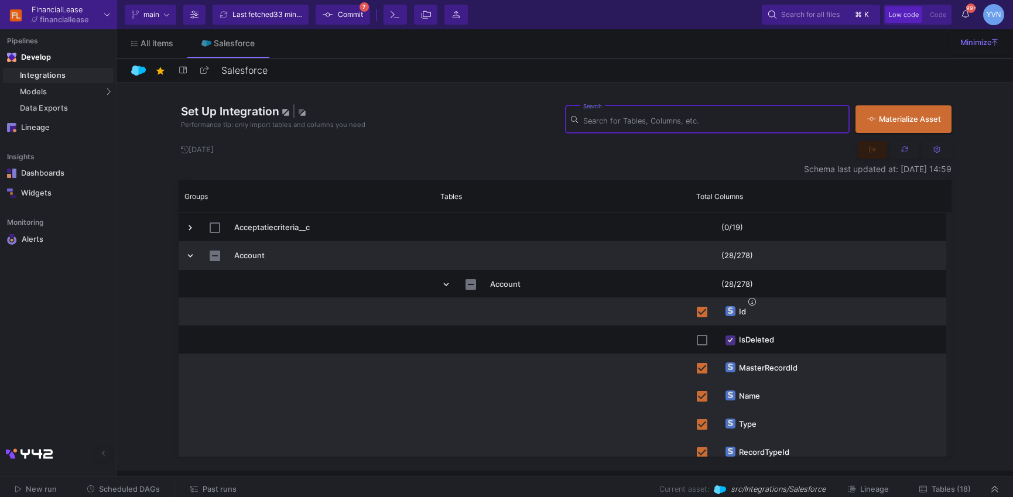
click at [190, 255] on span "Press SPACE to select this row." at bounding box center [190, 255] width 11 height 11
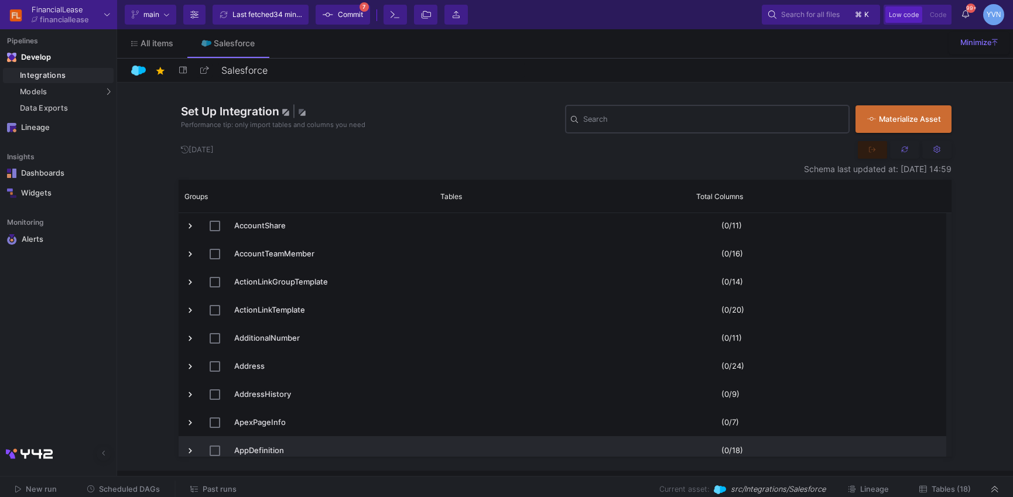
scroll to position [439, 0]
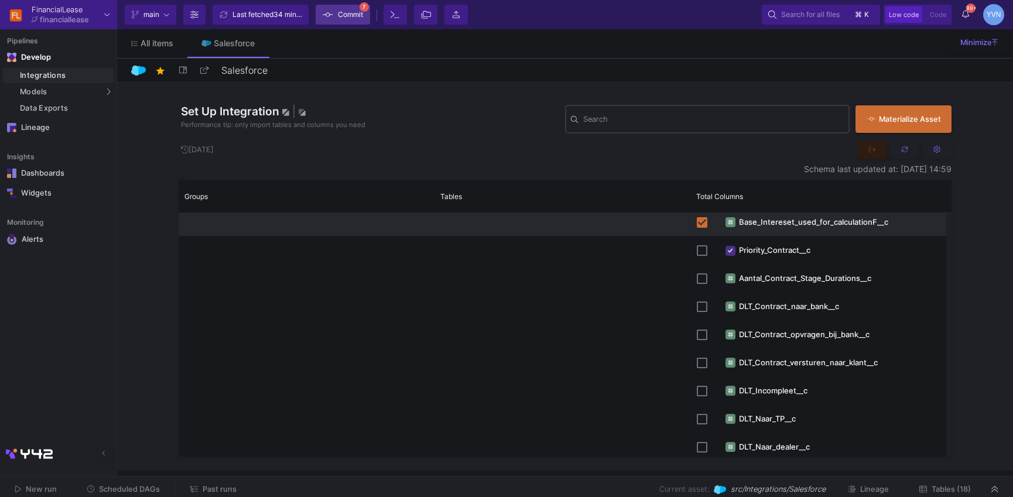
click at [351, 13] on span "Commit" at bounding box center [350, 15] width 25 height 18
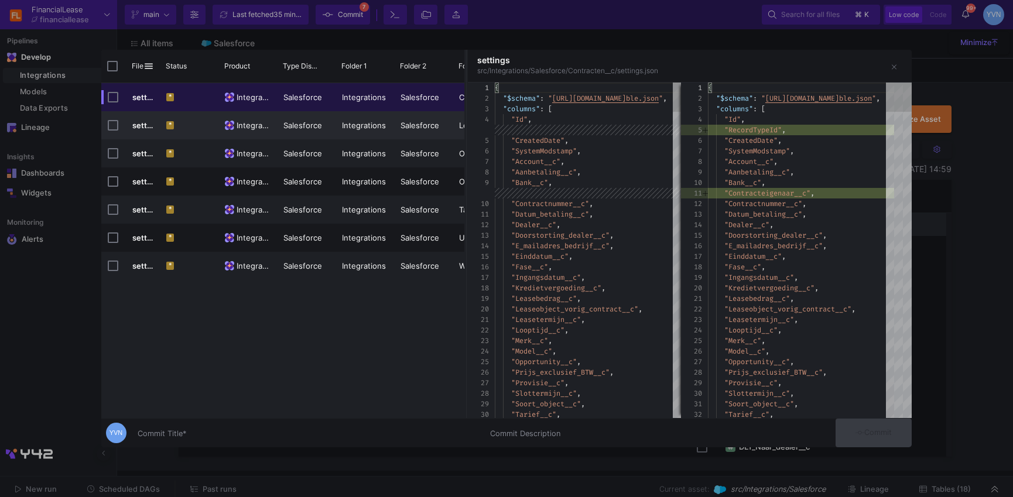
click at [203, 126] on y42-git-diff-tree-item-change-cell-renderer "*" at bounding box center [189, 125] width 46 height 27
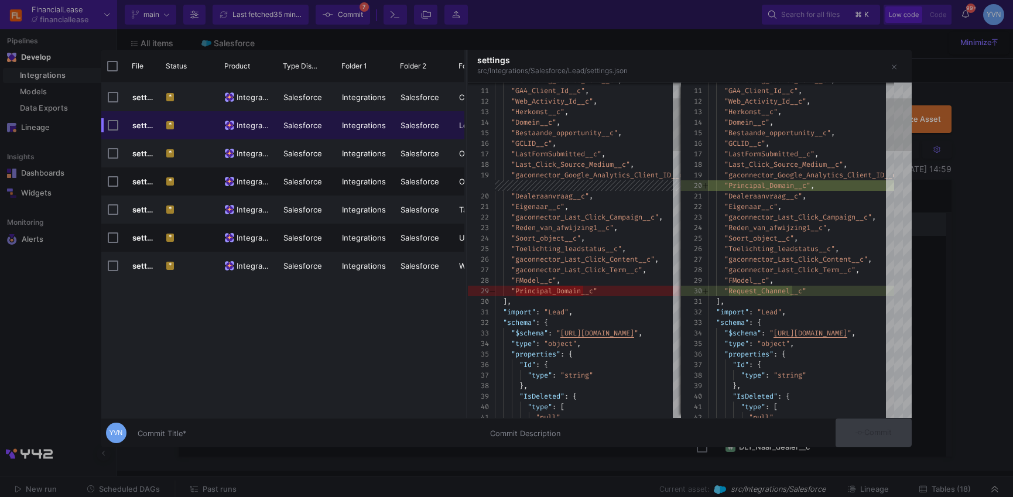
click at [265, 436] on input "Commit Title *" at bounding box center [307, 433] width 338 height 9
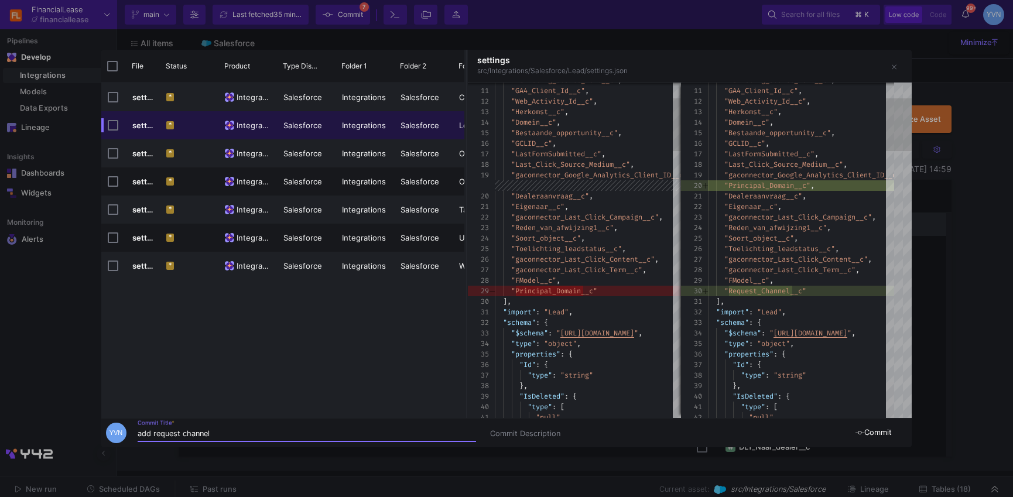
type input "add request channel"
click at [873, 432] on span "Commit" at bounding box center [873, 432] width 37 height 9
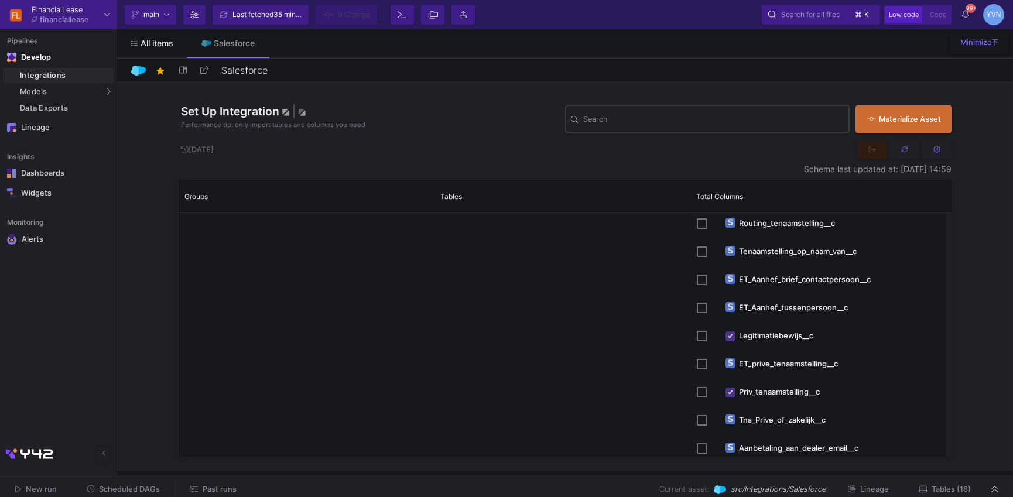
click at [156, 49] on link "All items" at bounding box center [152, 43] width 70 height 28
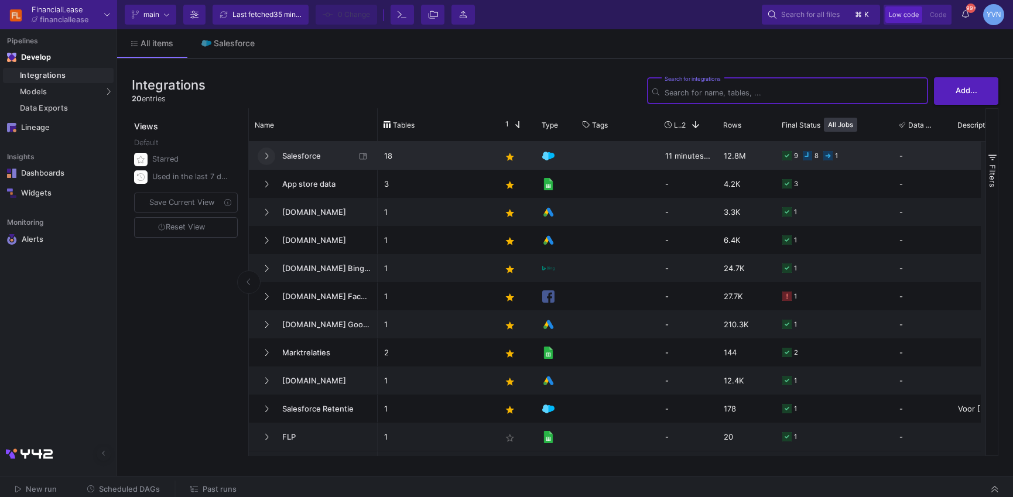
click at [266, 152] on icon at bounding box center [266, 156] width 5 height 8
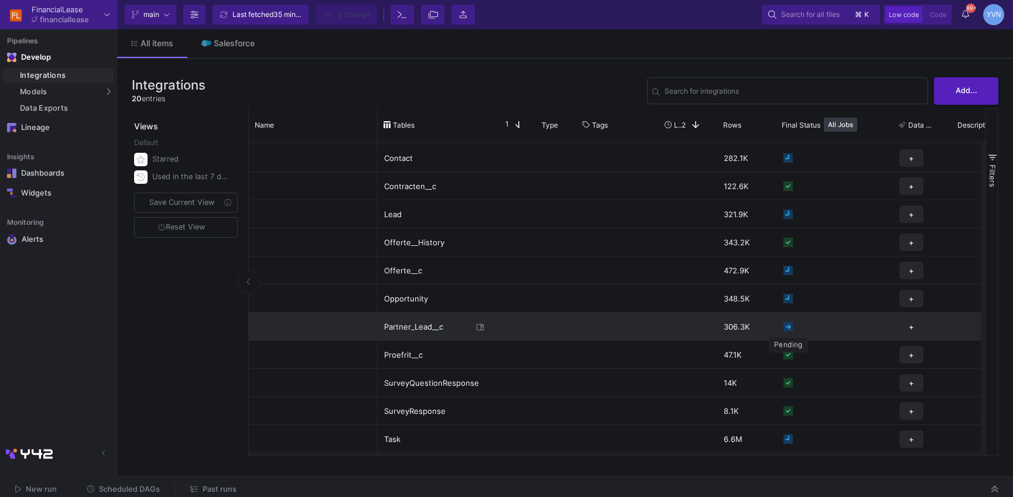
click at [788, 328] on icon "Press SPACE to select this row." at bounding box center [787, 326] width 9 height 9
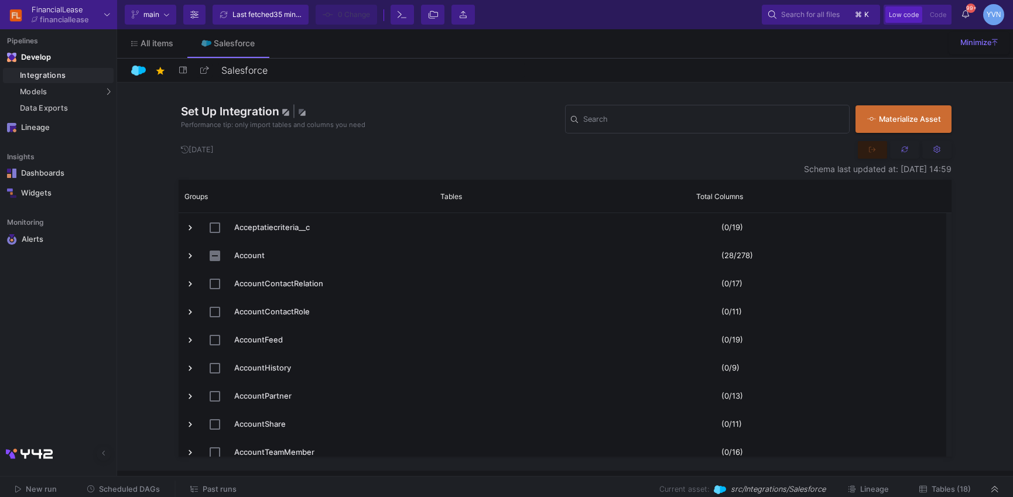
click at [225, 488] on span "Past runs" at bounding box center [220, 489] width 34 height 9
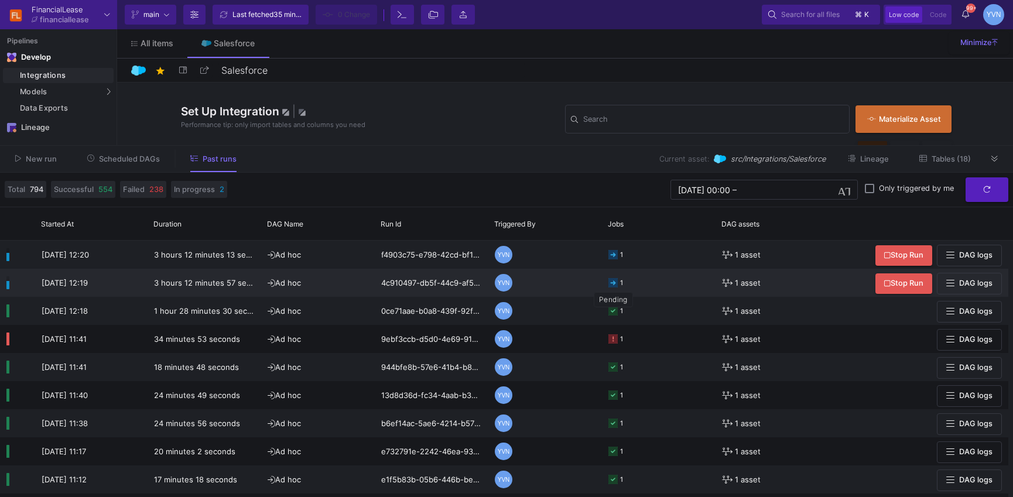
click at [612, 283] on icon at bounding box center [612, 282] width 9 height 9
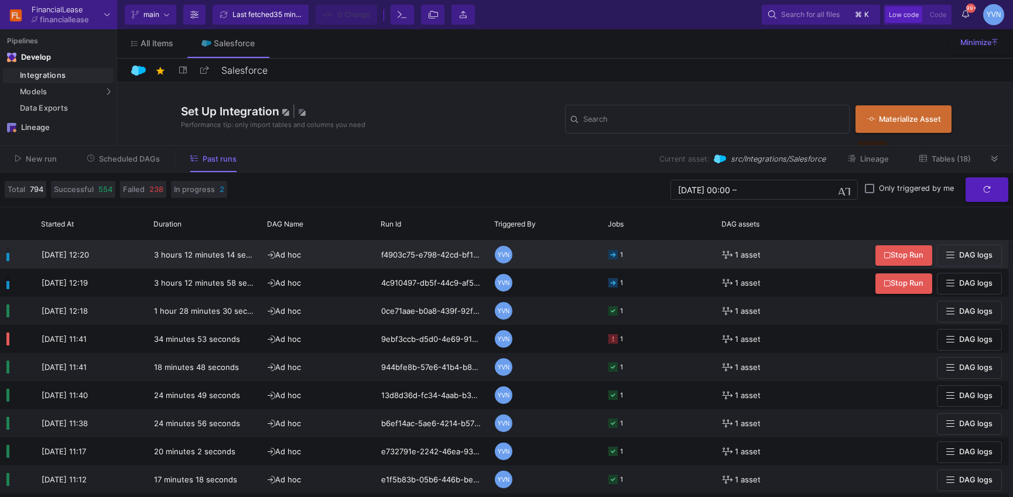
click at [615, 251] on icon at bounding box center [612, 254] width 9 height 9
click at [991, 158] on icon at bounding box center [994, 159] width 6 height 8
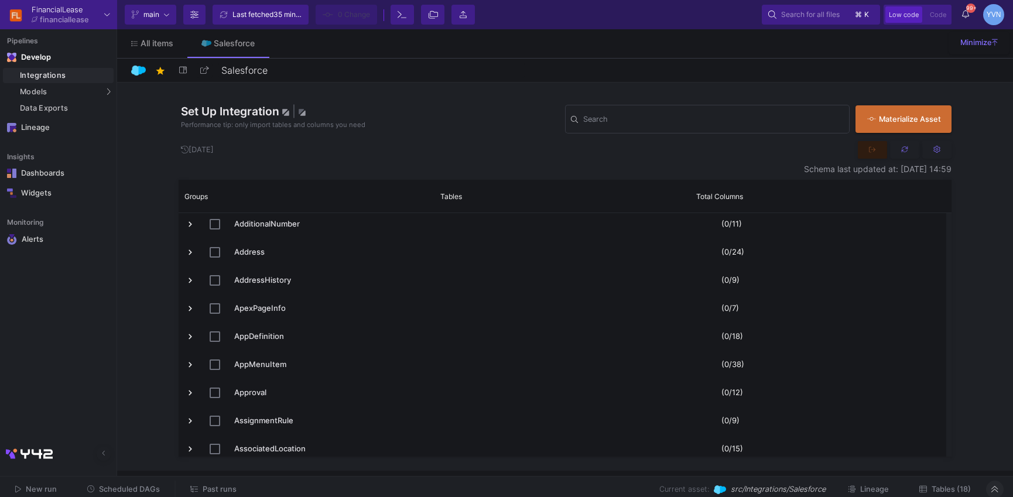
click at [997, 488] on icon at bounding box center [994, 489] width 6 height 8
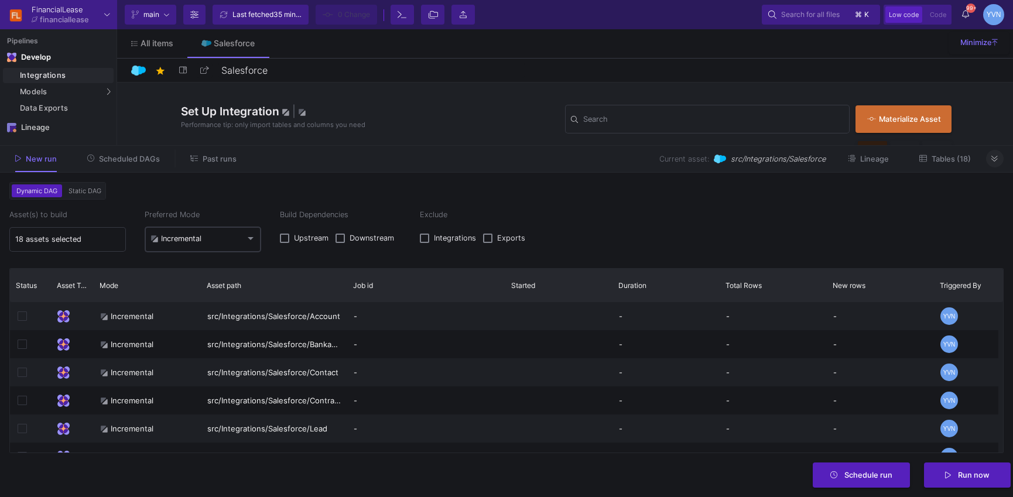
click at [182, 241] on div "Incremental" at bounding box center [175, 238] width 51 height 9
click at [184, 267] on span "Full" at bounding box center [202, 266] width 105 height 26
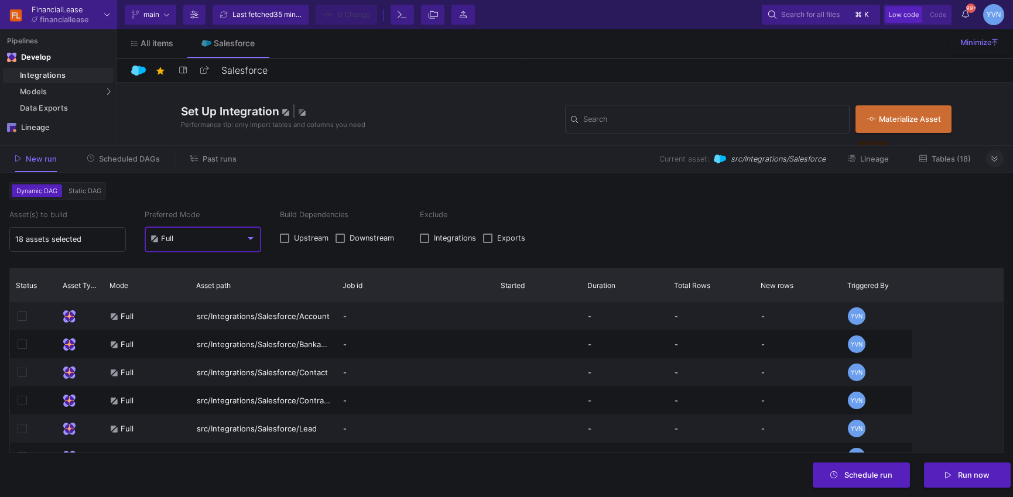
click at [118, 158] on span "Scheduled DAGs" at bounding box center [129, 159] width 61 height 9
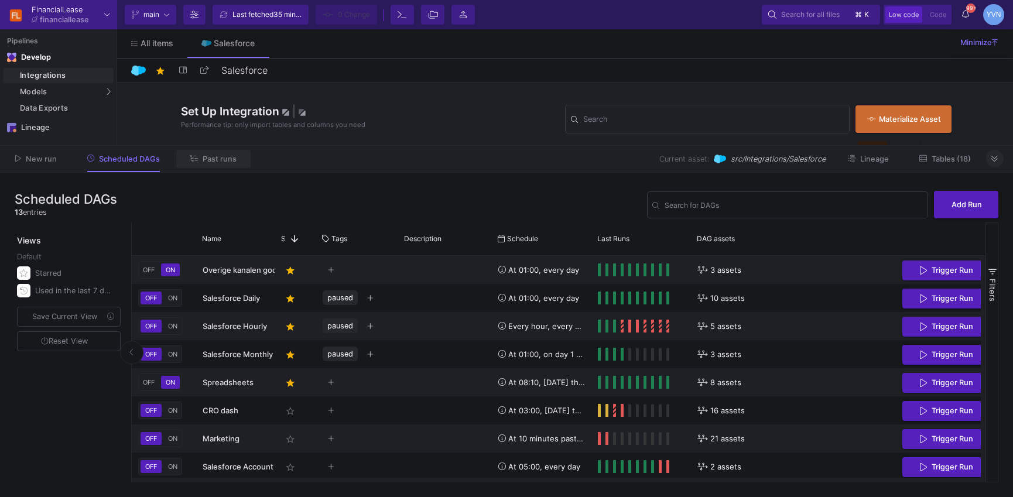
click at [214, 162] on span "Past runs" at bounding box center [220, 159] width 34 height 9
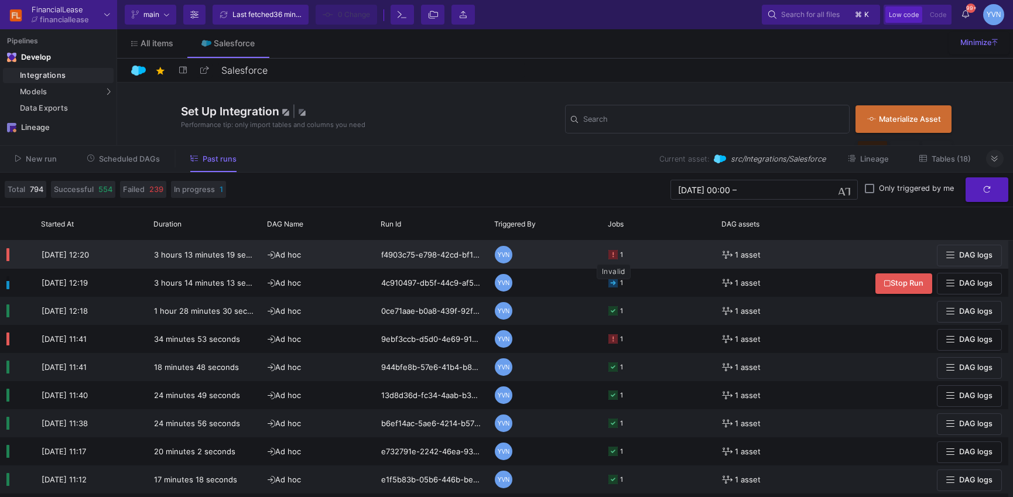
click at [613, 252] on icon at bounding box center [612, 254] width 9 height 9
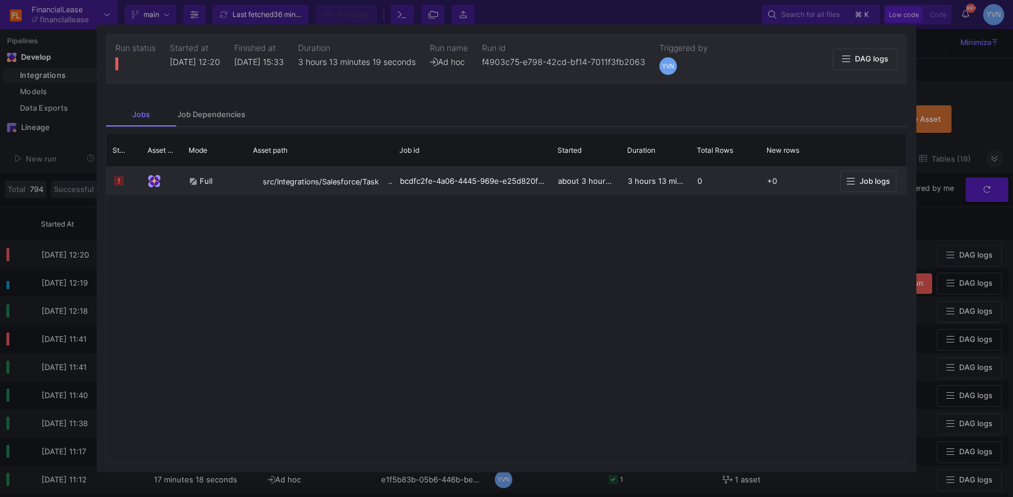
click at [873, 178] on span "Job logs" at bounding box center [874, 181] width 30 height 9
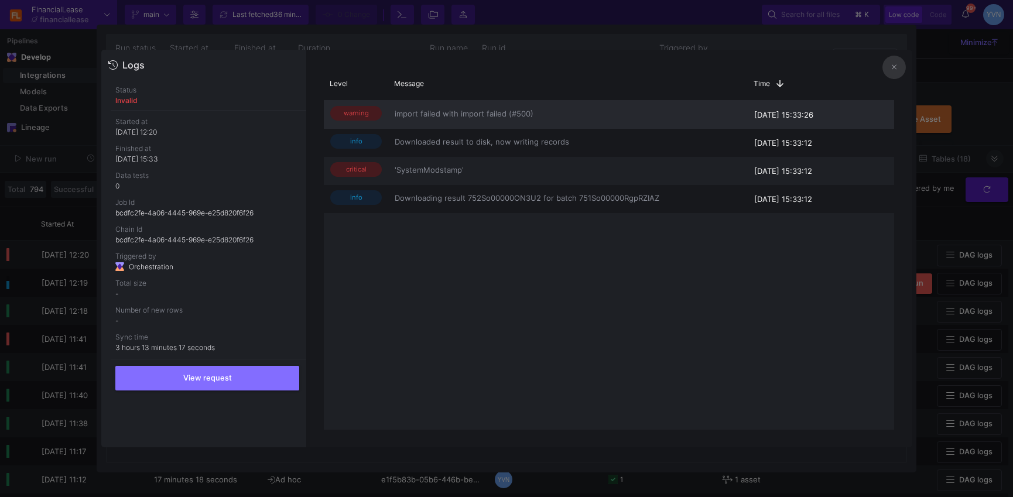
click at [520, 114] on span "import failed with import failed (#500)" at bounding box center [567, 113] width 346 height 13
click at [888, 66] on button at bounding box center [893, 67] width 23 height 23
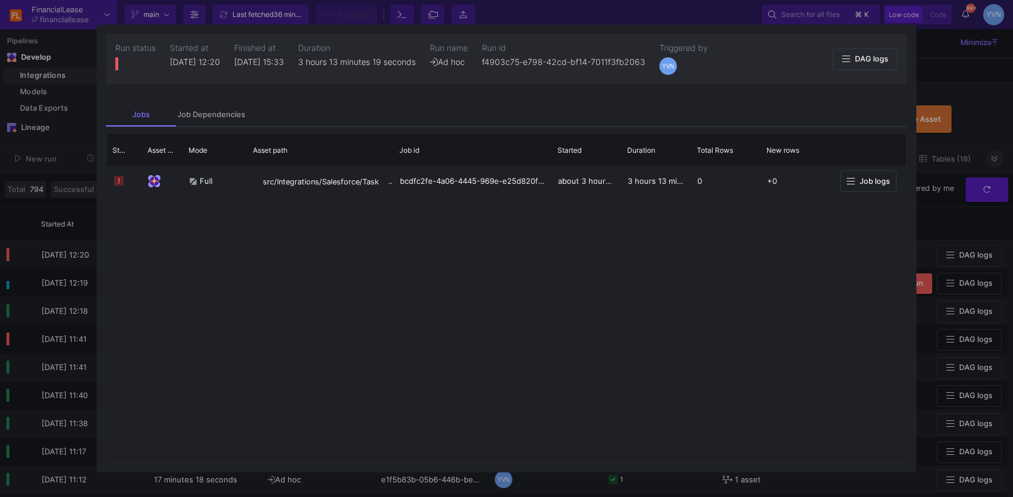
click at [970, 100] on div at bounding box center [506, 248] width 1013 height 497
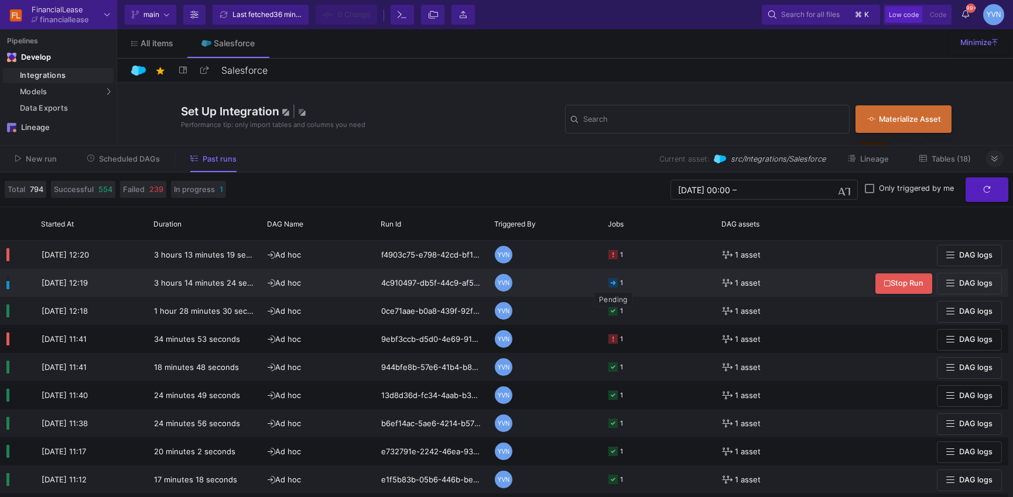
click at [613, 284] on rect at bounding box center [612, 282] width 9 height 9
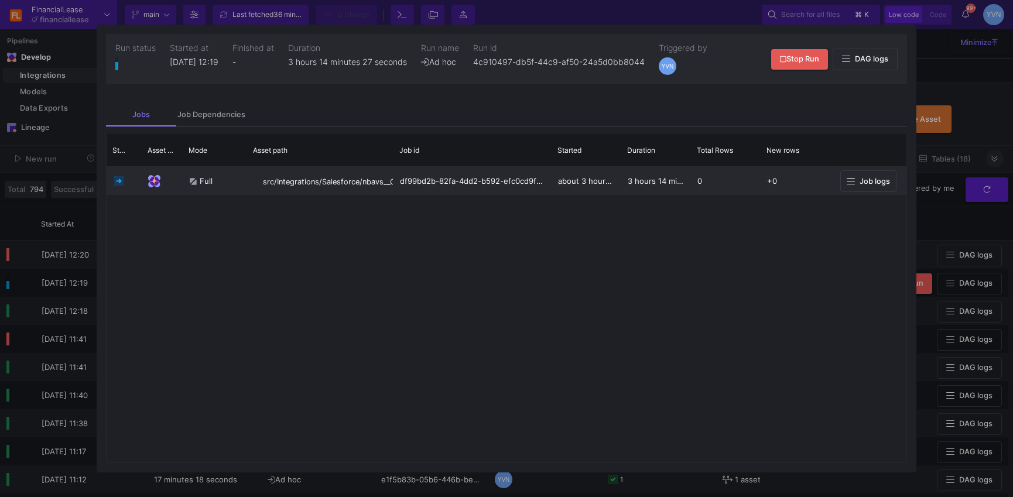
click at [879, 184] on span "Job logs" at bounding box center [874, 181] width 30 height 9
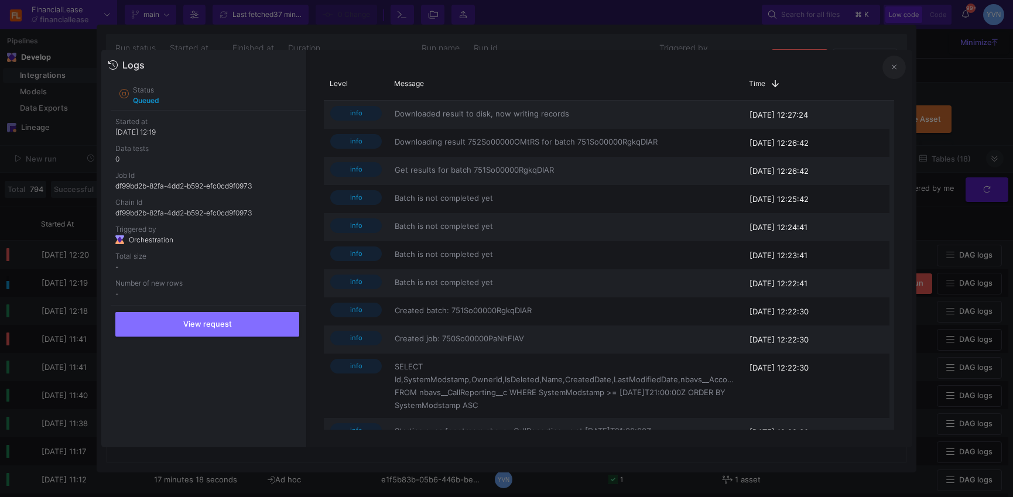
click at [888, 74] on button at bounding box center [893, 67] width 23 height 23
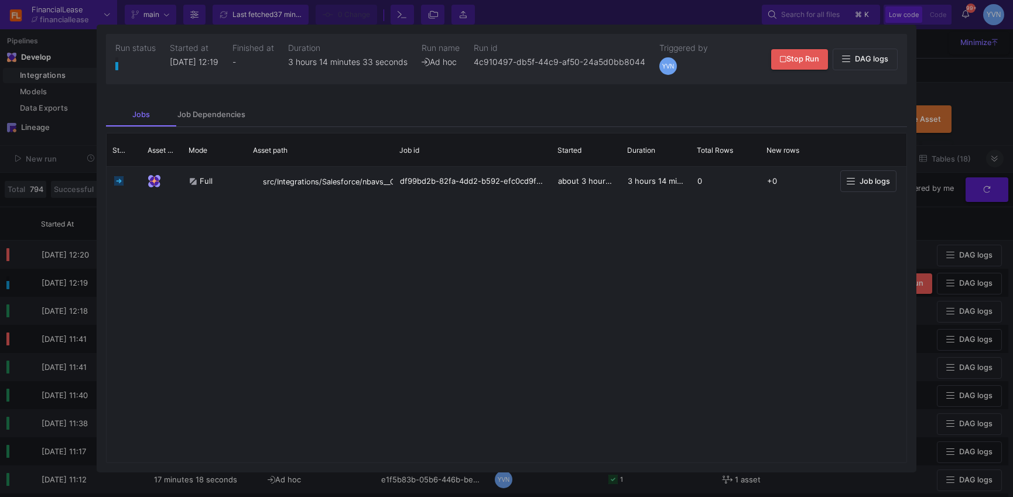
click at [963, 78] on div at bounding box center [506, 248] width 1013 height 497
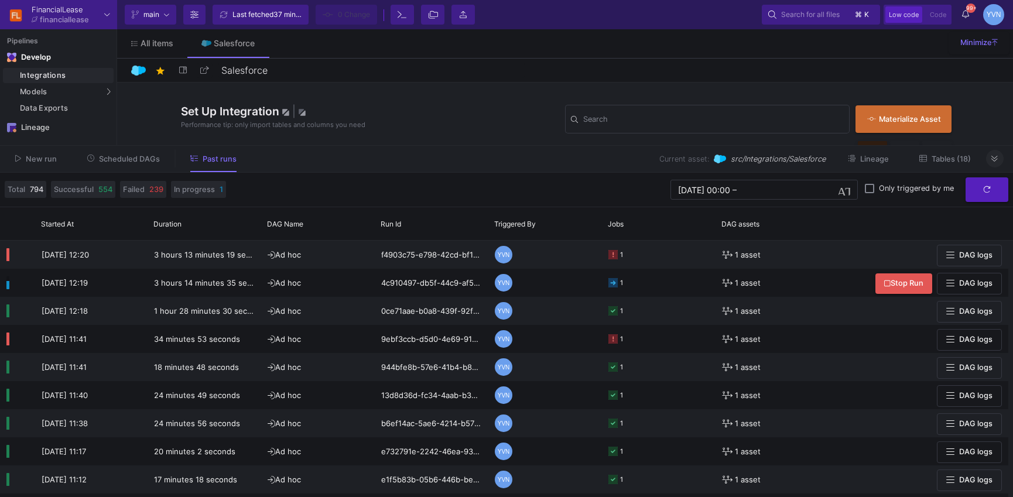
click at [994, 159] on icon at bounding box center [994, 159] width 6 height 8
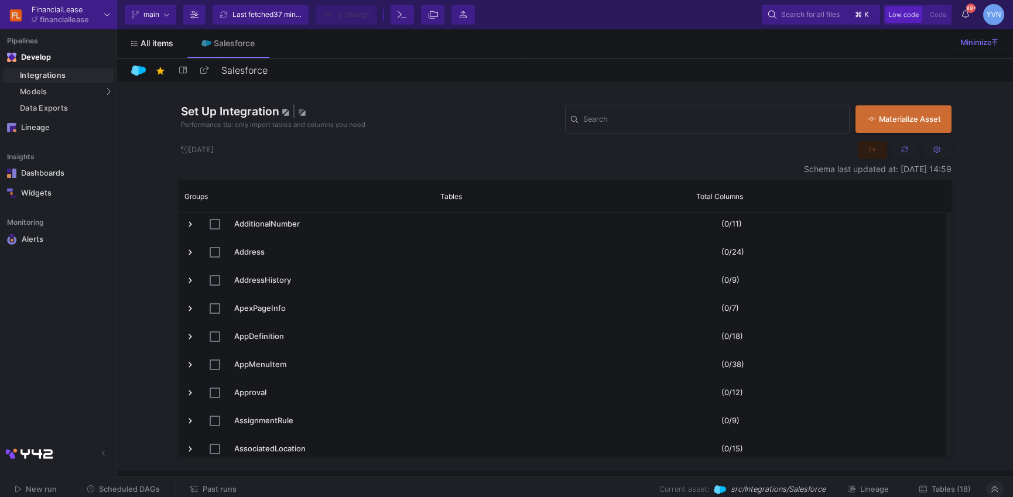
click at [170, 42] on span "All items" at bounding box center [156, 43] width 33 height 9
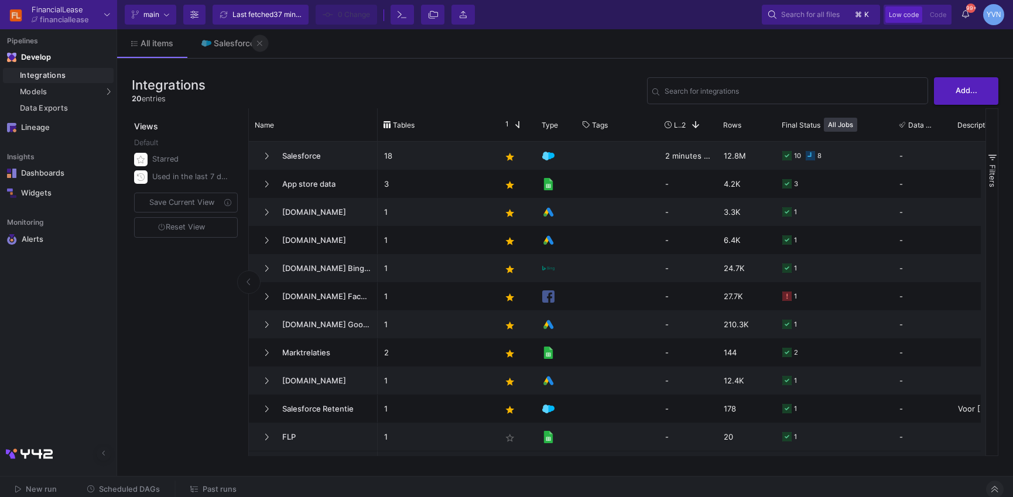
click at [259, 42] on icon at bounding box center [259, 43] width 5 height 8
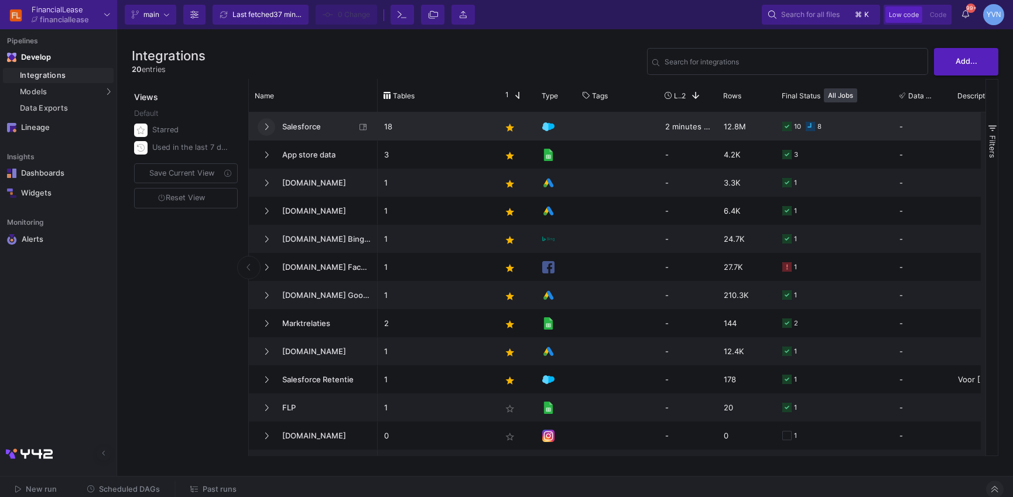
click at [269, 122] on button at bounding box center [267, 127] width 18 height 18
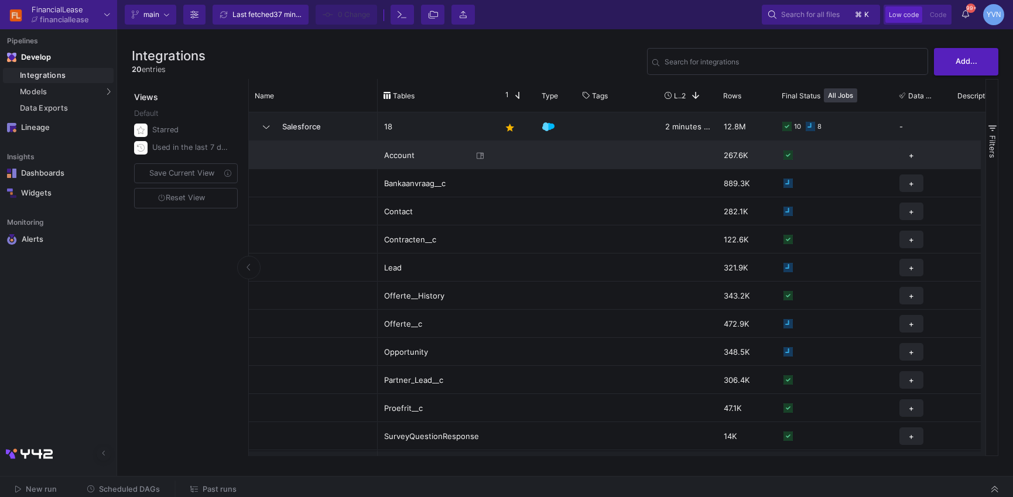
click at [394, 159] on div "Account" at bounding box center [428, 156] width 88 height 28
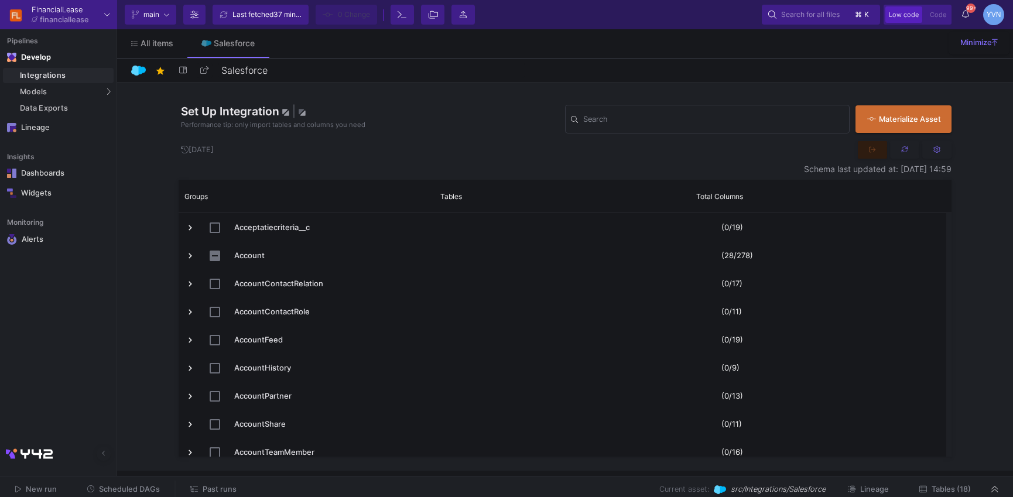
click at [905, 152] on icon at bounding box center [905, 150] width 8 height 8
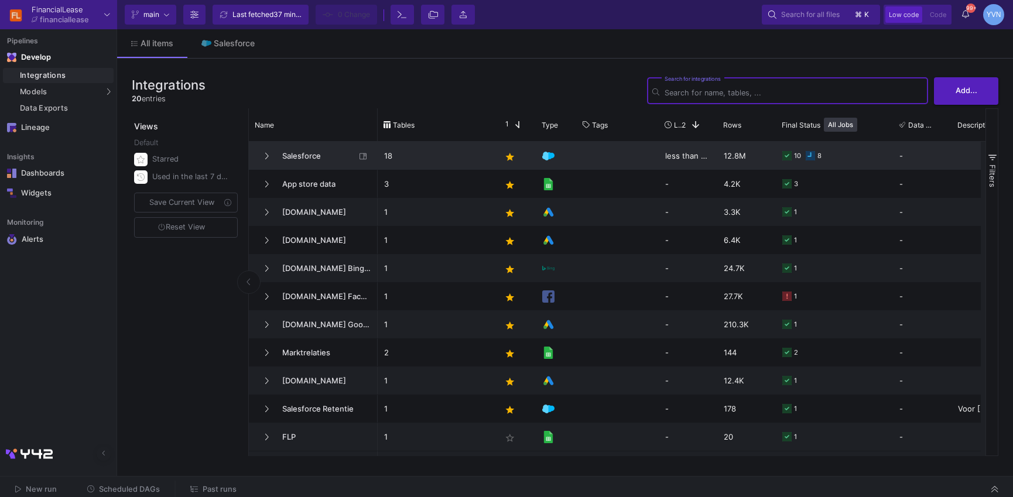
click at [282, 153] on span "Salesforce" at bounding box center [315, 156] width 80 height 28
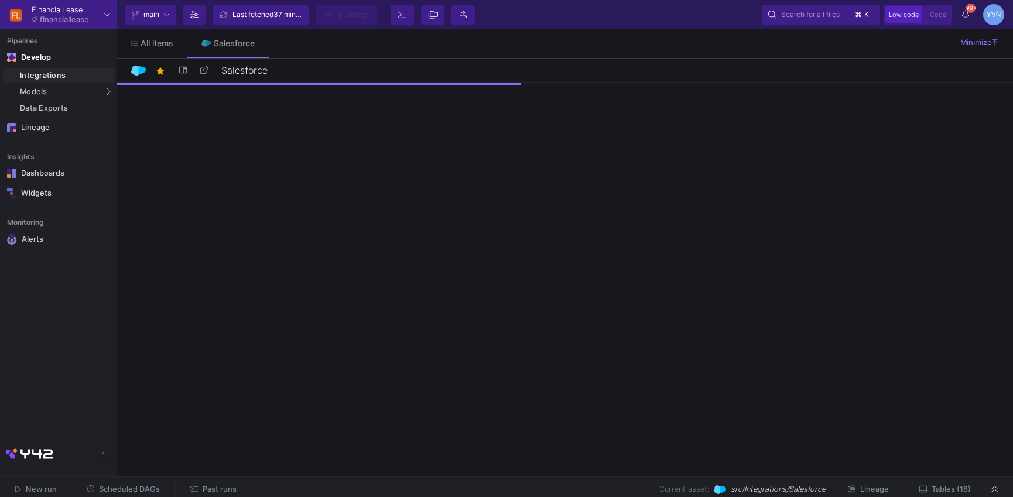
click at [946, 491] on span "Tables (18)" at bounding box center [950, 489] width 39 height 9
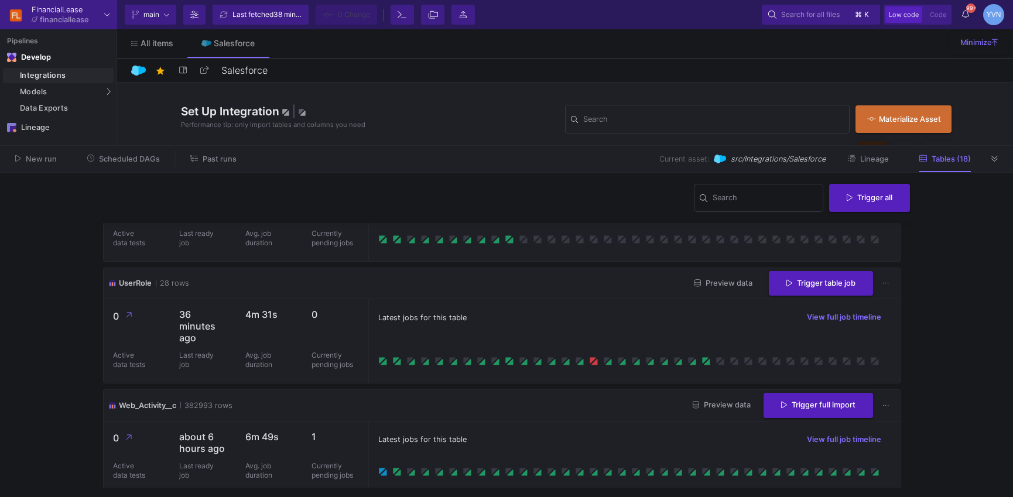
scroll to position [1796, 0]
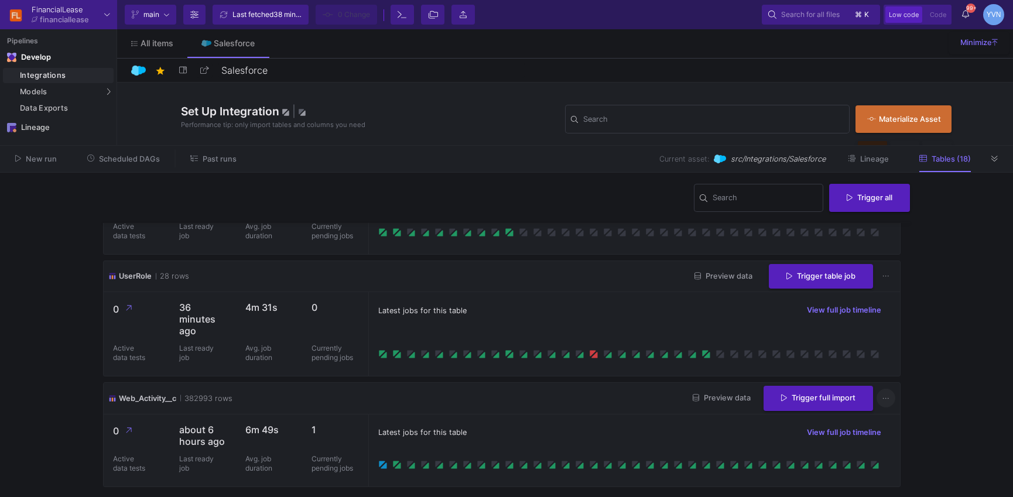
click at [876, 393] on button at bounding box center [885, 398] width 19 height 19
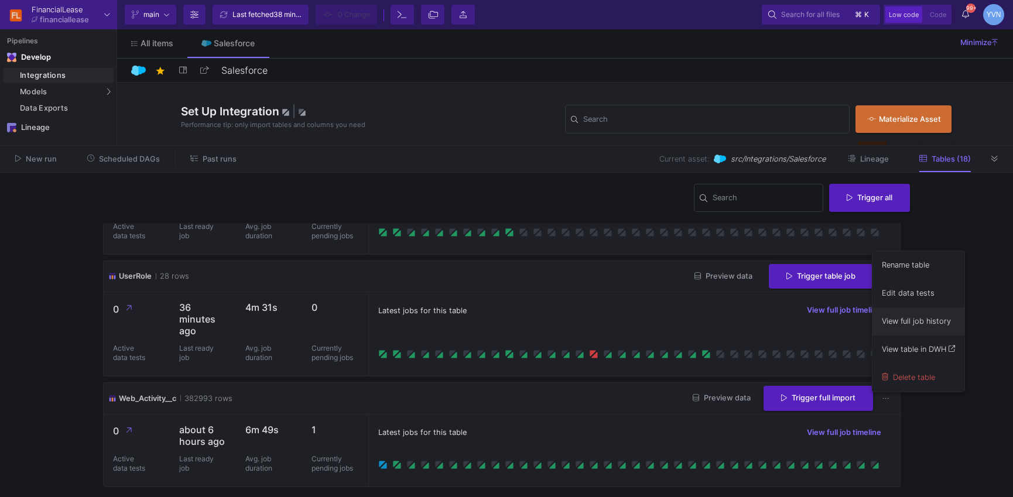
click at [913, 321] on button "View full job history" at bounding box center [918, 321] width 92 height 28
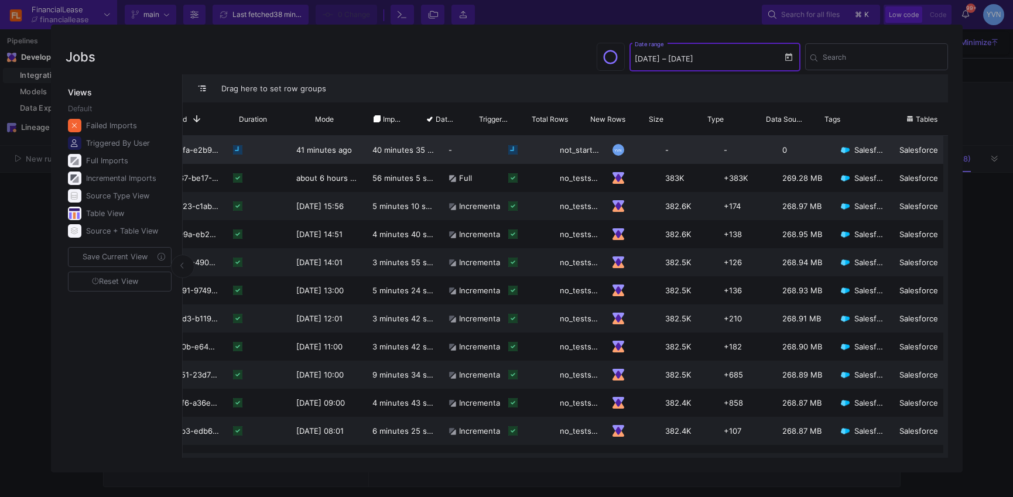
scroll to position [0, 0]
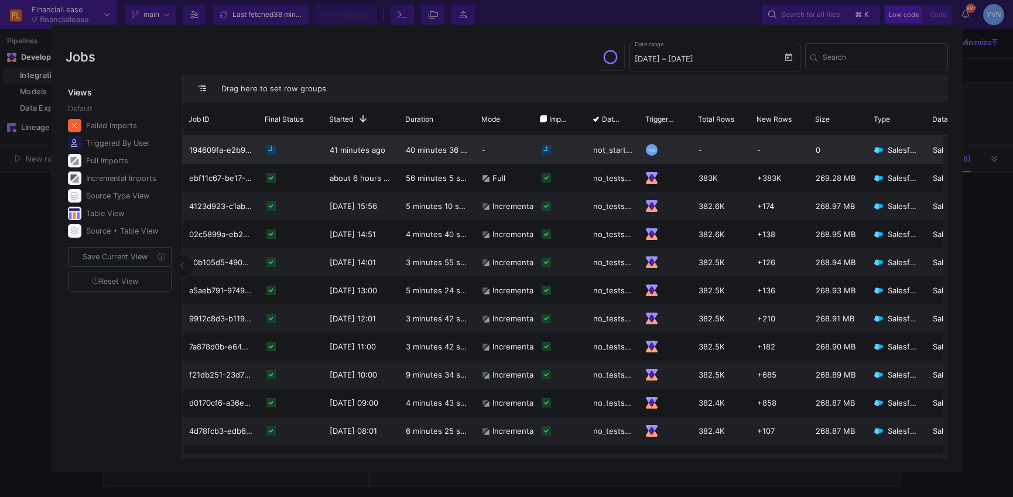
drag, startPoint x: 598, startPoint y: 153, endPoint x: 574, endPoint y: 153, distance: 23.4
click at [597, 153] on div "not_started" at bounding box center [612, 150] width 53 height 28
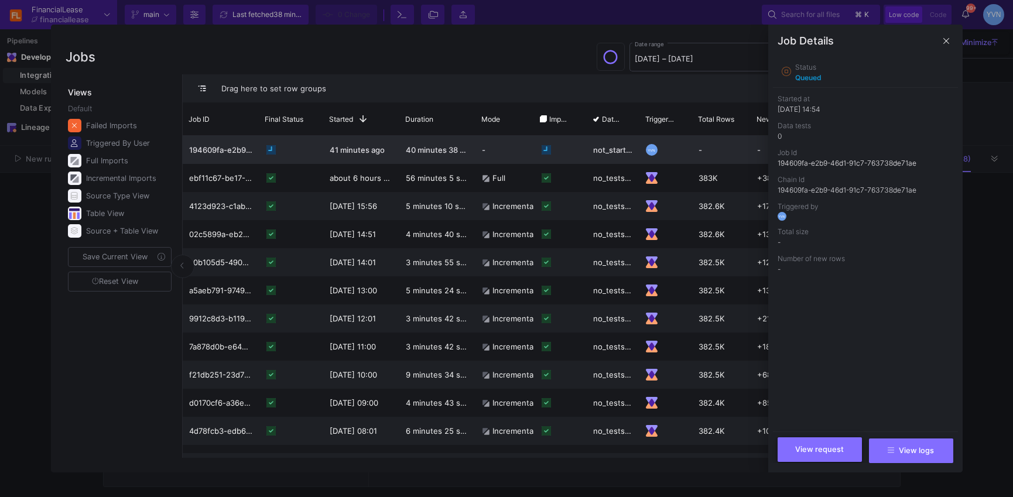
click at [822, 452] on span "View request" at bounding box center [819, 449] width 49 height 9
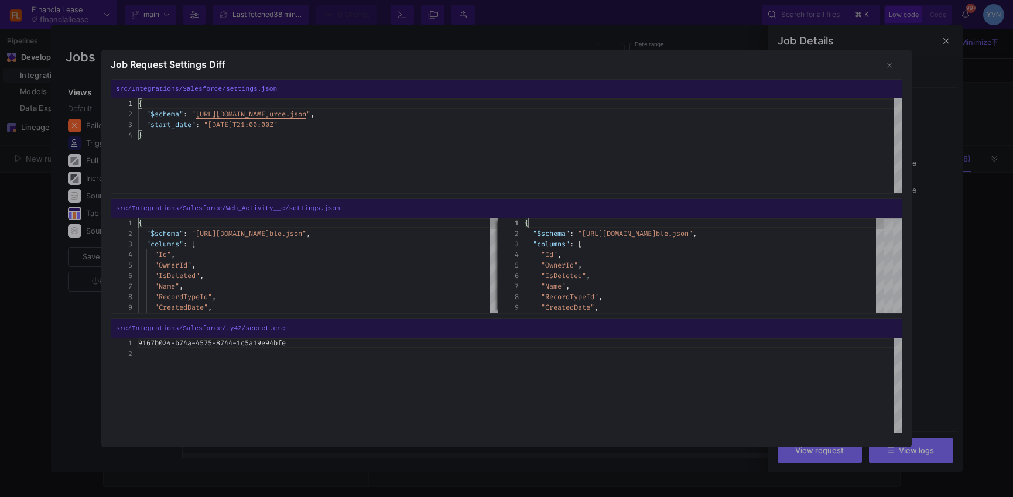
click at [922, 414] on div at bounding box center [506, 248] width 1013 height 497
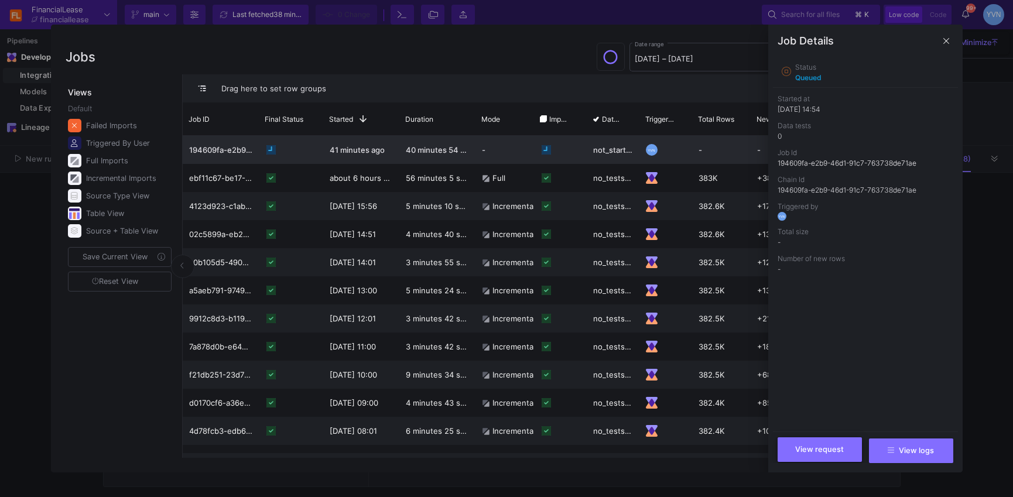
click at [842, 455] on button "View request" at bounding box center [819, 449] width 84 height 25
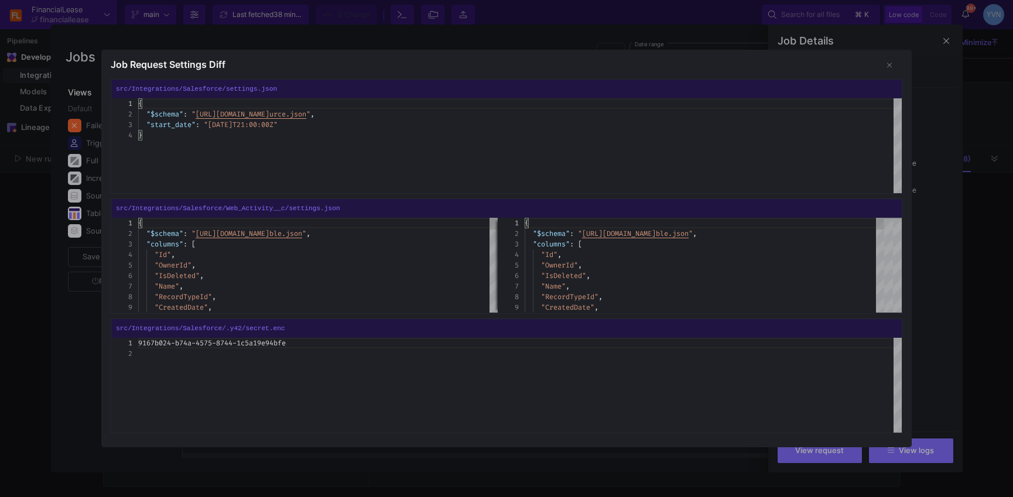
drag, startPoint x: 890, startPoint y: 421, endPoint x: 932, endPoint y: 389, distance: 53.4
click at [890, 421] on div "9167b024-b74a-4575-8744-1c5a19e94bfe" at bounding box center [519, 385] width 763 height 95
click at [948, 349] on div at bounding box center [506, 248] width 1013 height 497
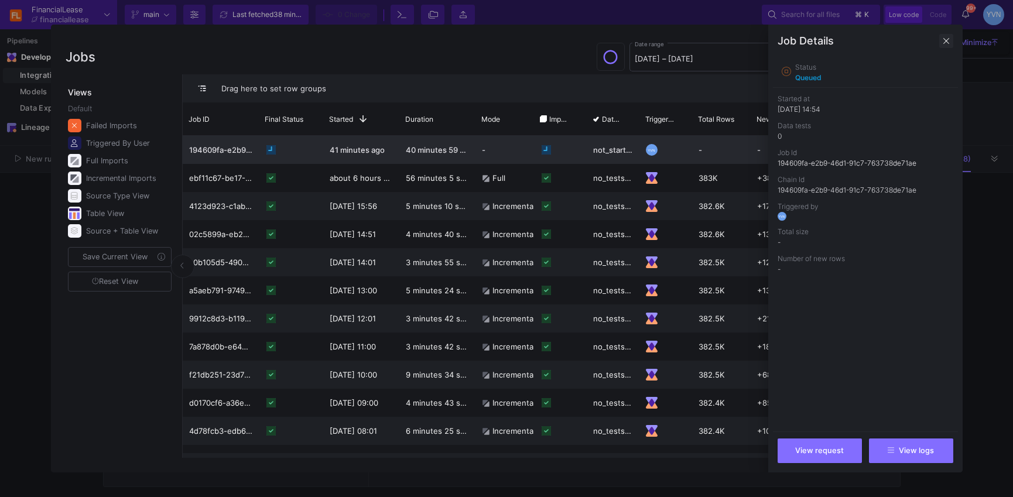
click at [945, 40] on span at bounding box center [946, 41] width 14 height 14
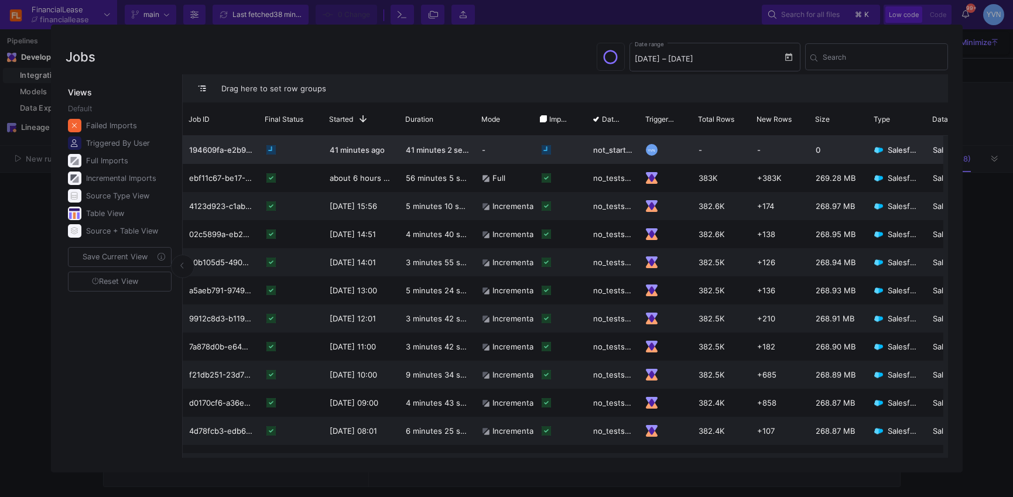
drag, startPoint x: 970, startPoint y: 153, endPoint x: 978, endPoint y: 156, distance: 8.5
click at [970, 154] on div at bounding box center [506, 248] width 1013 height 497
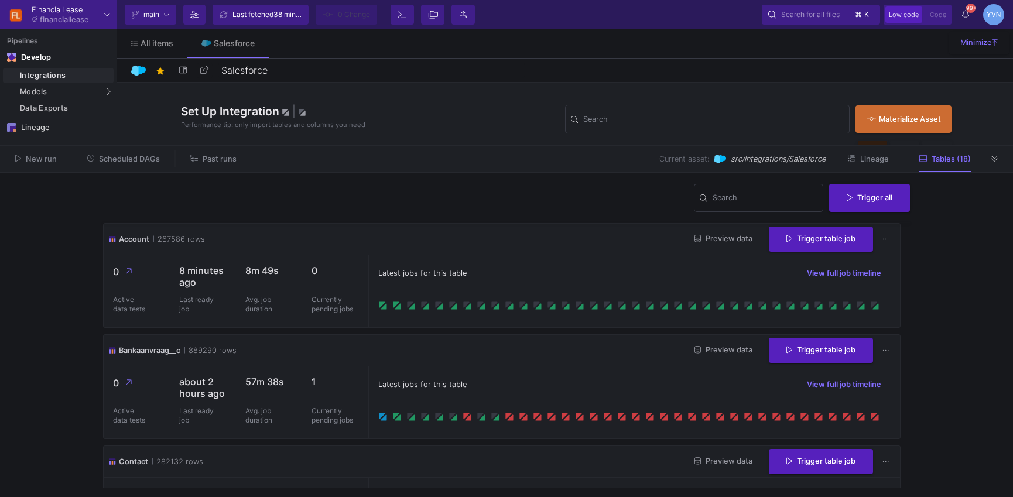
scroll to position [52, 0]
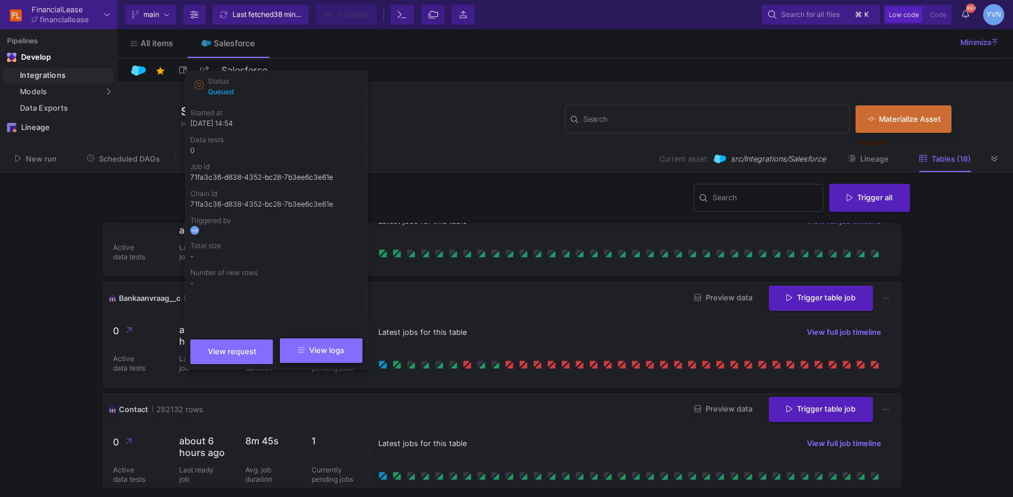
click at [318, 359] on button "View logs" at bounding box center [321, 350] width 83 height 25
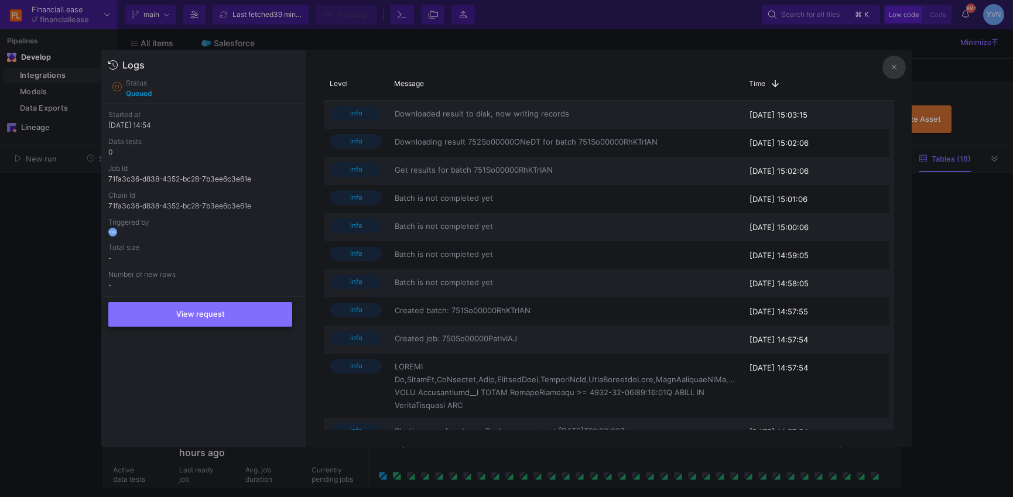
click at [236, 322] on button "View request" at bounding box center [200, 314] width 184 height 25
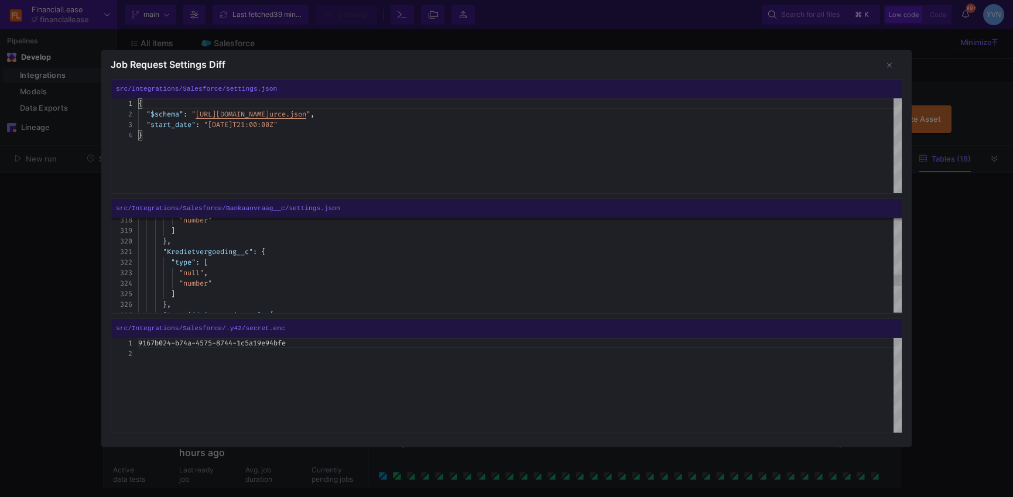
click at [948, 313] on div at bounding box center [506, 248] width 1013 height 497
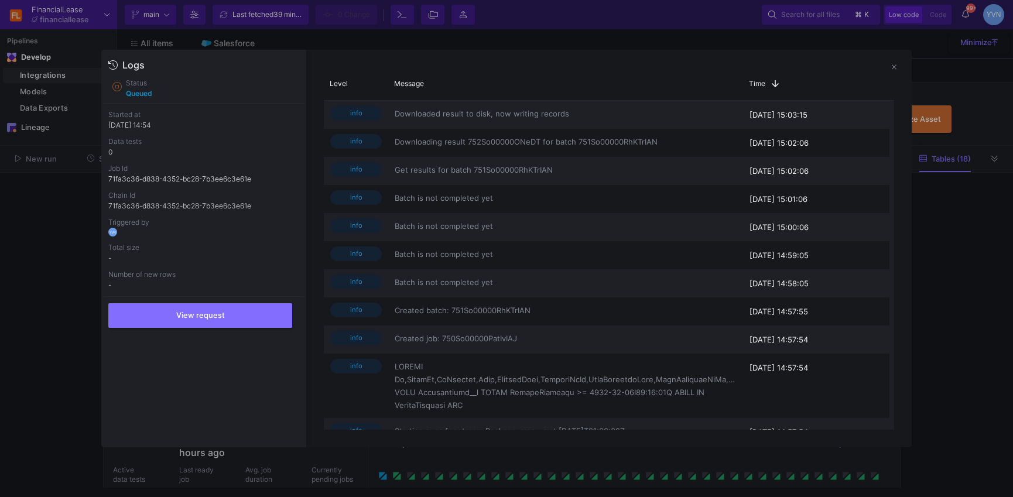
click at [952, 383] on div at bounding box center [506, 248] width 1013 height 497
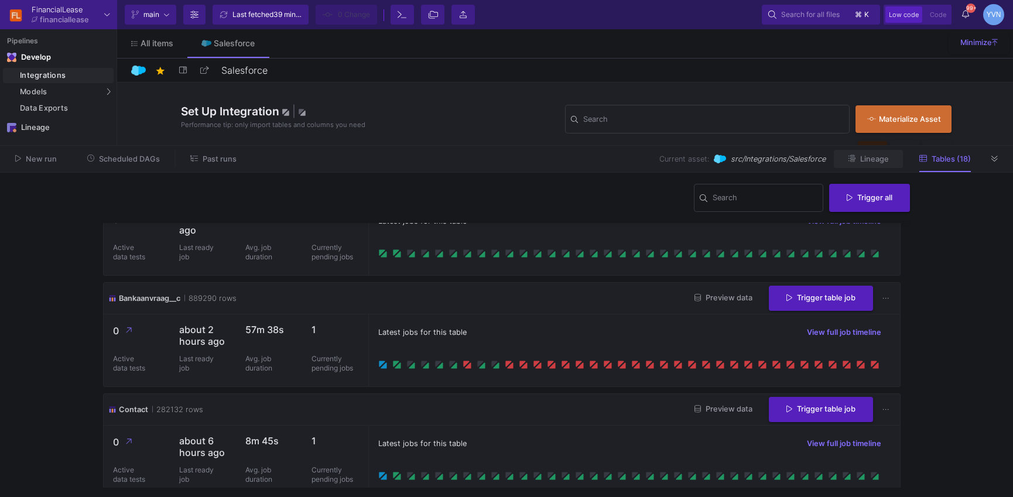
click at [878, 157] on span "Lineage" at bounding box center [874, 159] width 29 height 9
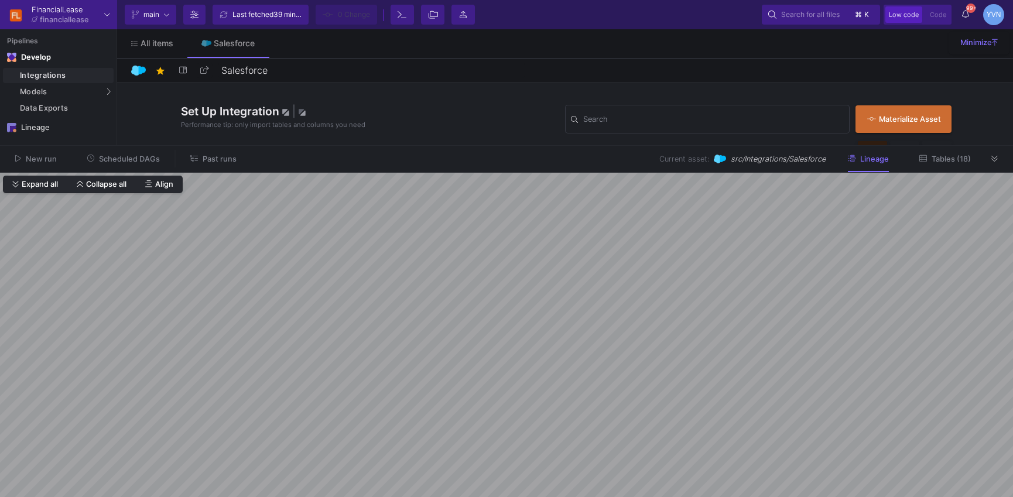
click at [952, 162] on span "Tables (18)" at bounding box center [950, 159] width 39 height 9
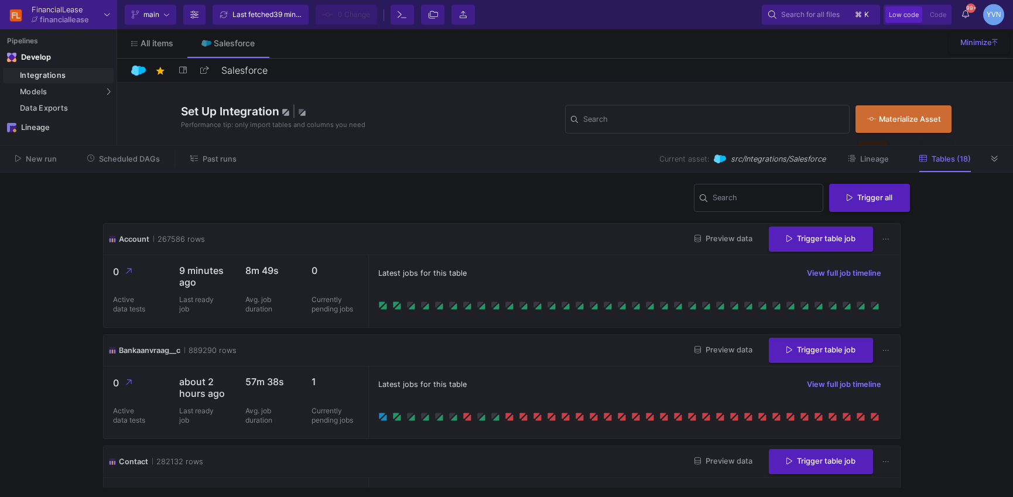
click at [861, 156] on span "Lineage" at bounding box center [874, 159] width 29 height 9
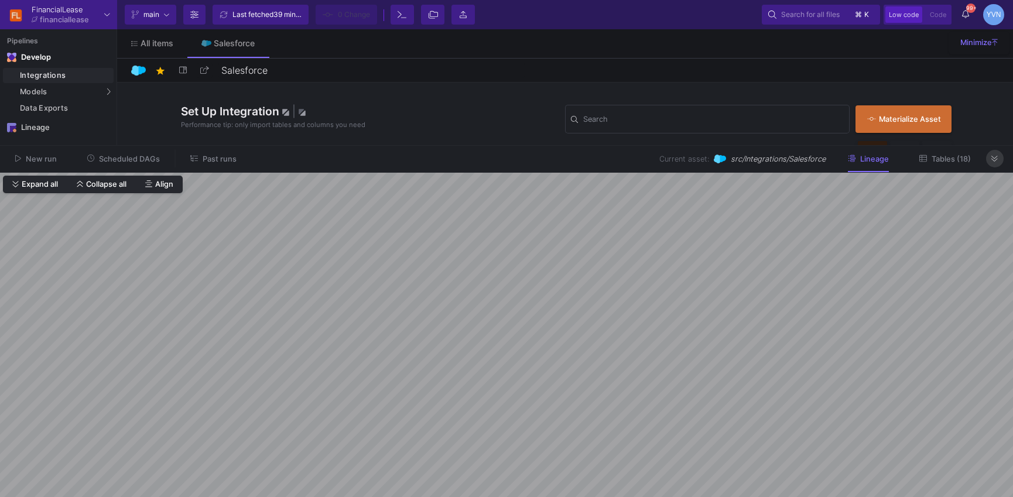
click at [1000, 157] on button at bounding box center [995, 159] width 18 height 18
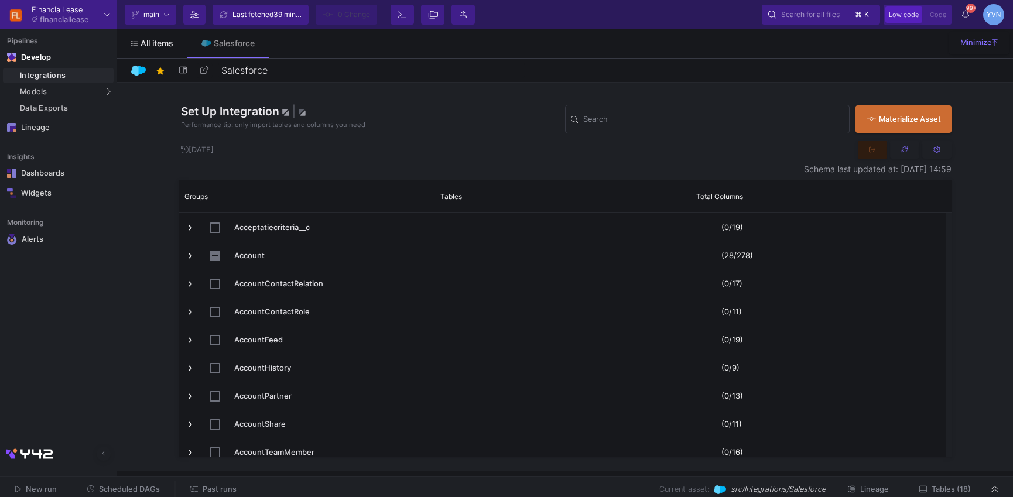
click at [160, 42] on span "All items" at bounding box center [156, 43] width 33 height 9
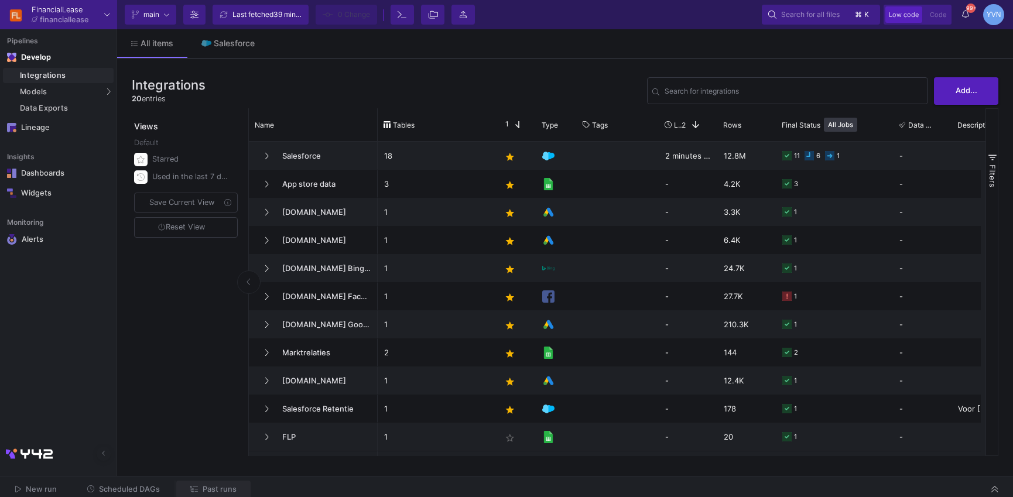
click at [225, 486] on span "Past runs" at bounding box center [220, 489] width 34 height 9
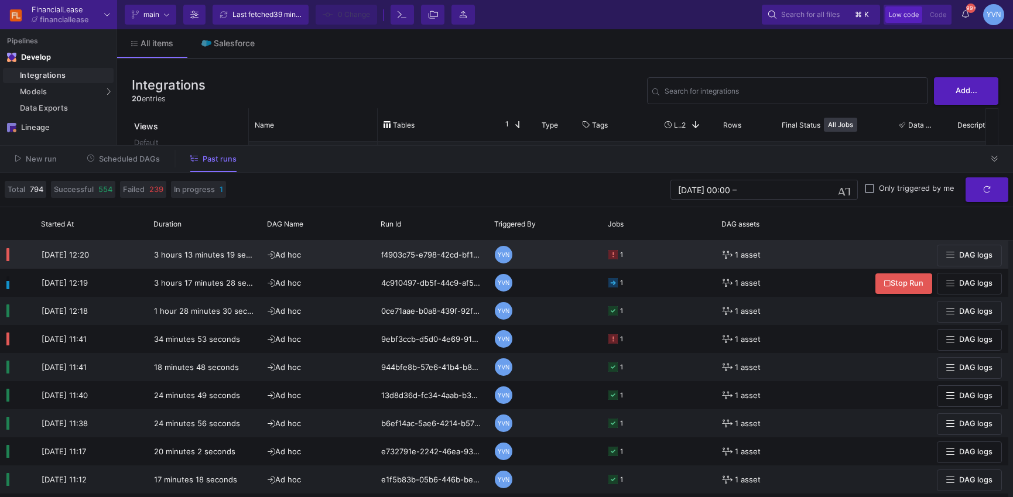
click at [583, 257] on y42-orchestration-triggered-by "YVN" at bounding box center [545, 254] width 101 height 27
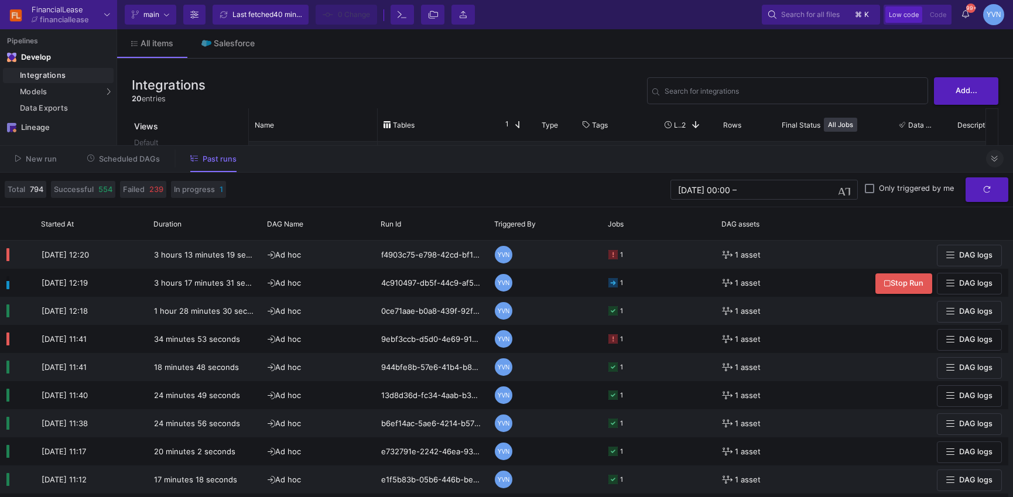
click at [996, 164] on button at bounding box center [995, 159] width 18 height 18
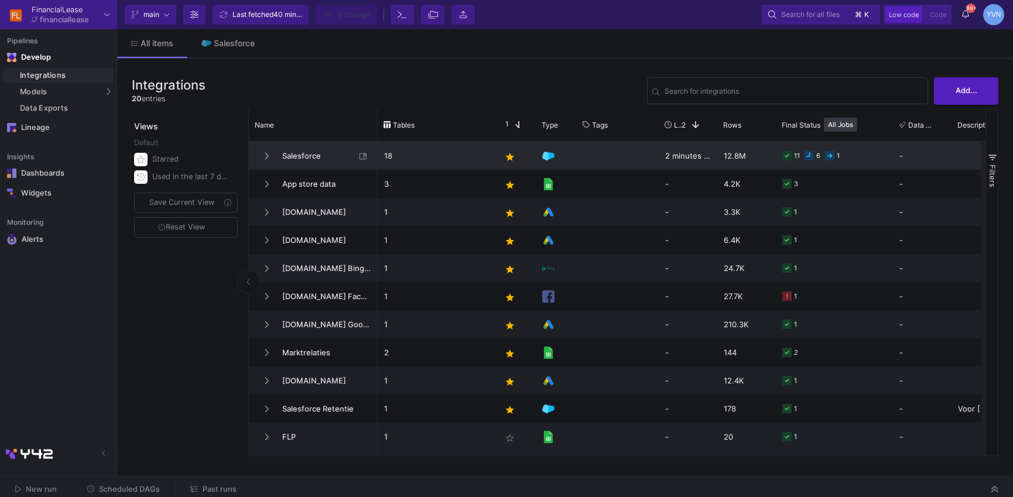
click at [833, 156] on icon at bounding box center [829, 155] width 9 height 9
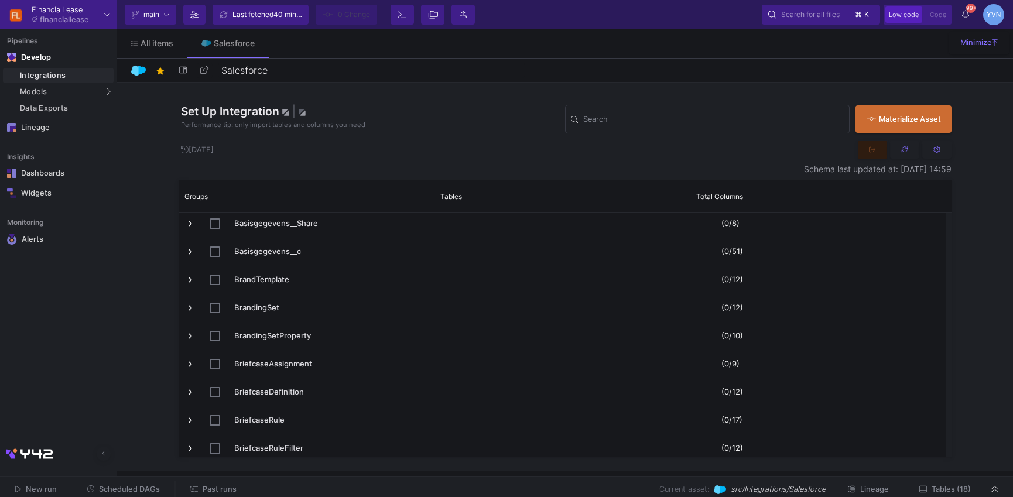
click at [967, 486] on span "Tables (18)" at bounding box center [950, 489] width 39 height 9
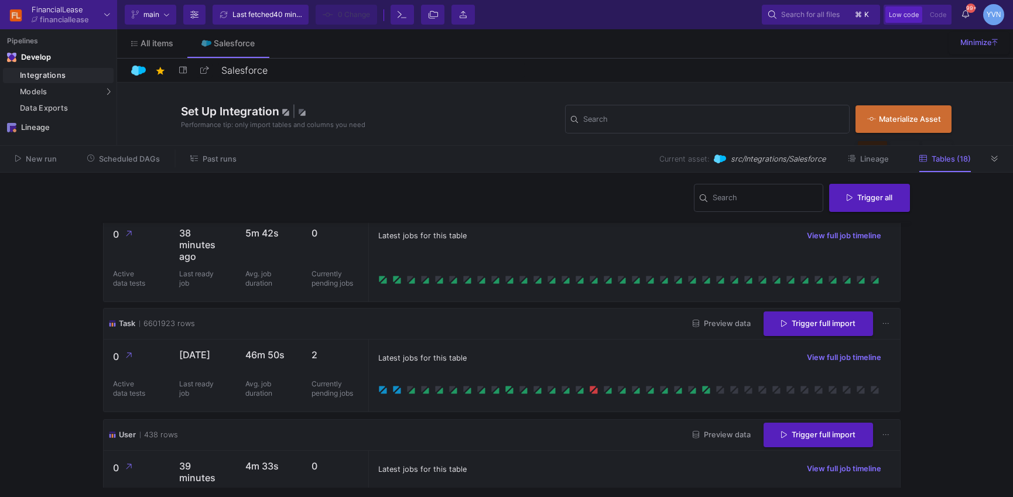
scroll to position [1556, 0]
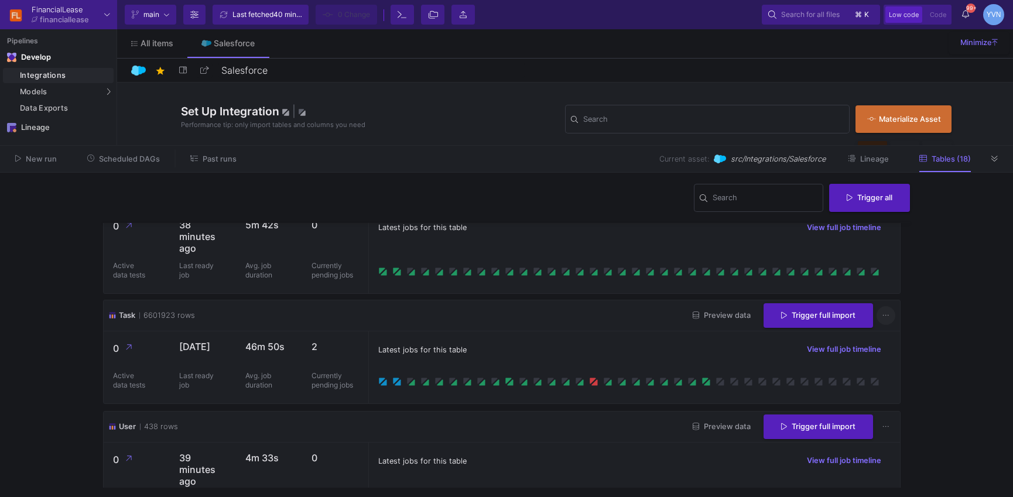
click at [882, 312] on icon at bounding box center [885, 316] width 6 height 8
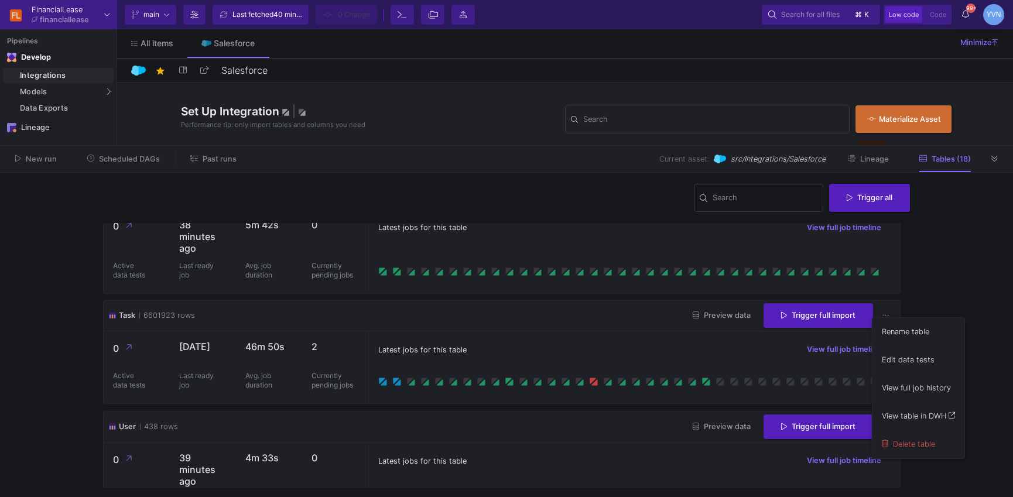
click at [886, 307] on div at bounding box center [506, 248] width 1013 height 497
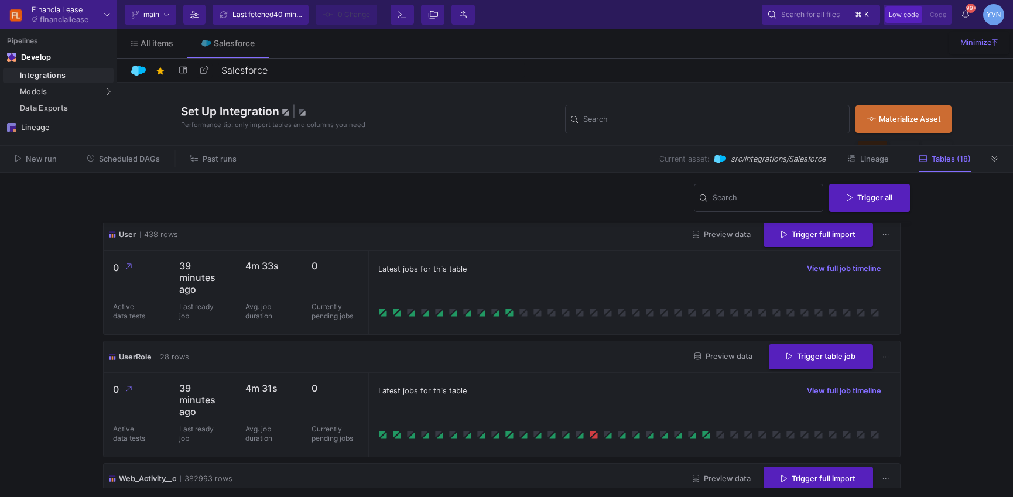
scroll to position [1818, 0]
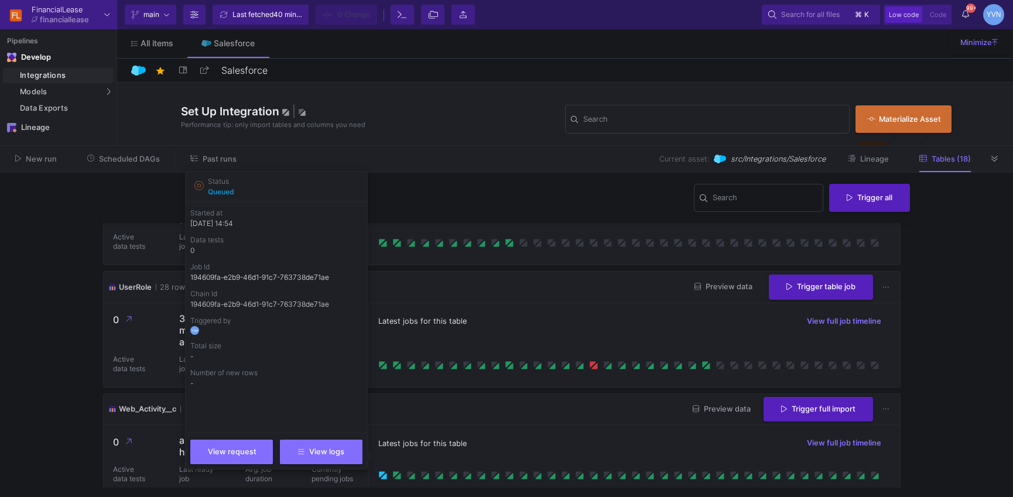
click at [384, 471] on icon at bounding box center [382, 475] width 9 height 9
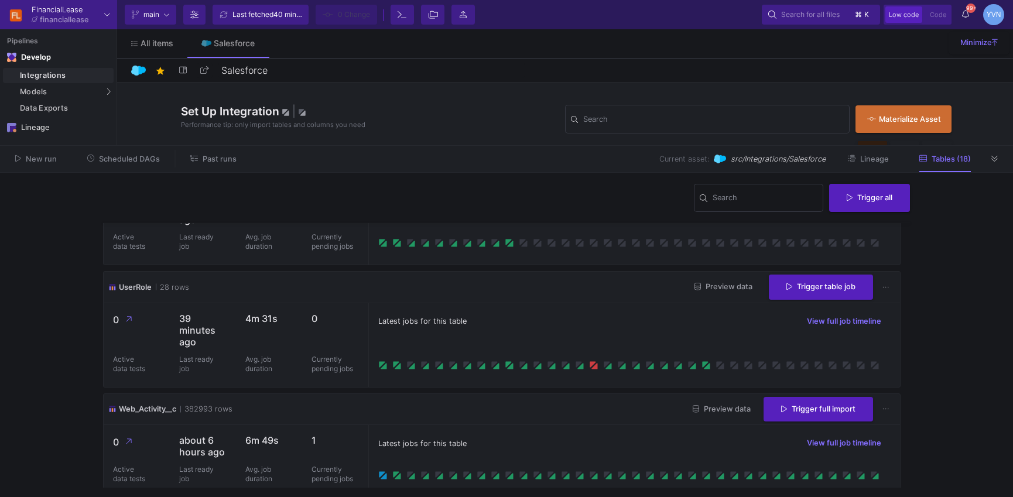
click at [616, 425] on div "Latest jobs for this table View full job timeline" at bounding box center [633, 461] width 531 height 72
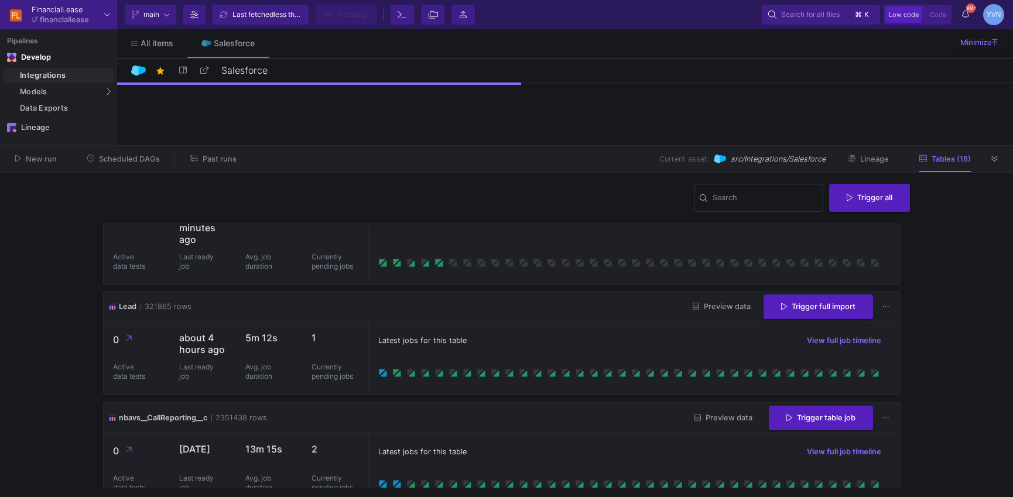
scroll to position [501, 0]
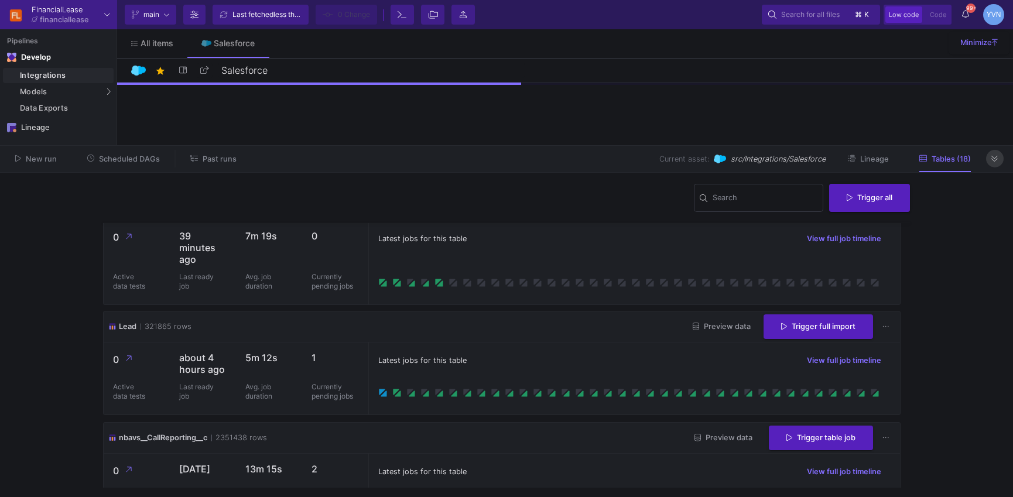
click at [994, 160] on icon at bounding box center [994, 159] width 6 height 8
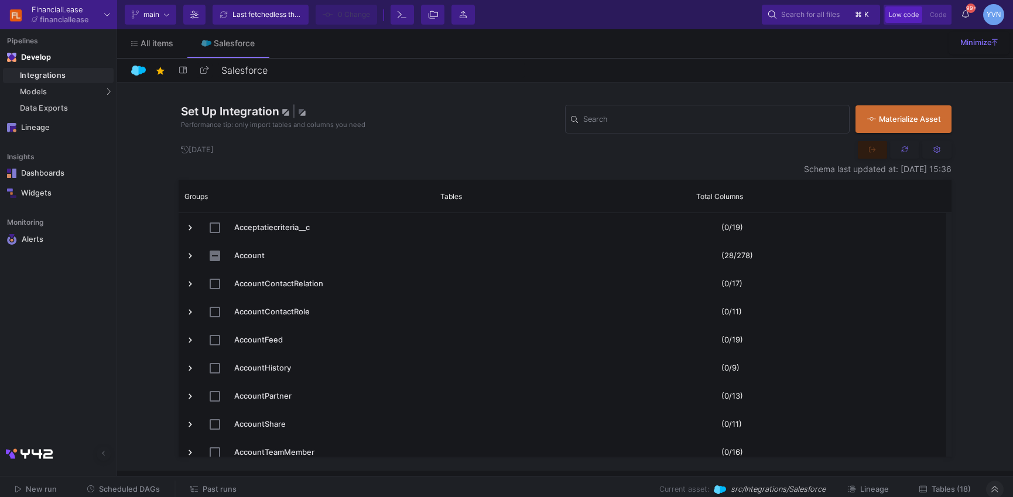
click at [991, 491] on icon at bounding box center [994, 489] width 6 height 8
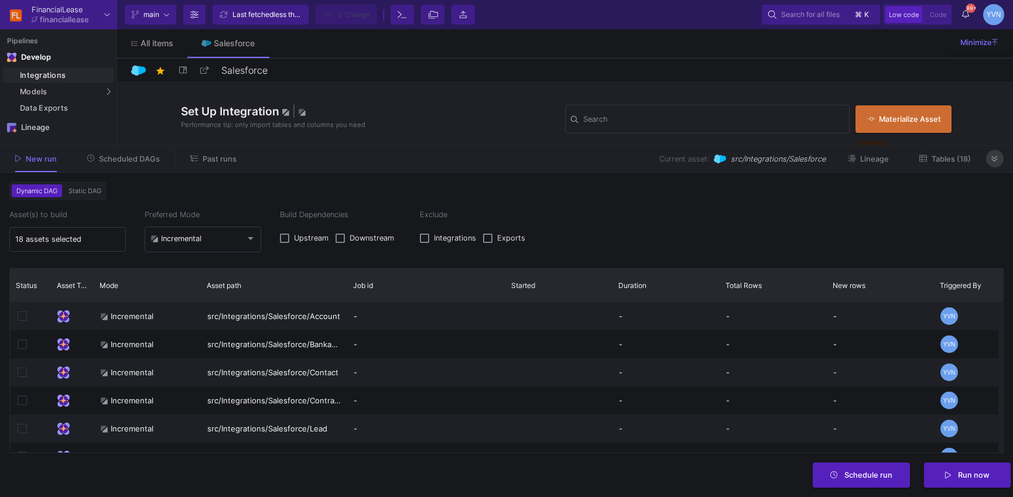
click at [990, 152] on button at bounding box center [995, 159] width 18 height 18
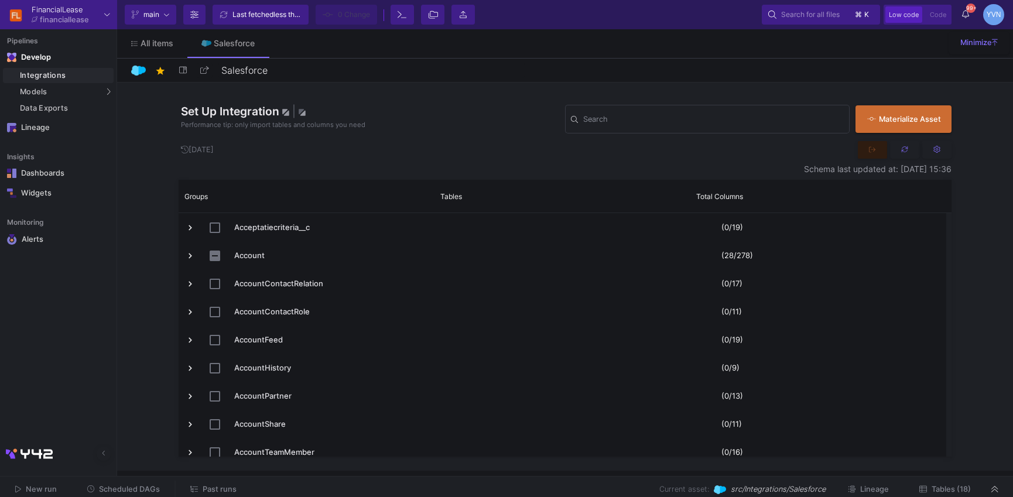
click at [957, 489] on span "Tables (18)" at bounding box center [950, 489] width 39 height 9
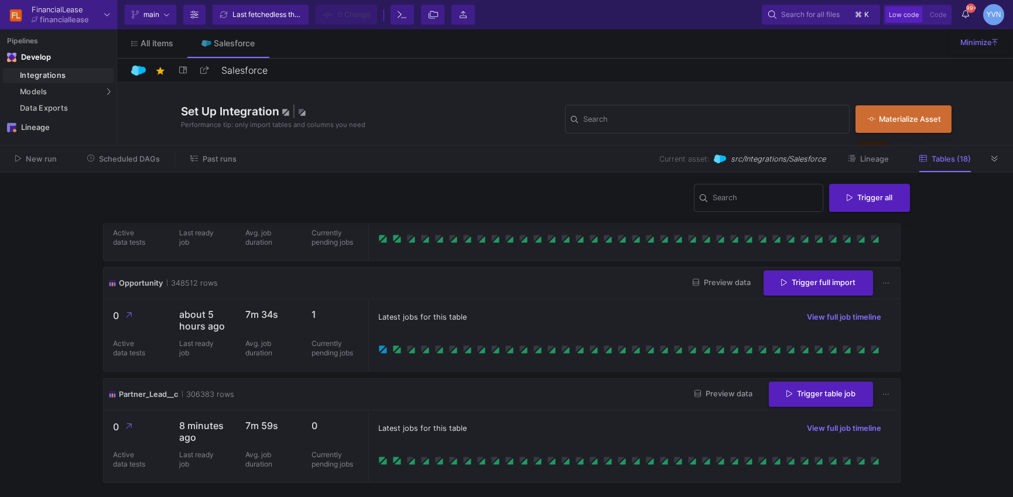
scroll to position [1008, 0]
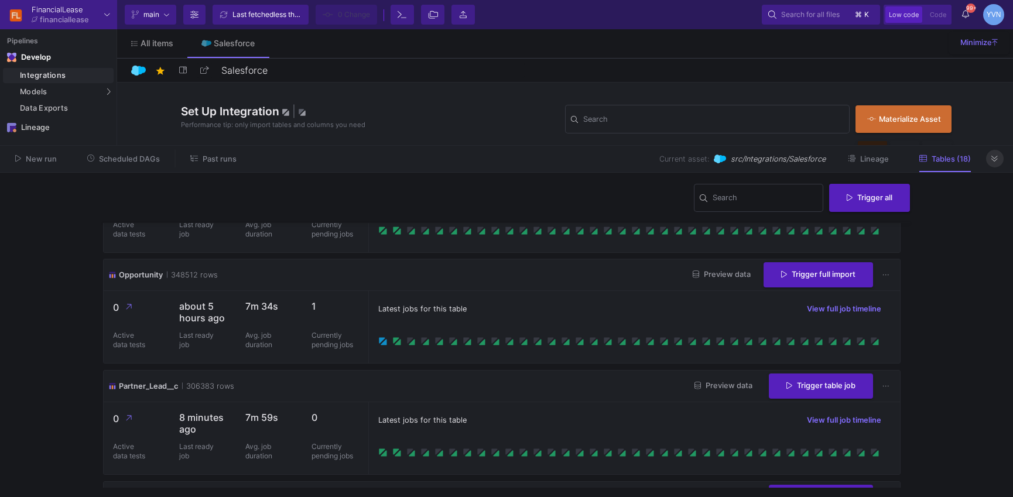
click at [1000, 154] on button at bounding box center [995, 159] width 18 height 18
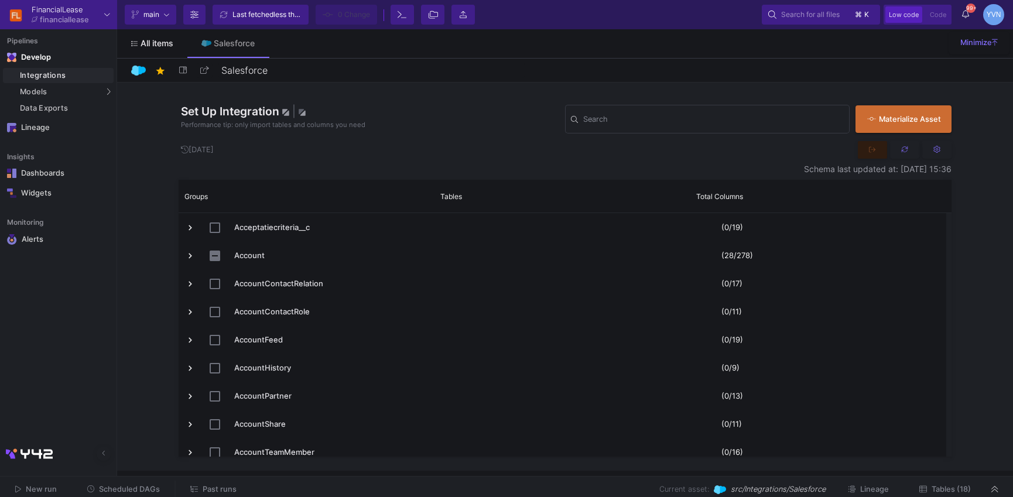
click at [164, 43] on span "All items" at bounding box center [156, 43] width 33 height 9
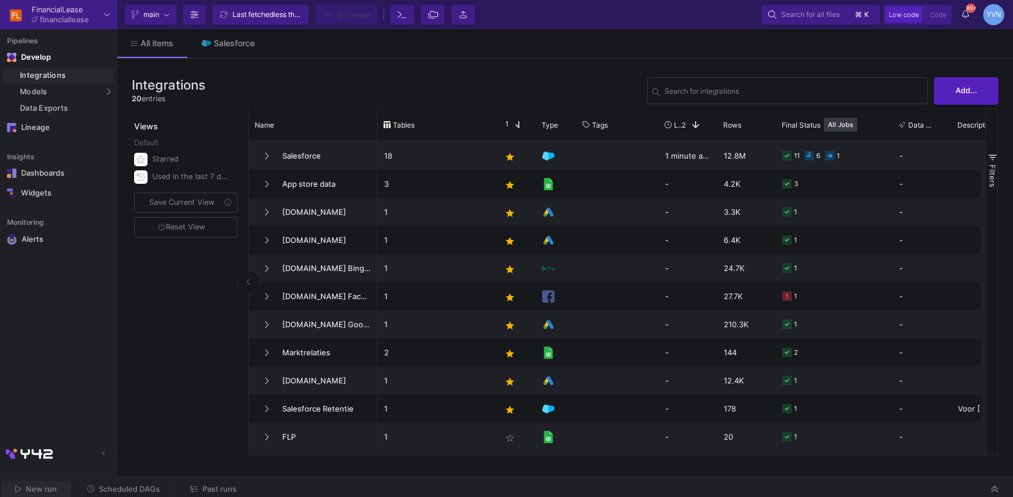
click at [60, 490] on button "New run" at bounding box center [36, 490] width 70 height 18
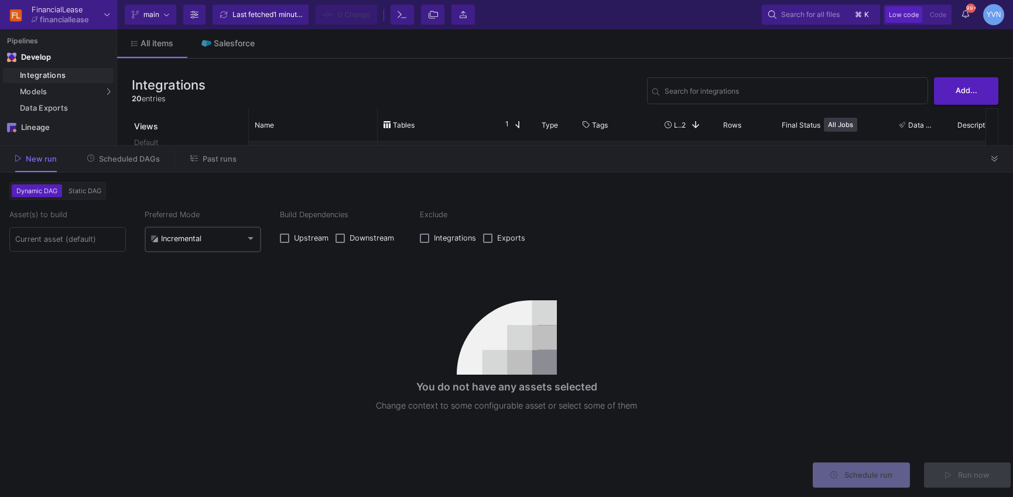
click at [186, 245] on div "Incremental" at bounding box center [202, 239] width 105 height 28
click at [173, 262] on span "Full" at bounding box center [202, 266] width 105 height 26
click at [87, 234] on div at bounding box center [67, 238] width 105 height 26
click at [87, 243] on input at bounding box center [67, 239] width 105 height 9
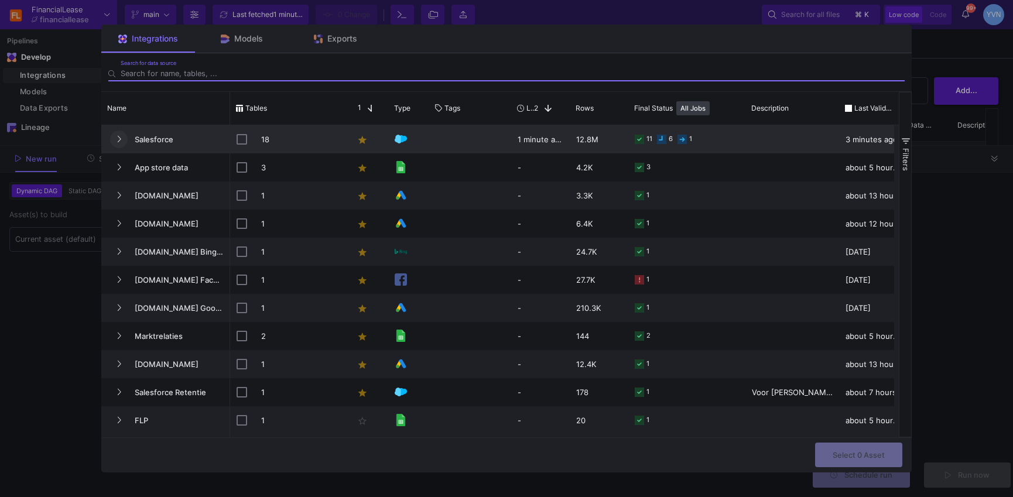
click at [118, 138] on icon "Press SPACE to select this row." at bounding box center [118, 139] width 5 height 8
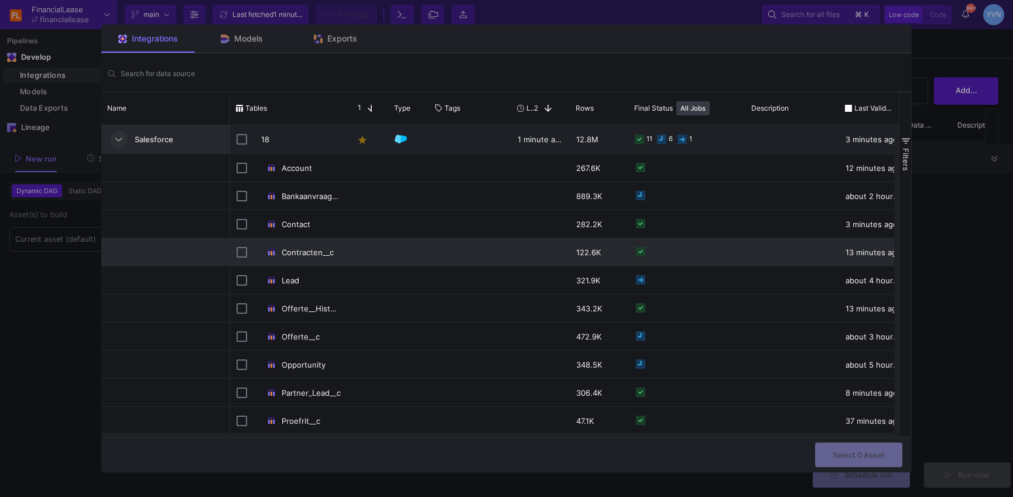
click at [242, 252] on input "Press Space to toggle row selection (unchecked)" at bounding box center [241, 252] width 11 height 11
checkbox input "true"
checkbox input "false"
click at [868, 457] on span "Select 1 Asset" at bounding box center [858, 453] width 51 height 9
type input "1 asset selected"
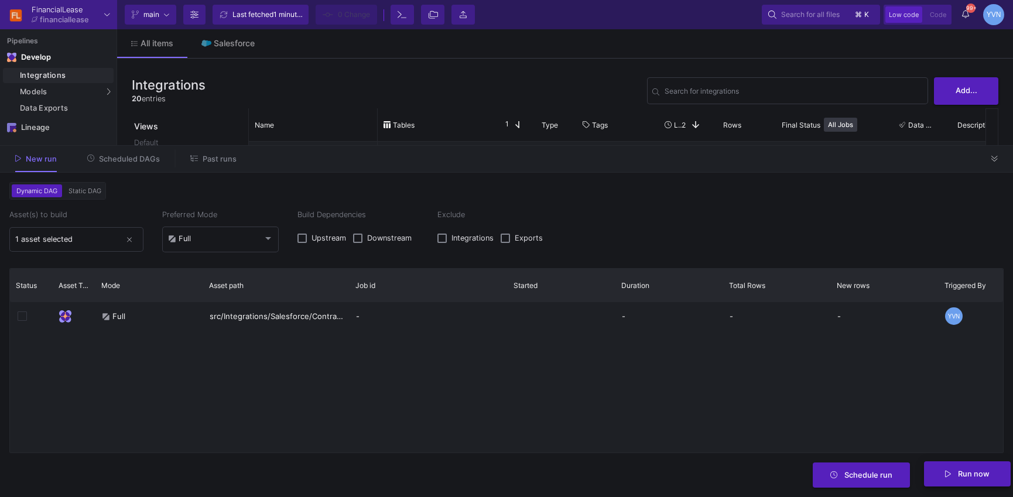
click at [988, 477] on span "Run now" at bounding box center [973, 473] width 32 height 9
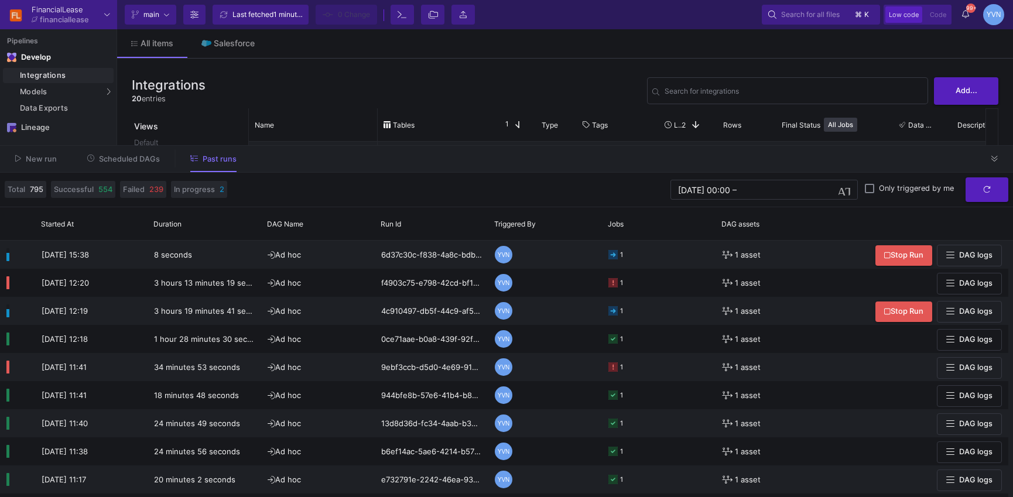
click at [31, 157] on span "New run" at bounding box center [41, 159] width 31 height 9
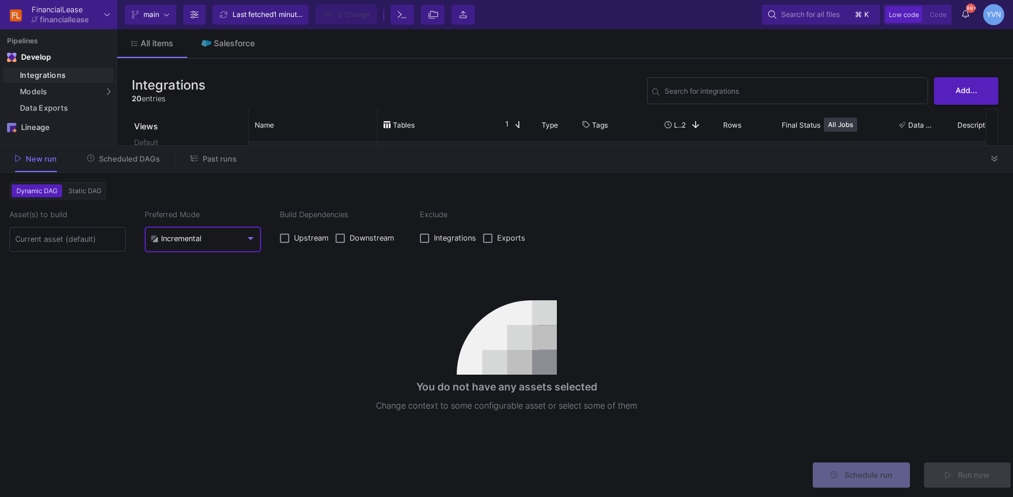
click at [175, 239] on div "Incremental" at bounding box center [175, 238] width 51 height 9
click at [185, 263] on span "Full" at bounding box center [202, 266] width 105 height 26
click at [75, 242] on input at bounding box center [67, 239] width 105 height 9
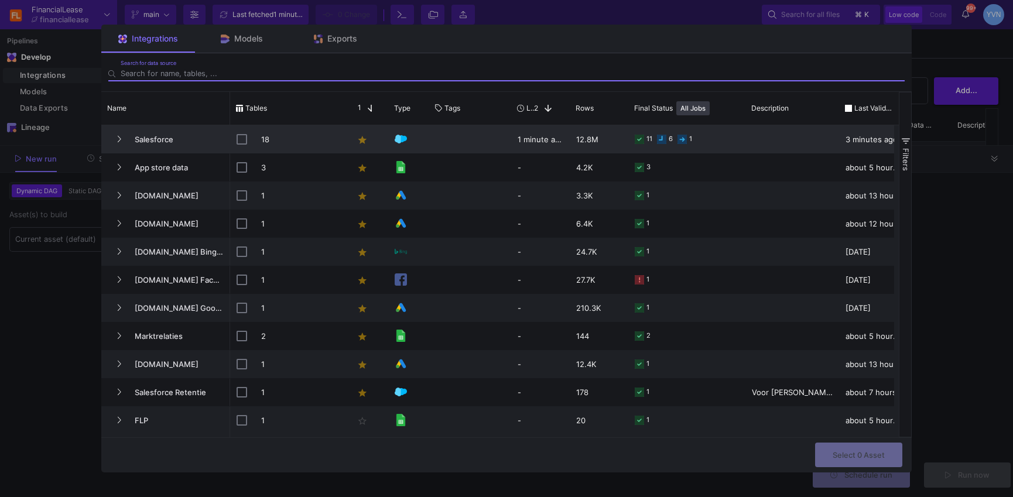
click at [140, 146] on span "Salesforce" at bounding box center [176, 140] width 96 height 28
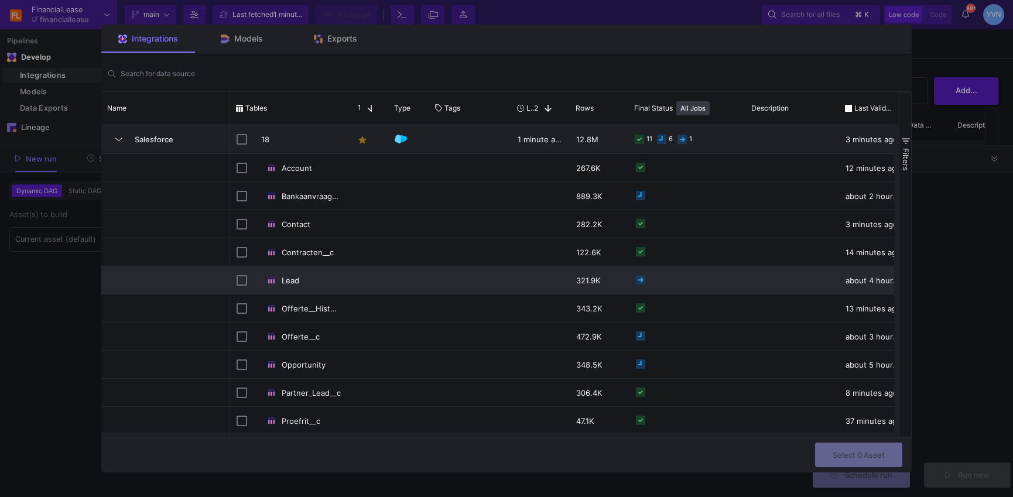
click at [242, 278] on input "Press Space to toggle row selection (unchecked)" at bounding box center [241, 280] width 11 height 11
checkbox input "true"
checkbox input "false"
click at [845, 452] on span "Select 1 Asset" at bounding box center [858, 453] width 51 height 9
type input "1 asset selected"
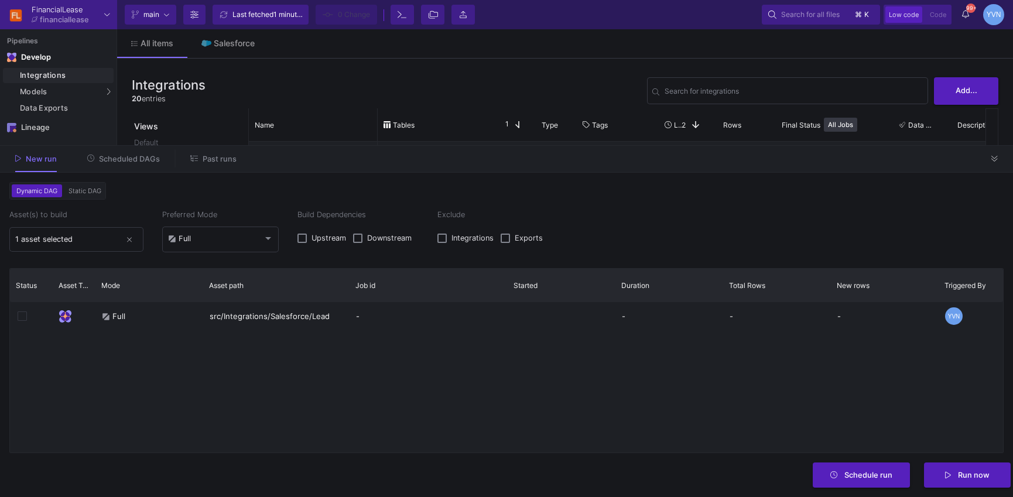
click at [980, 478] on span "Run now" at bounding box center [973, 475] width 32 height 9
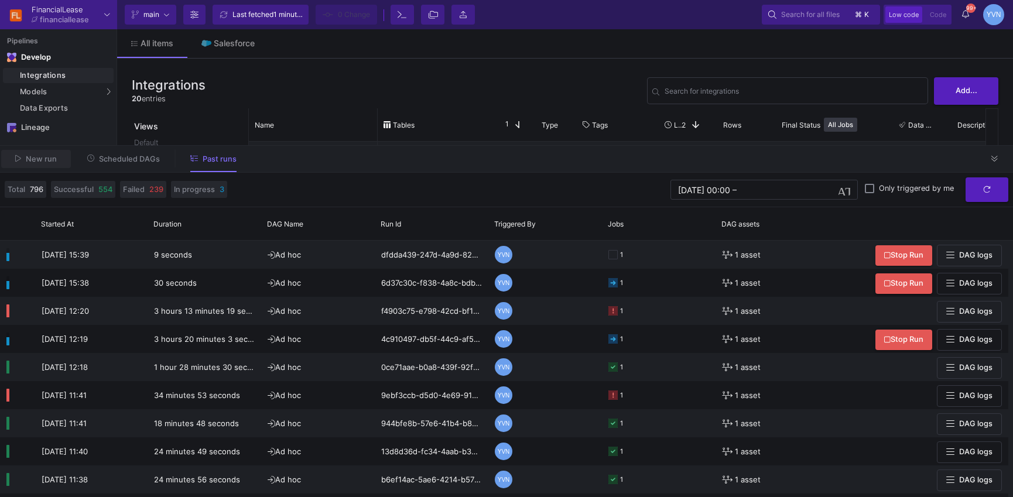
click at [46, 160] on span "New run" at bounding box center [41, 159] width 31 height 9
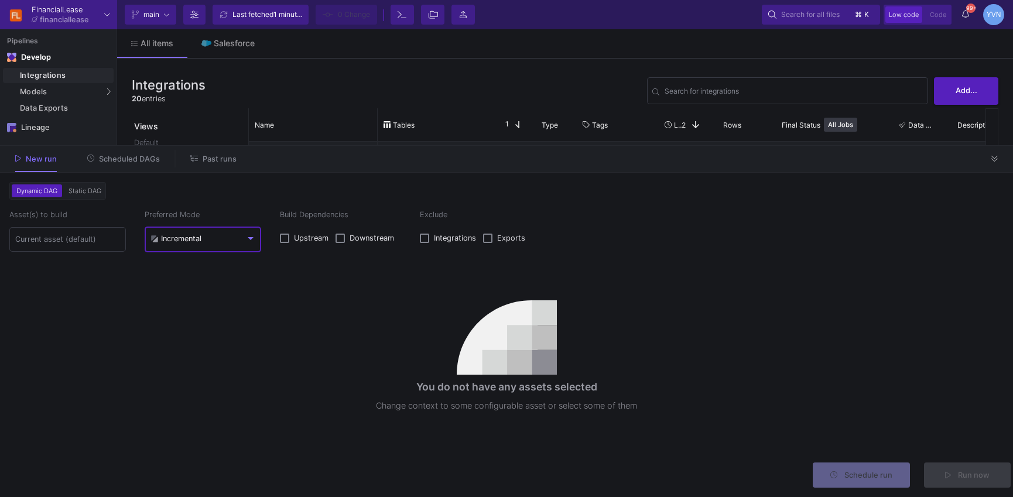
click at [238, 242] on mat-select-trigger "Incremental" at bounding box center [197, 238] width 95 height 9
click at [193, 271] on span "Full" at bounding box center [202, 266] width 105 height 26
click at [73, 242] on input at bounding box center [67, 239] width 105 height 9
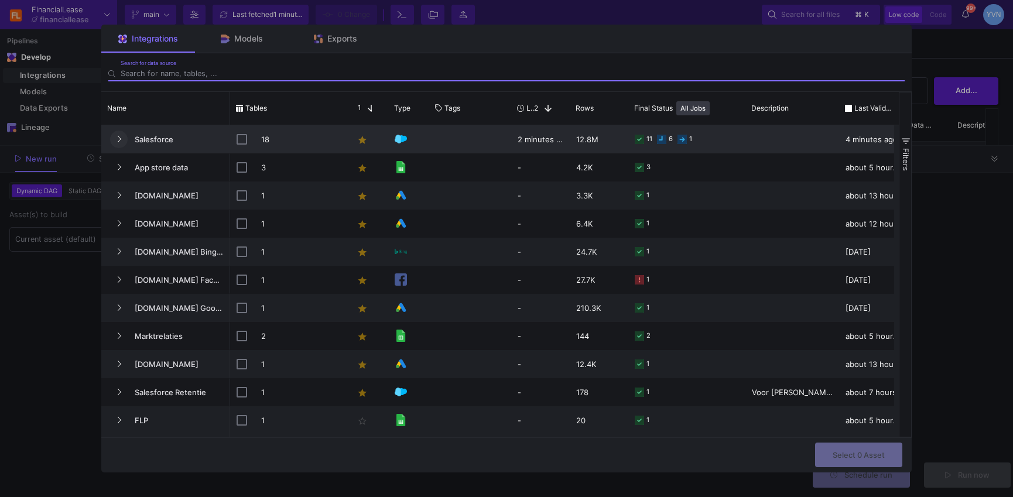
click at [115, 137] on button "Press SPACE to select this row." at bounding box center [119, 140] width 18 height 18
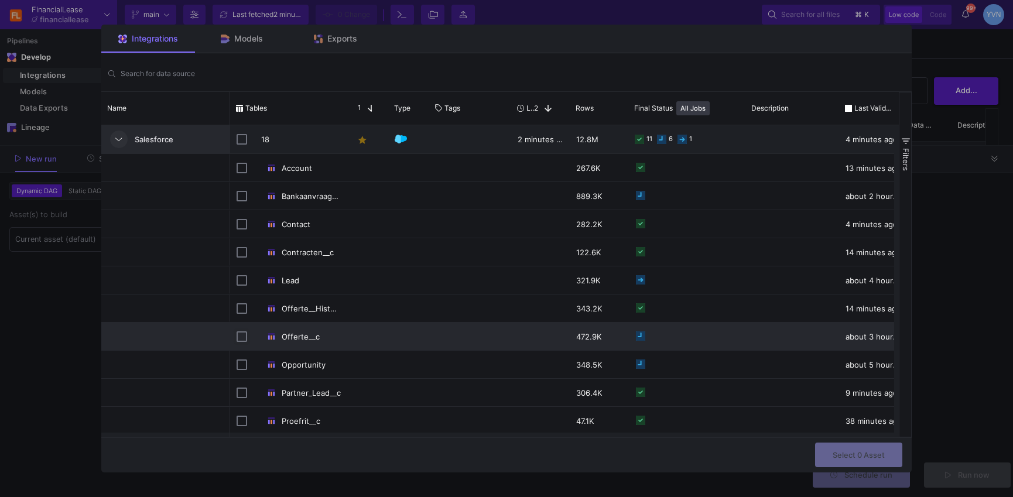
click at [242, 336] on input "Press Space to toggle row selection (unchecked)" at bounding box center [241, 336] width 11 height 11
checkbox input "true"
checkbox input "false"
click at [853, 458] on button "Select 1 Asset" at bounding box center [859, 453] width 86 height 25
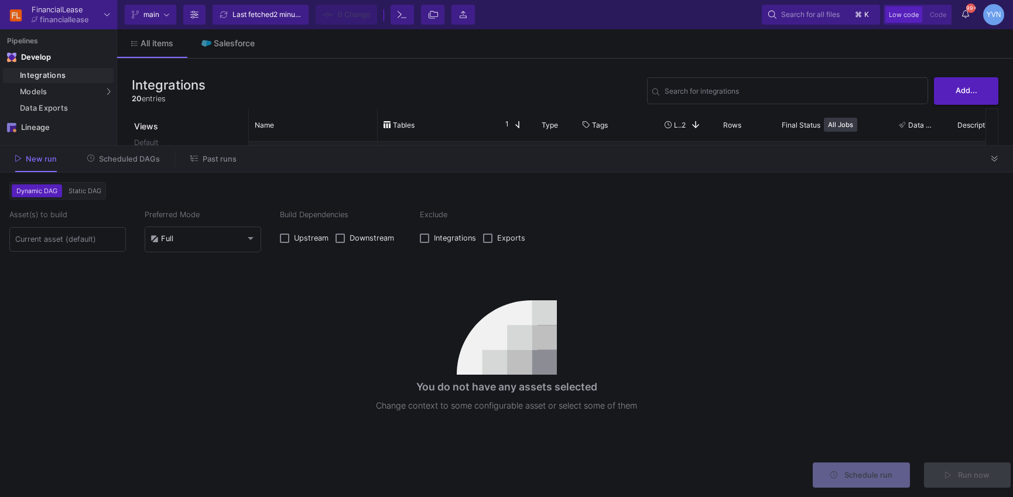
type input "1 asset selected"
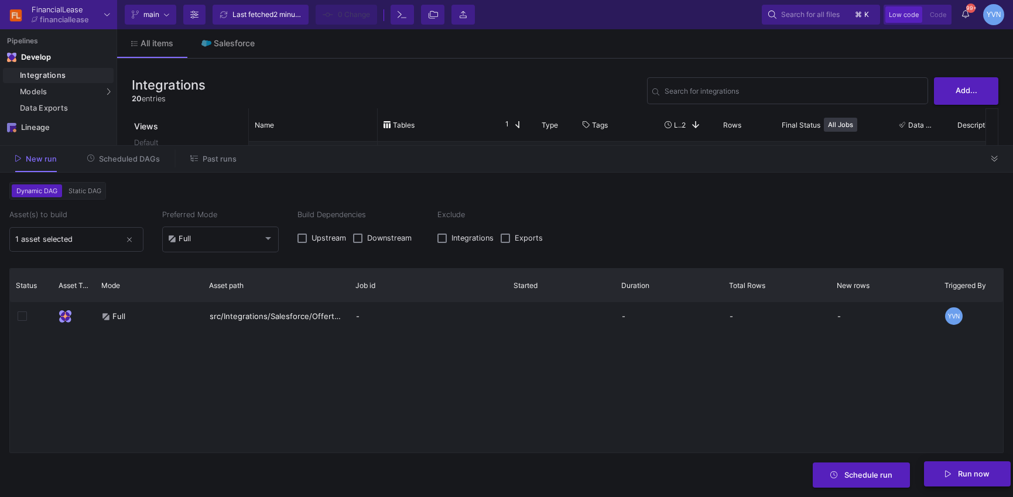
click at [969, 478] on button "Run now" at bounding box center [967, 473] width 87 height 25
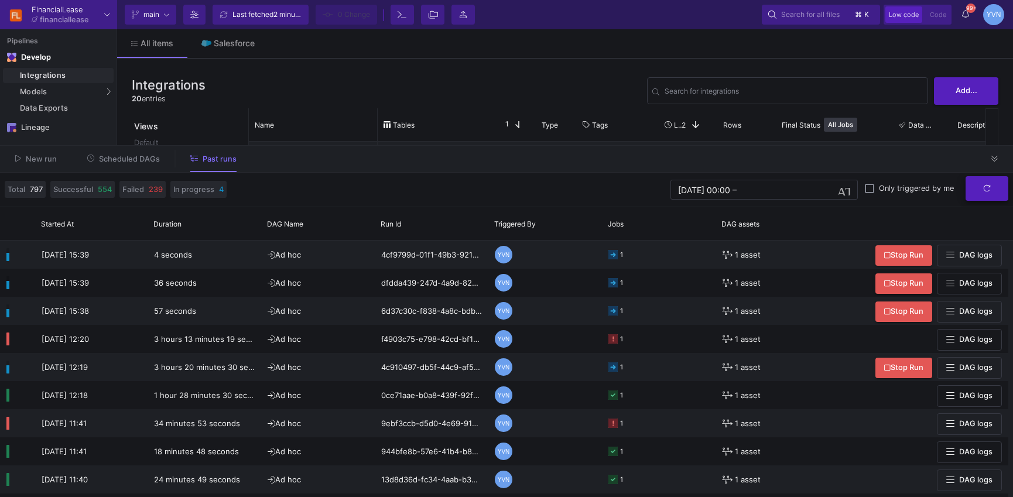
click at [993, 192] on button "submit" at bounding box center [986, 188] width 43 height 25
click at [39, 162] on span "New run" at bounding box center [41, 159] width 31 height 9
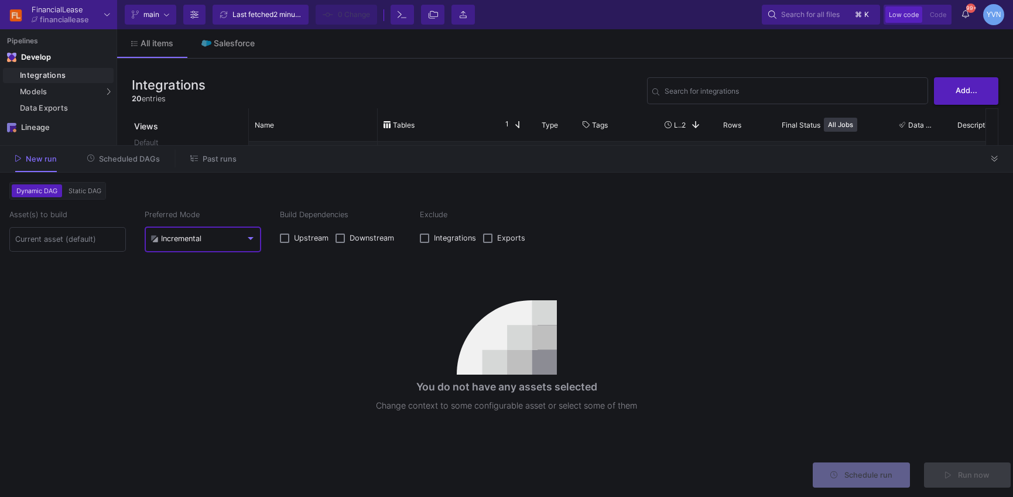
click at [195, 242] on div "Incremental" at bounding box center [175, 238] width 51 height 9
drag, startPoint x: 200, startPoint y: 280, endPoint x: 190, endPoint y: 272, distance: 12.4
click at [194, 273] on div "Incremental Full" at bounding box center [506, 248] width 1013 height 497
click at [173, 263] on span "Full" at bounding box center [202, 266] width 105 height 26
click at [35, 220] on div "Asset(s) to build" at bounding box center [67, 232] width 116 height 46
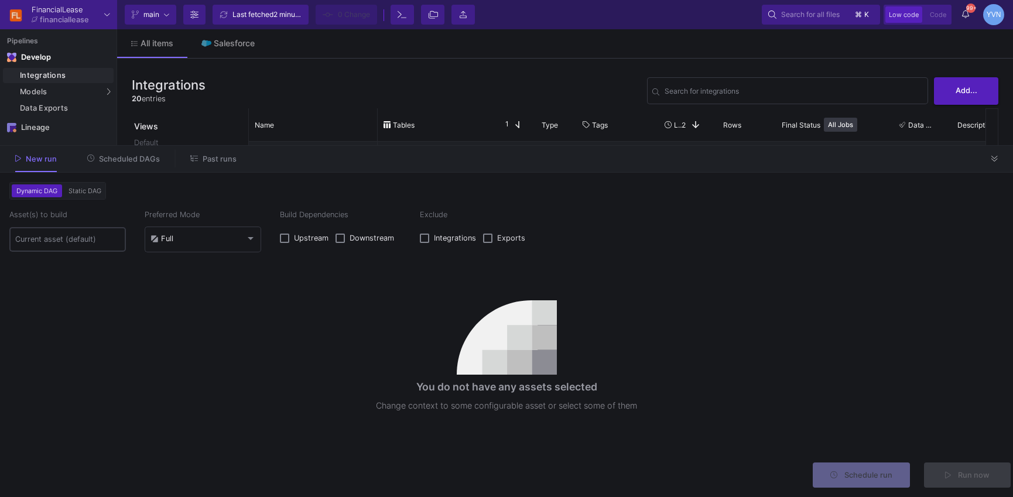
click at [45, 237] on input at bounding box center [67, 239] width 105 height 9
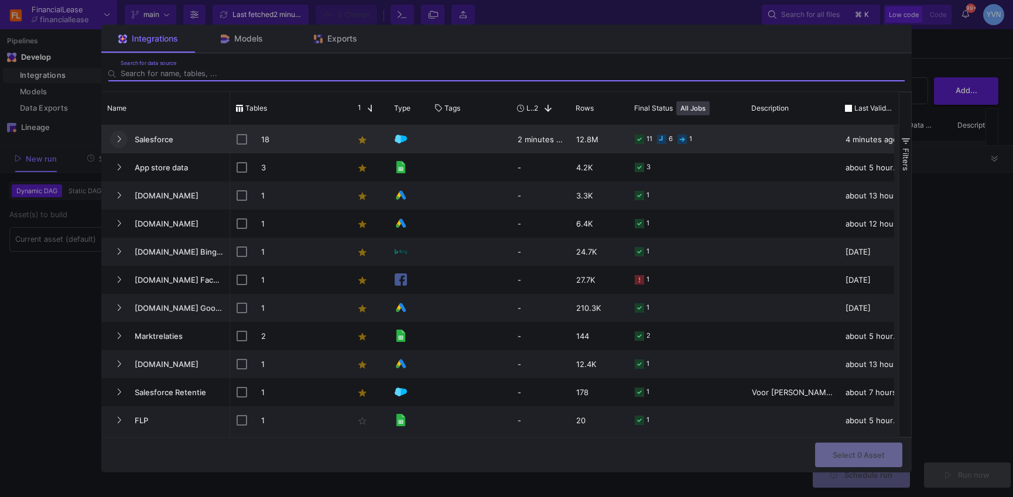
drag, startPoint x: 115, startPoint y: 134, endPoint x: 125, endPoint y: 135, distance: 10.6
click at [115, 134] on button "Press SPACE to select this row." at bounding box center [119, 140] width 18 height 18
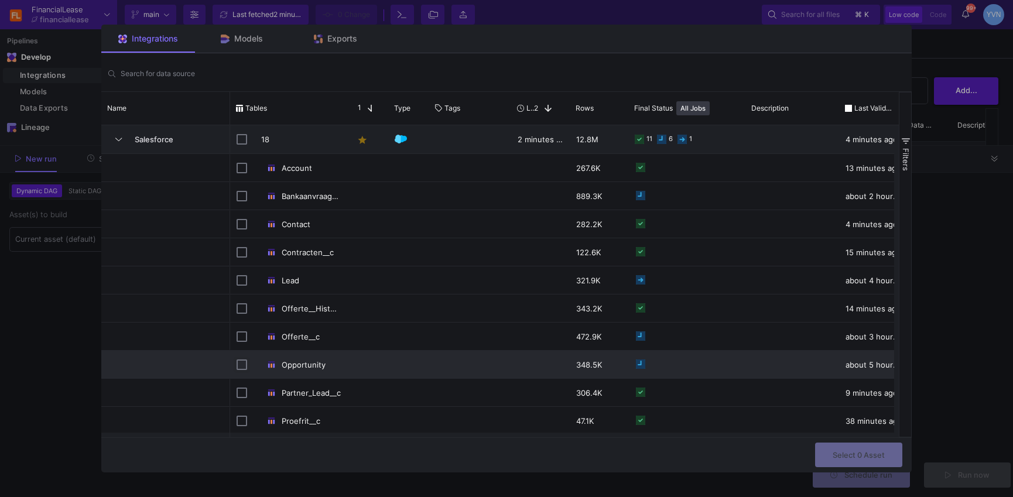
click at [238, 365] on input "Press Space to toggle row selection (unchecked)" at bounding box center [241, 364] width 11 height 11
checkbox input "true"
checkbox input "false"
click at [856, 455] on span "Select 1 Asset" at bounding box center [858, 454] width 51 height 9
type input "1 asset selected"
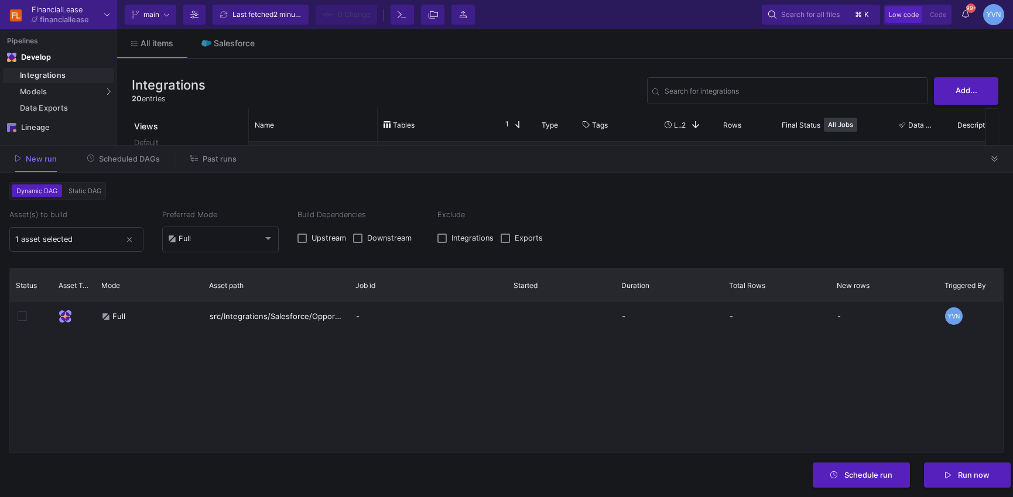
click at [976, 473] on span "Run now" at bounding box center [973, 475] width 32 height 9
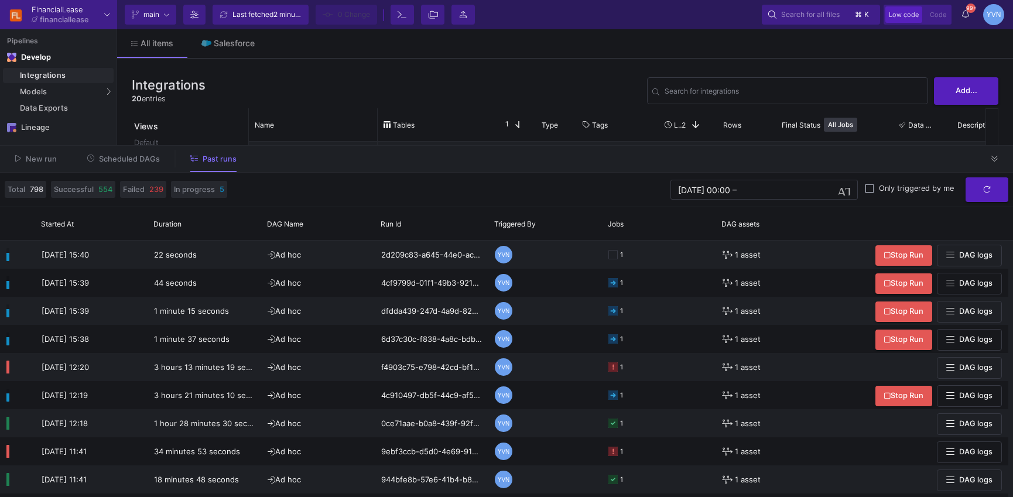
drag, startPoint x: 31, startPoint y: 162, endPoint x: 55, endPoint y: 160, distance: 24.1
click at [32, 162] on span "New run" at bounding box center [41, 159] width 31 height 9
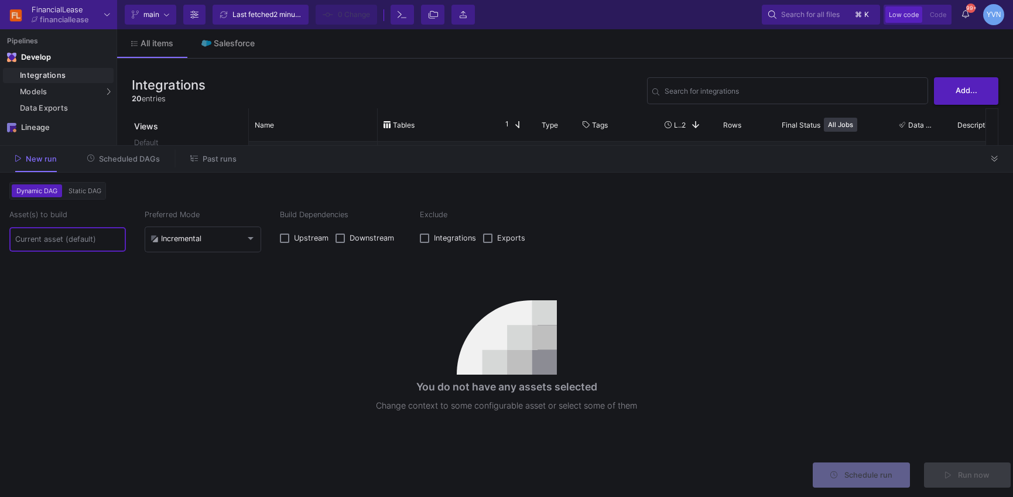
click at [68, 241] on input at bounding box center [67, 239] width 105 height 9
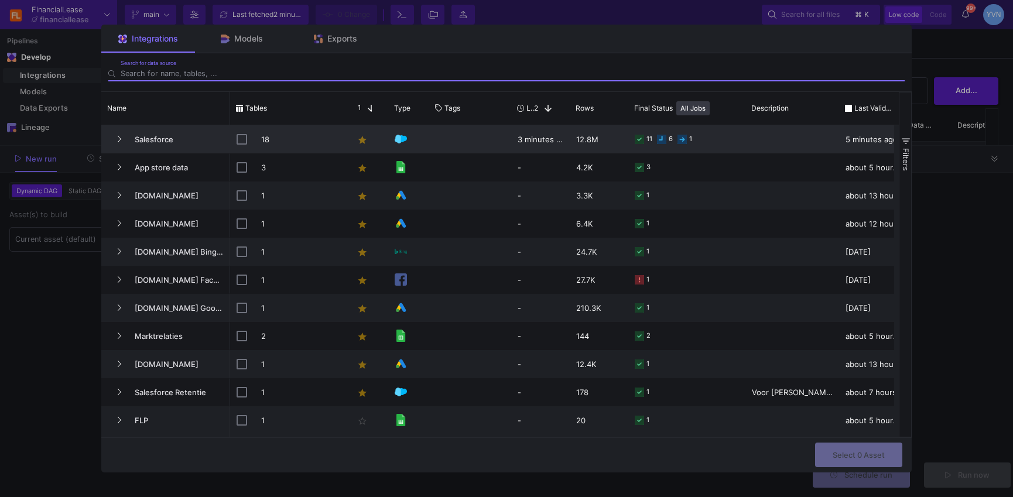
drag, startPoint x: 116, startPoint y: 142, endPoint x: 129, endPoint y: 138, distance: 12.8
click at [116, 142] on icon "Press SPACE to select this row." at bounding box center [118, 139] width 5 height 8
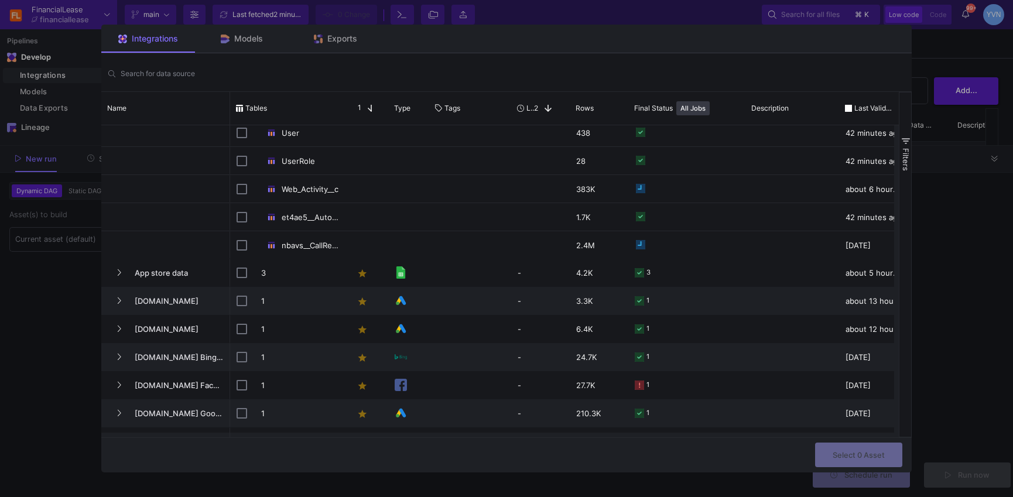
scroll to position [327, 0]
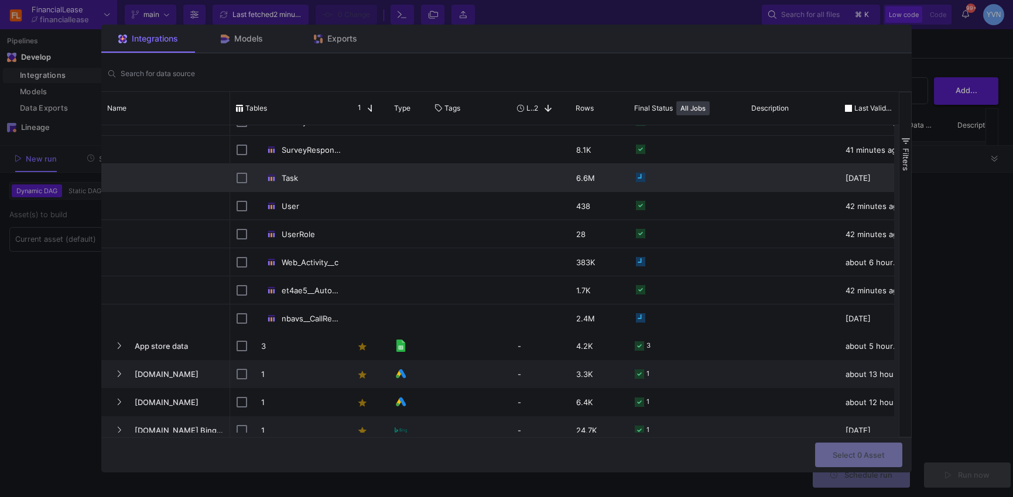
drag, startPoint x: 239, startPoint y: 176, endPoint x: 260, endPoint y: 178, distance: 21.1
click at [239, 176] on input "Press Space to toggle row selection (unchecked)" at bounding box center [241, 178] width 11 height 11
checkbox input "true"
checkbox input "false"
click at [239, 175] on input "Press Space to toggle row selection (checked)" at bounding box center [241, 178] width 11 height 11
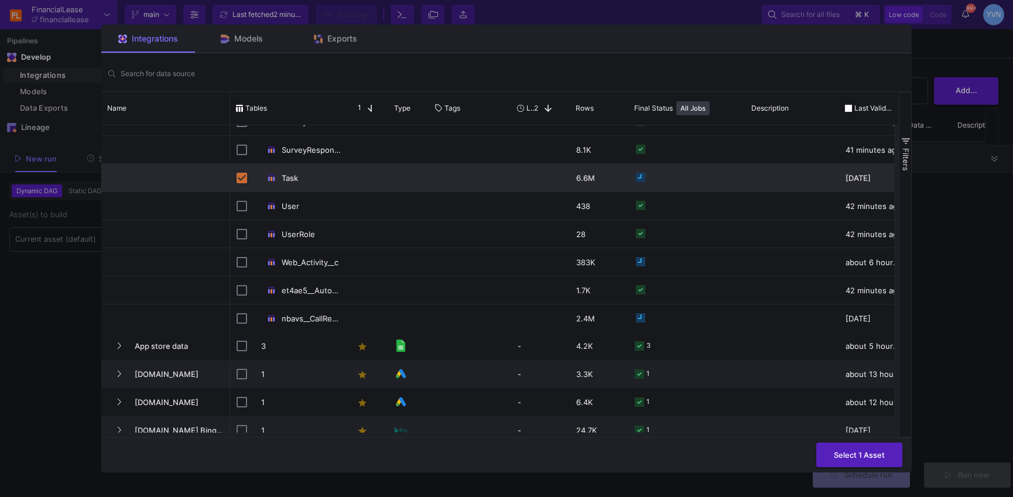
checkbox input "false"
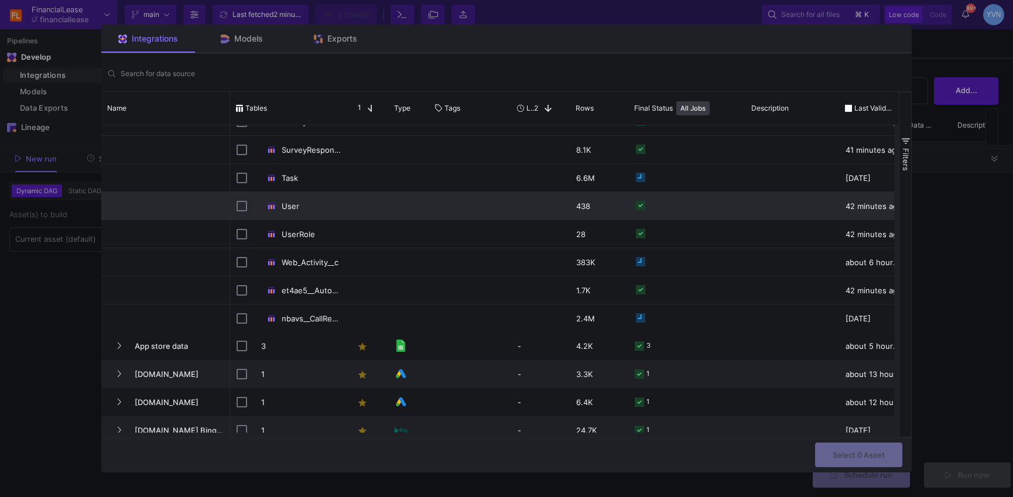
drag, startPoint x: 241, startPoint y: 208, endPoint x: 256, endPoint y: 211, distance: 15.5
click at [243, 207] on input "Press Space to toggle row selection (unchecked)" at bounding box center [241, 206] width 11 height 11
checkbox input "true"
checkbox input "false"
click at [861, 450] on span "Select 1 Asset" at bounding box center [858, 453] width 51 height 9
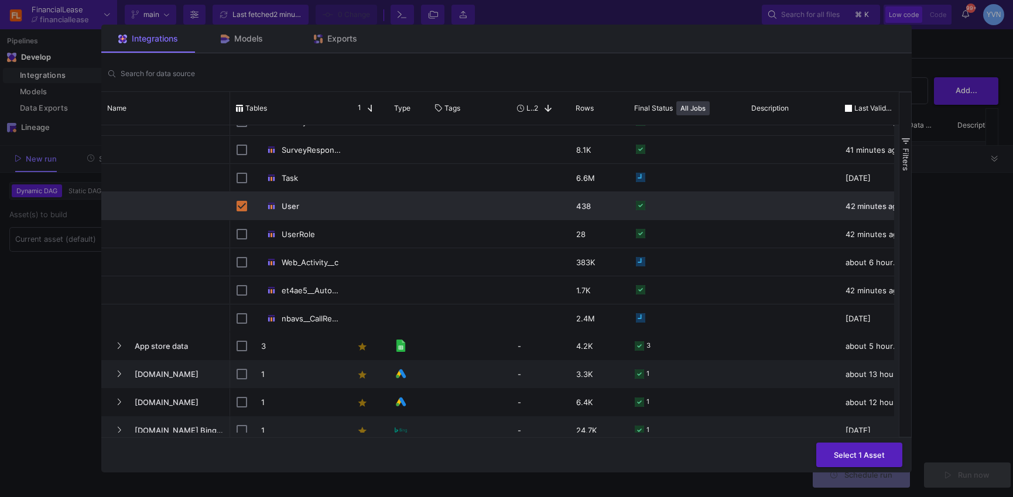
type input "1 asset selected"
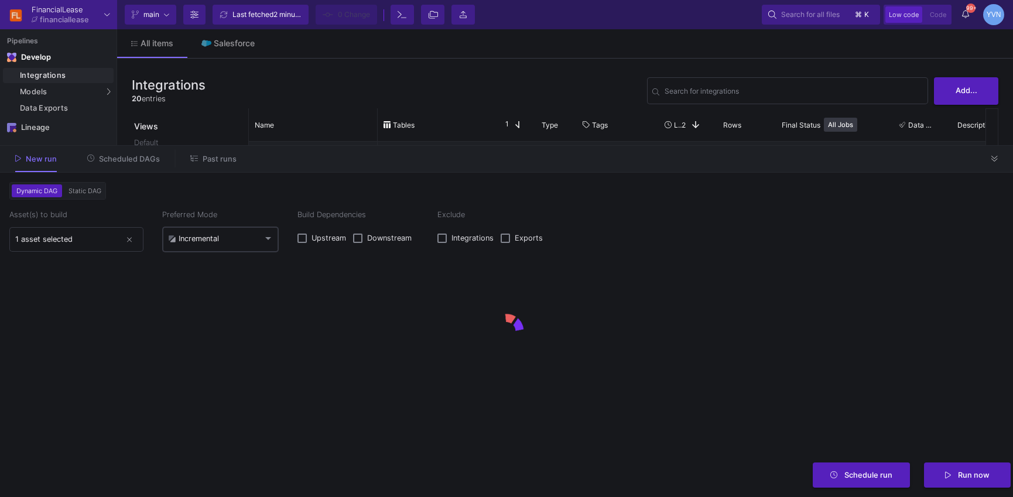
click at [255, 235] on mat-select-trigger "Incremental" at bounding box center [215, 238] width 95 height 9
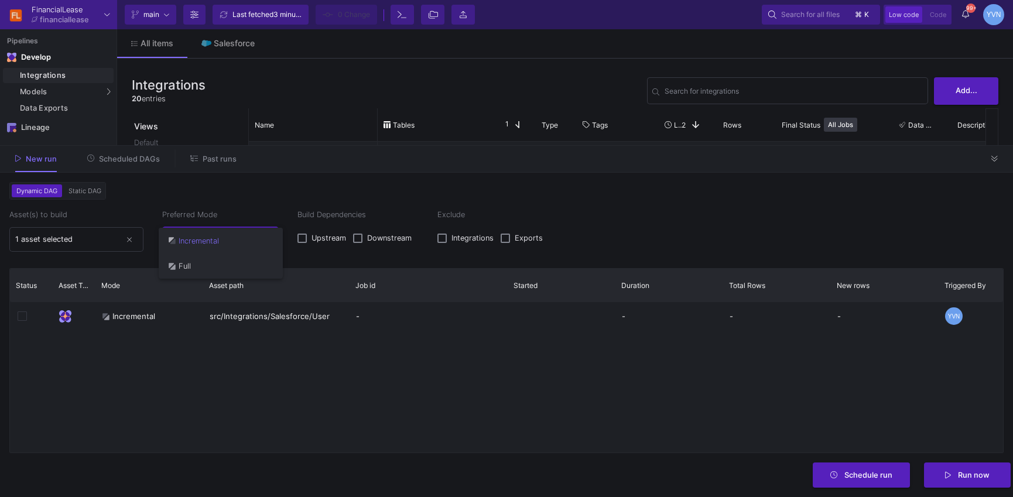
drag, startPoint x: 226, startPoint y: 259, endPoint x: 284, endPoint y: 284, distance: 63.7
click at [227, 259] on span "Full" at bounding box center [220, 266] width 105 height 26
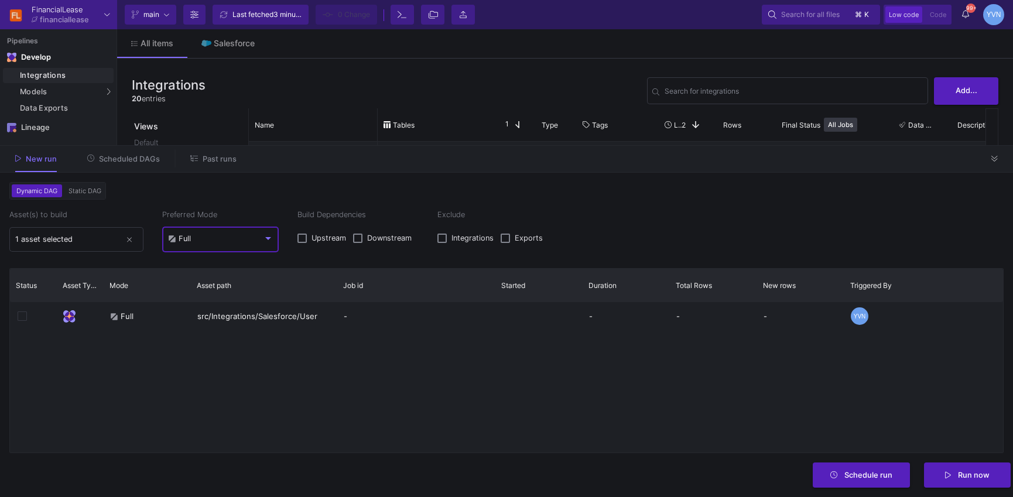
drag, startPoint x: 977, startPoint y: 477, endPoint x: 932, endPoint y: 468, distance: 46.0
click at [980, 477] on span "Run now" at bounding box center [973, 475] width 32 height 9
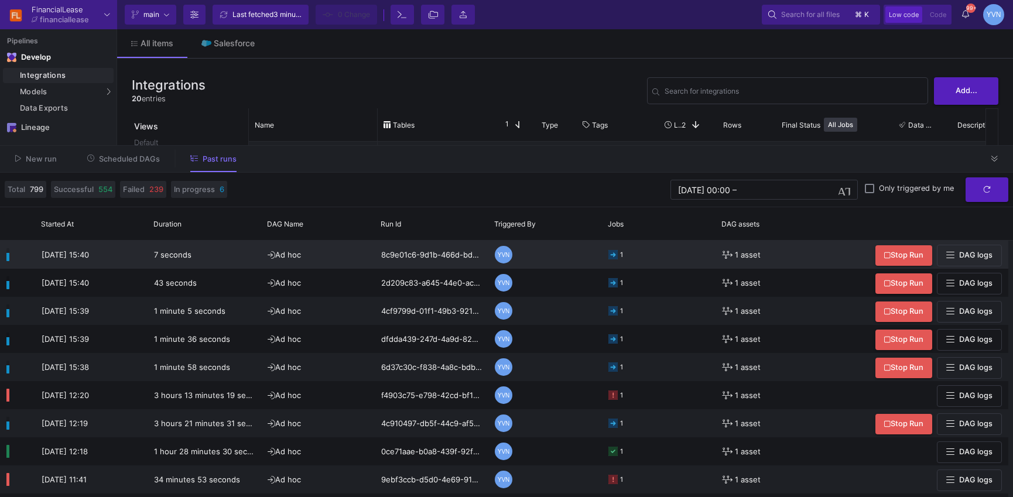
click at [612, 258] on icon at bounding box center [612, 254] width 9 height 9
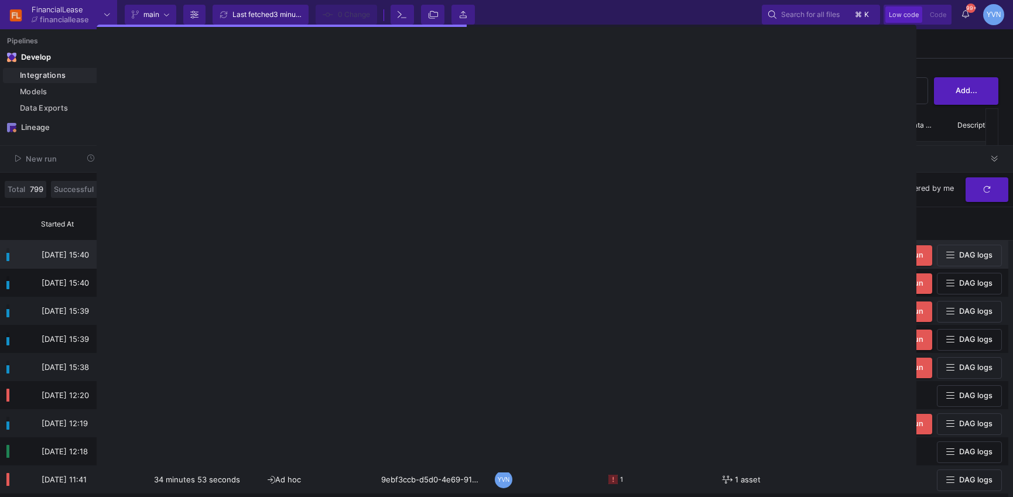
click at [612, 258] on body "FinancialLease financiallease Current branch main Branch Options Last fetched 3…" at bounding box center [506, 248] width 1013 height 497
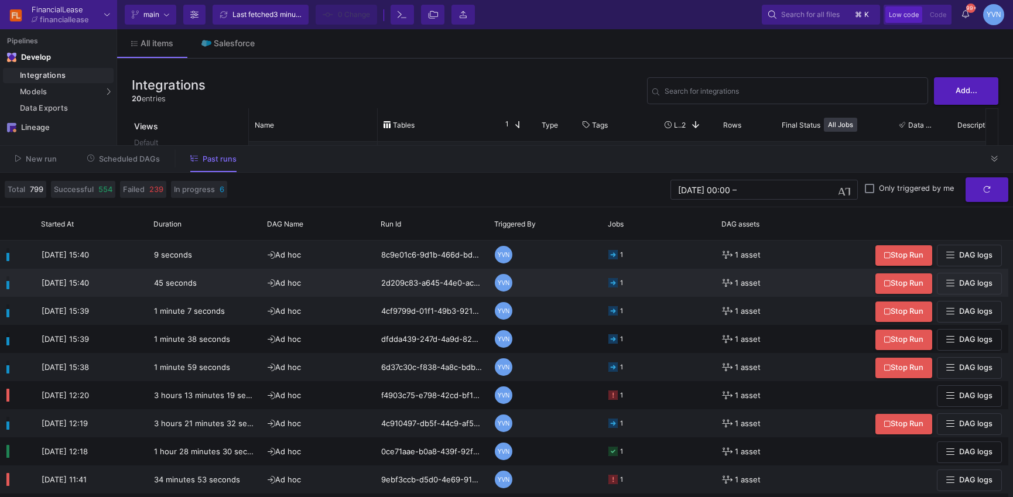
click at [618, 277] on div "1" at bounding box center [615, 283] width 15 height 28
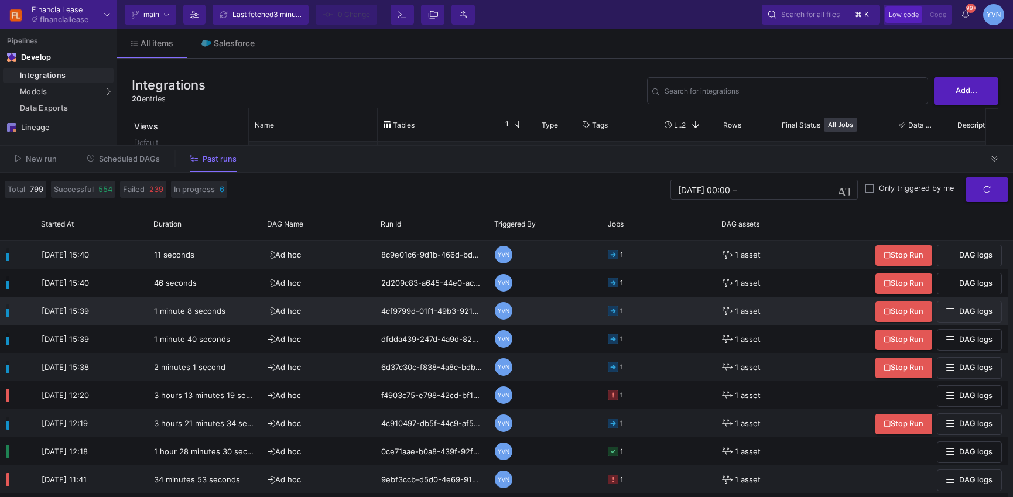
click at [614, 306] on icon at bounding box center [612, 310] width 9 height 9
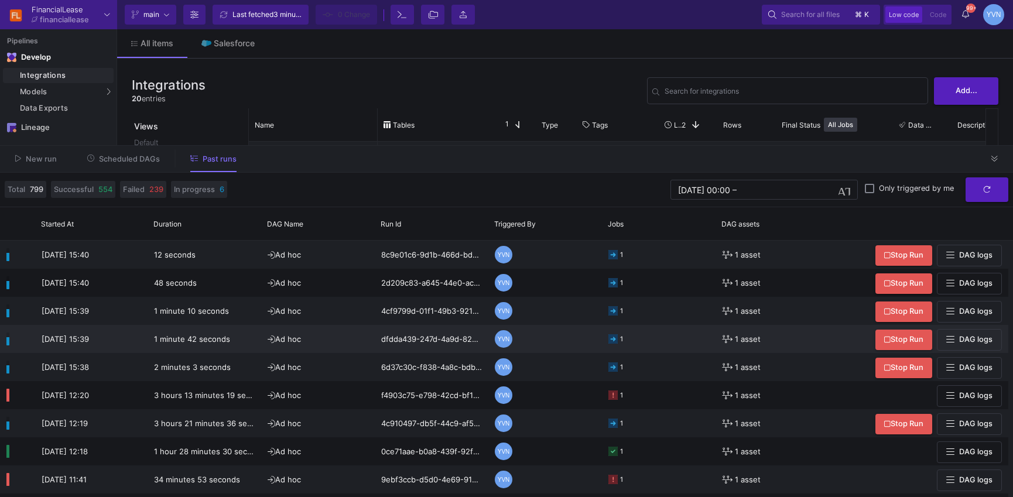
click at [611, 340] on icon at bounding box center [612, 338] width 9 height 9
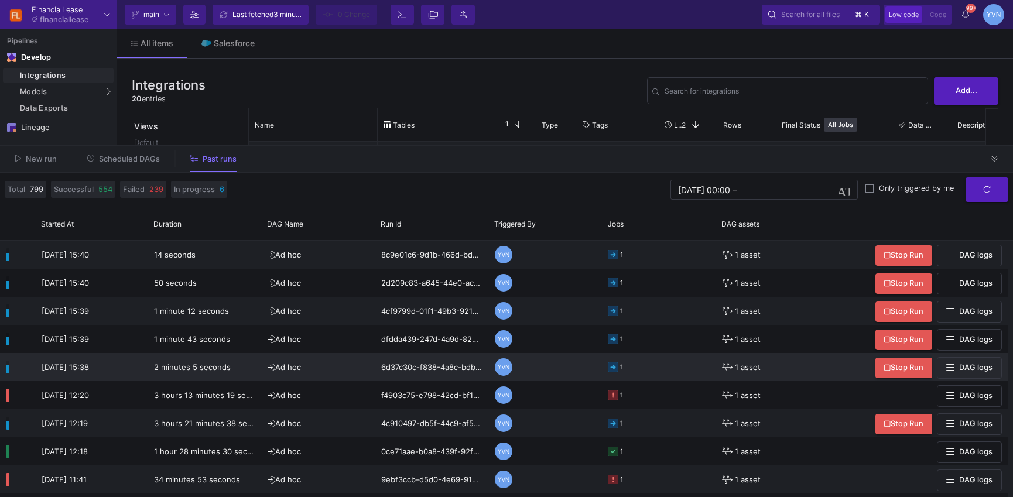
click at [620, 373] on div "1" at bounding box center [621, 368] width 3 height 28
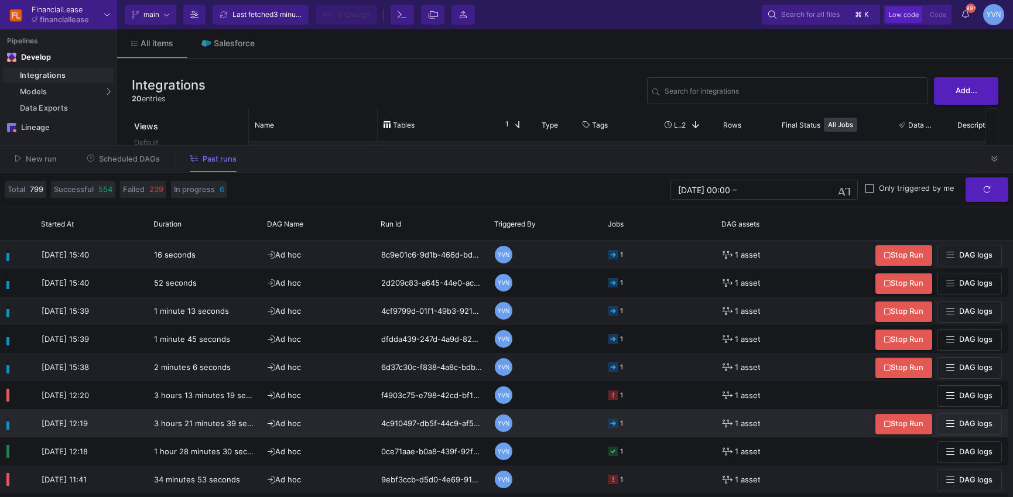
click at [617, 424] on div "1" at bounding box center [615, 424] width 15 height 28
click at [21, 156] on span "New run" at bounding box center [36, 158] width 42 height 9
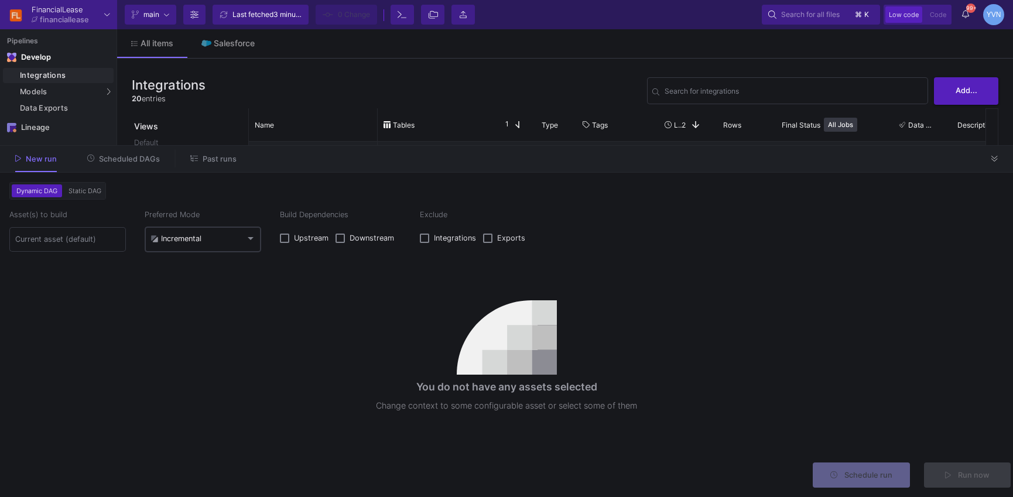
click at [217, 240] on mat-select-trigger "Incremental" at bounding box center [197, 238] width 95 height 9
click at [180, 265] on span "Full" at bounding box center [202, 266] width 105 height 26
click at [59, 240] on input at bounding box center [67, 239] width 105 height 9
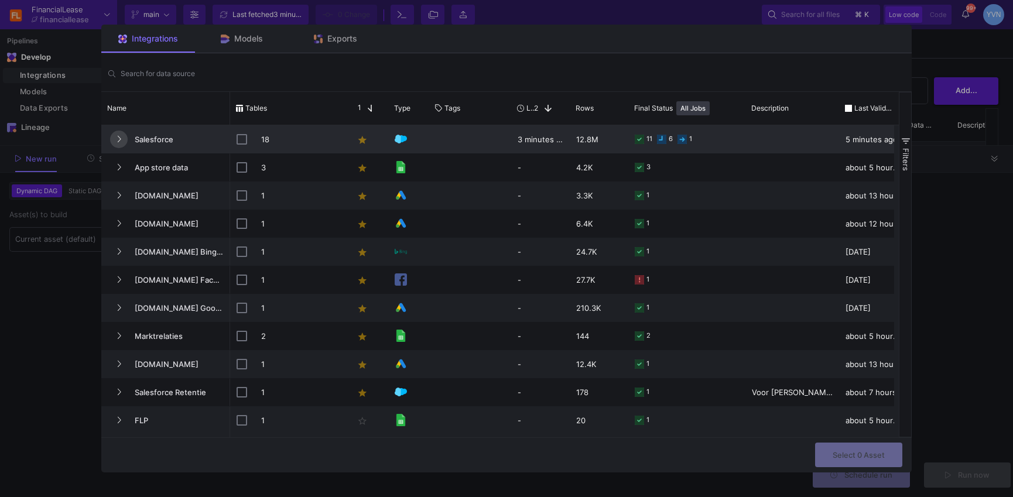
click at [116, 132] on button "Press SPACE to select this row." at bounding box center [119, 140] width 18 height 18
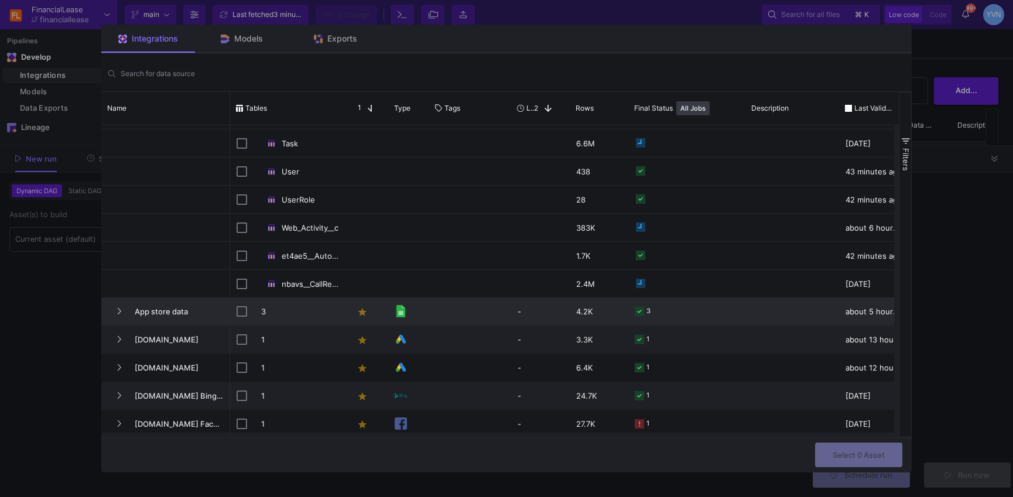
scroll to position [343, 0]
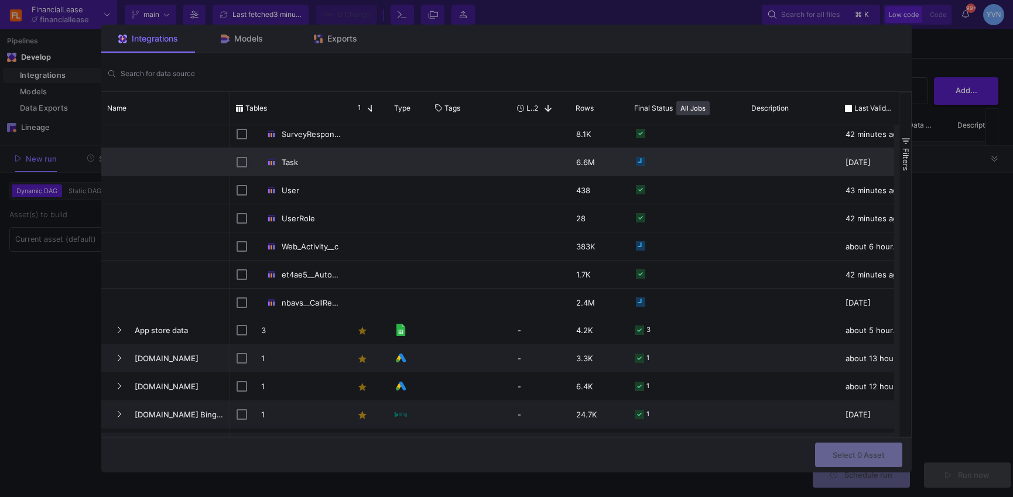
drag, startPoint x: 241, startPoint y: 159, endPoint x: 252, endPoint y: 166, distance: 12.8
click at [241, 159] on input "Press Space to toggle row selection (unchecked)" at bounding box center [241, 162] width 11 height 11
checkbox input "true"
checkbox input "false"
click at [870, 451] on span "Select 1 Asset" at bounding box center [858, 453] width 51 height 9
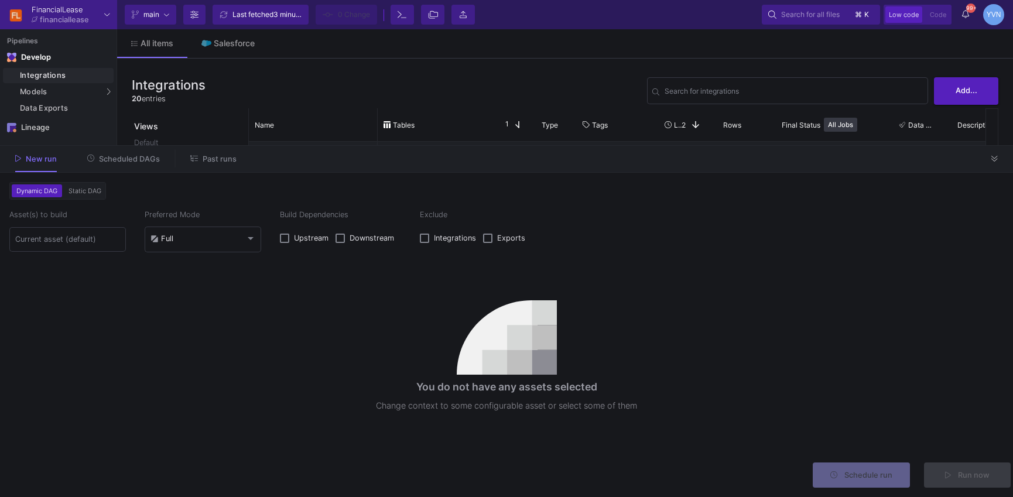
type input "1 asset selected"
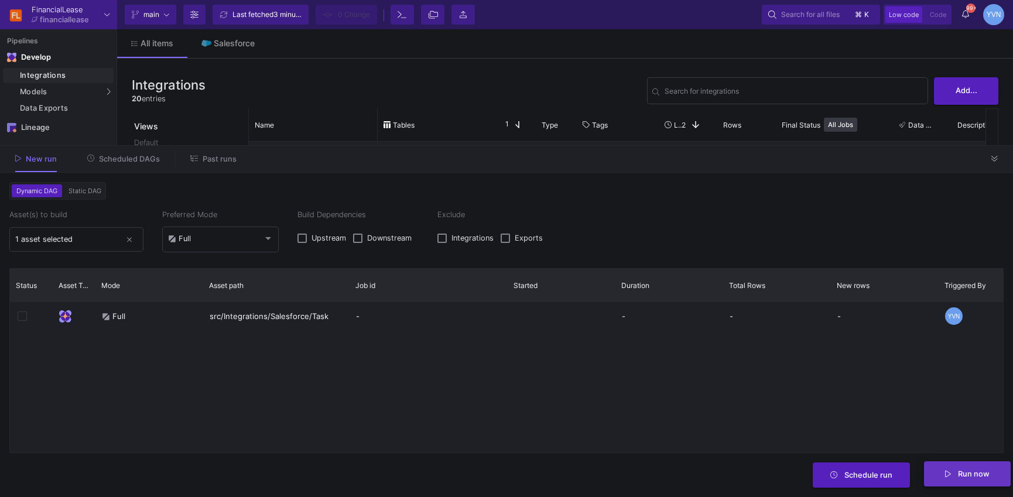
click at [981, 475] on span "Run now" at bounding box center [973, 473] width 32 height 9
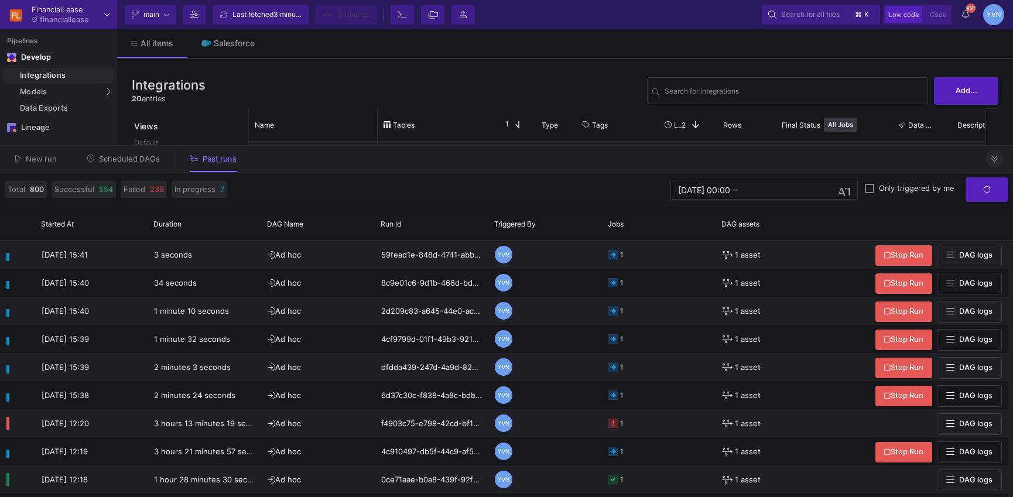
click at [998, 158] on button at bounding box center [995, 159] width 18 height 18
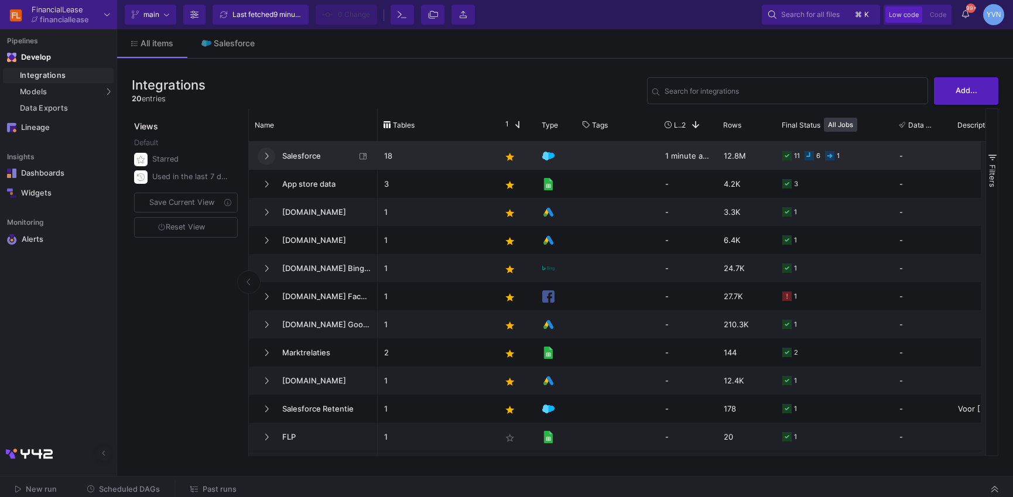
click at [262, 153] on button at bounding box center [267, 156] width 18 height 18
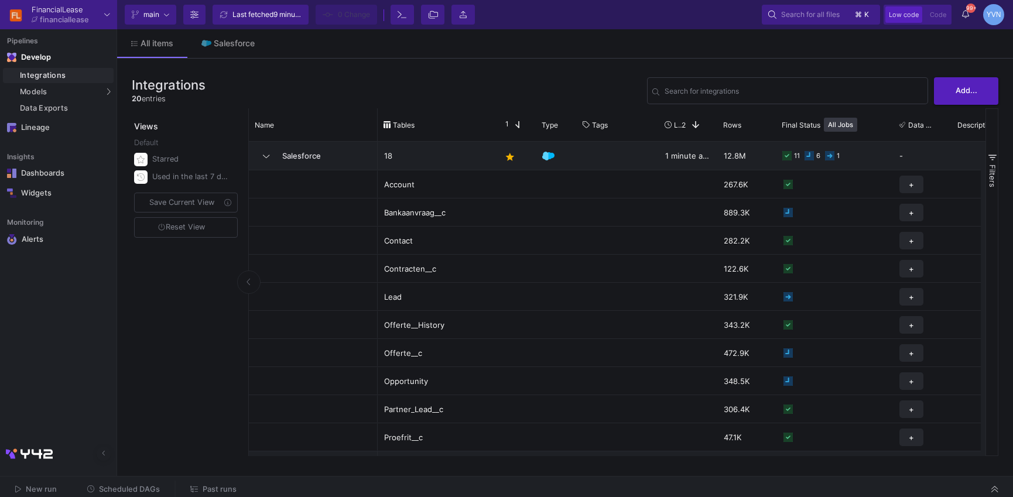
click at [213, 489] on span "Past runs" at bounding box center [220, 489] width 34 height 9
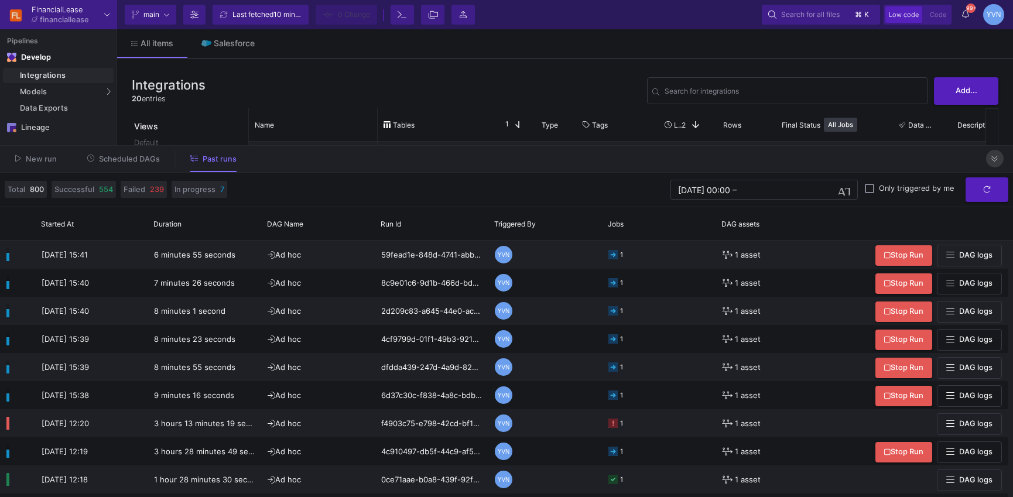
click at [1001, 156] on button at bounding box center [995, 159] width 18 height 18
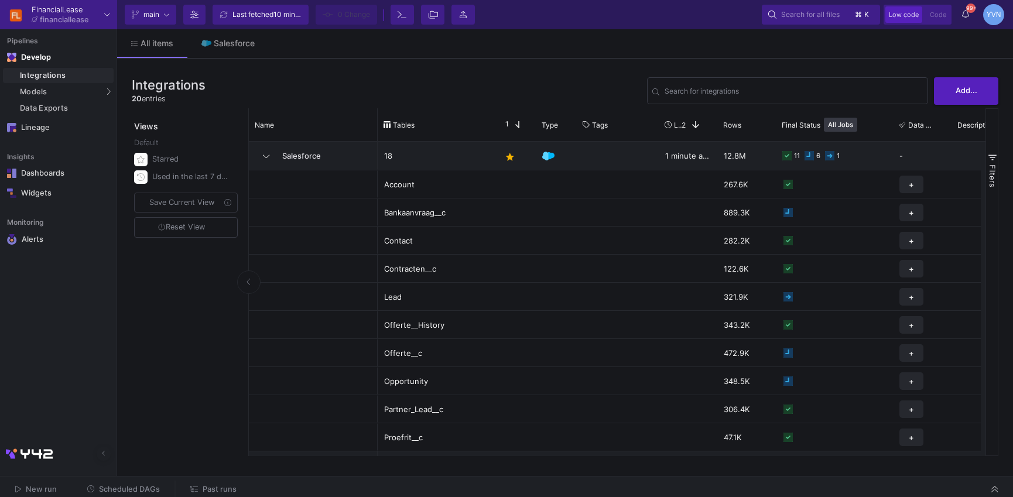
click at [991, 486] on icon at bounding box center [994, 489] width 6 height 8
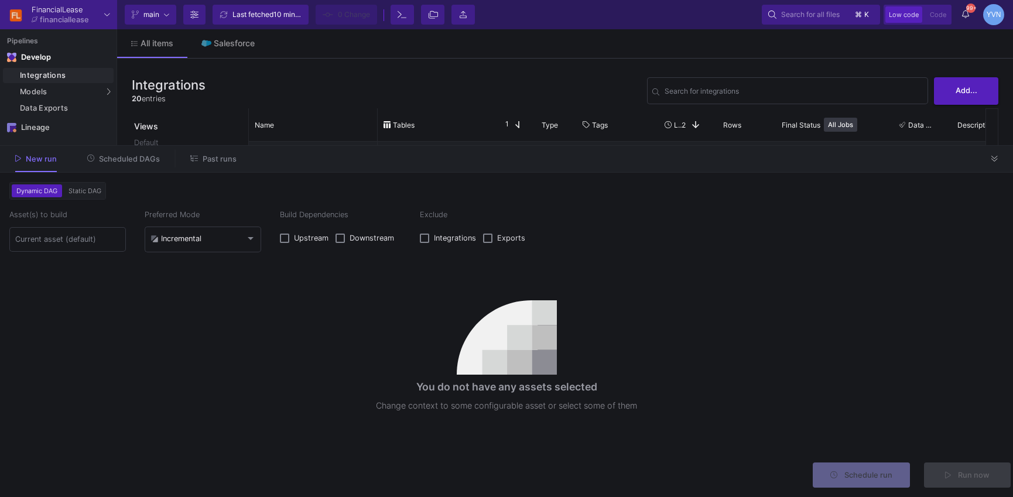
click at [995, 157] on icon at bounding box center [994, 159] width 6 height 8
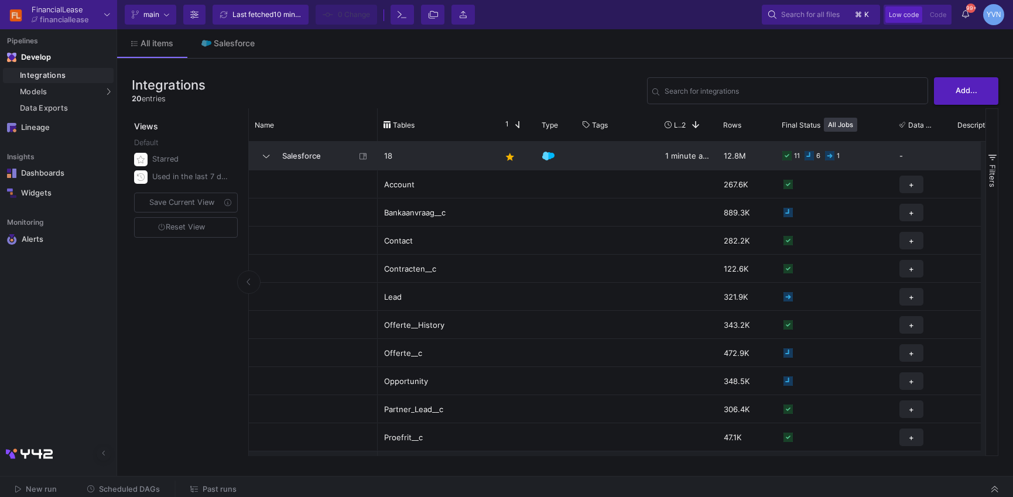
click at [292, 157] on span "Salesforce" at bounding box center [315, 156] width 80 height 28
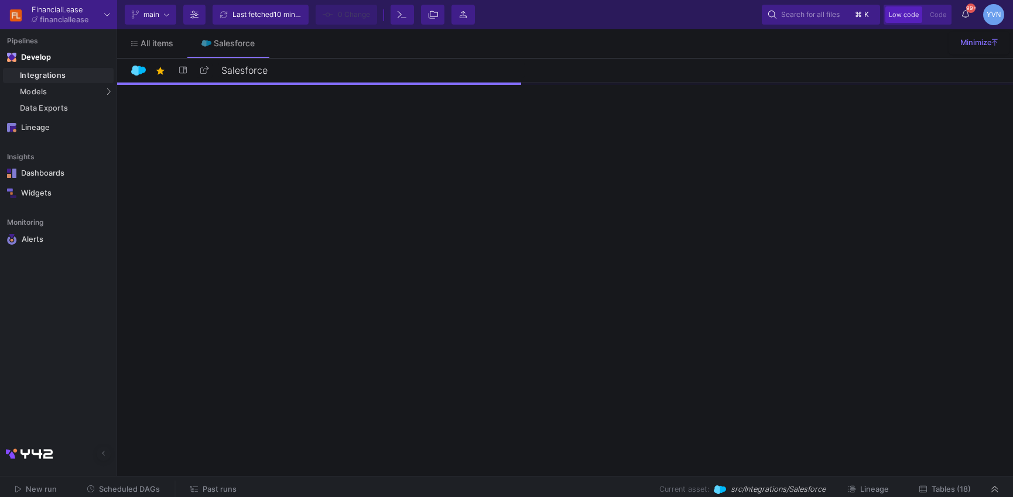
click at [936, 493] on span "Tables (18)" at bounding box center [950, 489] width 39 height 9
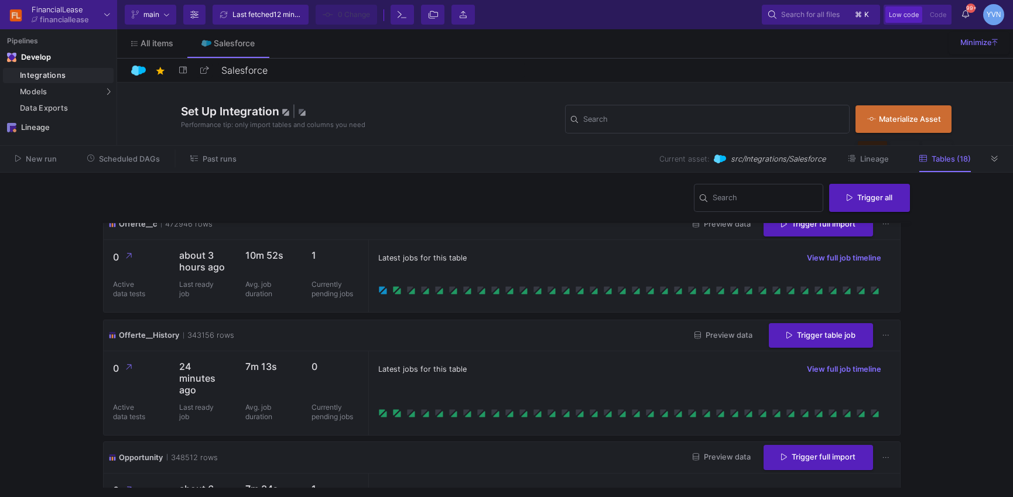
scroll to position [859, 0]
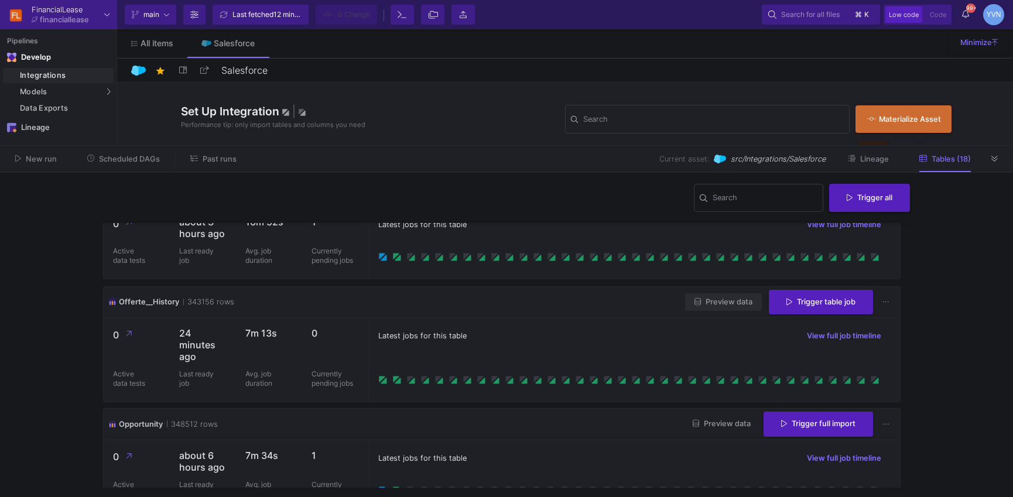
click at [713, 304] on span "Preview data" at bounding box center [723, 301] width 58 height 9
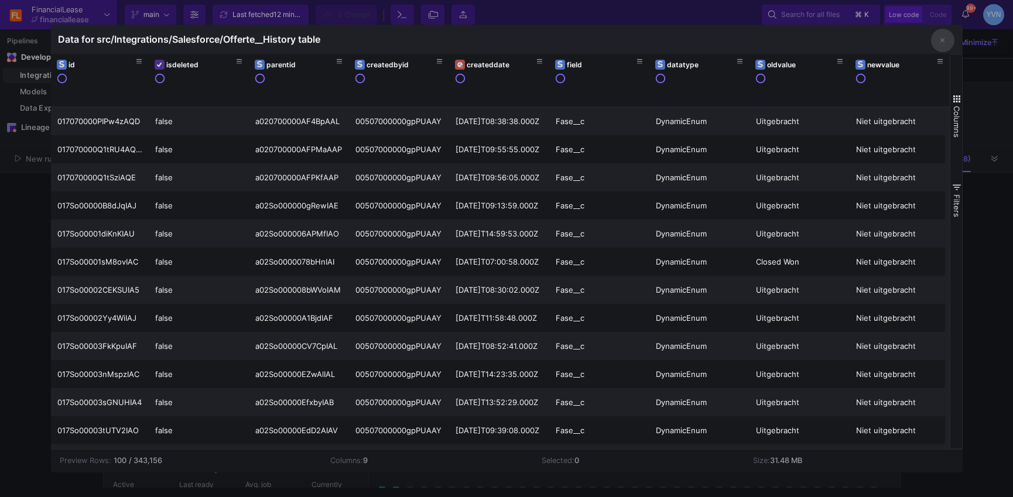
click at [941, 40] on icon "button" at bounding box center [942, 41] width 5 height 8
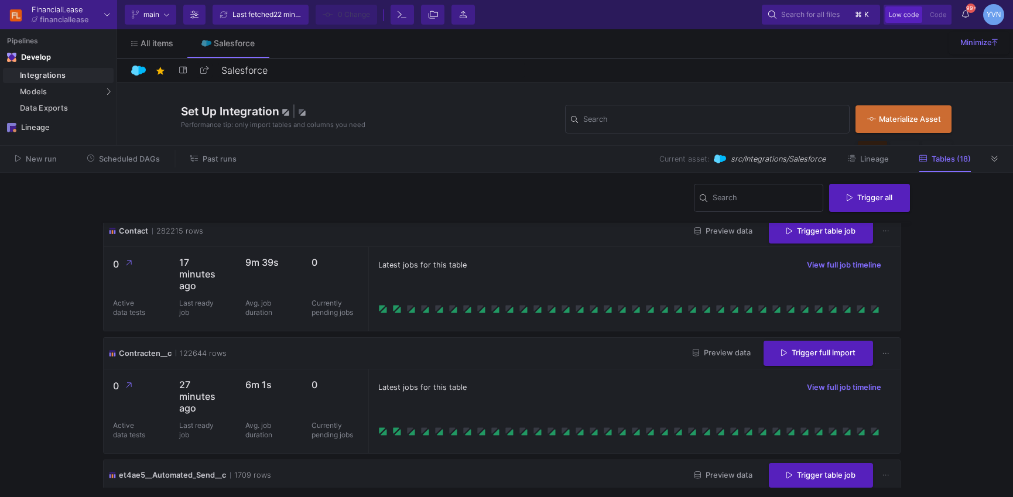
scroll to position [0, 0]
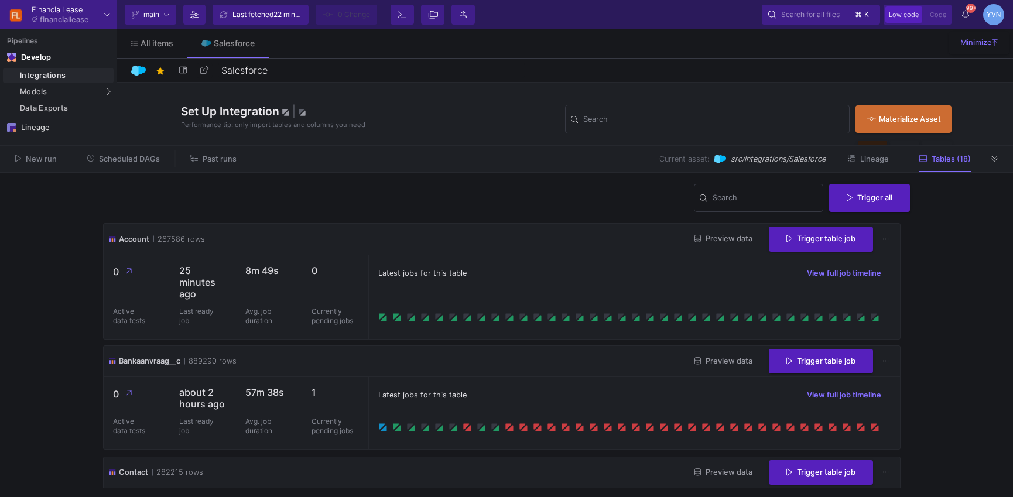
click at [996, 159] on icon at bounding box center [994, 159] width 6 height 8
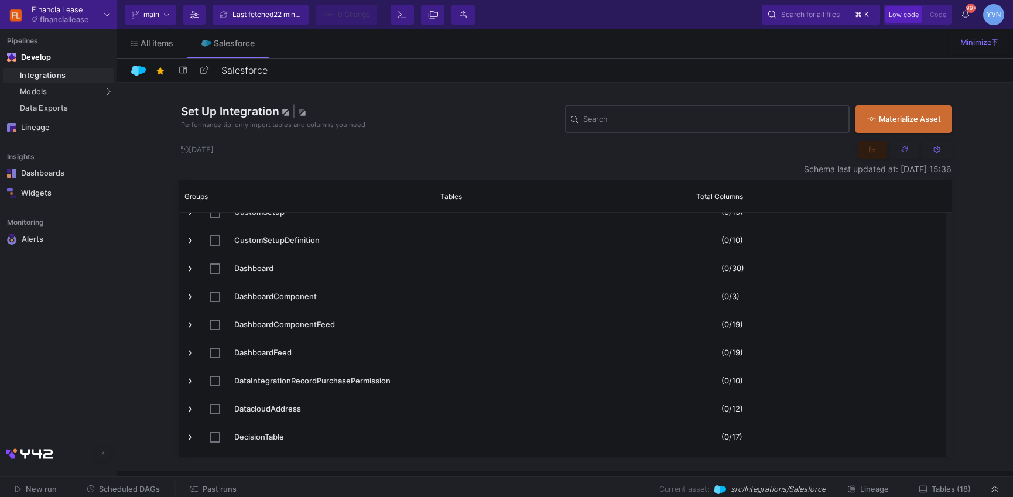
click at [618, 123] on input "Search" at bounding box center [713, 120] width 260 height 9
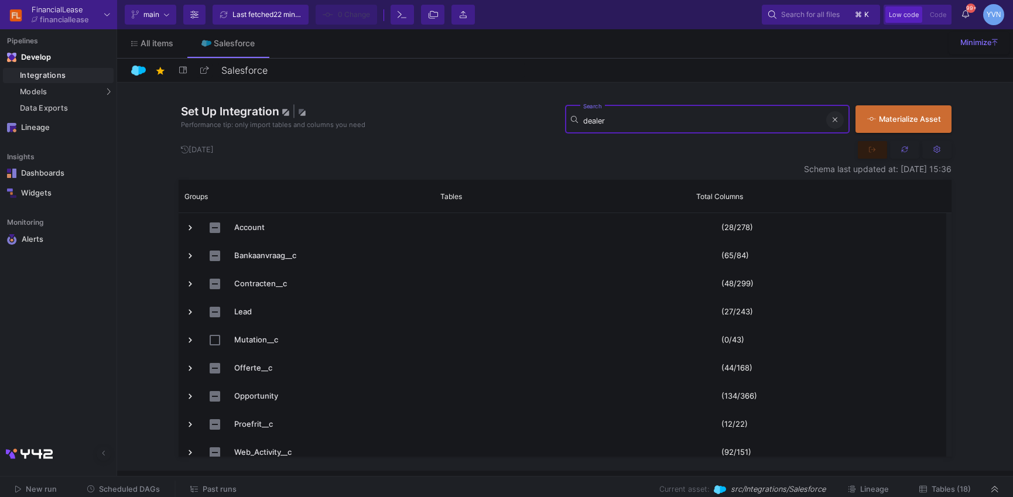
type input "dealer"
click at [838, 118] on button at bounding box center [835, 120] width 18 height 18
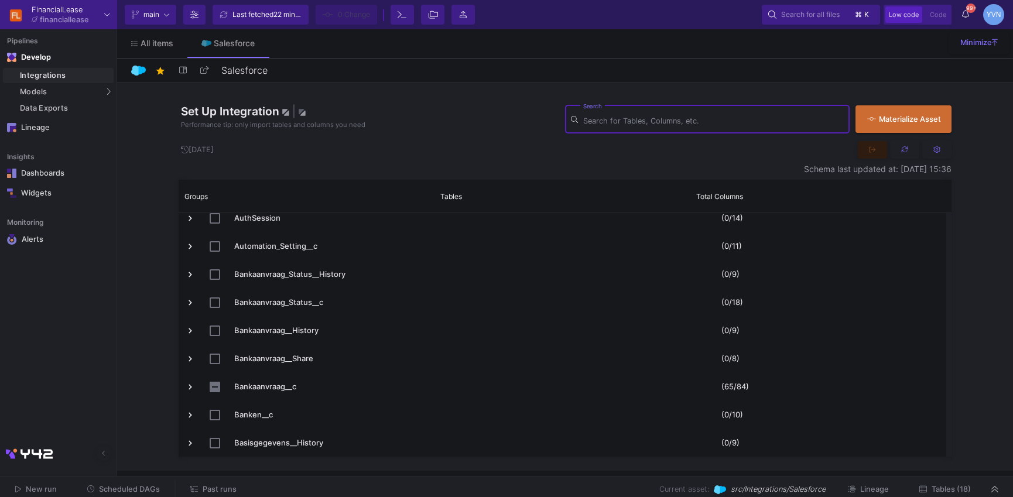
click at [956, 491] on span "Tables (18)" at bounding box center [950, 489] width 39 height 9
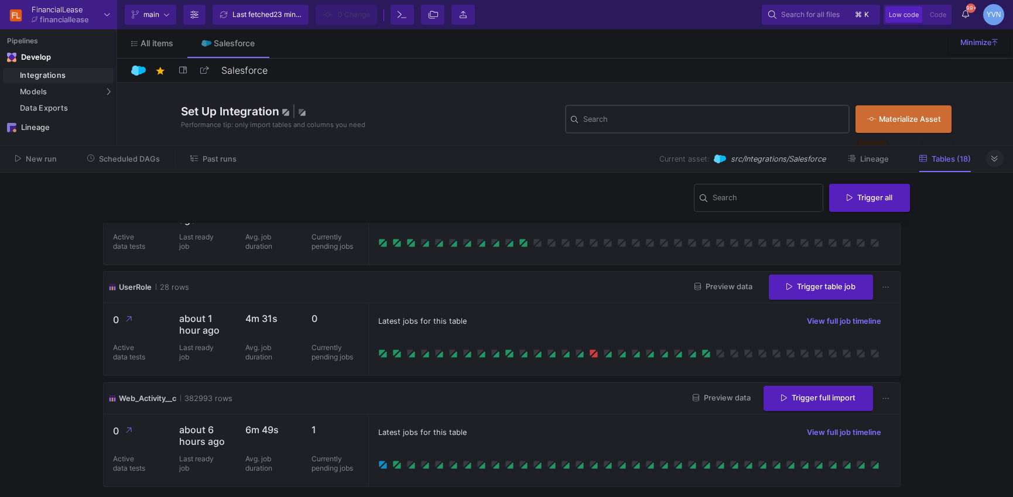
click at [987, 157] on button at bounding box center [995, 159] width 18 height 18
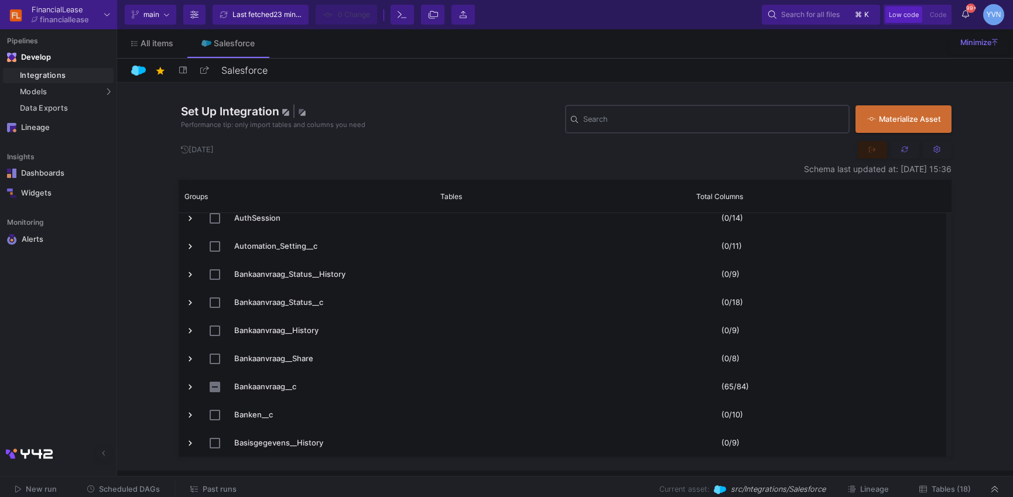
click at [226, 490] on span "Past runs" at bounding box center [220, 489] width 34 height 9
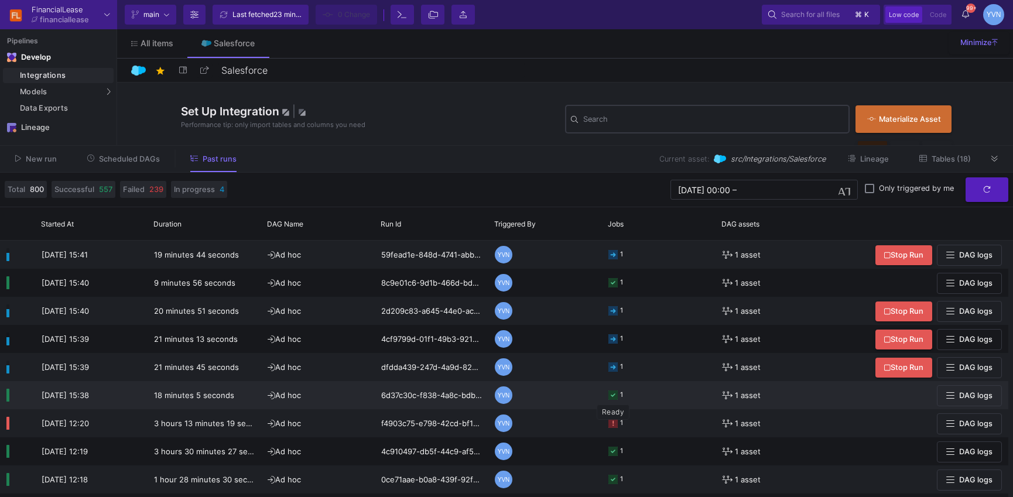
click at [614, 397] on icon at bounding box center [612, 394] width 9 height 9
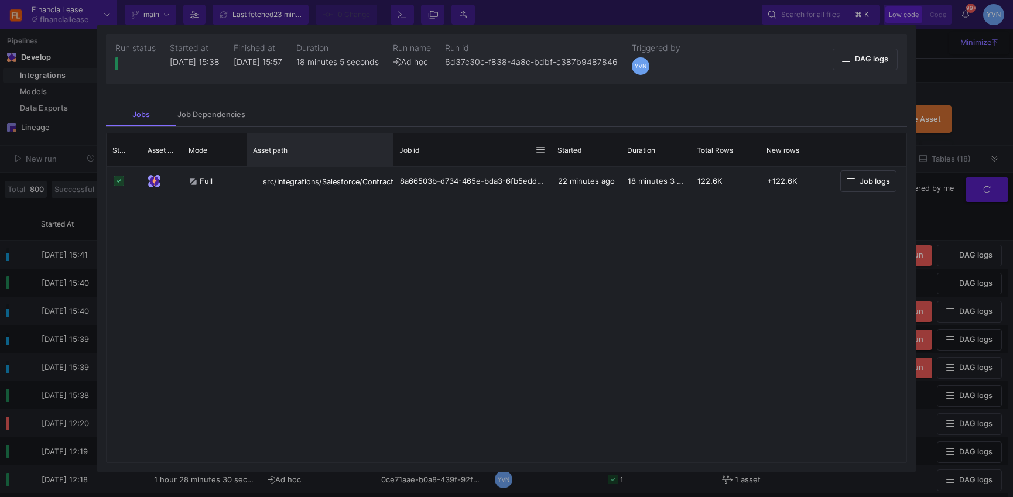
click at [392, 152] on div "Status Asset Type" at bounding box center [506, 149] width 799 height 33
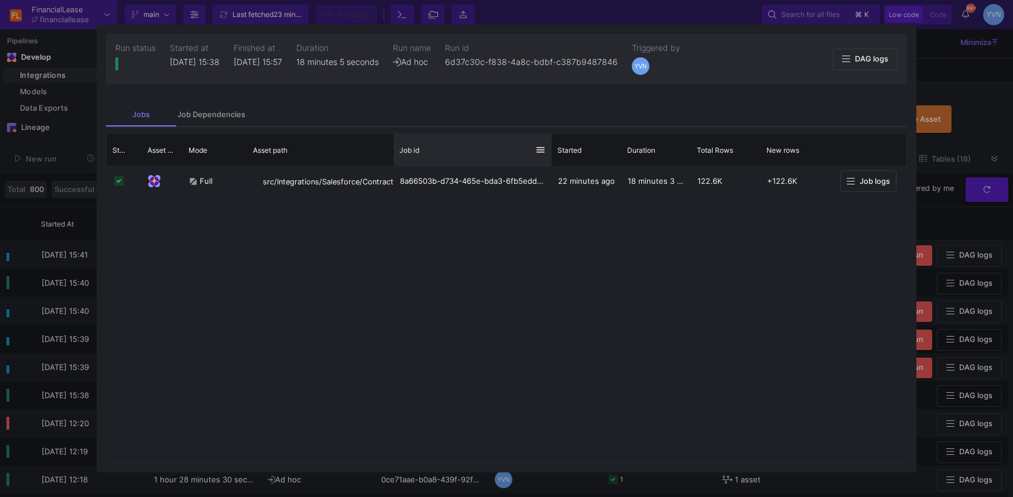
click at [393, 160] on div "Job id" at bounding box center [472, 149] width 158 height 33
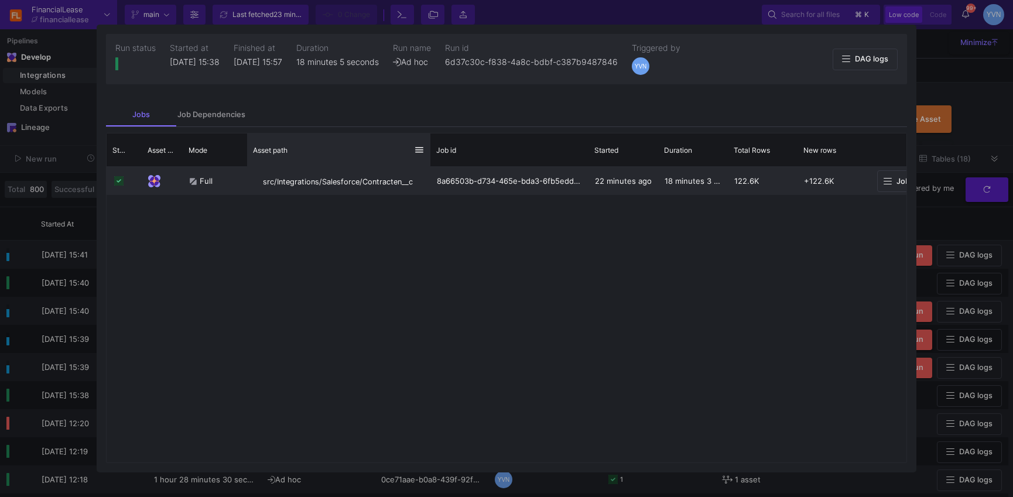
drag, startPoint x: 392, startPoint y: 164, endPoint x: 476, endPoint y: 188, distance: 87.8
click at [433, 161] on div at bounding box center [430, 149] width 5 height 33
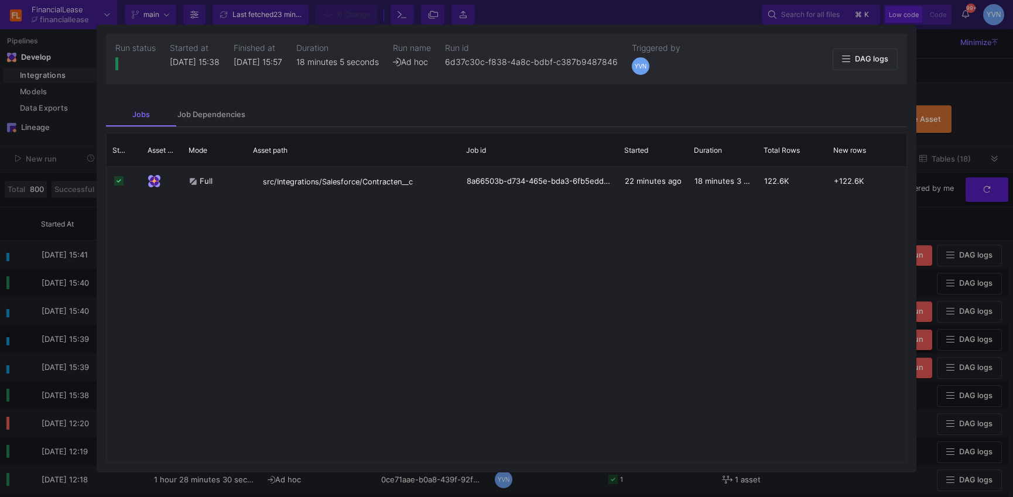
click at [929, 60] on div at bounding box center [506, 248] width 1013 height 497
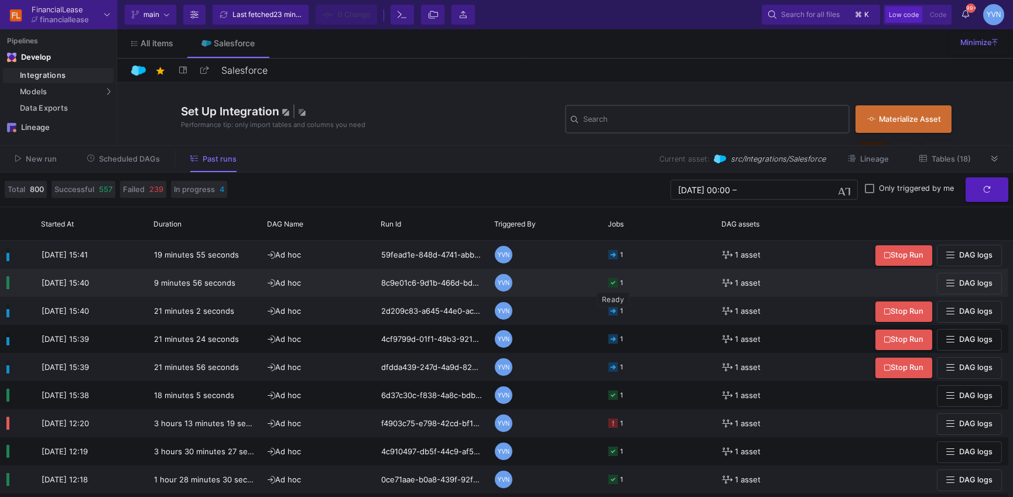
click at [614, 281] on icon at bounding box center [612, 282] width 9 height 9
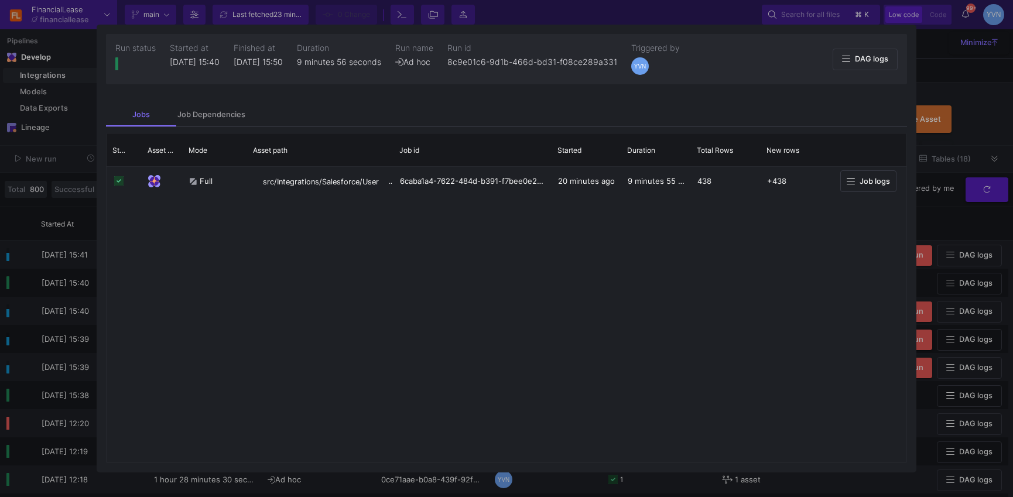
click at [953, 73] on div at bounding box center [506, 248] width 1013 height 497
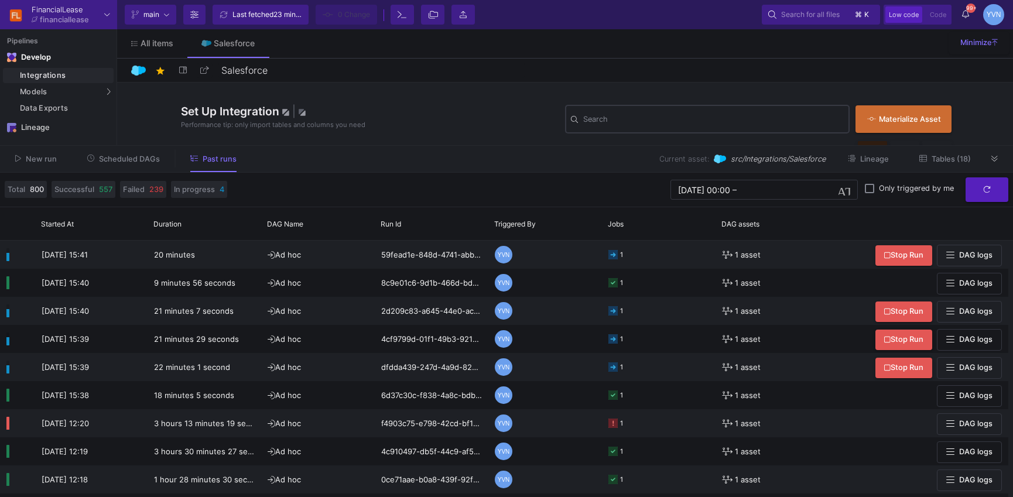
click at [945, 163] on span "Tables (18)" at bounding box center [950, 159] width 39 height 9
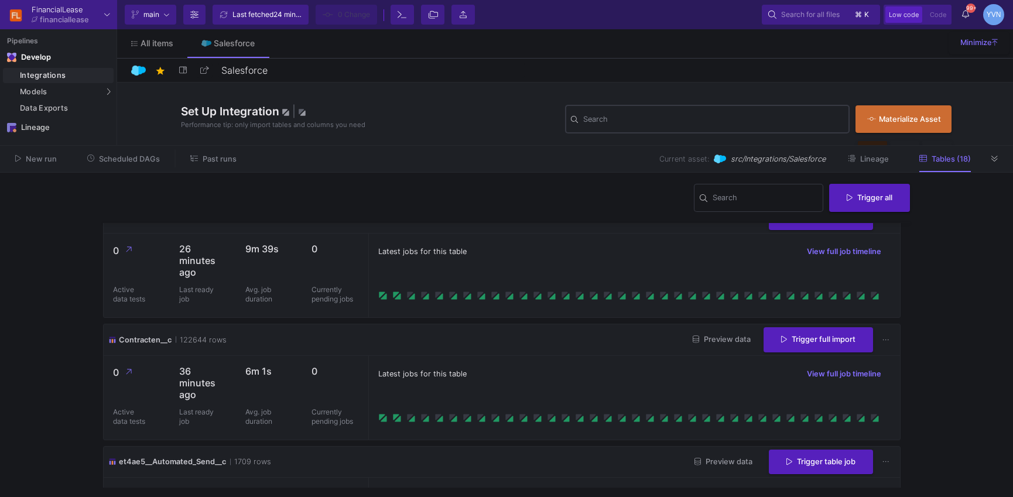
scroll to position [255, 0]
click at [991, 155] on icon at bounding box center [994, 159] width 6 height 8
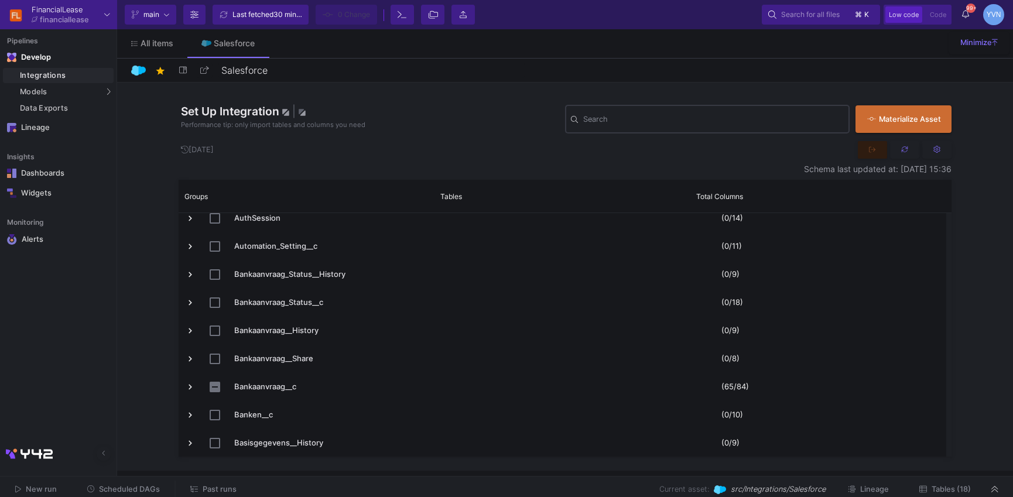
click at [939, 492] on span "Tables (18)" at bounding box center [950, 489] width 39 height 9
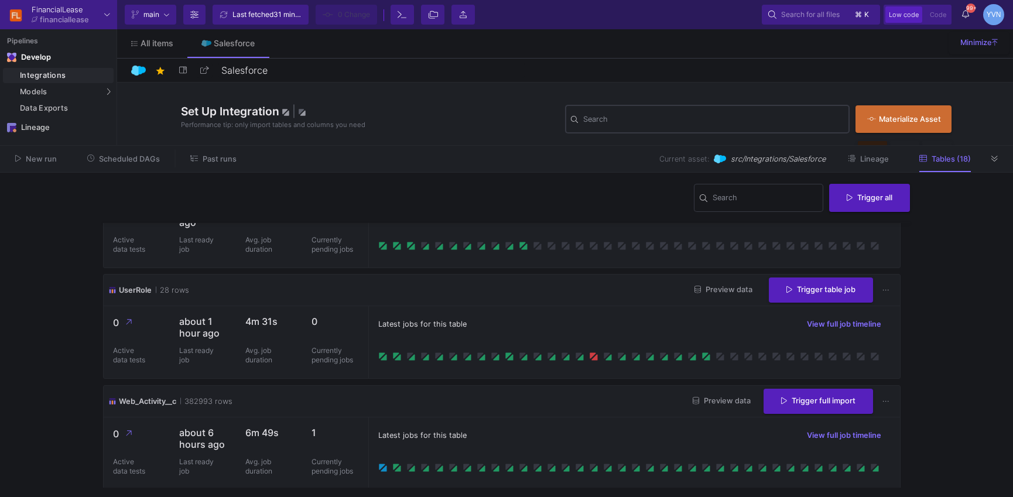
scroll to position [1796, 0]
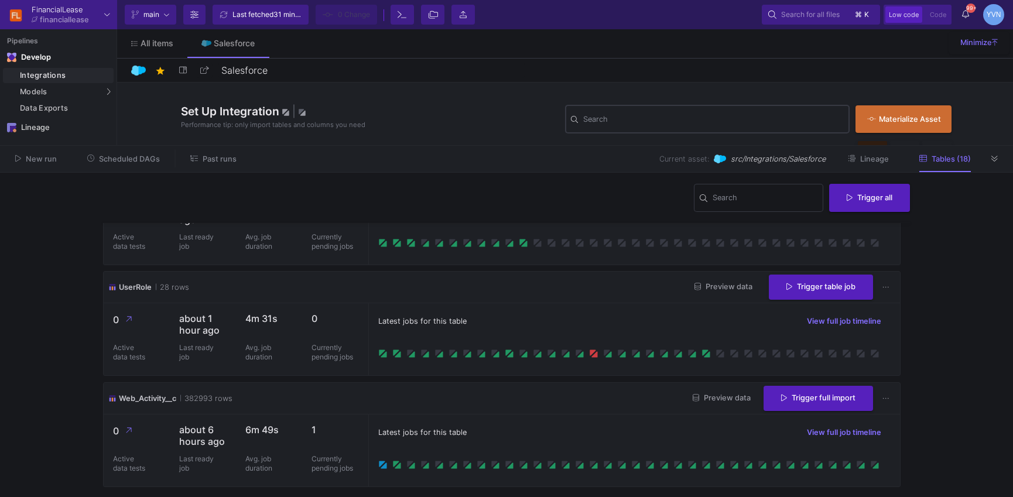
click at [994, 160] on icon at bounding box center [994, 159] width 6 height 8
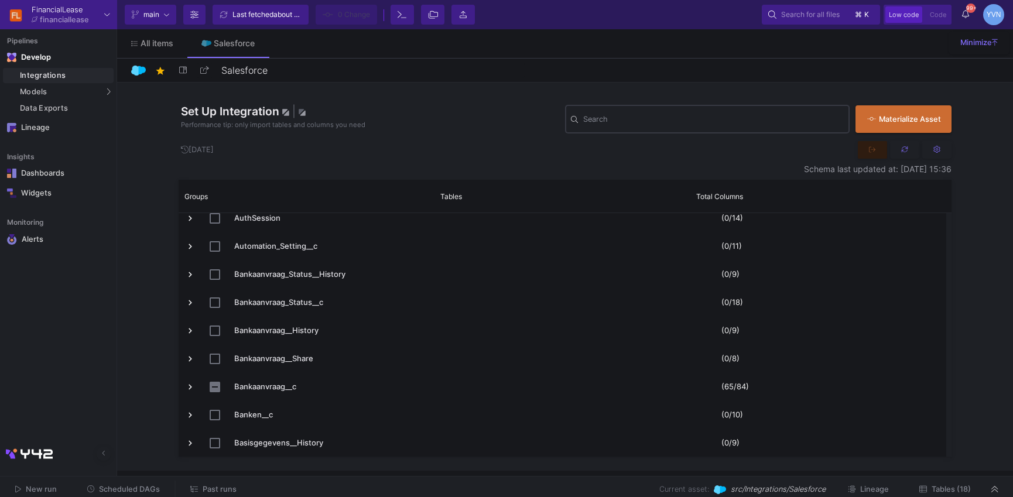
click at [960, 488] on span "Tables (18)" at bounding box center [950, 489] width 39 height 9
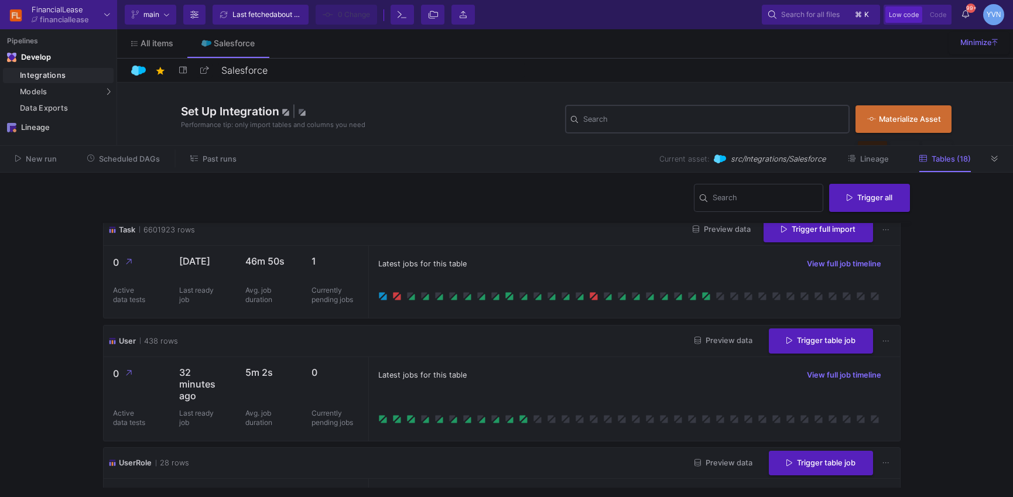
scroll to position [1742, 0]
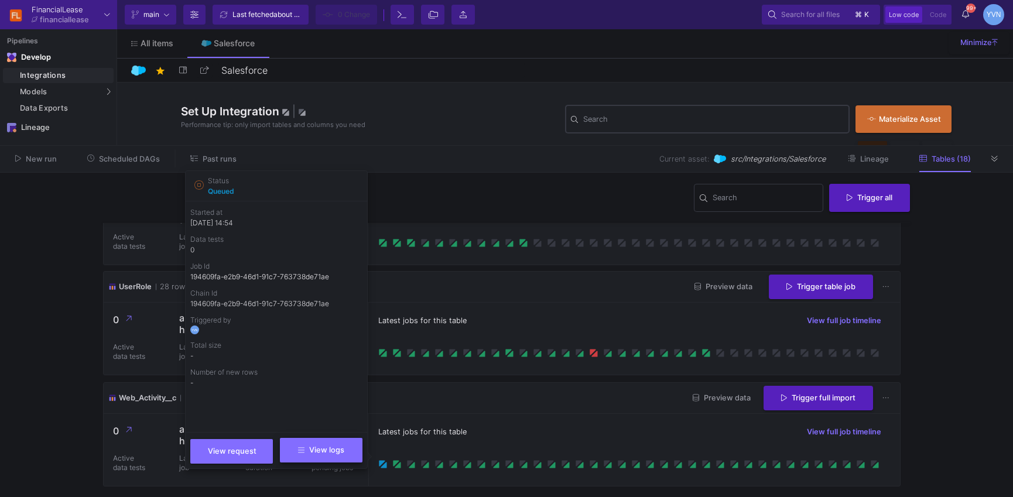
click at [344, 455] on button "View logs" at bounding box center [321, 450] width 83 height 25
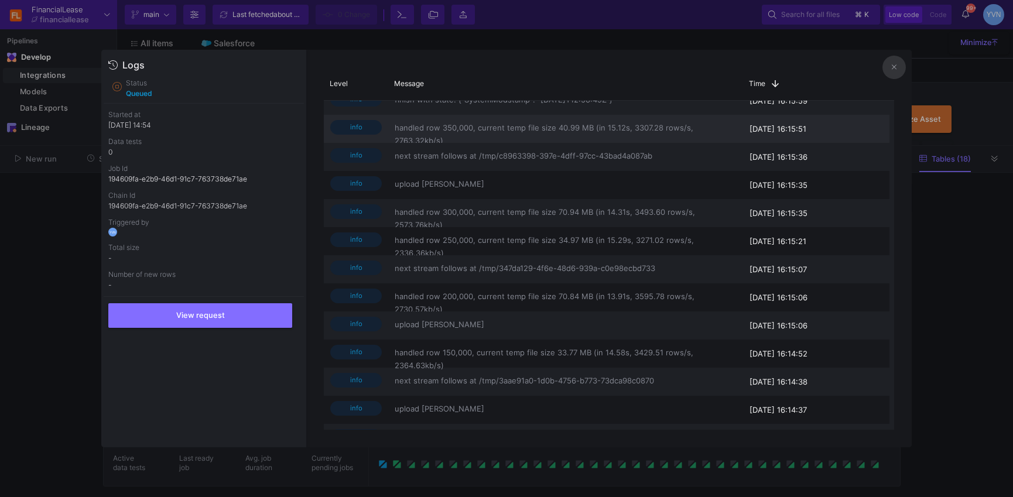
scroll to position [0, 0]
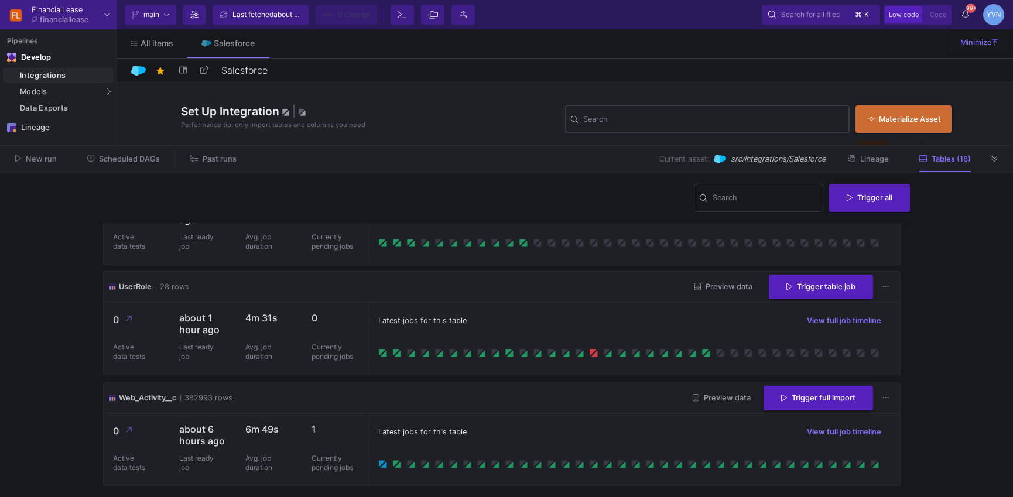
click at [992, 162] on icon at bounding box center [994, 159] width 6 height 8
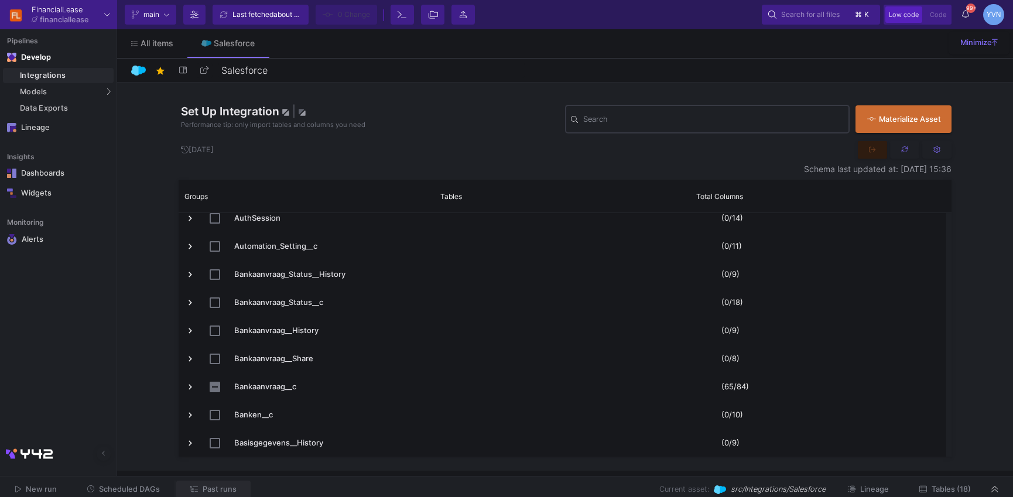
click at [206, 490] on span "Past runs" at bounding box center [220, 489] width 34 height 9
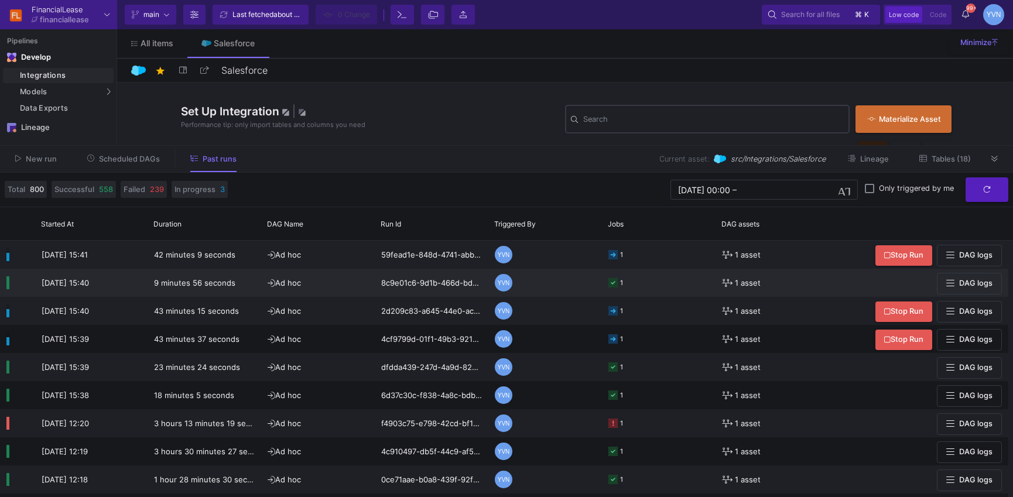
click at [613, 280] on icon at bounding box center [612, 282] width 9 height 9
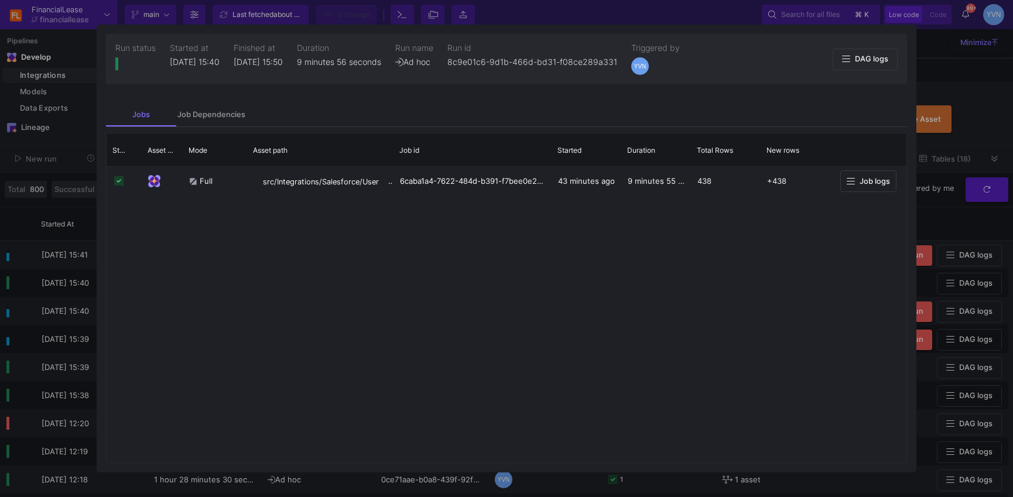
click at [969, 91] on div at bounding box center [506, 248] width 1013 height 497
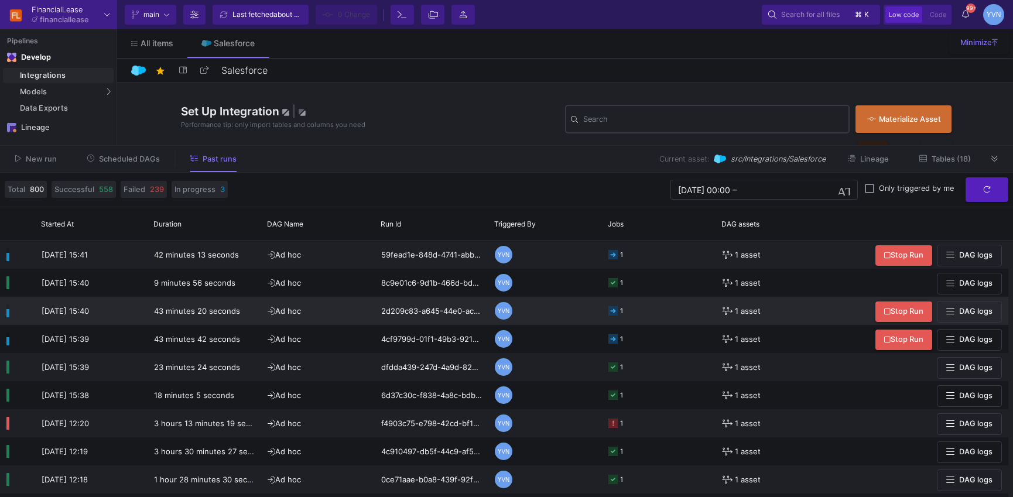
click at [611, 311] on rect at bounding box center [612, 310] width 9 height 9
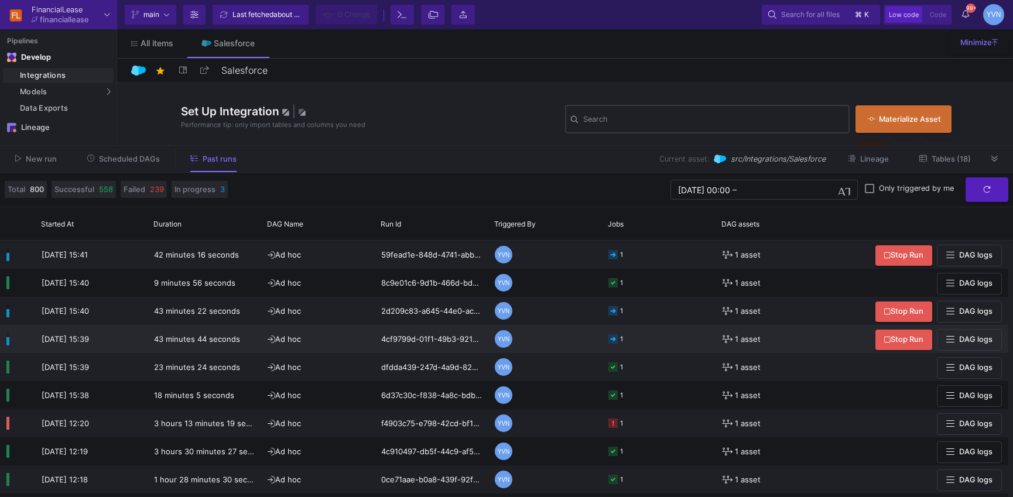
click at [610, 338] on icon at bounding box center [612, 338] width 9 height 9
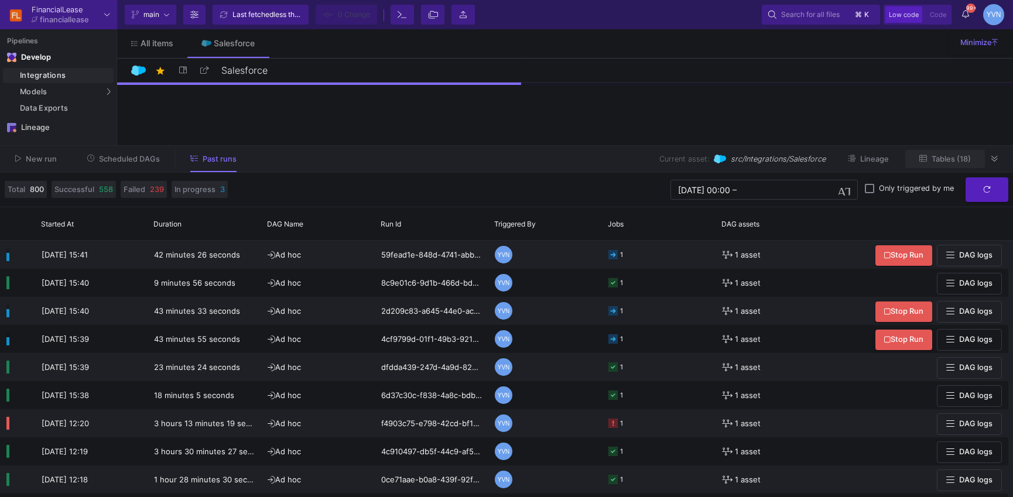
click at [945, 160] on span "Tables (18)" at bounding box center [950, 159] width 39 height 9
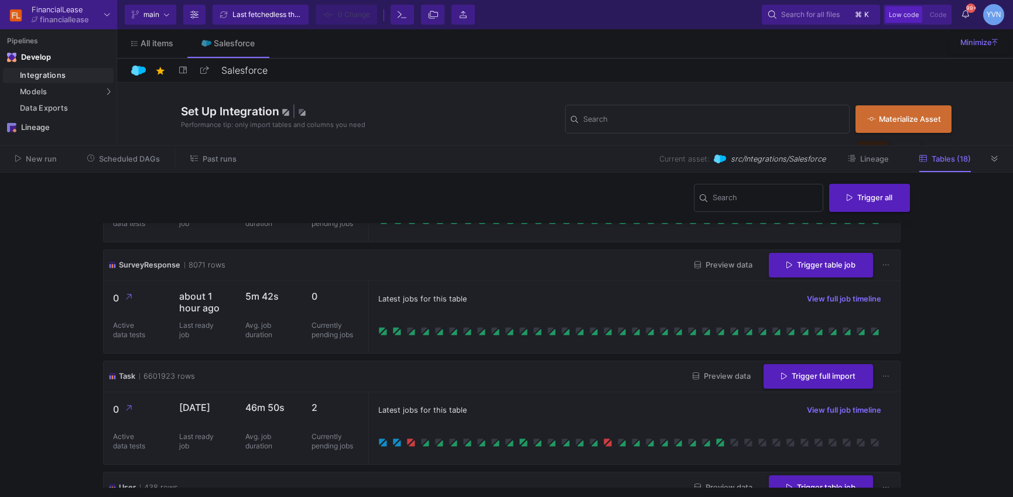
scroll to position [1456, 0]
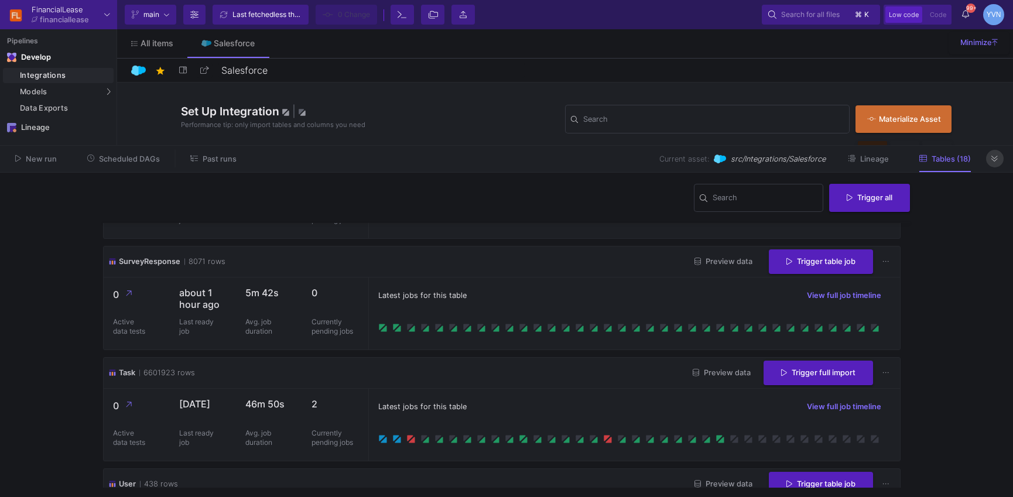
click at [995, 160] on icon at bounding box center [994, 159] width 6 height 8
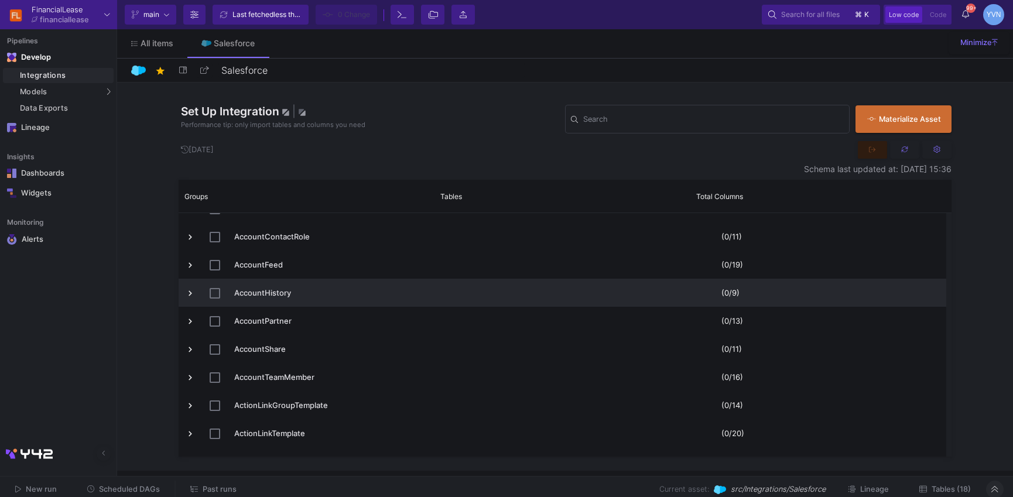
scroll to position [75, 0]
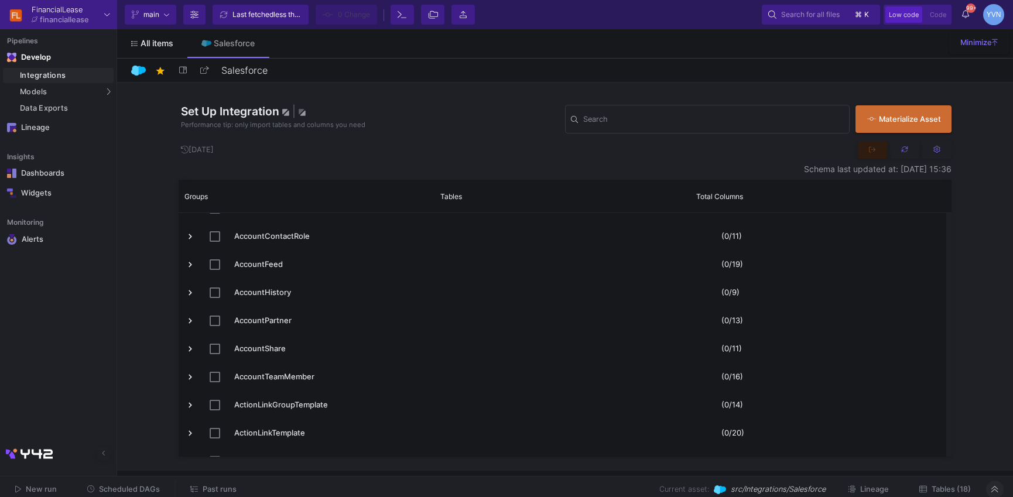
click at [159, 42] on span "All items" at bounding box center [156, 43] width 33 height 9
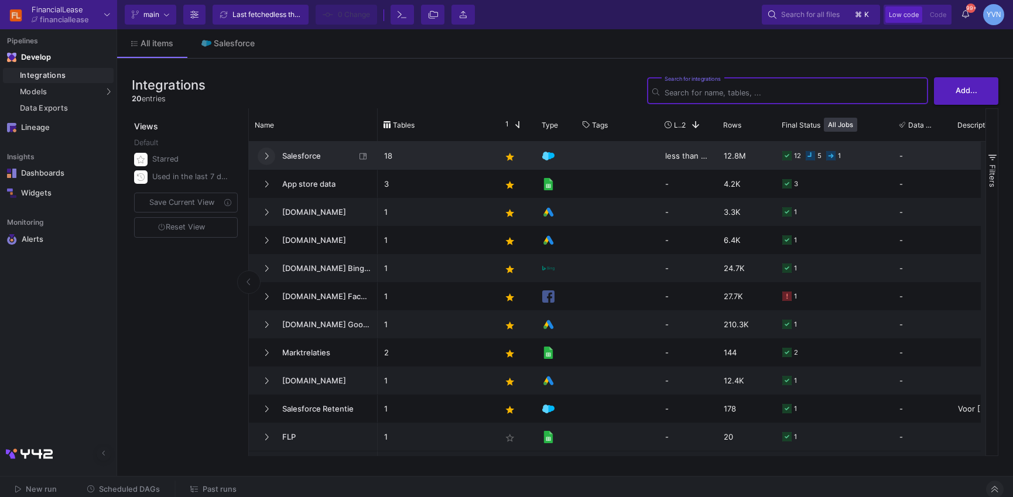
click at [264, 155] on icon at bounding box center [266, 156] width 5 height 8
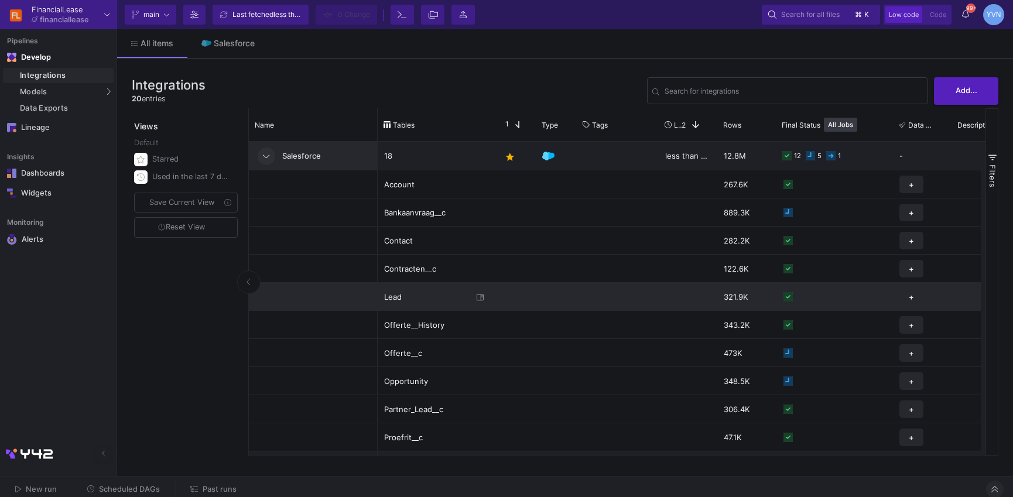
click at [419, 298] on div "Lead" at bounding box center [428, 297] width 88 height 28
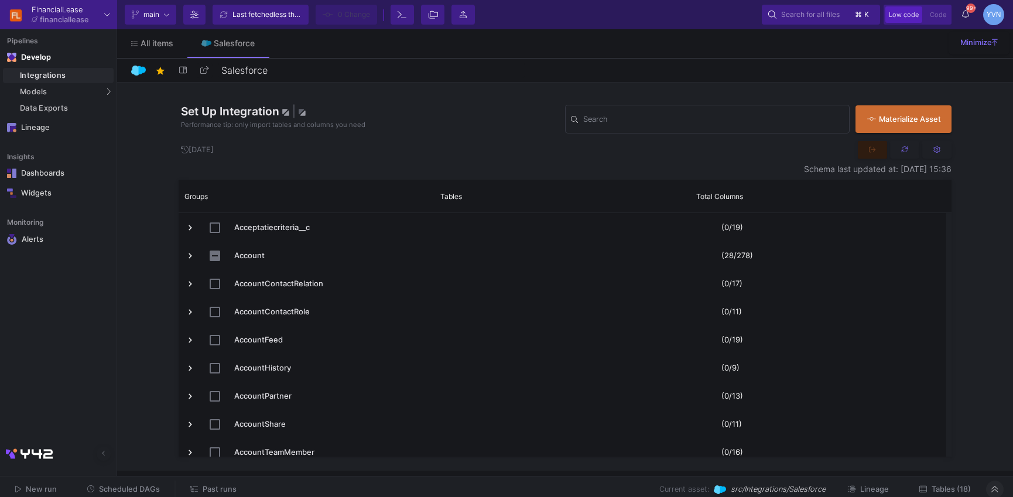
click at [965, 488] on span "Tables (18)" at bounding box center [950, 489] width 39 height 9
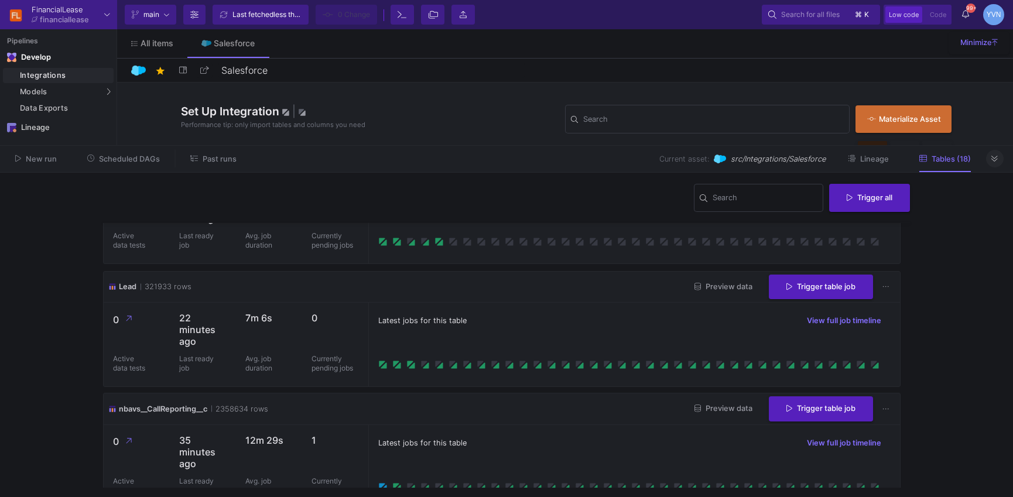
scroll to position [576, 0]
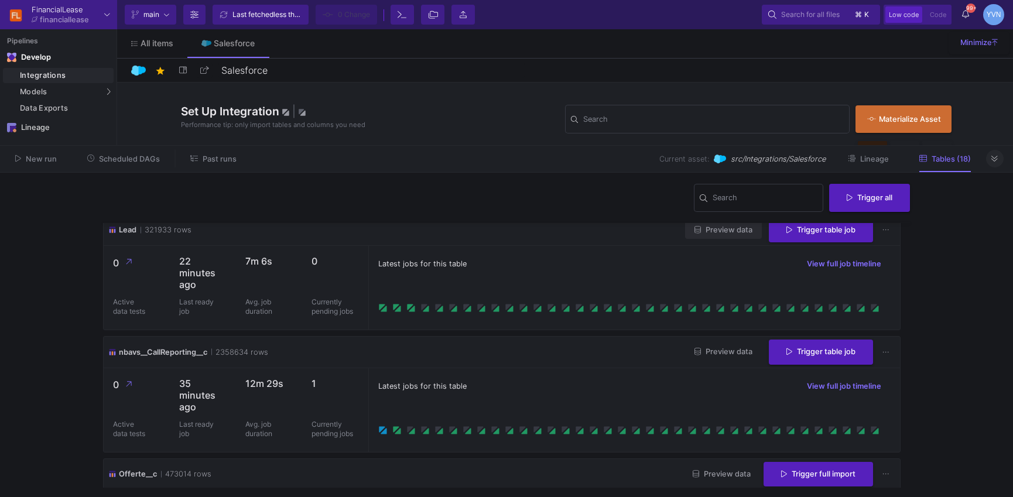
click at [715, 231] on span "Preview data" at bounding box center [723, 229] width 58 height 9
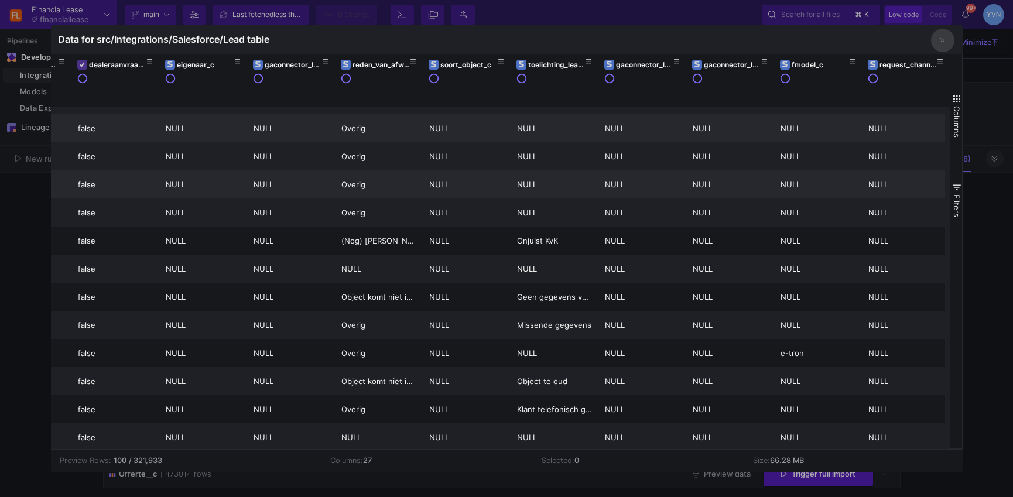
scroll to position [0, 0]
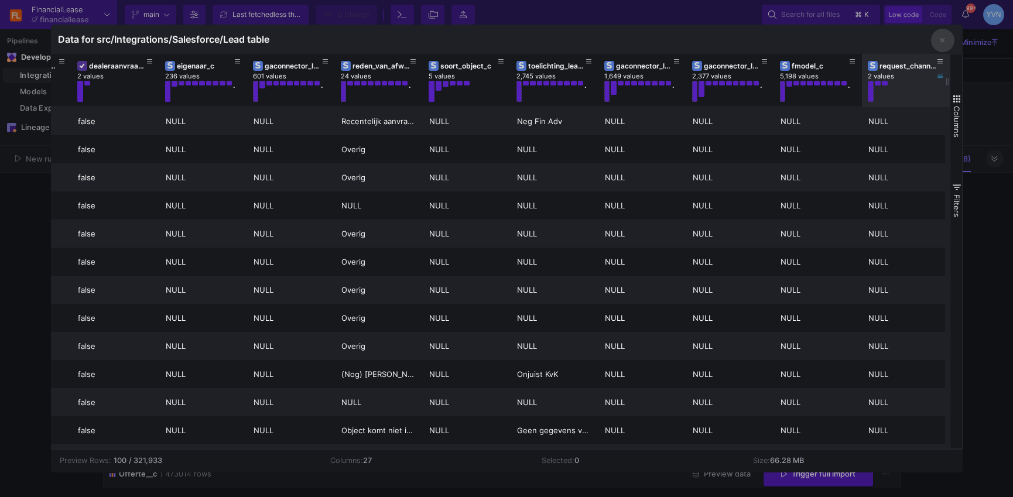
click at [885, 83] on button at bounding box center [884, 83] width 6 height 4
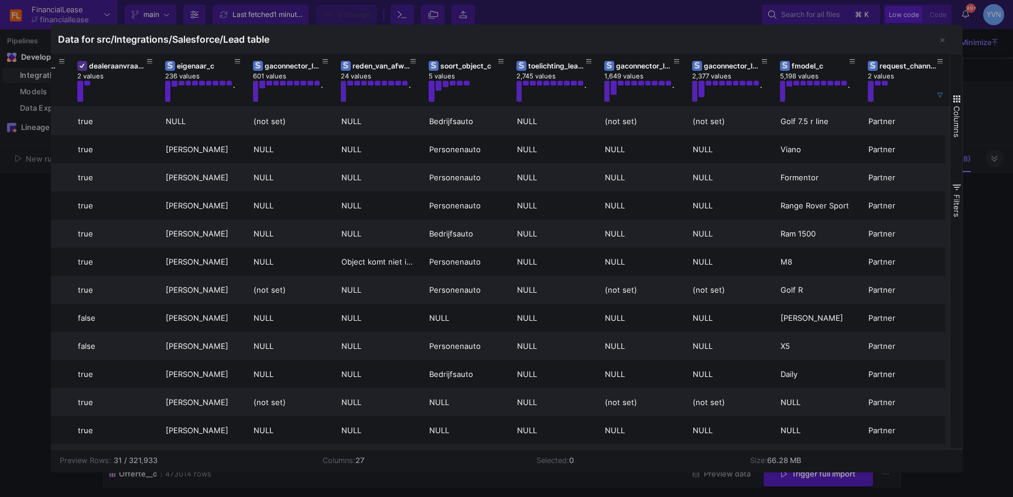
click at [995, 246] on div at bounding box center [506, 248] width 1013 height 497
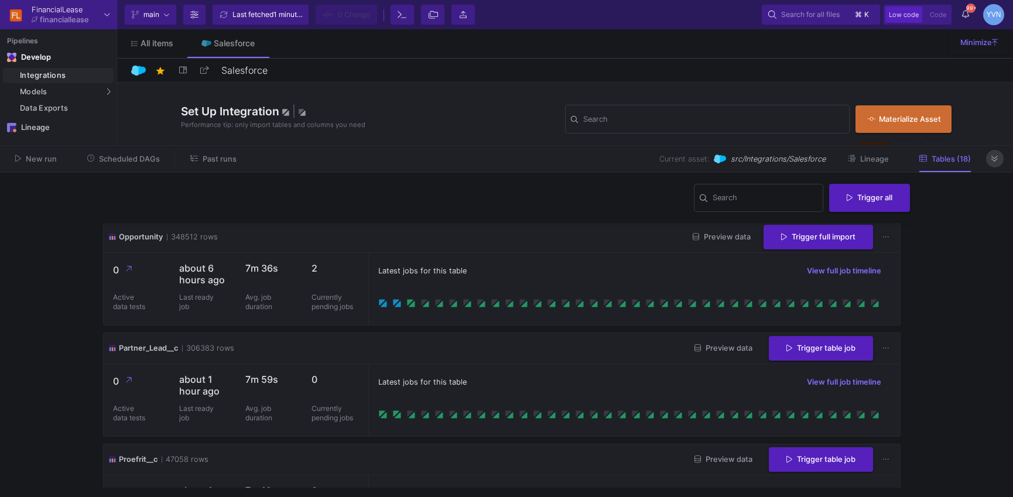
click at [993, 156] on icon at bounding box center [994, 159] width 6 height 8
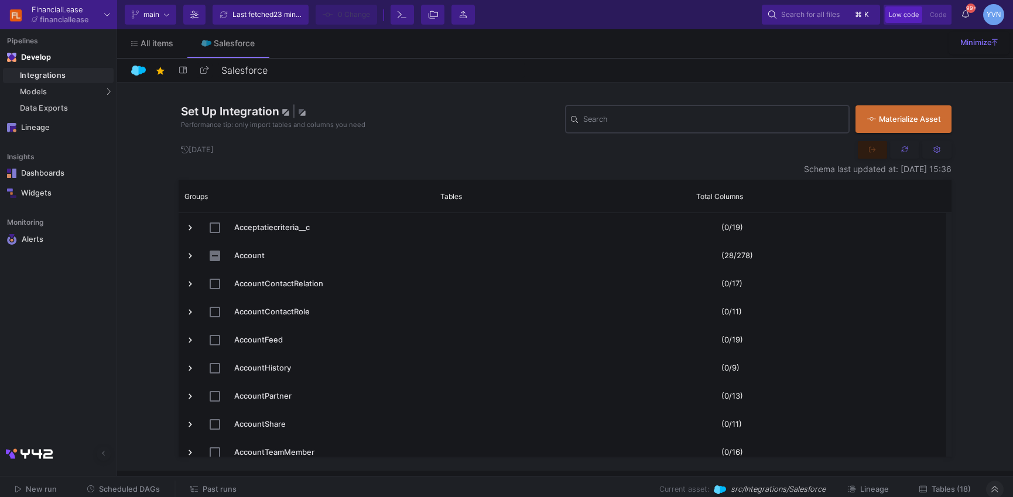
click at [651, 115] on div "Search" at bounding box center [713, 118] width 260 height 30
click at [224, 485] on span "Past runs" at bounding box center [220, 489] width 34 height 9
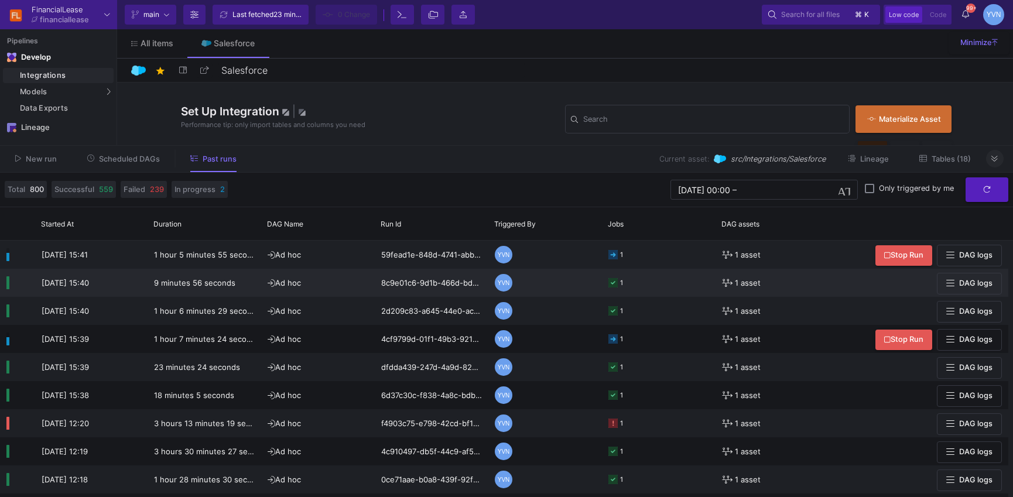
click at [612, 283] on rect at bounding box center [612, 282] width 9 height 9
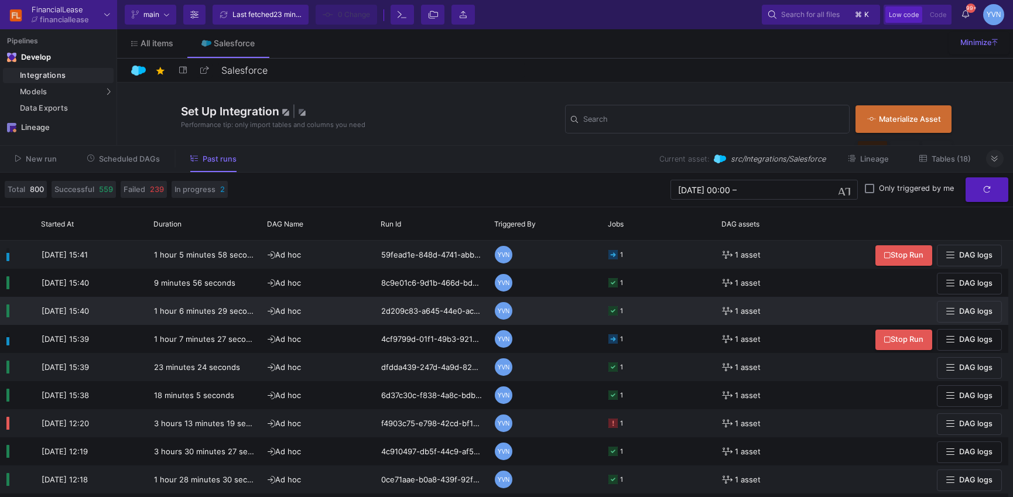
click at [612, 311] on rect at bounding box center [612, 310] width 9 height 9
click at [985, 159] on div "New run Scheduled DAGs Past runs Current asset: src/Integrations/Salesforce Lin…" at bounding box center [506, 159] width 1013 height 27
click at [992, 159] on icon at bounding box center [994, 159] width 6 height 8
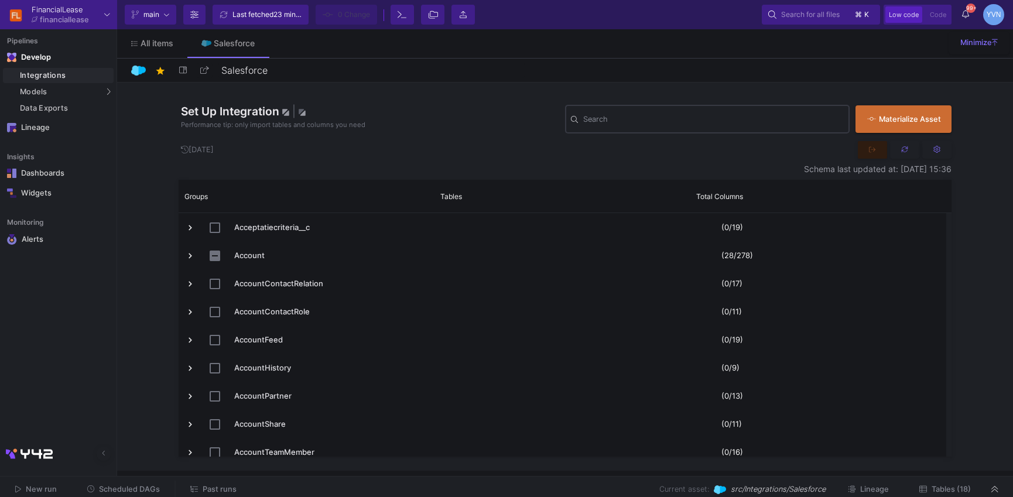
click at [604, 119] on input "Search" at bounding box center [713, 120] width 260 height 9
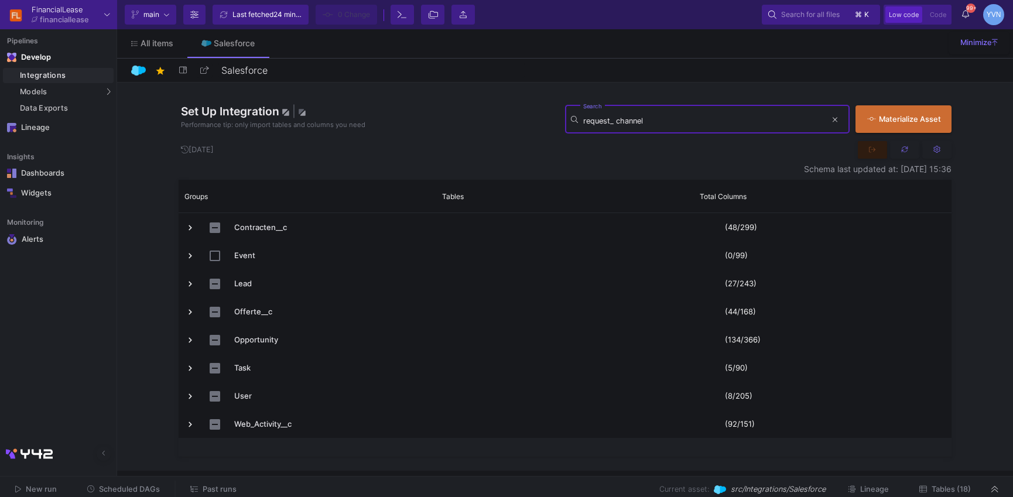
type input "request_ channel"
click at [832, 118] on icon at bounding box center [834, 120] width 5 height 8
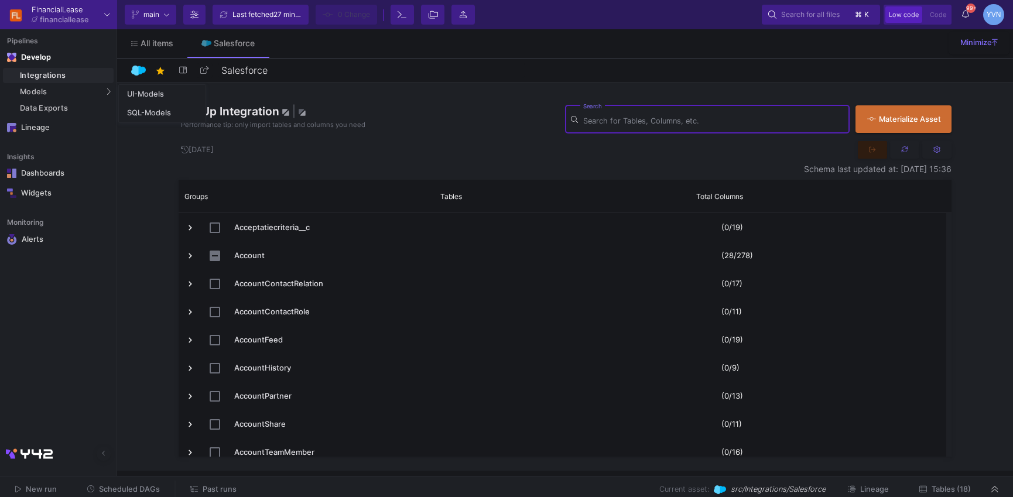
click at [54, 71] on div "Integrations" at bounding box center [65, 75] width 91 height 9
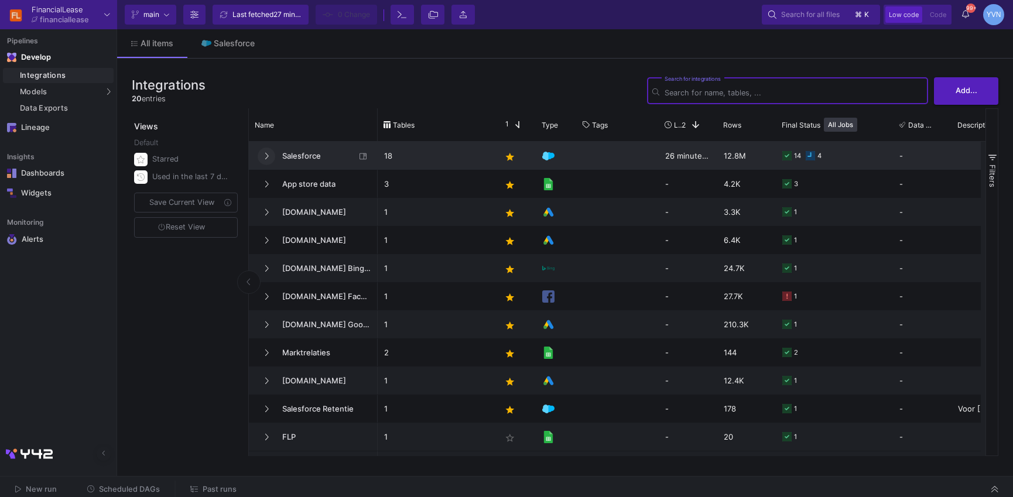
click at [267, 154] on icon at bounding box center [267, 156] width 4 height 6
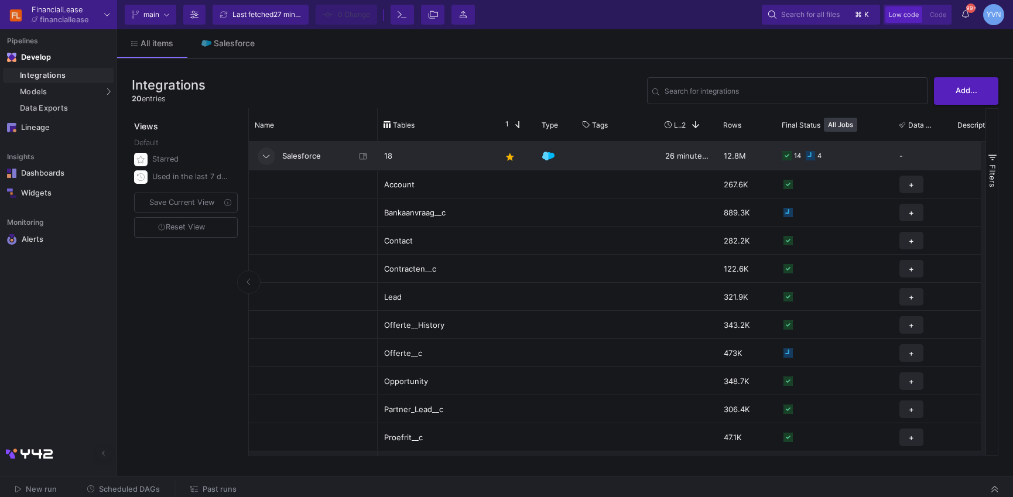
click at [307, 165] on span "Salesforce" at bounding box center [315, 156] width 80 height 28
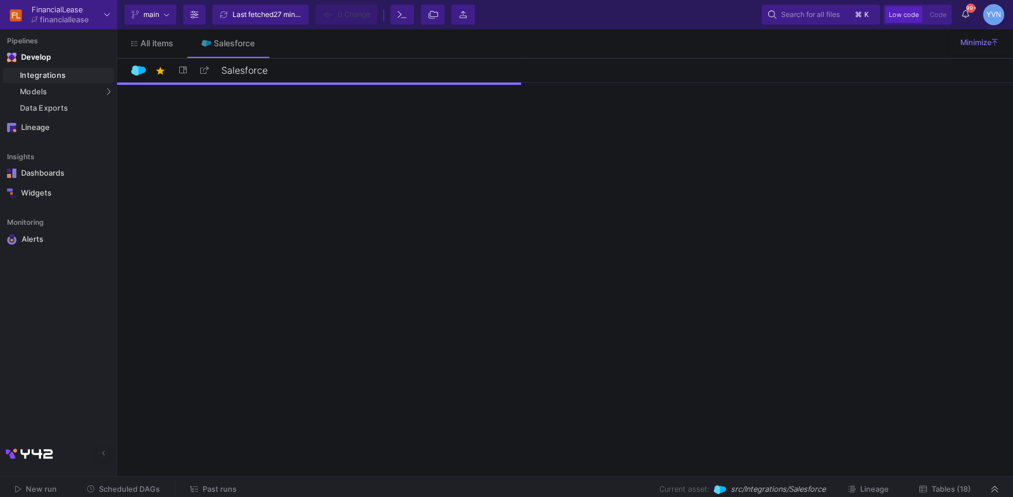
click at [955, 485] on span "Tables (18)" at bounding box center [950, 489] width 39 height 9
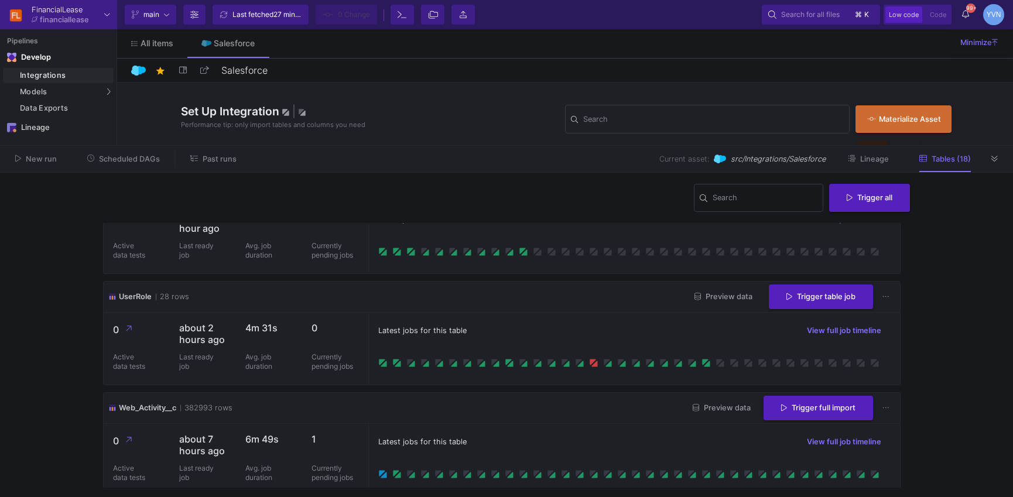
scroll to position [1742, 0]
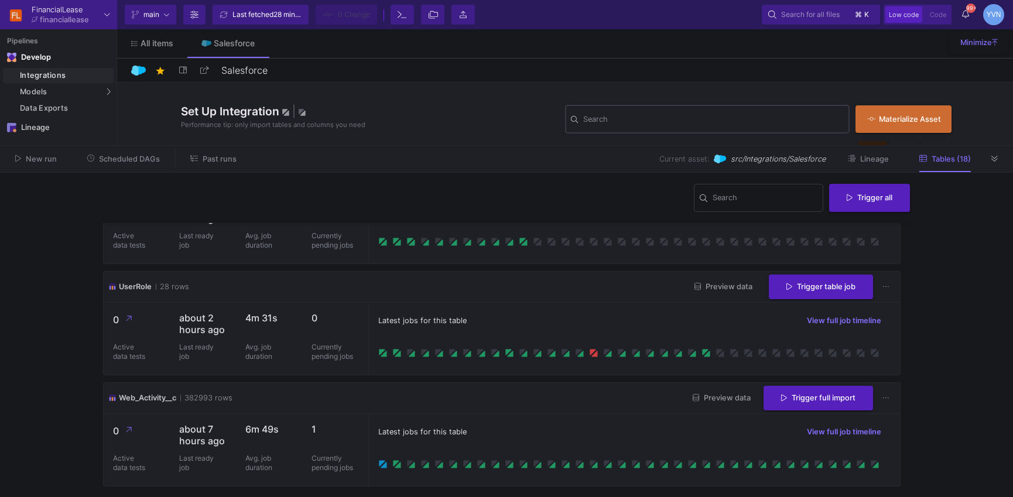
click at [618, 121] on input "Search" at bounding box center [713, 120] width 260 height 9
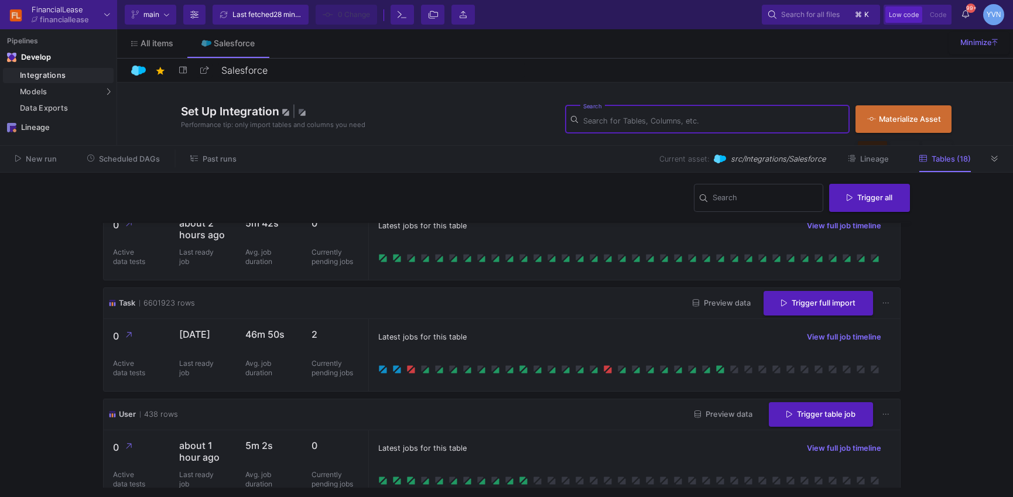
scroll to position [1502, 0]
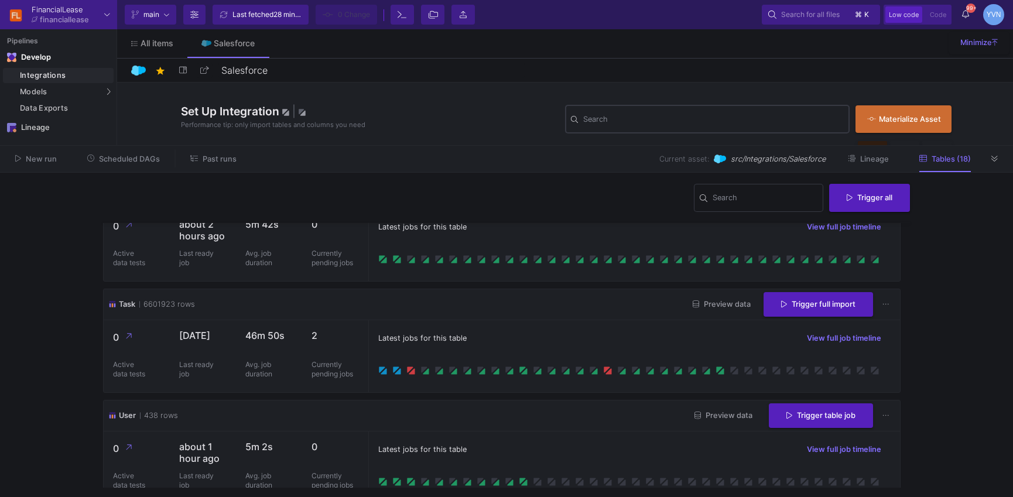
click at [701, 113] on div "Search" at bounding box center [713, 118] width 260 height 30
click at [693, 116] on input "Search" at bounding box center [713, 120] width 260 height 9
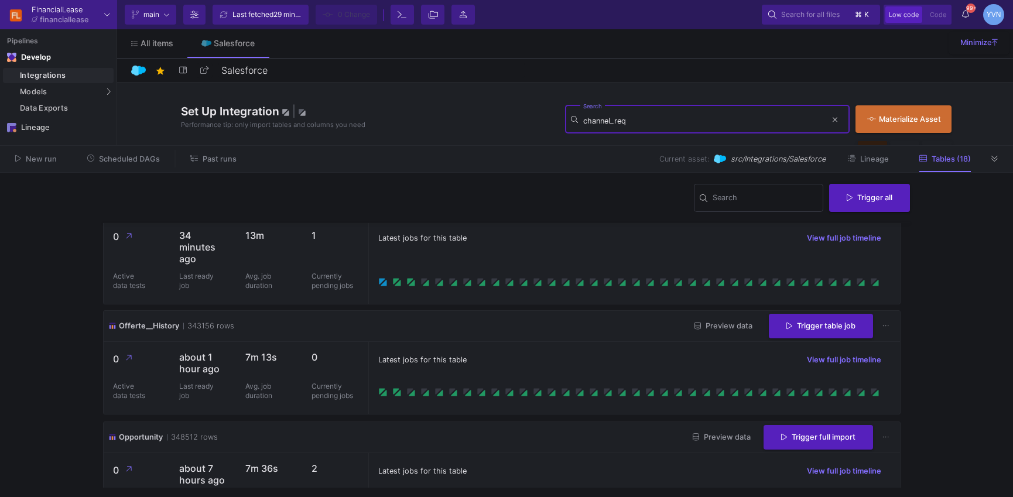
scroll to position [0, 0]
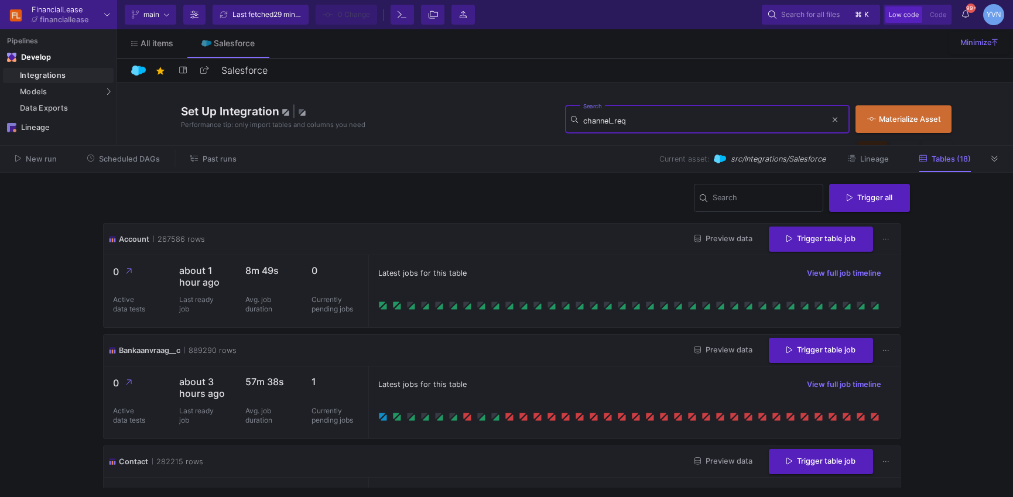
click at [996, 156] on icon at bounding box center [994, 159] width 6 height 8
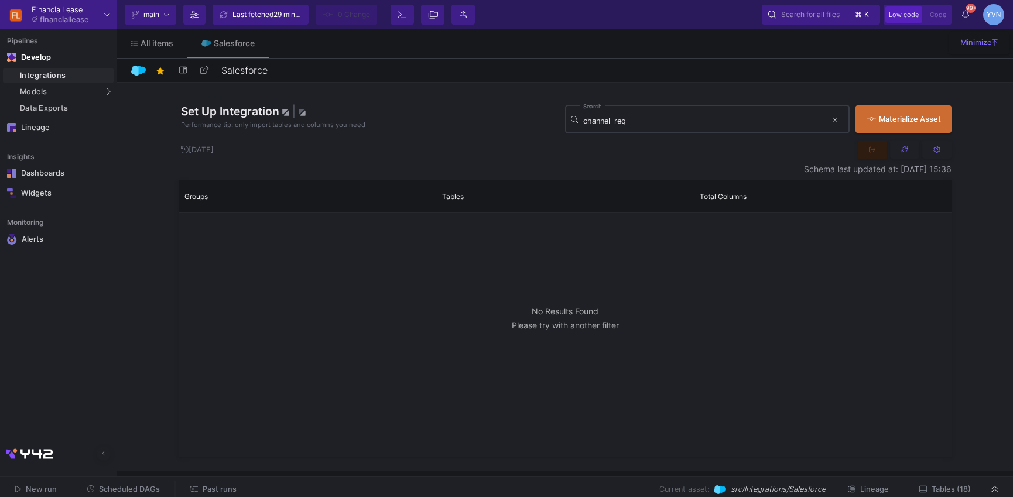
click at [667, 113] on div "channel_req Search" at bounding box center [704, 118] width 243 height 30
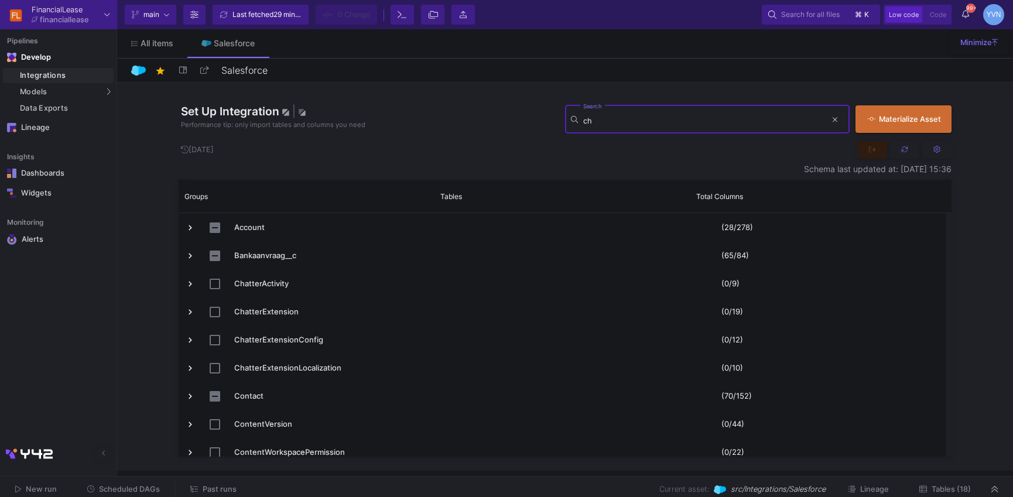
type input "c"
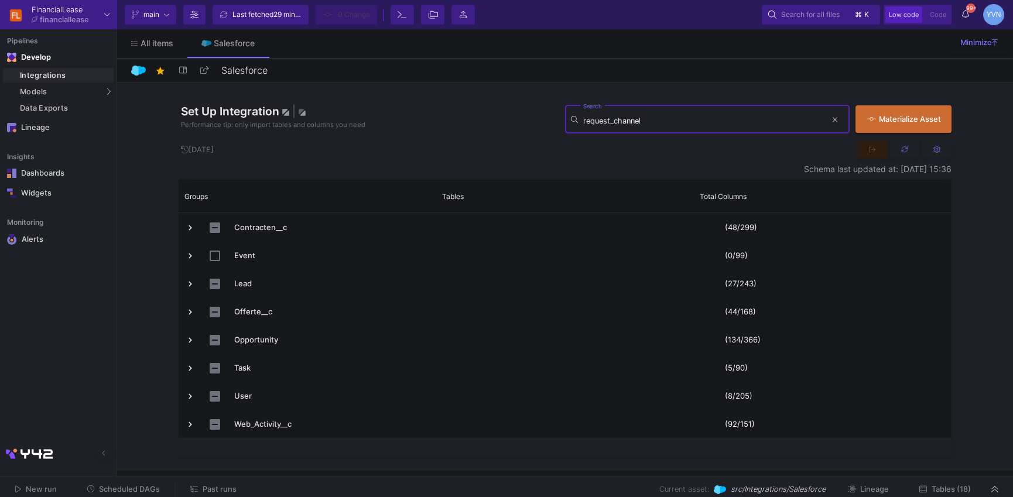
type input "request_channel"
click at [996, 490] on icon at bounding box center [994, 489] width 6 height 6
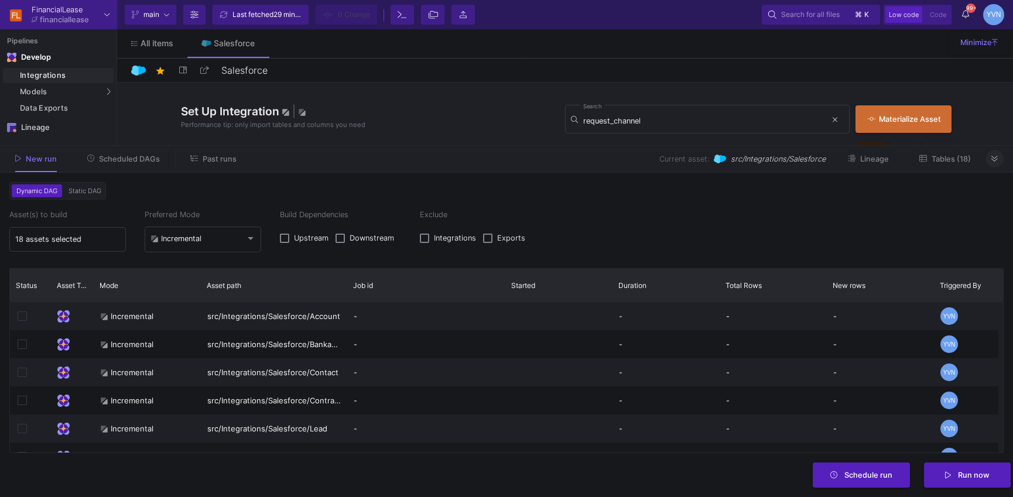
click at [990, 158] on button at bounding box center [995, 159] width 18 height 18
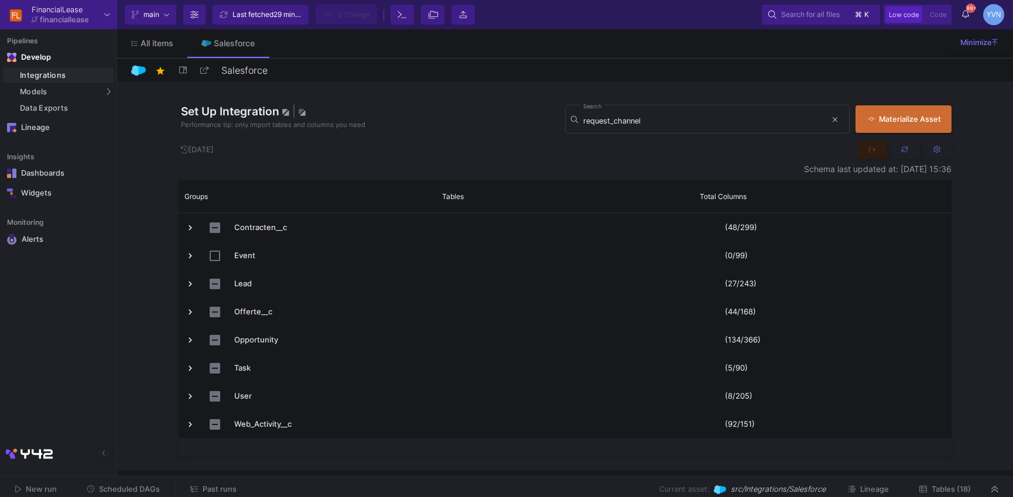
click at [949, 489] on span "Tables (18)" at bounding box center [950, 489] width 39 height 9
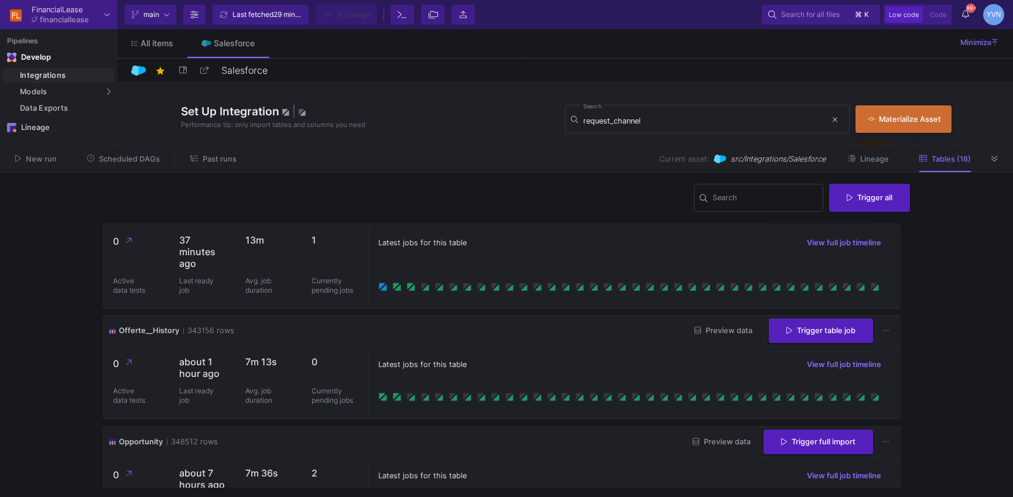
scroll to position [812, 0]
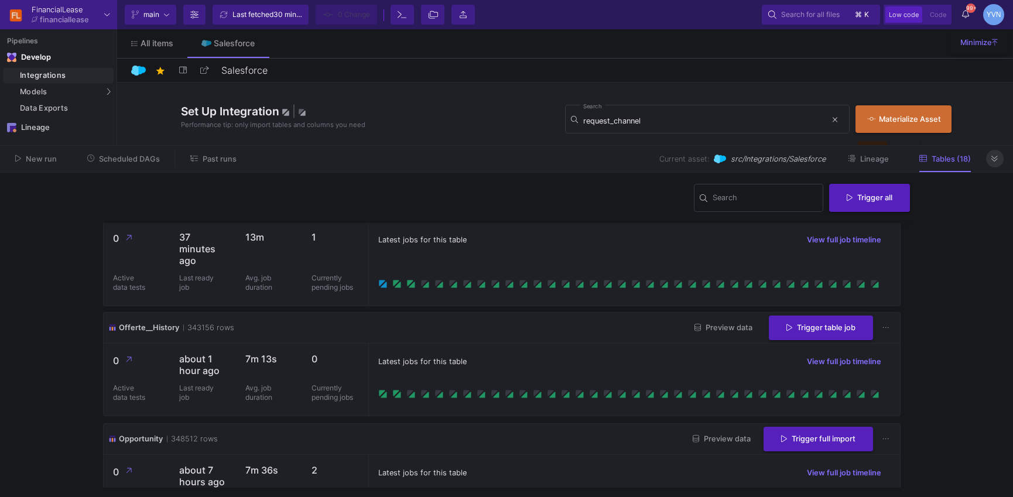
click at [994, 160] on icon at bounding box center [994, 159] width 6 height 8
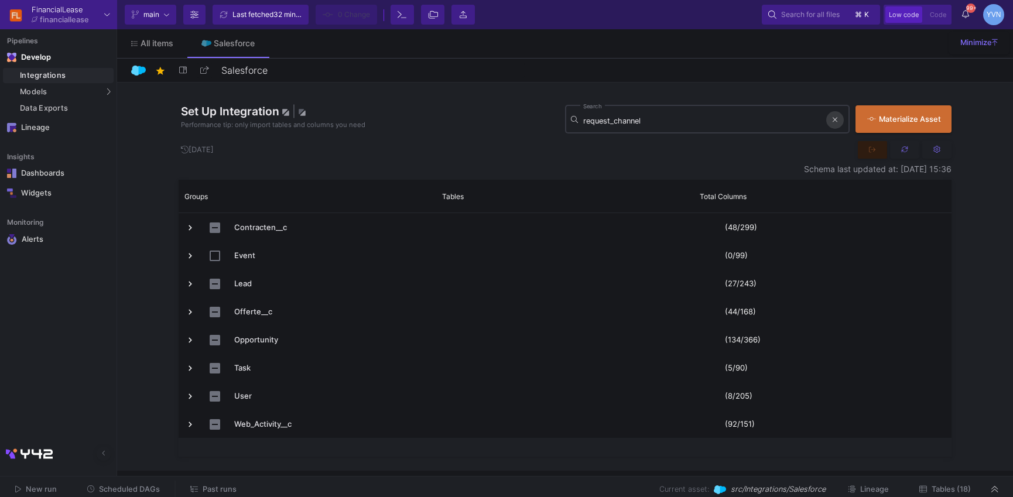
click at [833, 123] on icon at bounding box center [834, 120] width 5 height 8
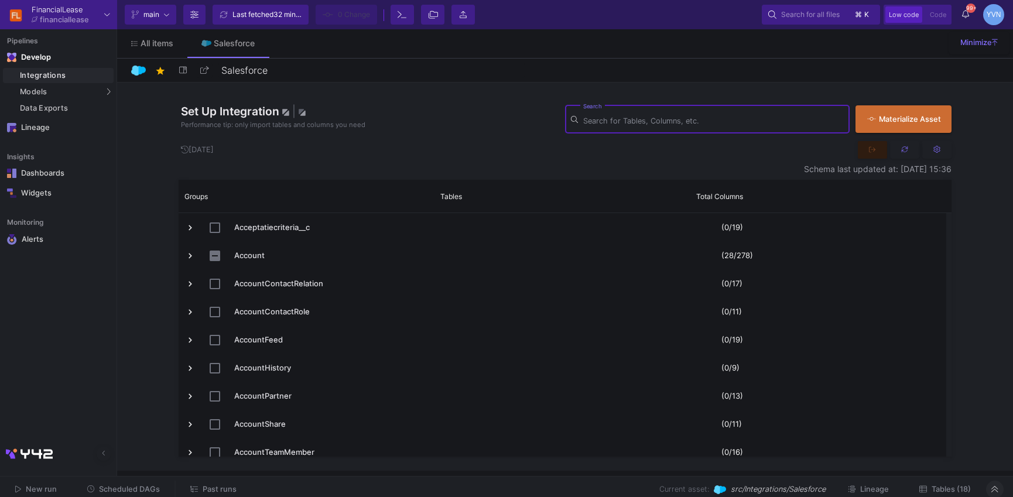
click at [990, 488] on button at bounding box center [995, 490] width 18 height 18
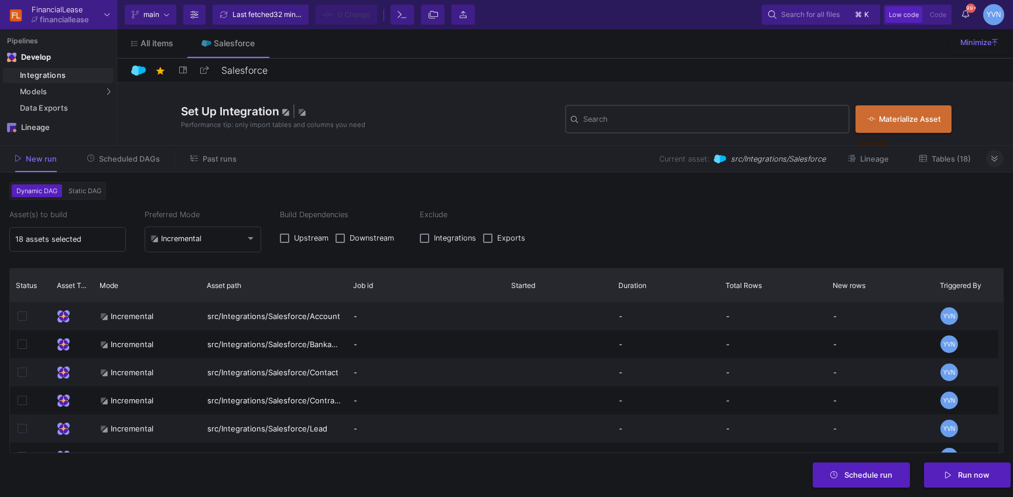
click at [997, 159] on button at bounding box center [995, 159] width 18 height 18
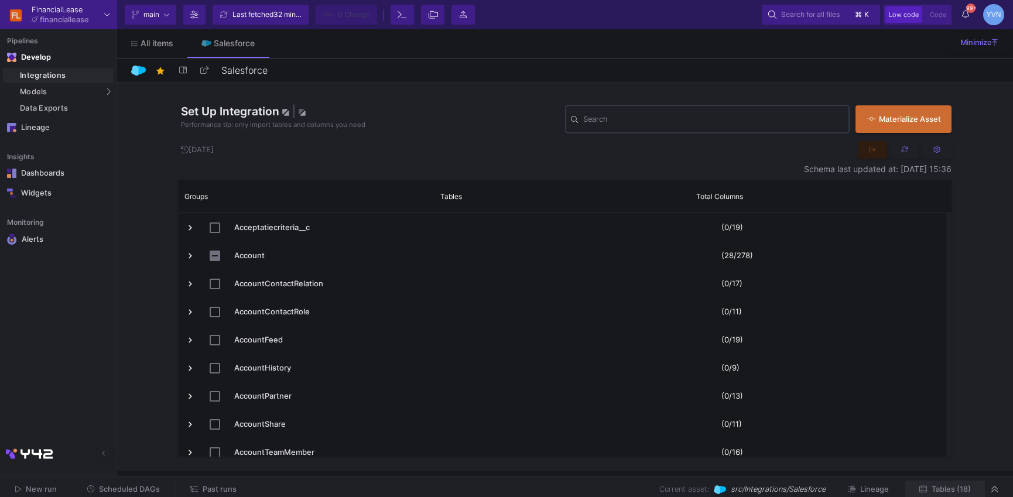
click at [928, 491] on span "Tables (18)" at bounding box center [945, 489] width 52 height 9
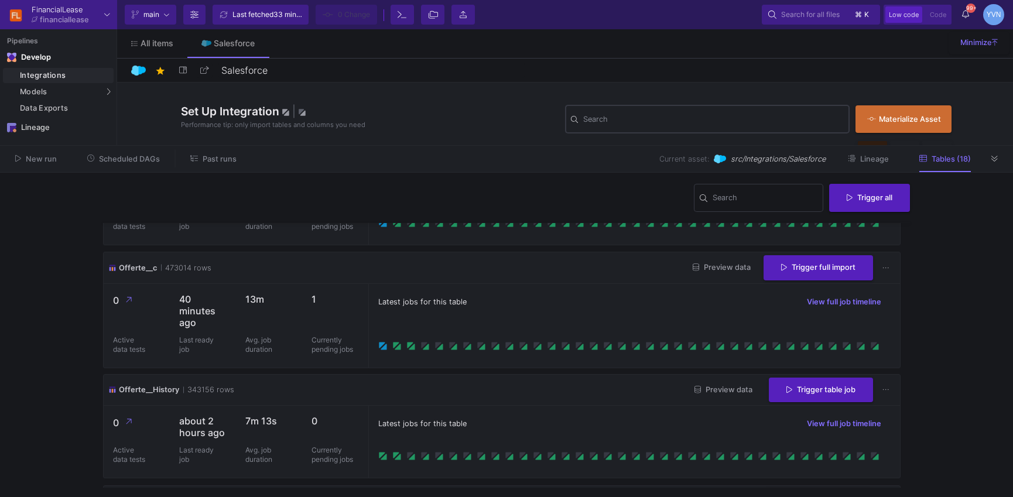
scroll to position [755, 0]
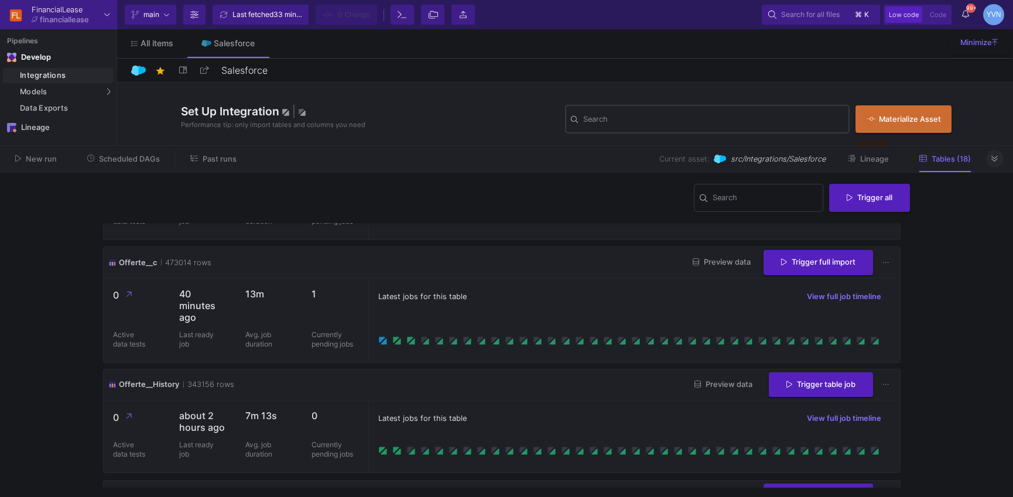
click at [990, 158] on button at bounding box center [995, 159] width 18 height 18
